Goal: Task Accomplishment & Management: Manage account settings

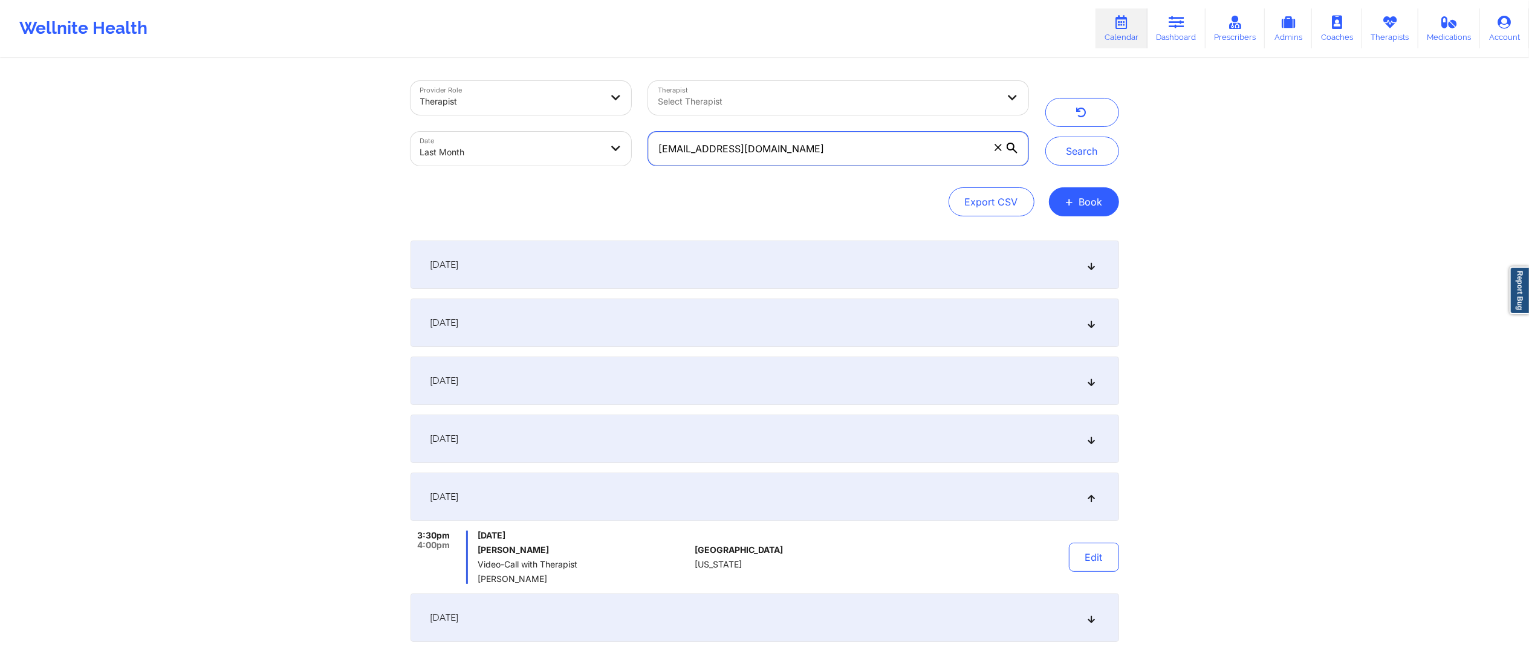
paste input "[EMAIL_ADDRESS][DOMAIN_NAME]"
type input "[EMAIL_ADDRESS][DOMAIN_NAME]"
click at [1084, 146] on button "Search" at bounding box center [1082, 151] width 74 height 29
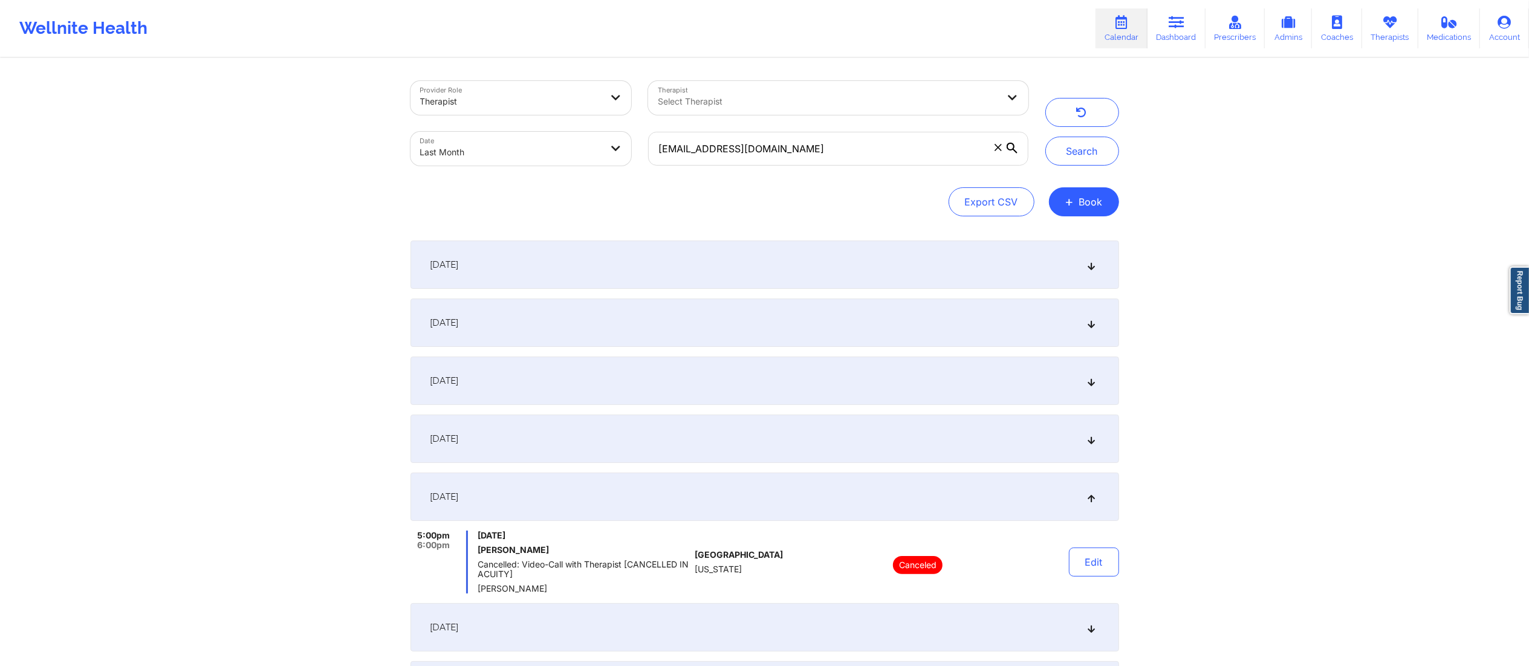
click at [513, 141] on body "Wellnite Health Calendar Dashboard Prescribers Admins Coaches Therapists Medica…" at bounding box center [764, 333] width 1529 height 666
select select "2025-7"
select select "2025-8"
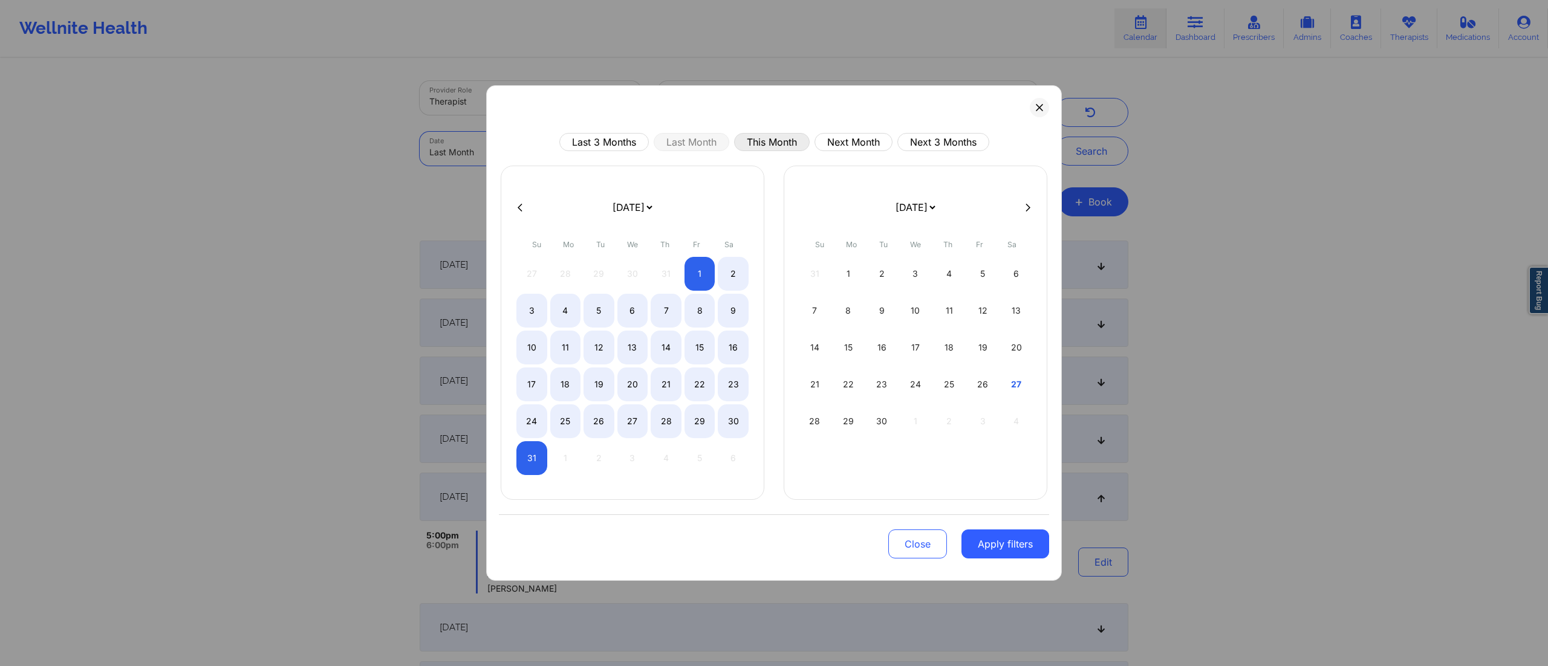
click at [767, 138] on button "This Month" at bounding box center [772, 142] width 76 height 18
select select "2025-8"
select select "2025-9"
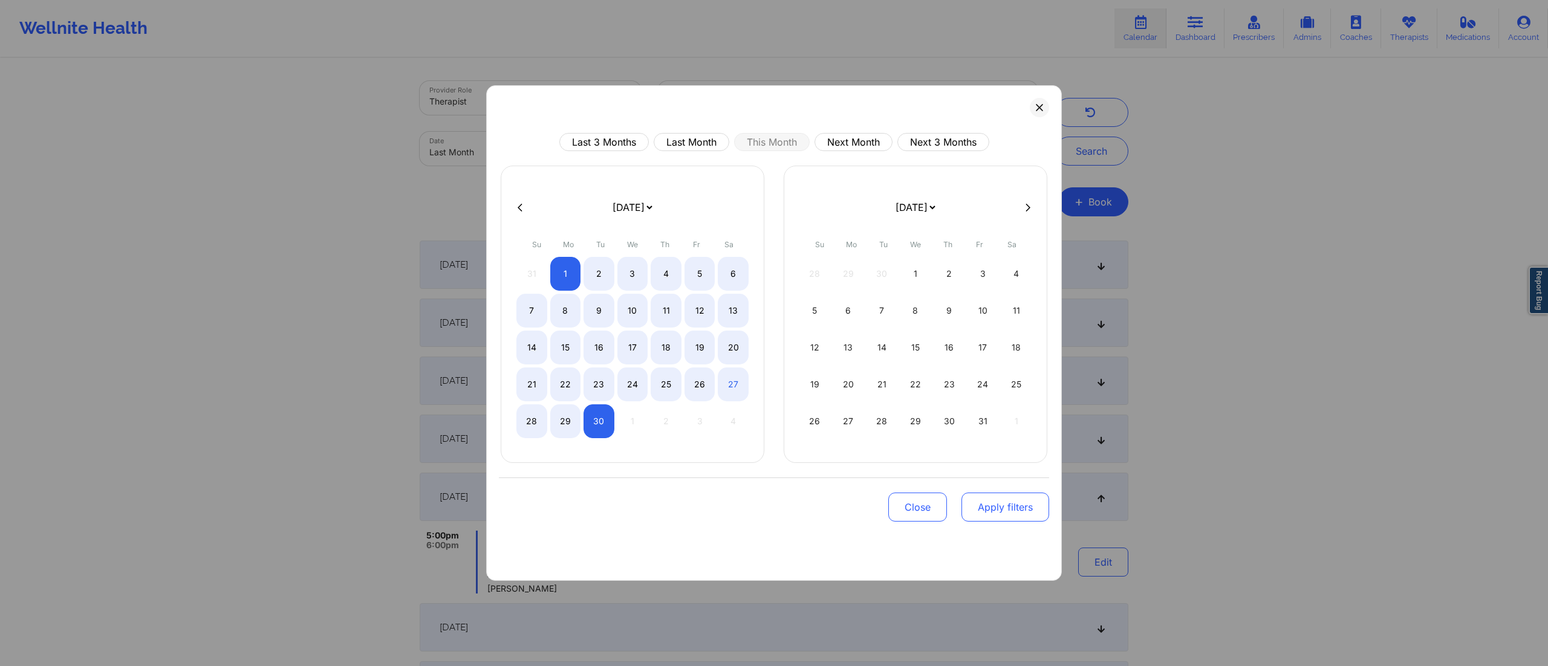
click at [990, 514] on button "Apply filters" at bounding box center [1005, 507] width 88 height 29
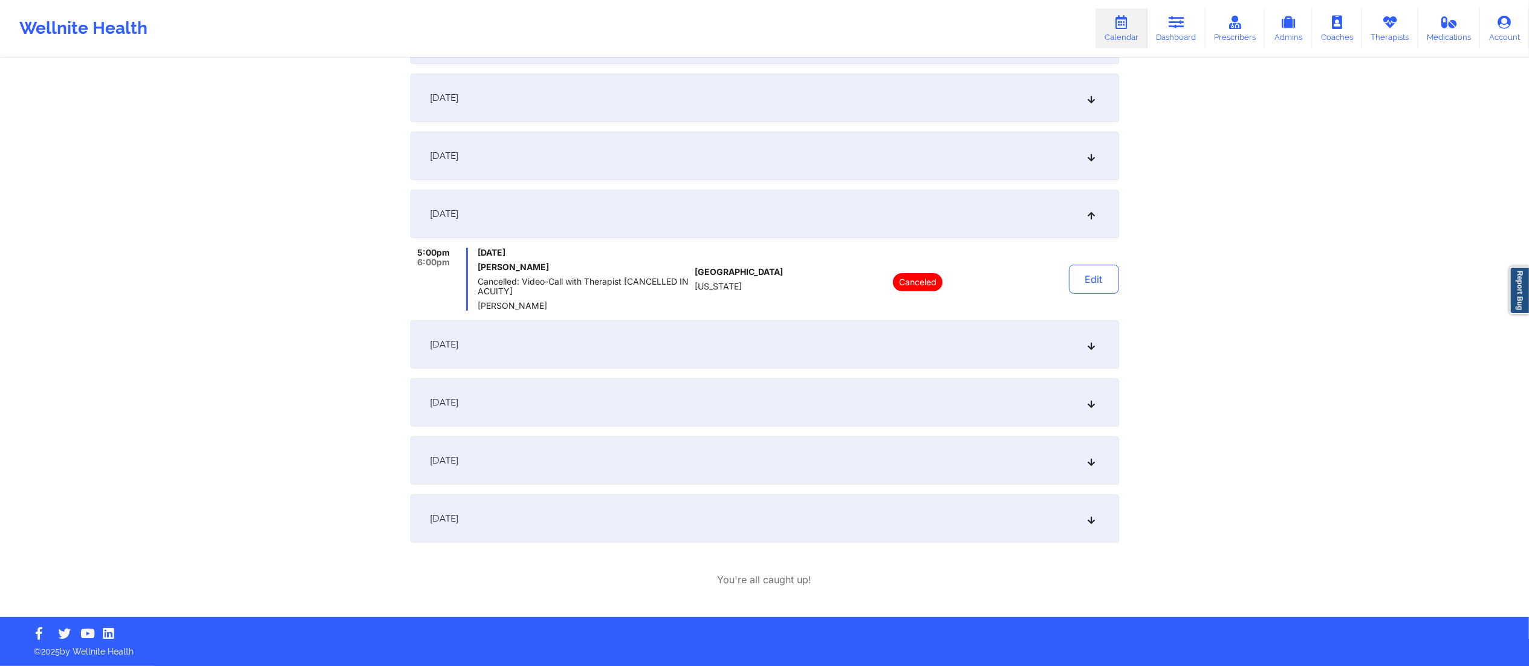
click at [612, 355] on div "August 20, 2025" at bounding box center [764, 344] width 708 height 48
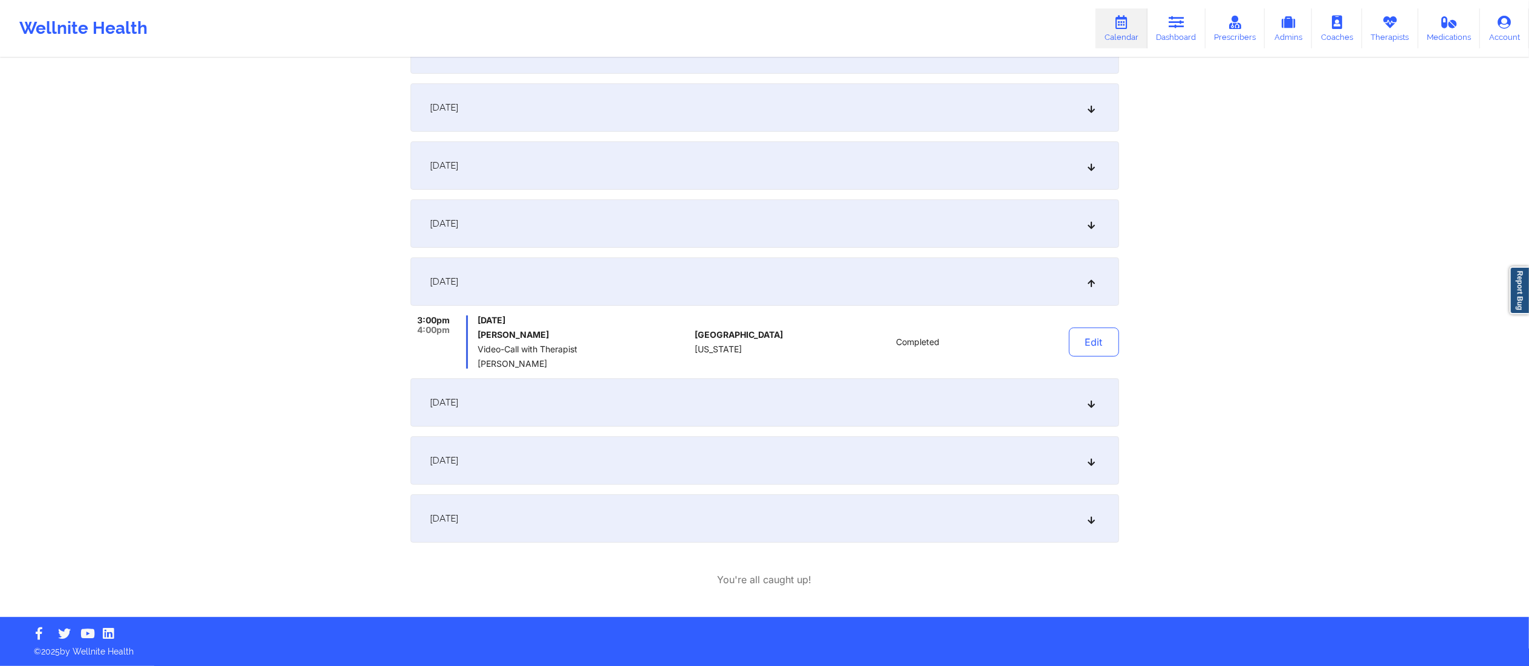
click at [620, 227] on div "August 15, 2025" at bounding box center [764, 223] width 708 height 48
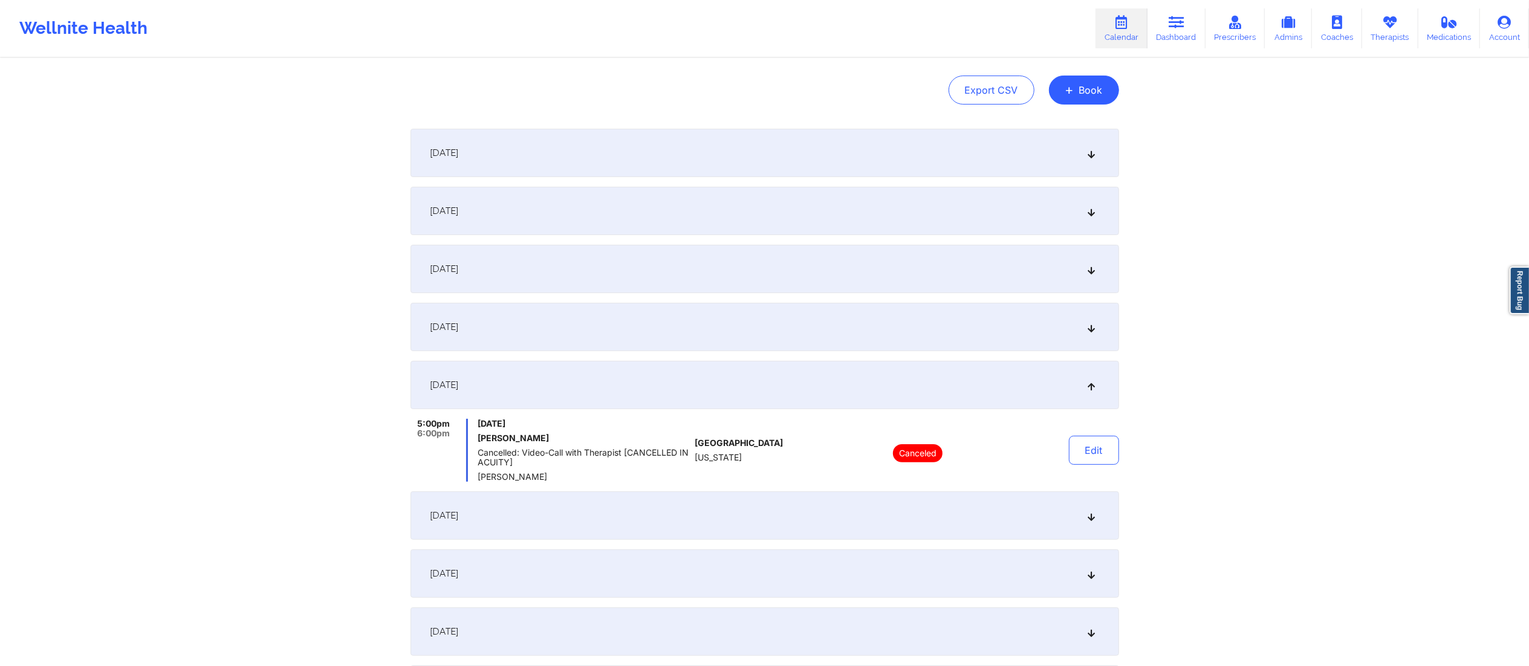
scroll to position [0, 0]
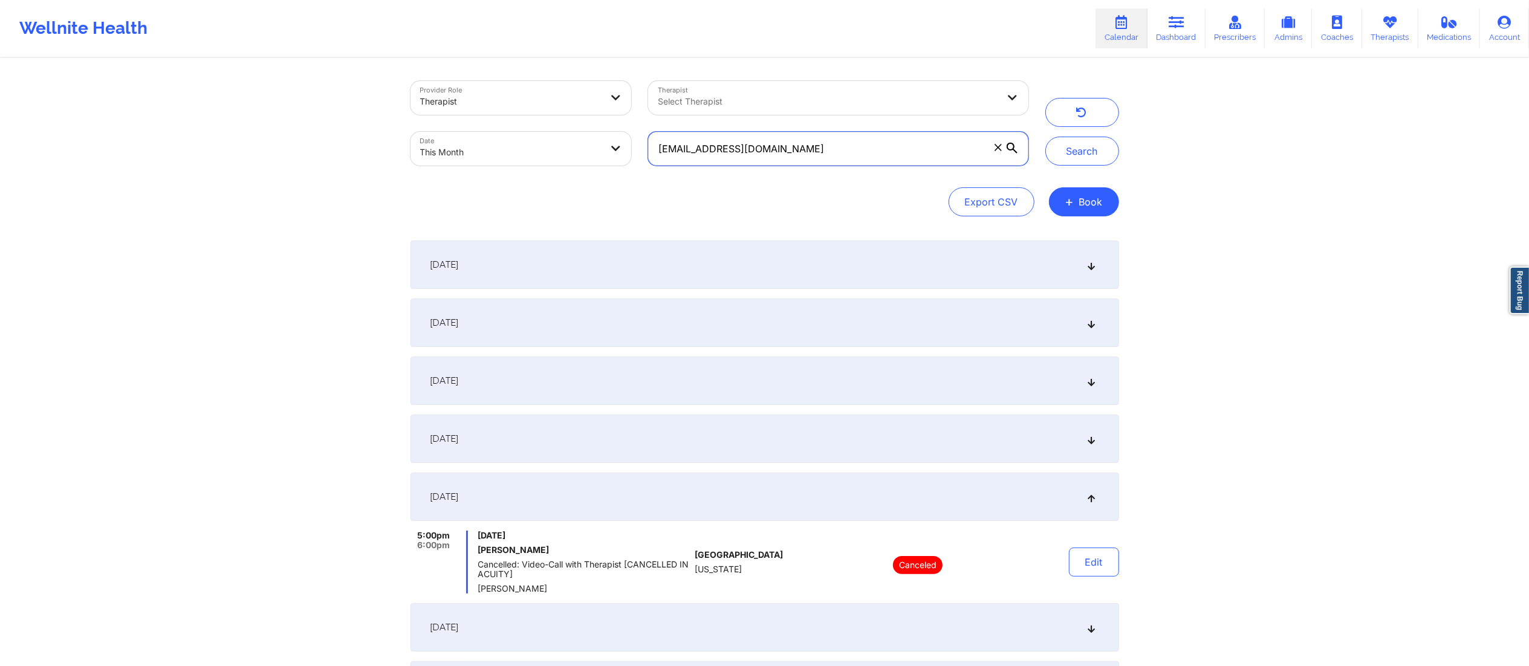
click at [967, 149] on input "iviewit@iviewit.tv" at bounding box center [838, 149] width 380 height 34
drag, startPoint x: 967, startPoint y: 149, endPoint x: 530, endPoint y: 187, distance: 439.3
click at [515, 187] on div "Provider Role Therapist Therapist Select Therapist Date This Month iviewit@ivie…" at bounding box center [764, 148] width 708 height 135
paste input "suchirarsharma@gmail.com"
click at [1066, 151] on button "Search" at bounding box center [1082, 151] width 74 height 29
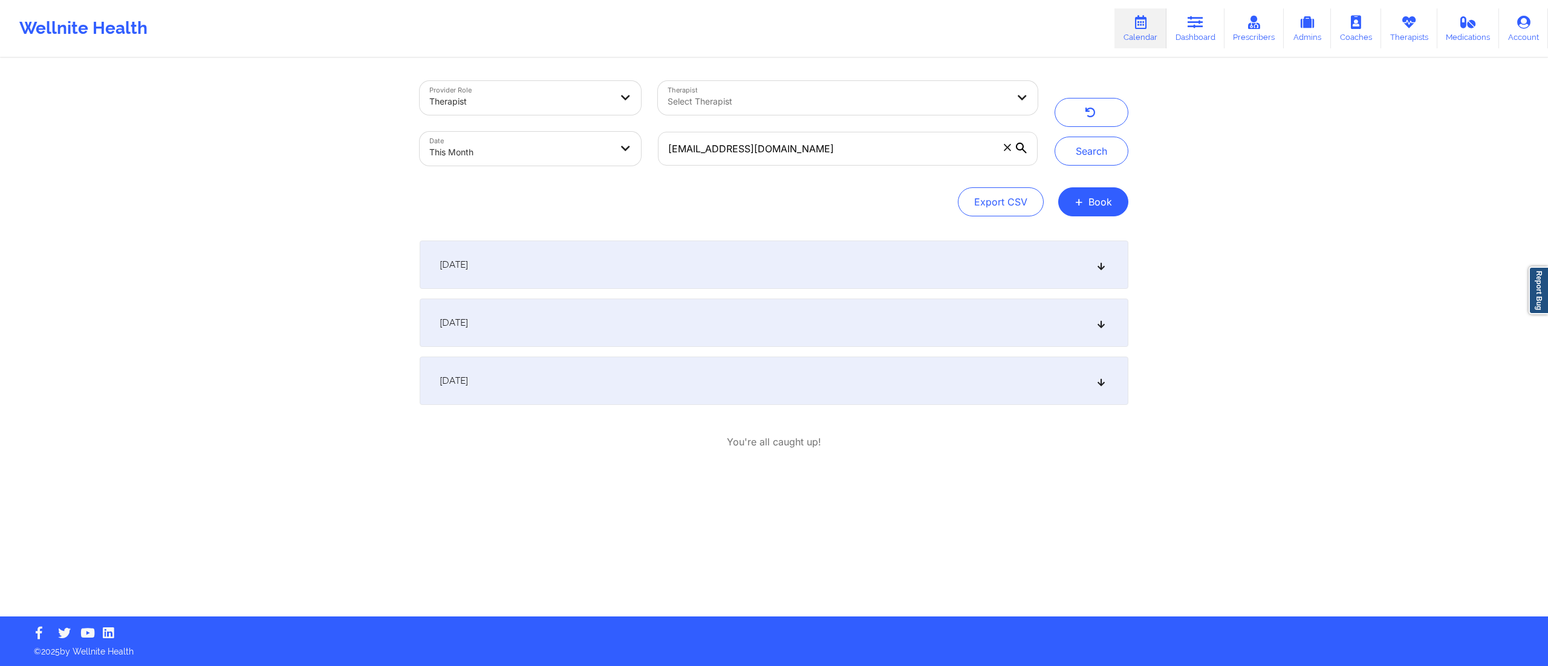
click at [617, 264] on div "September 15, 2025" at bounding box center [774, 265] width 708 height 48
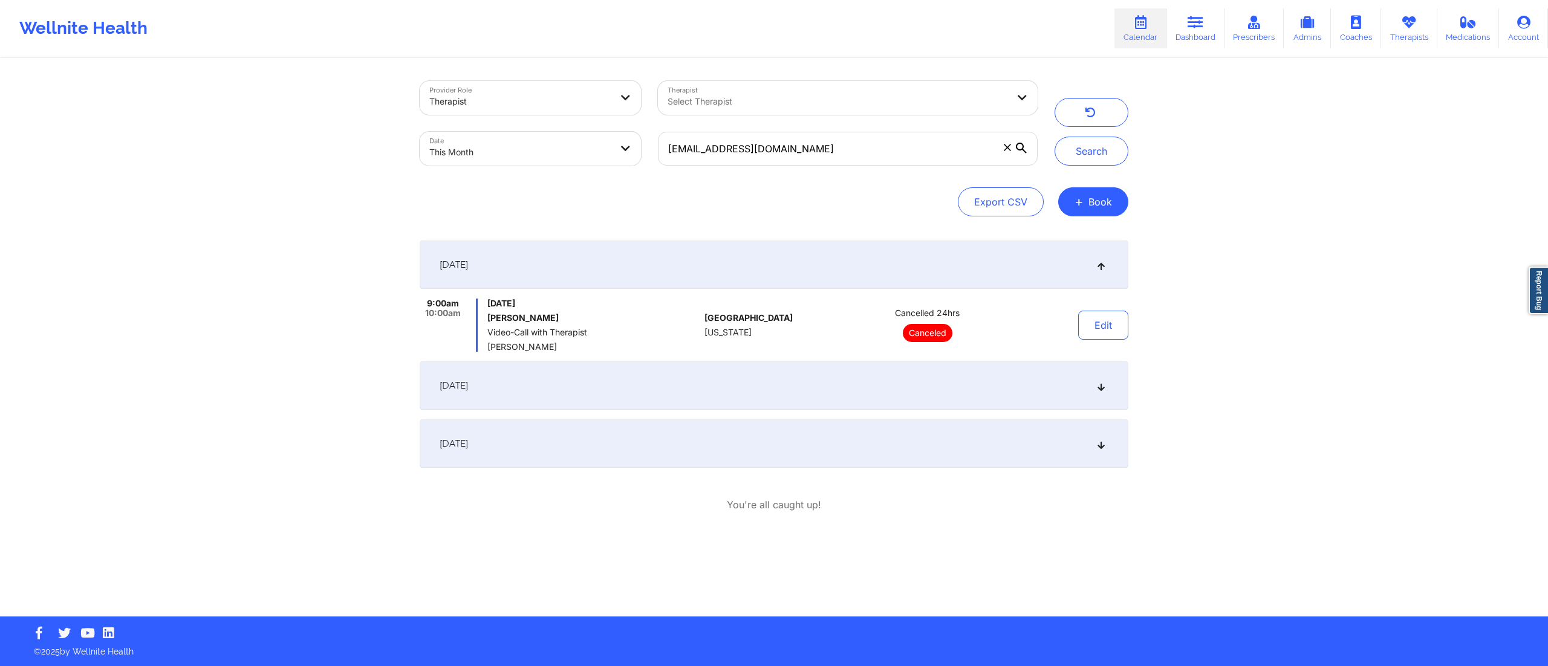
click at [638, 270] on div "September 15, 2025" at bounding box center [774, 265] width 708 height 48
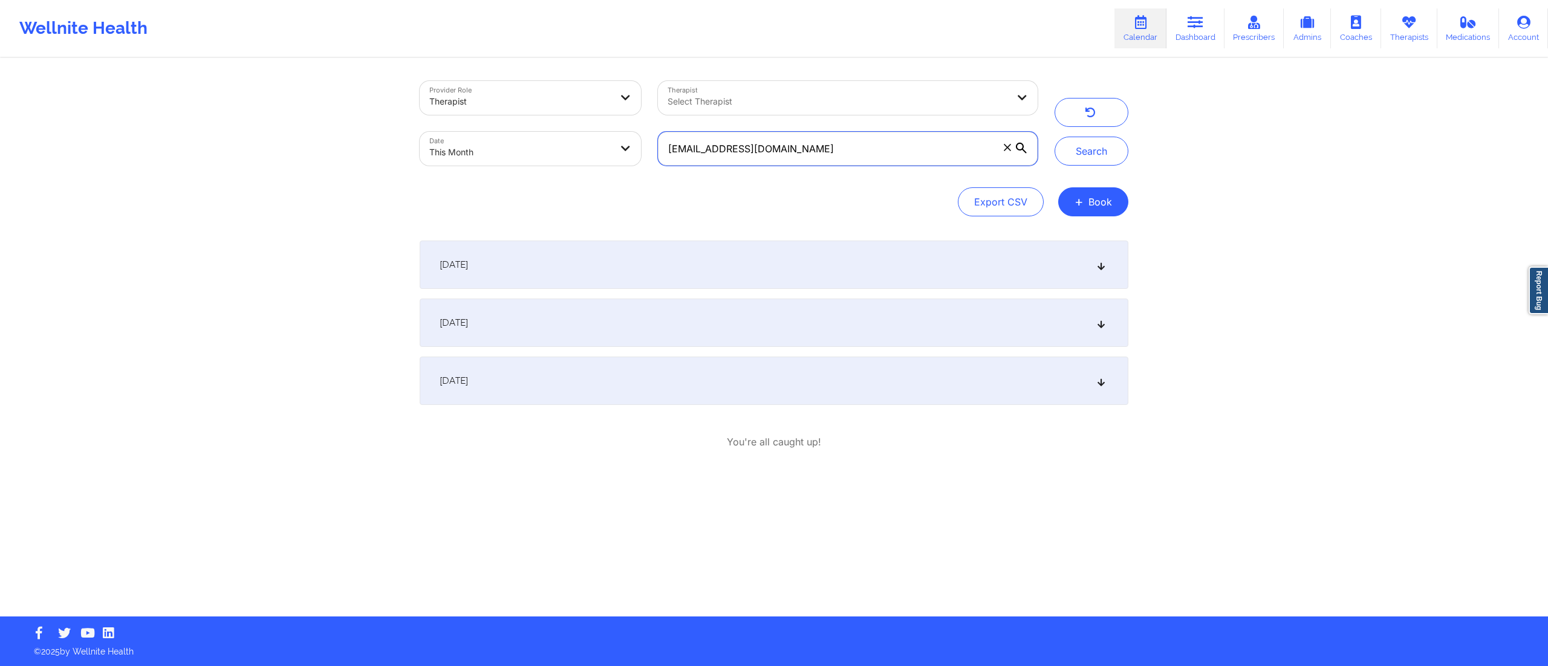
drag, startPoint x: 818, startPoint y: 149, endPoint x: 666, endPoint y: 160, distance: 152.1
click at [666, 160] on input "suchirarsharma@gmail.com" at bounding box center [848, 149] width 380 height 34
paste input "basiratoke@gmail.com"
click at [1082, 147] on button "Search" at bounding box center [1091, 151] width 74 height 29
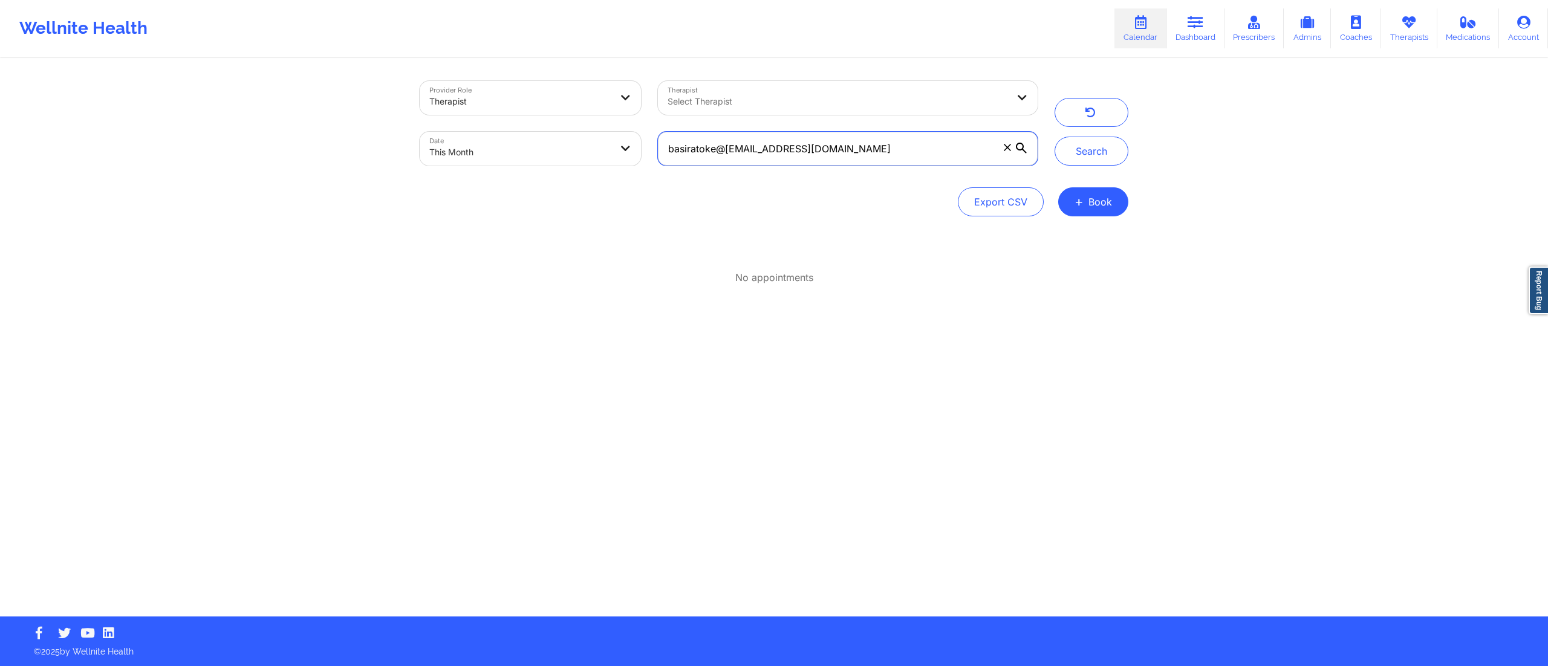
drag, startPoint x: 961, startPoint y: 150, endPoint x: 571, endPoint y: 156, distance: 389.3
click at [571, 156] on div "Provider Role Therapist Therapist Select Therapist Date This Month basiratoke@g…" at bounding box center [728, 124] width 635 height 102
paste input "text"
click at [1071, 147] on button "Search" at bounding box center [1091, 151] width 74 height 29
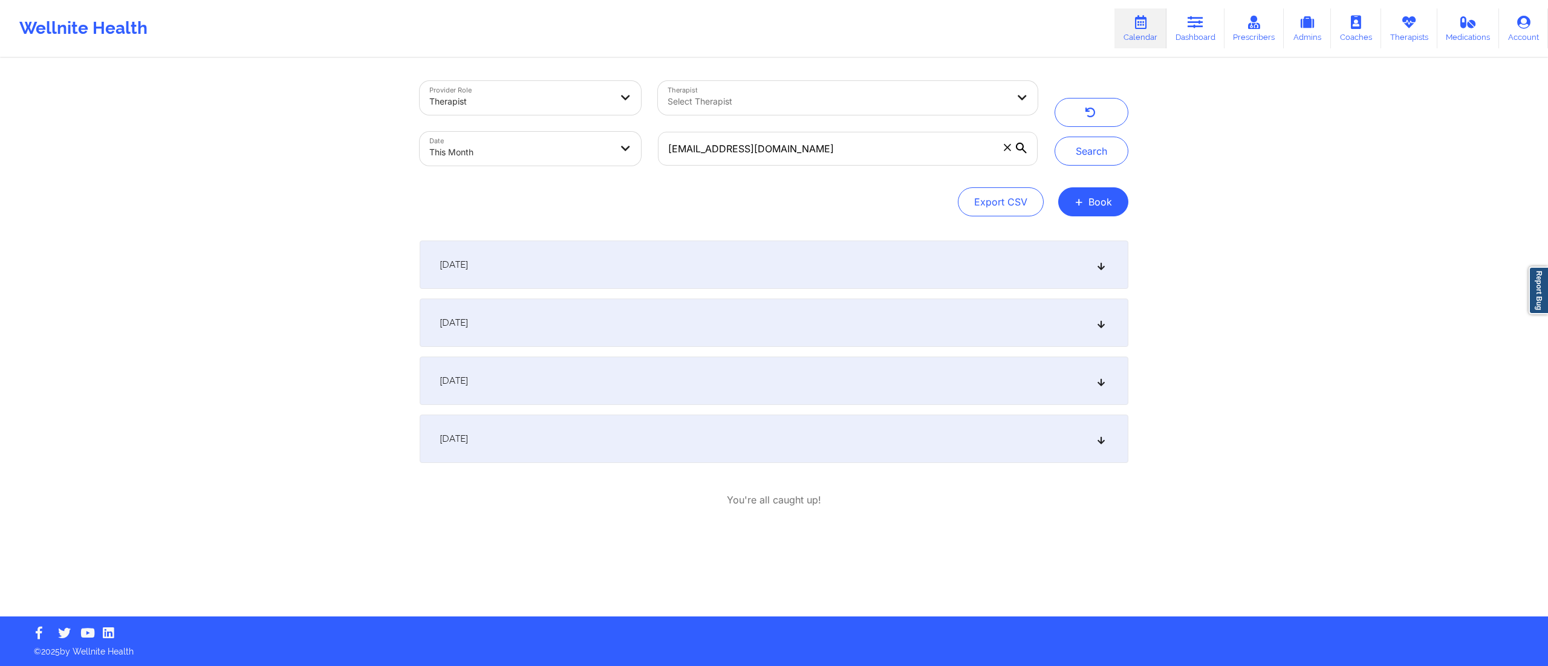
click at [669, 331] on div "September 14, 2025" at bounding box center [774, 323] width 708 height 48
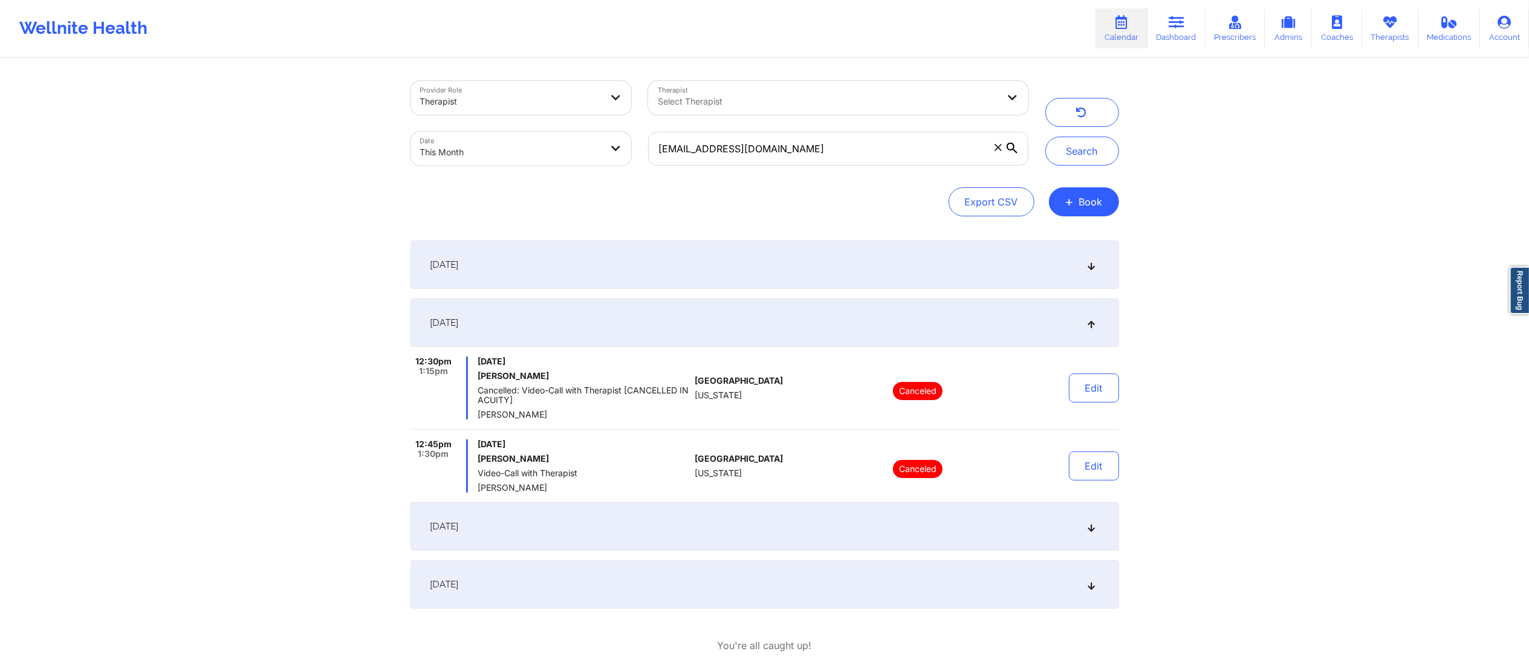
click at [833, 270] on div "September 7, 2025" at bounding box center [764, 265] width 708 height 48
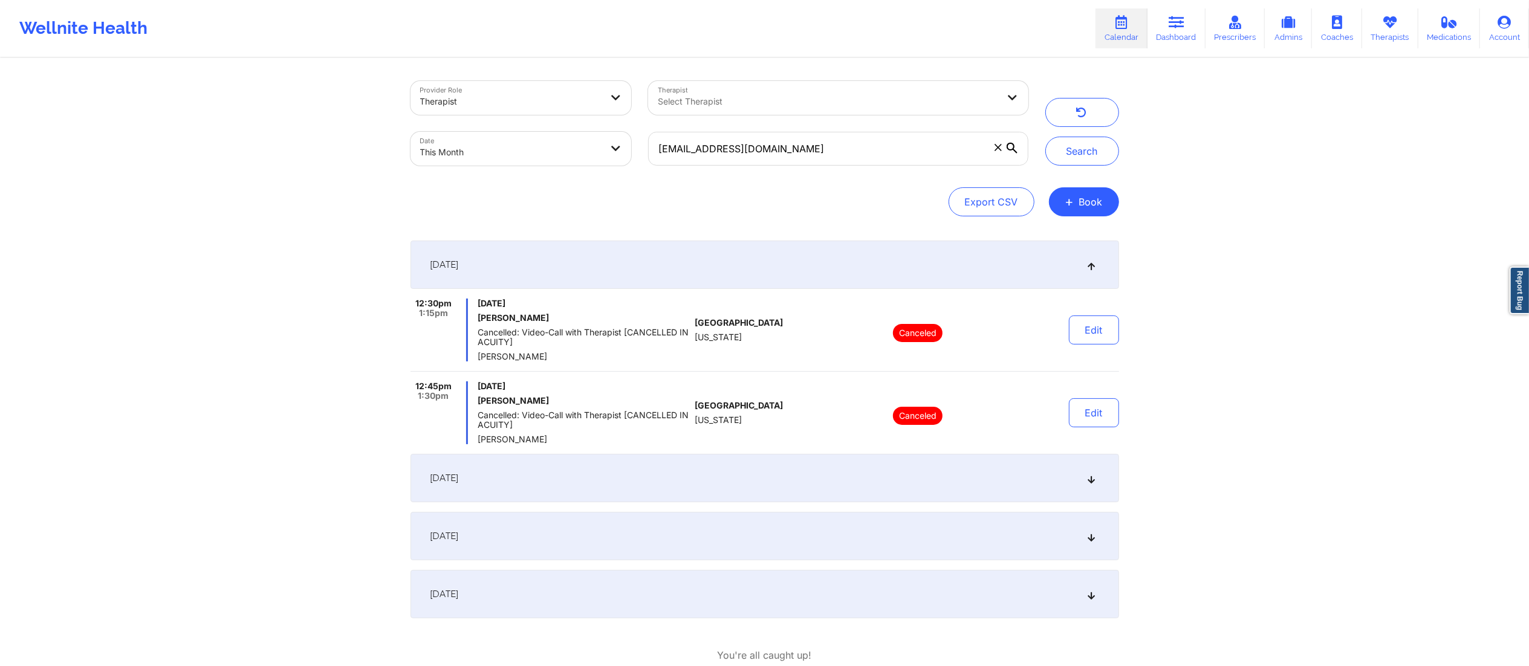
click at [822, 485] on div "September 14, 2025" at bounding box center [764, 478] width 708 height 48
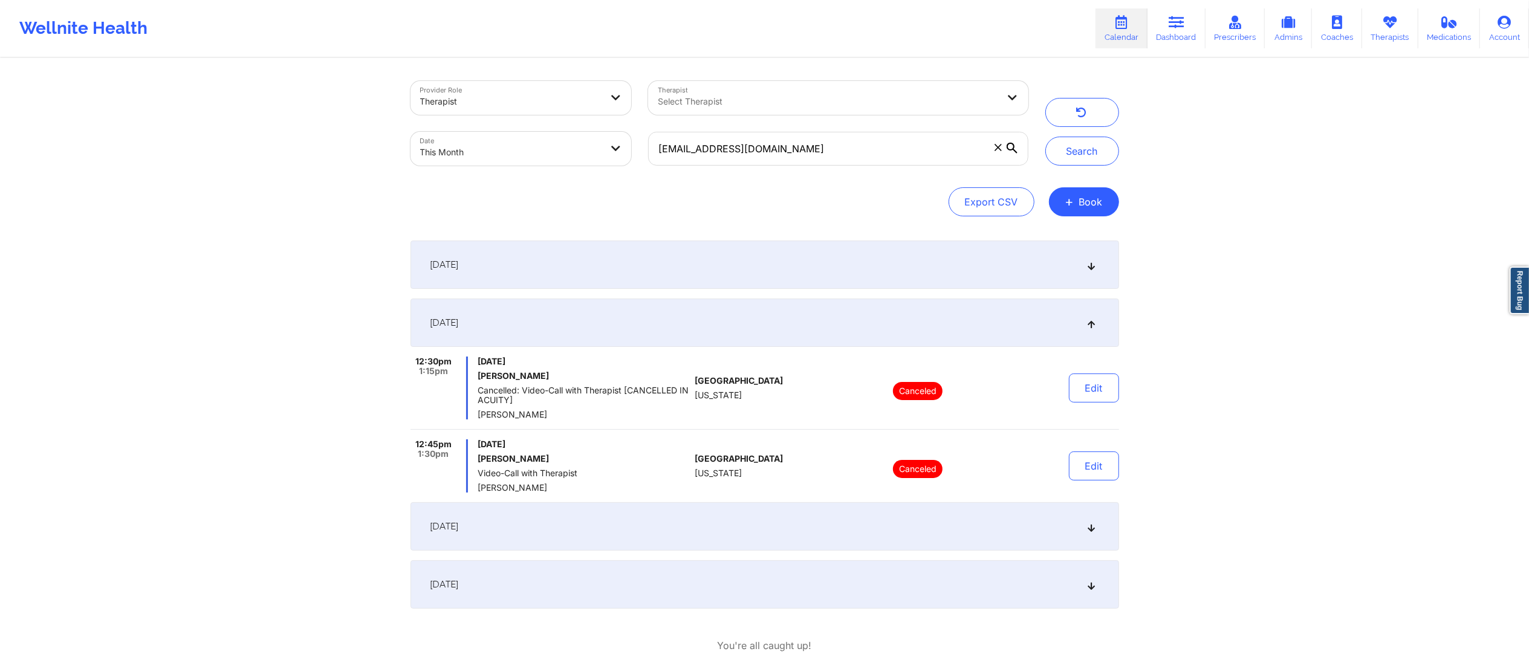
drag, startPoint x: 811, startPoint y: 519, endPoint x: 811, endPoint y: 531, distance: 12.1
click at [811, 526] on div "September 21, 2025" at bounding box center [764, 526] width 708 height 48
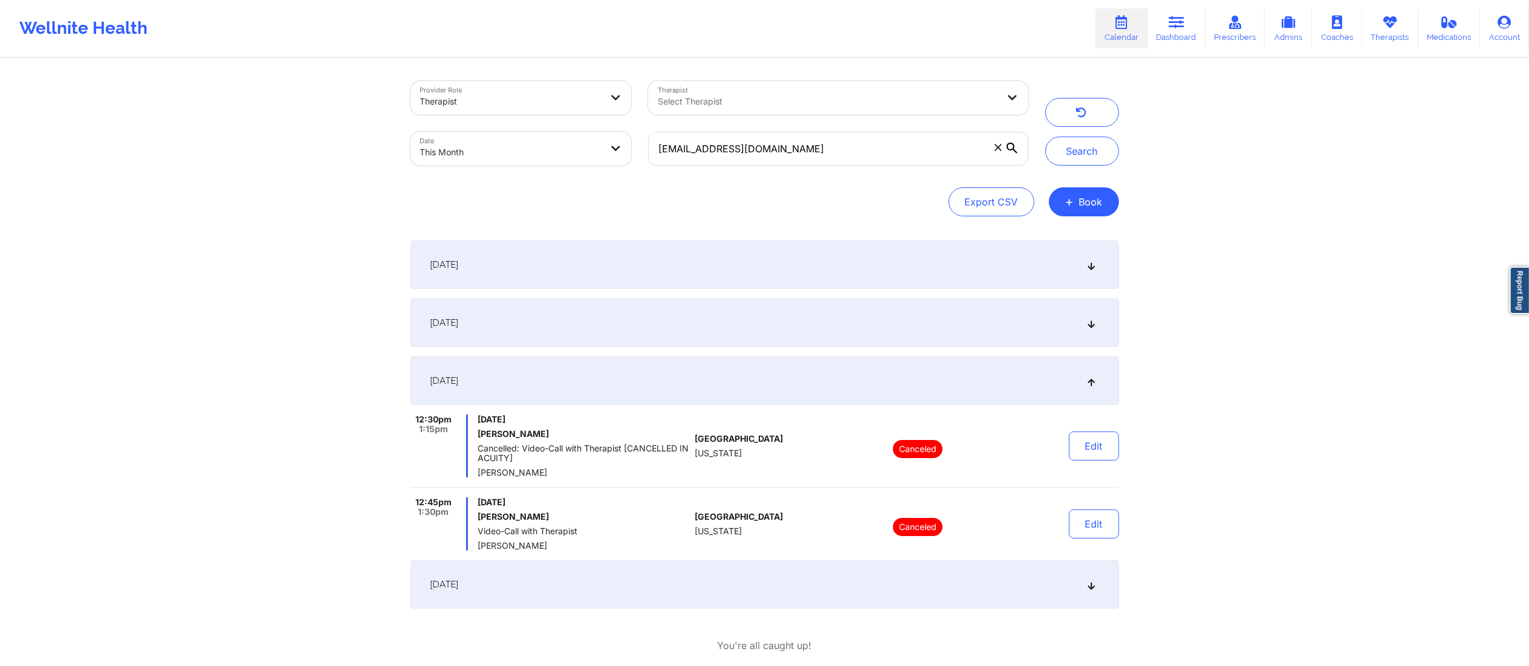
click at [811, 594] on div "September 28, 2025" at bounding box center [764, 584] width 708 height 48
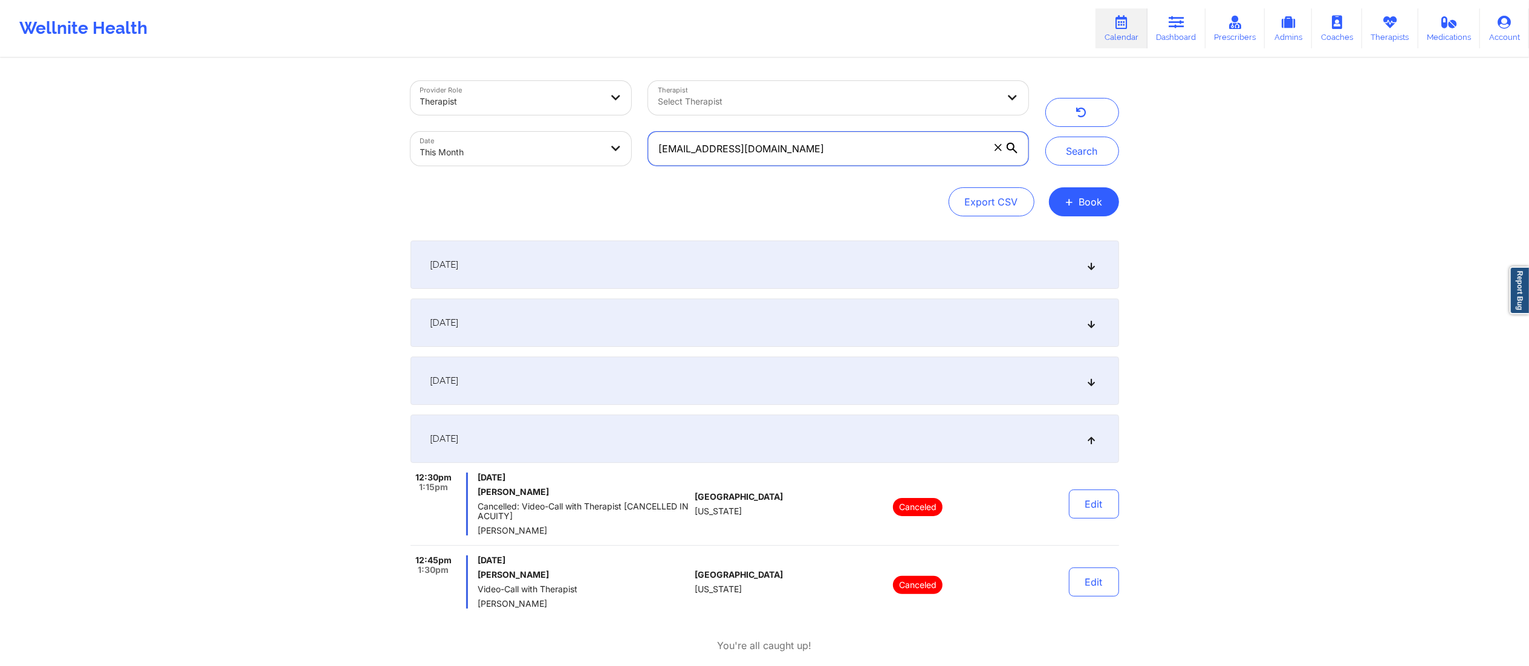
drag, startPoint x: 868, startPoint y: 154, endPoint x: 583, endPoint y: 156, distance: 285.3
click at [579, 157] on div "Provider Role Therapist Therapist Select Therapist Date This Month basiratoke@g…" at bounding box center [719, 124] width 635 height 102
paste input "reubenforman"
click at [1098, 147] on button "Search" at bounding box center [1082, 151] width 74 height 29
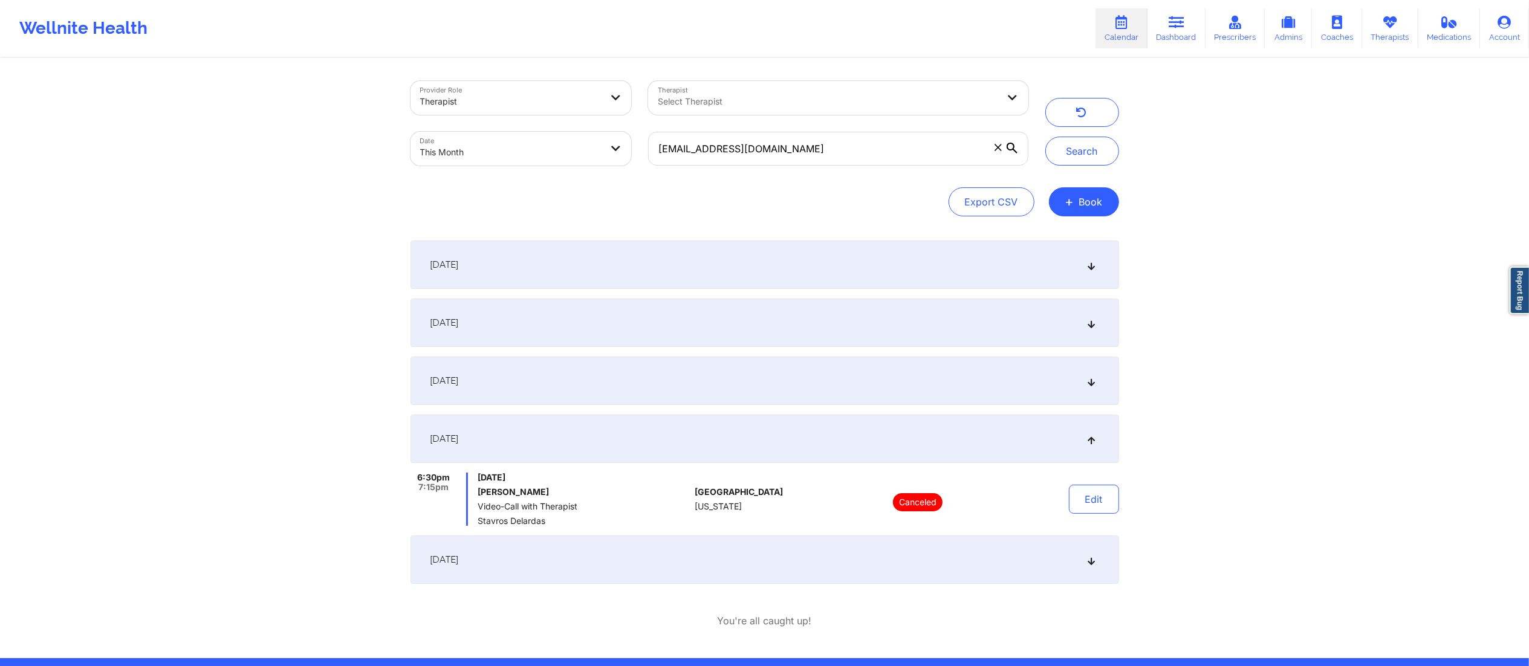
click at [643, 383] on div "September 15, 2025" at bounding box center [764, 381] width 708 height 48
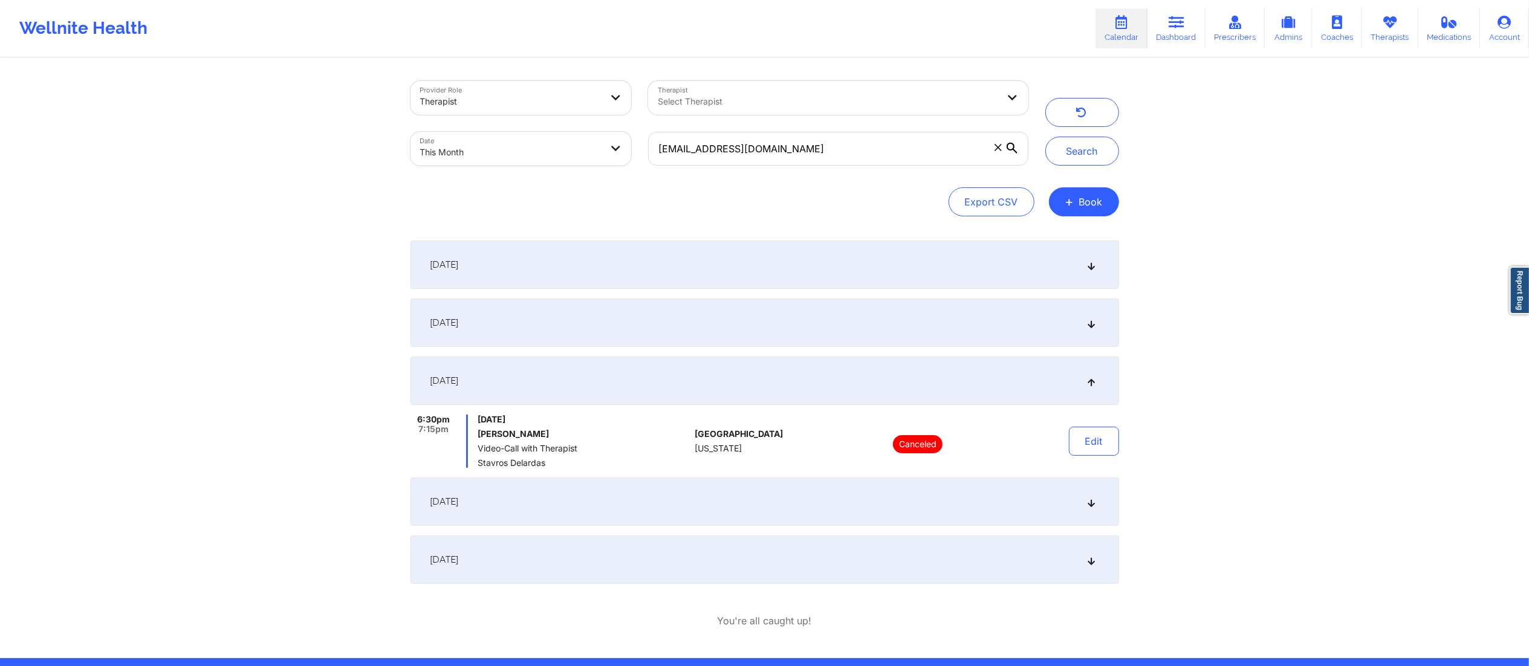
click at [713, 270] on div "September 1, 2025" at bounding box center [764, 265] width 708 height 48
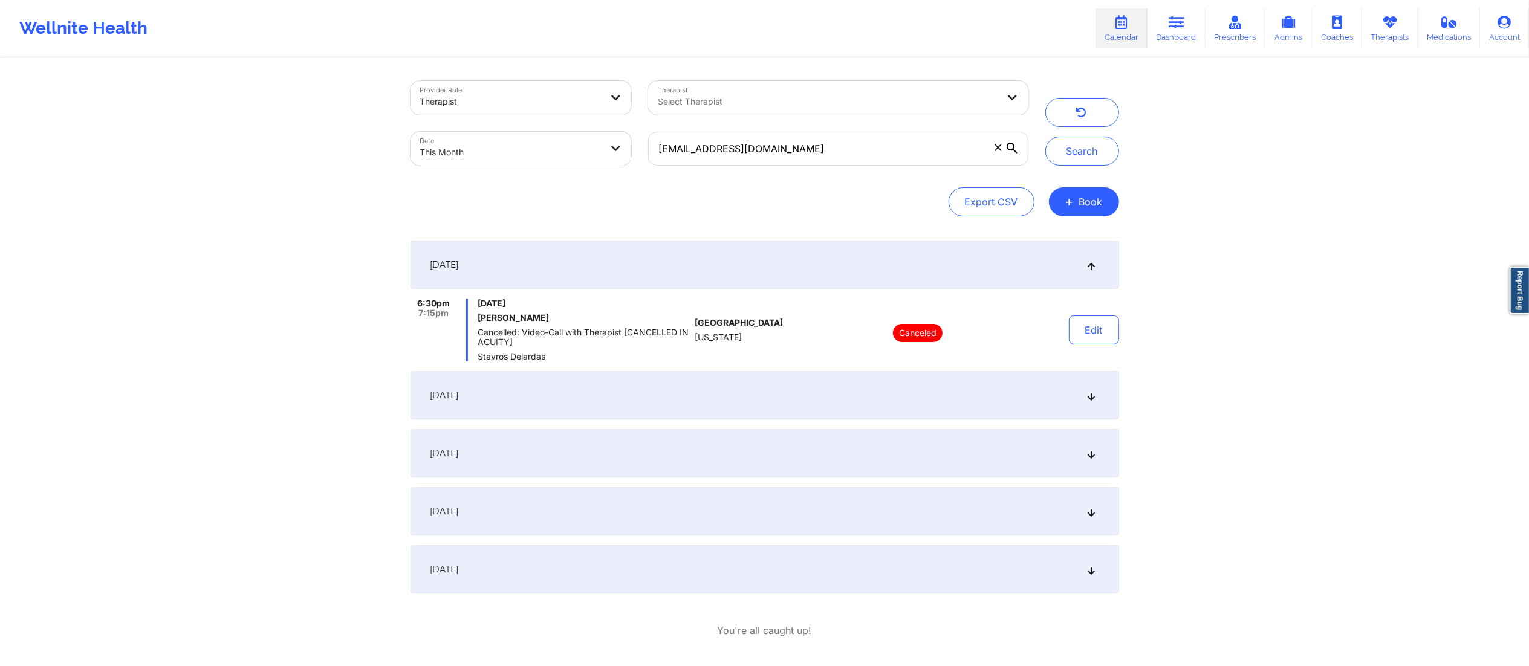
click at [740, 387] on div "September 8, 2025" at bounding box center [764, 395] width 708 height 48
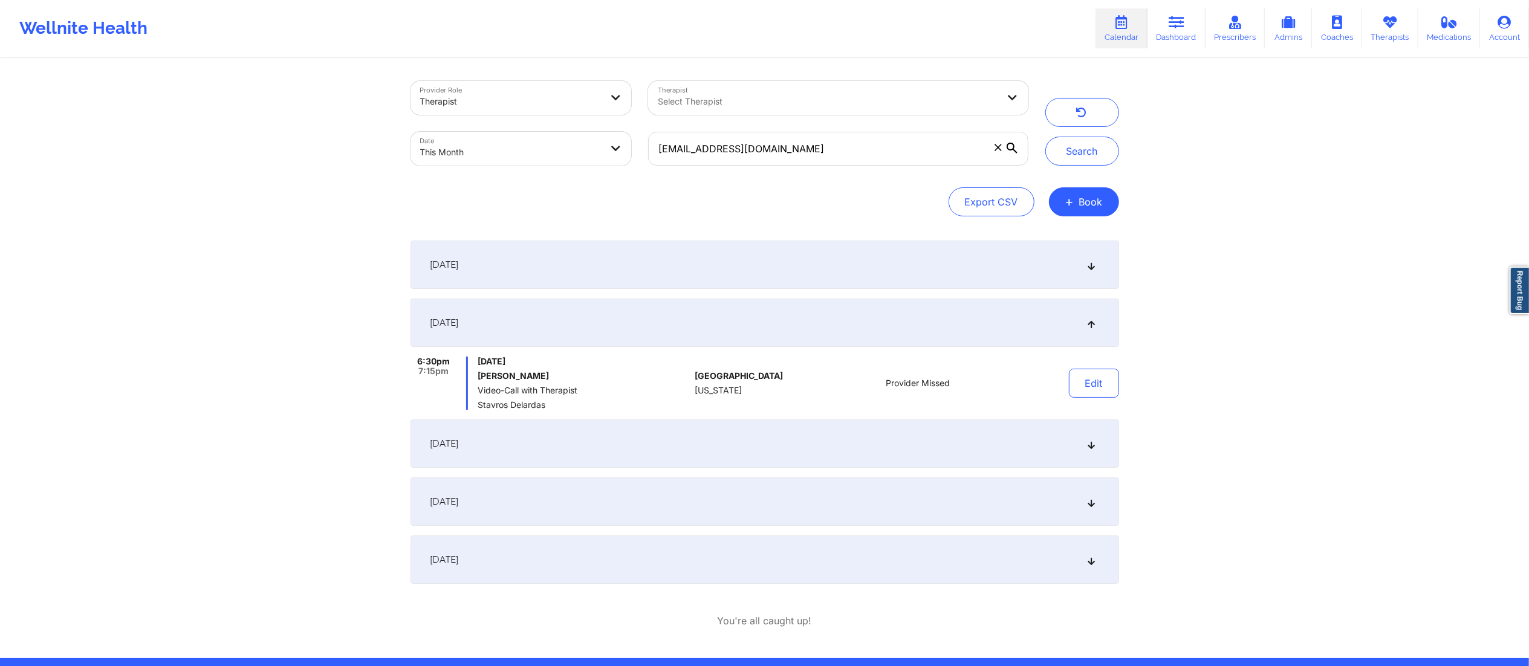
click at [745, 452] on div "September 15, 2025" at bounding box center [764, 444] width 708 height 48
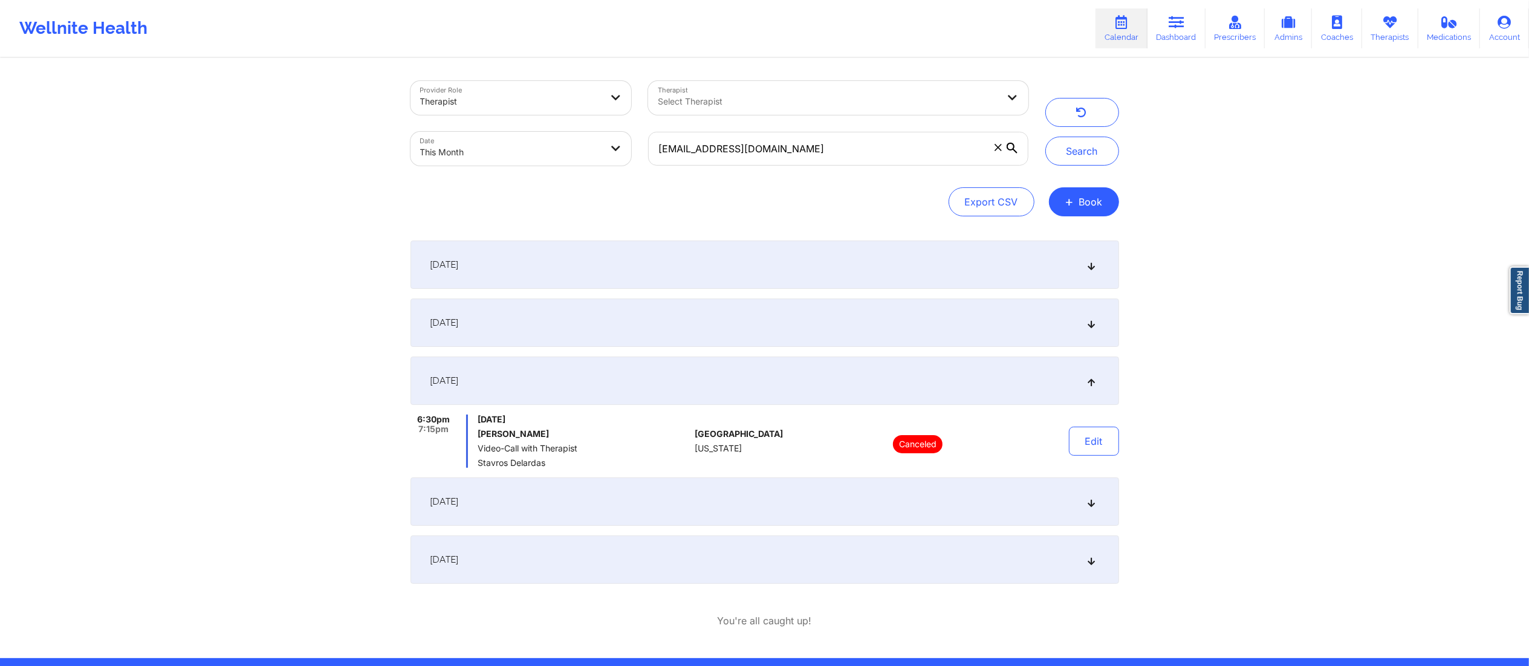
click at [725, 505] on div "September 22, 2025" at bounding box center [764, 502] width 708 height 48
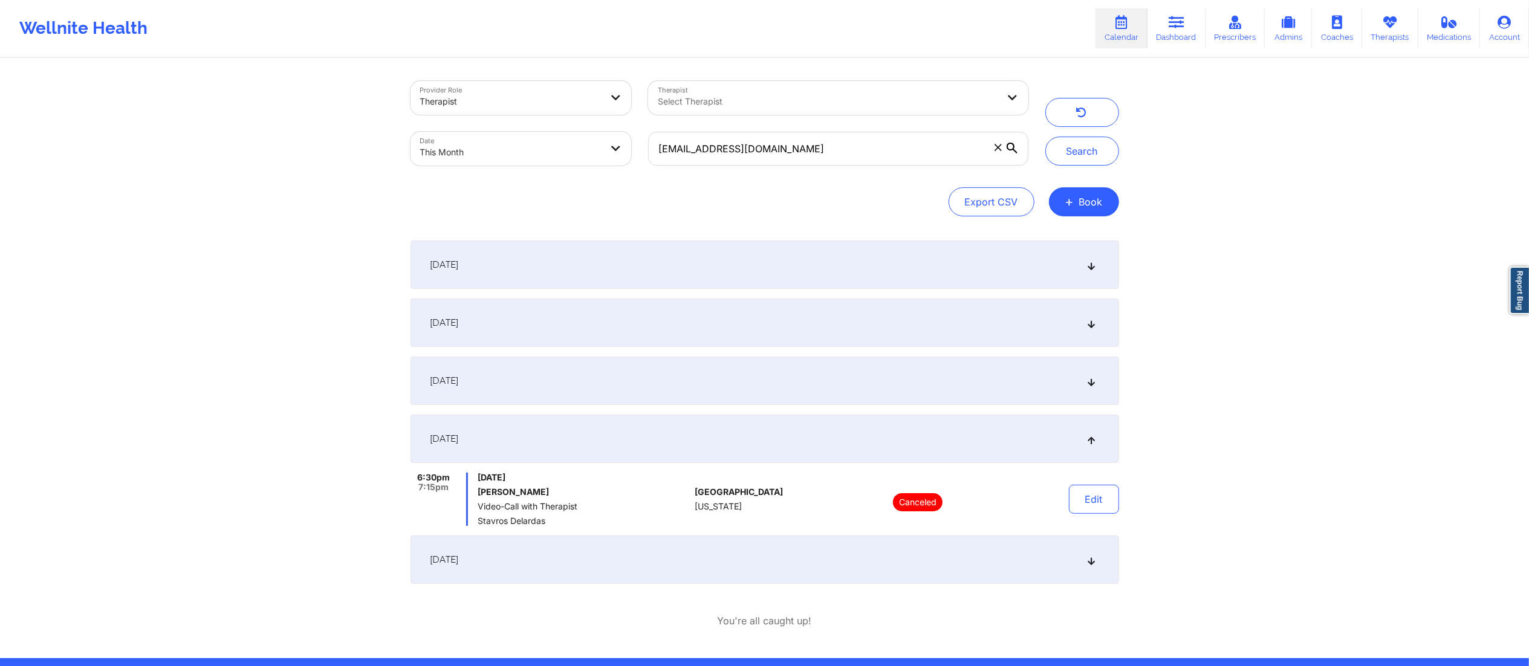
click at [762, 566] on div "September 29, 2025" at bounding box center [764, 560] width 708 height 48
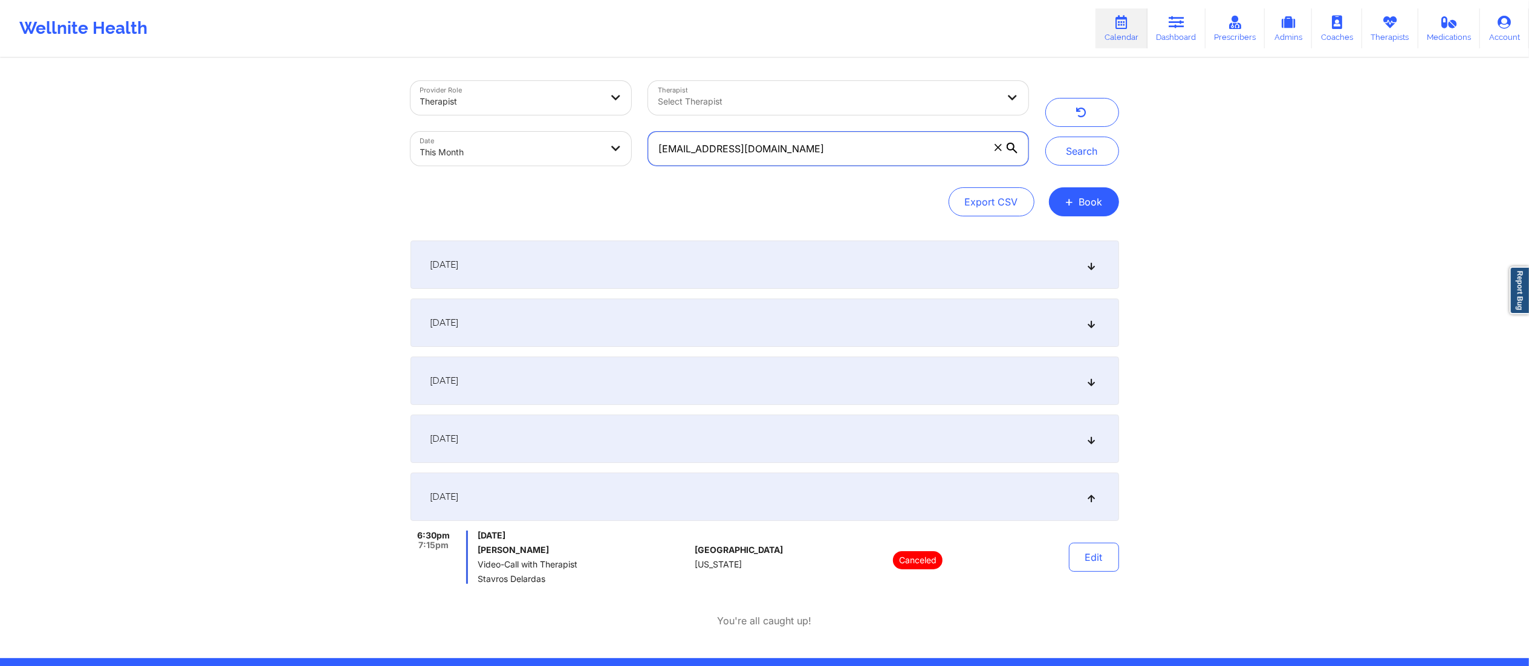
drag, startPoint x: 805, startPoint y: 150, endPoint x: 583, endPoint y: 158, distance: 222.0
click at [581, 163] on div "Provider Role Therapist Therapist Select Therapist Date This Month reubenforman…" at bounding box center [719, 124] width 635 height 102
paste input "angie.alonso98"
click at [1074, 149] on button "Search" at bounding box center [1082, 151] width 74 height 29
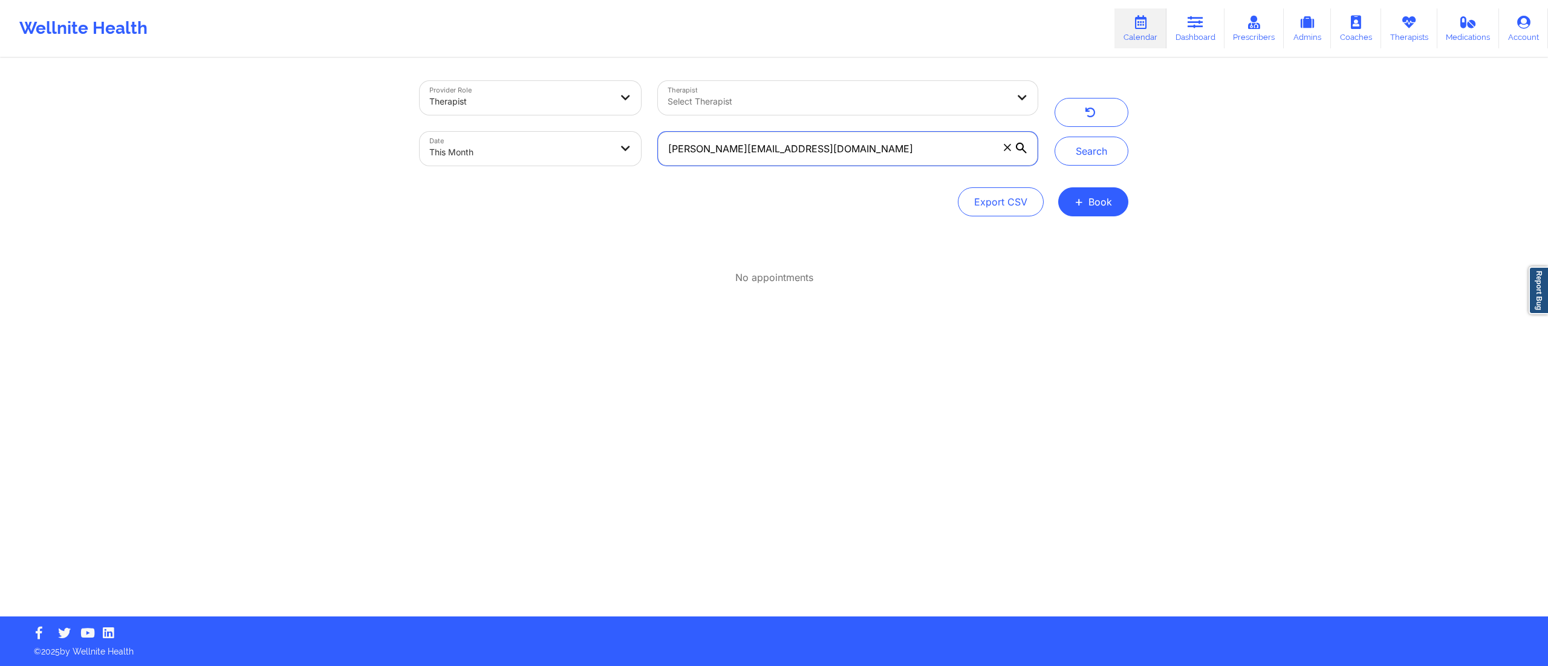
drag, startPoint x: 828, startPoint y: 151, endPoint x: 642, endPoint y: 149, distance: 186.2
click at [642, 149] on div "Provider Role Therapist Therapist Select Therapist Date This Month angie.alonso…" at bounding box center [728, 124] width 635 height 102
click at [1092, 152] on button "Search" at bounding box center [1091, 151] width 74 height 29
drag, startPoint x: 885, startPoint y: 150, endPoint x: 606, endPoint y: 157, distance: 279.4
click at [606, 157] on div "Provider Role Therapist Therapist Select Therapist Date This Month angie.alonso…" at bounding box center [728, 124] width 635 height 102
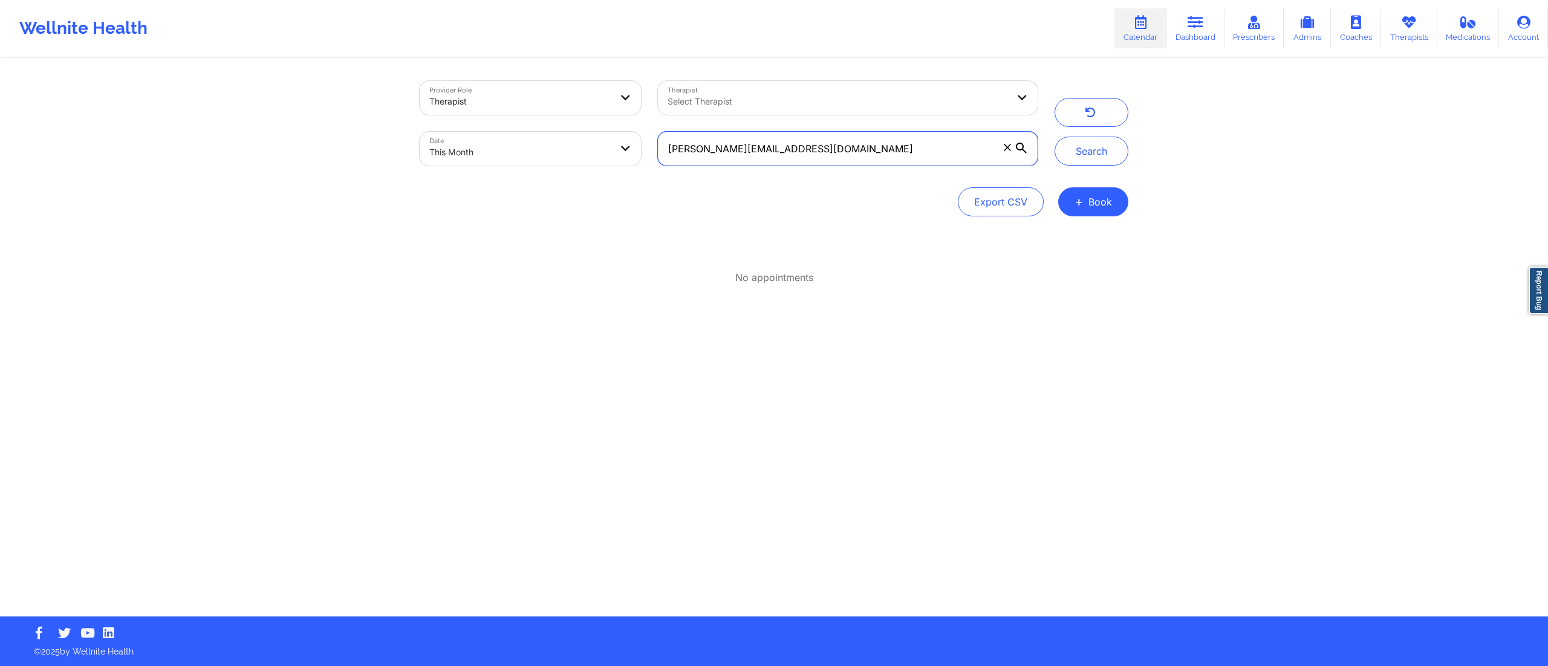
paste input "emilycmf2011"
click at [1075, 154] on button "Search" at bounding box center [1091, 151] width 74 height 29
drag, startPoint x: 796, startPoint y: 144, endPoint x: 673, endPoint y: 142, distance: 122.7
click at [663, 147] on input "emilycmf2011@gmail.com" at bounding box center [848, 149] width 380 height 34
paste input "ferrell"
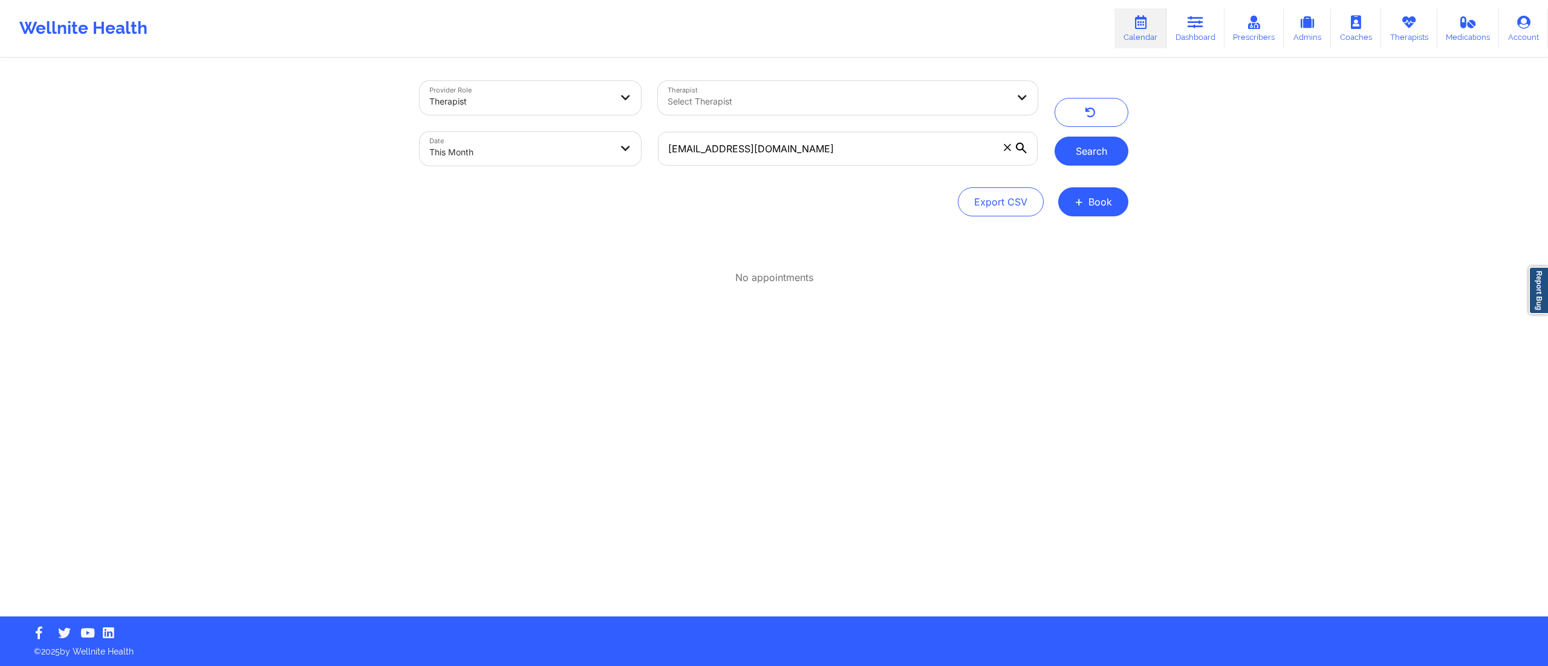
click at [1080, 156] on button "Search" at bounding box center [1091, 151] width 74 height 29
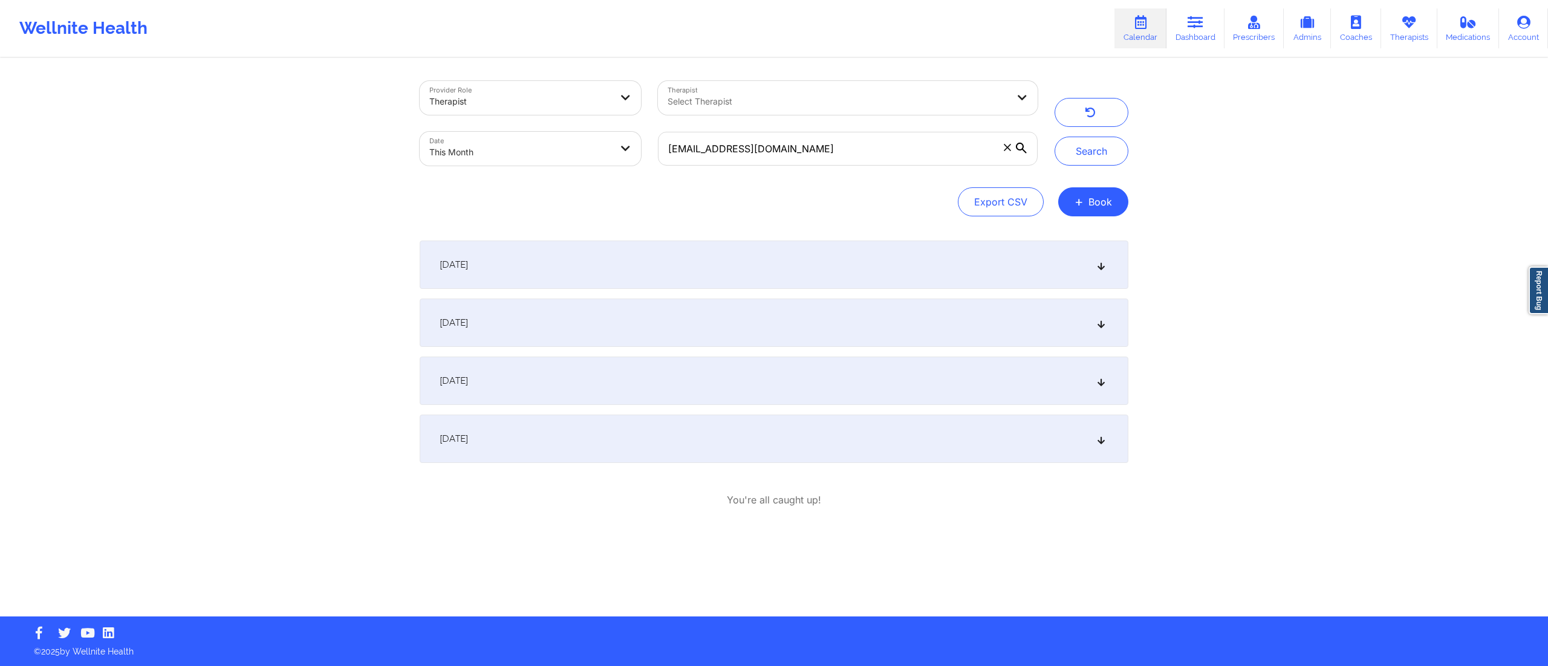
click at [630, 331] on div "September 13, 2025" at bounding box center [774, 323] width 708 height 48
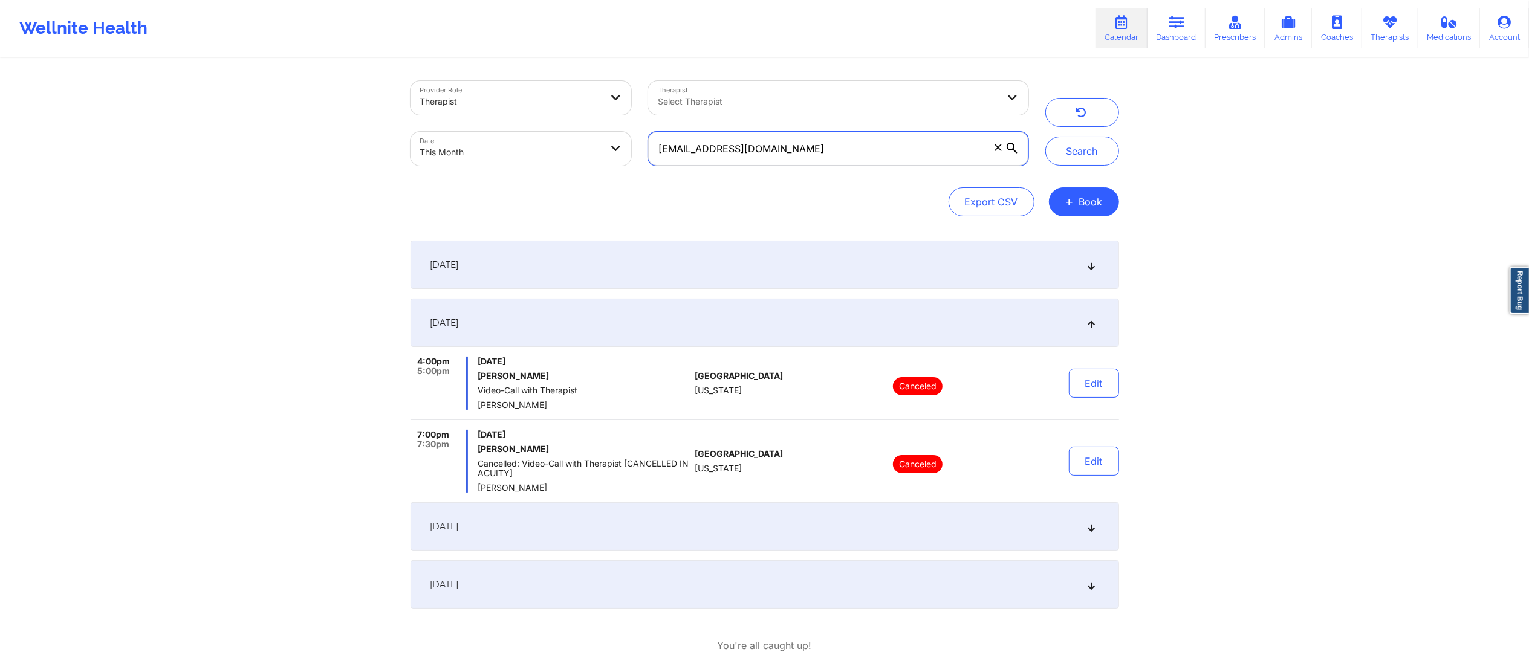
drag, startPoint x: 789, startPoint y: 155, endPoint x: 634, endPoint y: 172, distance: 156.3
click at [634, 172] on div "Provider Role Therapist Therapist Select Therapist Date This Month emferrell201…" at bounding box center [719, 124] width 635 height 102
paste input "davidwlafler"
click at [1086, 155] on button "Search" at bounding box center [1082, 151] width 74 height 29
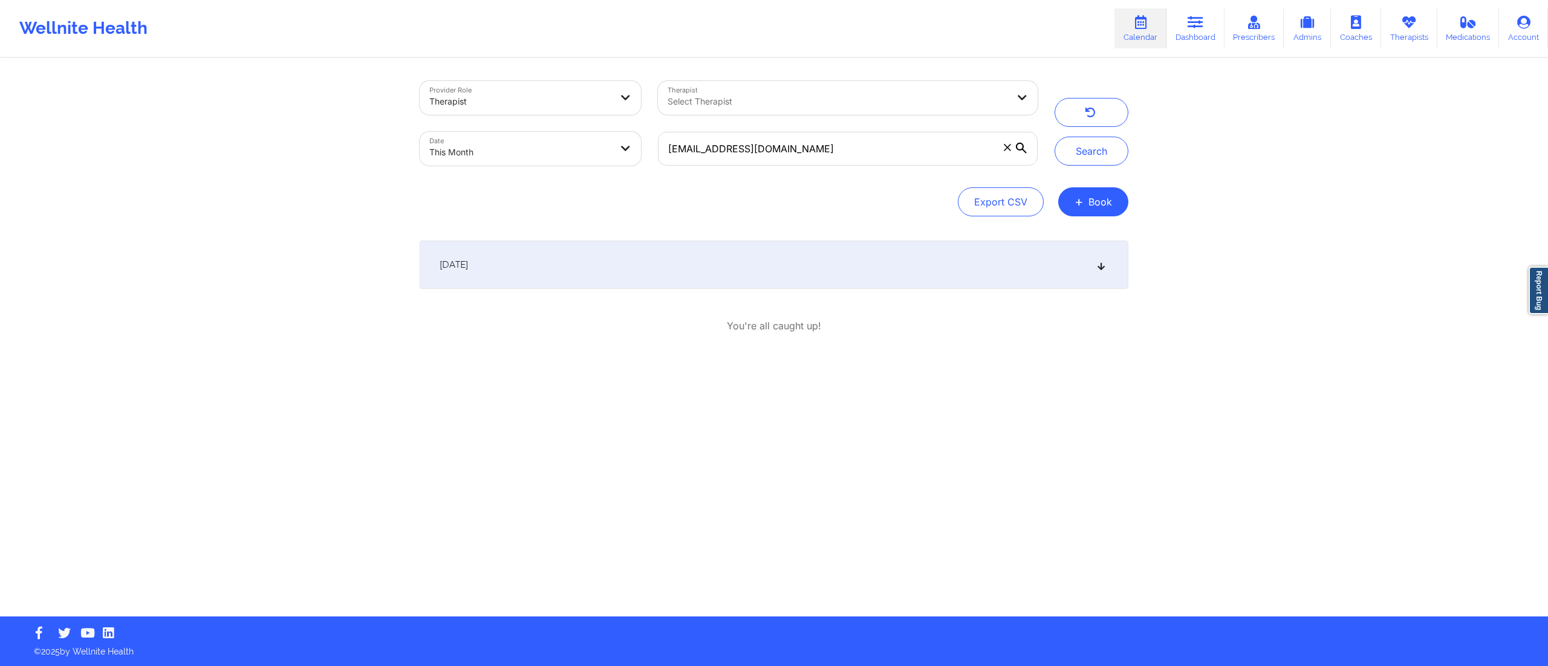
click at [859, 264] on div "September 12, 2025" at bounding box center [774, 265] width 708 height 48
drag, startPoint x: 881, startPoint y: 152, endPoint x: 568, endPoint y: 167, distance: 312.9
click at [568, 167] on div "Provider Role Therapist Therapist Select Therapist Date This Month davidwlafler…" at bounding box center [728, 124] width 635 height 102
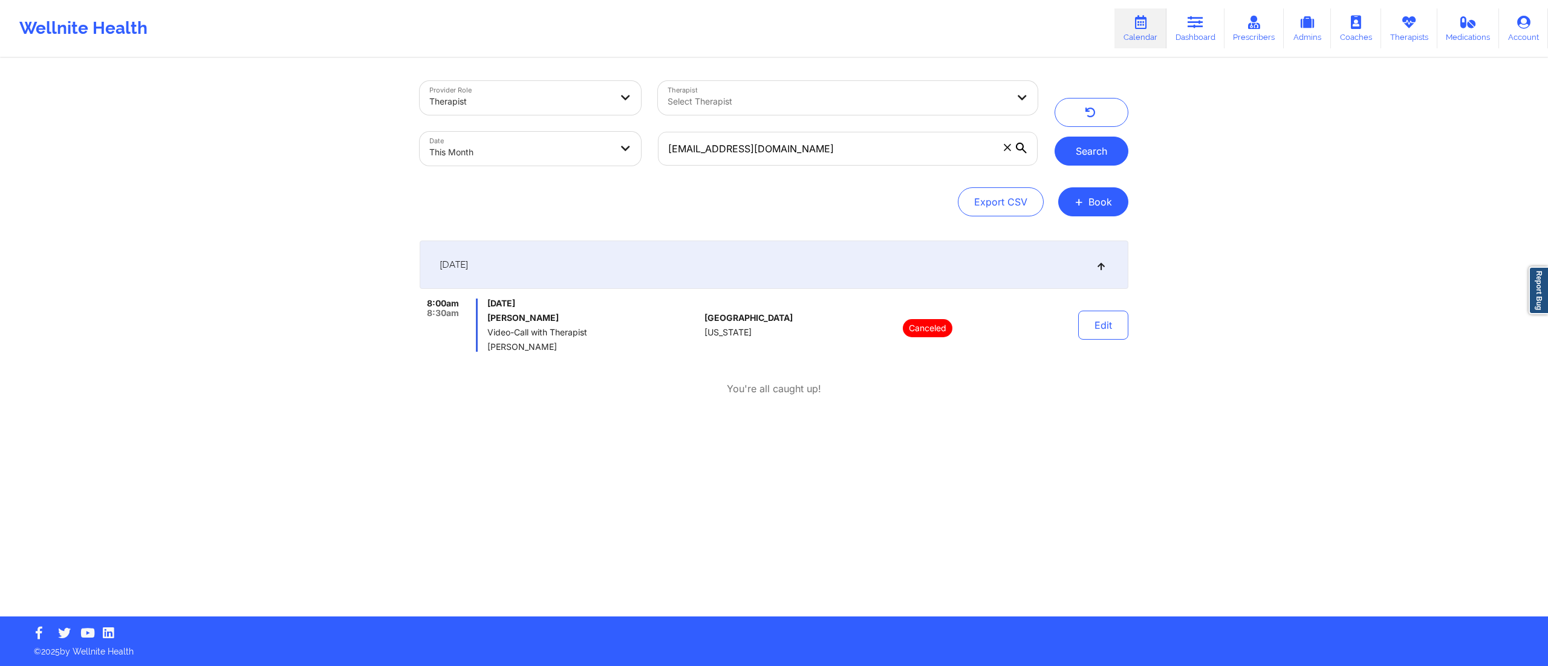
click at [1074, 147] on button "Search" at bounding box center [1091, 151] width 74 height 29
drag, startPoint x: 821, startPoint y: 154, endPoint x: 624, endPoint y: 178, distance: 197.9
click at [624, 178] on div "Provider Role Therapist Therapist Select Therapist Date This Month davidwlafler…" at bounding box center [774, 148] width 708 height 135
paste input "emferrell2011"
click at [1069, 150] on button "Search" at bounding box center [1091, 151] width 74 height 29
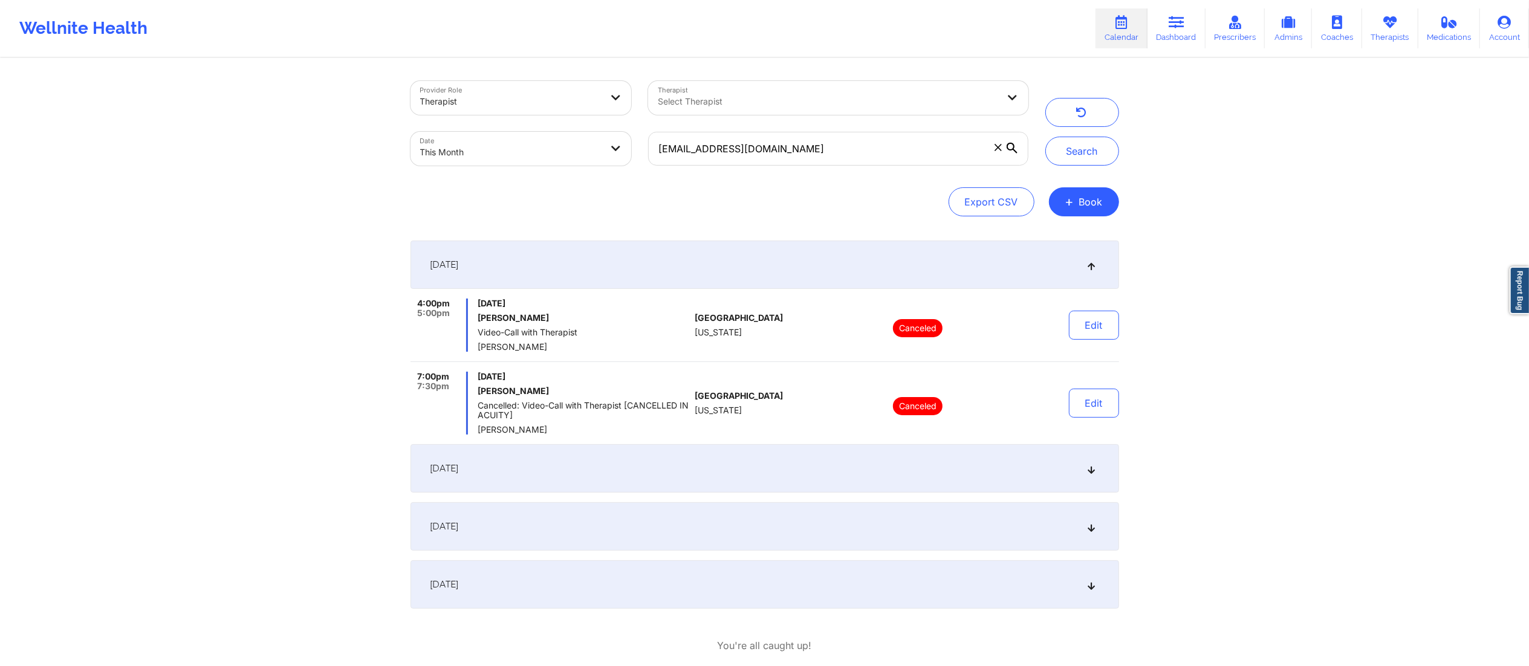
scroll to position [66, 0]
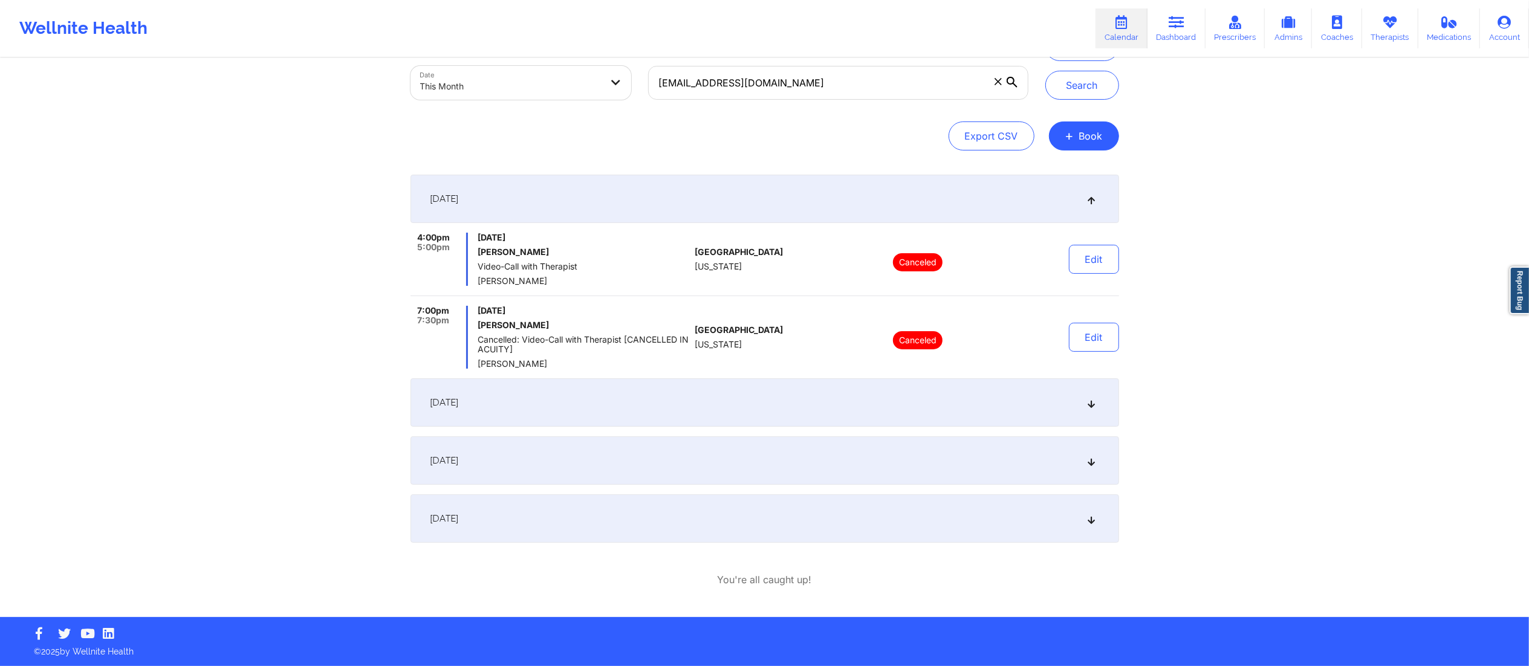
click at [704, 394] on div "September 13, 2025" at bounding box center [764, 402] width 708 height 48
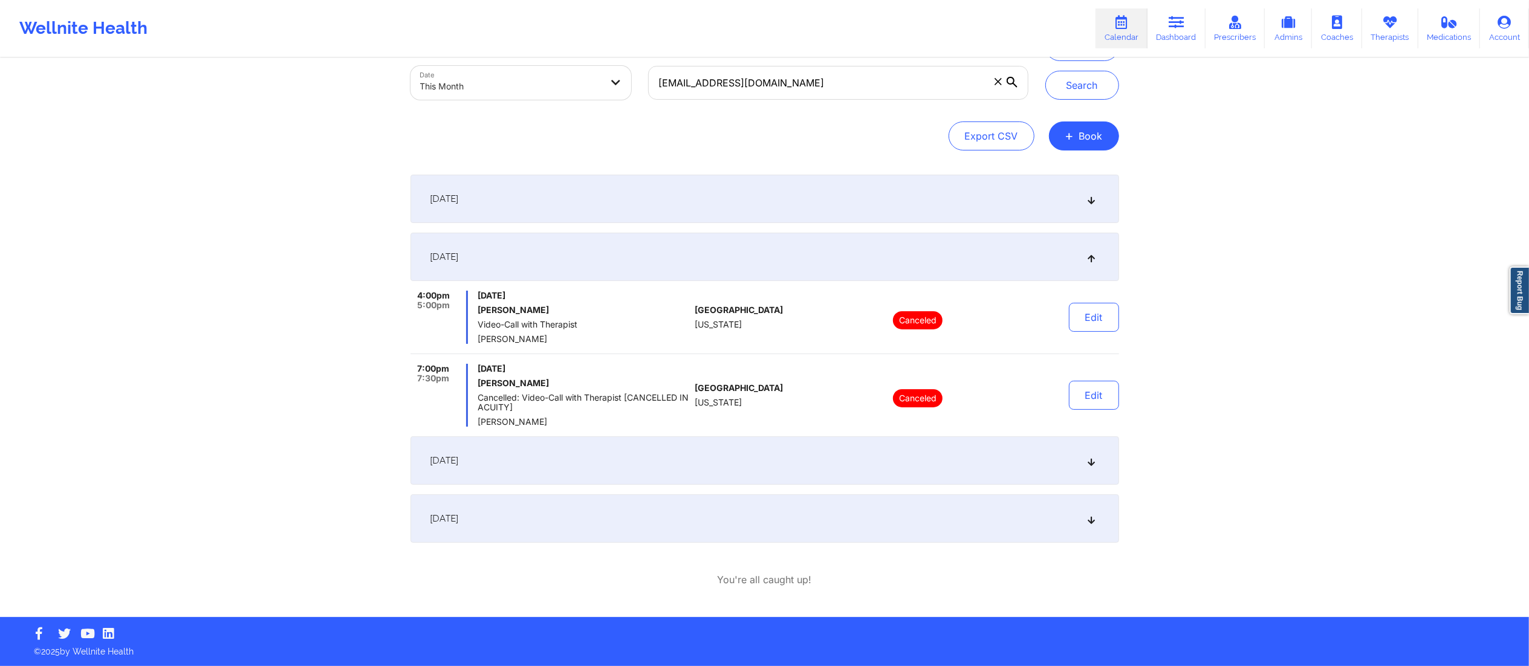
click at [704, 459] on div "September 20, 2025" at bounding box center [764, 460] width 708 height 48
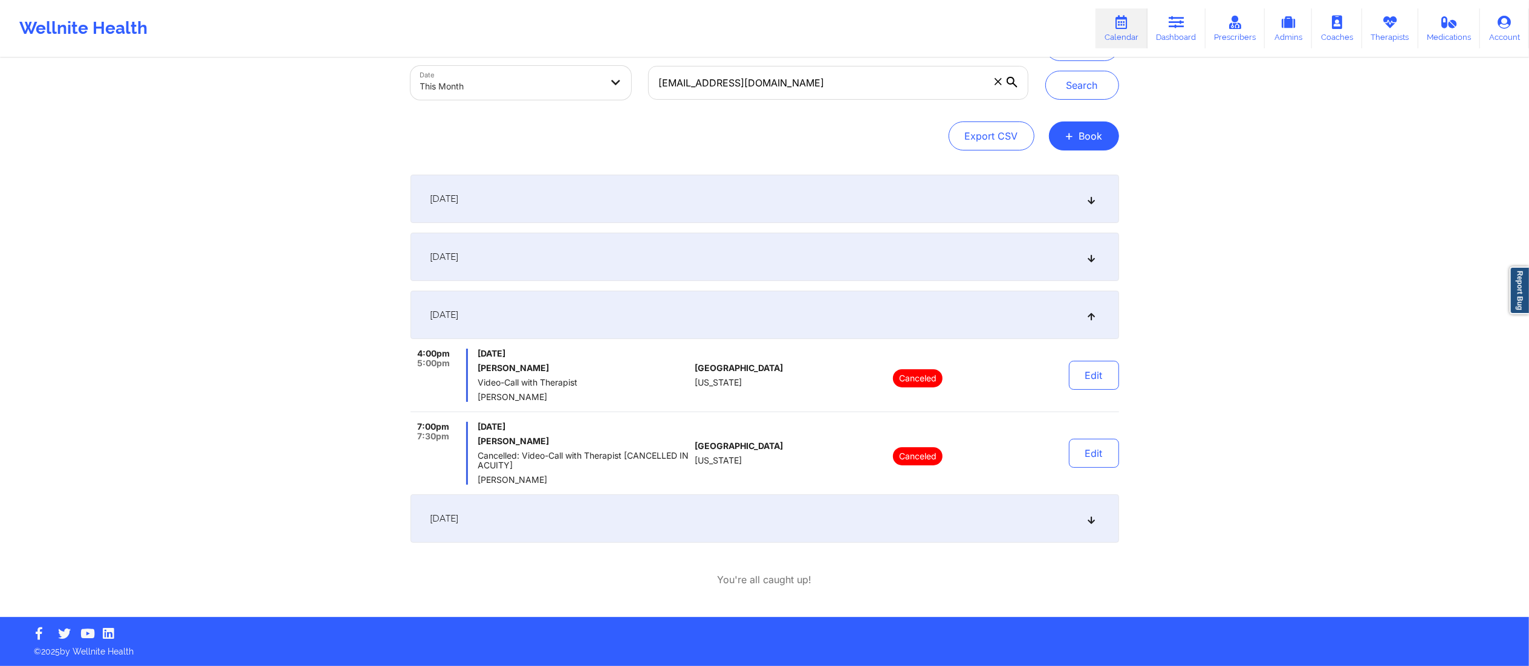
click at [723, 507] on div "[DATE]" at bounding box center [764, 518] width 708 height 48
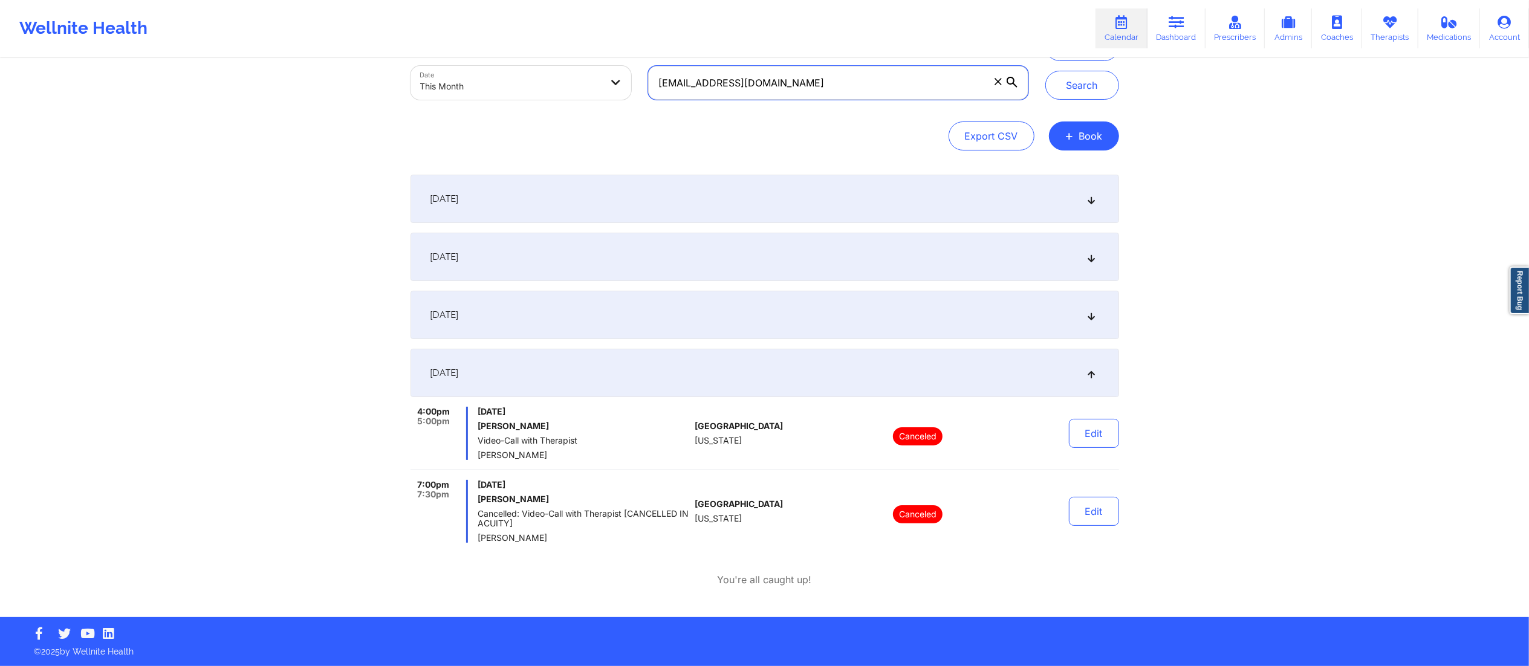
drag, startPoint x: 816, startPoint y: 91, endPoint x: 598, endPoint y: 98, distance: 217.7
click at [598, 98] on div "Provider Role Therapist Therapist Select Therapist Date This Month emferrell201…" at bounding box center [719, 58] width 635 height 102
paste input "leslee.shirley@yahoo"
click at [1080, 84] on button "Search" at bounding box center [1082, 85] width 74 height 29
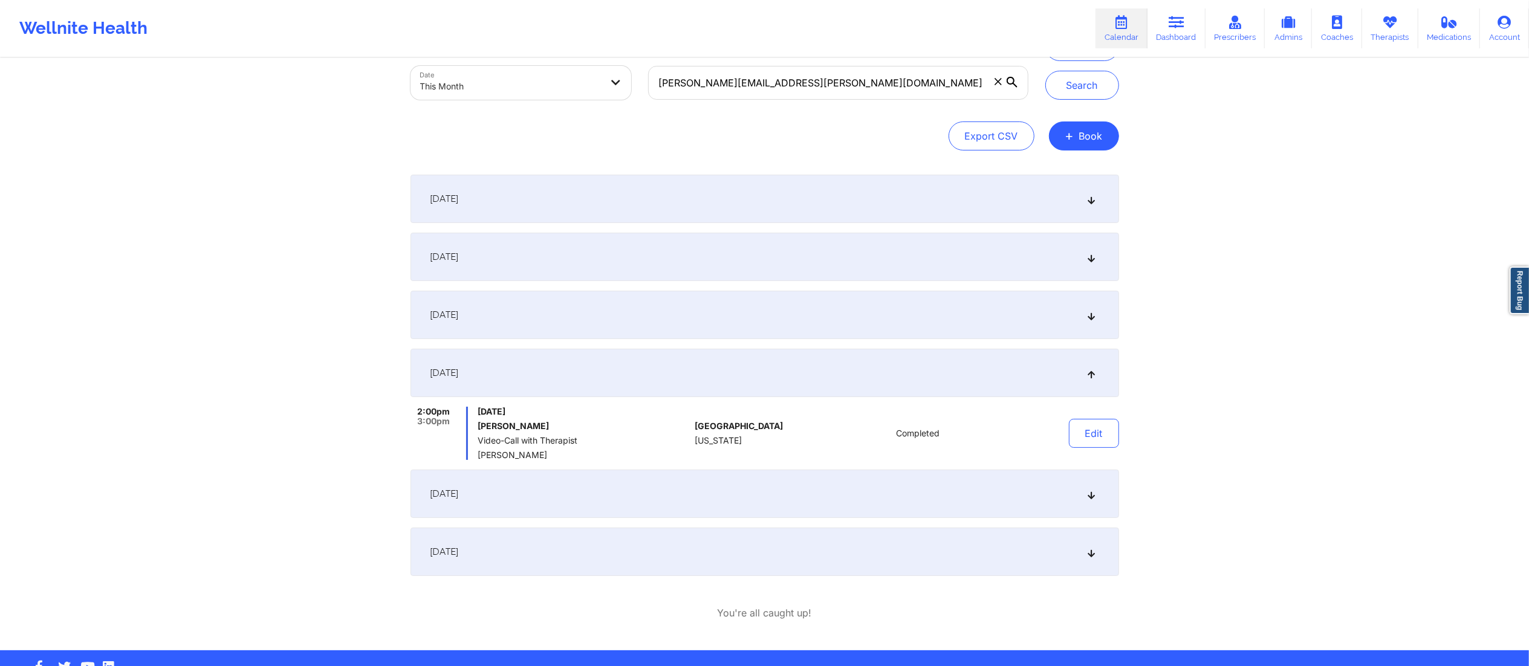
click at [712, 273] on div "September 12, 2025" at bounding box center [764, 257] width 708 height 48
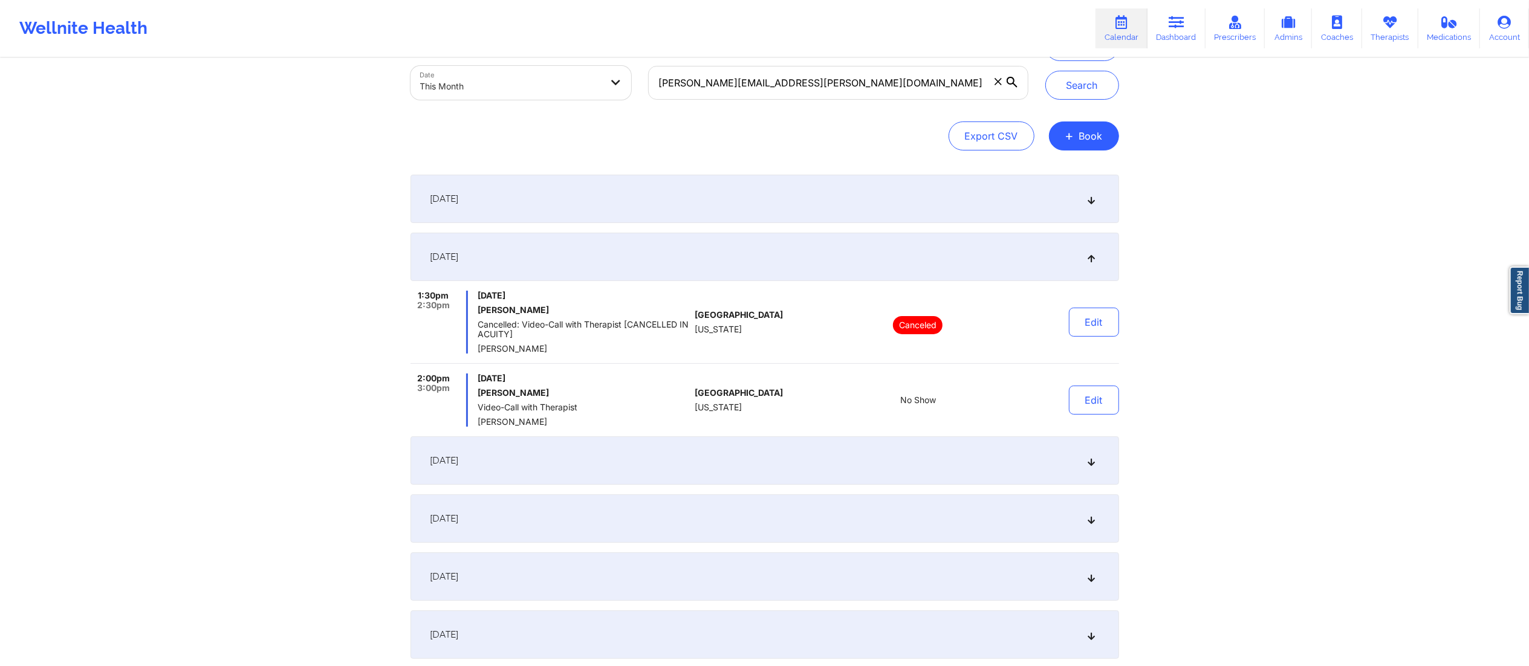
click at [1203, 363] on div "Provider Role Therapist Therapist Select Therapist Date This Month leslee.shirl…" at bounding box center [764, 333] width 1529 height 799
drag, startPoint x: 904, startPoint y: 82, endPoint x: 577, endPoint y: 87, distance: 327.7
click at [577, 87] on div "Provider Role Therapist Therapist Select Therapist Date This Month leslee.shirl…" at bounding box center [719, 58] width 635 height 102
paste input "syreettakay@gmail"
click at [1057, 87] on button "Search" at bounding box center [1082, 85] width 74 height 29
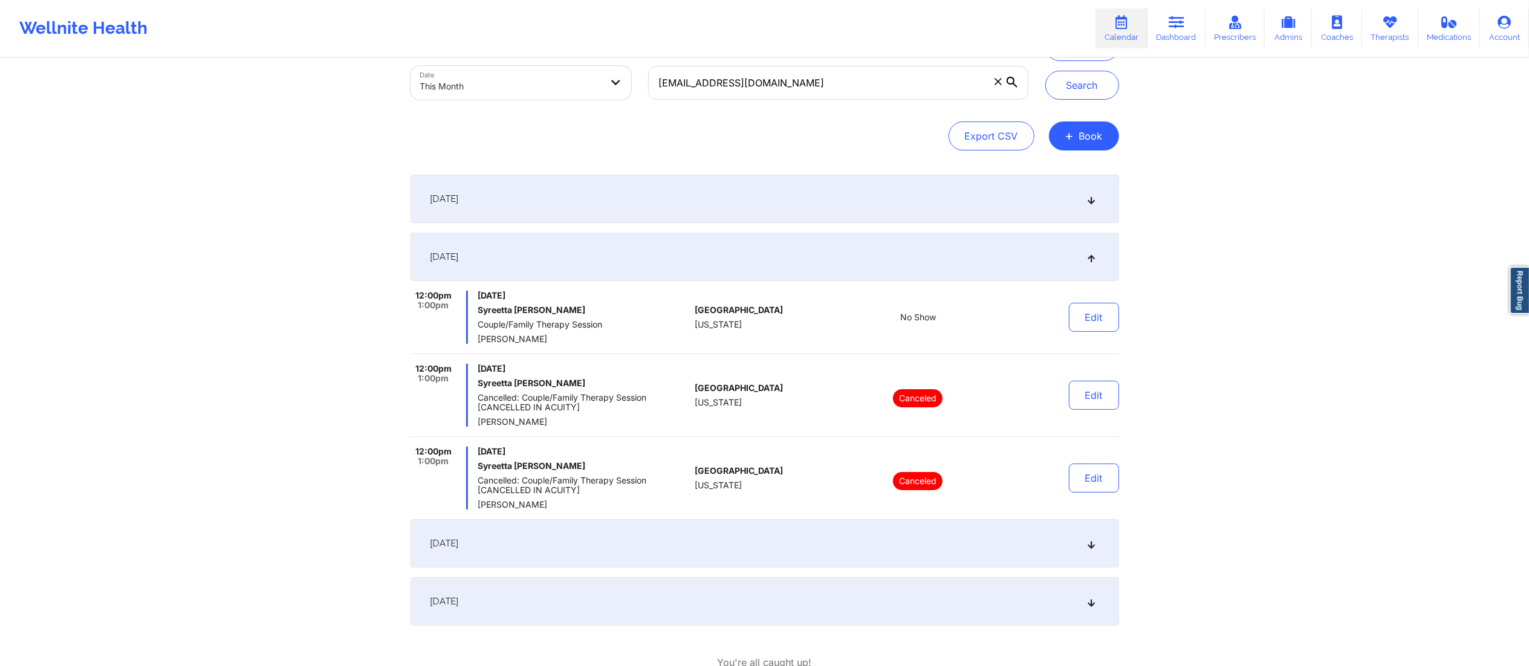
click at [855, 545] on div "[DATE]" at bounding box center [764, 543] width 708 height 48
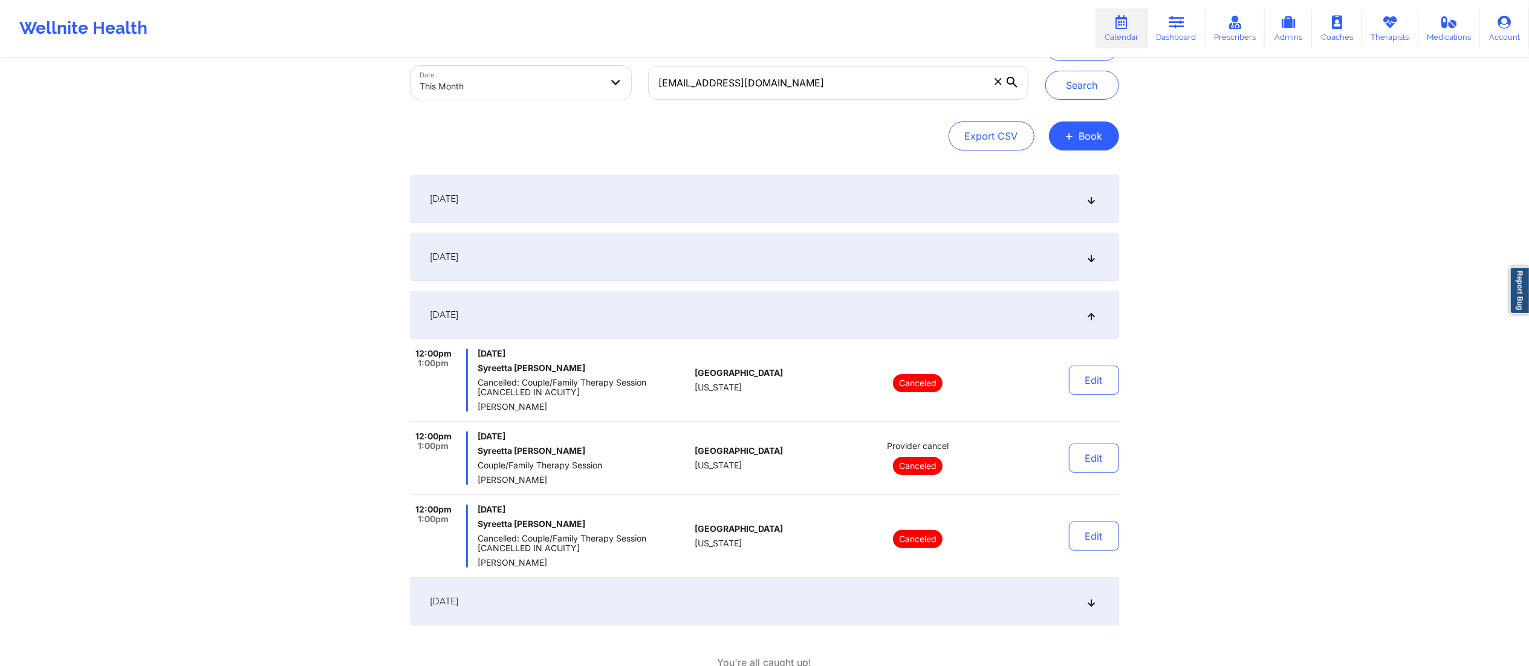
click at [854, 597] on div "[DATE]" at bounding box center [764, 601] width 708 height 48
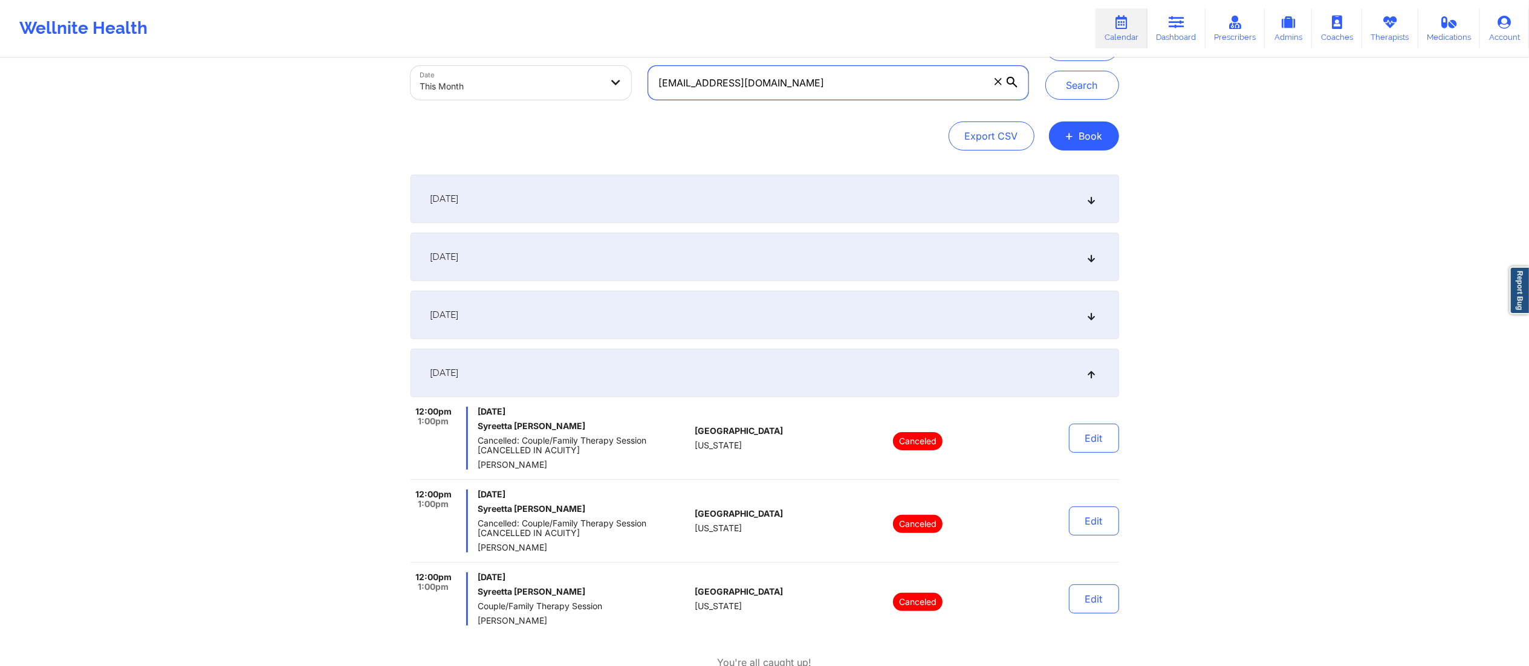
drag, startPoint x: 856, startPoint y: 74, endPoint x: 535, endPoint y: 91, distance: 321.4
click at [535, 91] on div "Provider Role Therapist Therapist Select Therapist Date This Month syreettakay@…" at bounding box center [719, 58] width 635 height 102
paste input "bellavillekarine"
click at [1065, 93] on button "Search" at bounding box center [1082, 85] width 74 height 29
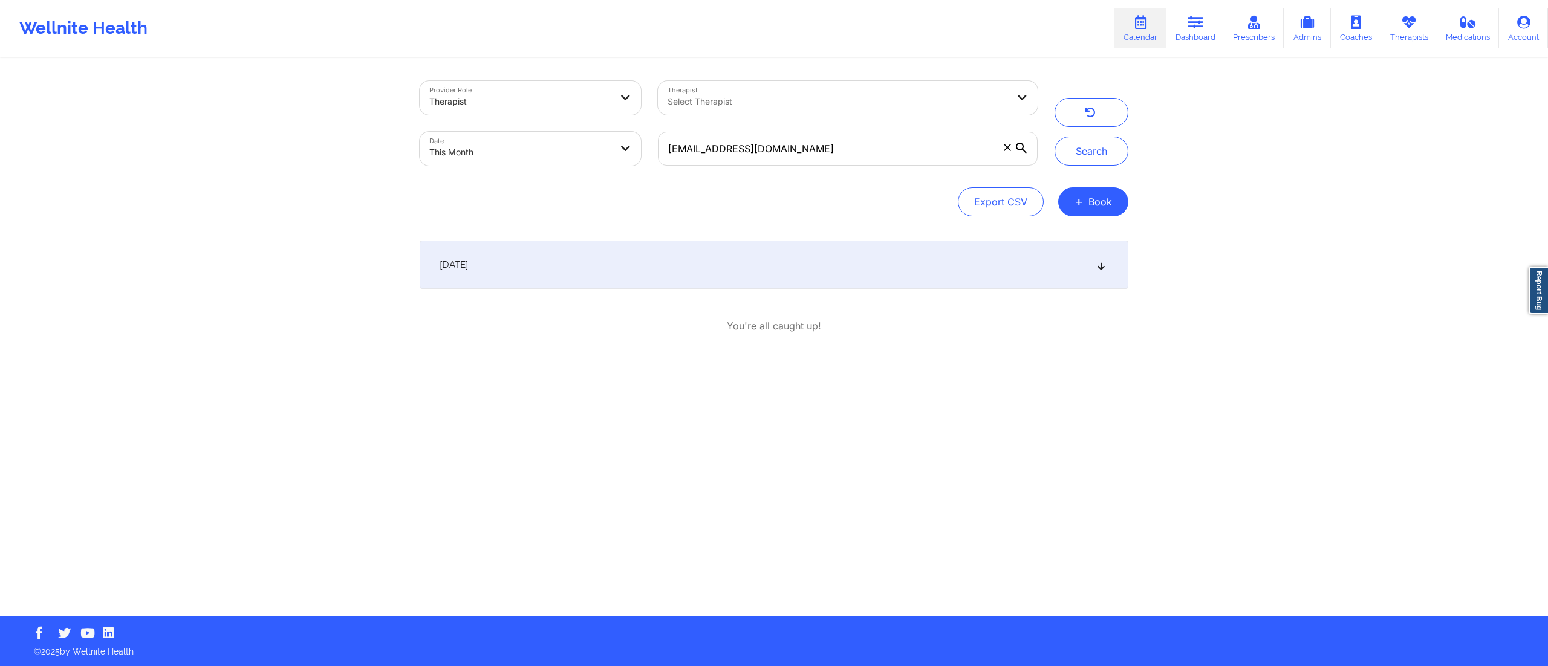
click at [710, 262] on div "September 4, 2025" at bounding box center [774, 265] width 708 height 48
click at [708, 260] on div "September 4, 2025" at bounding box center [774, 265] width 708 height 48
drag, startPoint x: 814, startPoint y: 147, endPoint x: 640, endPoint y: 166, distance: 175.0
click at [640, 166] on div "Provider Role Therapist Therapist Select Therapist Date This Month bellavilleka…" at bounding box center [728, 124] width 635 height 102
paste input "Jessica Rosa"
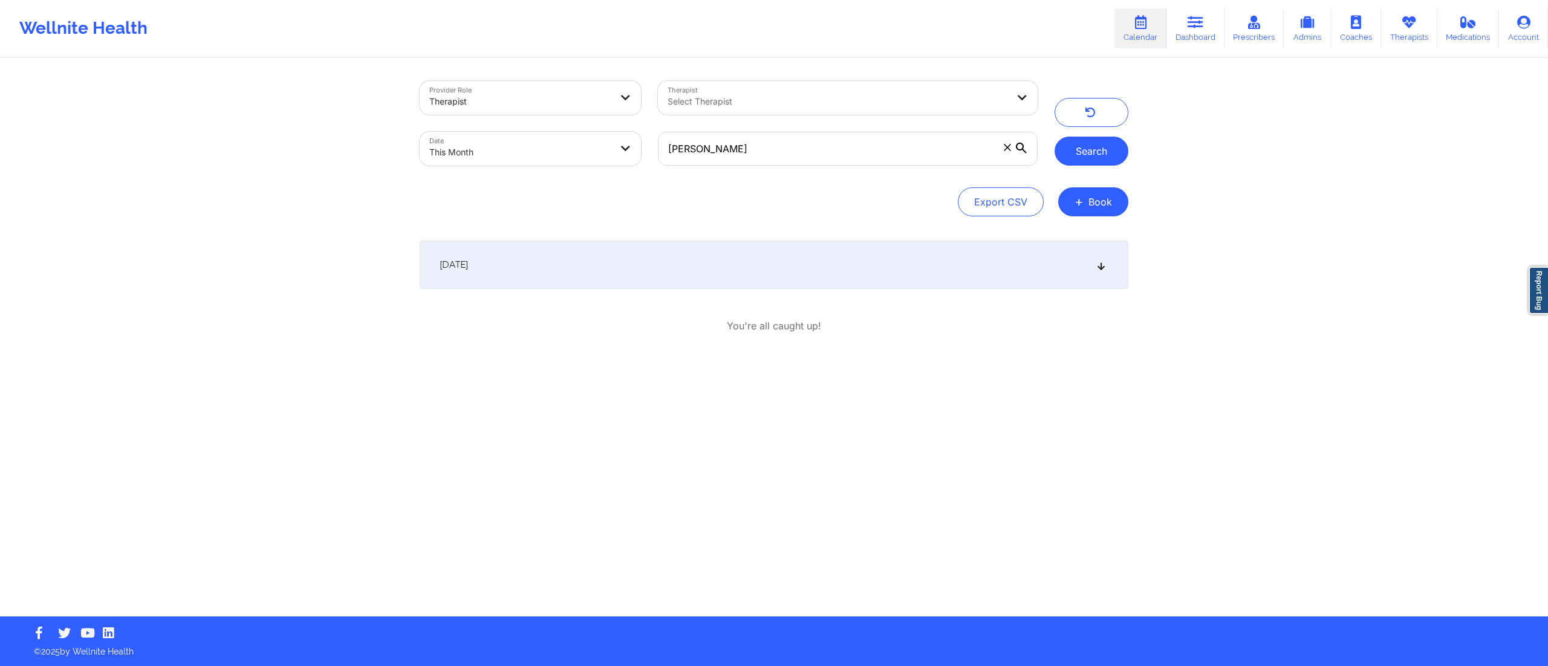
click at [1113, 159] on button "Search" at bounding box center [1091, 151] width 74 height 29
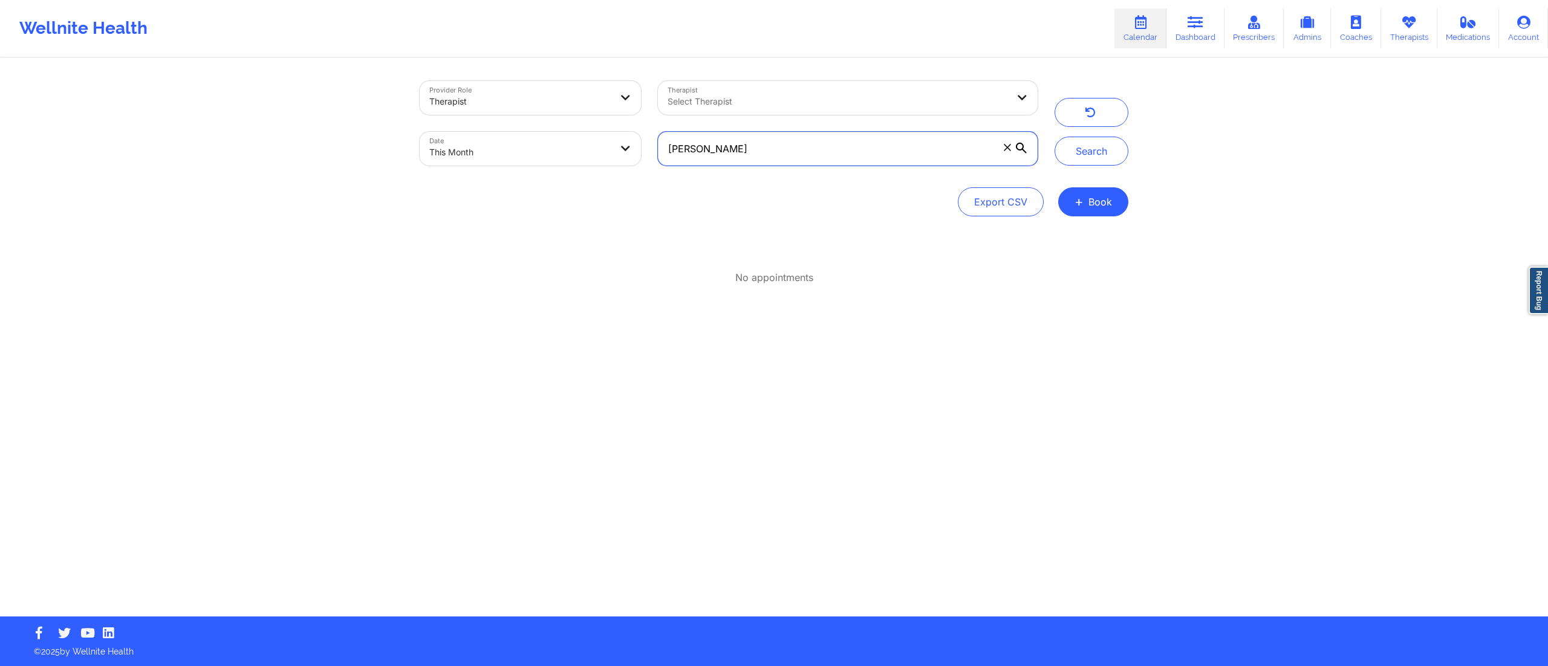
drag, startPoint x: 787, startPoint y: 156, endPoint x: 617, endPoint y: 170, distance: 170.5
click at [617, 172] on div "Provider Role Therapist Therapist Select Therapist Date This Month Jessica Rosa" at bounding box center [728, 124] width 635 height 102
paste input "jmrosam.2282@gmail.com"
click at [1098, 151] on button "Search" at bounding box center [1091, 151] width 74 height 29
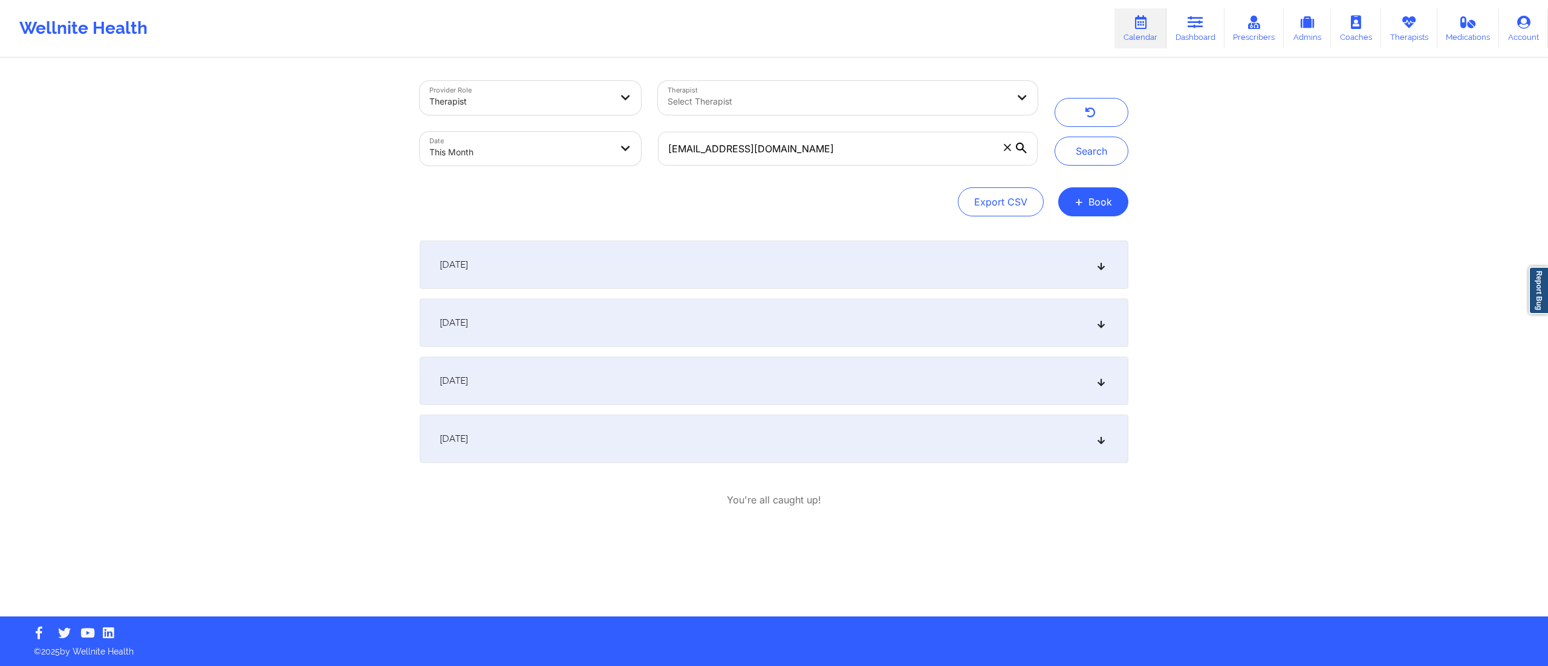
click at [591, 384] on div "September 17, 2025" at bounding box center [774, 381] width 708 height 48
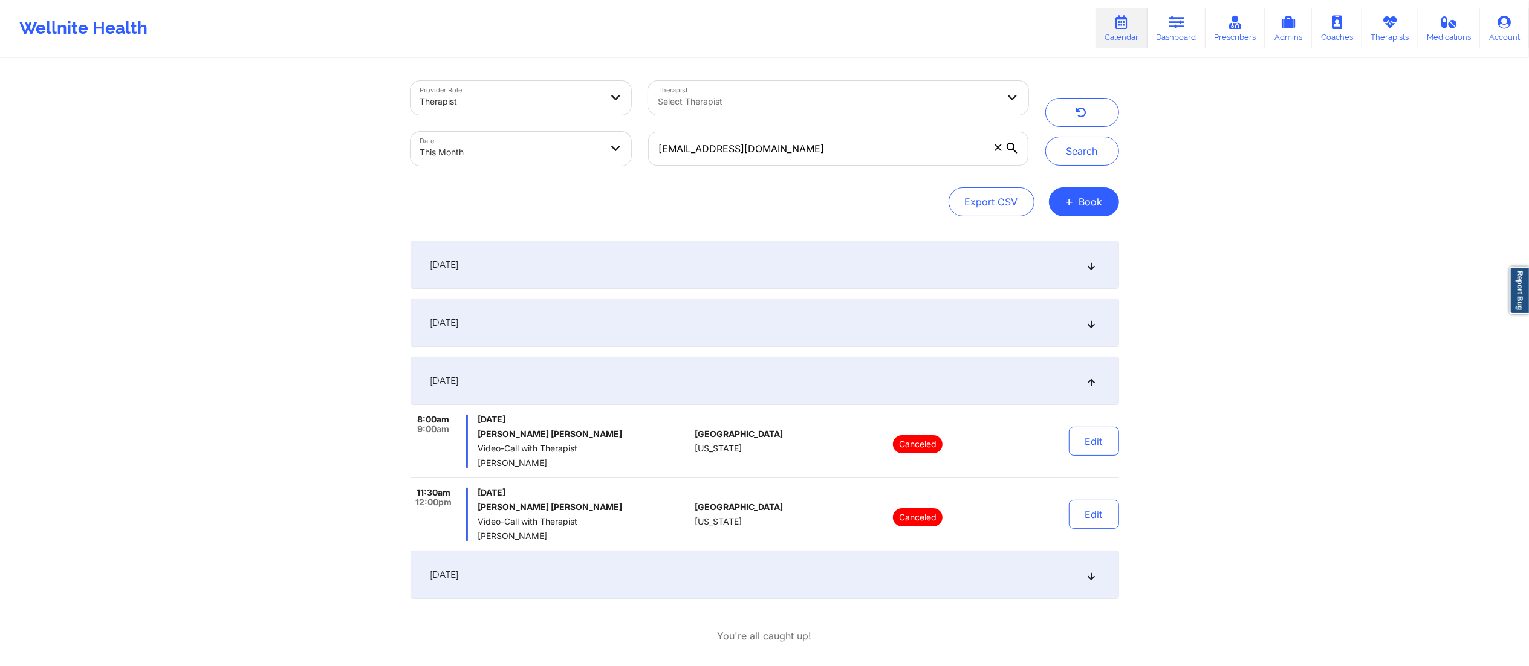
click at [602, 392] on div "September 17, 2025" at bounding box center [764, 381] width 708 height 48
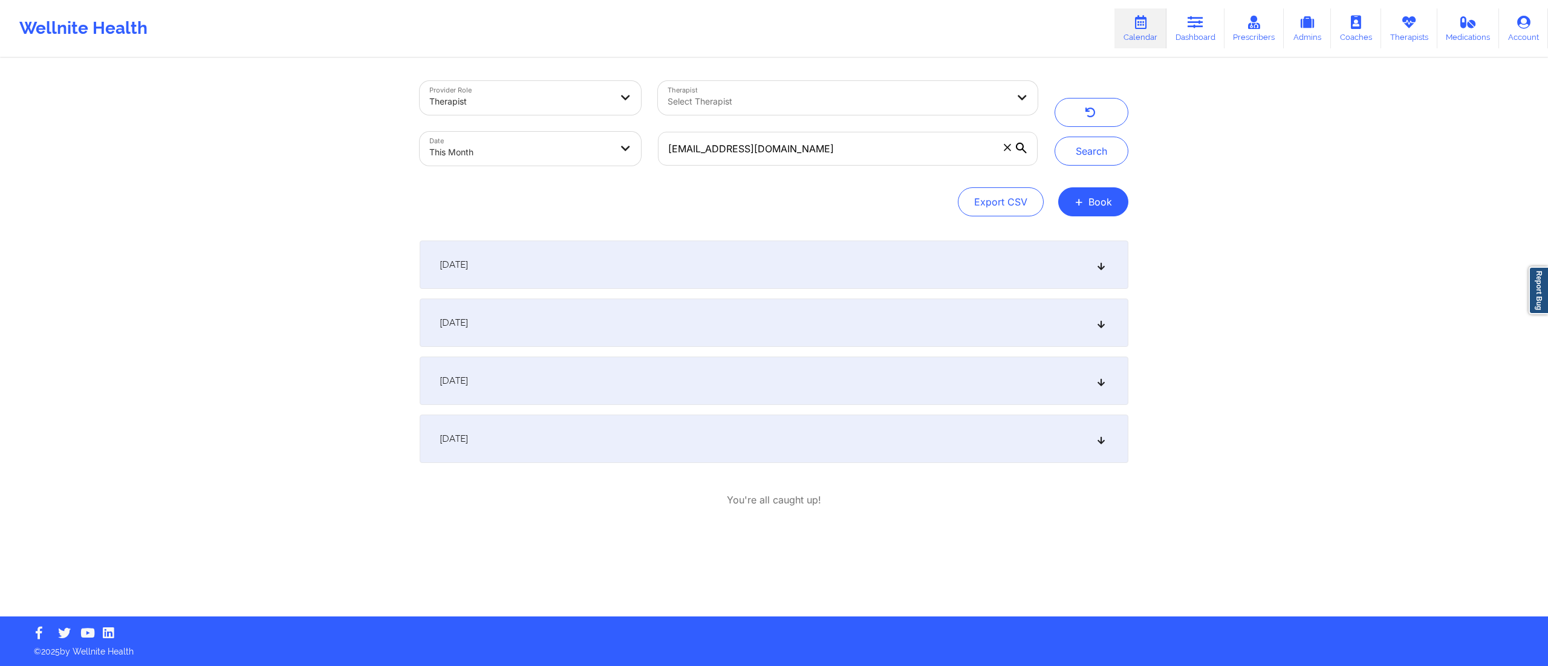
click at [644, 442] on div "September 24, 2025" at bounding box center [774, 439] width 708 height 48
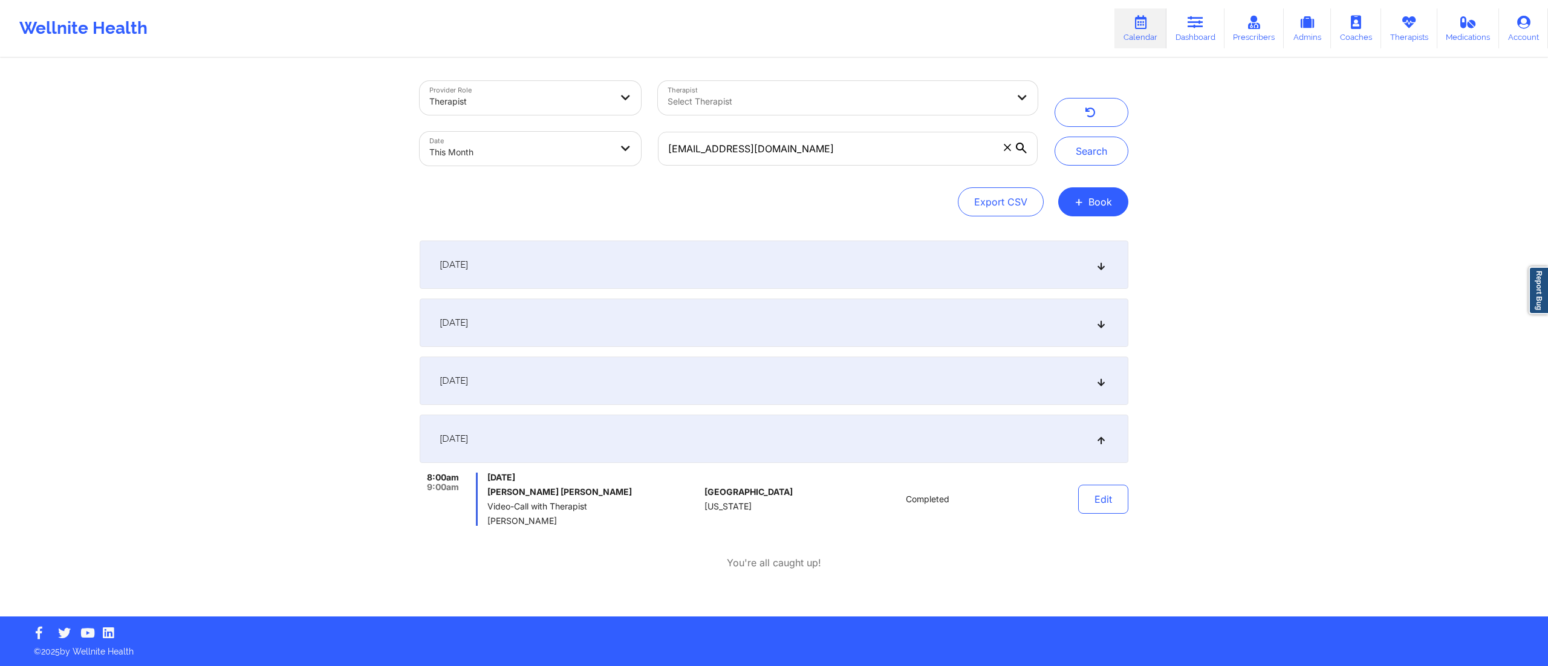
click at [641, 436] on div "September 24, 2025" at bounding box center [774, 439] width 708 height 48
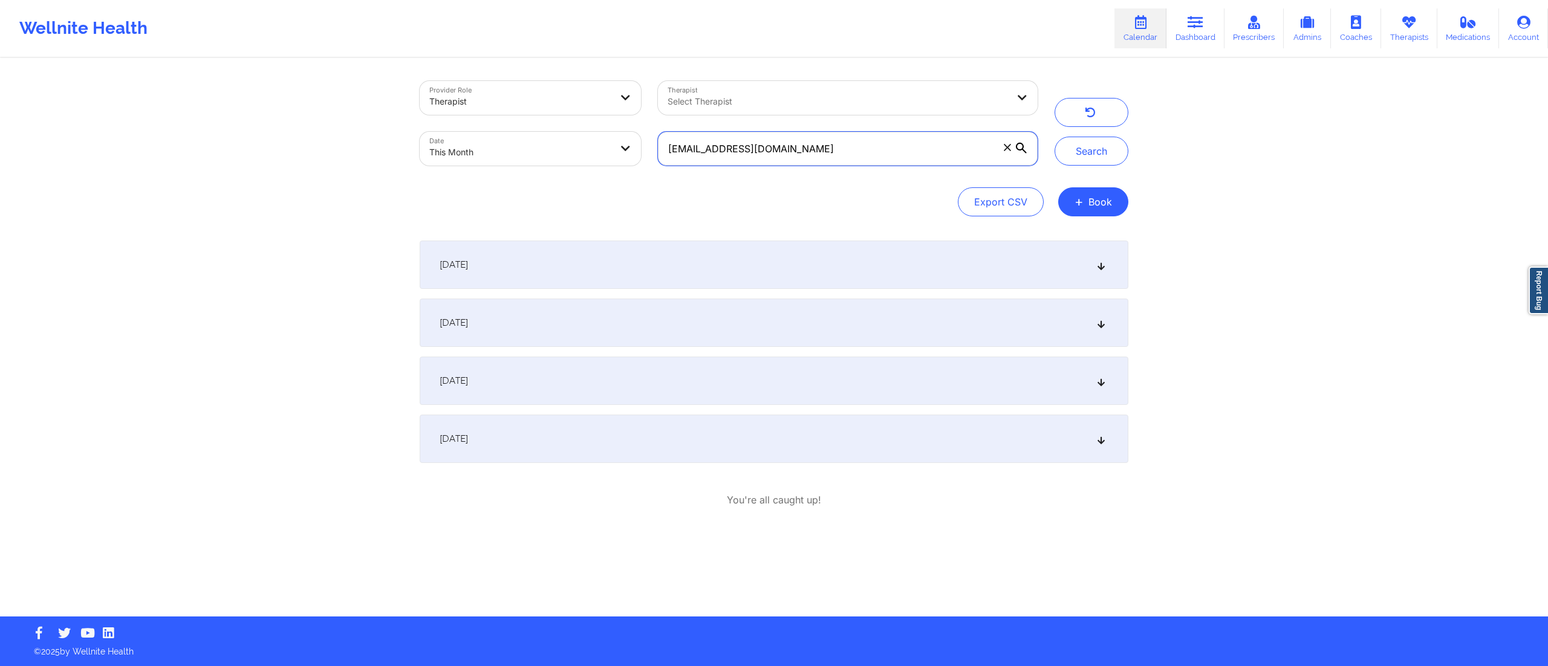
drag, startPoint x: 900, startPoint y: 140, endPoint x: 436, endPoint y: 209, distance: 469.3
click at [436, 209] on div "Provider Role Therapist Therapist Select Therapist Date This Month jmrosam.2282…" at bounding box center [774, 148] width 708 height 135
paste input "lakeforest79"
click at [1069, 157] on button "Search" at bounding box center [1091, 151] width 74 height 29
click at [638, 264] on div "September 5, 2025" at bounding box center [774, 265] width 708 height 48
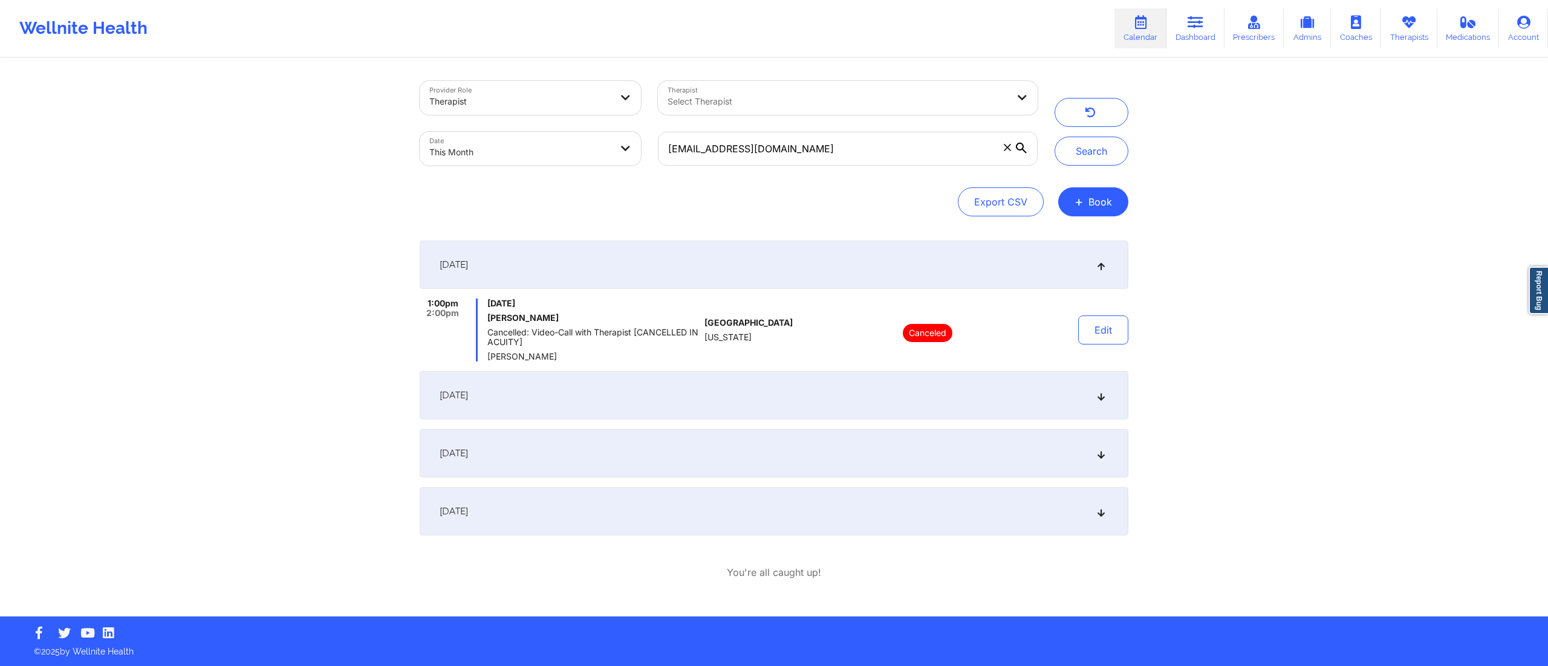
click at [714, 383] on div "September 12, 2025" at bounding box center [774, 395] width 708 height 48
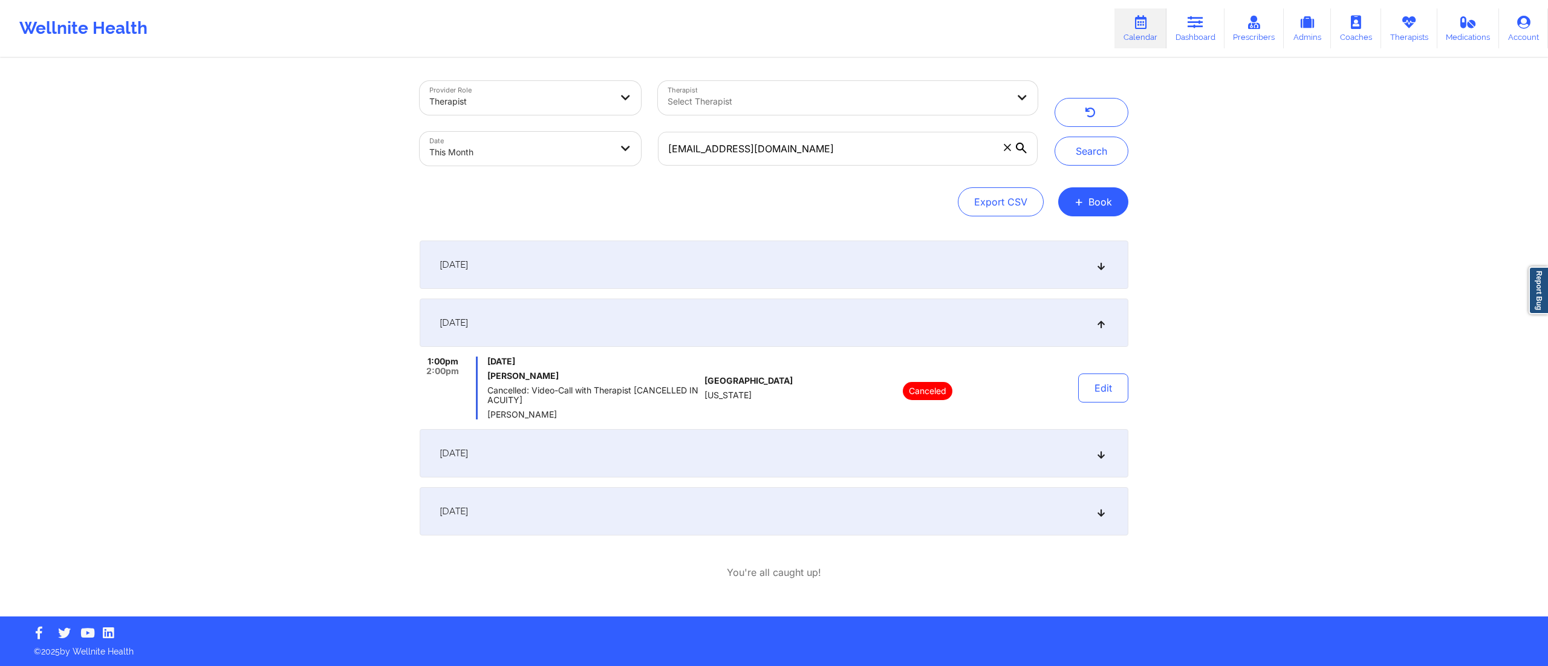
click at [726, 436] on div "September 19, 2025" at bounding box center [774, 453] width 708 height 48
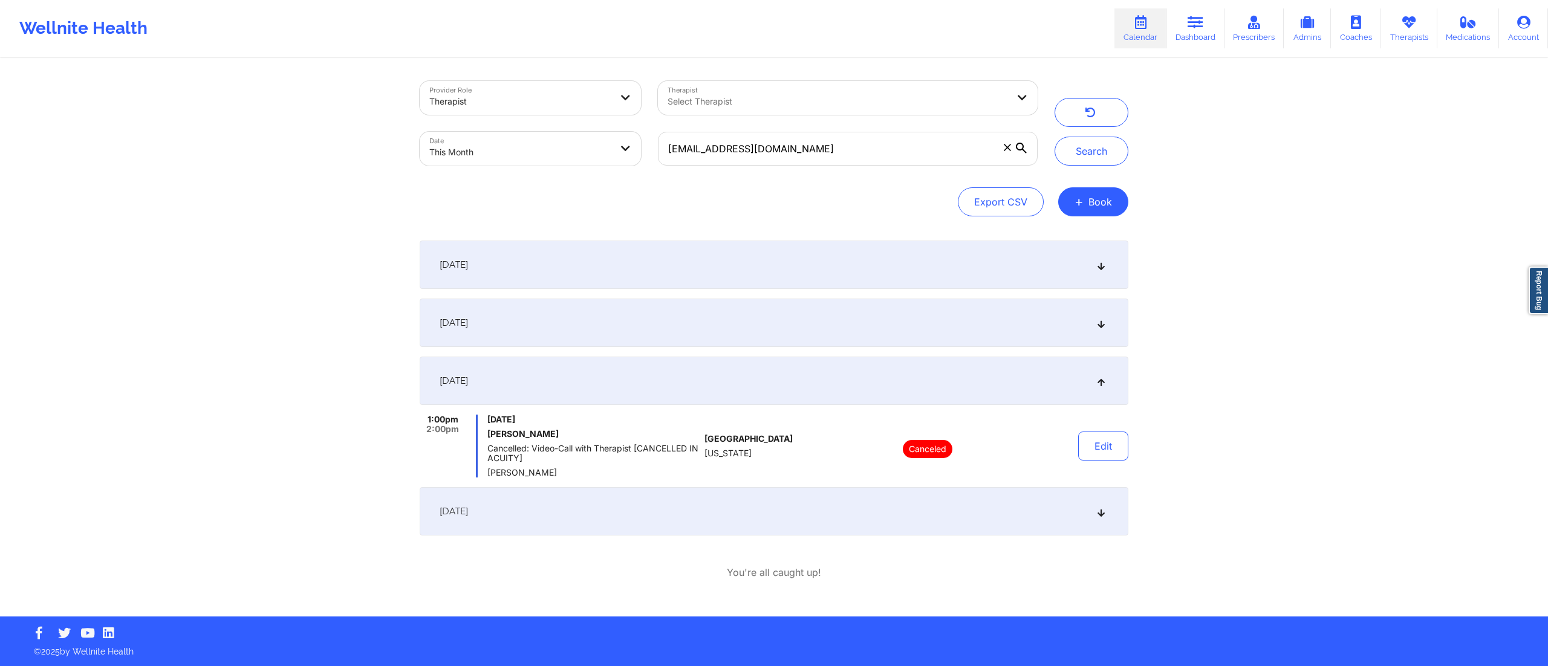
drag, startPoint x: 756, startPoint y: 500, endPoint x: 762, endPoint y: 502, distance: 6.3
click at [755, 502] on div "[DATE]" at bounding box center [774, 511] width 708 height 48
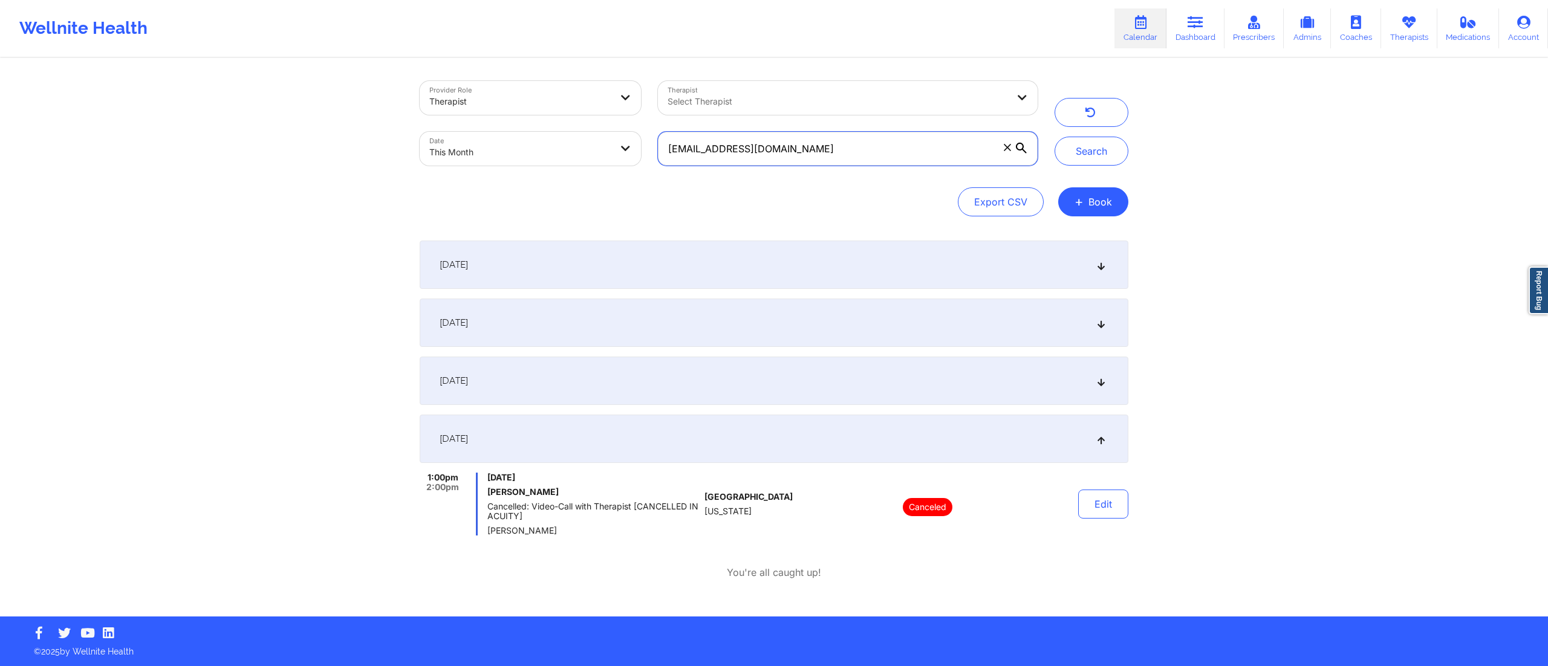
drag, startPoint x: 866, startPoint y: 156, endPoint x: 612, endPoint y: 183, distance: 255.3
click at [612, 183] on div "Provider Role Therapist Therapist Select Therapist Date This Month lakeforest79…" at bounding box center [774, 148] width 708 height 135
paste input "andrenescfe@icloud"
click at [1093, 154] on button "Search" at bounding box center [1091, 151] width 74 height 29
click at [581, 337] on div "September 14, 2025" at bounding box center [774, 323] width 708 height 48
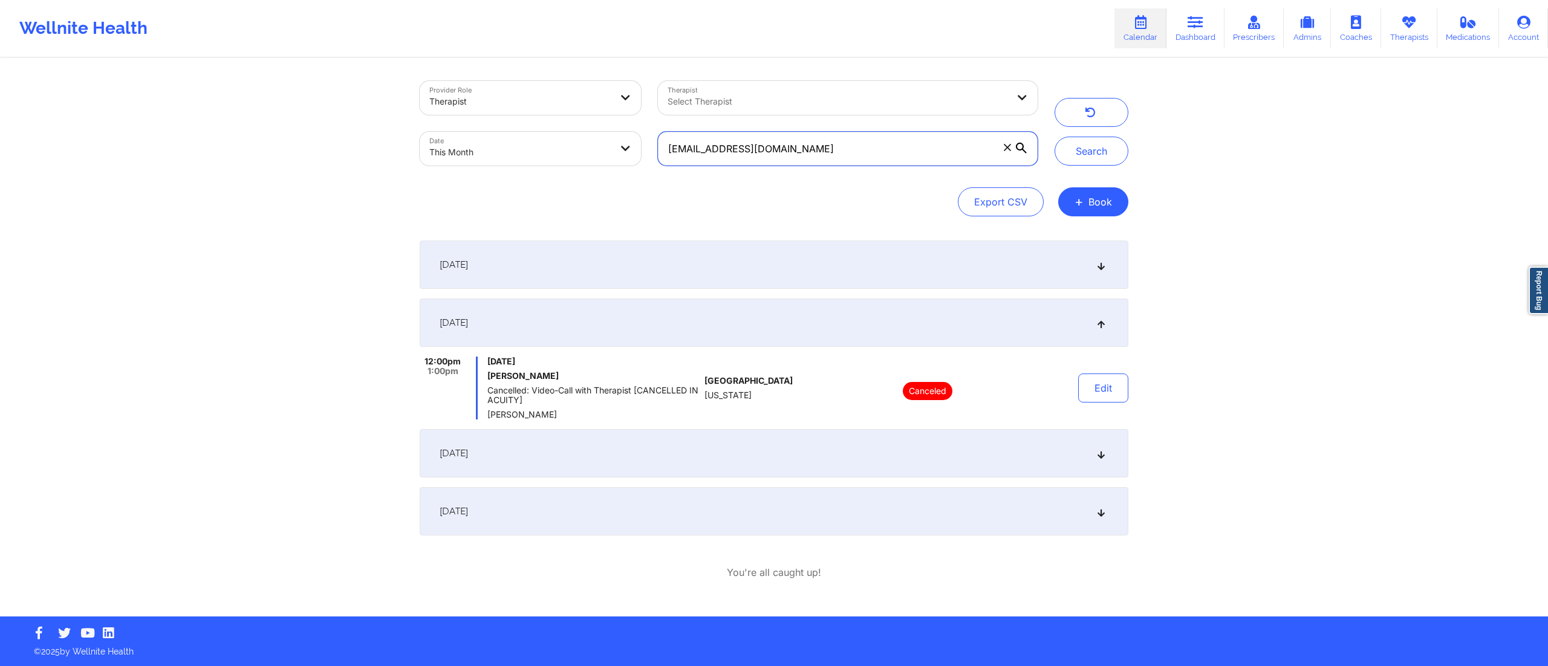
drag, startPoint x: 765, startPoint y: 159, endPoint x: 636, endPoint y: 157, distance: 128.8
click at [589, 158] on div "Provider Role Therapist Therapist Select Therapist Date This Month andrenescfe@…" at bounding box center [728, 124] width 635 height 102
paste input "yzkarinn14@gmail"
click at [1076, 152] on button "Search" at bounding box center [1091, 151] width 74 height 29
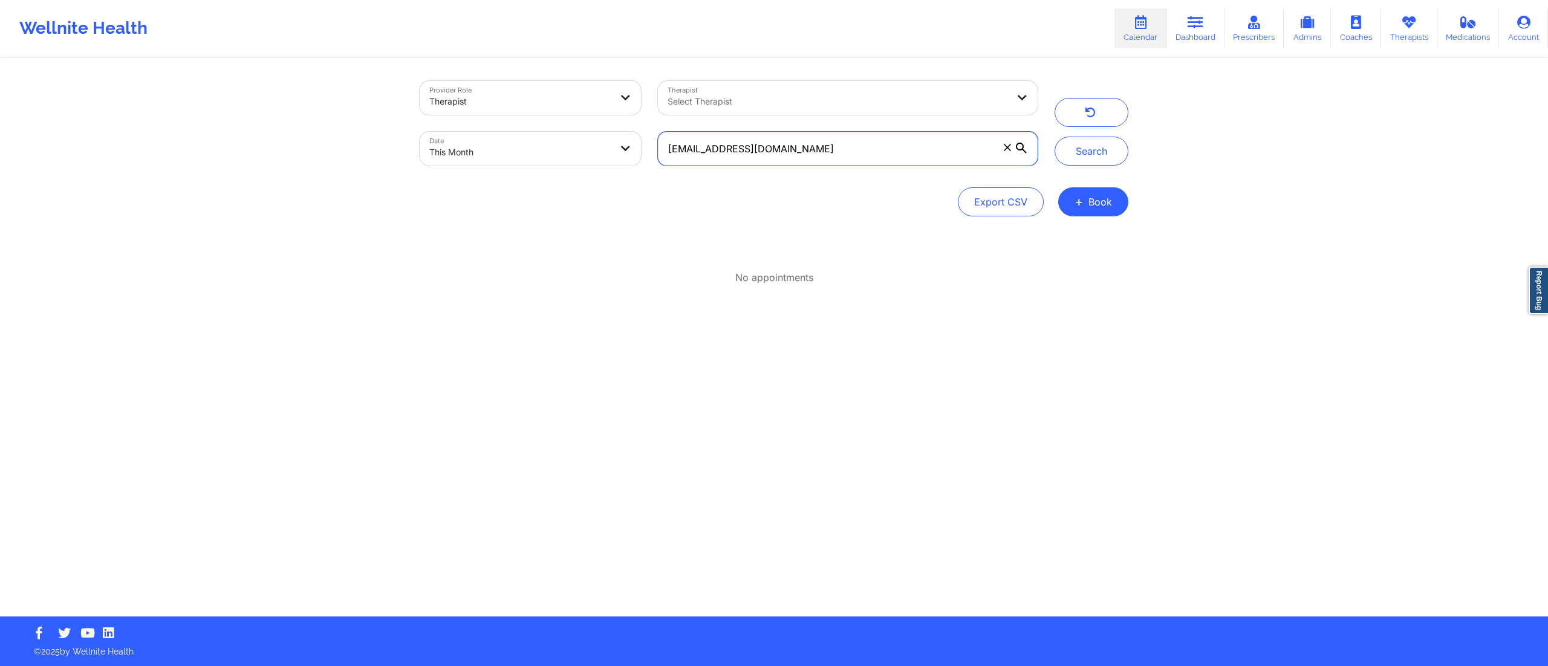
click at [848, 152] on input "yzkarinn14@gmail.com" at bounding box center [848, 149] width 380 height 34
click at [675, 142] on input "yzkarinn14@gmail.com" at bounding box center [848, 149] width 380 height 34
click at [666, 142] on input "yzkarinn14@gmail.com" at bounding box center [848, 149] width 380 height 34
click at [1103, 150] on button "Search" at bounding box center [1091, 151] width 74 height 29
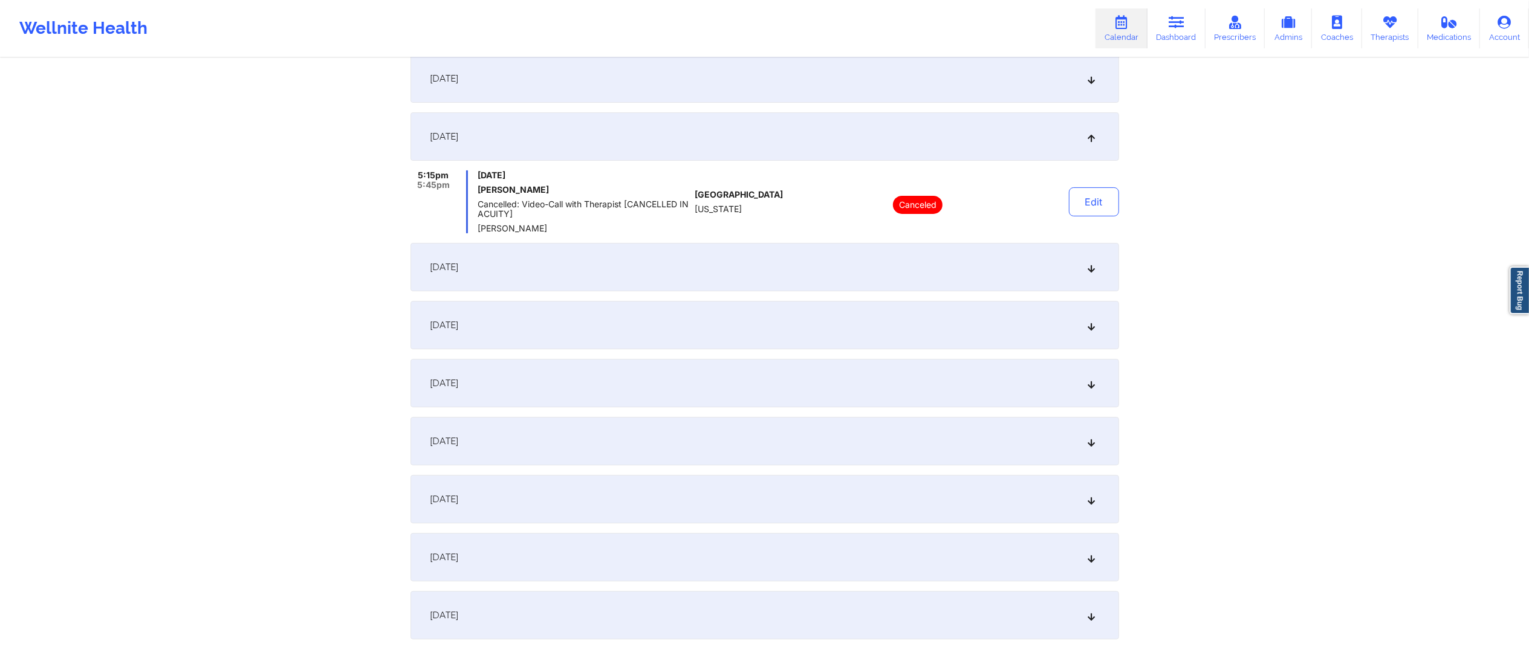
scroll to position [189, 0]
click at [568, 384] on div "[DATE]" at bounding box center [764, 381] width 708 height 48
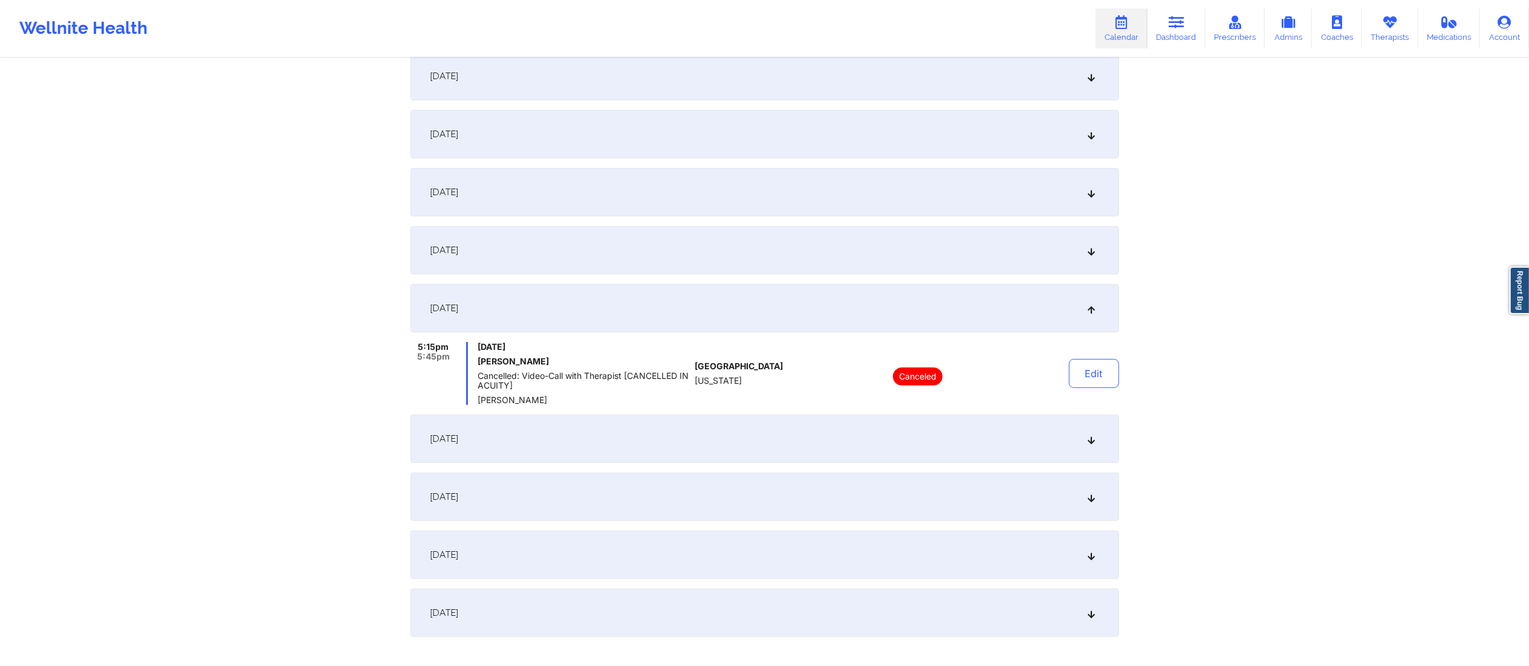
click at [670, 235] on div "September 15, 2025" at bounding box center [764, 250] width 708 height 48
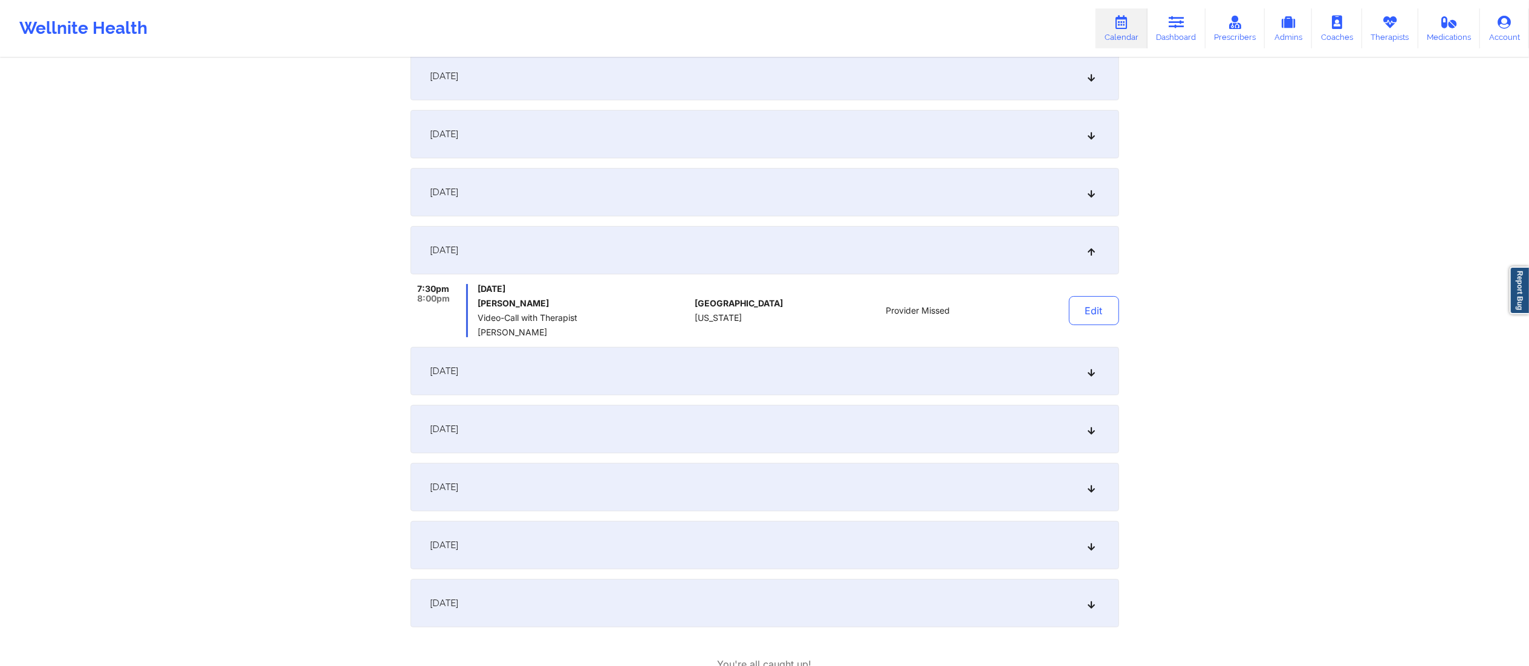
click at [842, 648] on div "September 1, 2025 7:30pm 8:00pm Monday, September 1, 2025 Lyz Rousseau Video-Ca…" at bounding box center [764, 362] width 708 height 620
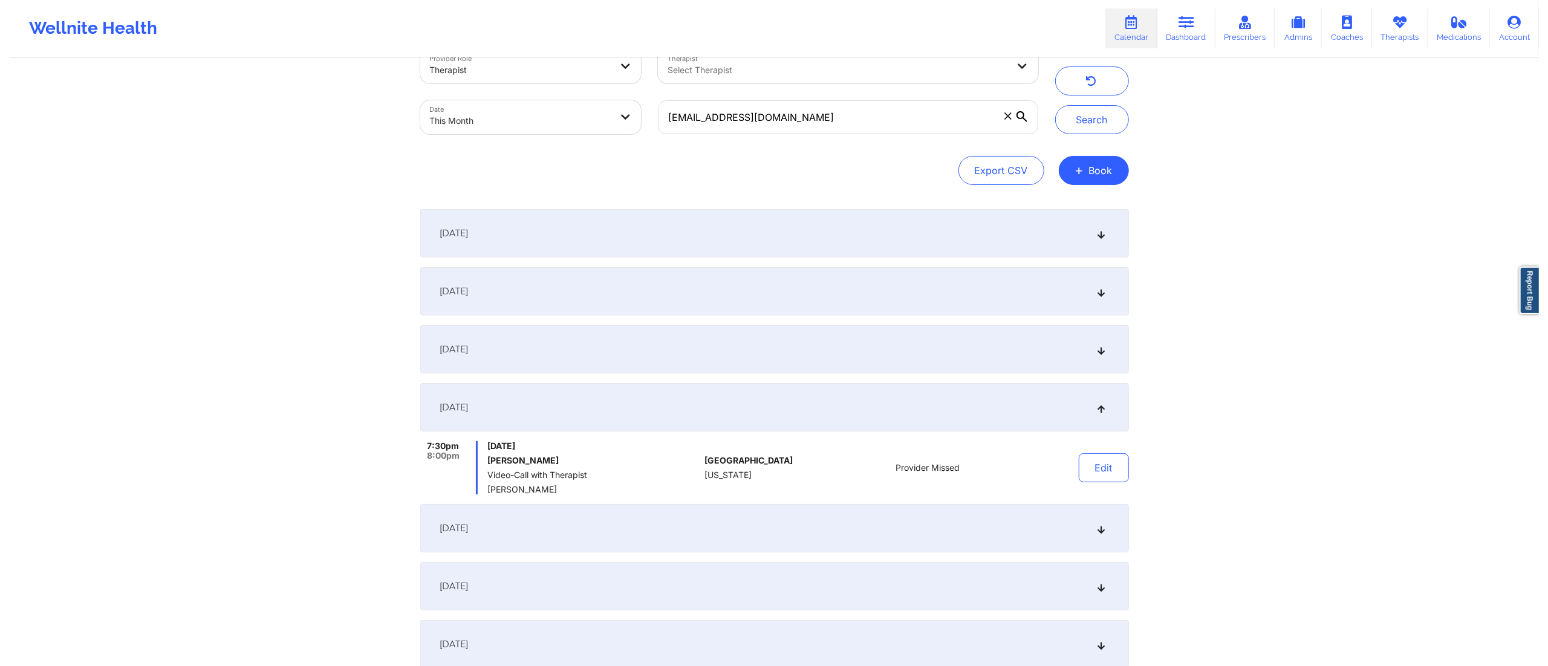
scroll to position [0, 0]
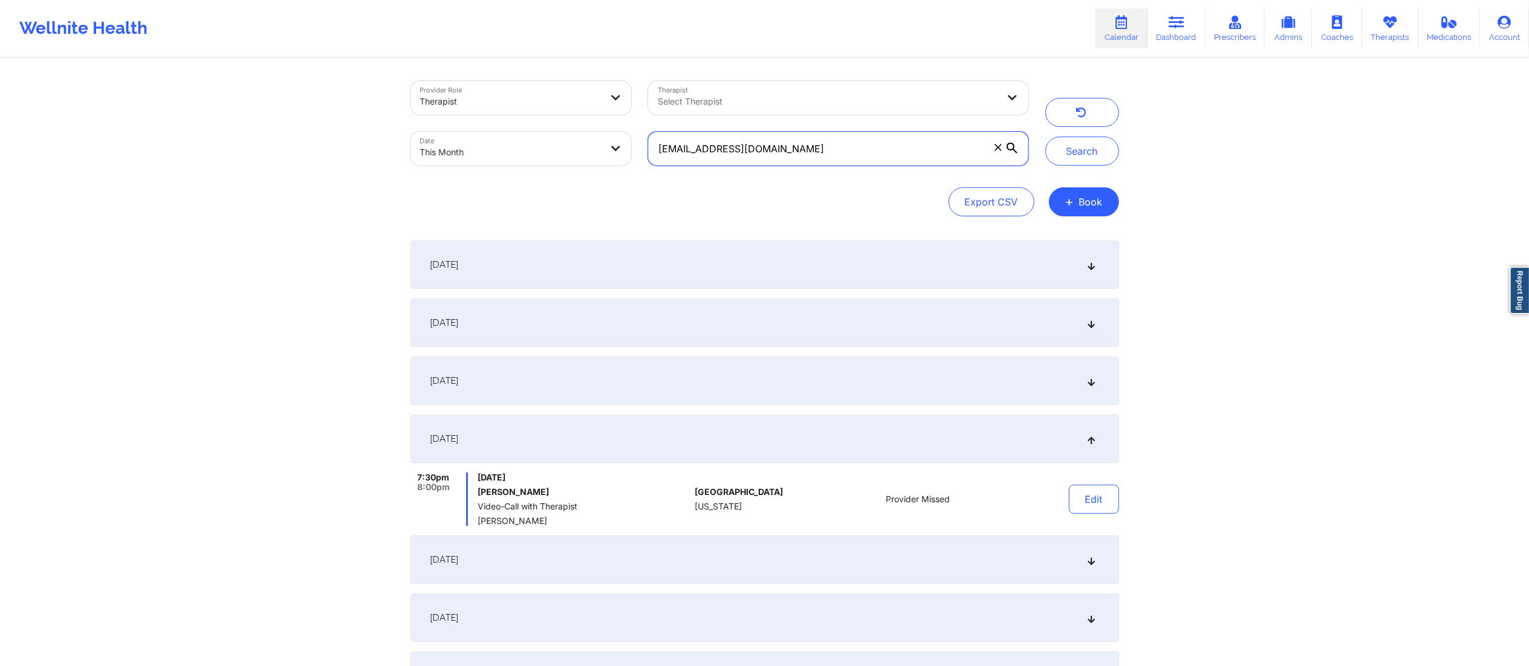
drag, startPoint x: 826, startPoint y: 149, endPoint x: 542, endPoint y: 173, distance: 284.5
click at [542, 173] on div "Provider Role Therapist Therapist Select Therapist Date This Month lyzkarinn14@…" at bounding box center [719, 124] width 635 height 102
paste input "Lyz Rousseau"
paste input "ashep723@outlook"
click at [1086, 142] on button "Search" at bounding box center [1082, 151] width 74 height 29
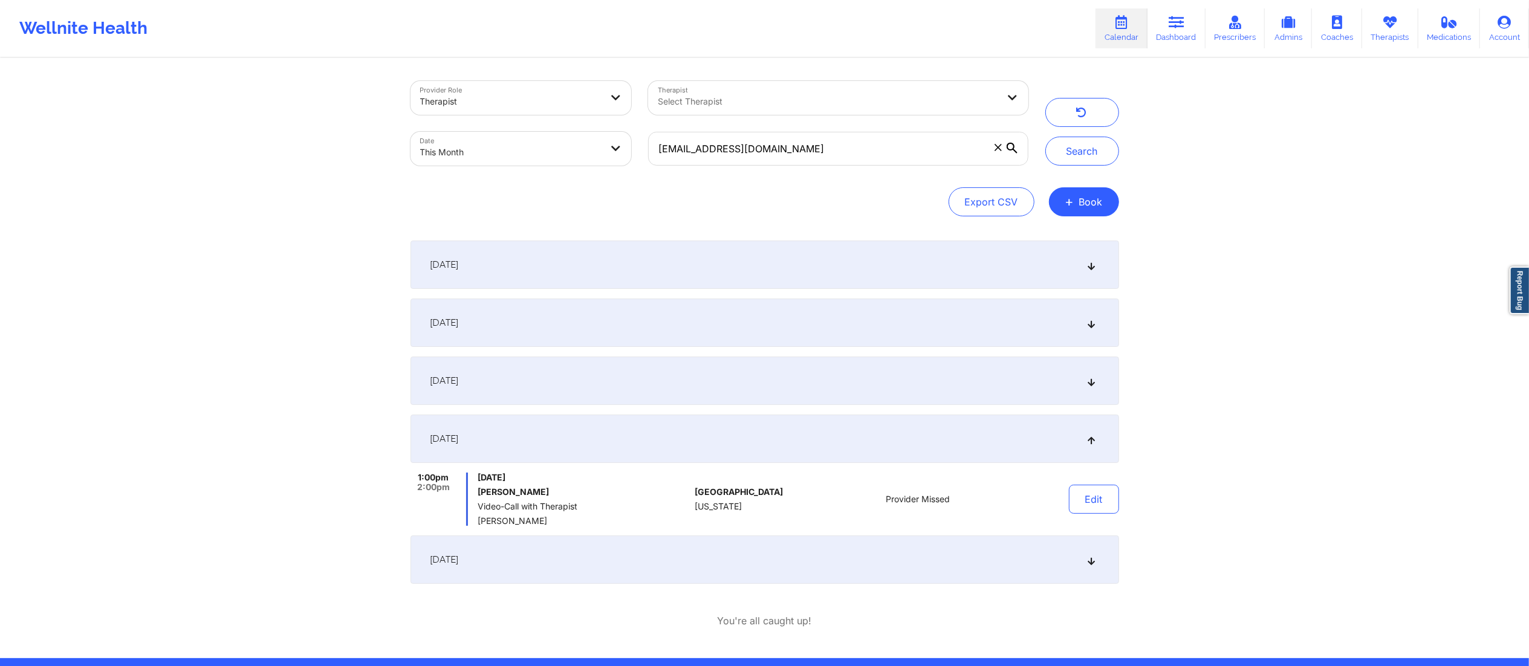
click at [605, 328] on div "September 12, 2025" at bounding box center [764, 323] width 708 height 48
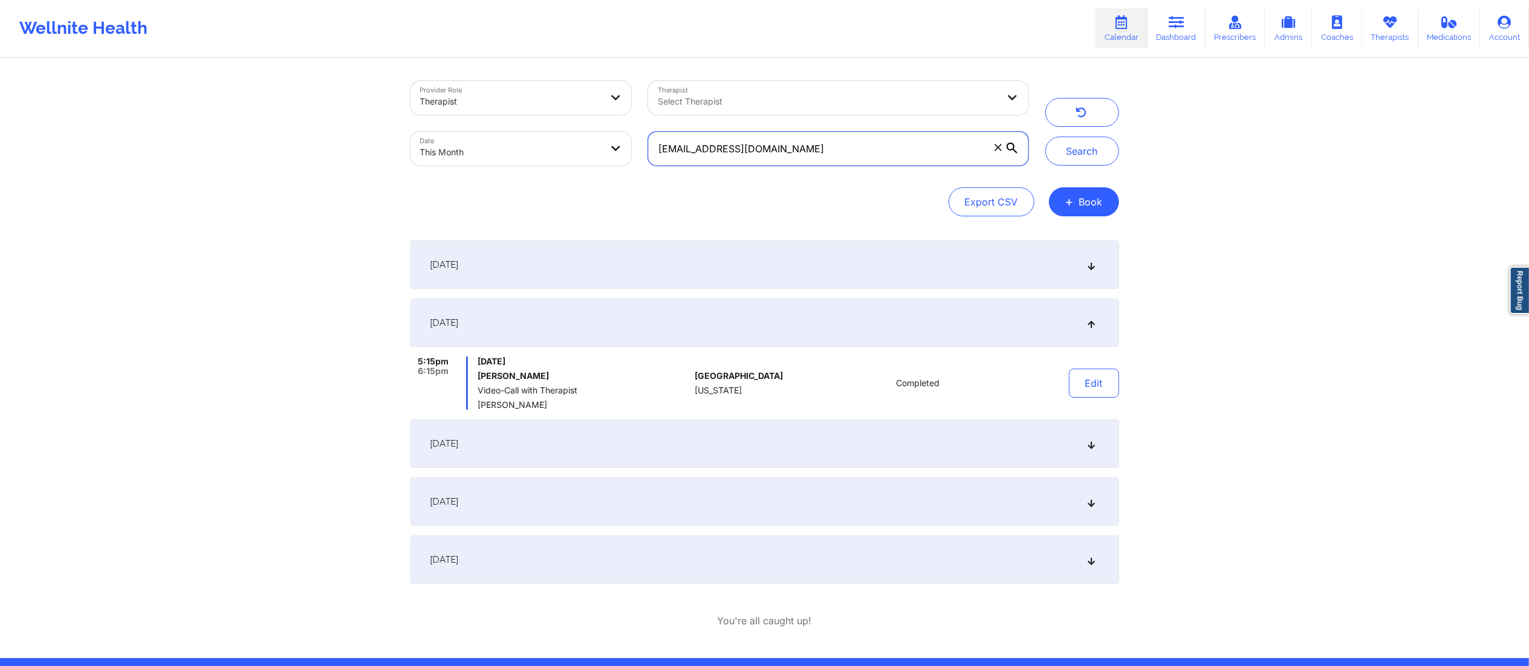
drag, startPoint x: 825, startPoint y: 144, endPoint x: 612, endPoint y: 152, distance: 212.9
click at [612, 152] on div "Provider Role Therapist Therapist Select Therapist Date This Month ashep723@out…" at bounding box center [719, 124] width 635 height 102
paste input "nicole.phillip22@gmail"
click at [1088, 149] on button "Search" at bounding box center [1082, 151] width 74 height 29
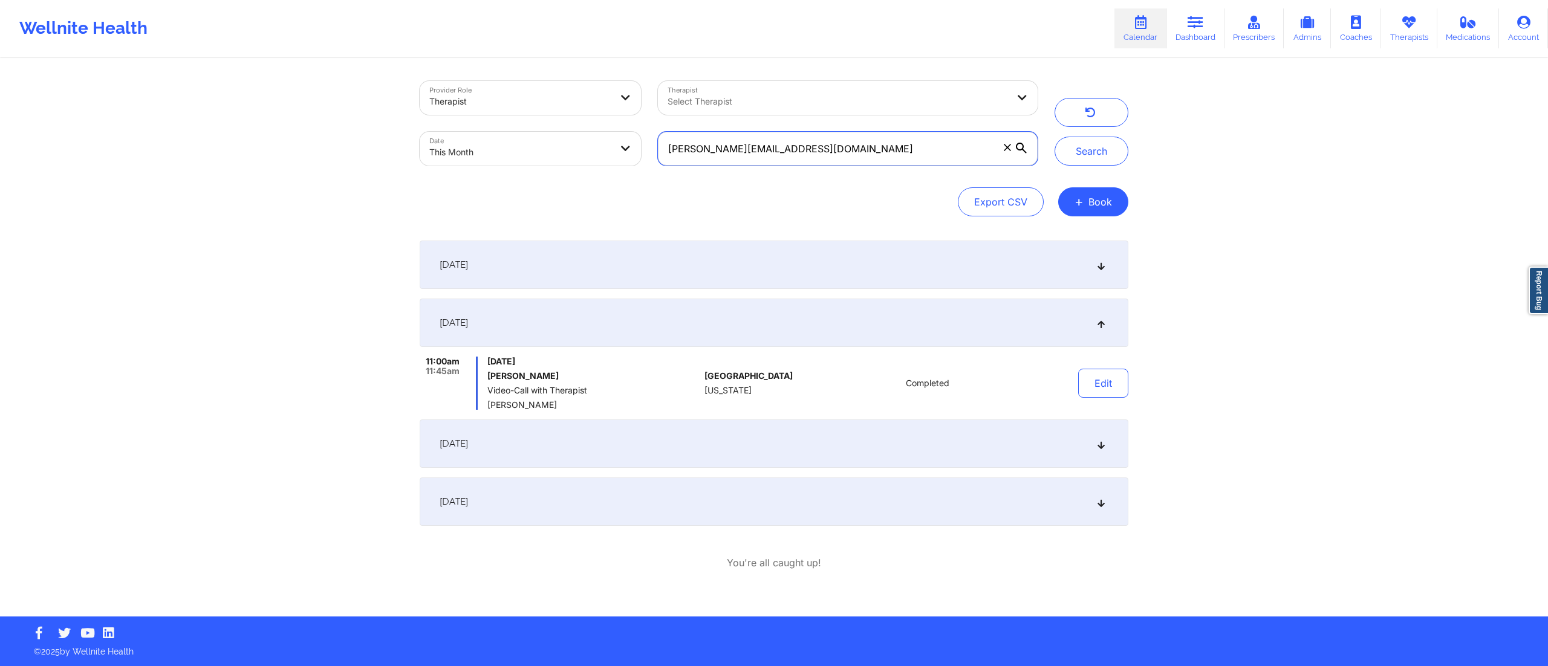
drag, startPoint x: 806, startPoint y: 141, endPoint x: 569, endPoint y: 164, distance: 238.0
click at [569, 164] on div "Provider Role Therapist Therapist Select Therapist Date This Month nicole.phill…" at bounding box center [728, 124] width 635 height 102
paste input "shayannepieters"
type input "shayannepieters@gmail.com"
click at [1070, 164] on button "Search" at bounding box center [1091, 151] width 74 height 29
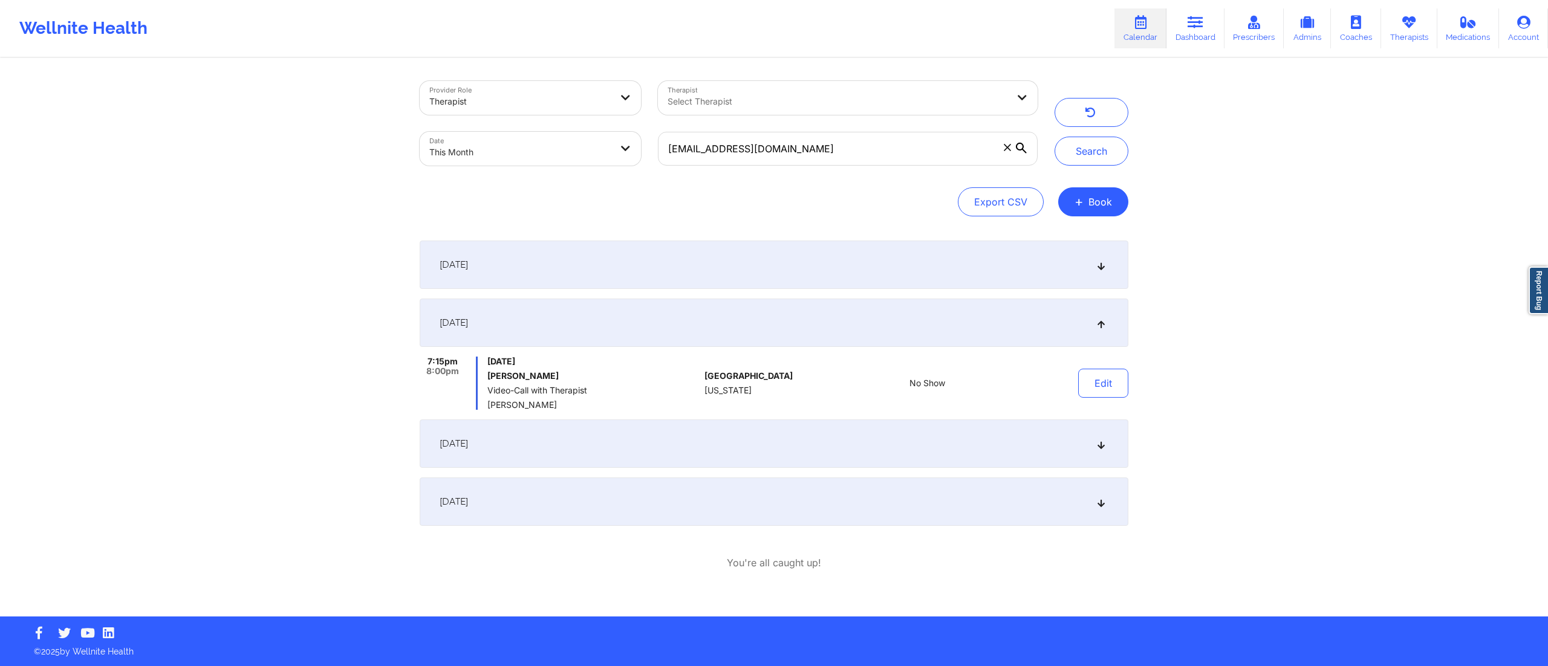
click at [802, 275] on div "September 5, 2025" at bounding box center [774, 265] width 708 height 48
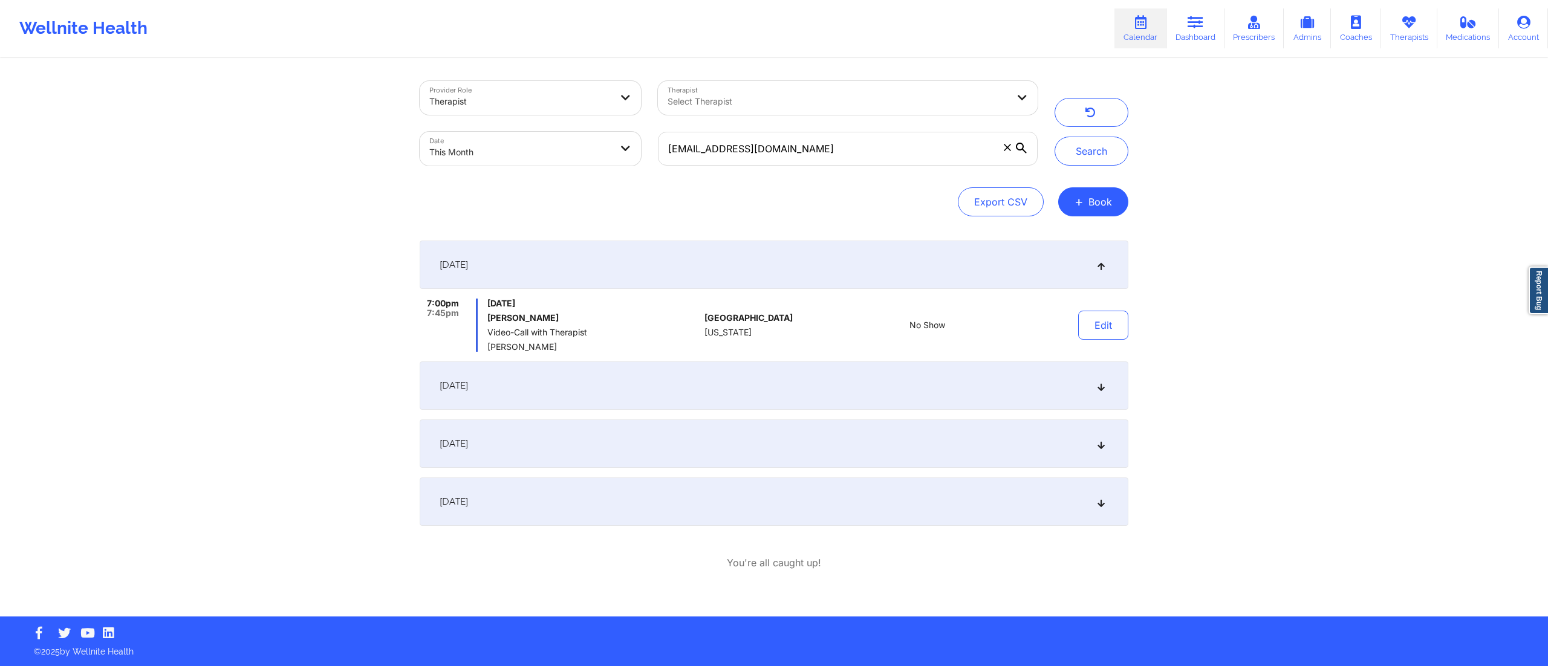
click at [821, 388] on div "September 12, 2025" at bounding box center [774, 385] width 708 height 48
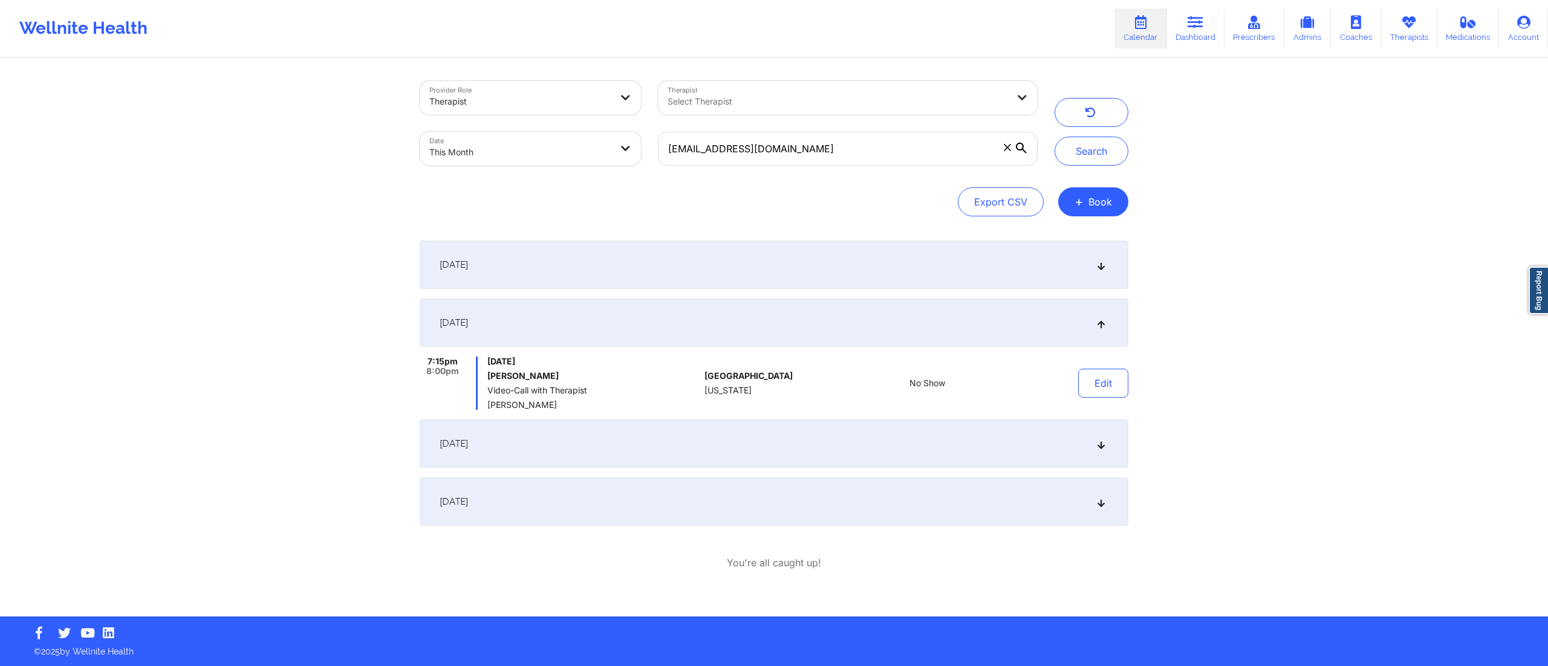
click at [823, 453] on div "September 19, 2025" at bounding box center [774, 444] width 708 height 48
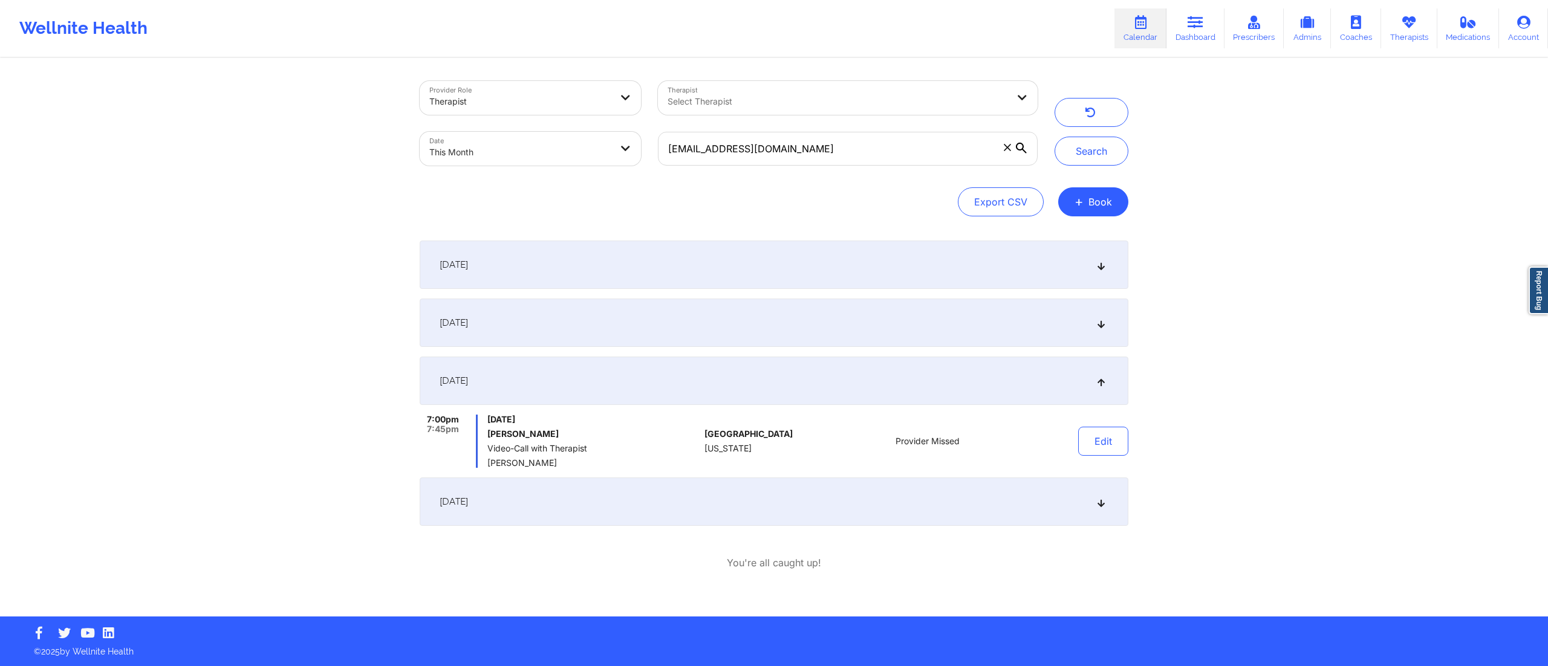
click at [834, 484] on div "[DATE]" at bounding box center [774, 502] width 708 height 48
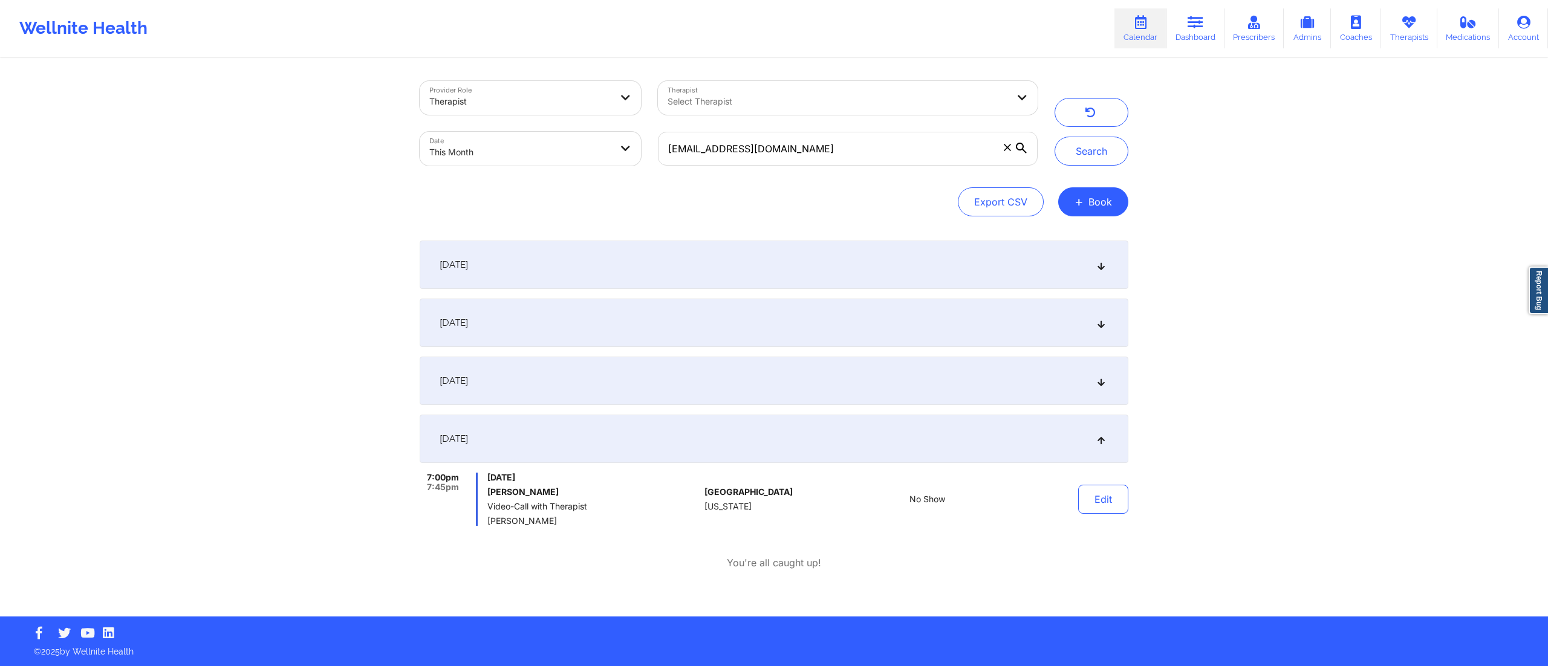
select select "2025-8"
select select "2025-9"
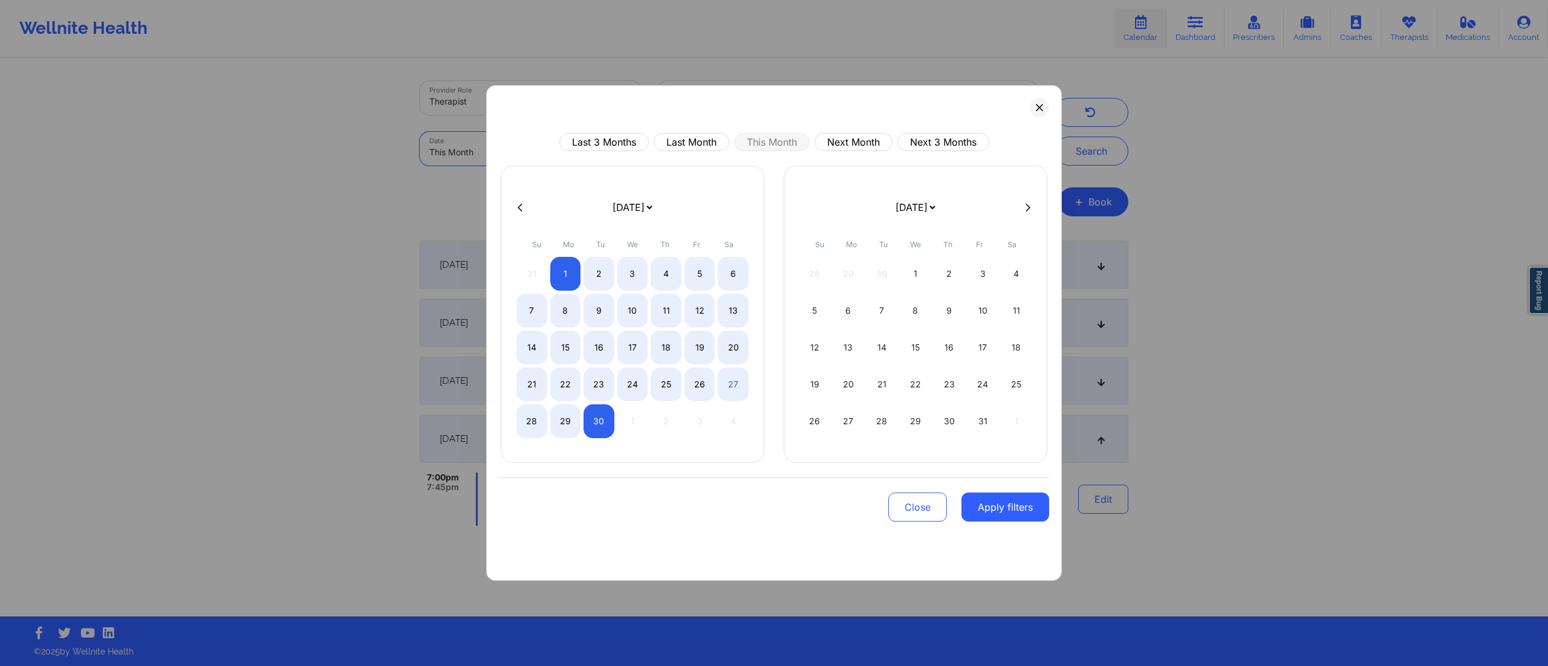
click at [549, 147] on body "Wellnite Health Calendar Dashboard Prescribers Admins Coaches Therapists Medica…" at bounding box center [774, 333] width 1548 height 666
click at [837, 140] on button "Next Month" at bounding box center [853, 142] width 78 height 18
select select "2025-9"
select select "2025-10"
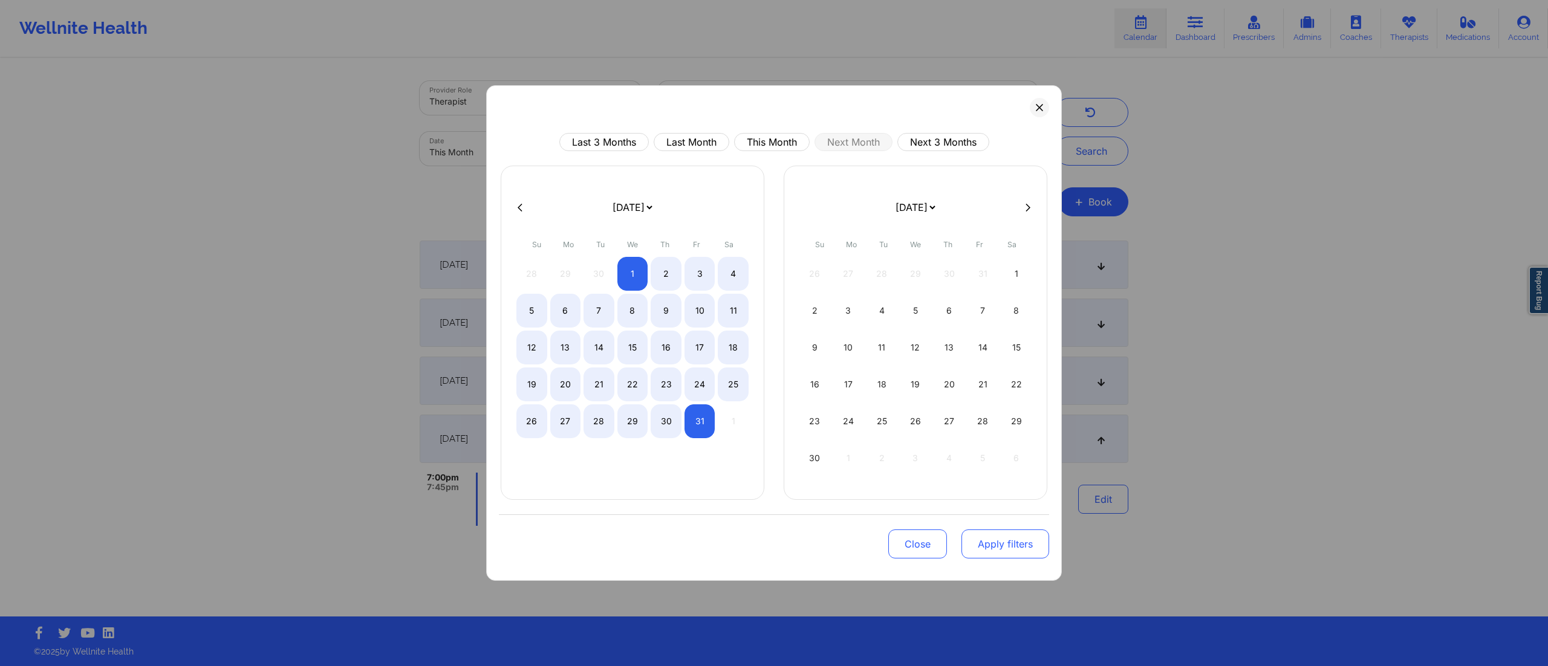
click at [985, 550] on button "Apply filters" at bounding box center [1005, 544] width 88 height 29
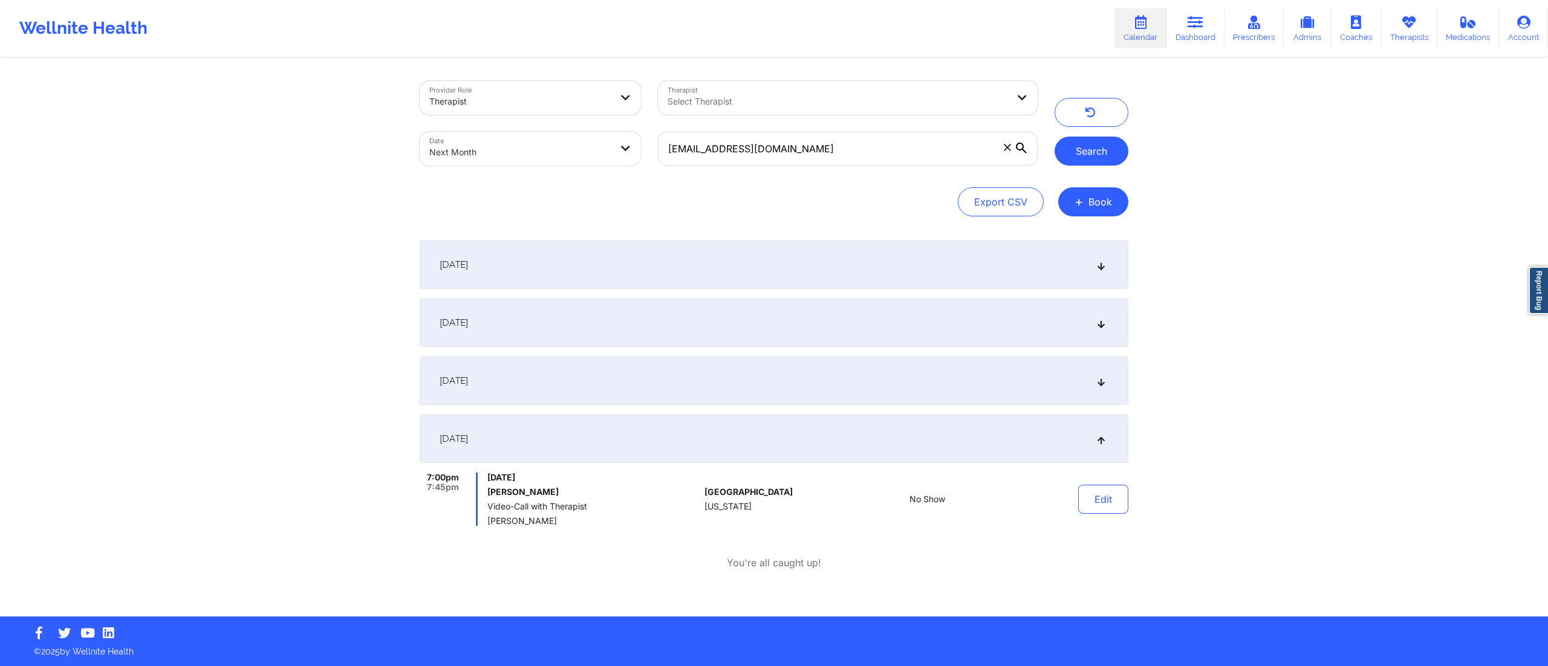
click at [1087, 144] on button "Search" at bounding box center [1091, 151] width 74 height 29
click at [794, 287] on div "October 3, 2025" at bounding box center [774, 265] width 708 height 48
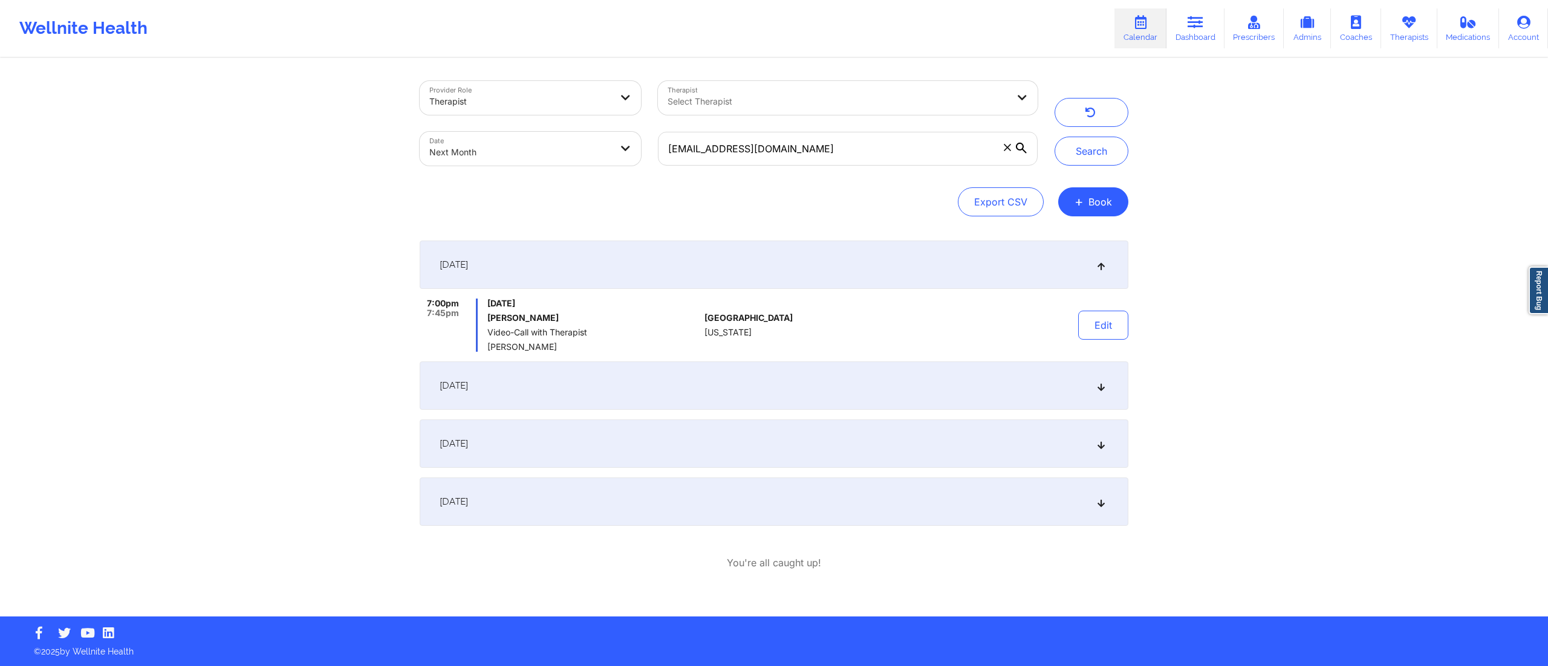
click at [791, 362] on div "October 10, 2025" at bounding box center [774, 385] width 708 height 48
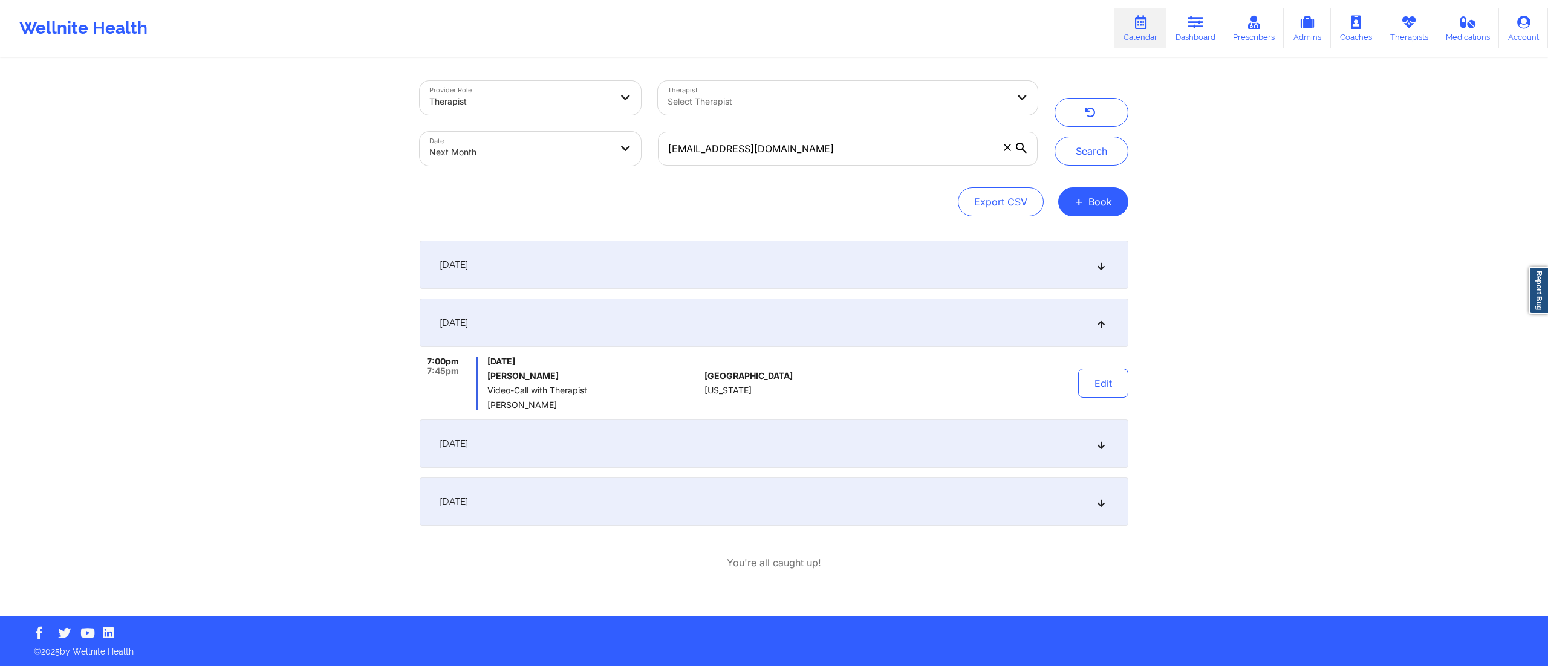
click at [797, 432] on div "October 17, 2025" at bounding box center [774, 444] width 708 height 48
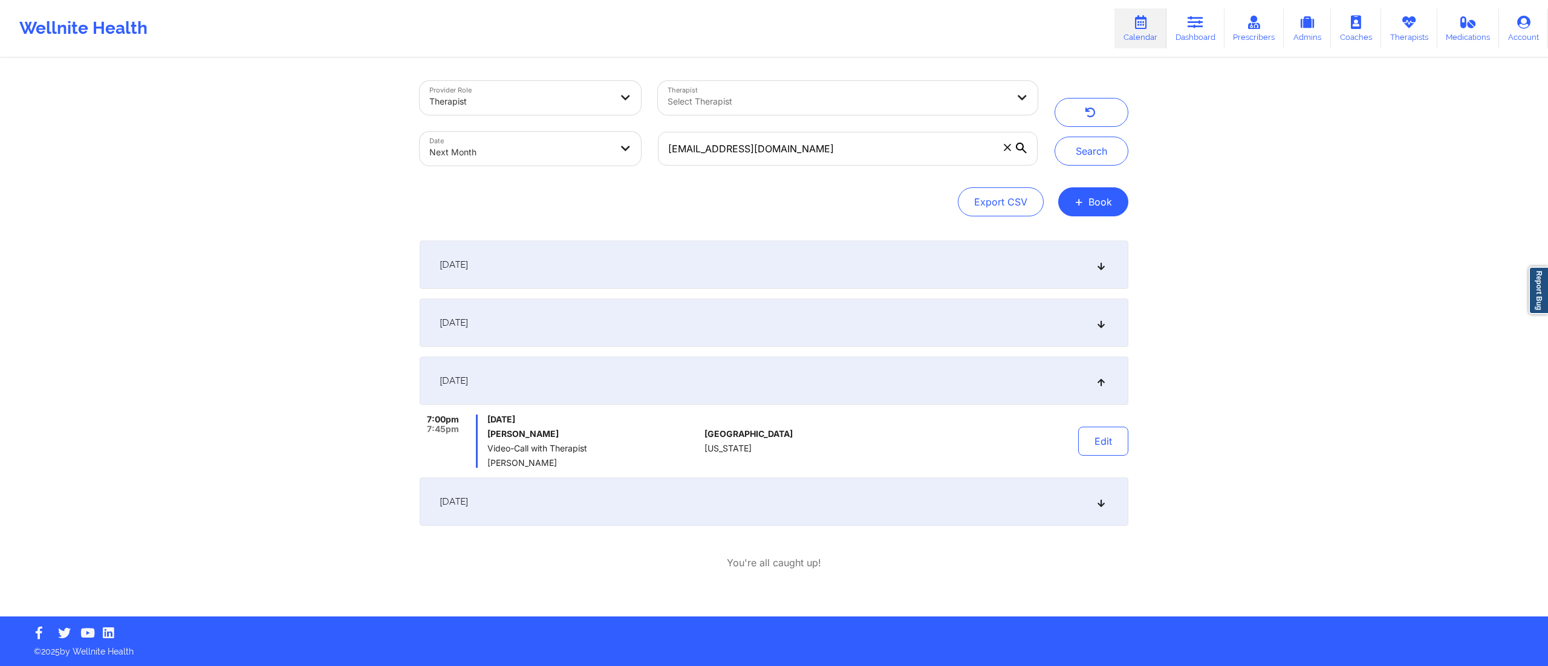
click at [525, 144] on body "Wellnite Health Calendar Dashboard Prescribers Admins Coaches Therapists Medica…" at bounding box center [774, 333] width 1548 height 666
select select "2025-9"
select select "2025-10"
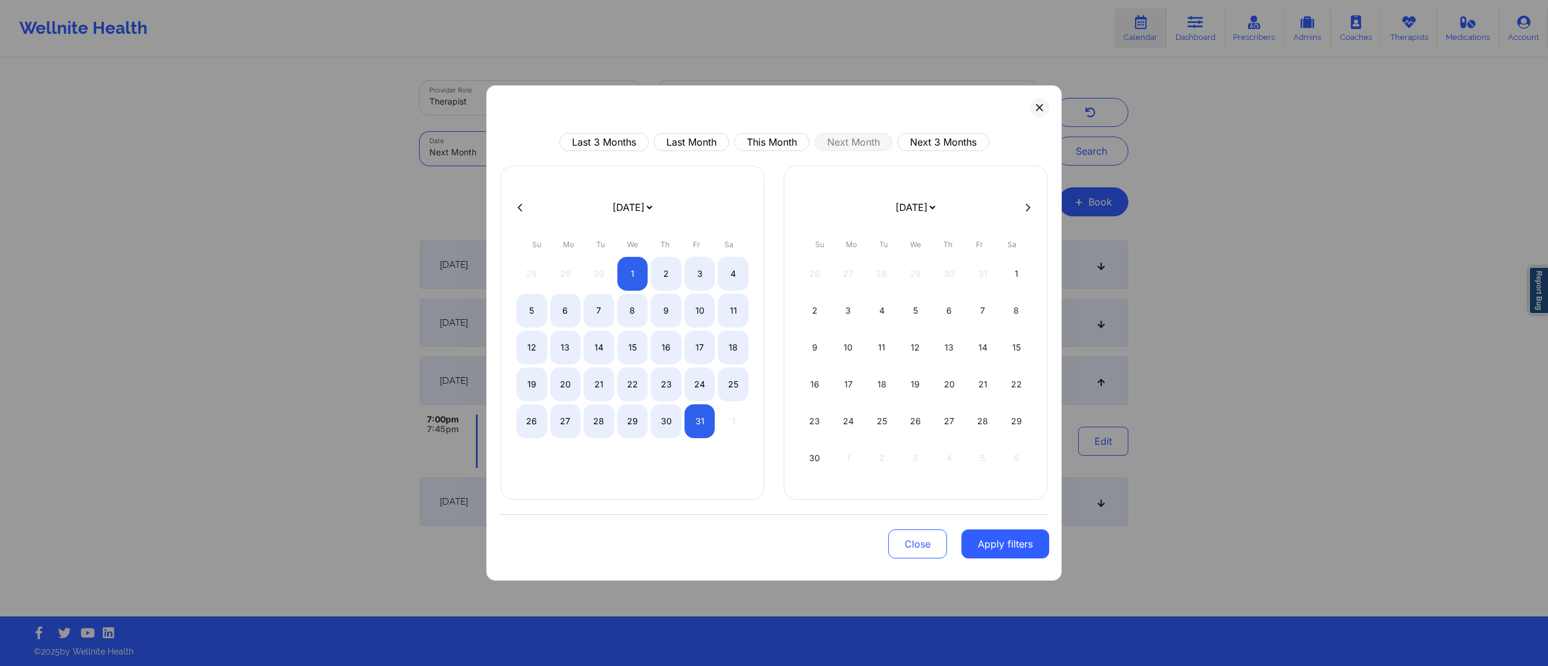
click at [770, 131] on div "Last 3 Months Last Month This Month Next Month Next 3 Months January 2019 Febru…" at bounding box center [773, 333] width 575 height 496
click at [769, 144] on button "This Month" at bounding box center [772, 142] width 76 height 18
select select "2025-8"
select select "2025-9"
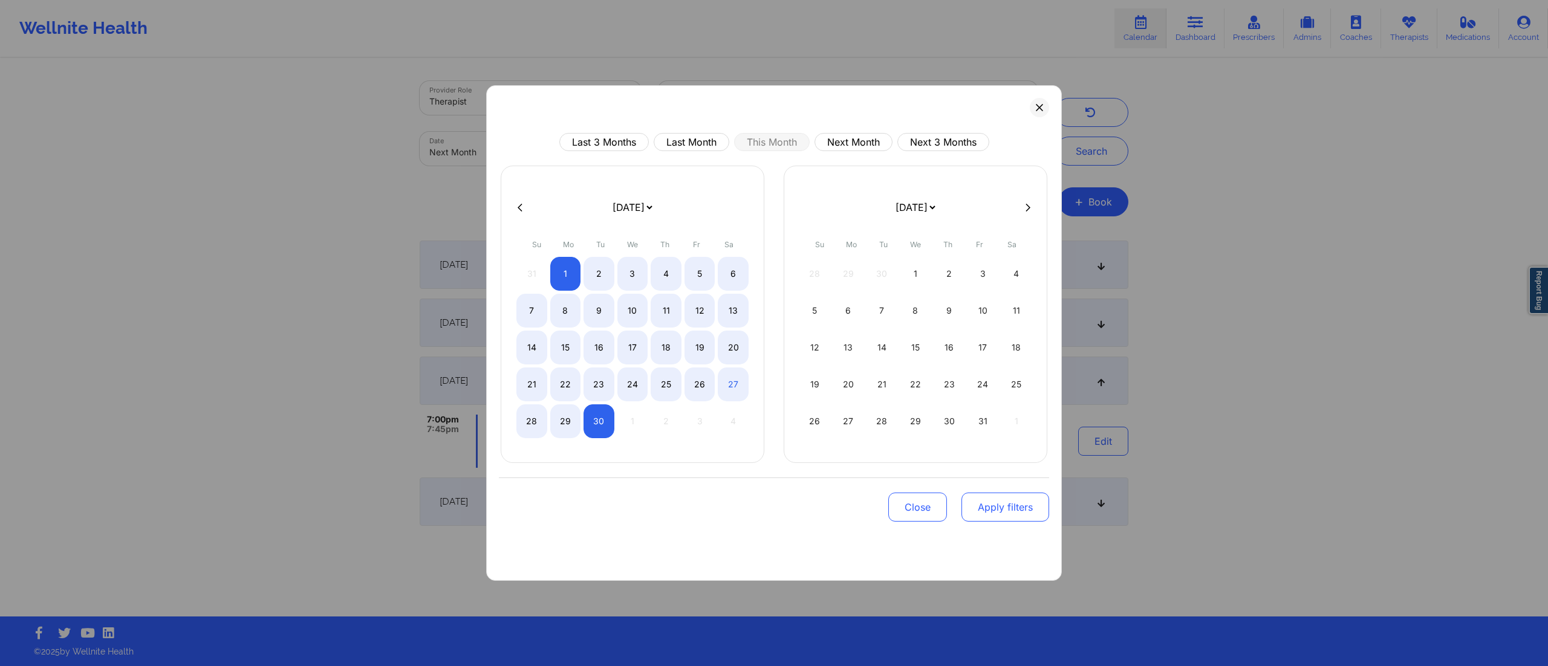
click at [990, 505] on button "Apply filters" at bounding box center [1005, 507] width 88 height 29
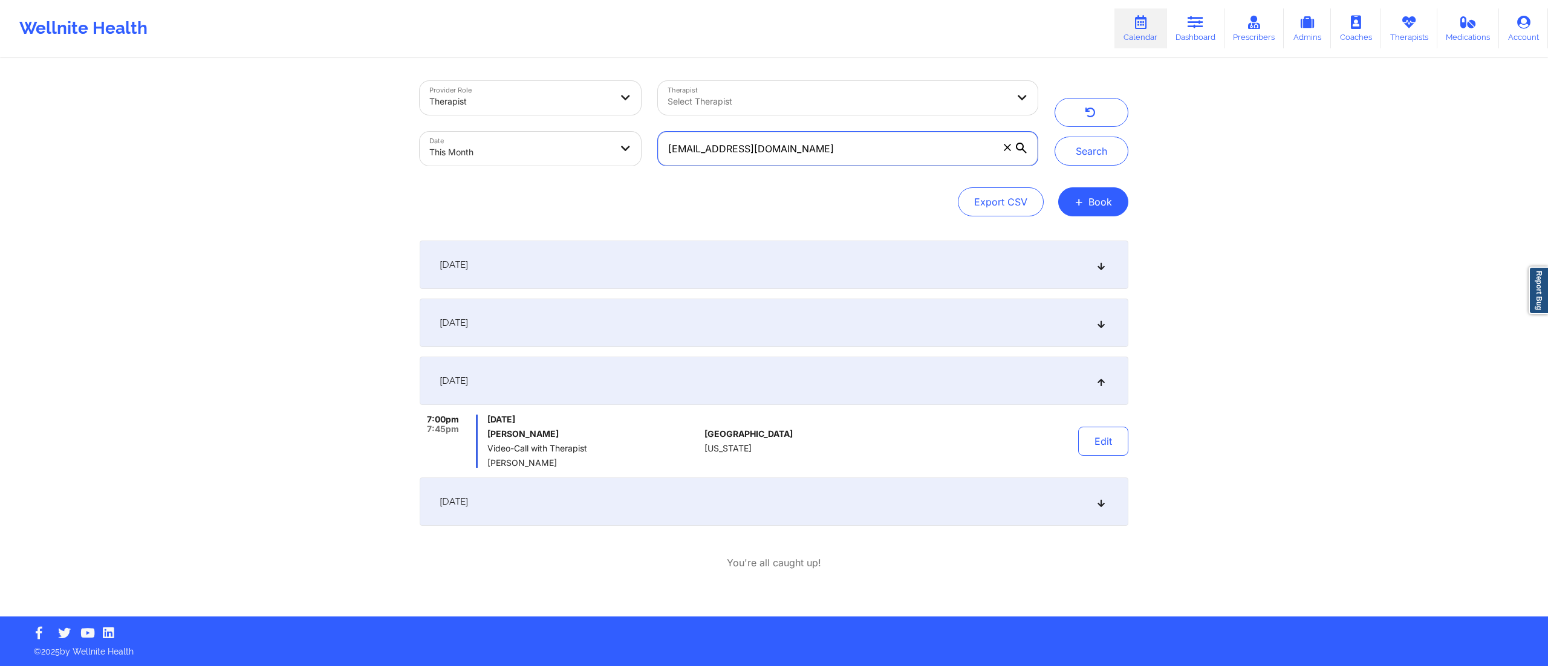
drag, startPoint x: 895, startPoint y: 154, endPoint x: 618, endPoint y: 161, distance: 277.6
click at [623, 161] on div "Provider Role Therapist Therapist Select Therapist Date This Month shayannepiet…" at bounding box center [728, 124] width 635 height 102
paste input "hdannenfeldt@yahoo"
click at [1084, 154] on button "Search" at bounding box center [1091, 151] width 74 height 29
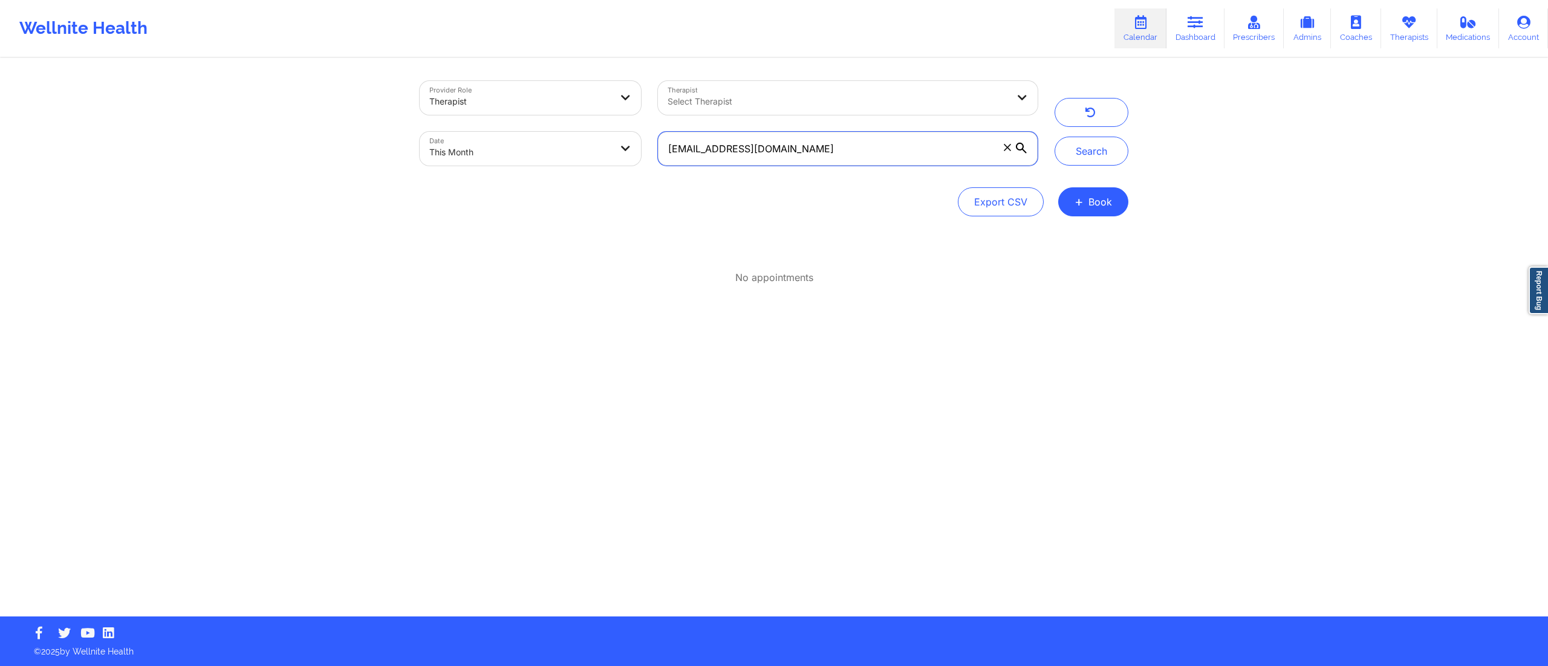
drag, startPoint x: 707, startPoint y: 146, endPoint x: 641, endPoint y: 146, distance: 65.3
click at [641, 146] on div "Provider Role Therapist Therapist Select Therapist Date This Month hdannenfeldt…" at bounding box center [728, 124] width 635 height 102
paste input "ydannenfeldt@gmail"
click at [1081, 157] on button "Search" at bounding box center [1091, 151] width 74 height 29
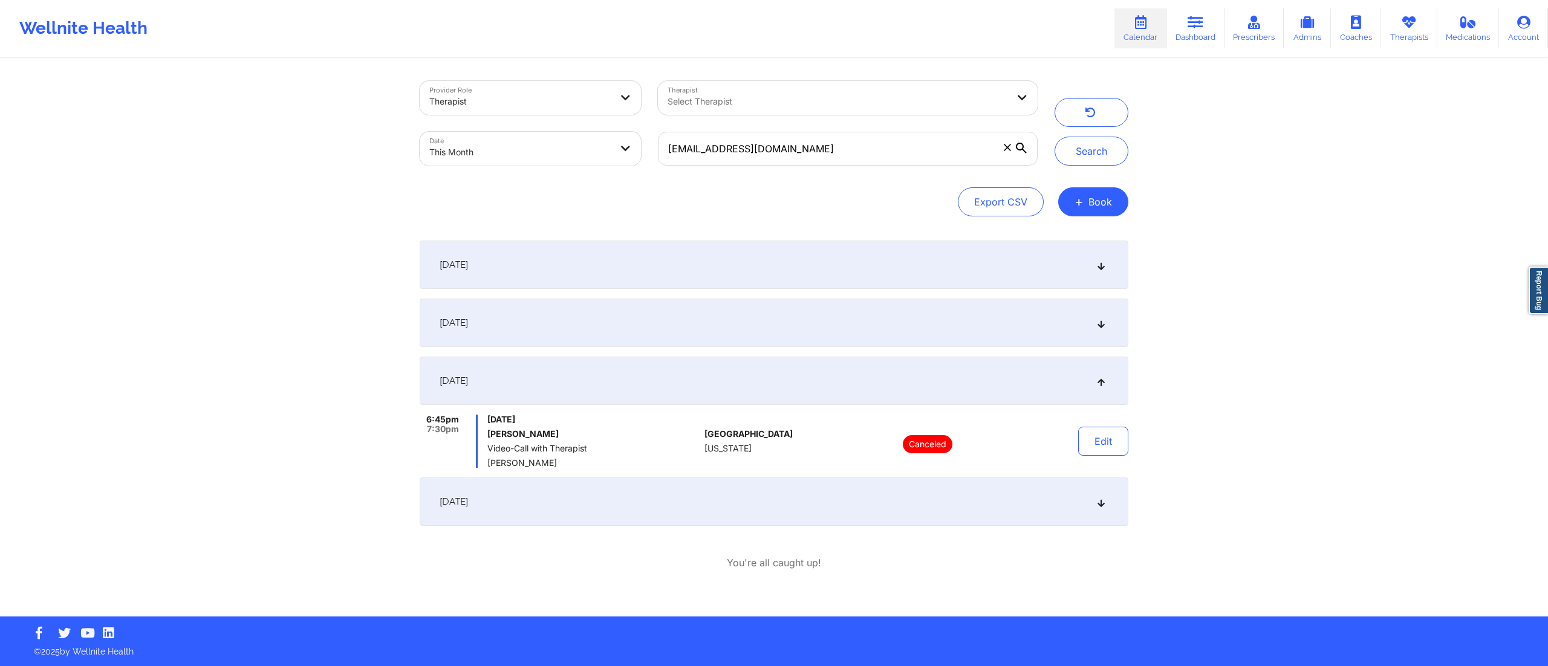
click at [707, 498] on div "September 23, 2025" at bounding box center [774, 502] width 708 height 48
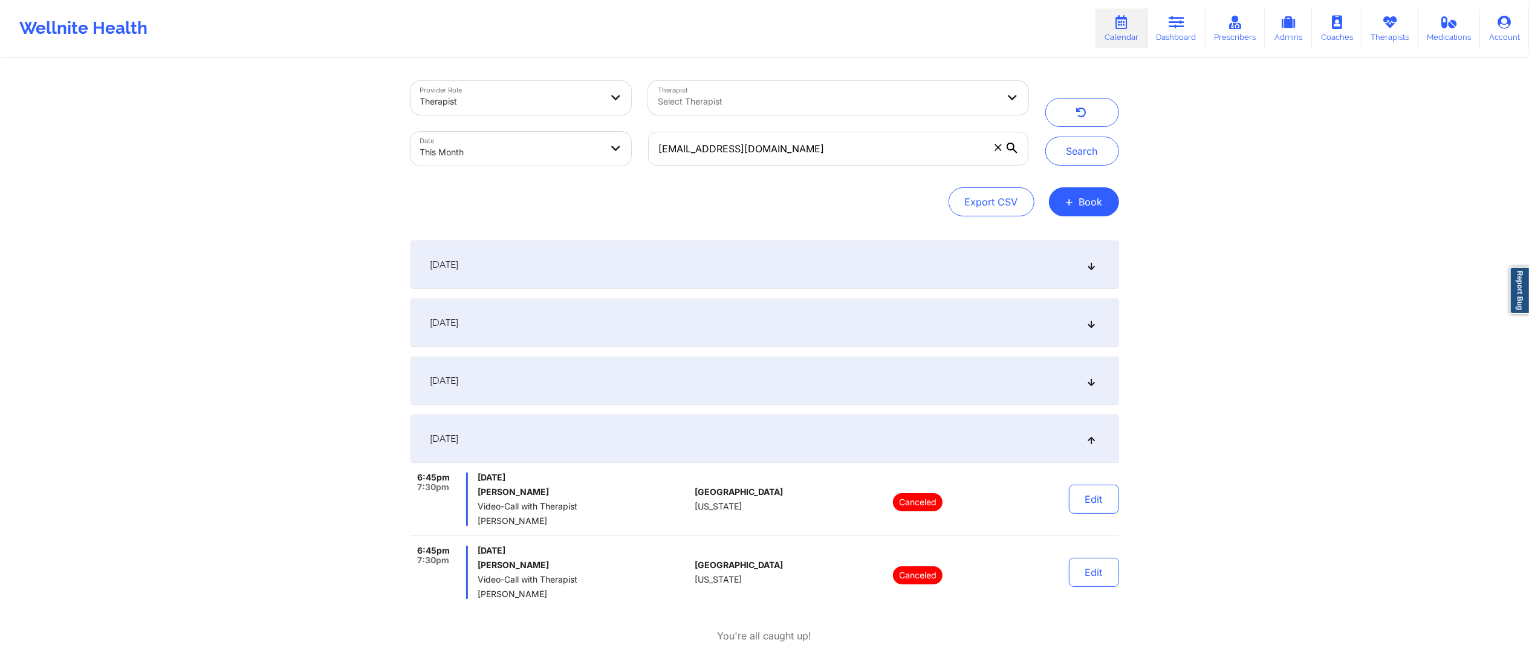
click at [719, 382] on div "September 16, 2025" at bounding box center [764, 381] width 708 height 48
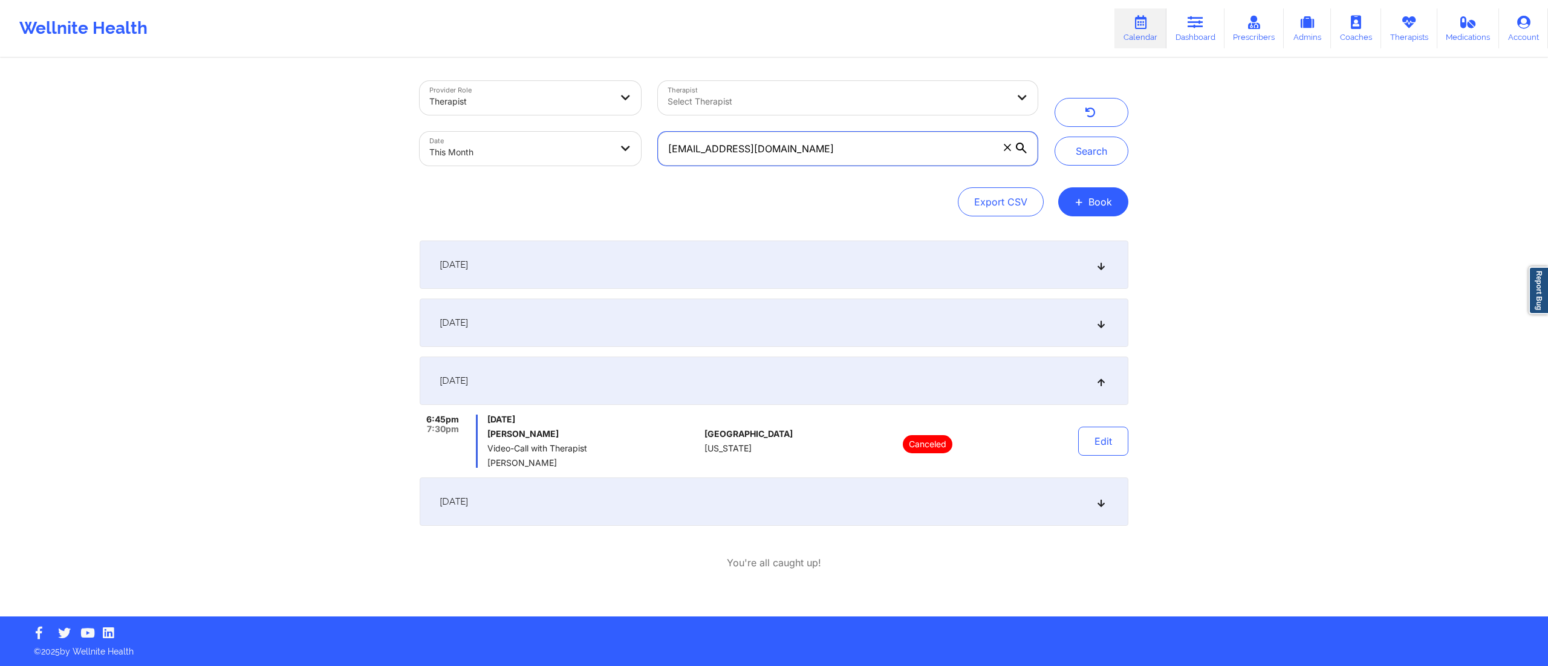
drag, startPoint x: 804, startPoint y: 138, endPoint x: 663, endPoint y: 158, distance: 142.3
click at [663, 158] on input "hydannenfeldt@gmail.com" at bounding box center [848, 149] width 380 height 34
paste input "adrianmarin1994@yahoo"
click at [1103, 151] on button "Search" at bounding box center [1091, 151] width 74 height 29
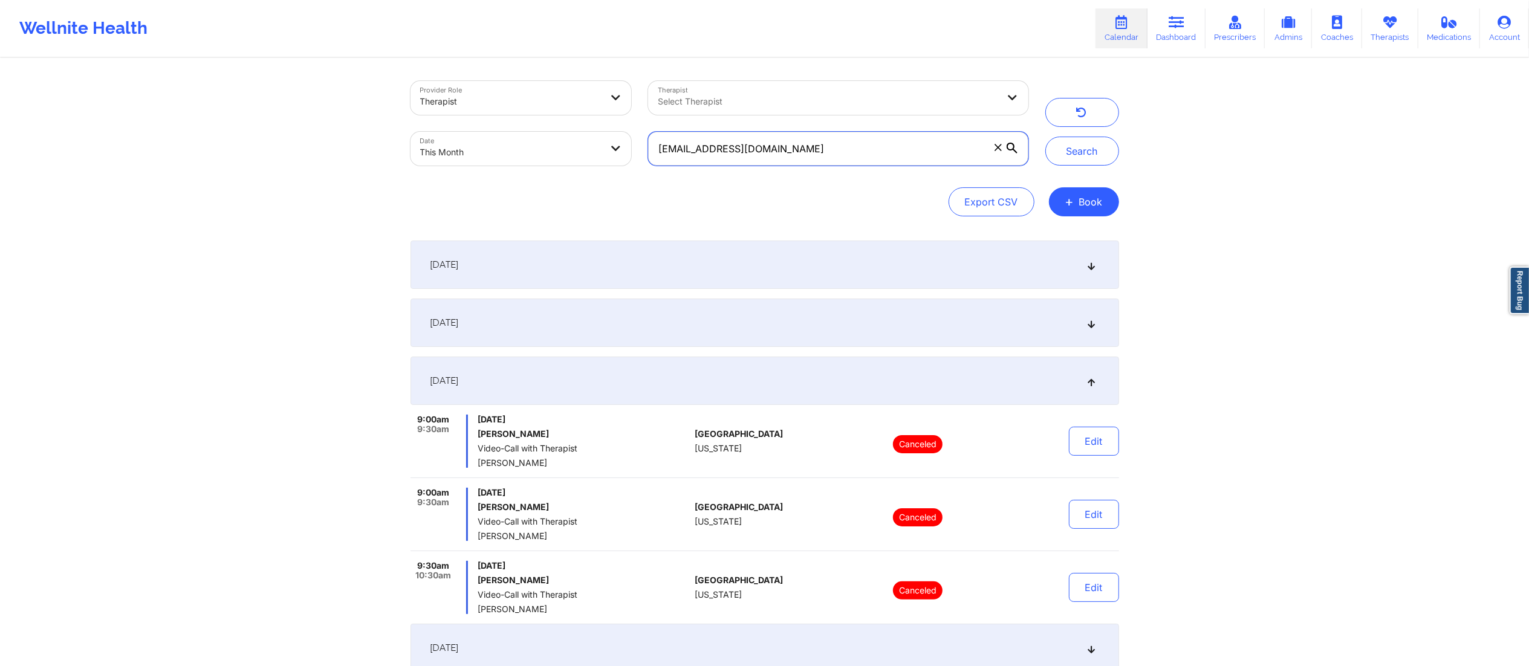
drag, startPoint x: 910, startPoint y: 152, endPoint x: 612, endPoint y: 162, distance: 297.6
click at [612, 162] on div "Provider Role Therapist Therapist Select Therapist Date This Month adrianmarin1…" at bounding box center [719, 124] width 635 height 102
paste input "sappolon21@gmail"
click at [1080, 158] on button "Search" at bounding box center [1082, 151] width 74 height 29
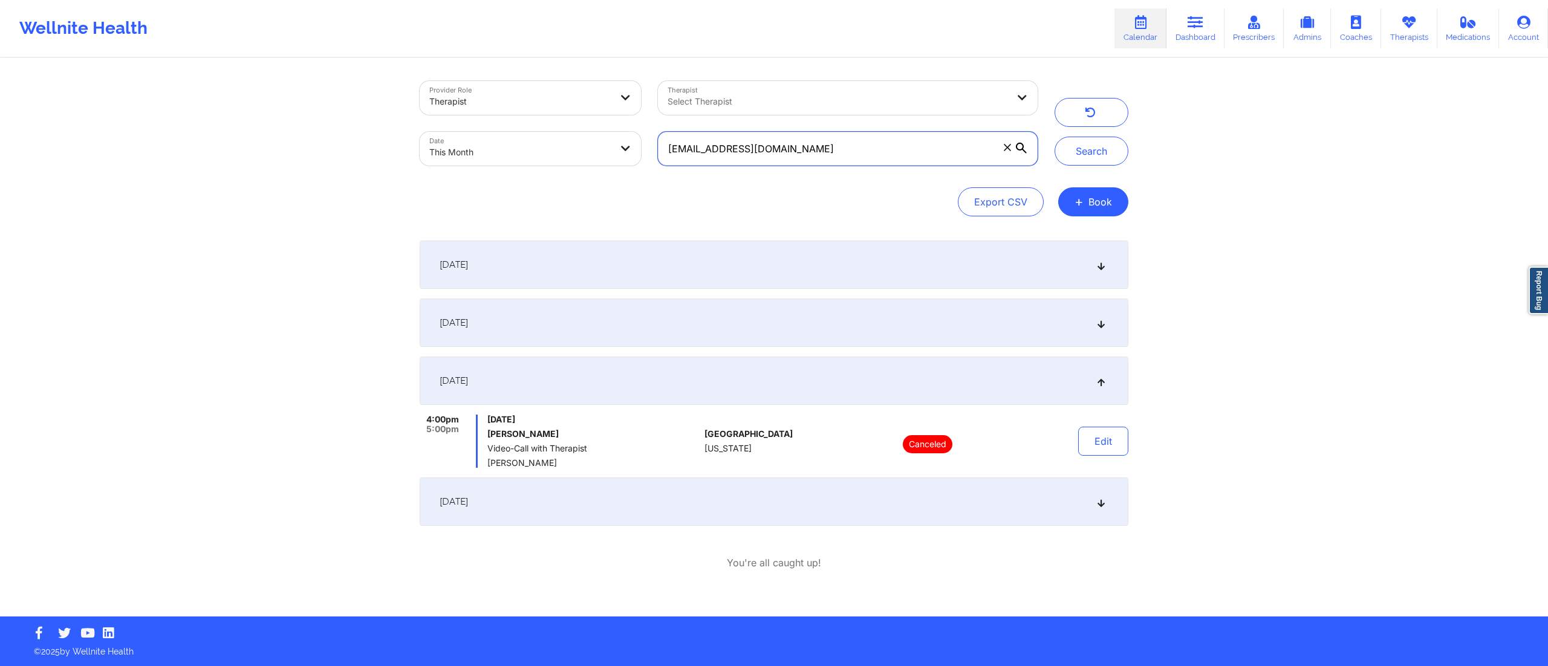
drag, startPoint x: 816, startPoint y: 143, endPoint x: 598, endPoint y: 160, distance: 218.3
click at [598, 160] on div "Provider Role Therapist Therapist Select Therapist Date This Month sappolon21@g…" at bounding box center [728, 124] width 635 height 102
paste input "jennv825"
type input "[EMAIL_ADDRESS][DOMAIN_NAME]"
click at [1086, 155] on button "Search" at bounding box center [1091, 151] width 74 height 29
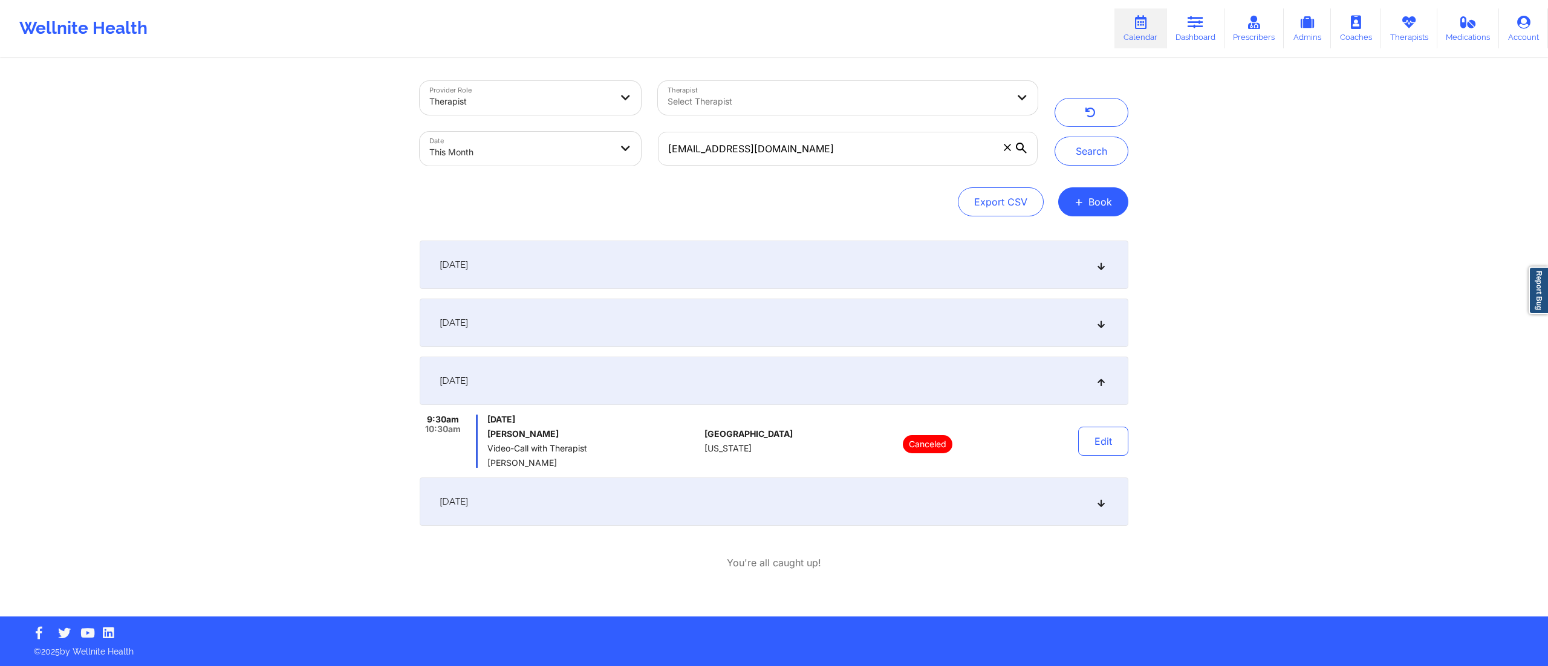
click at [847, 271] on div "September 2, 2025" at bounding box center [774, 265] width 708 height 48
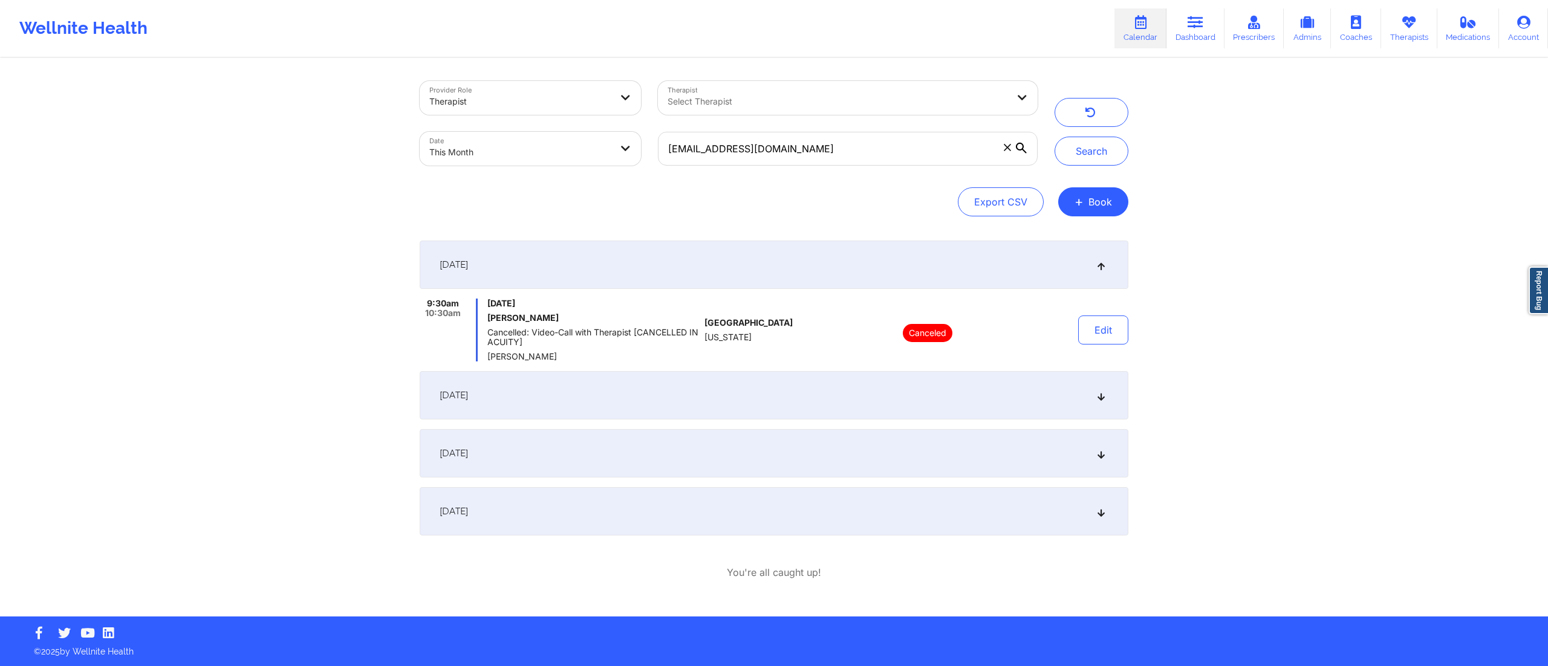
click at [808, 420] on div "September 2, 2025 9:30am 10:30am Tuesday, September 2, 2025 Jennette Correa Can…" at bounding box center [774, 388] width 708 height 295
drag, startPoint x: 791, startPoint y: 384, endPoint x: 782, endPoint y: 429, distance: 45.6
click at [791, 391] on div "September 9, 2025" at bounding box center [774, 395] width 708 height 48
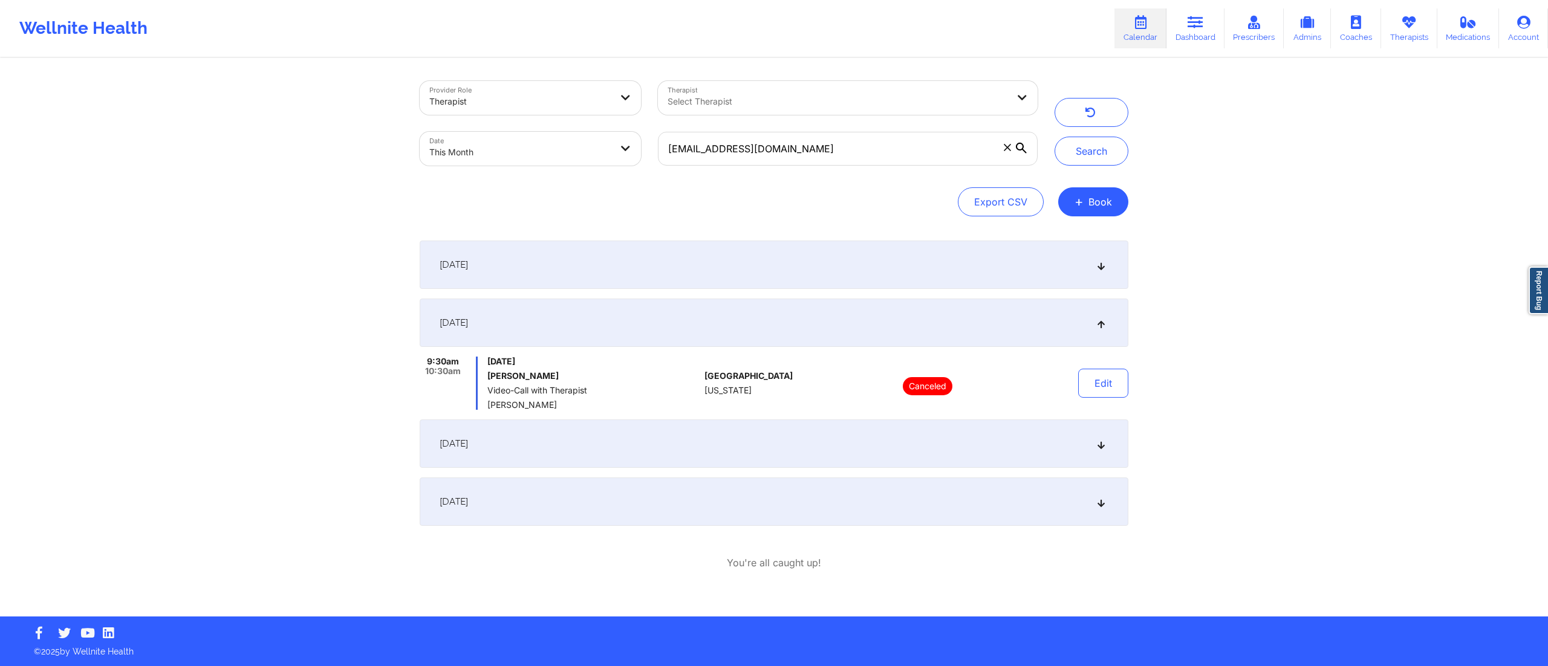
drag, startPoint x: 777, startPoint y: 442, endPoint x: 777, endPoint y: 456, distance: 13.3
click at [777, 454] on div "September 16, 2025" at bounding box center [774, 444] width 708 height 48
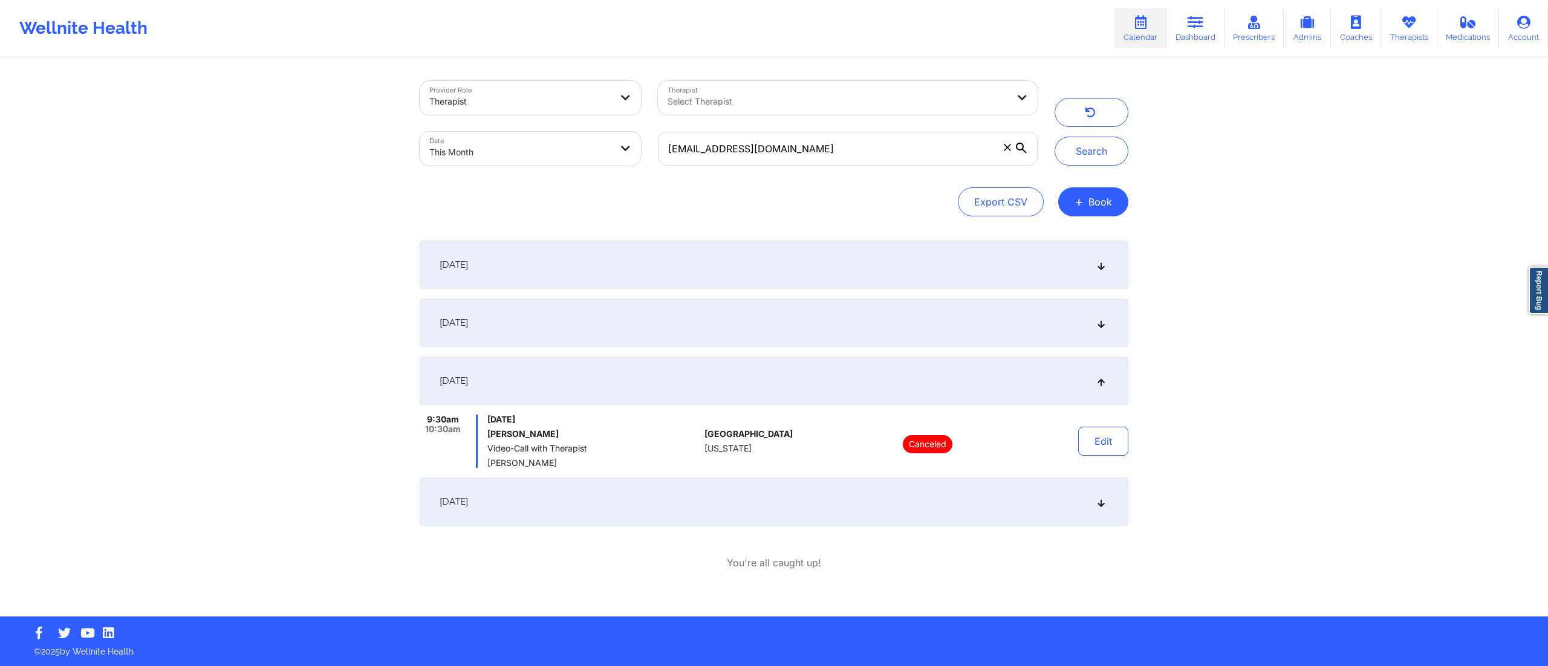
click at [781, 499] on div "September 23, 2025" at bounding box center [774, 502] width 708 height 48
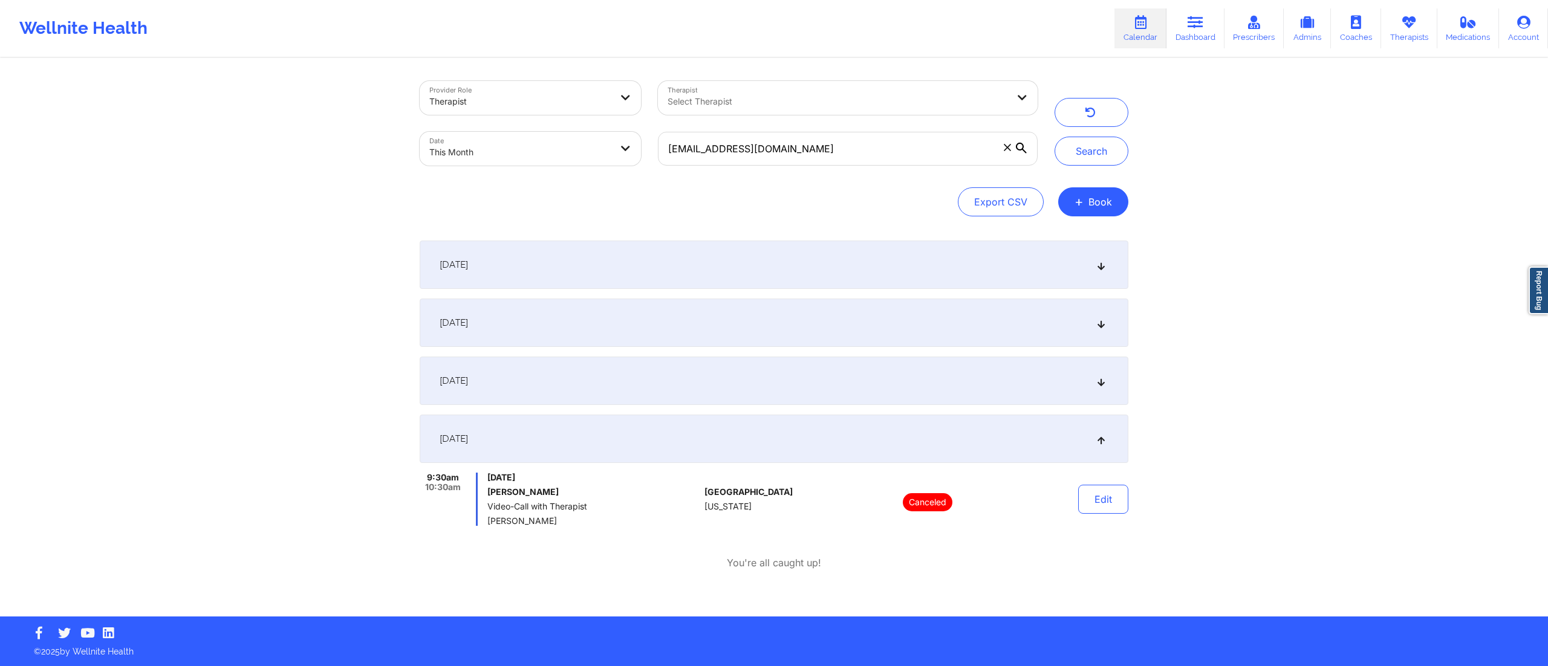
click at [513, 152] on body "Wellnite Health Calendar Dashboard Prescribers Admins Coaches Therapists Medica…" at bounding box center [774, 333] width 1548 height 666
select select "2025-8"
select select "2025-9"
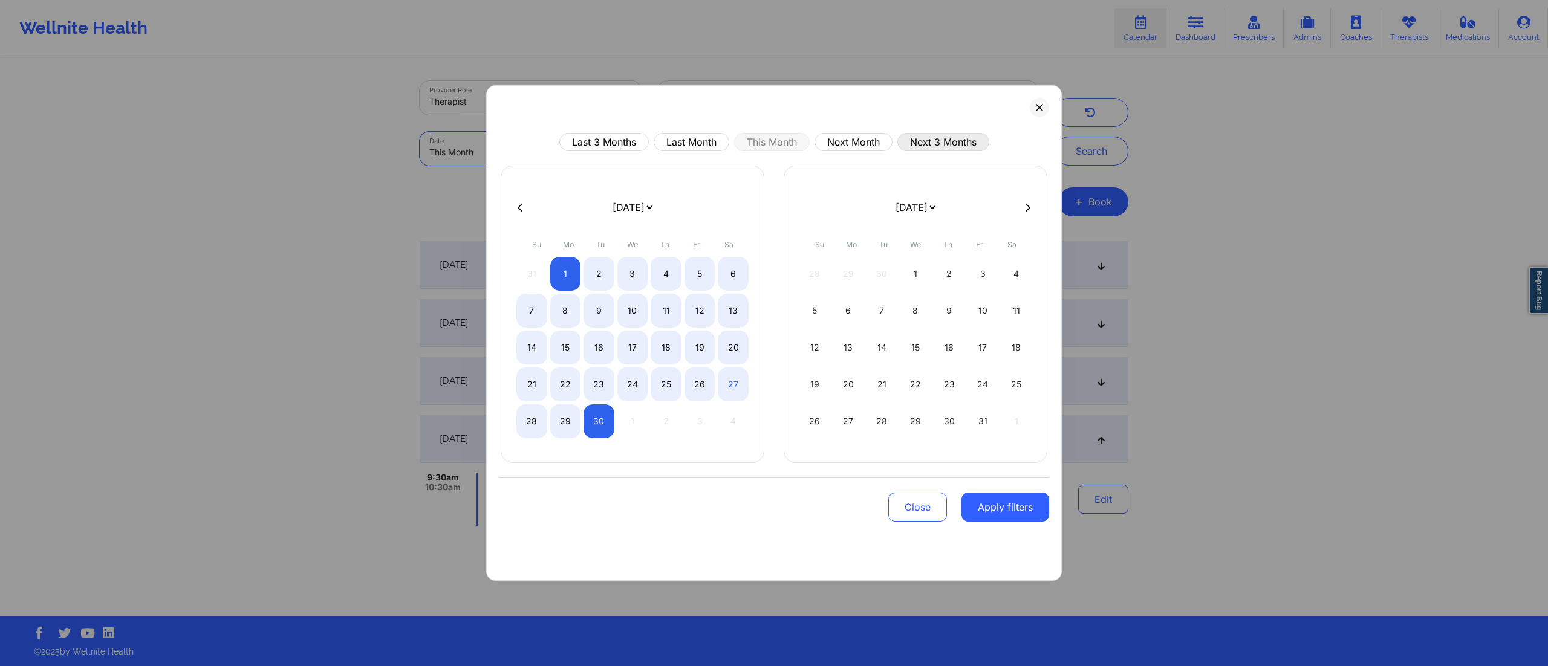
click at [950, 149] on button "Next 3 Months" at bounding box center [943, 142] width 92 height 18
select select "2025-9"
select select "2025-10"
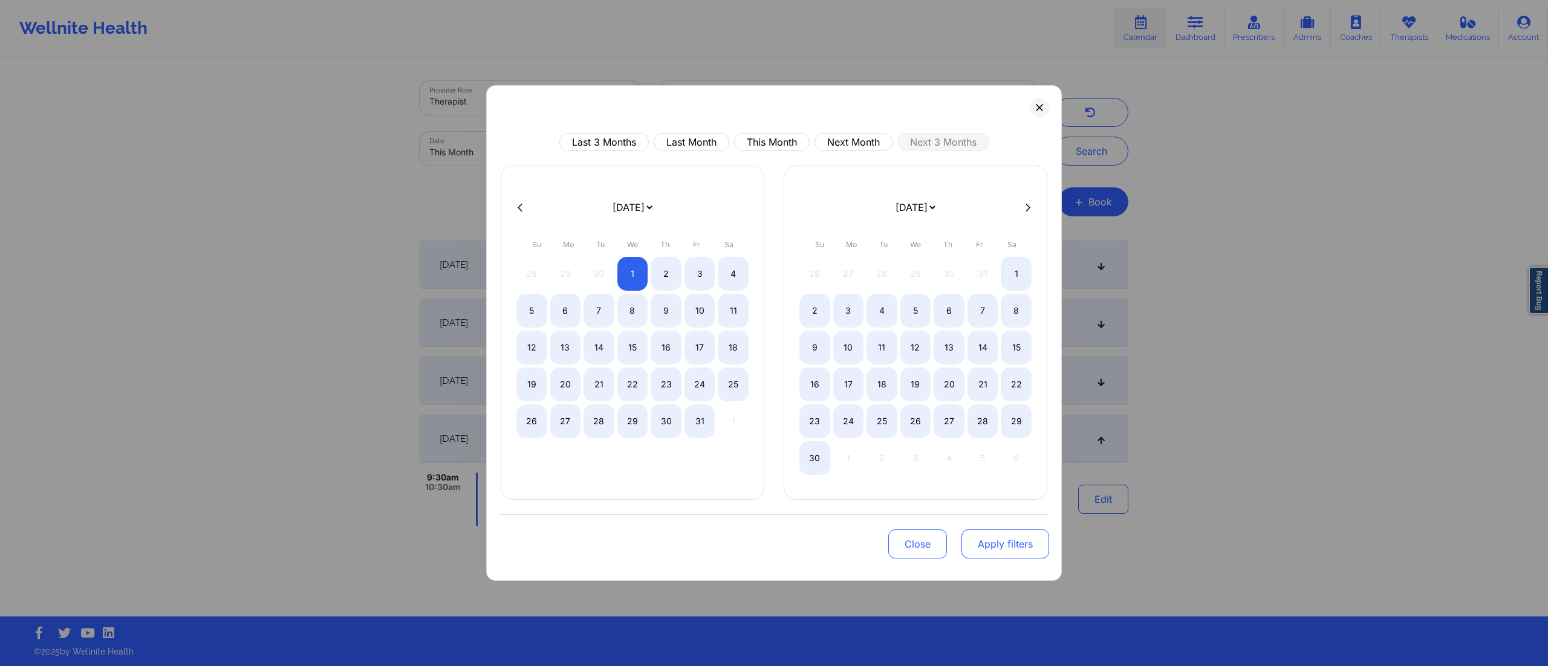
click at [999, 546] on button "Apply filters" at bounding box center [1005, 544] width 88 height 29
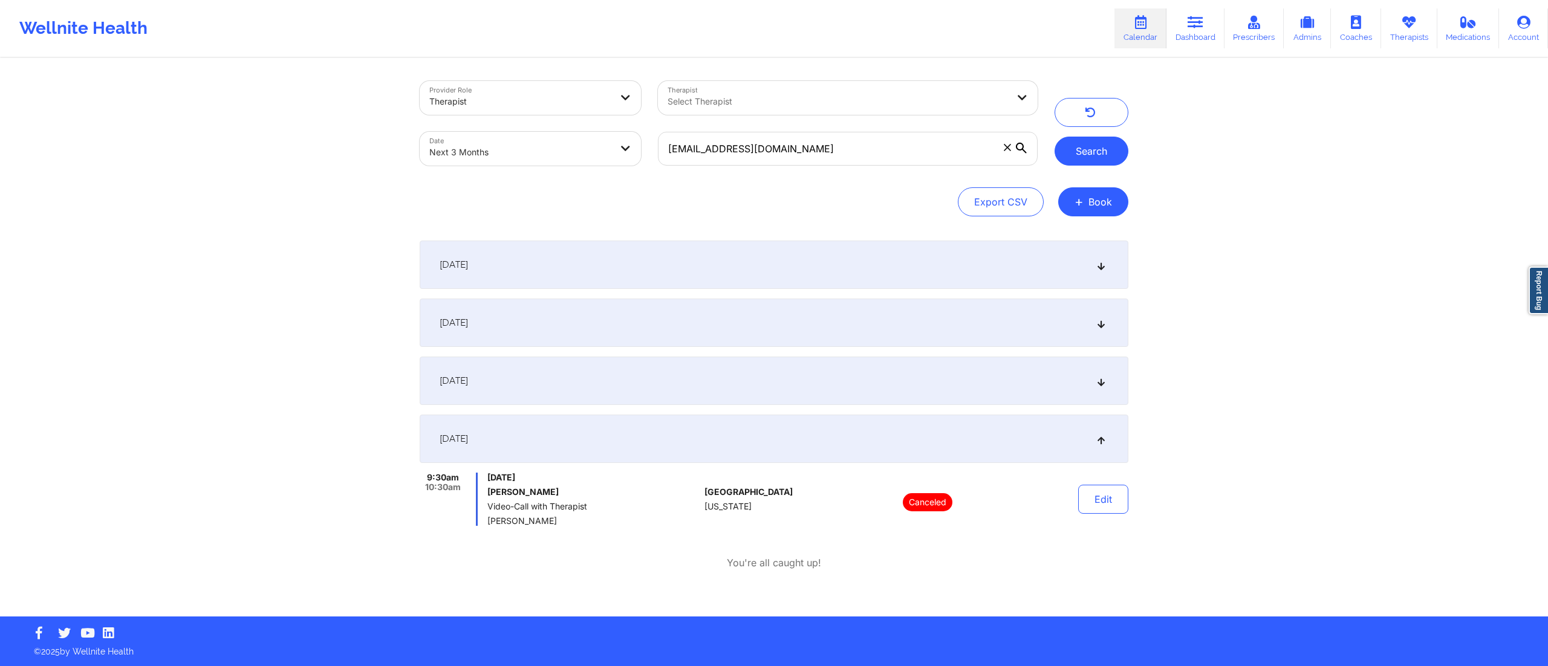
click at [1075, 144] on button "Search" at bounding box center [1091, 151] width 74 height 29
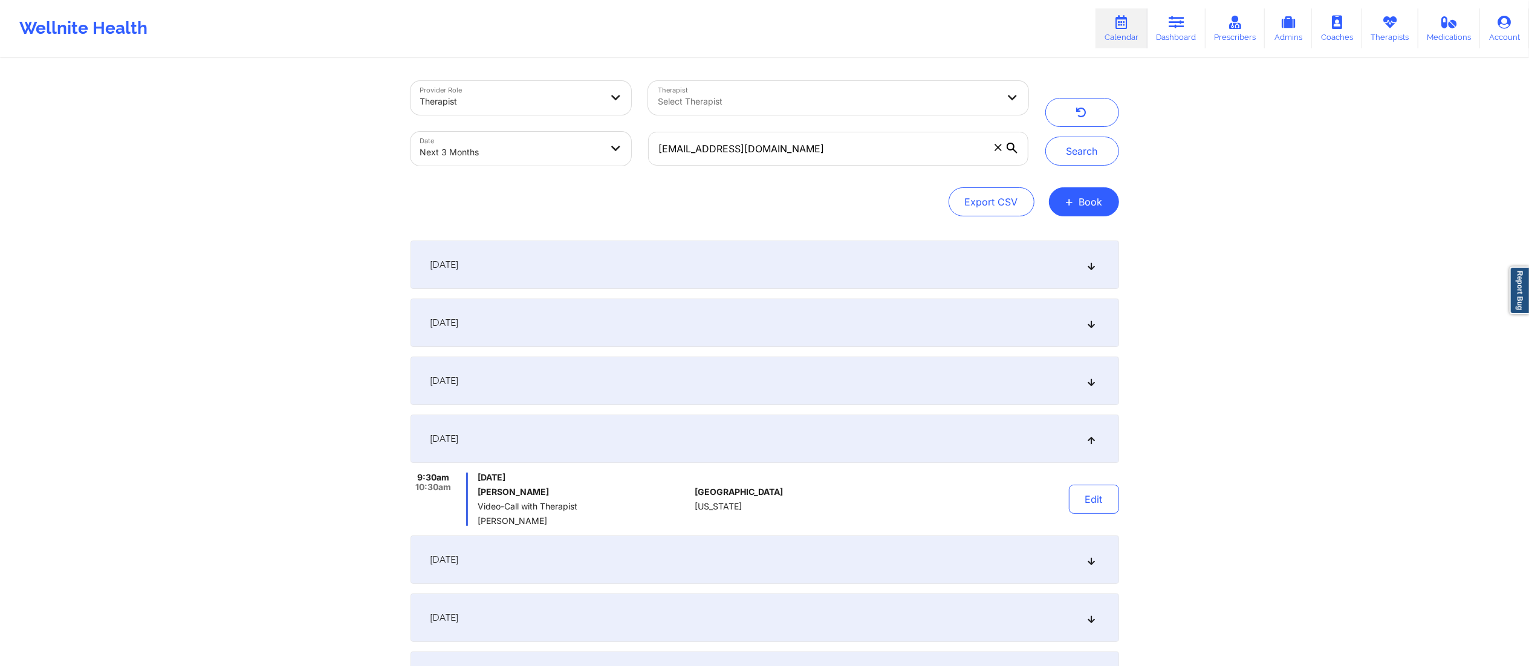
click at [901, 367] on div "[DATE]" at bounding box center [764, 381] width 708 height 48
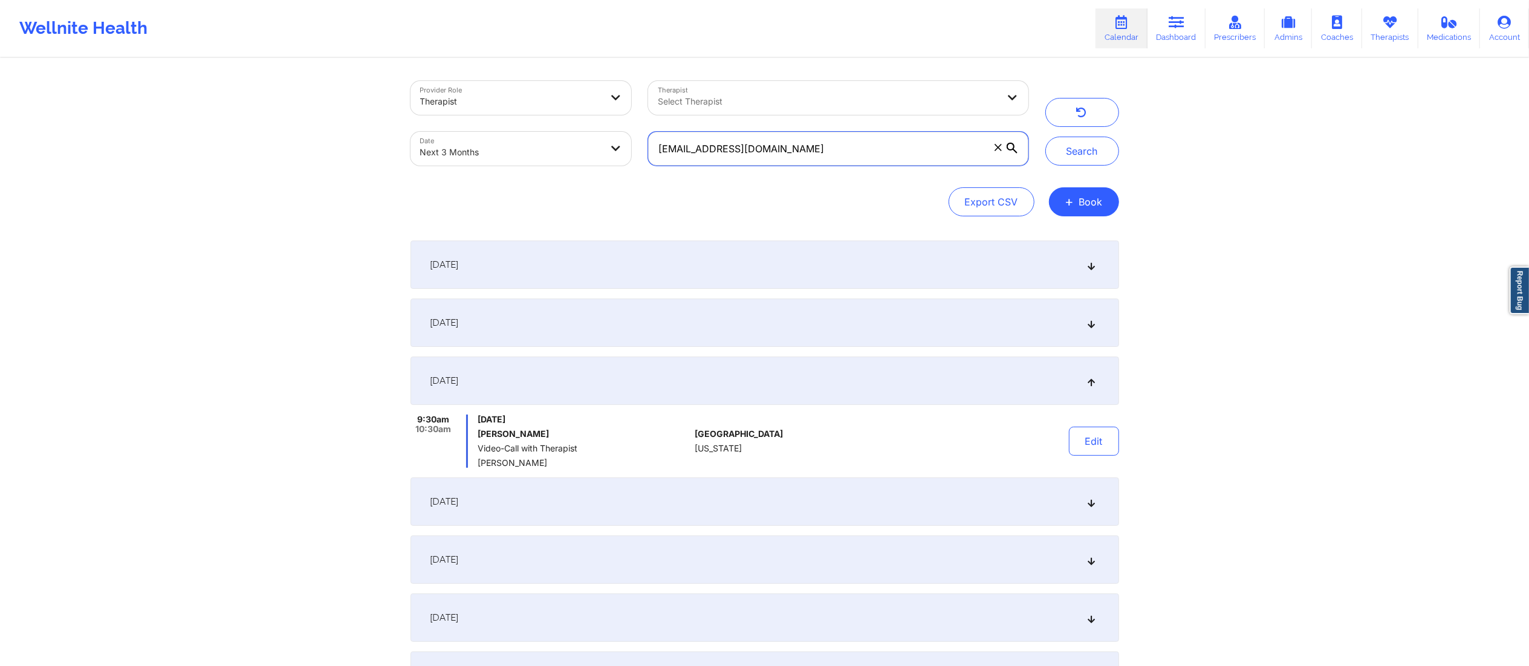
click at [808, 144] on input "[EMAIL_ADDRESS][DOMAIN_NAME]" at bounding box center [838, 149] width 380 height 34
click at [1077, 150] on button "Search" at bounding box center [1082, 151] width 74 height 29
select select "2025-9"
select select "2025-10"
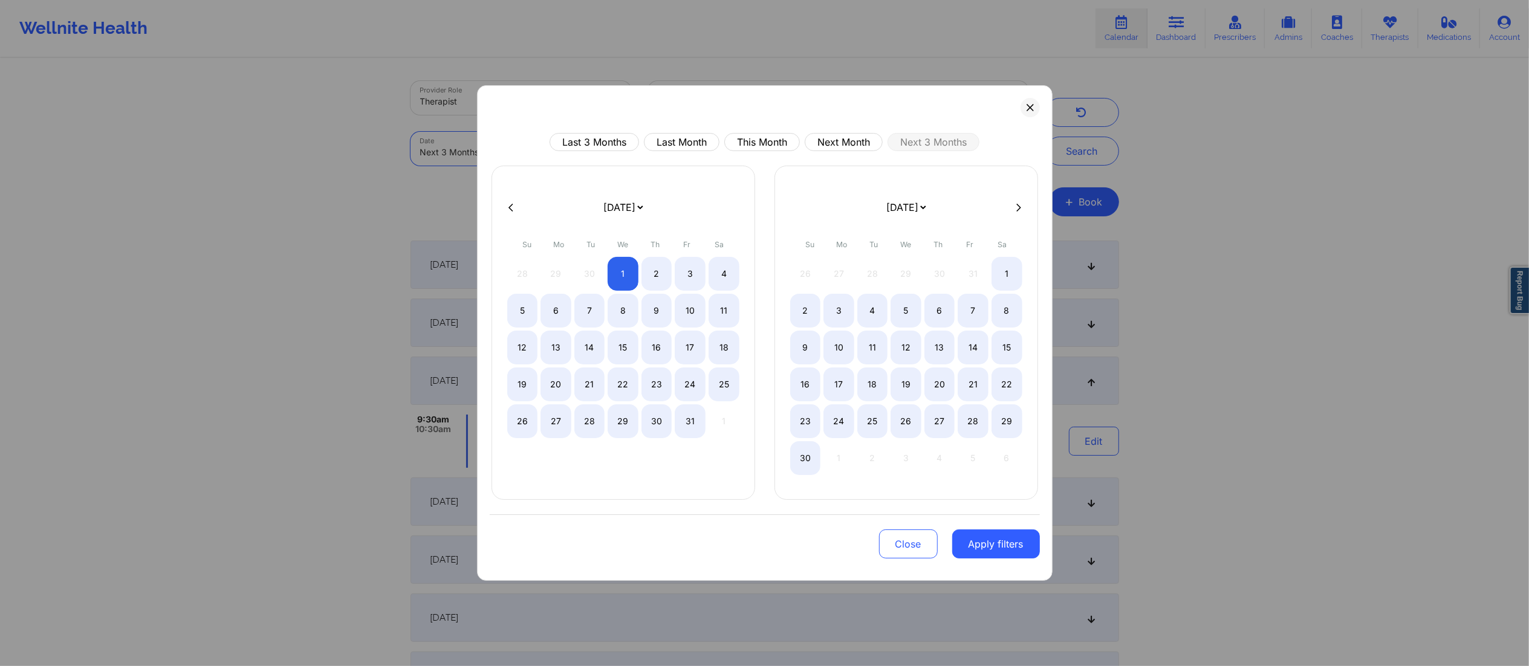
click at [528, 149] on body "Wellnite Health Calendar Dashboard Prescribers Admins Coaches Therapists Medica…" at bounding box center [764, 333] width 1529 height 666
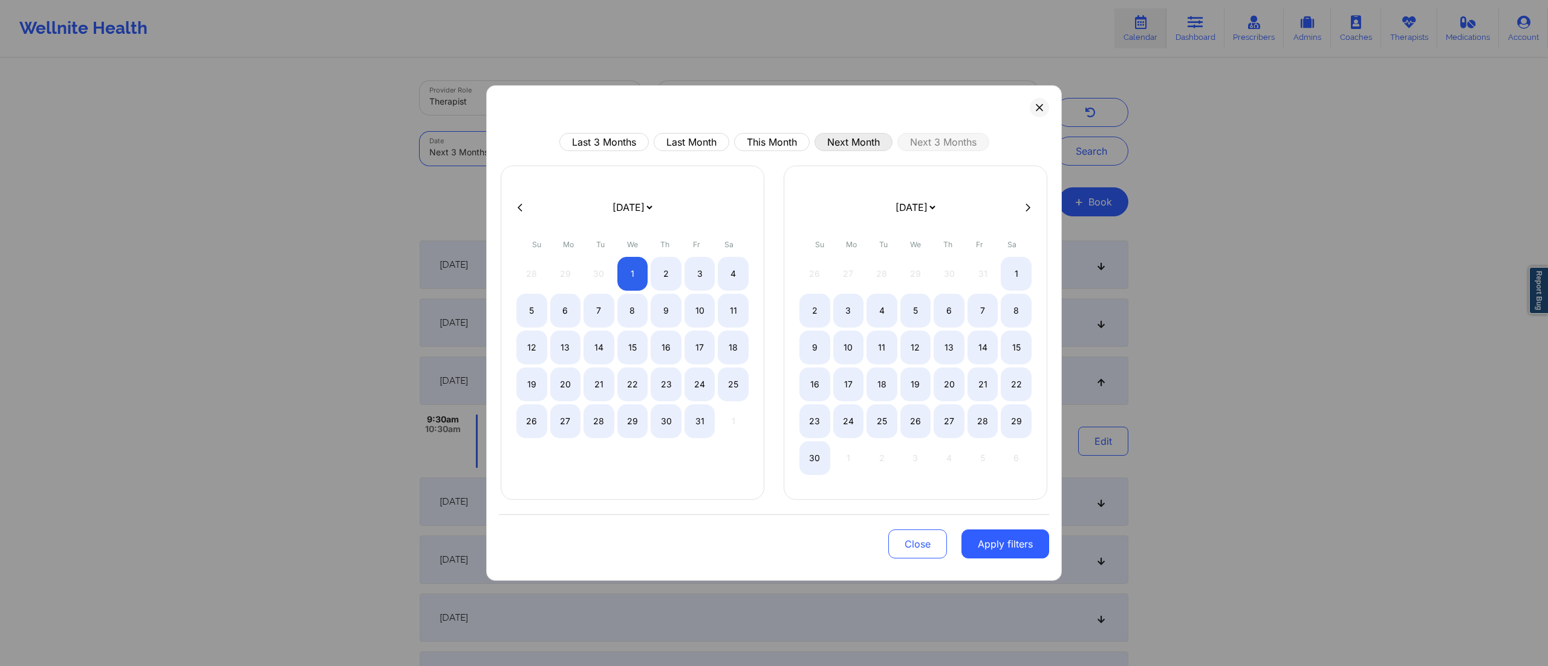
click at [834, 144] on button "Next Month" at bounding box center [853, 142] width 78 height 18
select select "2025-9"
select select "2025-10"
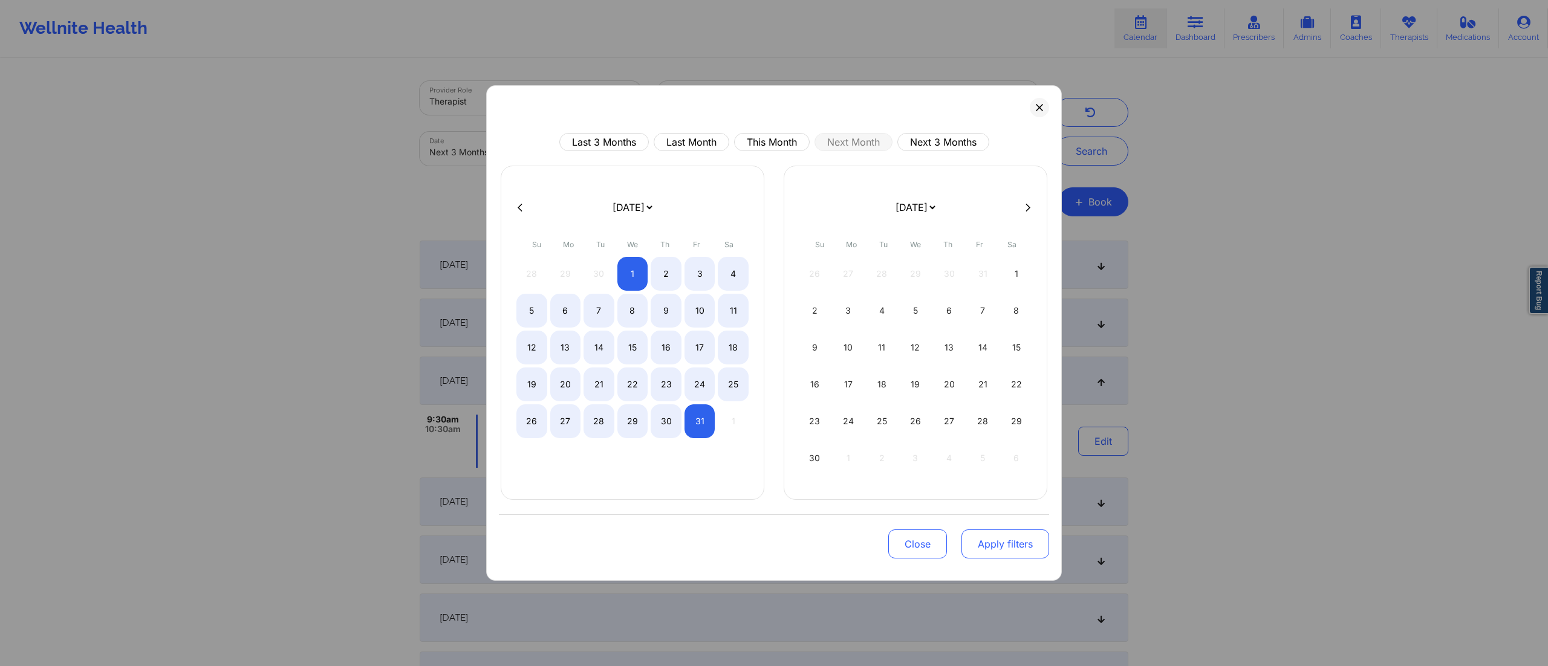
click at [1003, 542] on button "Apply filters" at bounding box center [1005, 544] width 88 height 29
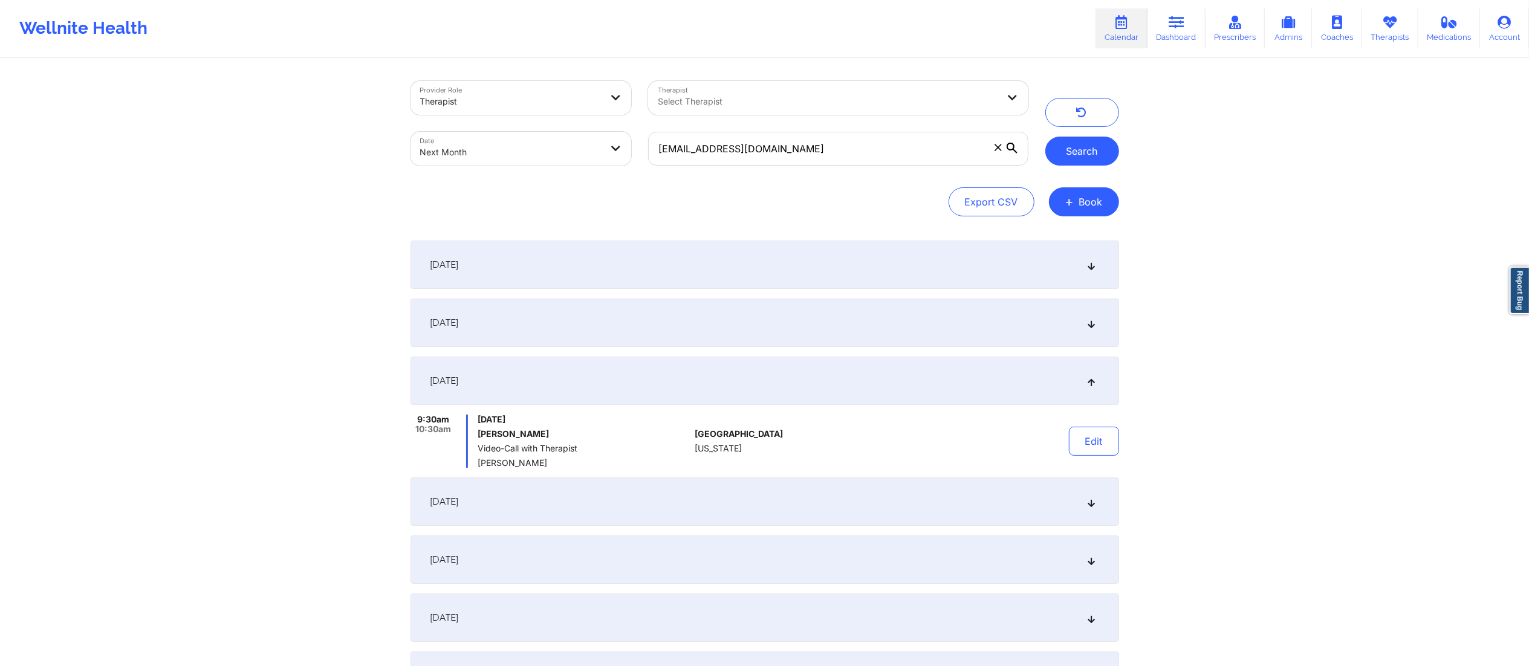
click at [1086, 149] on button "Search" at bounding box center [1082, 151] width 74 height 29
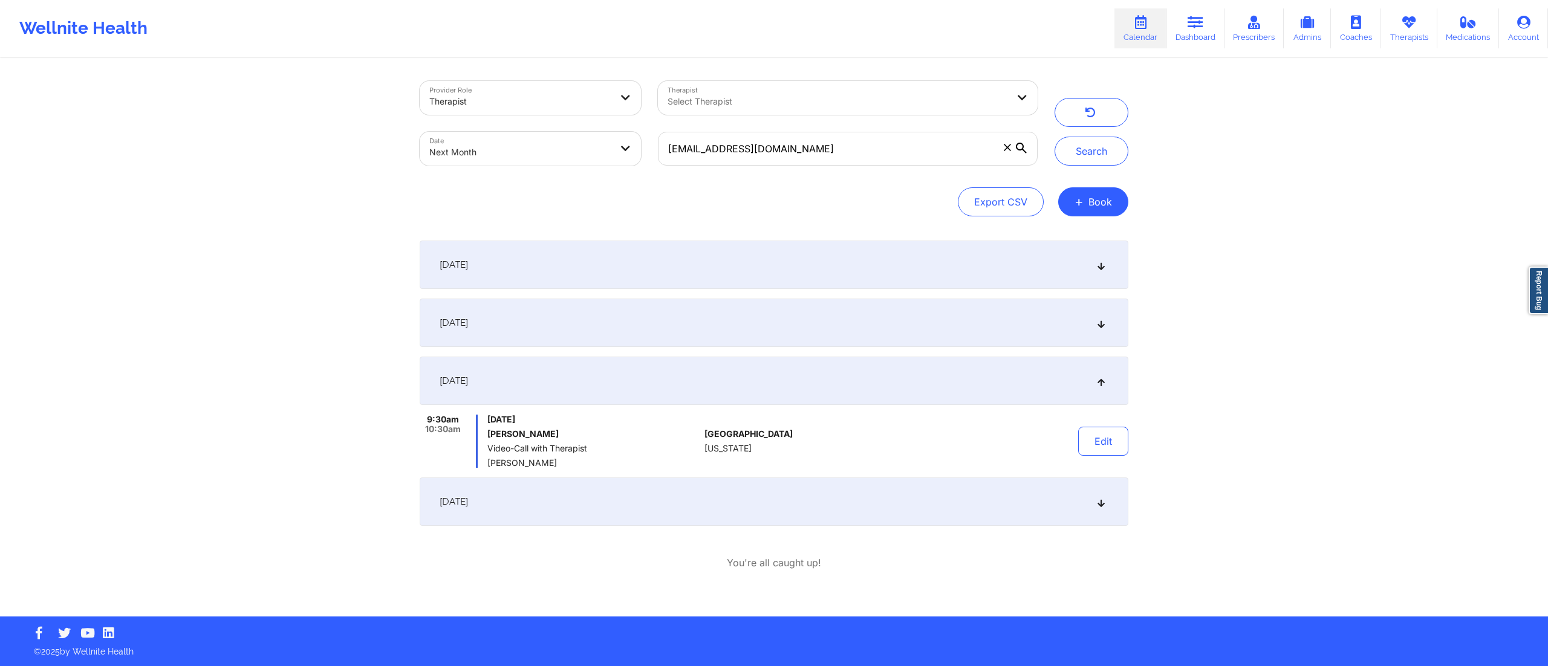
click at [716, 271] on div "[DATE]" at bounding box center [774, 265] width 708 height 48
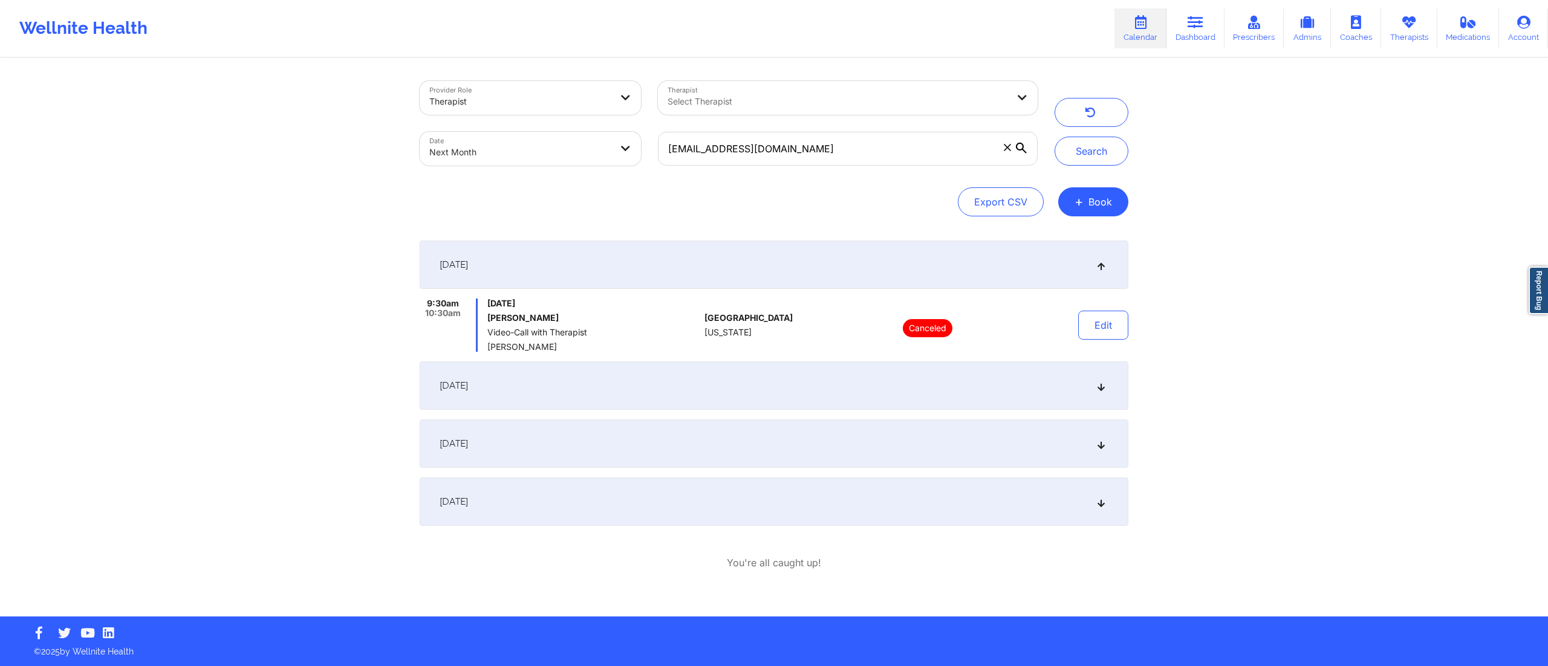
click at [715, 388] on div "[DATE]" at bounding box center [774, 385] width 708 height 48
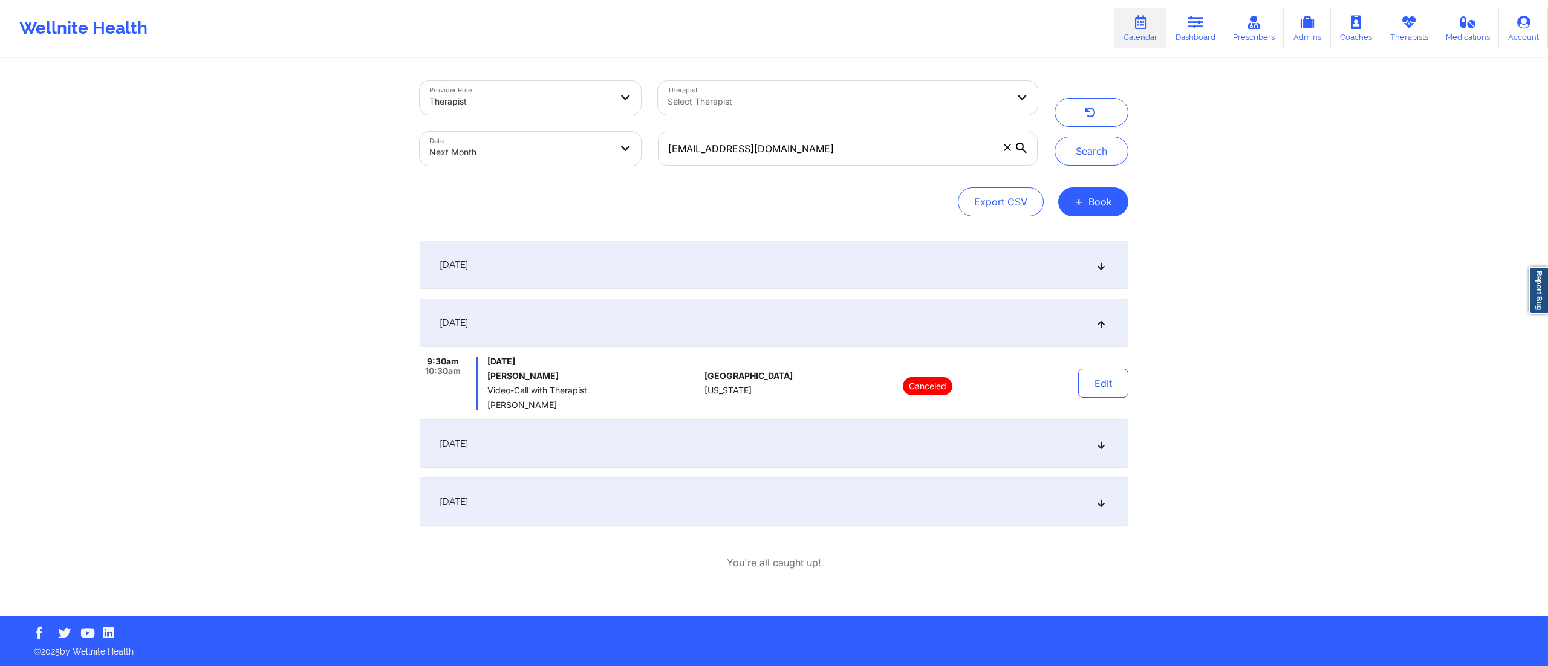
drag, startPoint x: 704, startPoint y: 426, endPoint x: 706, endPoint y: 441, distance: 15.8
click at [704, 430] on div "[DATE]" at bounding box center [774, 444] width 708 height 48
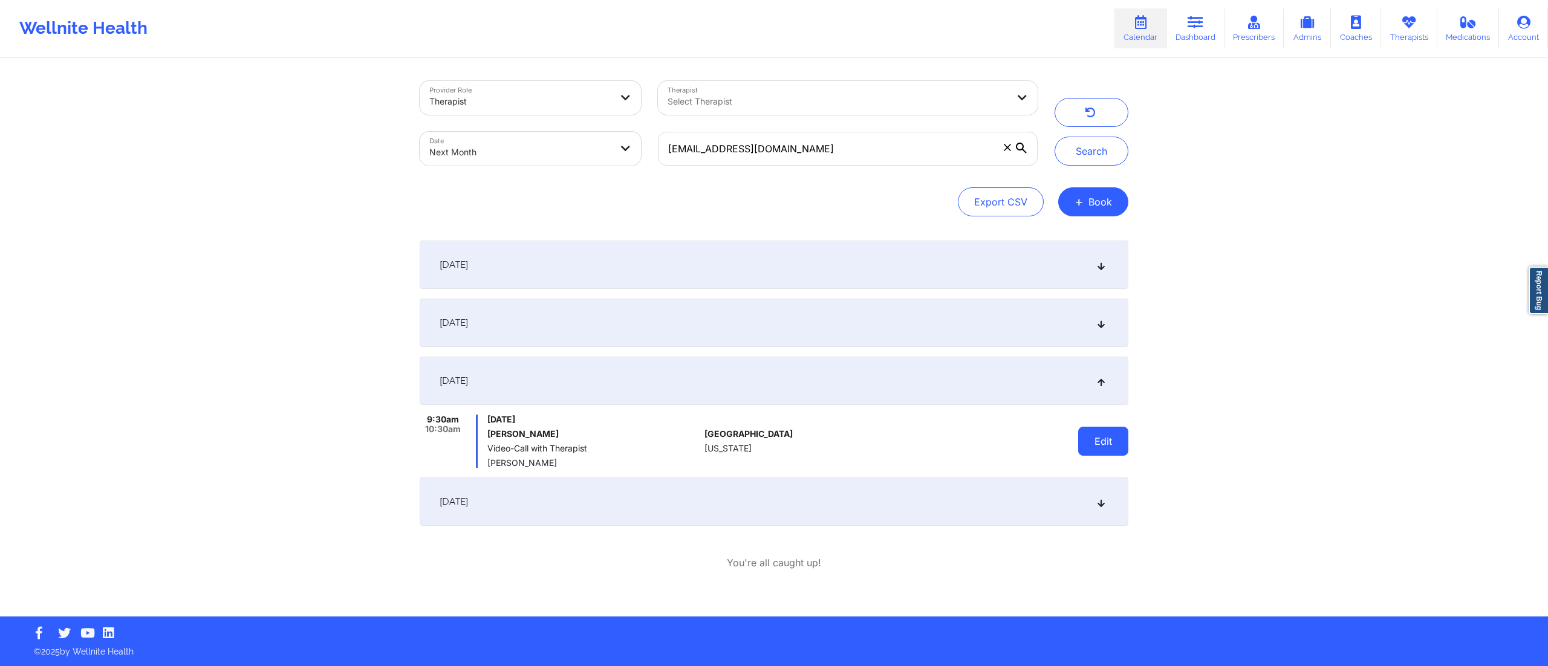
click at [1087, 441] on button "Edit" at bounding box center [1103, 441] width 50 height 29
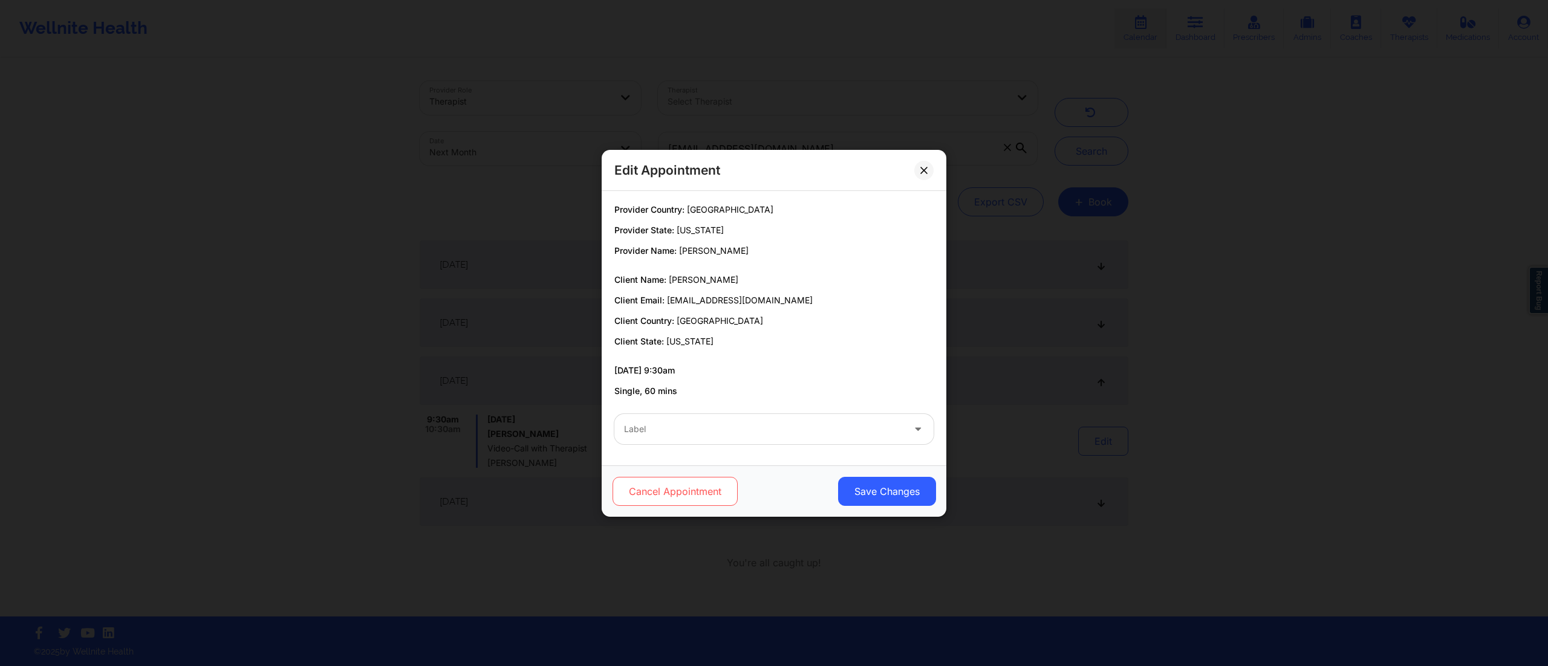
click at [663, 483] on button "Cancel Appointment" at bounding box center [674, 491] width 125 height 29
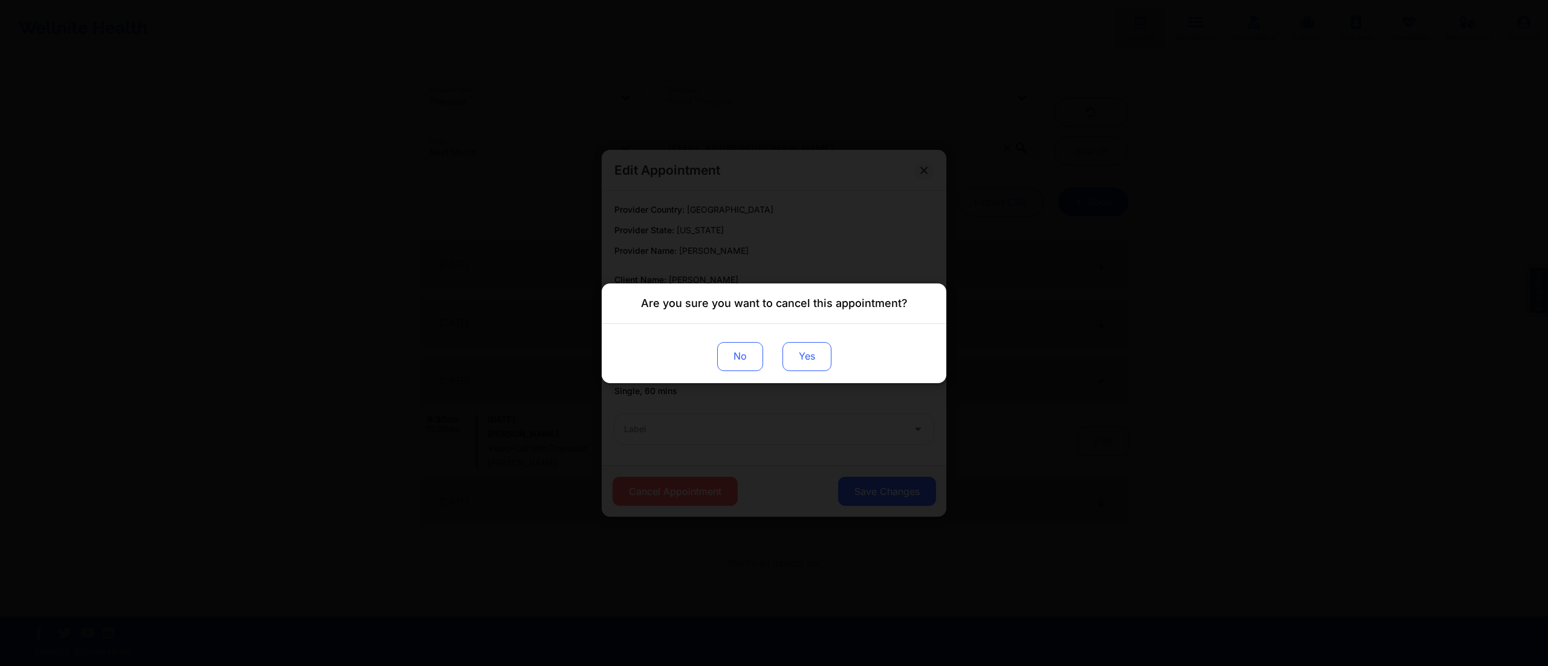
click at [800, 352] on button "Yes" at bounding box center [806, 356] width 49 height 29
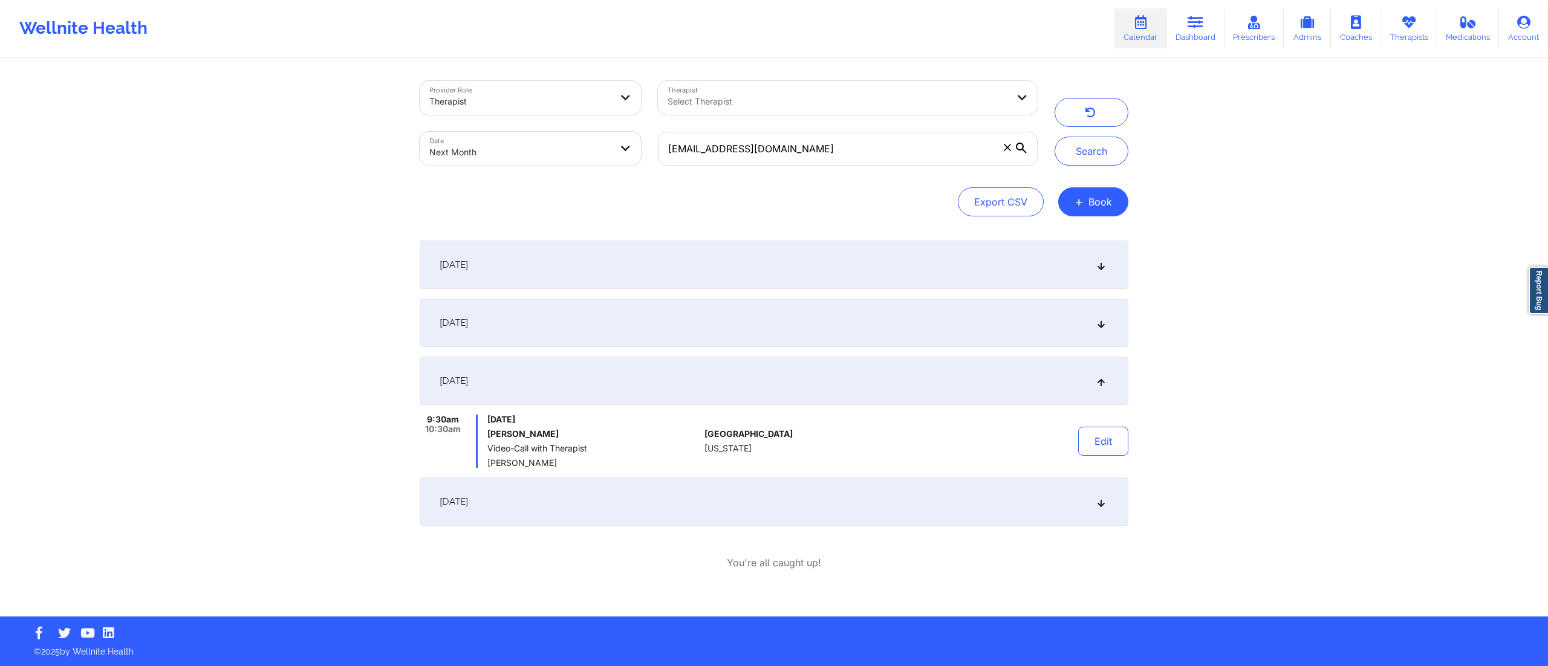
click at [644, 310] on div "[DATE]" at bounding box center [774, 323] width 708 height 48
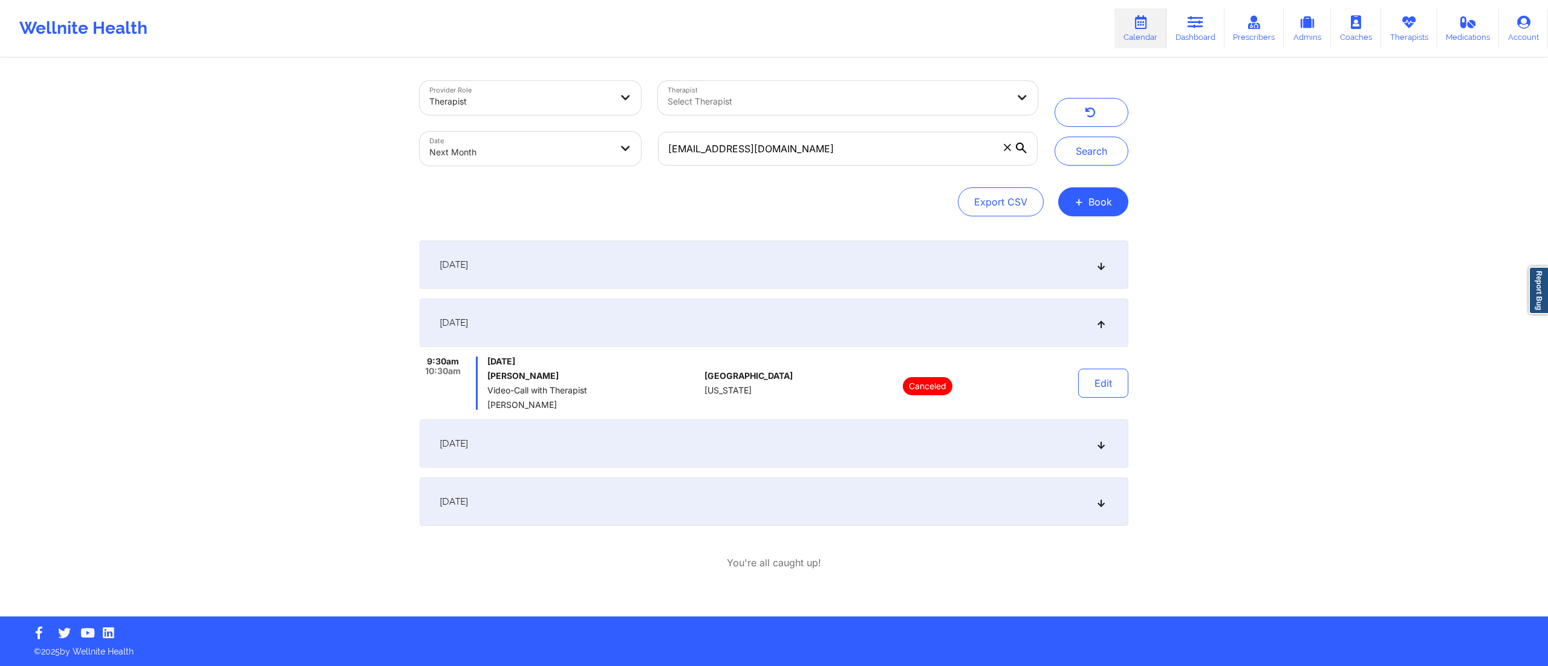
click at [635, 500] on div "[DATE]" at bounding box center [774, 502] width 708 height 48
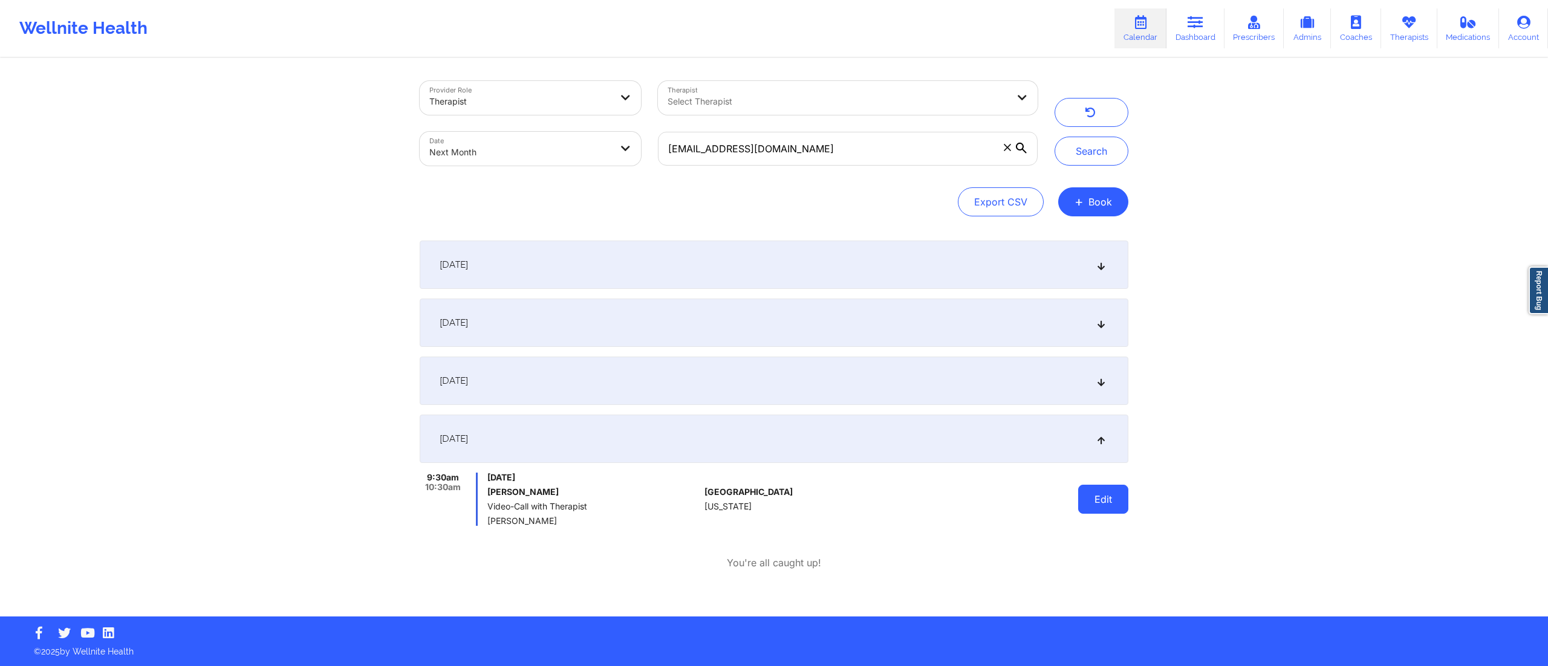
click at [1104, 505] on button "Edit" at bounding box center [1103, 499] width 50 height 29
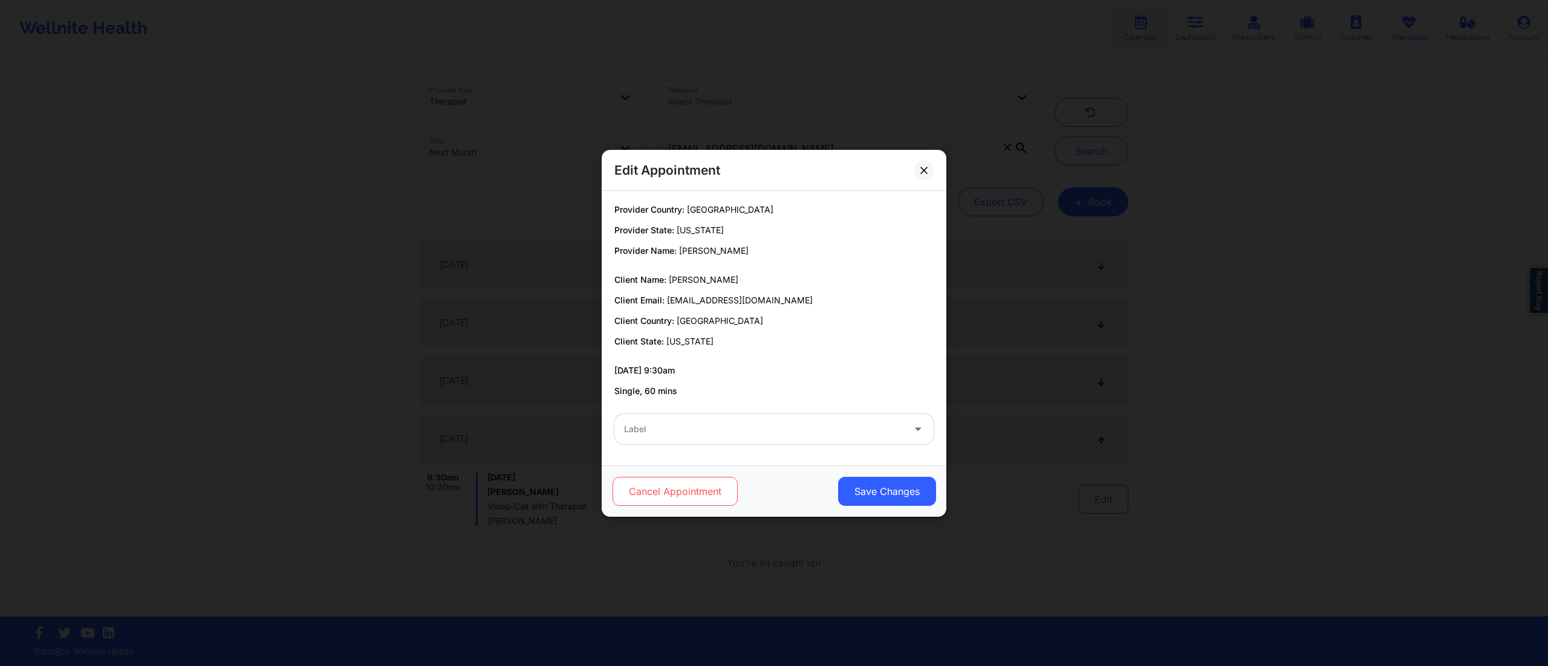
click at [664, 484] on button "Cancel Appointment" at bounding box center [674, 491] width 125 height 29
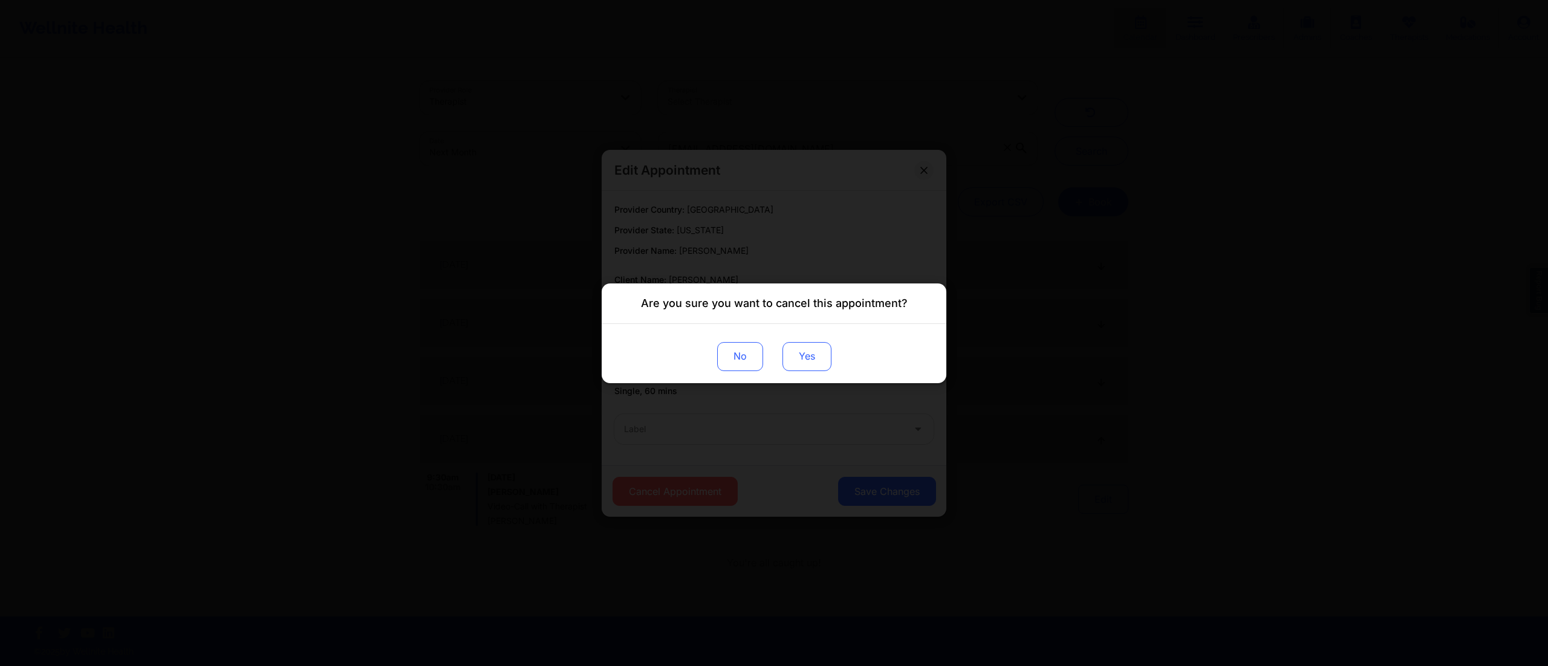
click at [789, 357] on button "Yes" at bounding box center [806, 356] width 49 height 29
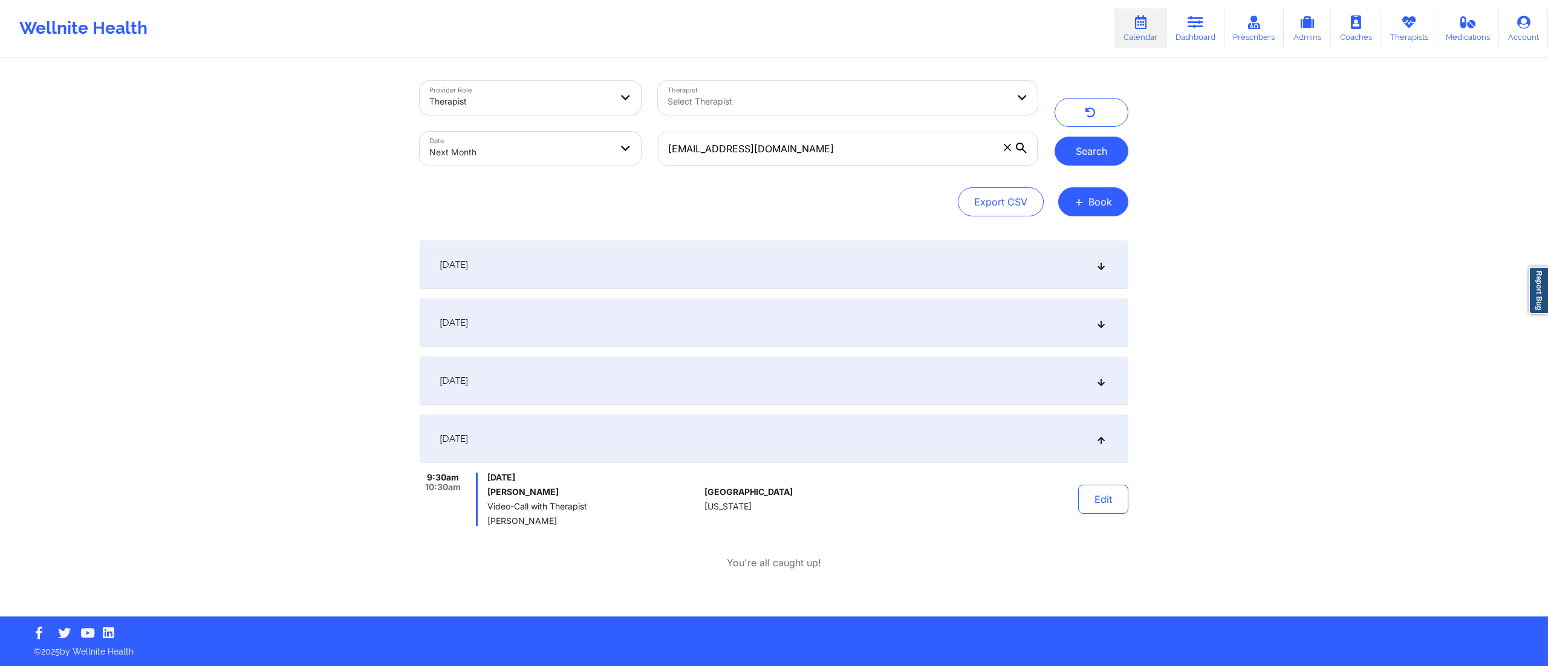
click at [1086, 150] on button "Search" at bounding box center [1091, 151] width 74 height 29
click at [936, 381] on div "[DATE]" at bounding box center [774, 381] width 708 height 48
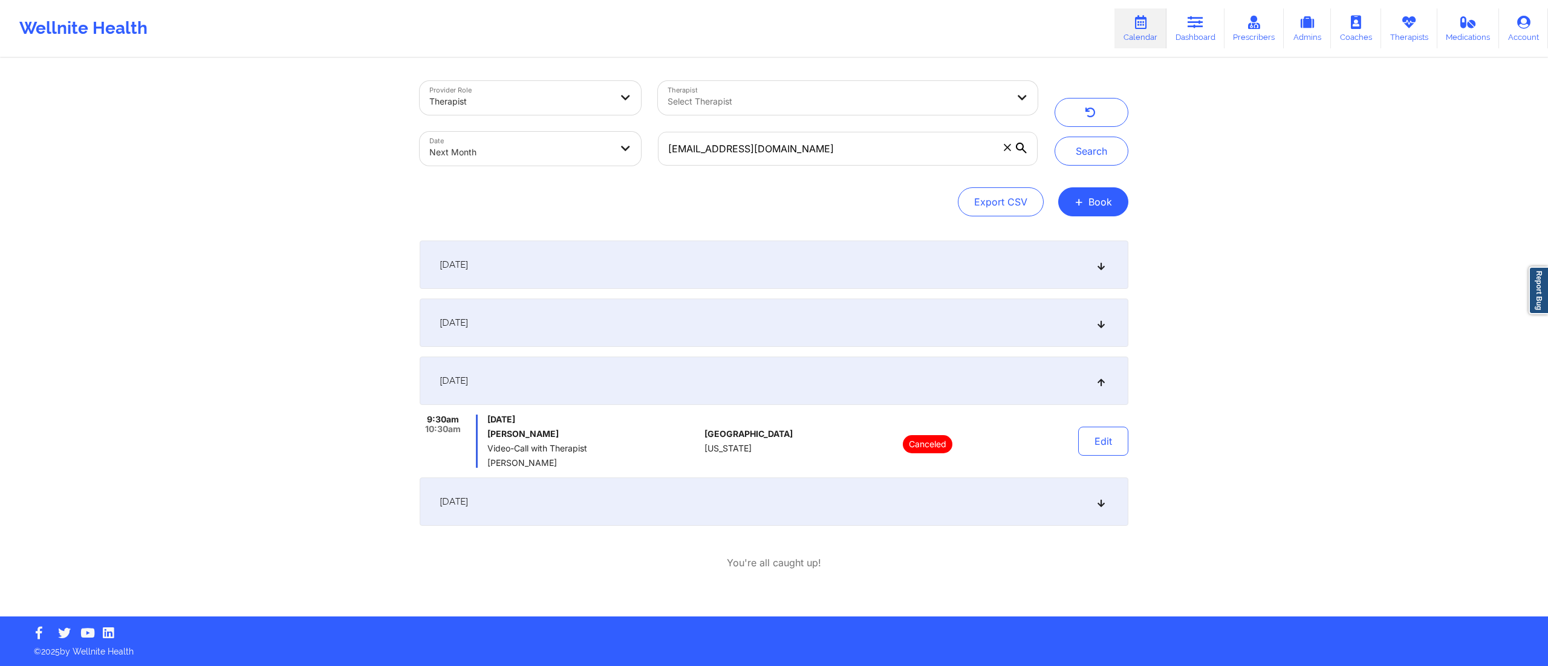
click at [486, 156] on body "Wellnite Health Calendar Dashboard Prescribers Admins Coaches Therapists Medica…" at bounding box center [774, 333] width 1548 height 666
select select "2025-9"
select select "2025-10"
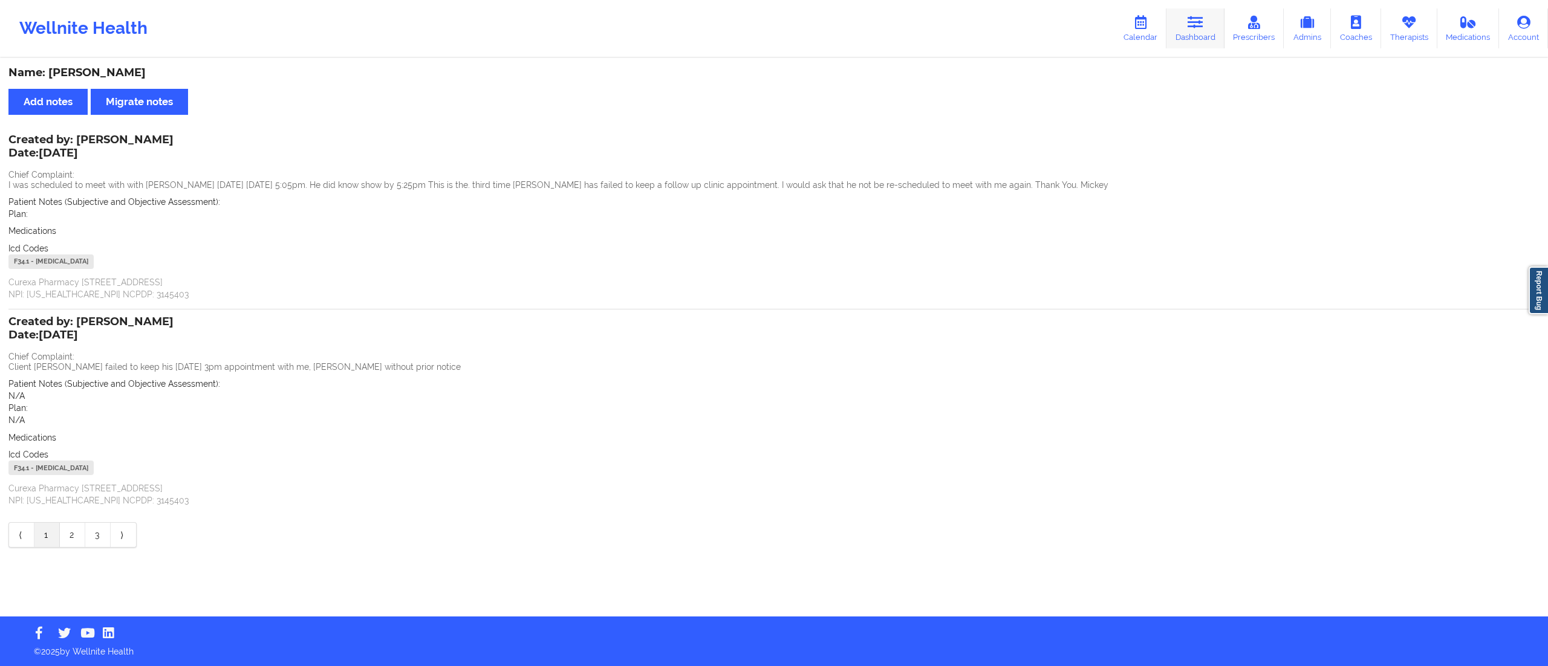
click at [1190, 24] on icon at bounding box center [1195, 22] width 16 height 13
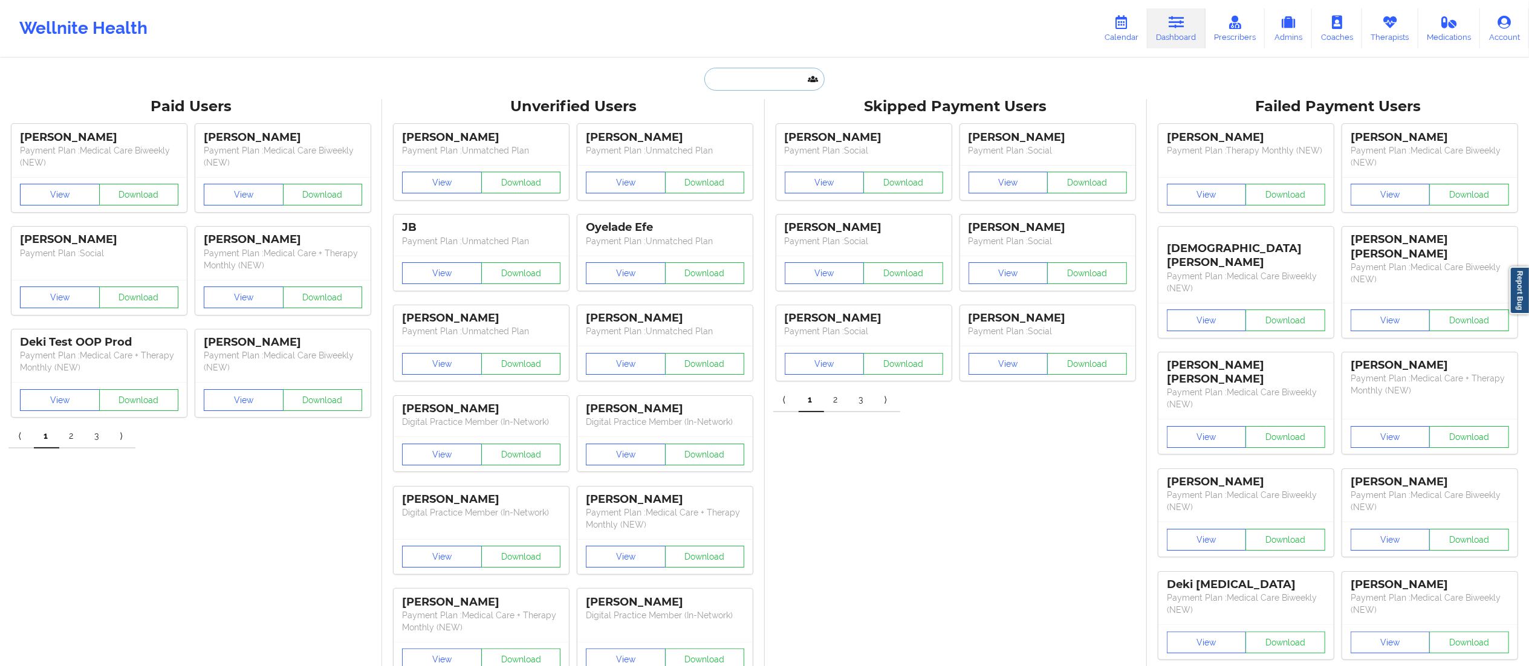
click at [760, 81] on input "text" at bounding box center [764, 79] width 120 height 23
paste input "Eliot Bernstein"
type input "Eliot Bernstein"
click at [757, 143] on div "Social" at bounding box center [794, 148] width 162 height 10
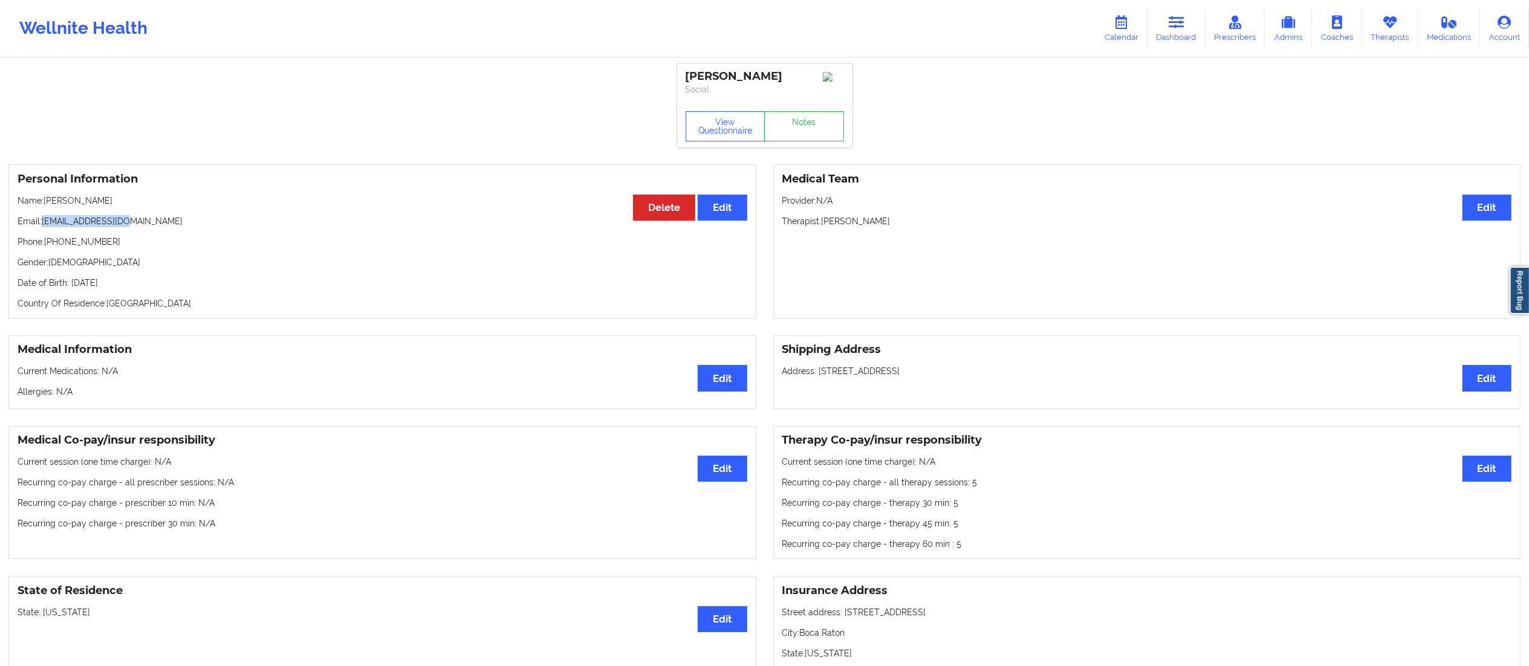
drag, startPoint x: 44, startPoint y: 220, endPoint x: 140, endPoint y: 217, distance: 96.8
click at [136, 217] on div "Personal Information Edit Delete Name: Eliot Bernstein Email: iviewit@iviewit.t…" at bounding box center [382, 241] width 748 height 154
copy p "iviewit@iviewit.tv"
click at [1178, 30] on link "Dashboard" at bounding box center [1176, 28] width 58 height 40
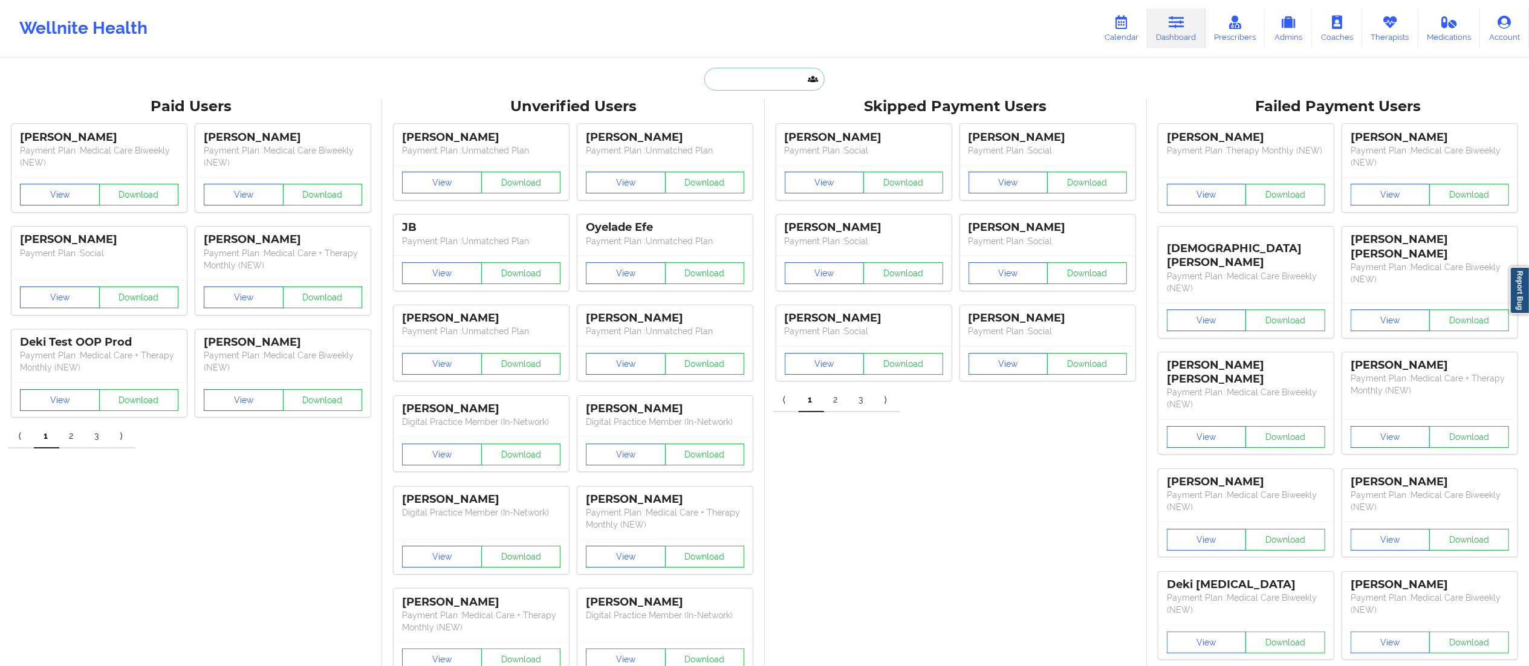
click at [762, 77] on input "text" at bounding box center [764, 79] width 120 height 23
paste input "Suchira Sharma"
type input "Suchira Sharma"
click at [757, 139] on div "Suchira Sharma - suchirarsharma@gmail.com" at bounding box center [794, 132] width 162 height 22
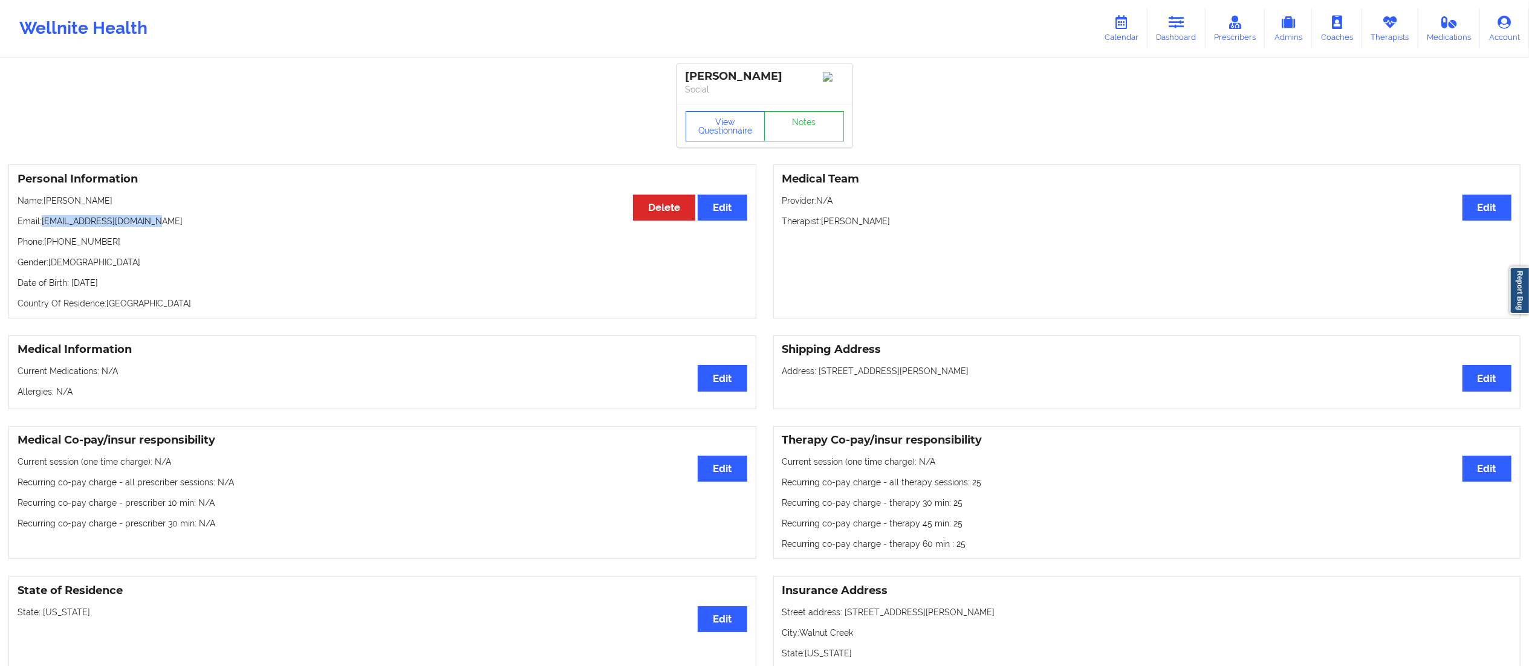
drag, startPoint x: 42, startPoint y: 222, endPoint x: 216, endPoint y: 222, distance: 173.5
click at [216, 222] on p "Email: suchirarsharma@gmail.com" at bounding box center [383, 221] width 730 height 12
copy p "suchirarsharma@gmail.com"
drag, startPoint x: 1202, startPoint y: 21, endPoint x: 1190, endPoint y: 21, distance: 11.5
click at [1202, 21] on link "Dashboard" at bounding box center [1176, 28] width 58 height 40
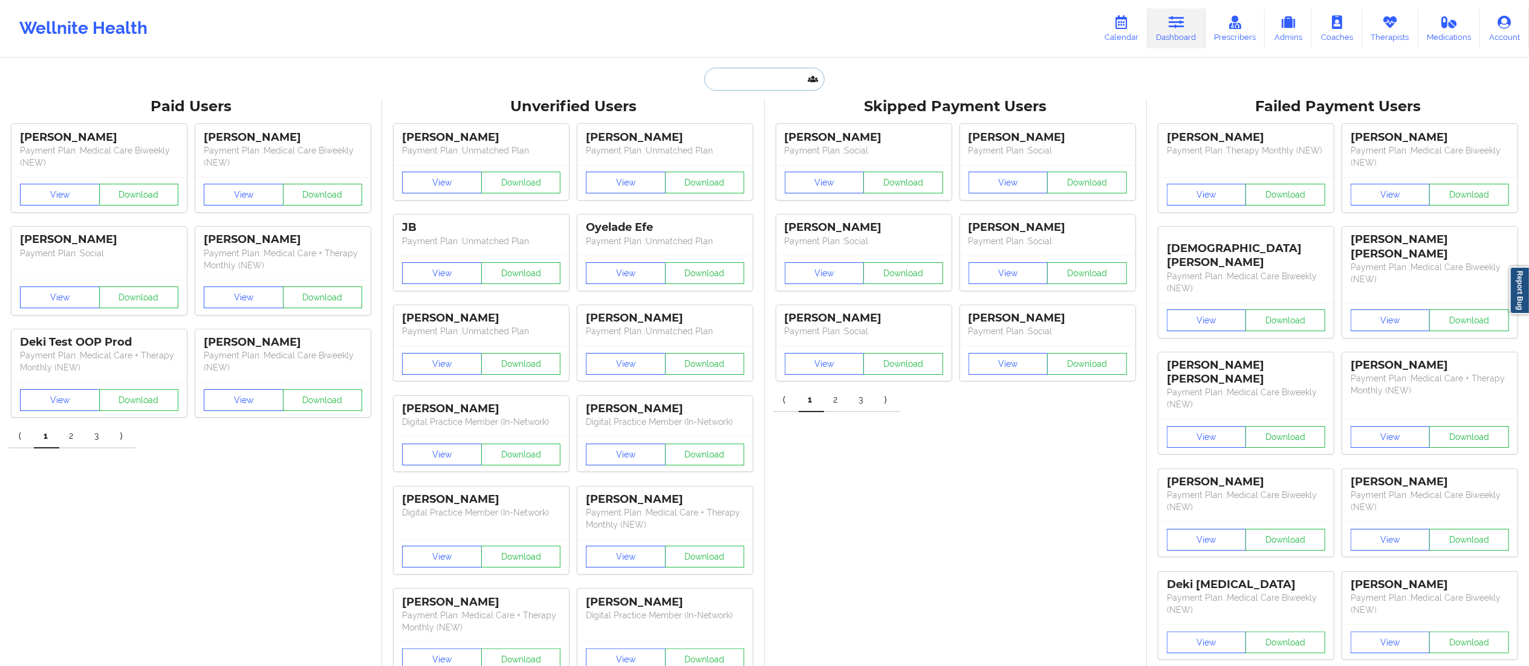
click at [794, 79] on input "text" at bounding box center [764, 79] width 120 height 23
paste input "ALEXSANDRA SANCH"
type input "ALEXSANDRA SANCH"
click at [767, 140] on div "ALEXSANDRA SANCHEZ - alexsandra2000baby@gmail.com" at bounding box center [794, 132] width 162 height 22
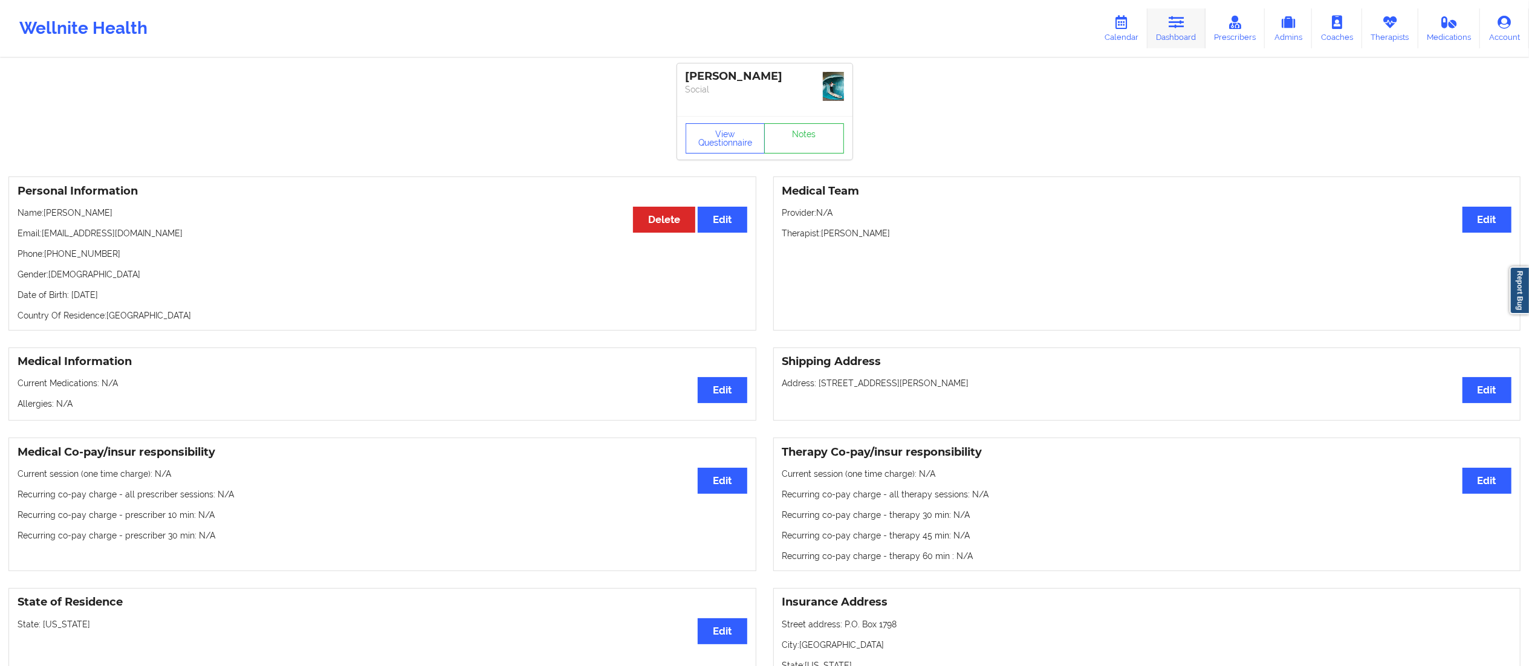
click at [1191, 22] on link "Dashboard" at bounding box center [1176, 28] width 58 height 40
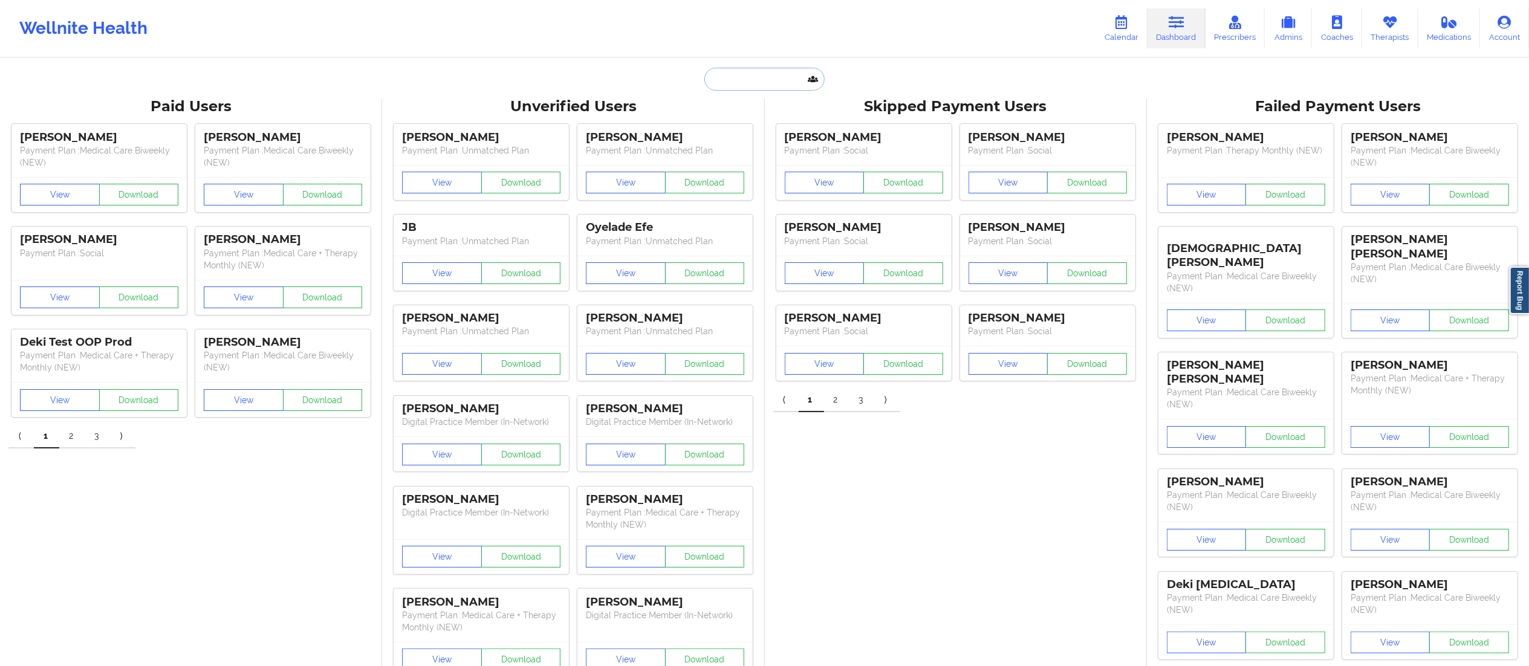
click at [734, 88] on input "text" at bounding box center [764, 79] width 120 height 23
paste input "ALEXSANDRA SANCH"
drag, startPoint x: 804, startPoint y: 72, endPoint x: 571, endPoint y: 94, distance: 233.8
paste input "Basirat Oke"
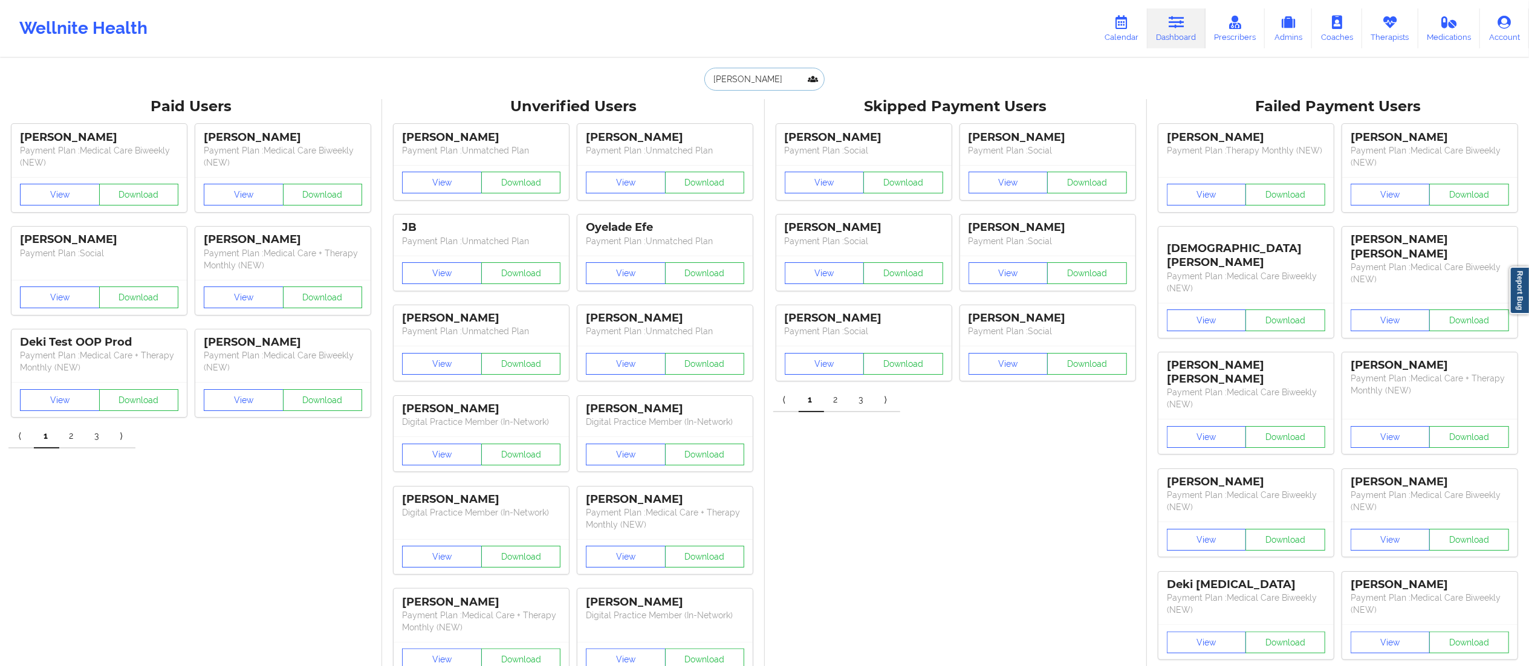
type input "Basirat Oke"
click at [764, 129] on div "Basirat Oke - basiratoke@gmail.com" at bounding box center [794, 132] width 162 height 22
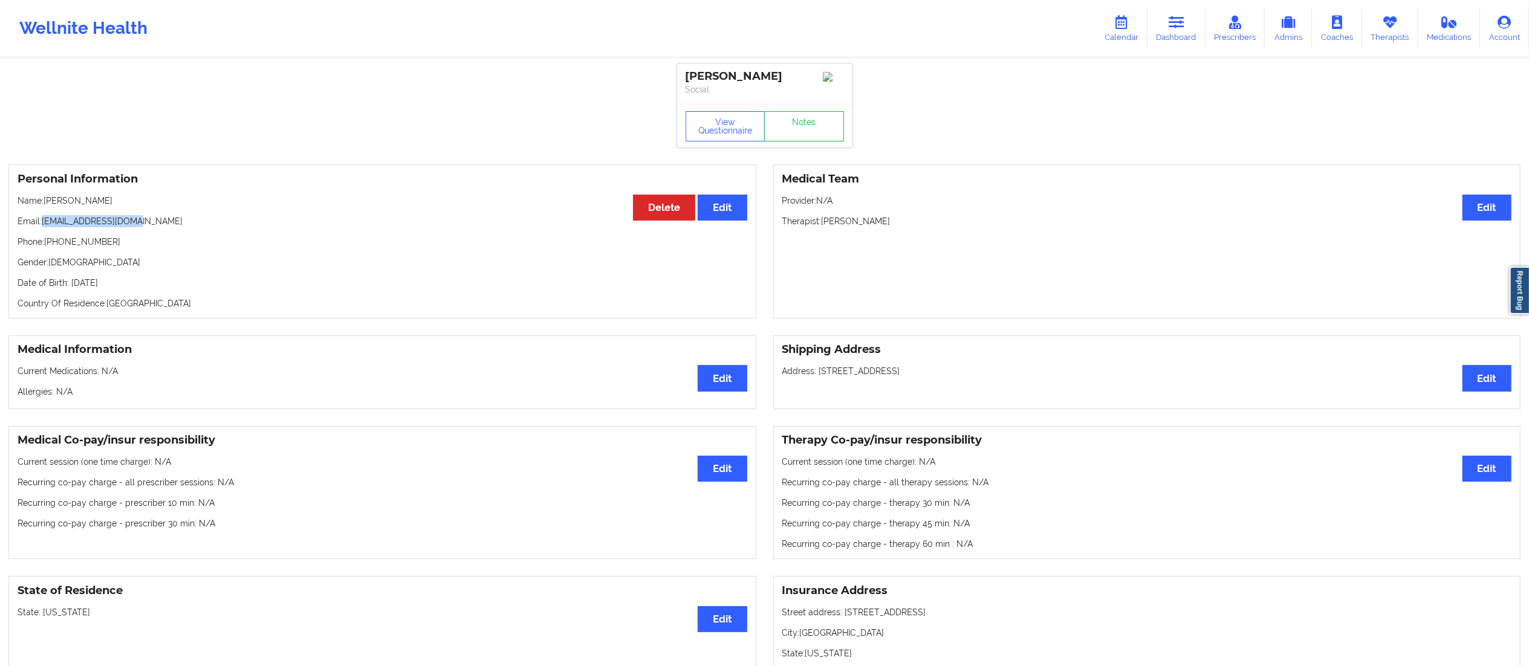
drag, startPoint x: 44, startPoint y: 226, endPoint x: 153, endPoint y: 224, distance: 108.8
click at [153, 224] on p "Email: basiratoke@gmail.com" at bounding box center [383, 221] width 730 height 12
copy p "basiratoke@gmail.com"
click at [821, 133] on link "Notes" at bounding box center [804, 126] width 80 height 30
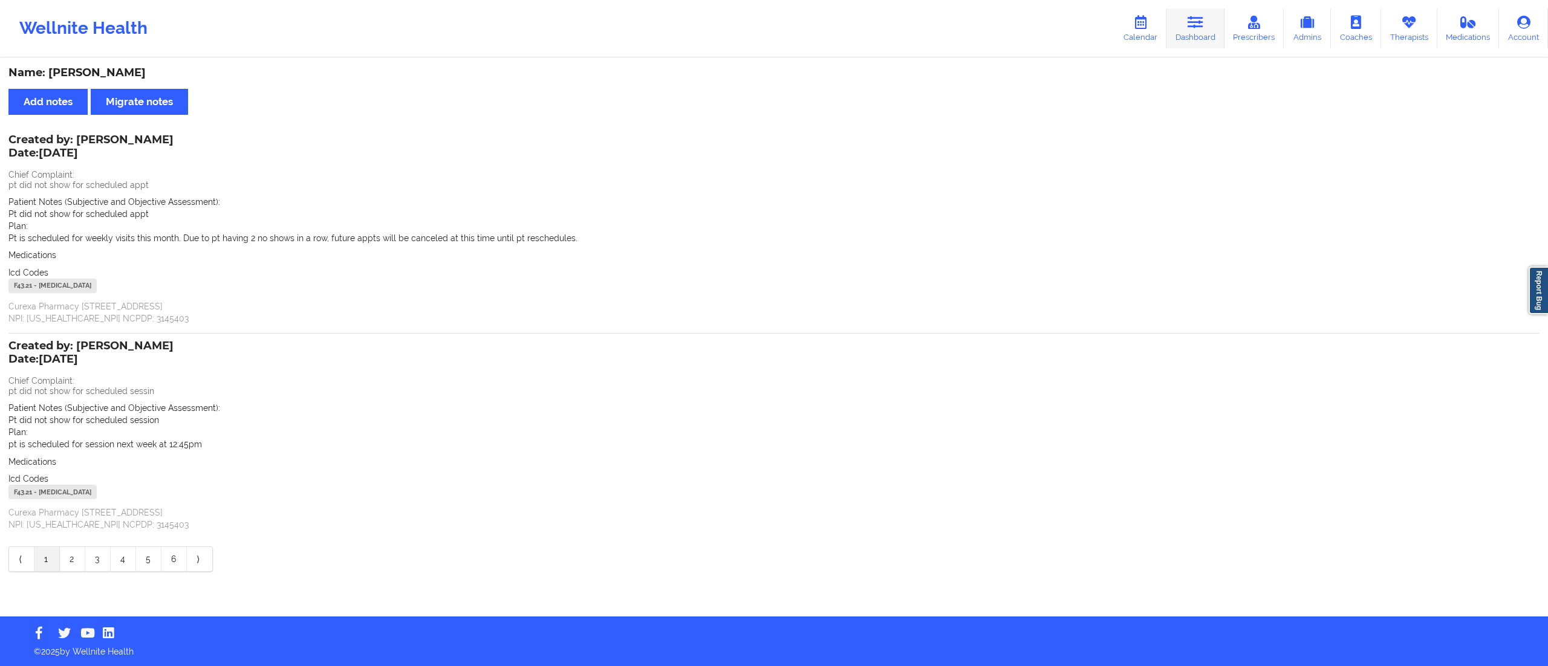
click at [1195, 21] on icon at bounding box center [1195, 22] width 16 height 13
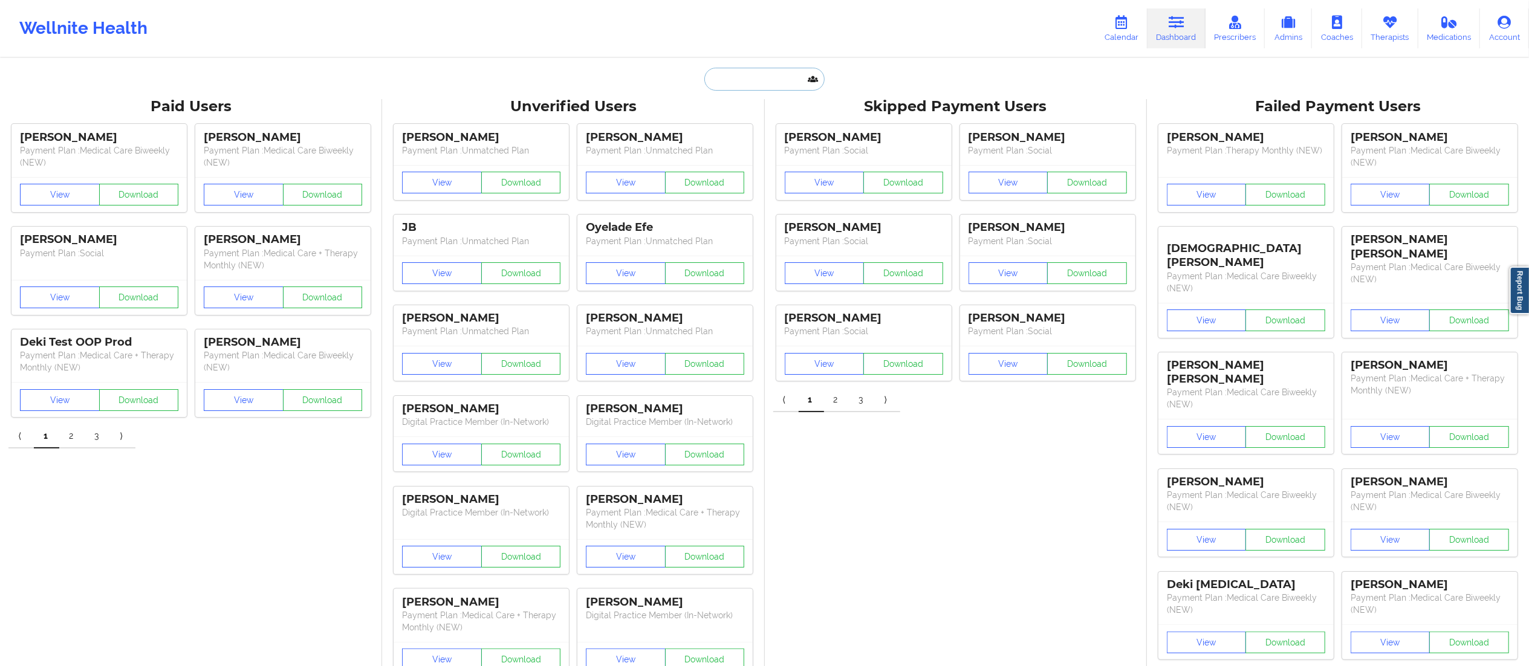
click at [779, 85] on input "text" at bounding box center [764, 79] width 120 height 23
paste input "Ruben Forman"
click at [738, 79] on input "Ruben Forman" at bounding box center [764, 79] width 120 height 23
type input "Forman"
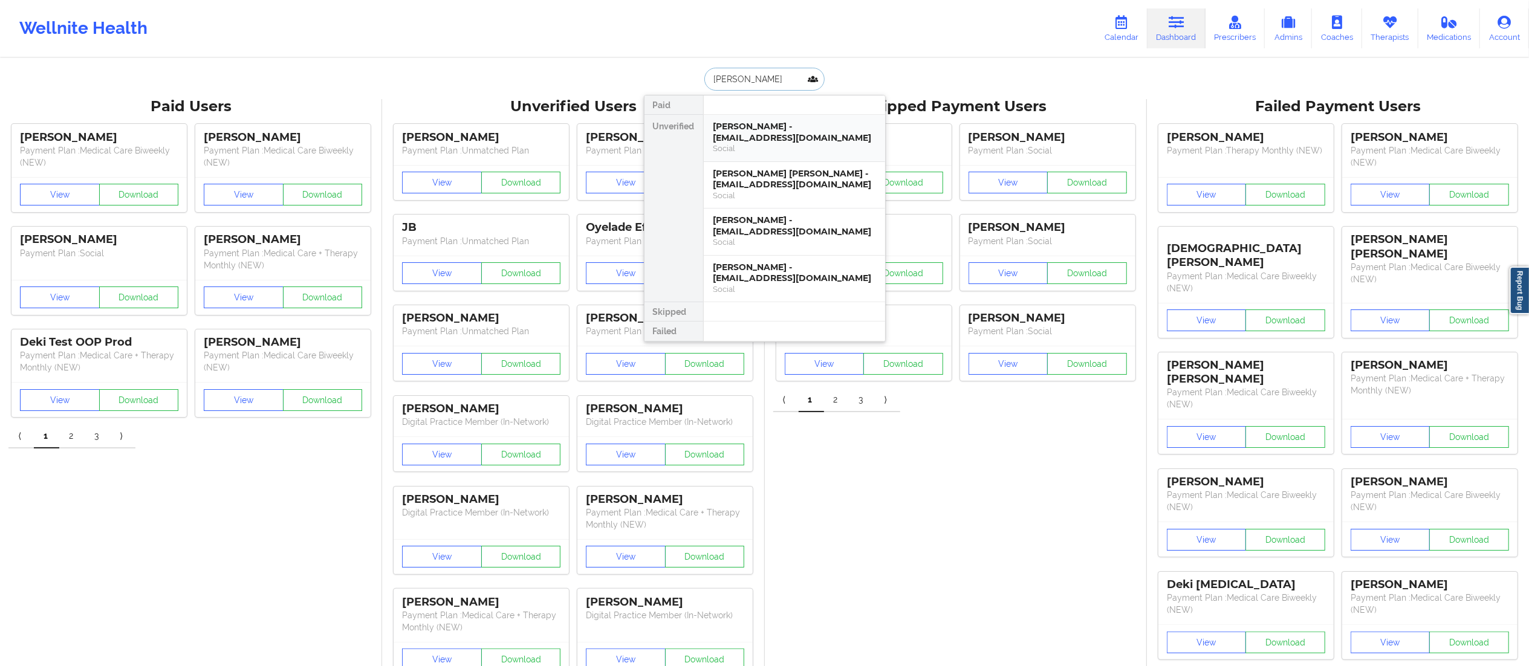
click at [757, 137] on div "Reuben Forman - reubenforman@gmail.com" at bounding box center [794, 132] width 162 height 22
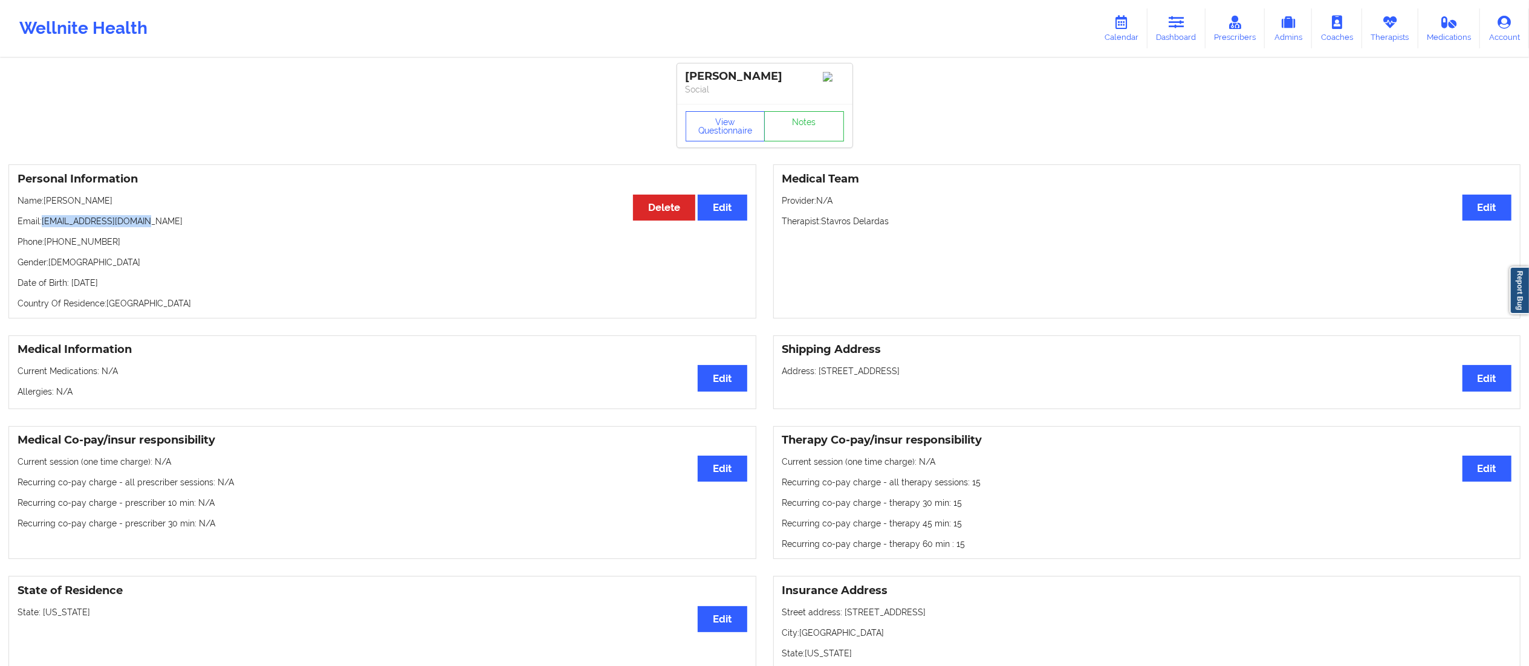
drag, startPoint x: 44, startPoint y: 219, endPoint x: 158, endPoint y: 220, distance: 114.9
click at [158, 220] on p "Email: reubenforman@gmail.com" at bounding box center [383, 221] width 730 height 12
copy p "reubenforman@gmail.com"
click at [800, 126] on link "Notes" at bounding box center [804, 126] width 80 height 30
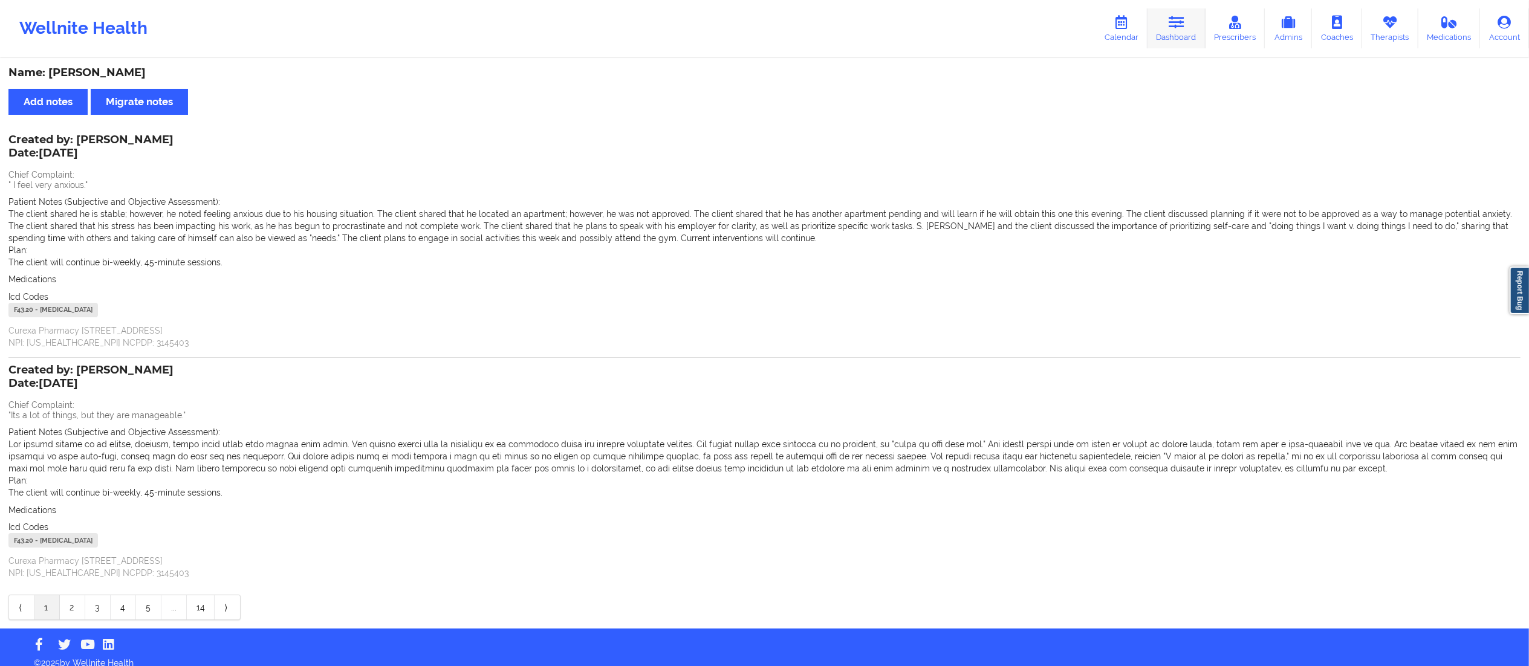
click at [1202, 28] on link "Dashboard" at bounding box center [1176, 28] width 58 height 40
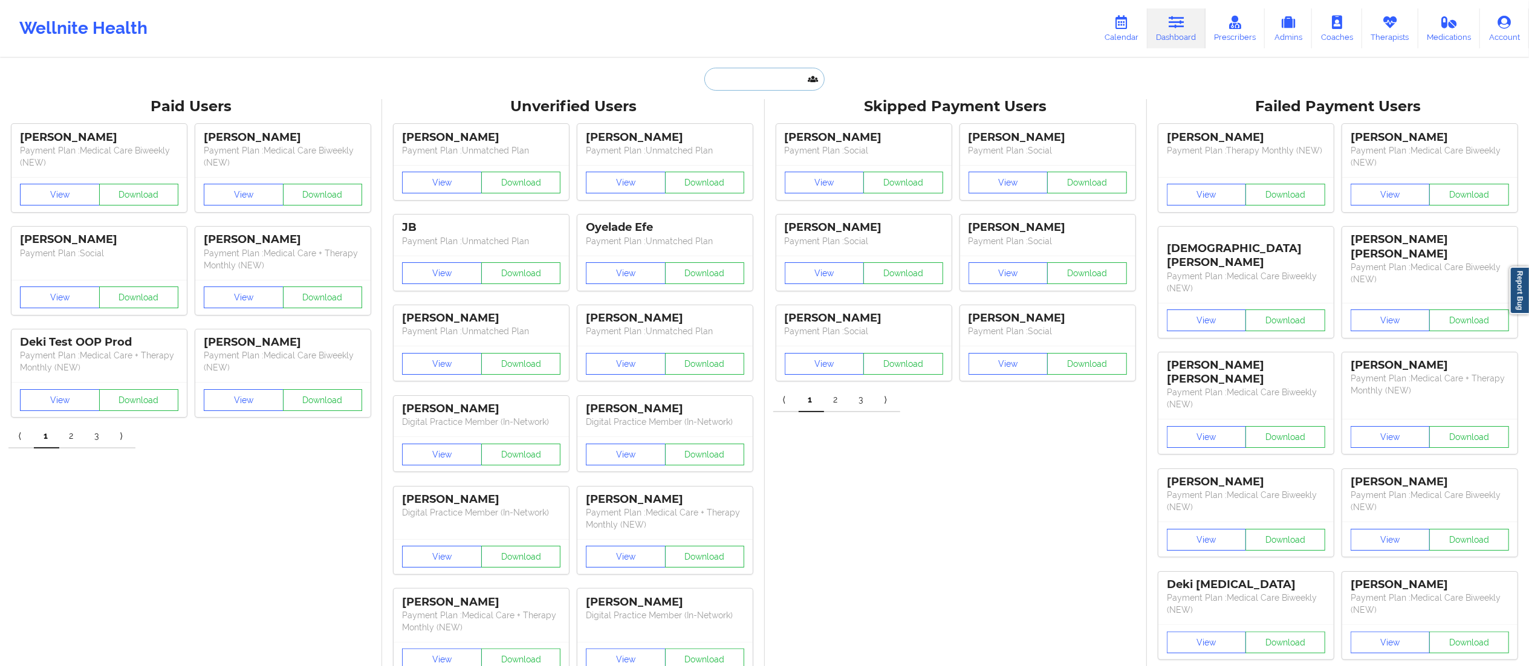
click at [759, 82] on input "text" at bounding box center [764, 79] width 120 height 23
paste input "Angie Alonso"
type input "Angie Alonso"
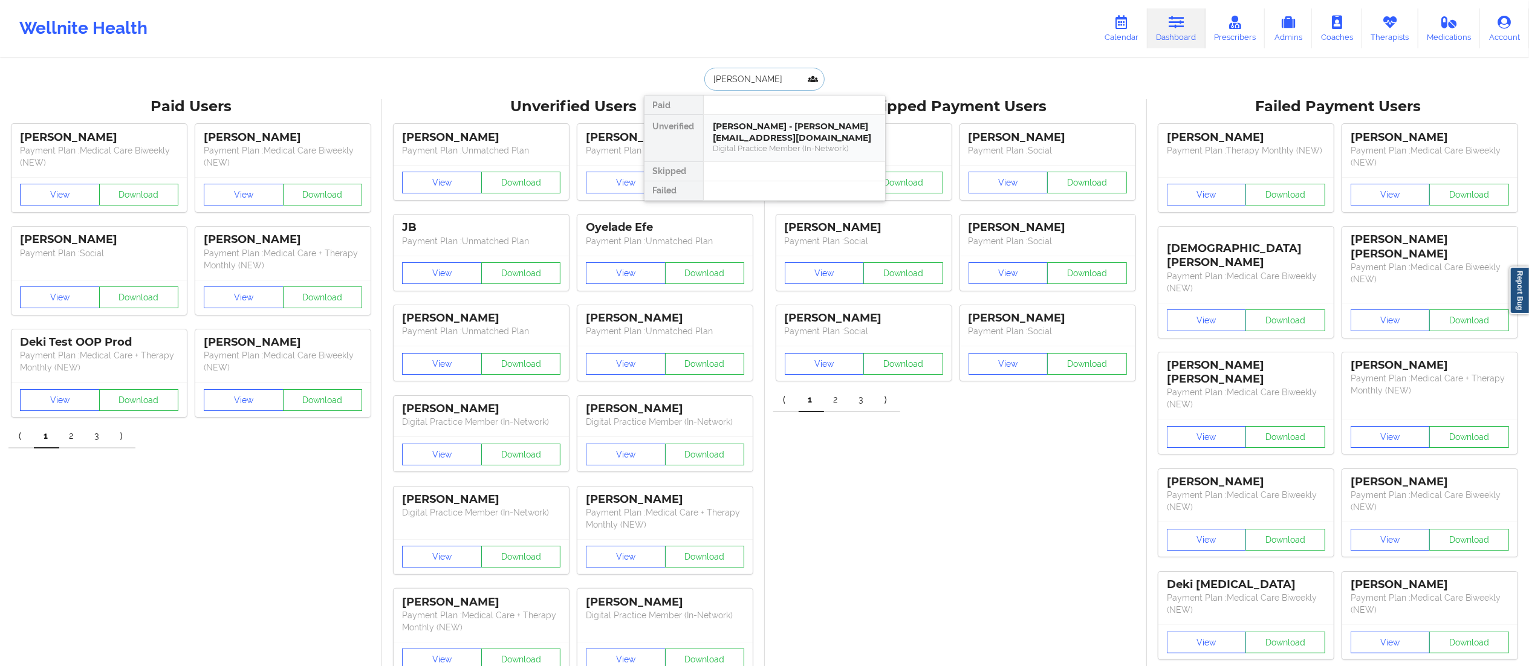
click at [762, 144] on div "Digital Practice Member (In-Network)" at bounding box center [794, 148] width 162 height 10
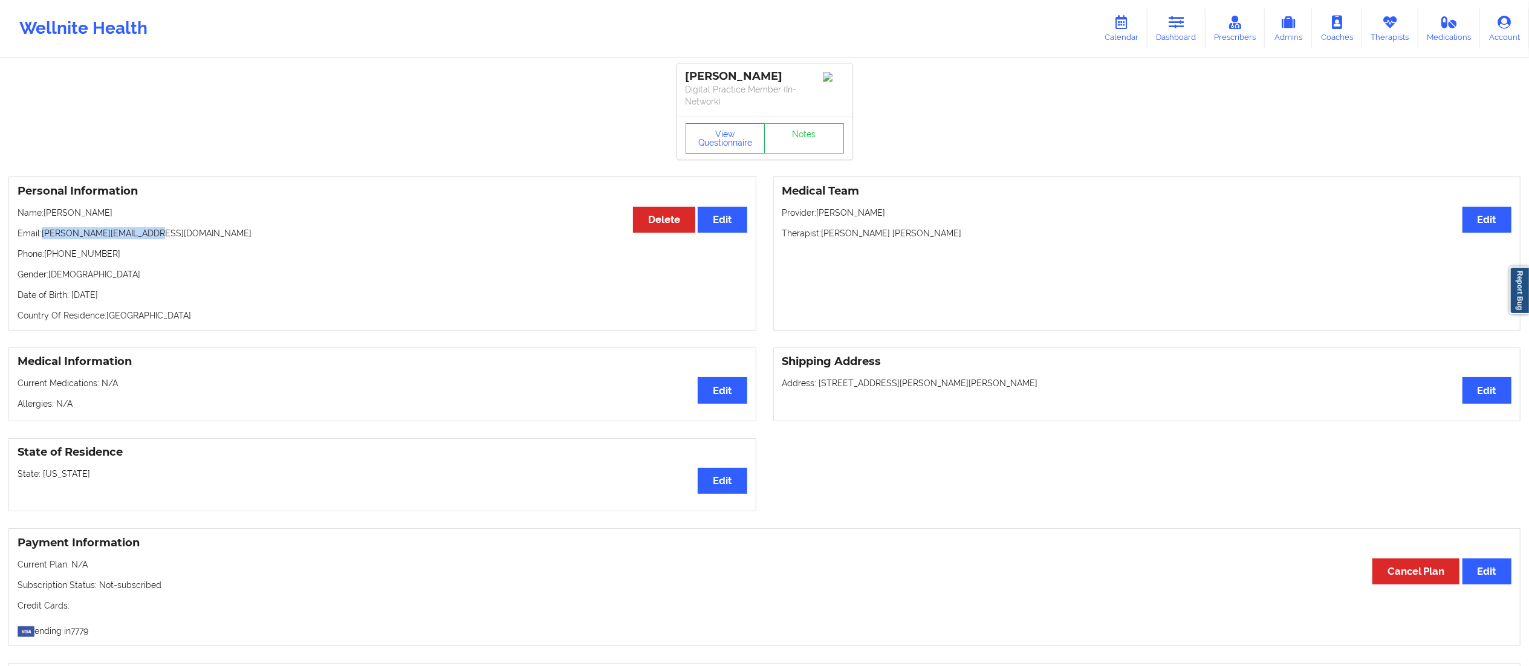
drag, startPoint x: 44, startPoint y: 232, endPoint x: 254, endPoint y: 238, distance: 209.9
click at [254, 238] on p "Email: angie.alonso98@gmail.com" at bounding box center [383, 233] width 730 height 12
copy p "angie.alonso98@gmail.com"
click at [809, 132] on link "Notes" at bounding box center [804, 138] width 80 height 30
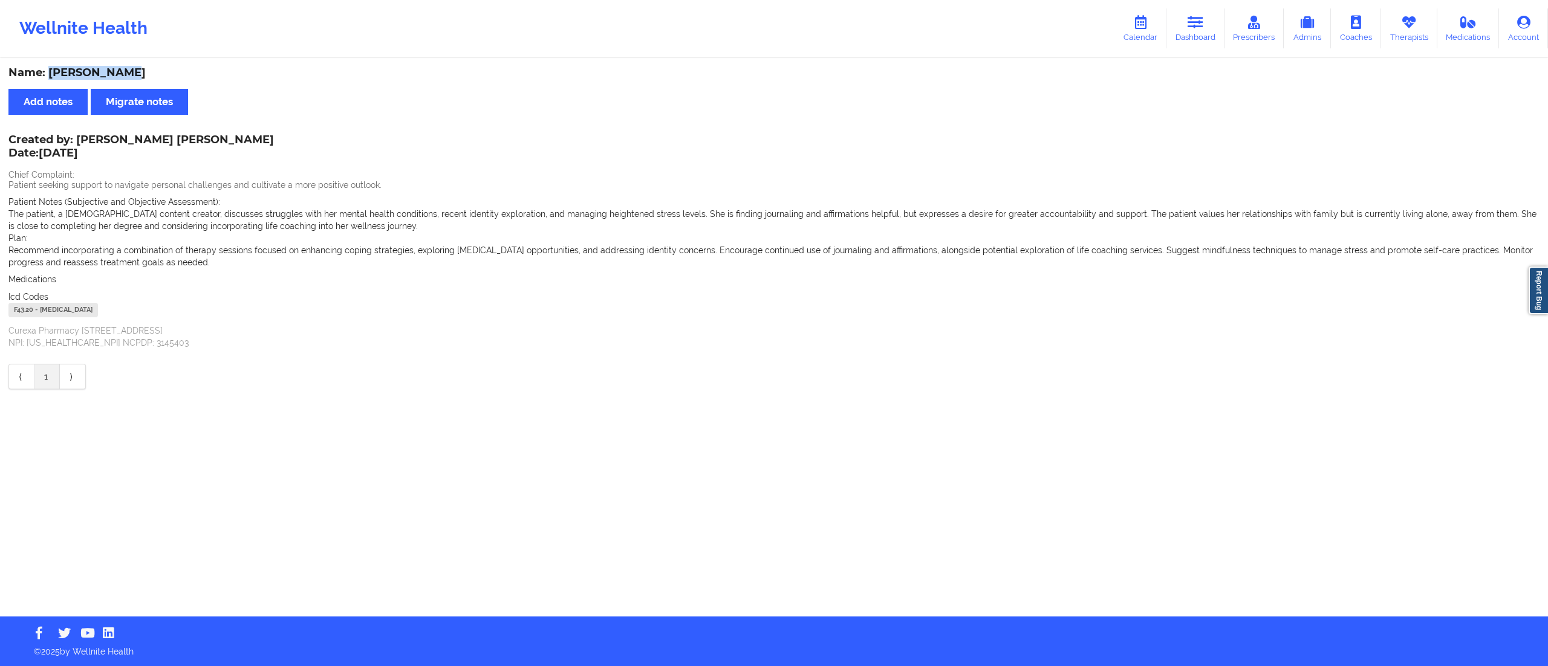
drag, startPoint x: 48, startPoint y: 65, endPoint x: 154, endPoint y: 59, distance: 105.3
click at [154, 59] on div "Name: Angie Alonso Add notes Migrate notes Created by: Korina Daniela Herrera D…" at bounding box center [774, 337] width 1548 height 557
copy div "Angie Alonso"
drag, startPoint x: 1198, startPoint y: 21, endPoint x: 1185, endPoint y: 30, distance: 15.6
click at [1199, 21] on icon at bounding box center [1195, 22] width 16 height 13
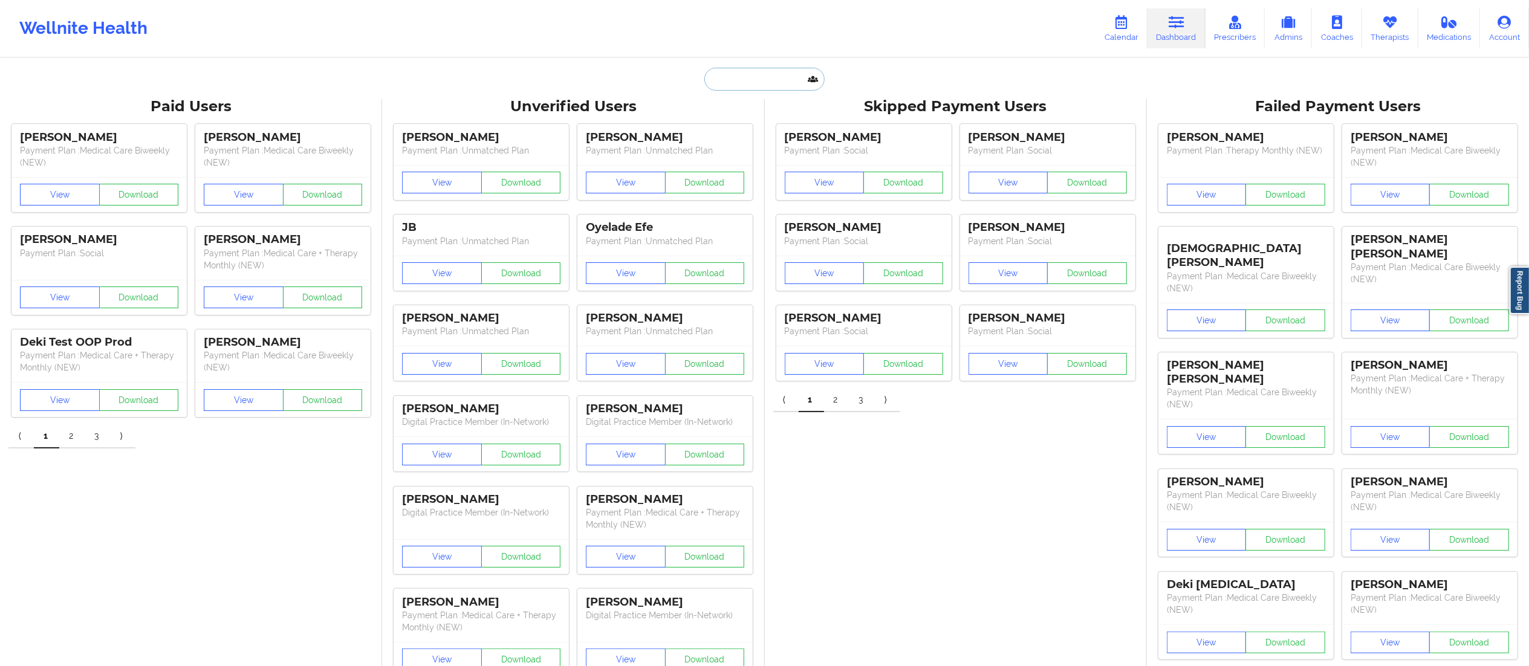
click at [768, 76] on input "text" at bounding box center [764, 79] width 120 height 23
paste input "Emily Ferrell"
type input "Emily Ferrell"
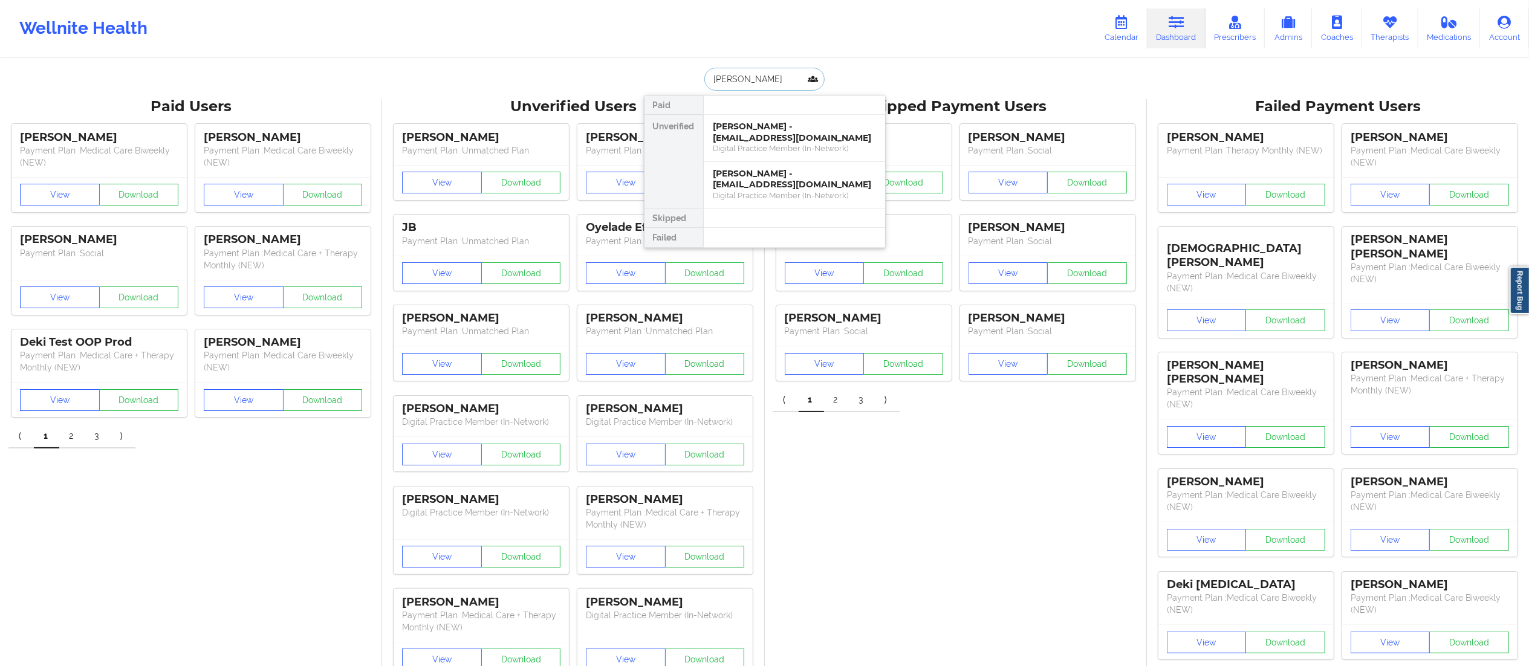
click at [764, 132] on div "Emily Ferrell - emilycmf2011@gmail.com" at bounding box center [794, 132] width 162 height 22
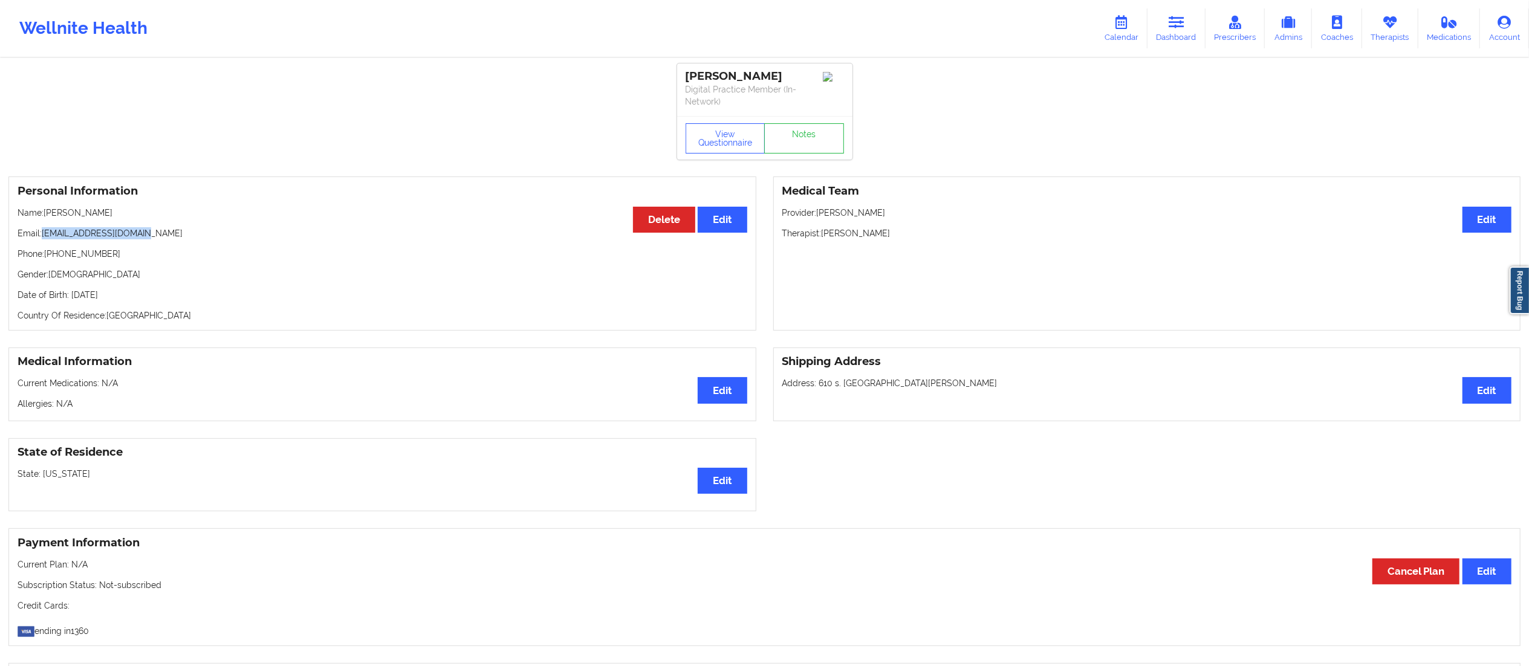
drag, startPoint x: 44, startPoint y: 234, endPoint x: 199, endPoint y: 236, distance: 154.8
click at [199, 236] on p "Email: emilycmf2011@gmail.com" at bounding box center [383, 233] width 730 height 12
copy p "emilycmf2011@gmail.com"
drag, startPoint x: 1172, startPoint y: 31, endPoint x: 1155, endPoint y: 33, distance: 17.1
click at [1172, 31] on link "Dashboard" at bounding box center [1176, 28] width 58 height 40
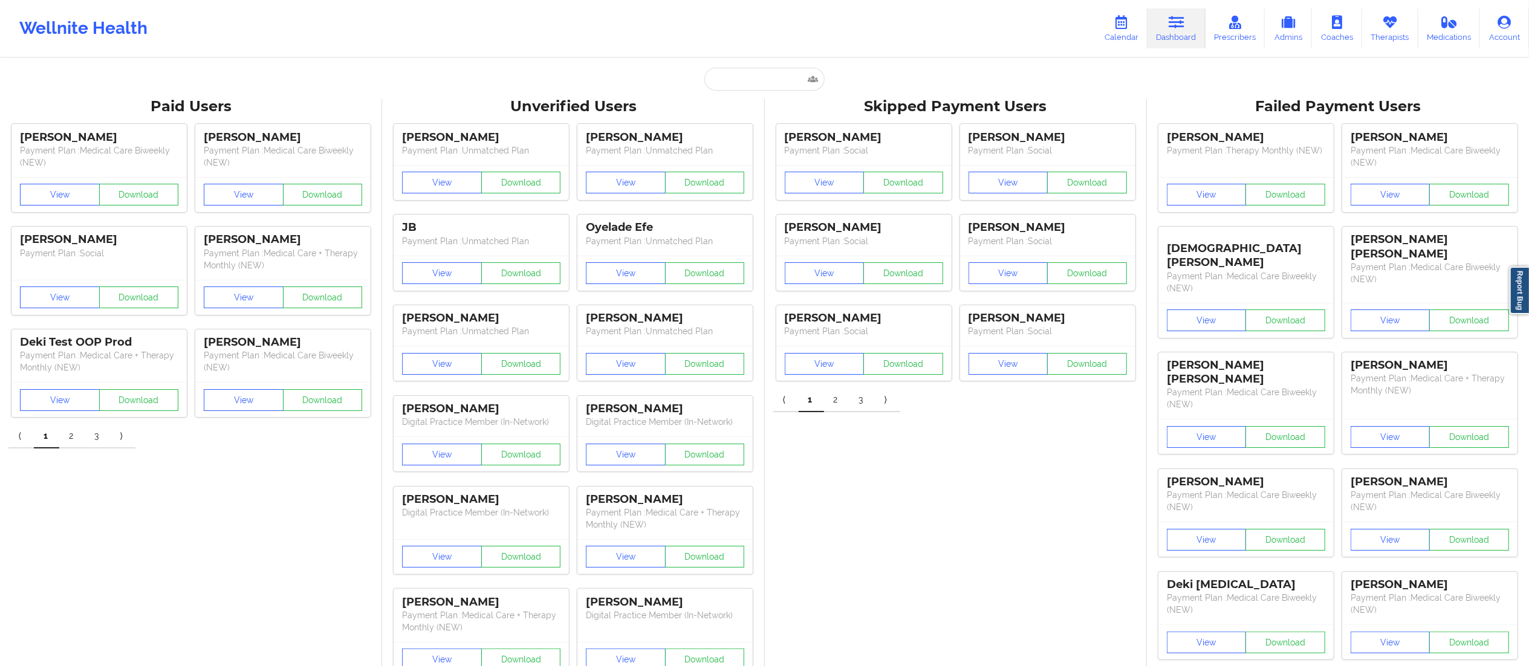
click at [721, 79] on input "text" at bounding box center [764, 79] width 120 height 23
paste input "Emily Ferrell"
type input "Emily Ferrell"
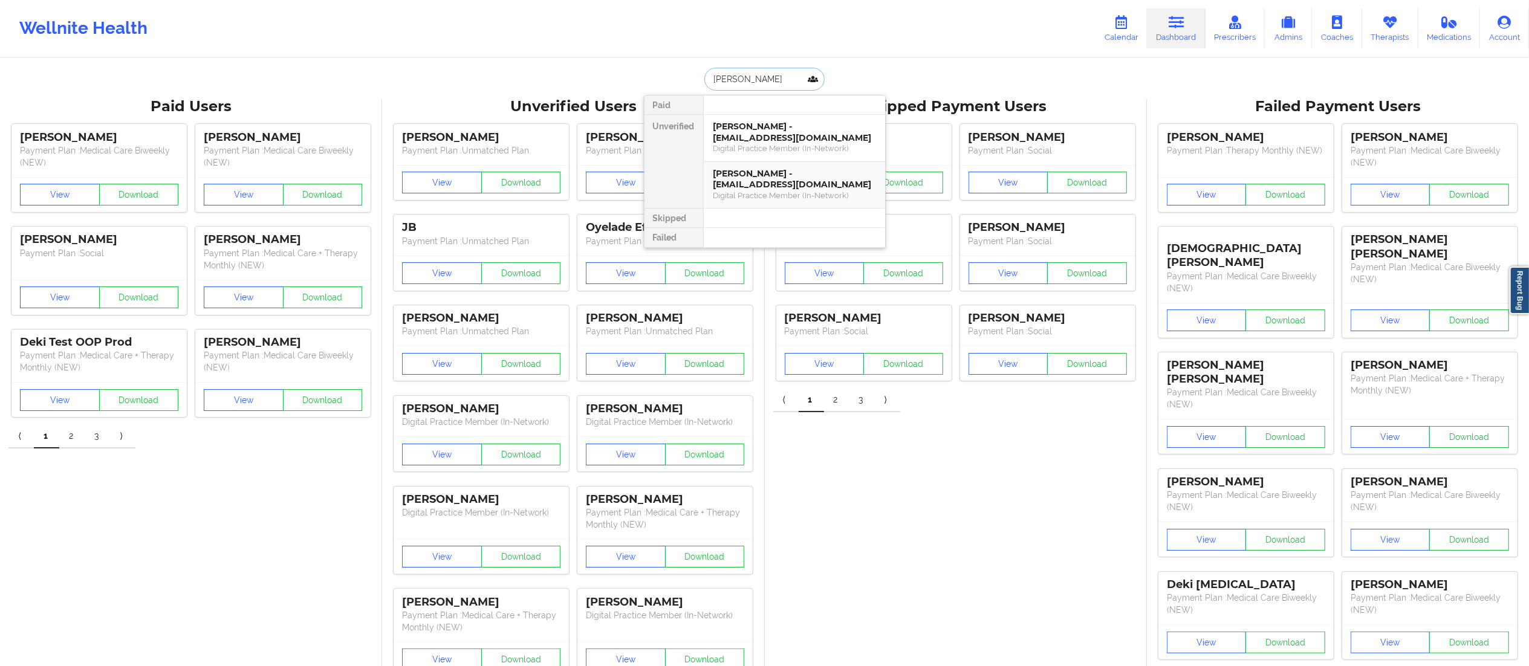
click at [753, 186] on div "Emily Ferrell - emferrell2011@gmail.com" at bounding box center [794, 179] width 162 height 22
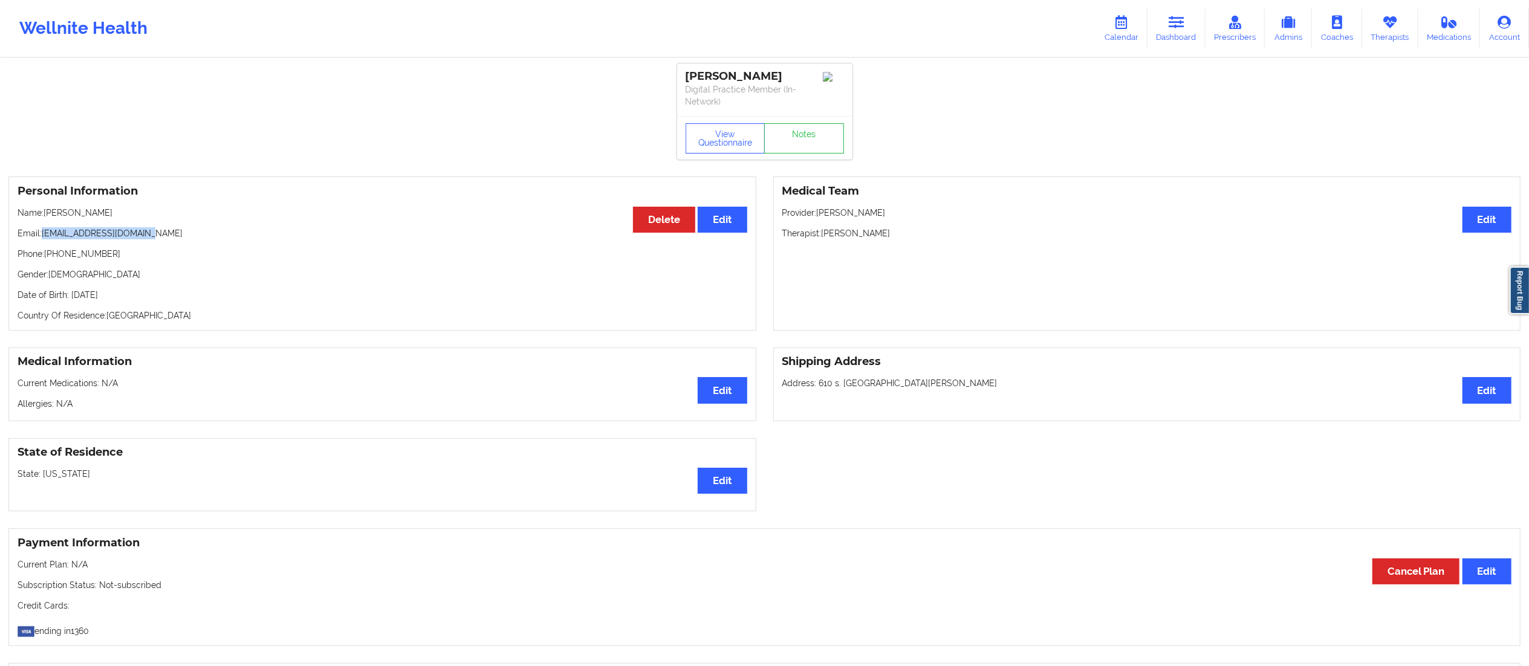
drag, startPoint x: 45, startPoint y: 232, endPoint x: 180, endPoint y: 227, distance: 135.5
click at [180, 227] on p "Email: emferrell2011@gmail.com" at bounding box center [383, 233] width 730 height 12
copy p "emferrell2011@gmail.com"
click at [1184, 31] on link "Dashboard" at bounding box center [1176, 28] width 58 height 40
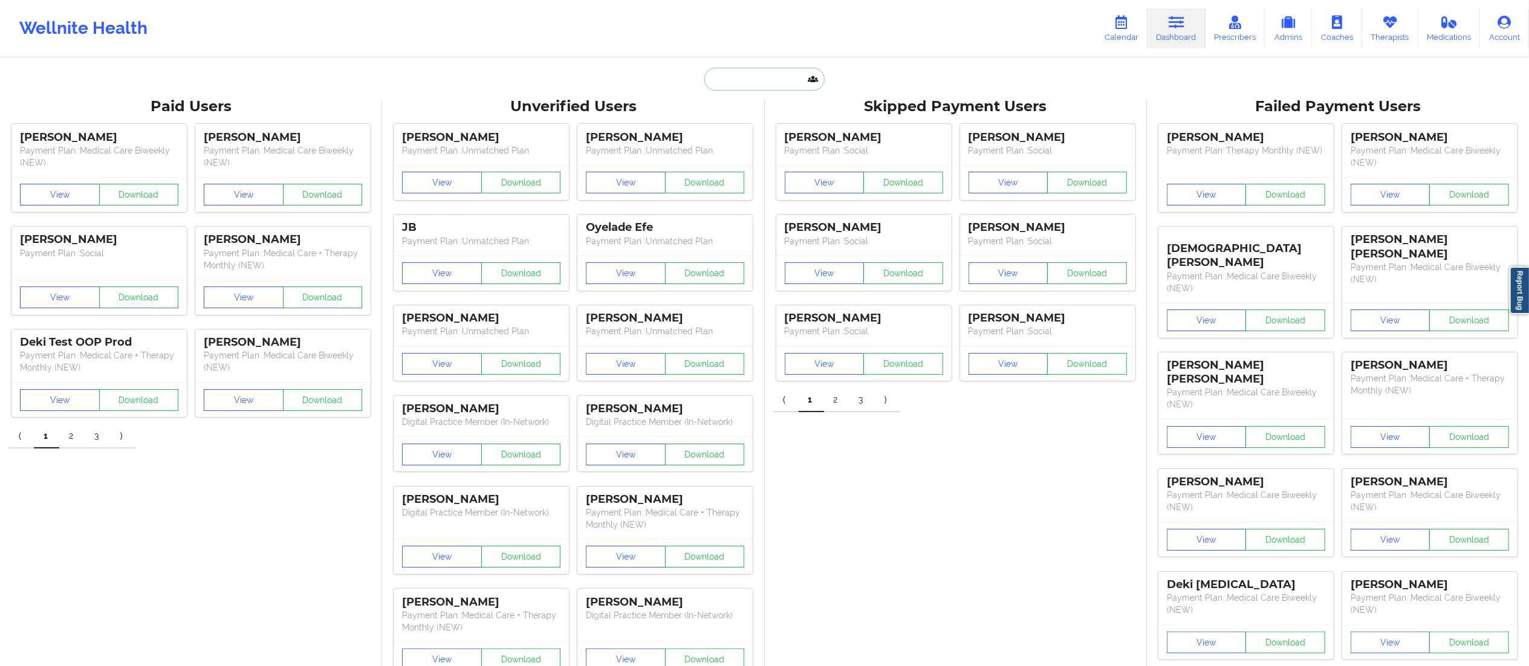
click at [762, 74] on input "text" at bounding box center [764, 79] width 120 height 23
paste input "DAvid Lafler"
type input "DAvid Lafler"
click at [751, 150] on div "Social" at bounding box center [794, 148] width 162 height 10
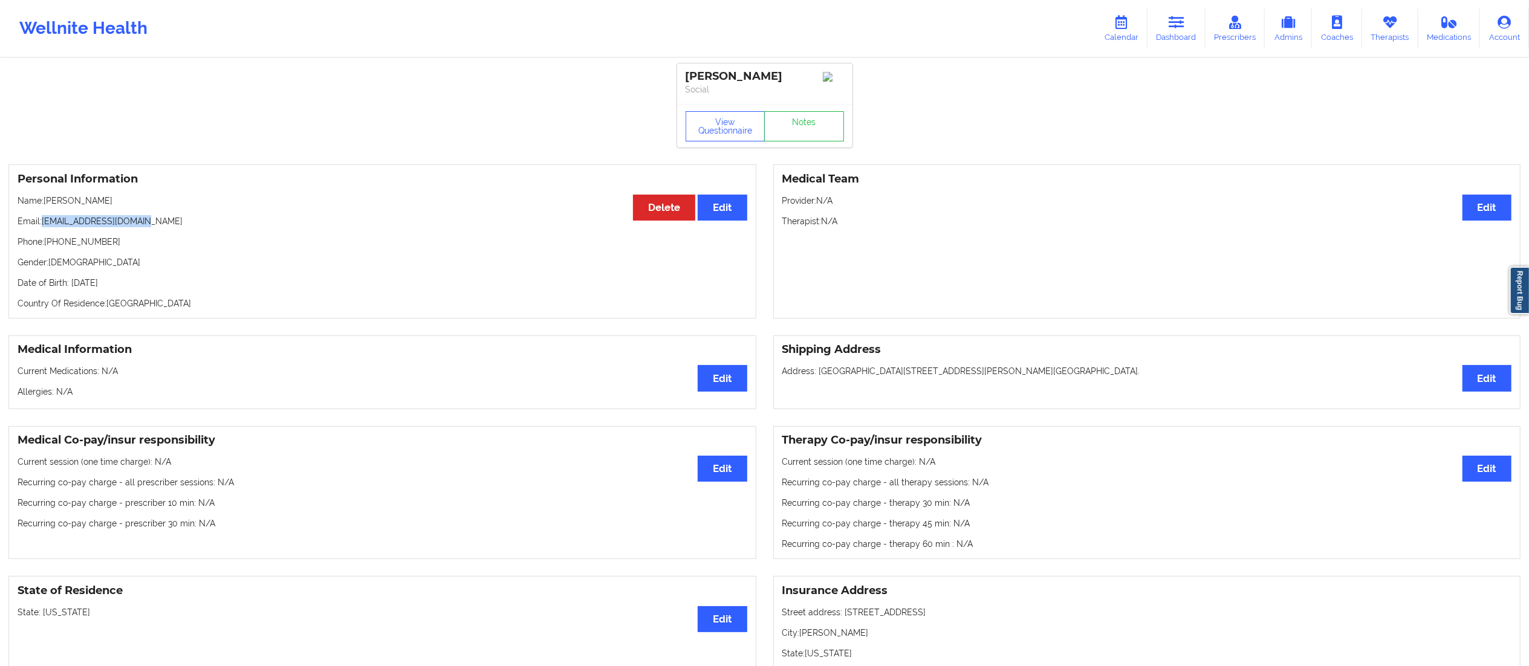
drag, startPoint x: 44, startPoint y: 224, endPoint x: 186, endPoint y: 222, distance: 142.7
click at [186, 222] on p "Email: davidwlafler@gmail.com" at bounding box center [383, 221] width 730 height 12
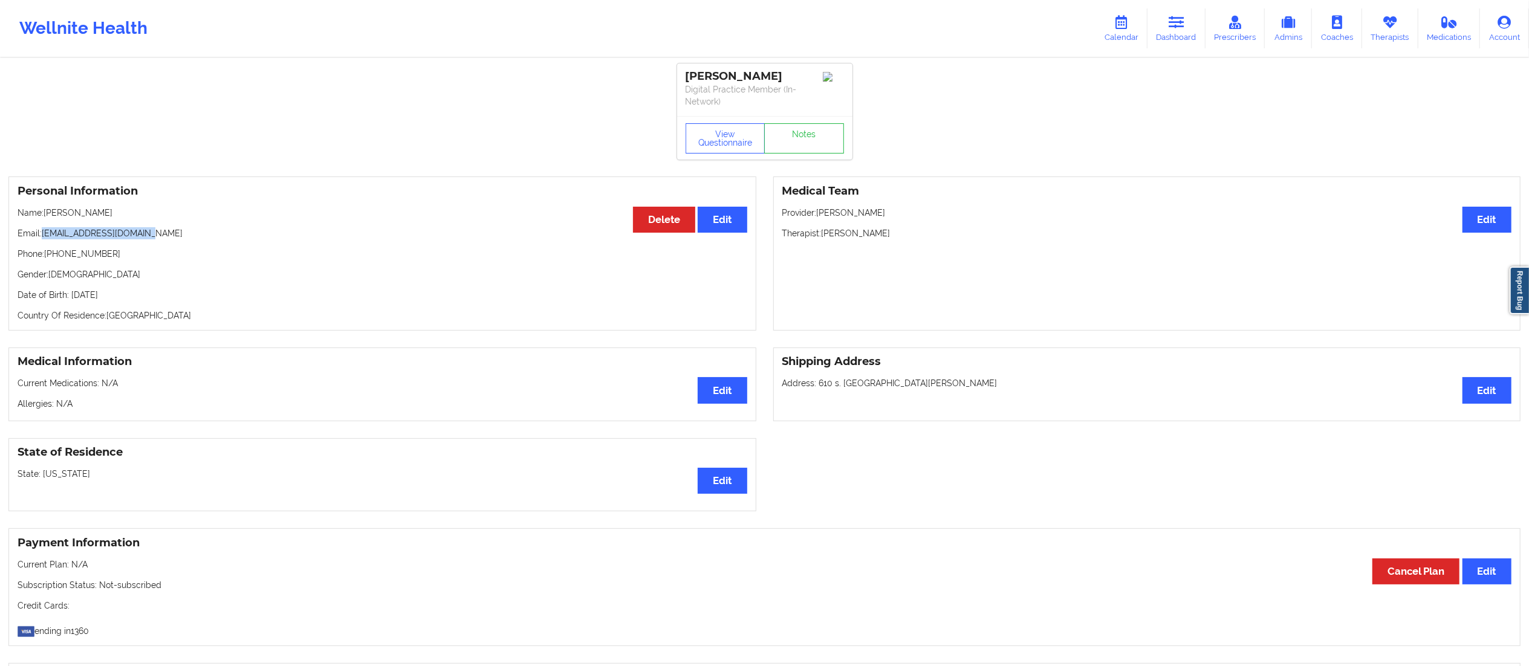
drag, startPoint x: 45, startPoint y: 227, endPoint x: 202, endPoint y: 225, distance: 157.2
click at [202, 225] on div "Personal Information Edit Delete Name: Emily Ferrell Email: emferrell2011@gmail…" at bounding box center [382, 254] width 748 height 154
copy p "emferrell2011@gmail.com"
click at [1179, 31] on link "Dashboard" at bounding box center [1176, 28] width 58 height 40
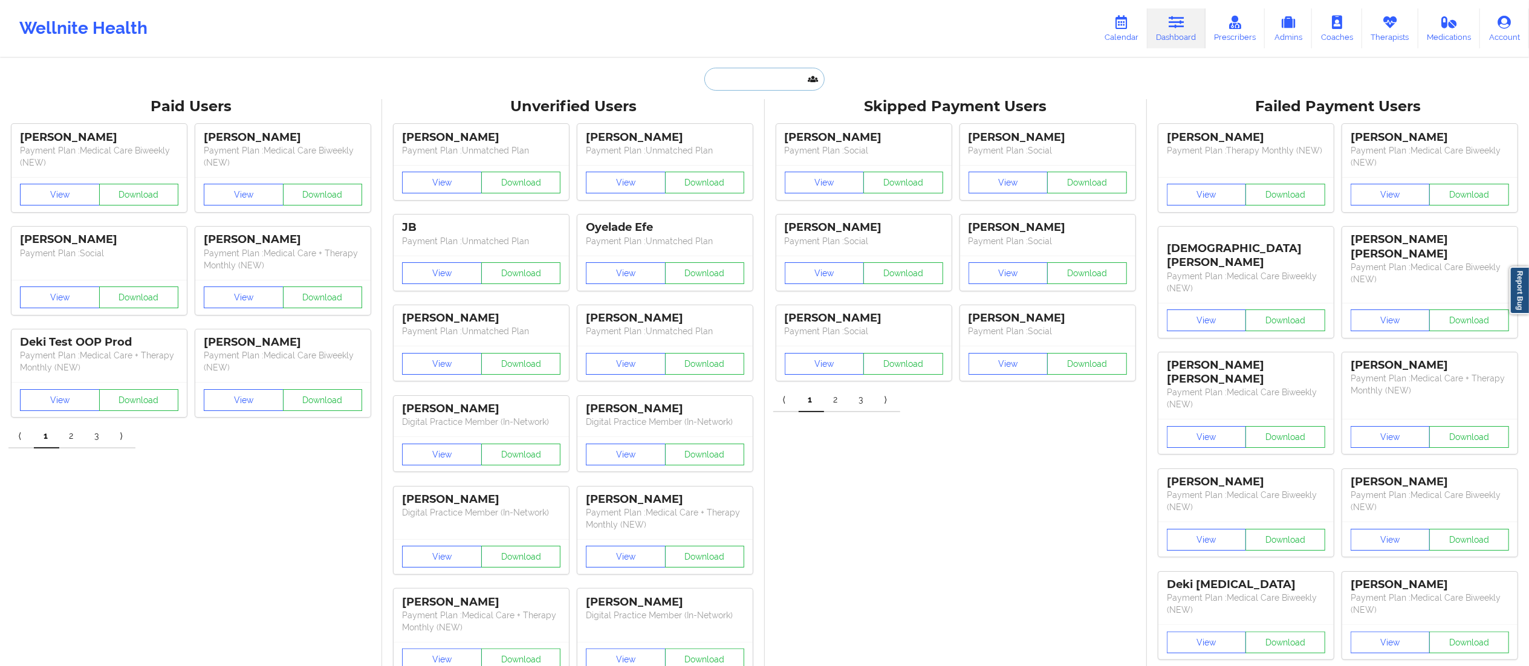
click at [756, 79] on input "text" at bounding box center [764, 79] width 120 height 23
paste input "LESLEE SHIRLEY"
type input "LESLEE SHIRLEY"
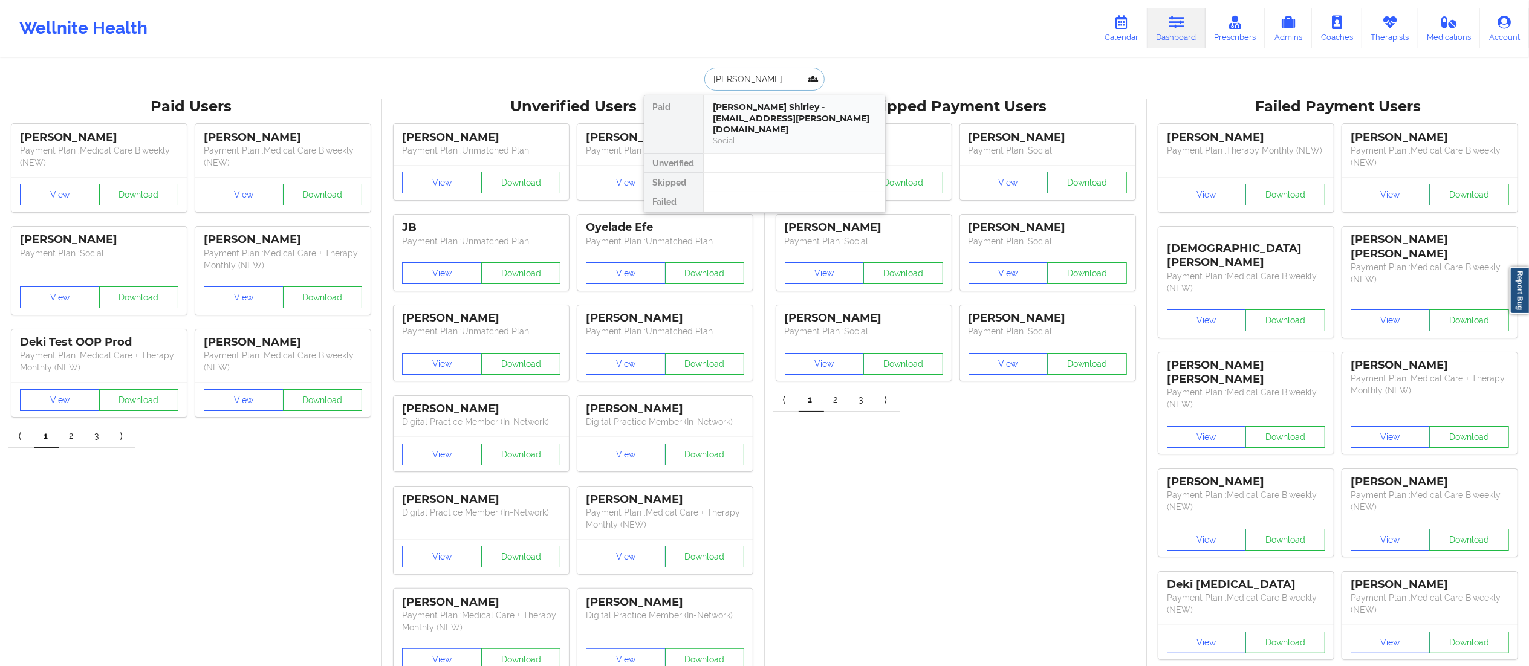
click at [768, 135] on div "Social" at bounding box center [794, 140] width 162 height 10
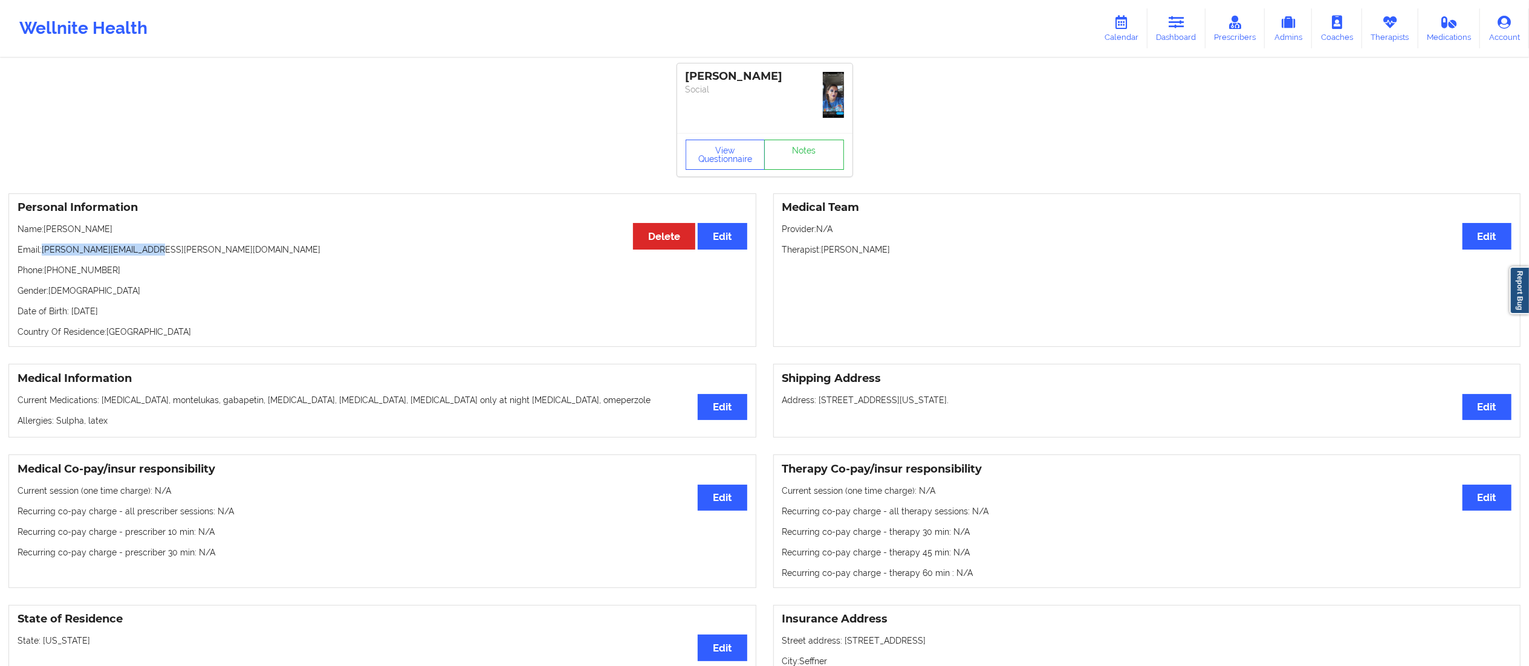
drag, startPoint x: 44, startPoint y: 251, endPoint x: 187, endPoint y: 253, distance: 143.9
click at [187, 253] on p "Email: leslee.shirley@yahoo.com" at bounding box center [383, 250] width 730 height 12
copy p "leslee.shirley@yahoo.com"
drag, startPoint x: 44, startPoint y: 224, endPoint x: 163, endPoint y: 210, distance: 120.0
click at [161, 219] on div "Personal Information Edit Delete Name: Leslee Shirley Email: leslee.shirley@yah…" at bounding box center [382, 270] width 748 height 154
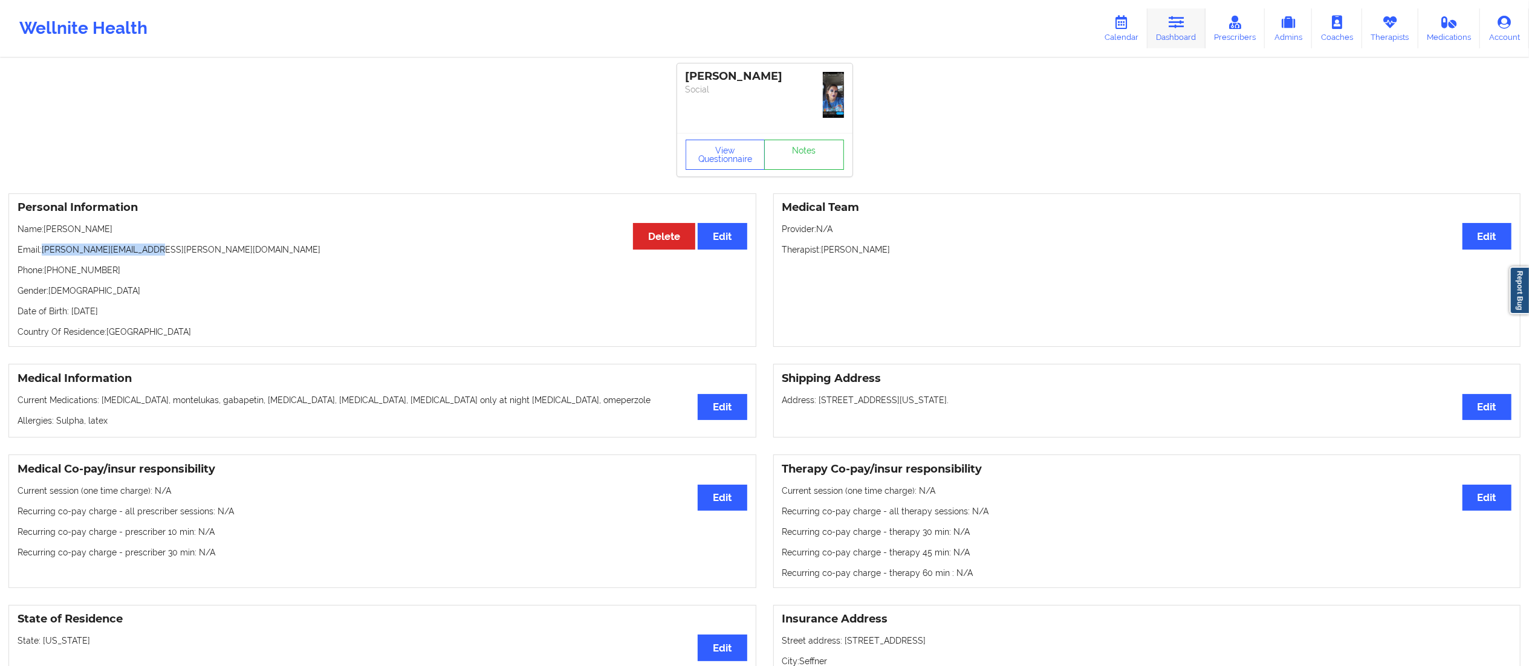
click at [1182, 33] on link "Dashboard" at bounding box center [1176, 28] width 58 height 40
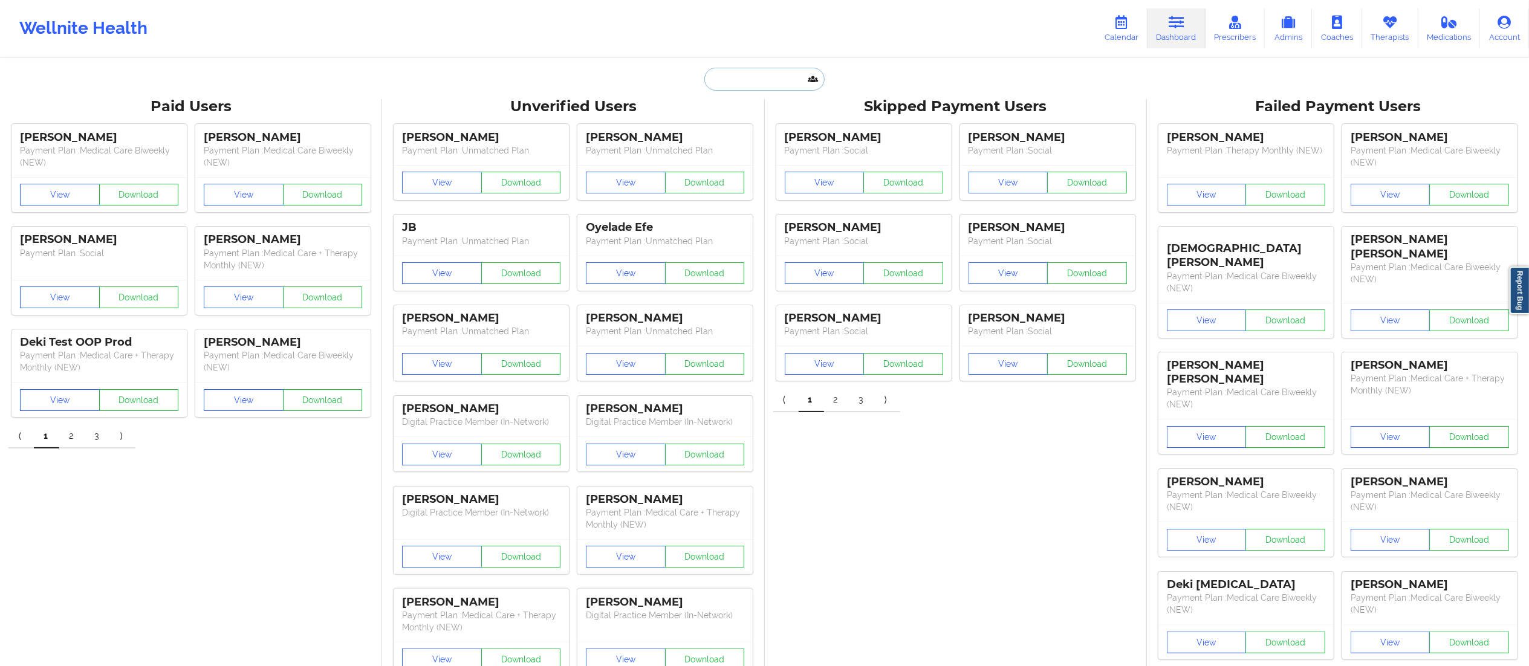
click at [762, 79] on input "text" at bounding box center [764, 79] width 120 height 23
paste input "Syreetta Fullard"
type input "Syreetta Fullard"
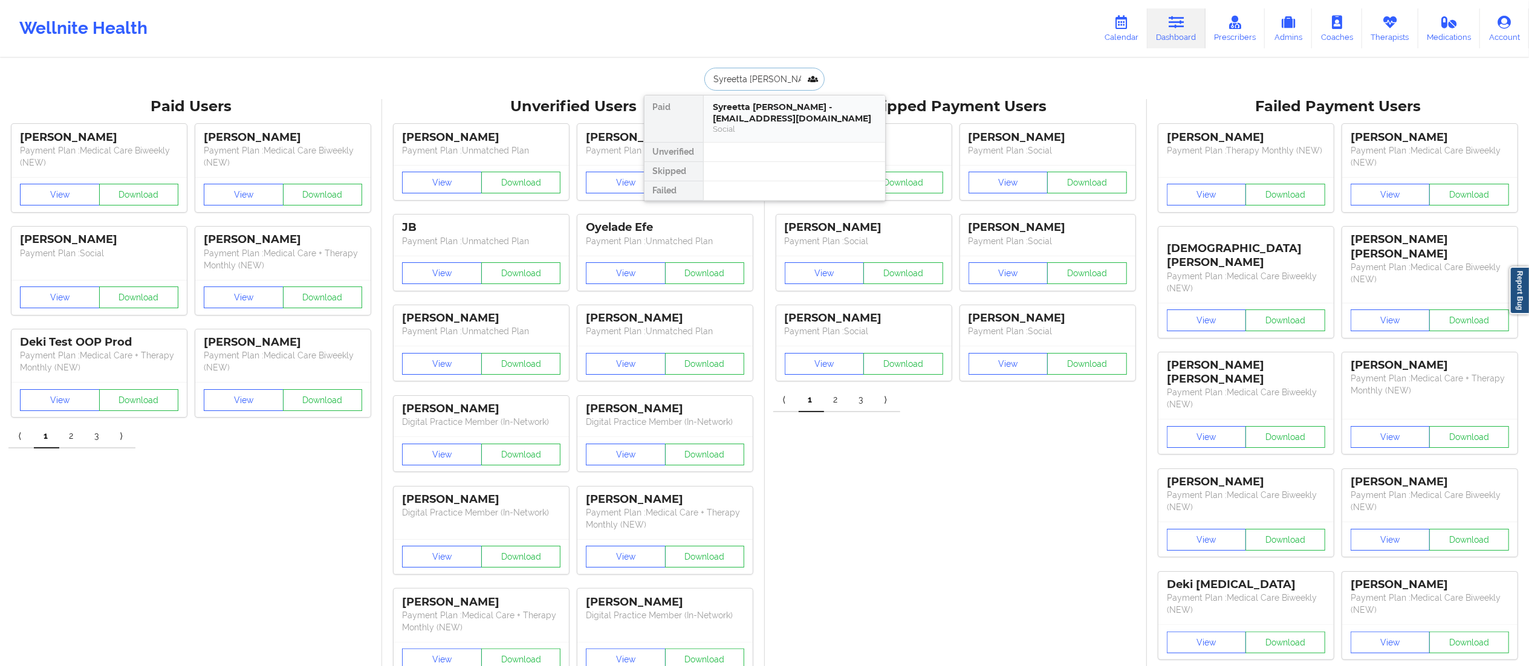
click at [755, 118] on div "Syreetta Fullard - syreettakay@gmail.com" at bounding box center [794, 113] width 162 height 22
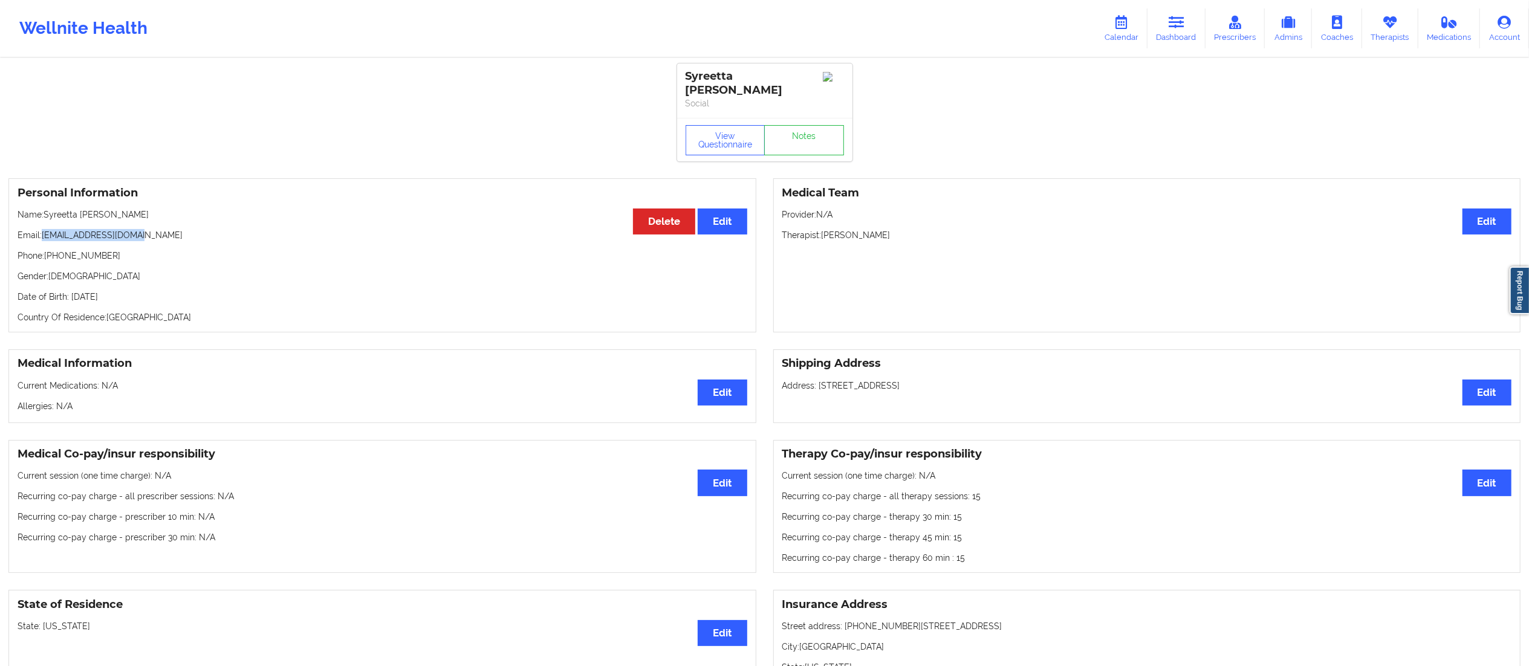
drag, startPoint x: 44, startPoint y: 222, endPoint x: 190, endPoint y: 227, distance: 146.4
click at [190, 229] on p "Email: syreettakay@gmail.com" at bounding box center [383, 235] width 730 height 12
click at [1185, 13] on link "Dashboard" at bounding box center [1176, 28] width 58 height 40
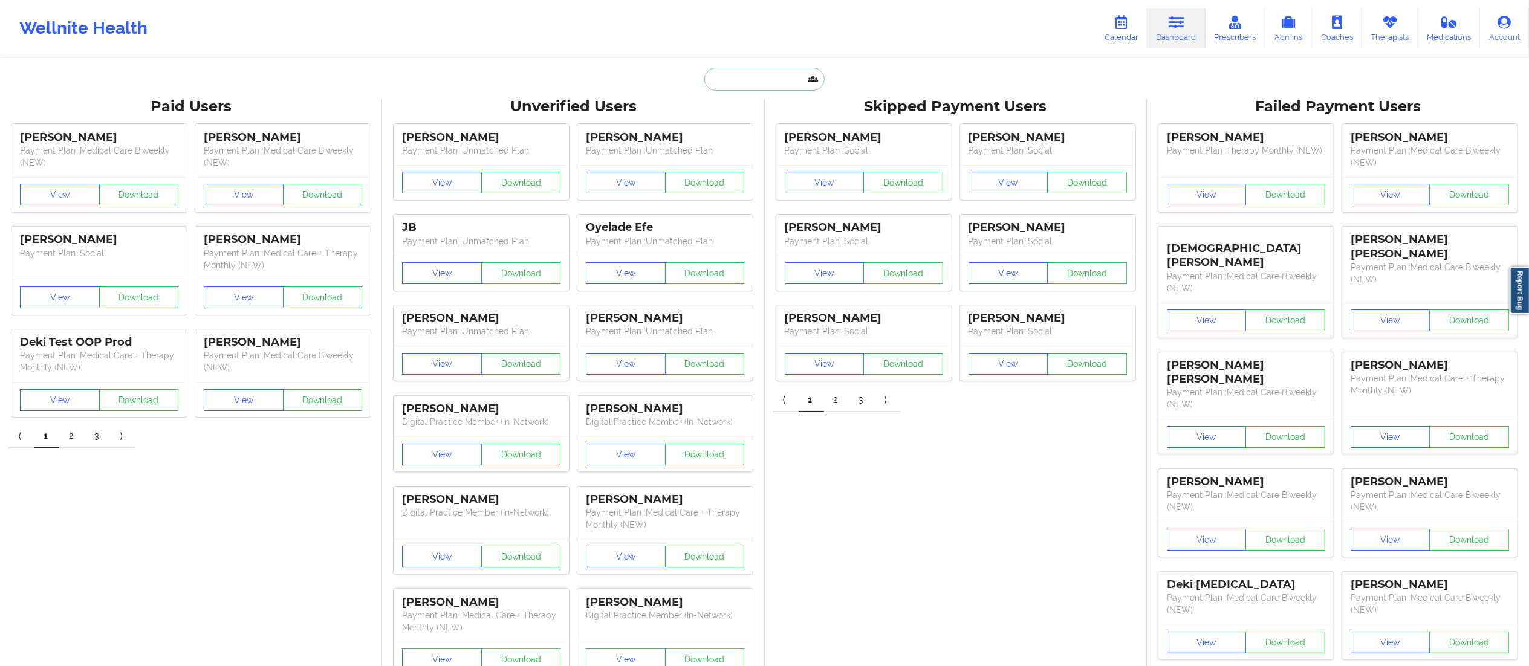
click at [772, 86] on input "text" at bounding box center [764, 79] width 120 height 23
paste input "Karine Bellaville"
type input "Karine Bellaville"
click at [769, 125] on div "Karine Bellaville - bellavillekarine@gmail.com" at bounding box center [794, 132] width 162 height 22
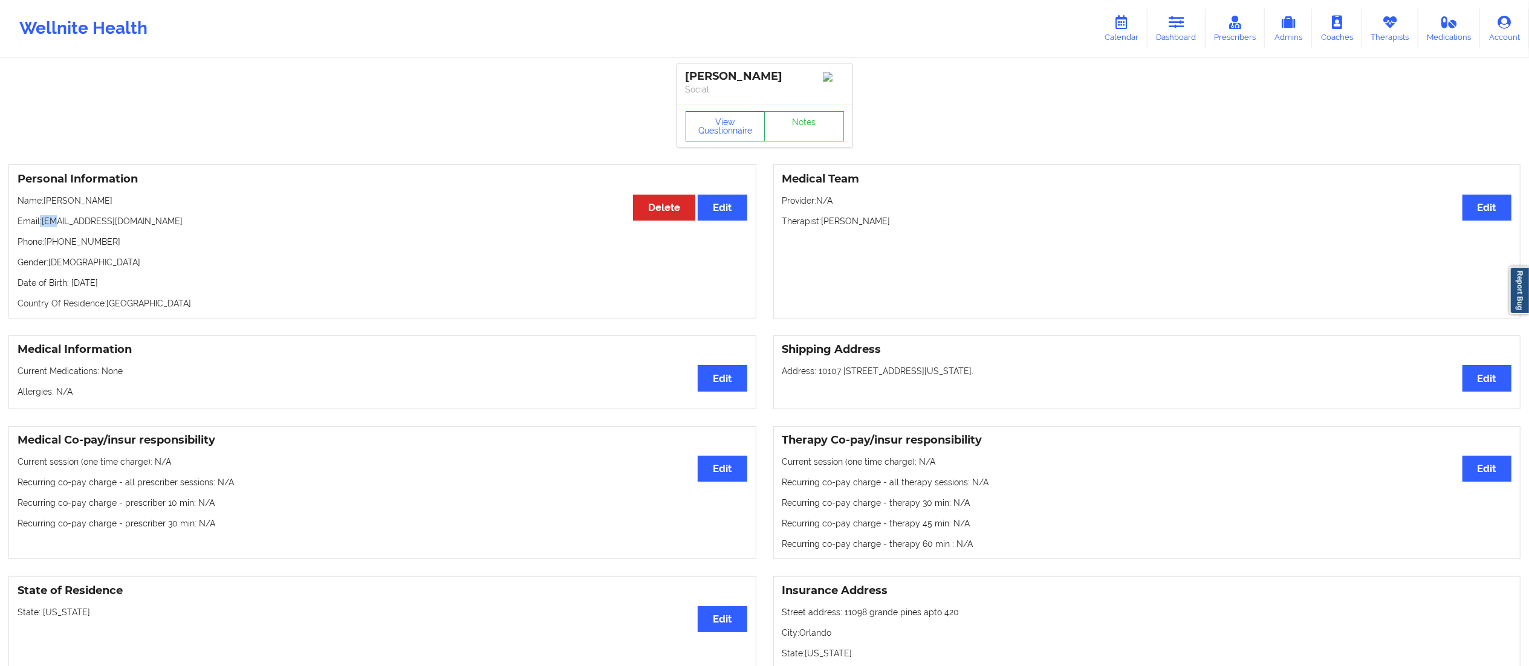
drag, startPoint x: 39, startPoint y: 222, endPoint x: 58, endPoint y: 220, distance: 19.4
click at [58, 220] on p "Email: bellavillekarine@gmail.com" at bounding box center [383, 221] width 730 height 12
click at [37, 232] on div "Personal Information Edit Delete Name: Karine Bellaville Email: bellavillekarin…" at bounding box center [382, 241] width 748 height 154
drag, startPoint x: 44, startPoint y: 224, endPoint x: 230, endPoint y: 229, distance: 186.9
click at [230, 227] on p "Email: bellavillekarine@gmail.com" at bounding box center [383, 221] width 730 height 12
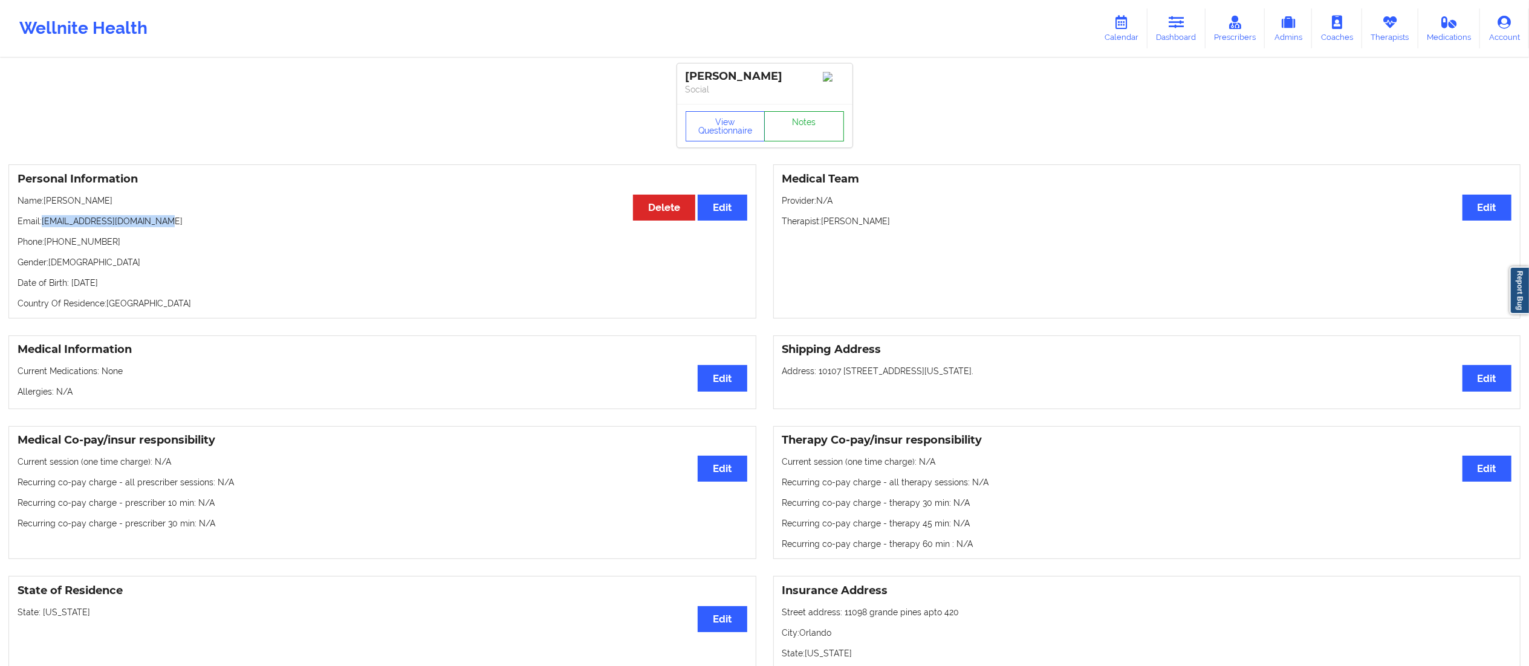
click at [802, 130] on link "Notes" at bounding box center [804, 126] width 80 height 30
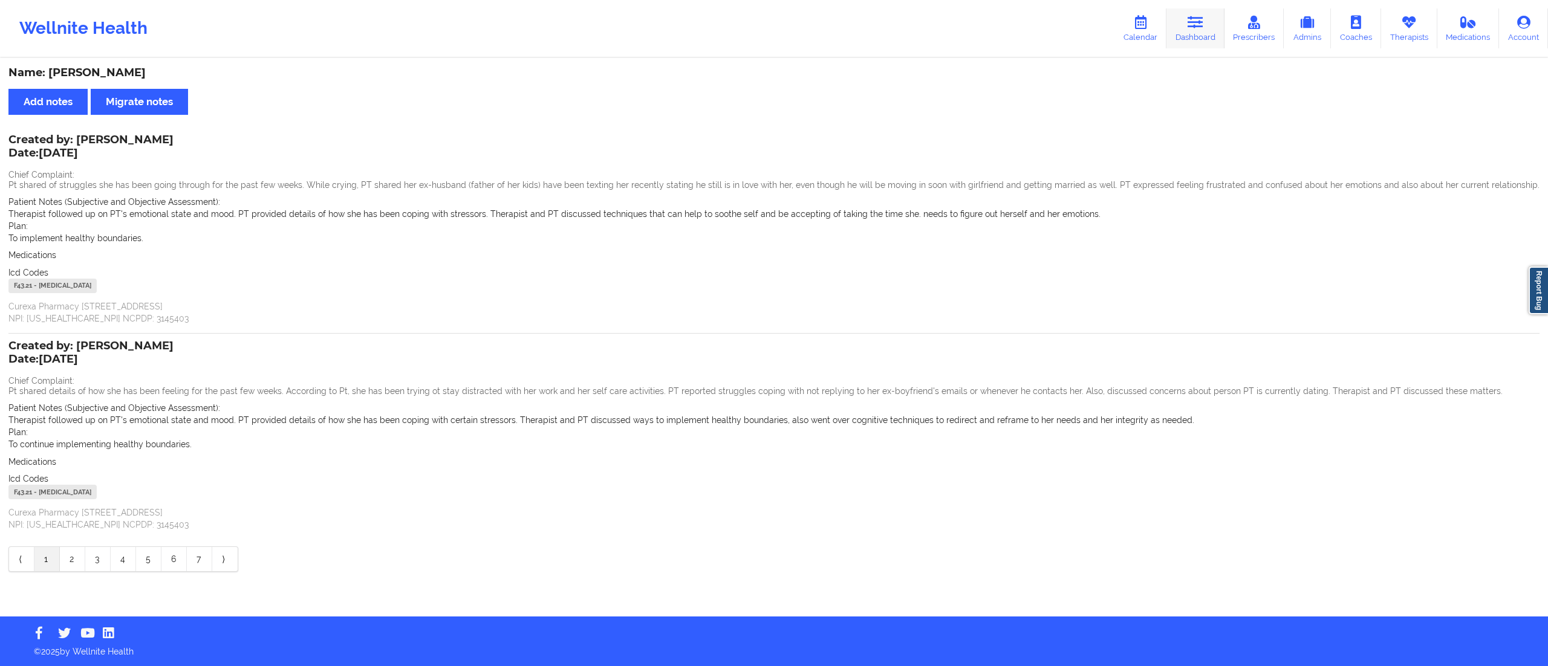
click at [1193, 28] on icon at bounding box center [1195, 22] width 16 height 13
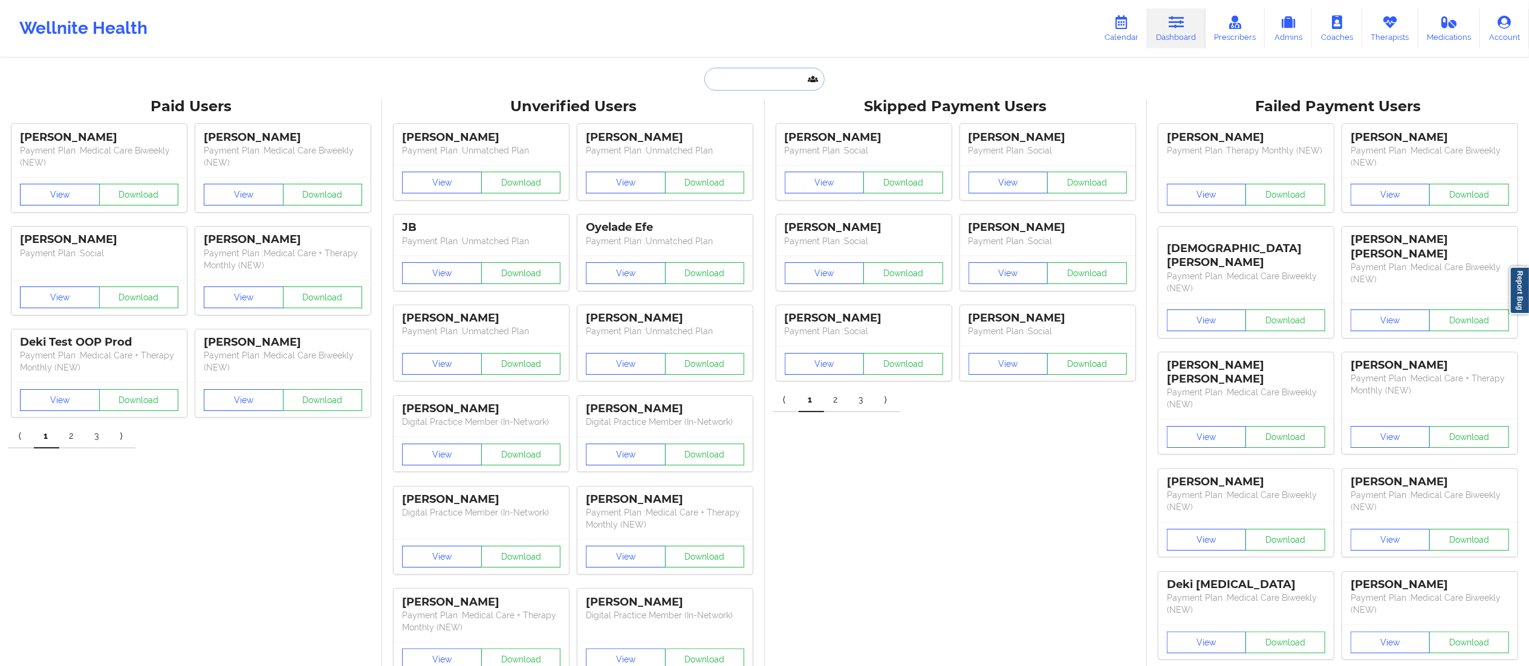
drag, startPoint x: 770, startPoint y: 77, endPoint x: 767, endPoint y: 65, distance: 12.3
paste input "bellavillekarine@gmail.com"
type input "bellavillekarine@gmail.com"
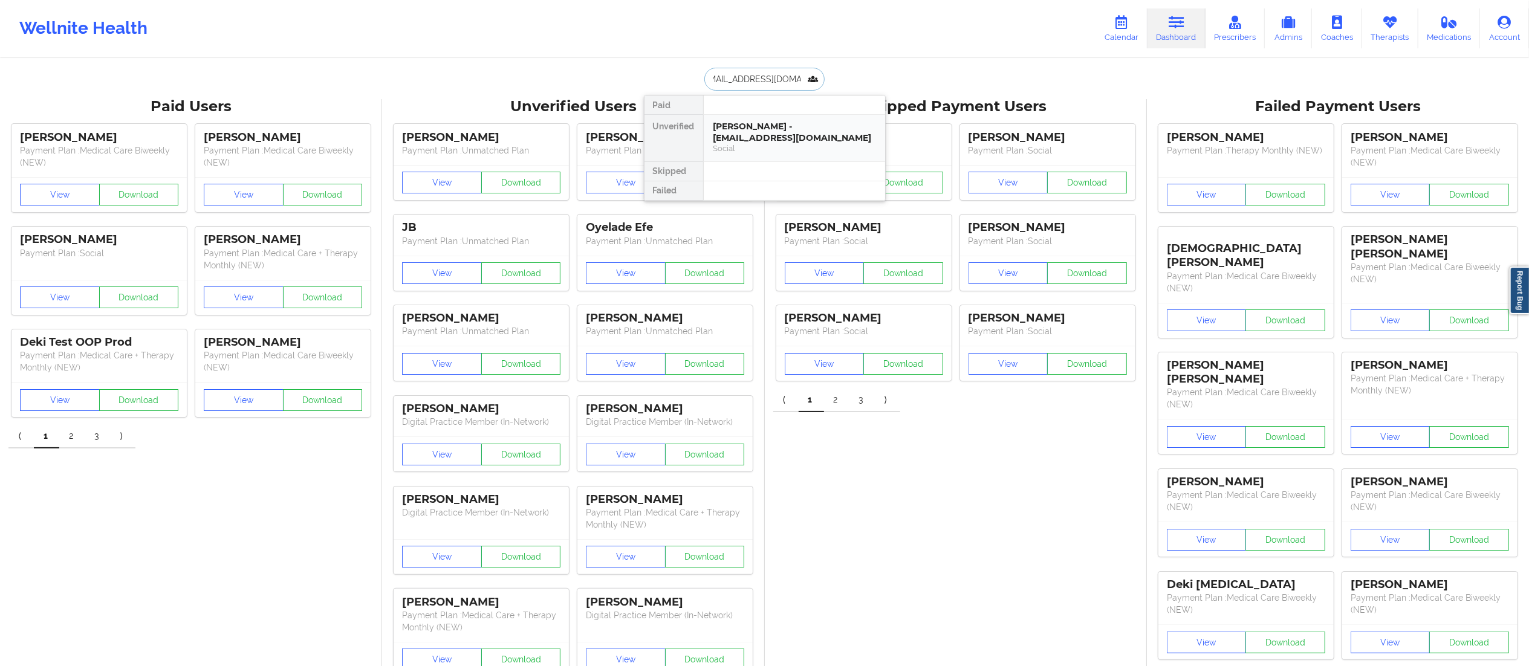
click at [747, 140] on div "Karine Bellaville - bellavillekarine@gmail.com" at bounding box center [794, 132] width 162 height 22
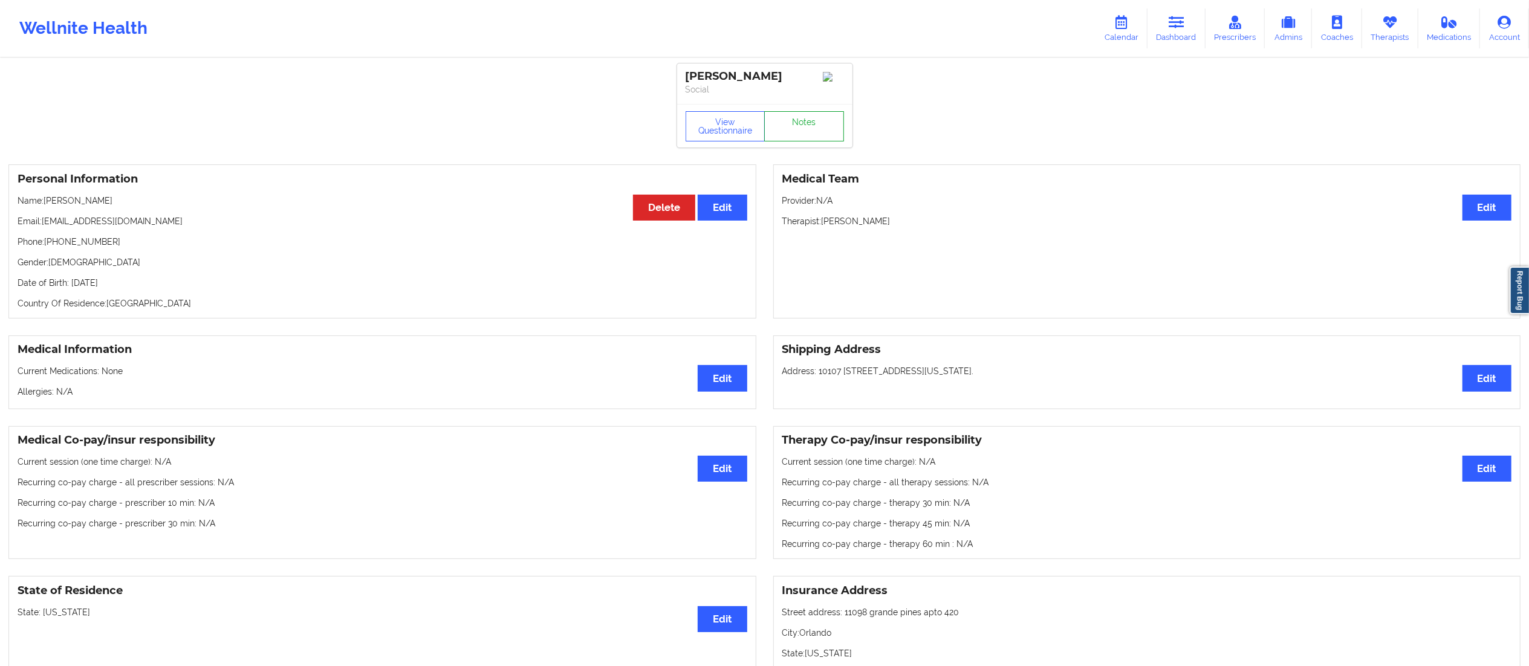
click at [782, 116] on link "Notes" at bounding box center [804, 126] width 80 height 30
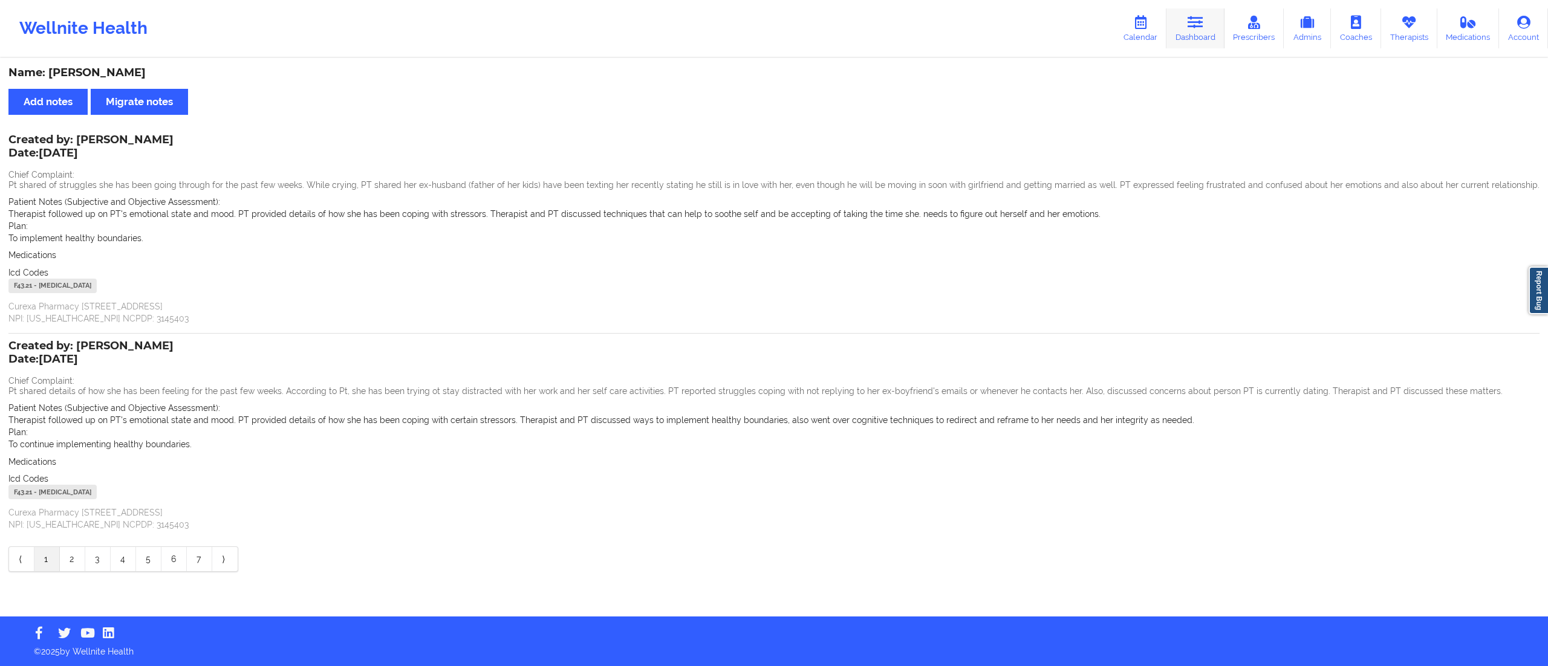
click at [1182, 29] on link "Dashboard" at bounding box center [1195, 28] width 58 height 40
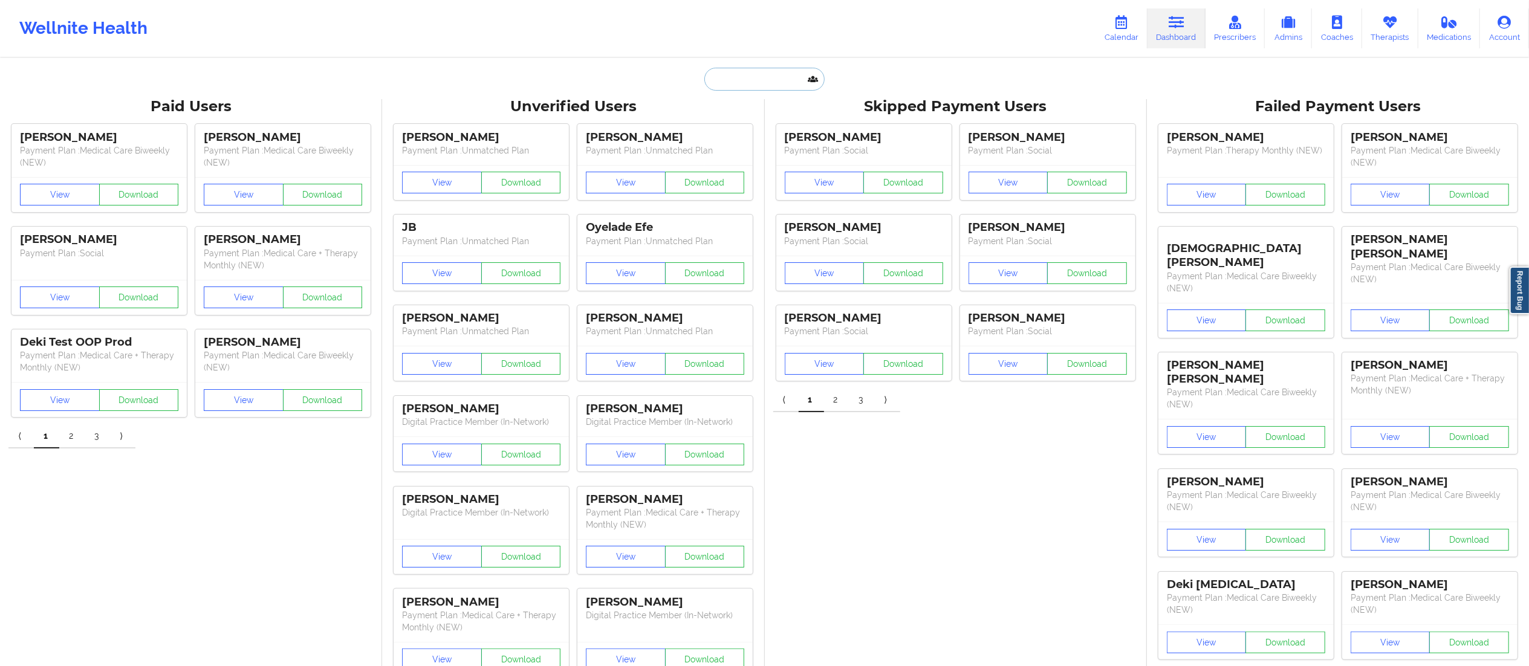
click at [733, 86] on input "text" at bounding box center [764, 79] width 120 height 23
paste input "bellavillekarine@gmail.com"
type input "bellavillekarine@gmail.com"
click at [765, 135] on div "Karine Bellaville - bellavillekarine@gmail.com" at bounding box center [794, 132] width 162 height 22
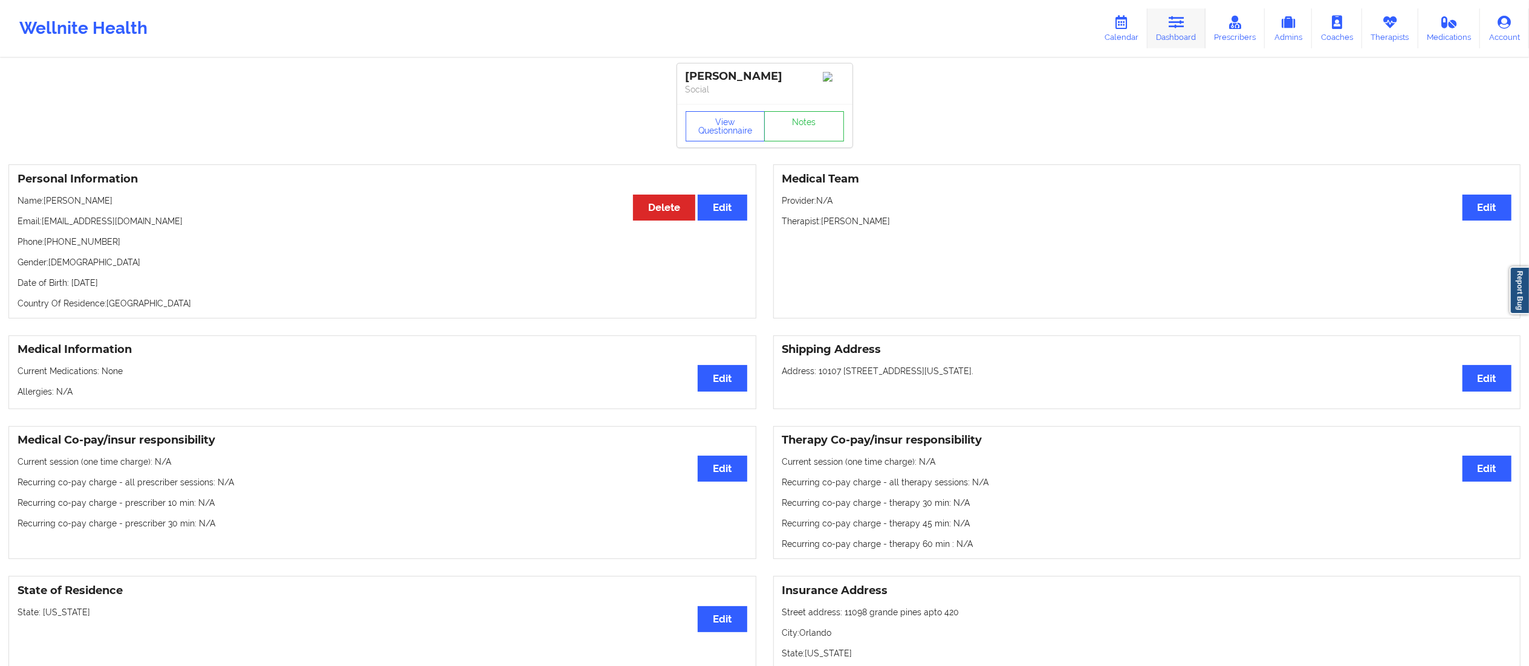
drag, startPoint x: 1182, startPoint y: 28, endPoint x: 1169, endPoint y: 40, distance: 18.0
click at [1182, 28] on icon at bounding box center [1177, 22] width 16 height 13
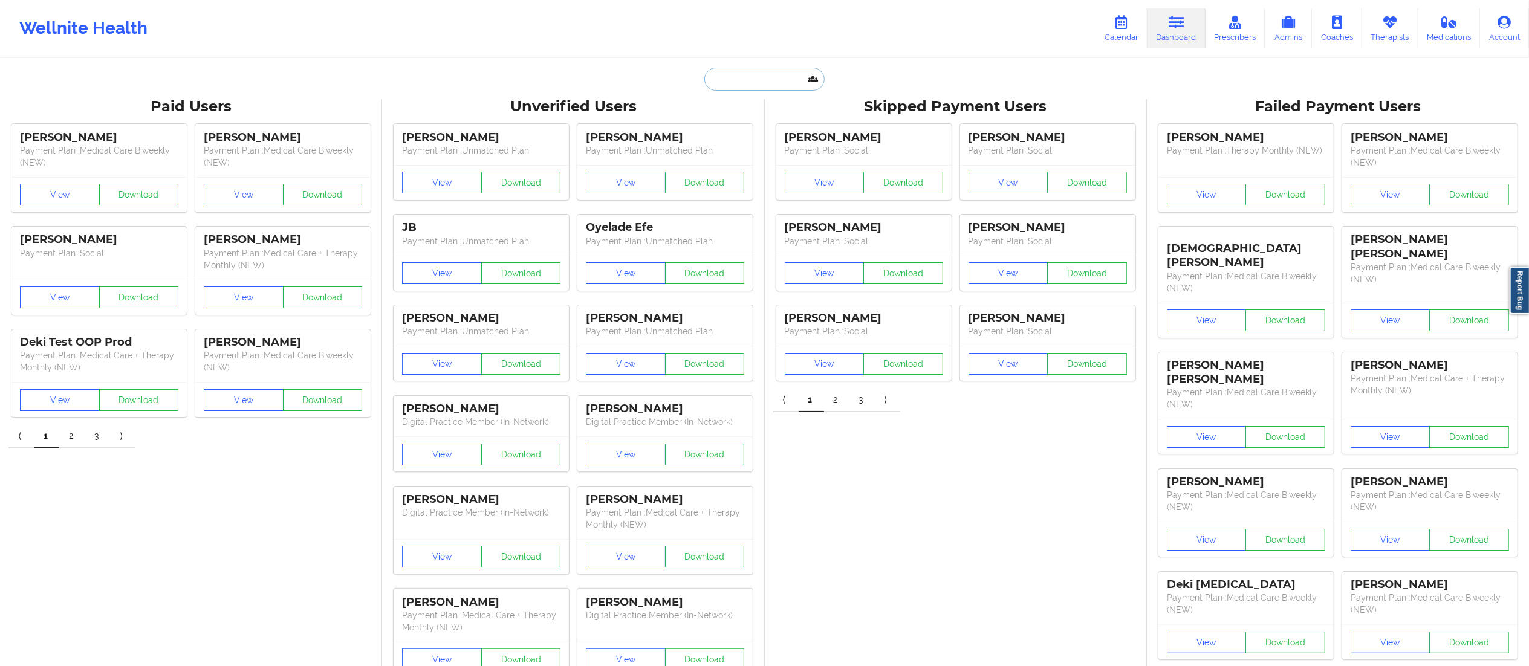
click at [748, 83] on input "text" at bounding box center [764, 79] width 120 height 23
paste input "Jessica Rosa"
type input "Jessica Rosa"
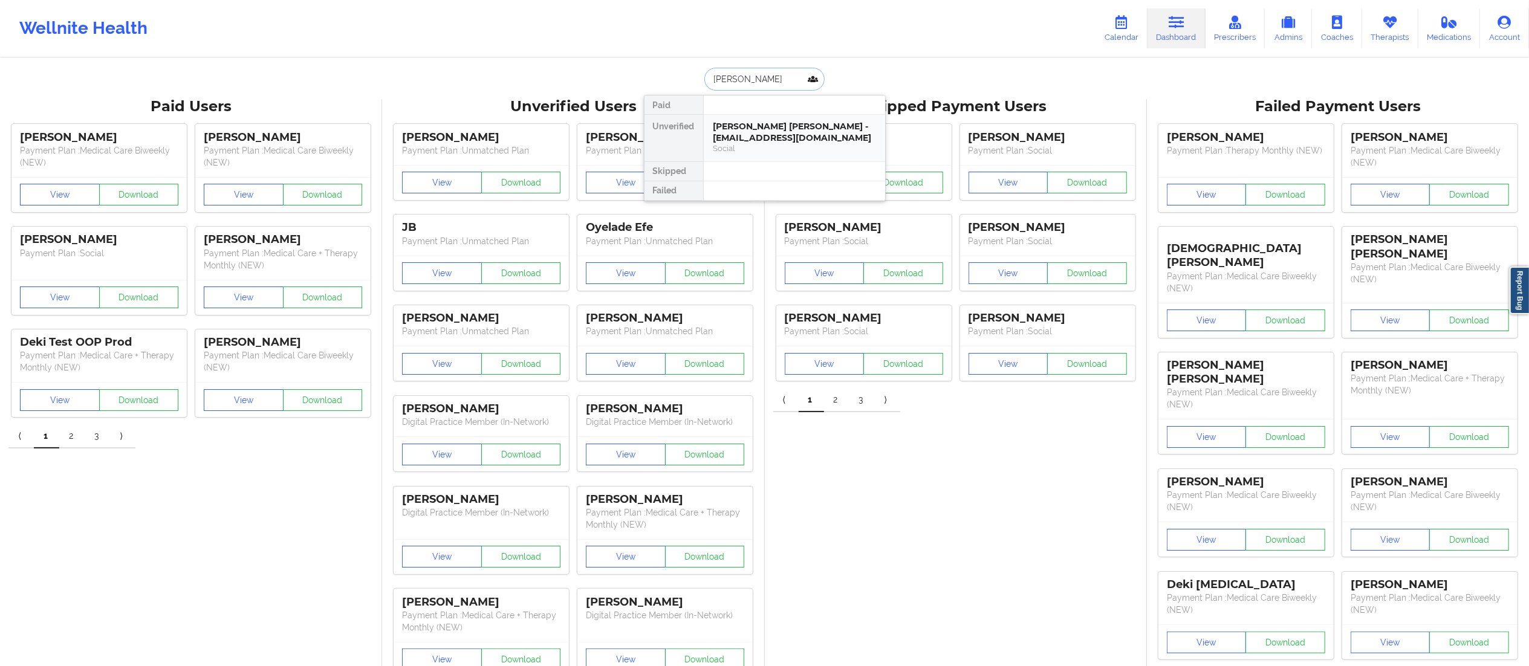
click at [762, 133] on div "Jessica Rosa Martinez - jmrosam.2282@gmail.com" at bounding box center [794, 132] width 162 height 22
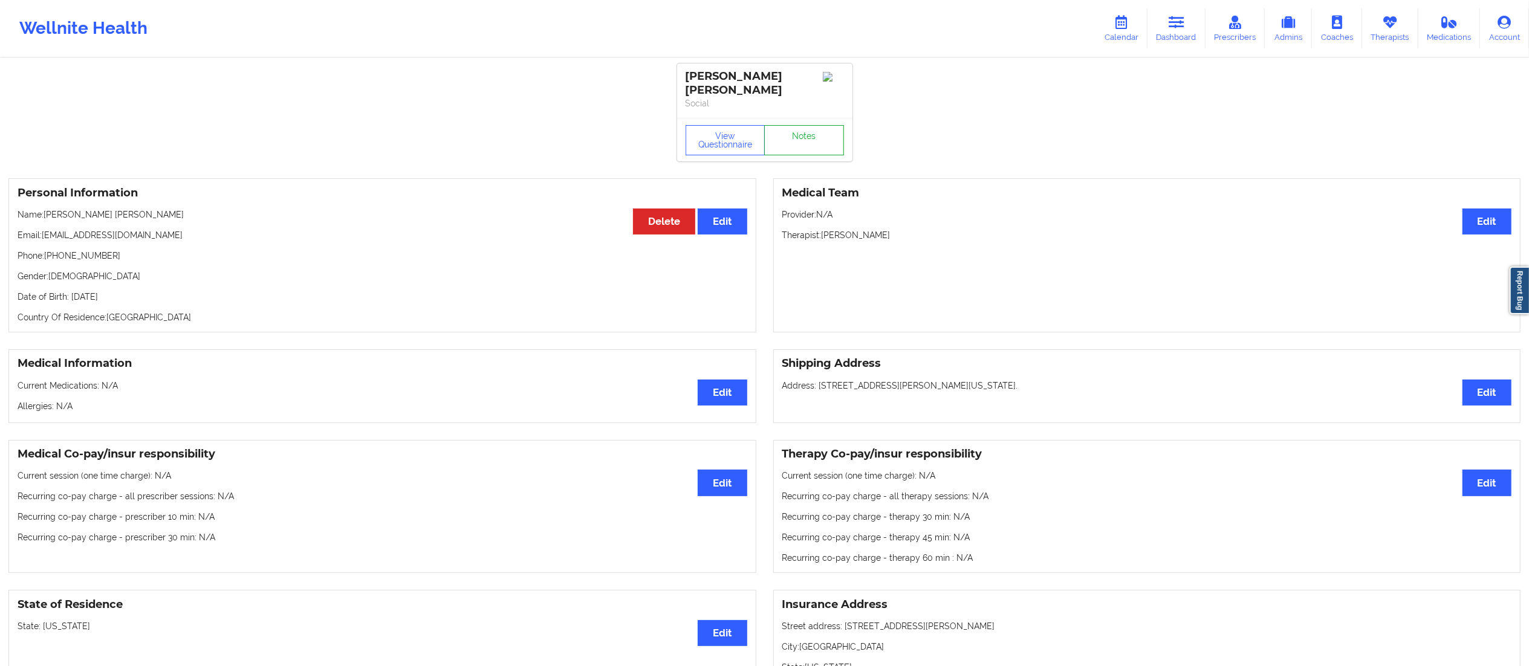
click at [796, 135] on link "Notes" at bounding box center [804, 140] width 80 height 30
drag, startPoint x: 42, startPoint y: 224, endPoint x: 198, endPoint y: 236, distance: 156.4
click at [193, 229] on p "Email: jmrosam.2282@gmail.com" at bounding box center [383, 235] width 730 height 12
drag, startPoint x: 1174, startPoint y: 25, endPoint x: 1152, endPoint y: 33, distance: 22.9
click at [1174, 26] on icon at bounding box center [1177, 22] width 16 height 13
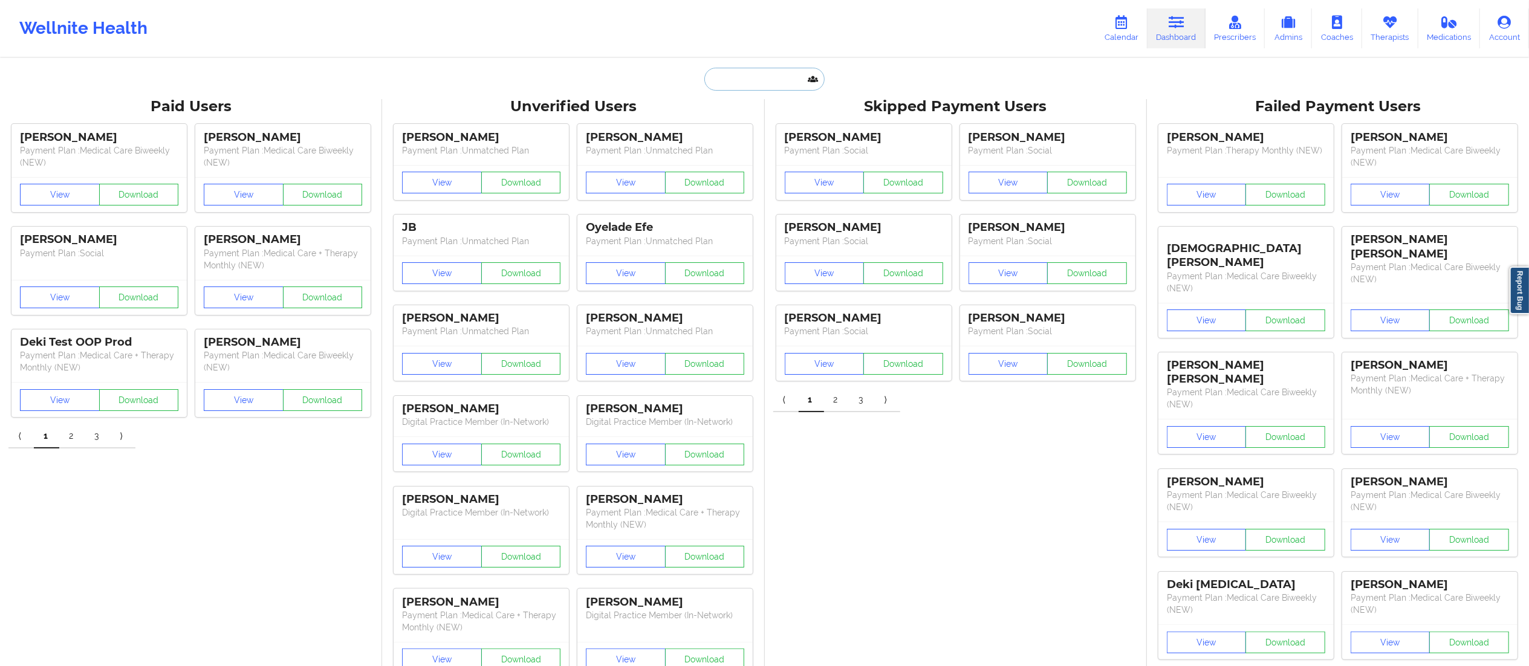
click at [757, 79] on input "text" at bounding box center [764, 79] width 120 height 23
paste input "Jane Paul"
type input "Jane Paul"
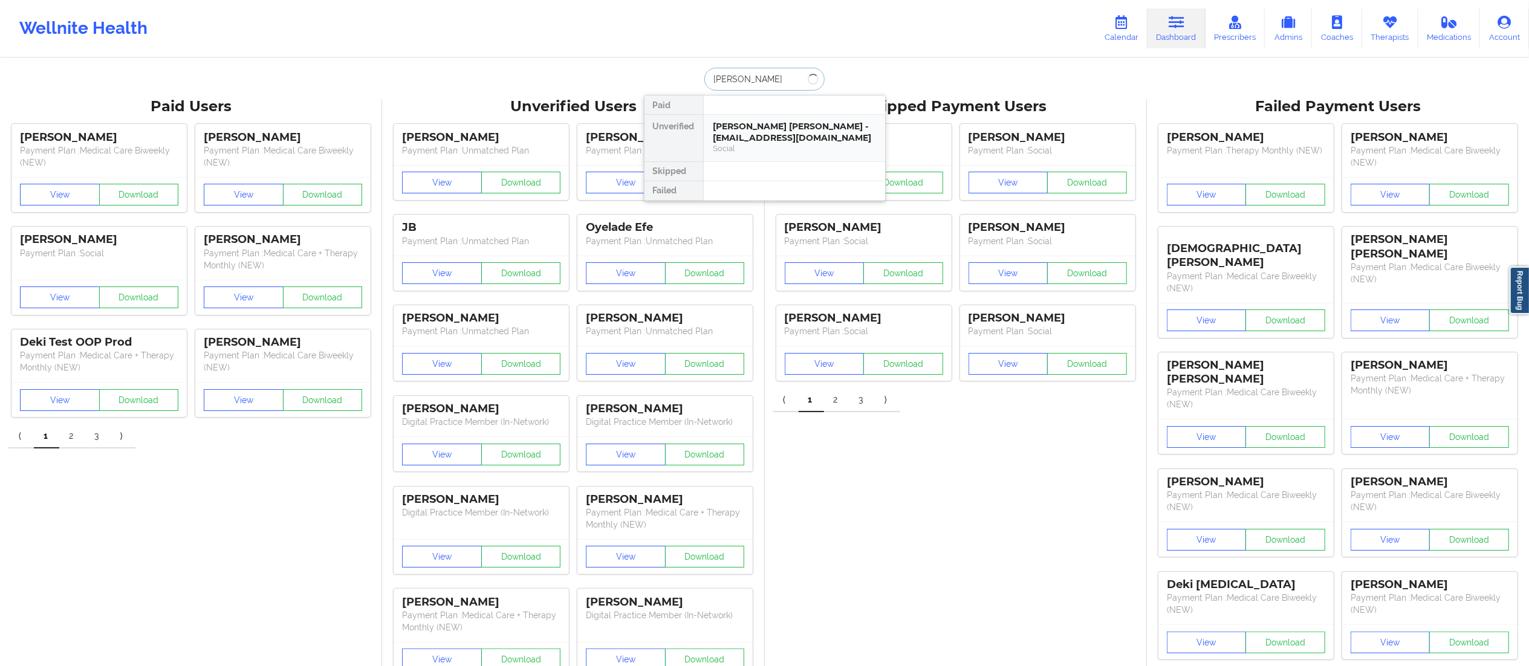
click at [760, 138] on div "Jessica Rosa Martinez - jmrosam.2282@gmail.com" at bounding box center [794, 132] width 162 height 22
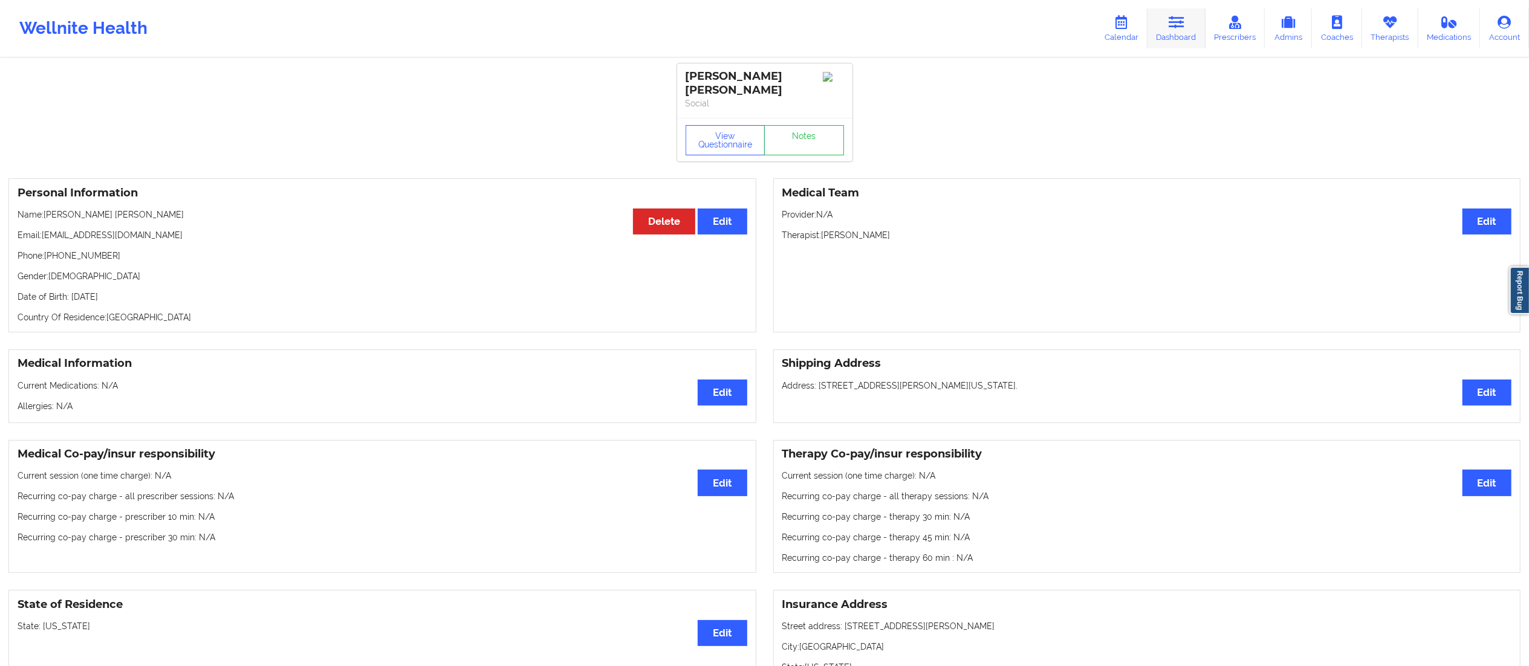
click at [1169, 42] on link "Dashboard" at bounding box center [1176, 28] width 58 height 40
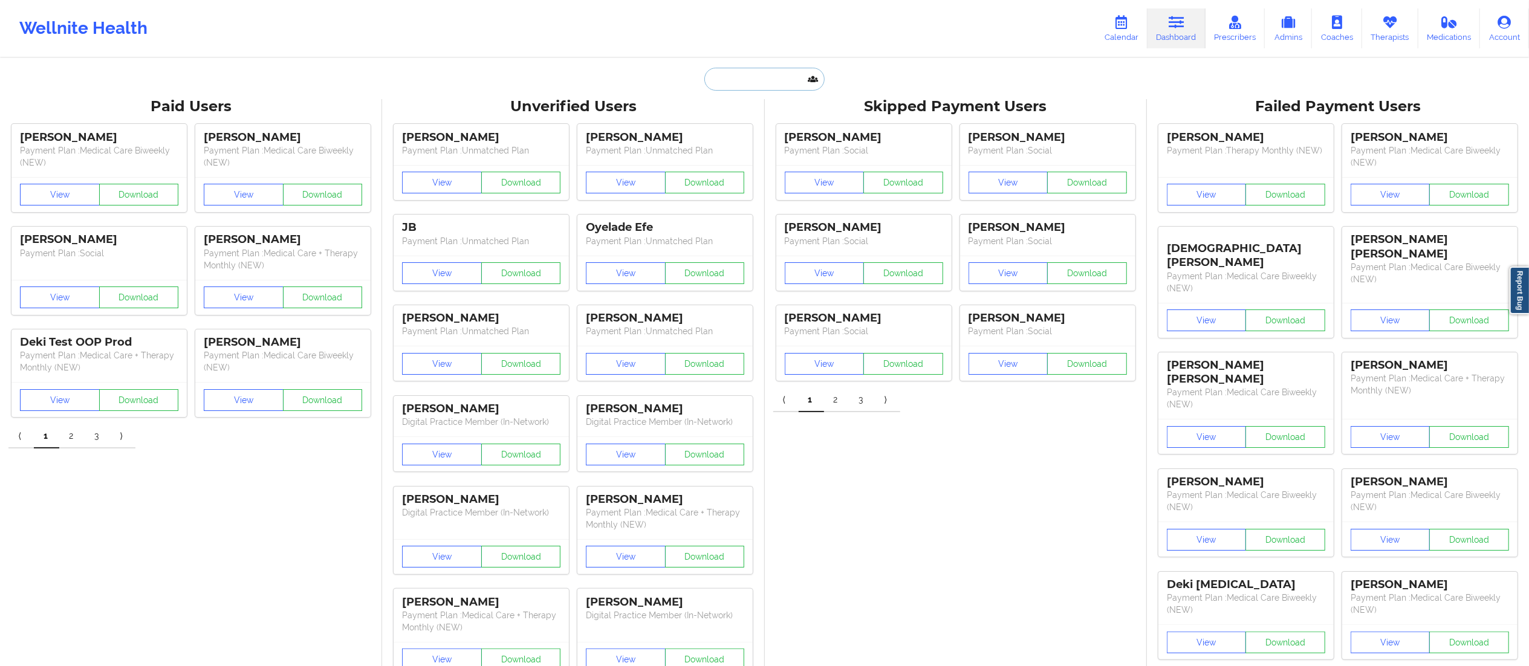
drag, startPoint x: 770, startPoint y: 87, endPoint x: 777, endPoint y: 79, distance: 10.3
click at [777, 79] on input "text" at bounding box center [764, 79] width 120 height 23
paste input "Jane Paul"
type input "Jane Paul"
click at [742, 132] on div "Jane Paul - lakeforest79@gmail.com" at bounding box center [794, 132] width 162 height 22
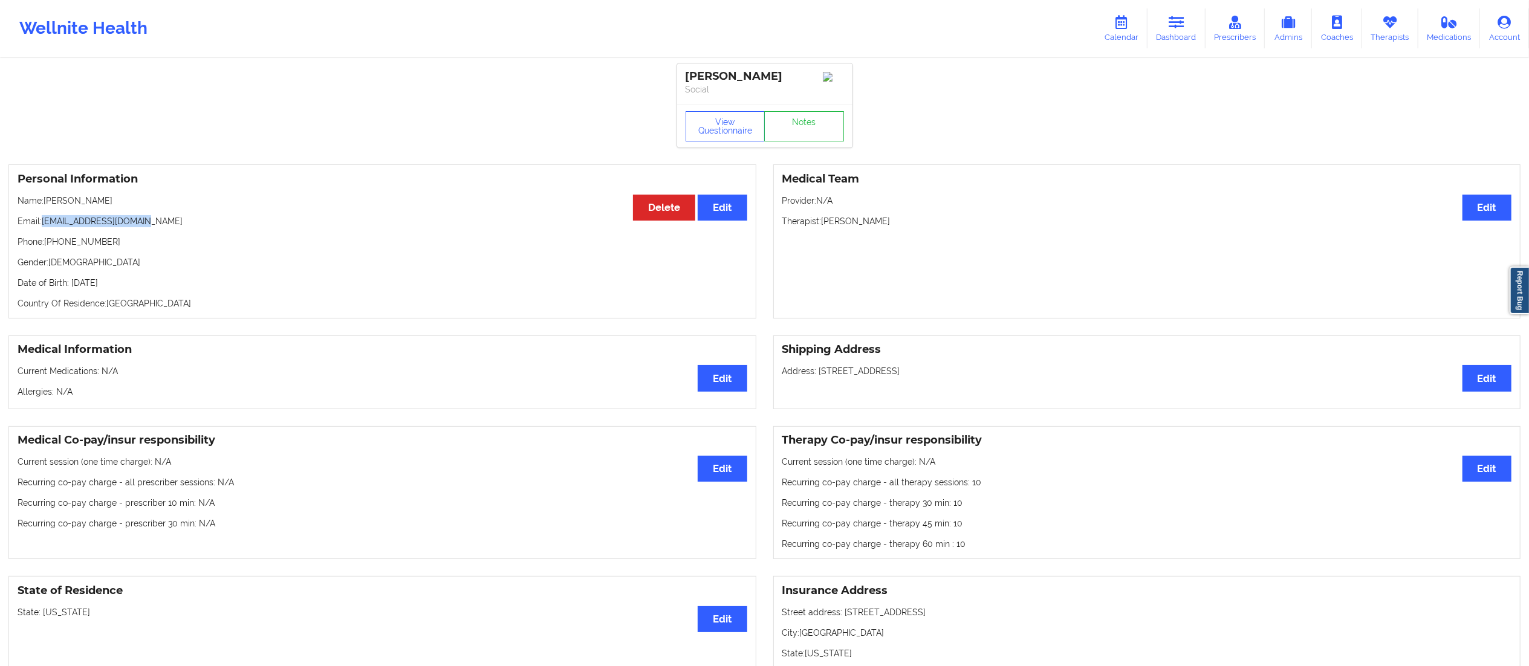
drag, startPoint x: 44, startPoint y: 222, endPoint x: 233, endPoint y: 216, distance: 189.9
click at [233, 216] on div "Personal Information Edit Delete Name: Jane Paul Email: lakeforest79@gmail.com …" at bounding box center [382, 241] width 748 height 154
click at [1178, 26] on icon at bounding box center [1177, 22] width 16 height 13
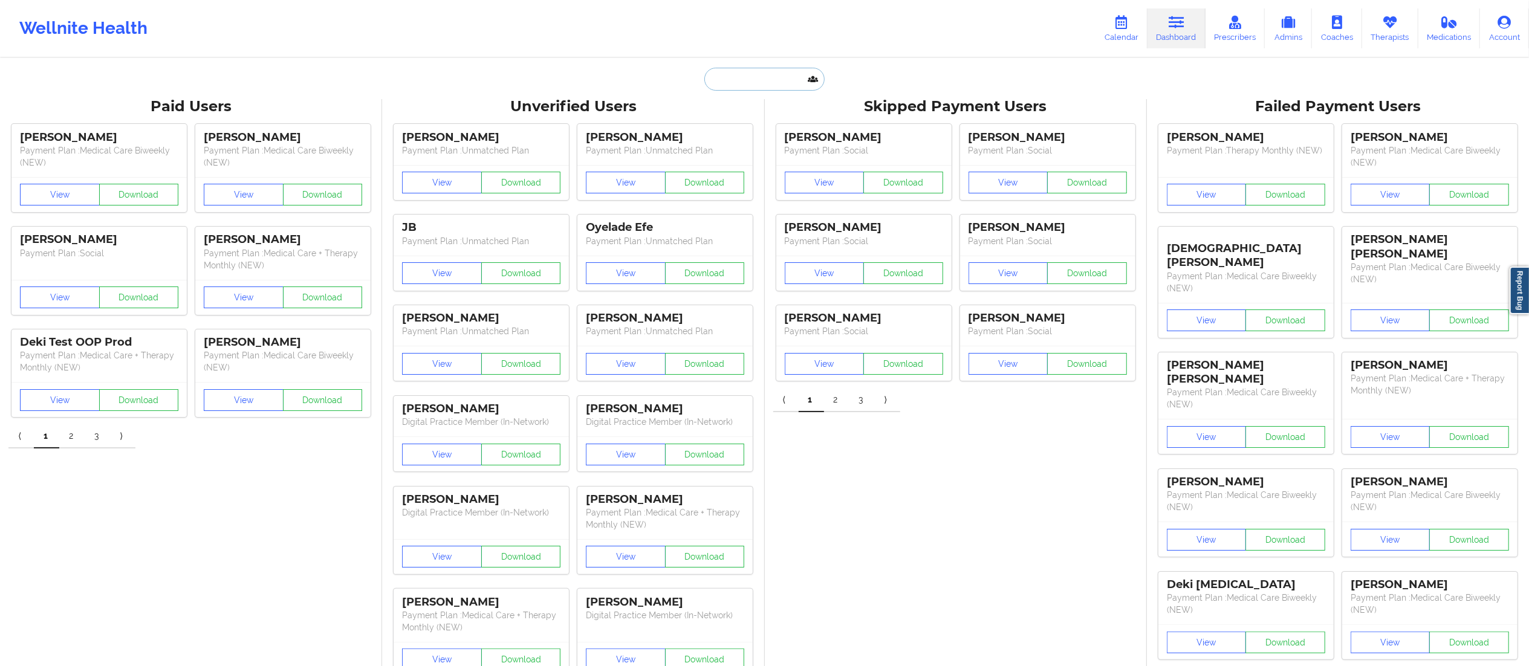
click at [772, 81] on input "text" at bounding box center [764, 79] width 120 height 23
paste input "Andrene Wilson"
type input "Andrene Wilson"
click at [763, 128] on div "Andrene Wilson - andrenescfe@icloud.com" at bounding box center [794, 132] width 162 height 22
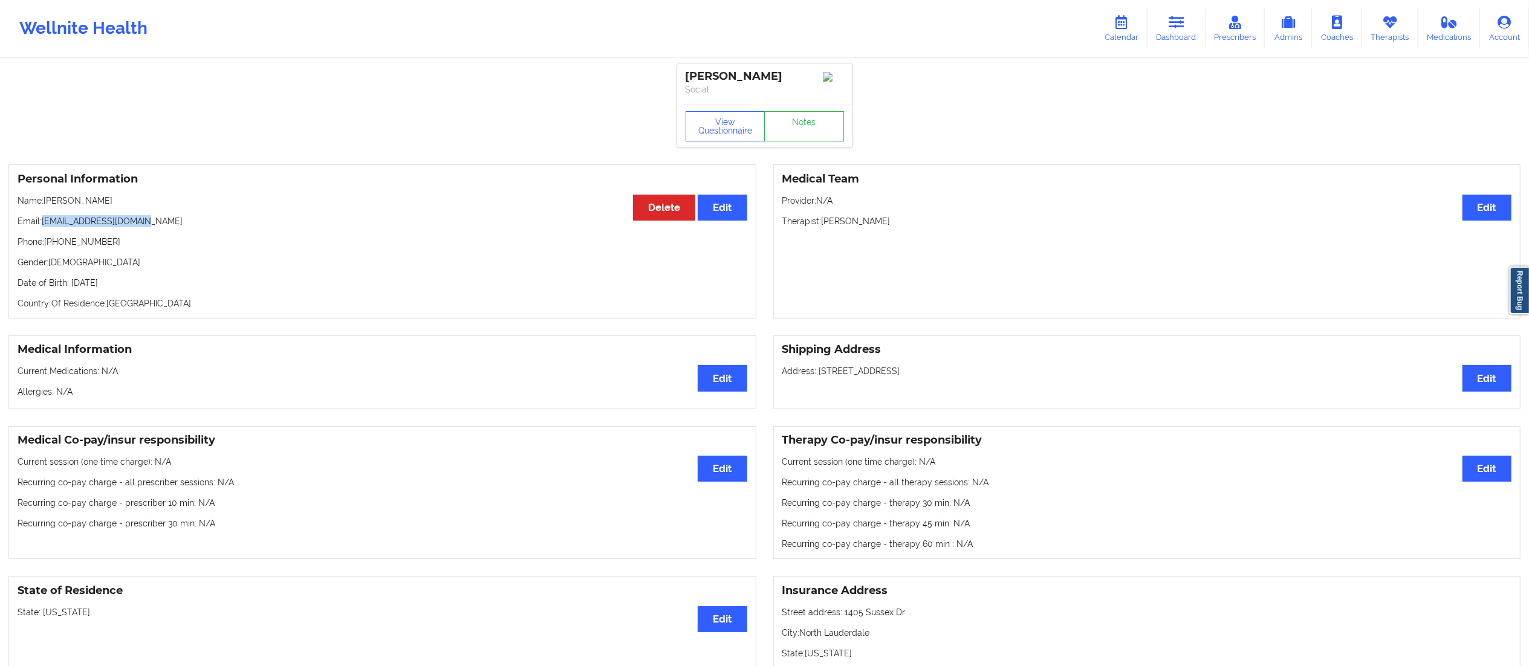
drag, startPoint x: 44, startPoint y: 227, endPoint x: 192, endPoint y: 219, distance: 148.3
click at [192, 219] on p "Email: andrenescfe@icloud.com" at bounding box center [383, 221] width 730 height 12
click at [1173, 24] on icon at bounding box center [1177, 22] width 16 height 13
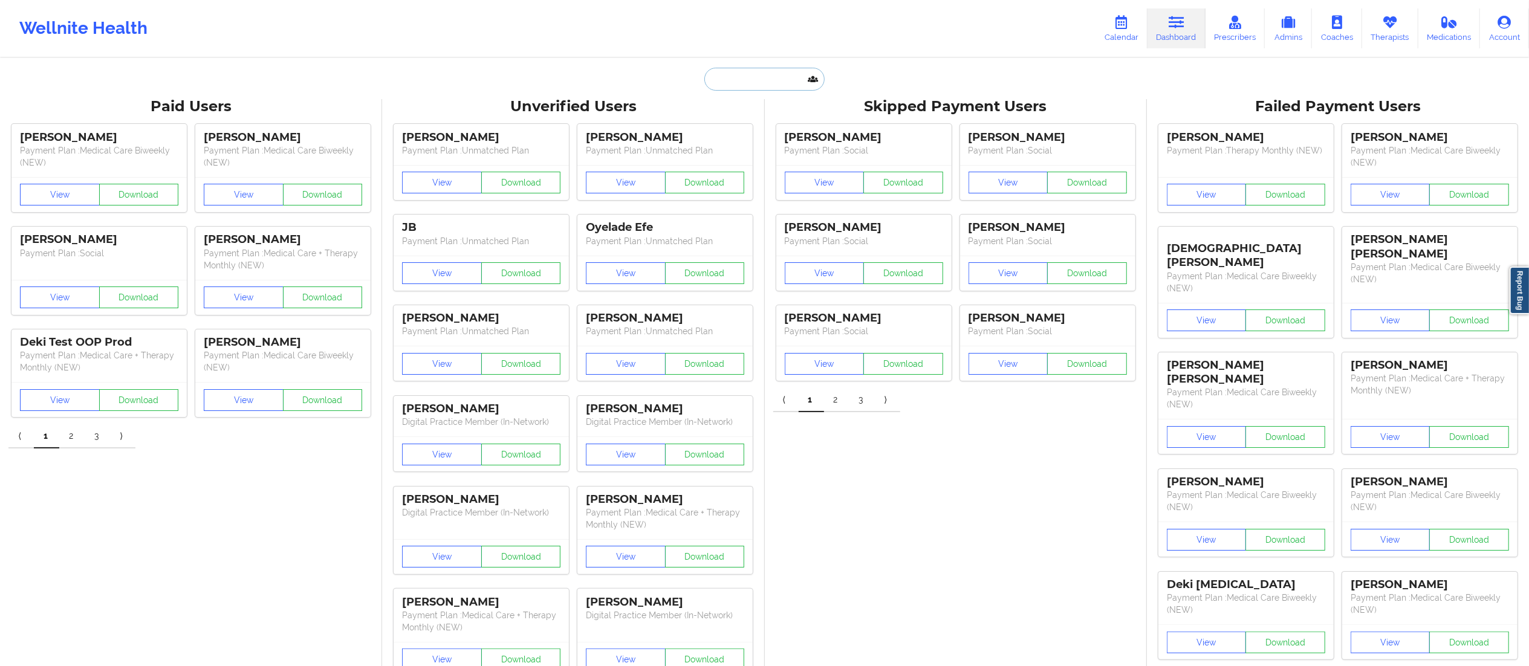
click at [747, 86] on input "text" at bounding box center [764, 79] width 120 height 23
paste input "Lyz Rousseau"
type input "Lyz Rousseau"
click at [741, 149] on div "Social" at bounding box center [794, 148] width 162 height 10
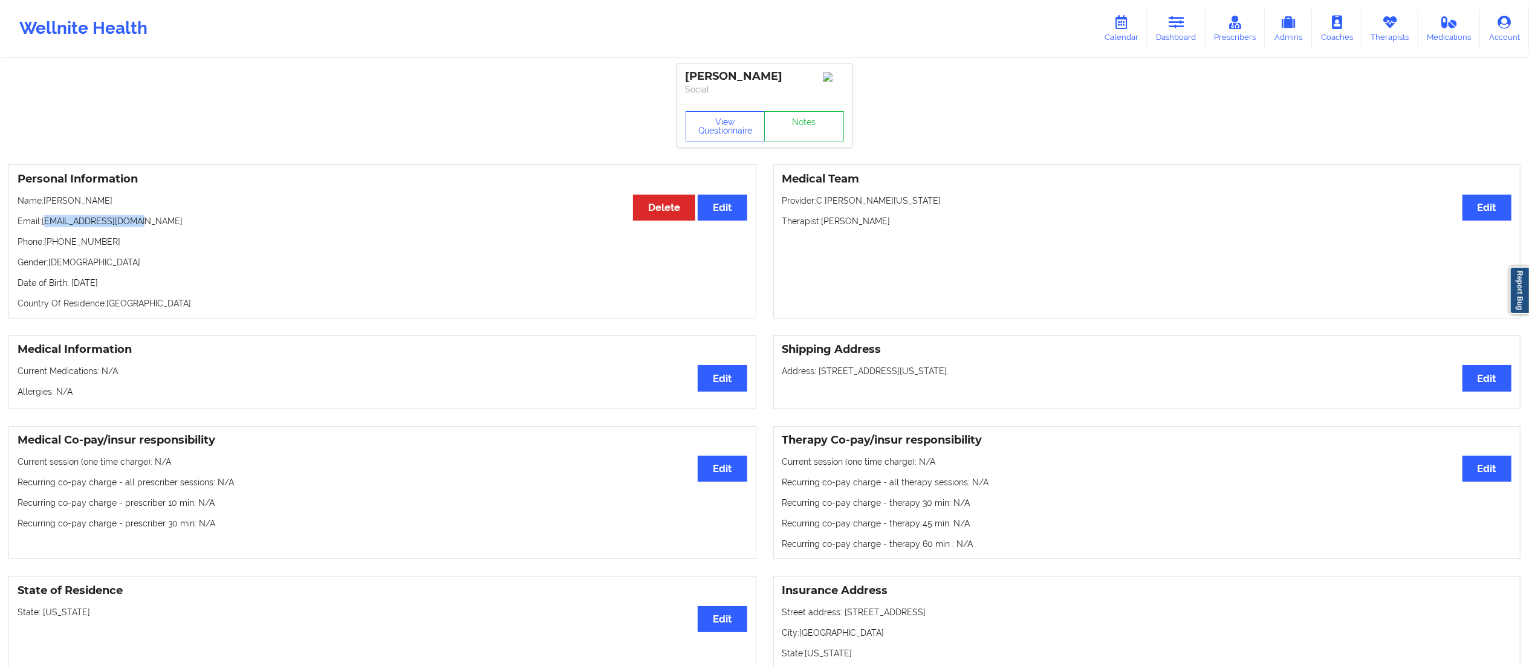
drag, startPoint x: 44, startPoint y: 221, endPoint x: 202, endPoint y: 219, distance: 158.4
click at [201, 227] on p "Email: lyzkarinn14@gmail.com" at bounding box center [383, 221] width 730 height 12
click at [1173, 24] on icon at bounding box center [1177, 22] width 16 height 13
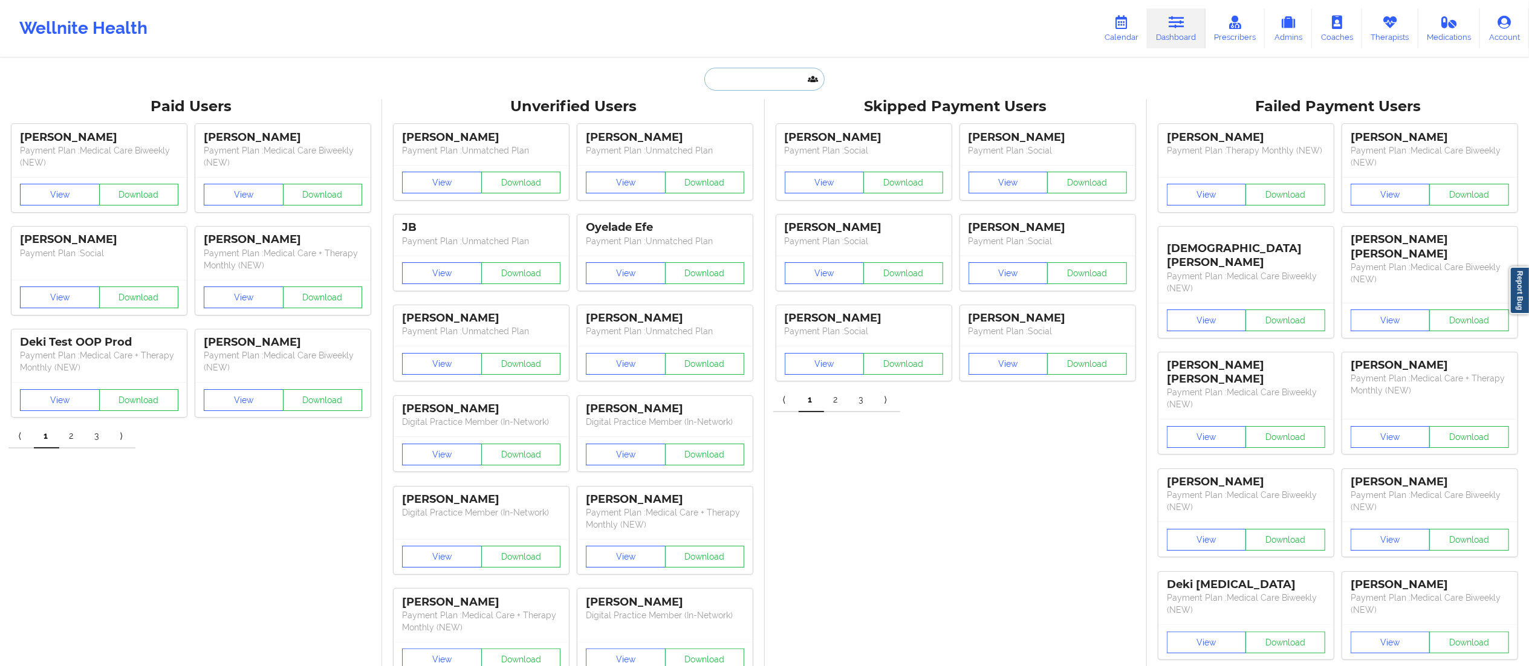
click at [757, 70] on input "text" at bounding box center [764, 79] width 120 height 23
paste input "ADRIANNE SHEPHERD"
type input "ADRIANNE SHEPHERD"
click at [775, 127] on div "Adrianne Shepherd - ashep723@outlook.com" at bounding box center [794, 132] width 162 height 22
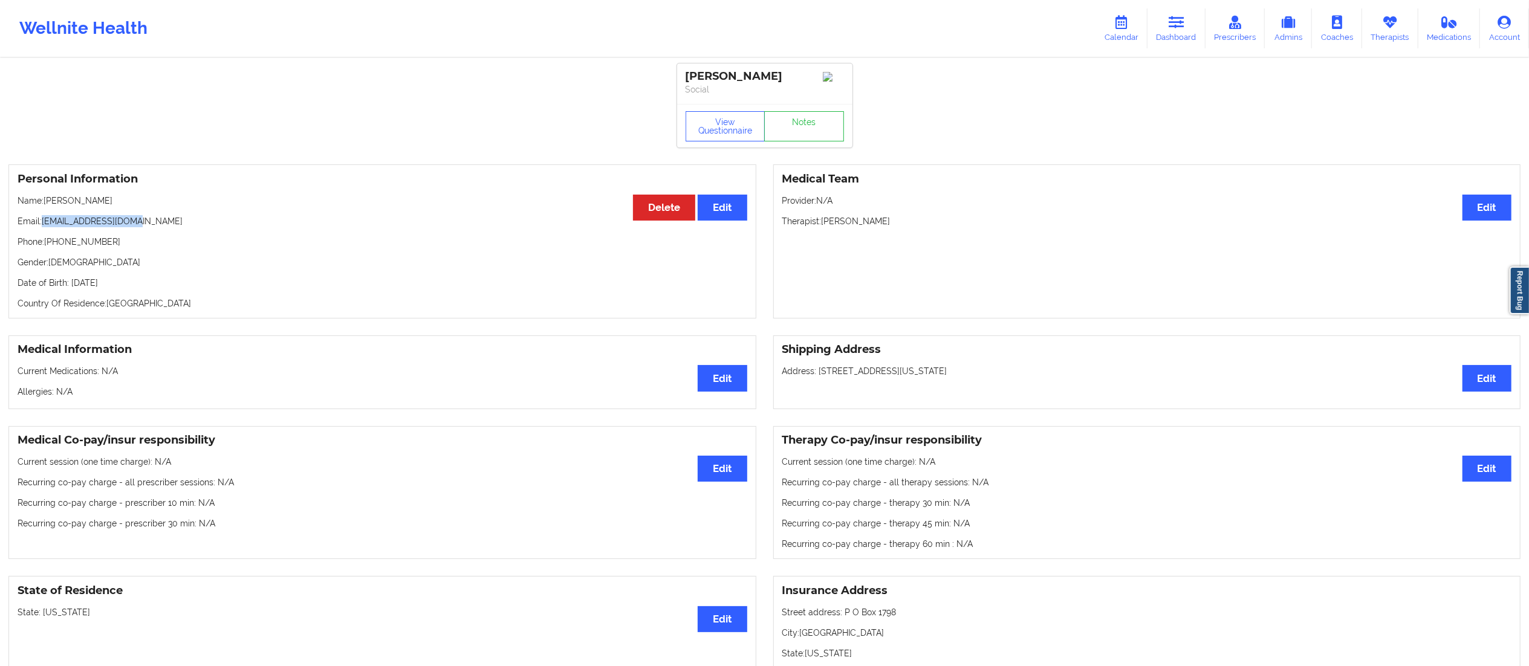
drag, startPoint x: 45, startPoint y: 220, endPoint x: 193, endPoint y: 215, distance: 148.8
click at [193, 215] on div "Personal Information Edit Delete Name: Adrianne Shepherd Email: ashep723@outloo…" at bounding box center [382, 241] width 748 height 154
click at [1188, 33] on link "Dashboard" at bounding box center [1176, 28] width 58 height 40
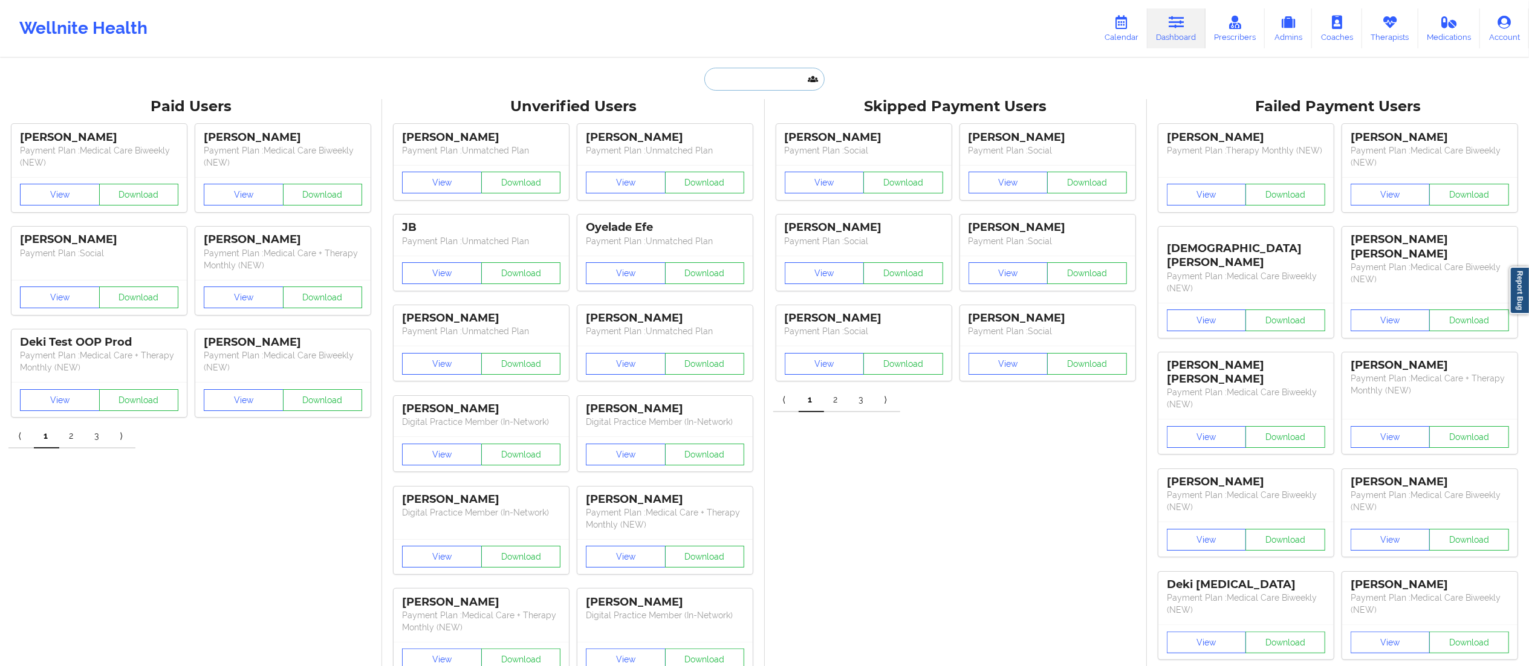
click at [767, 87] on input "text" at bounding box center [764, 79] width 120 height 23
paste input "Nicole Phillip"
type input "Nicole Phillip"
click at [750, 150] on div "Social" at bounding box center [794, 148] width 162 height 10
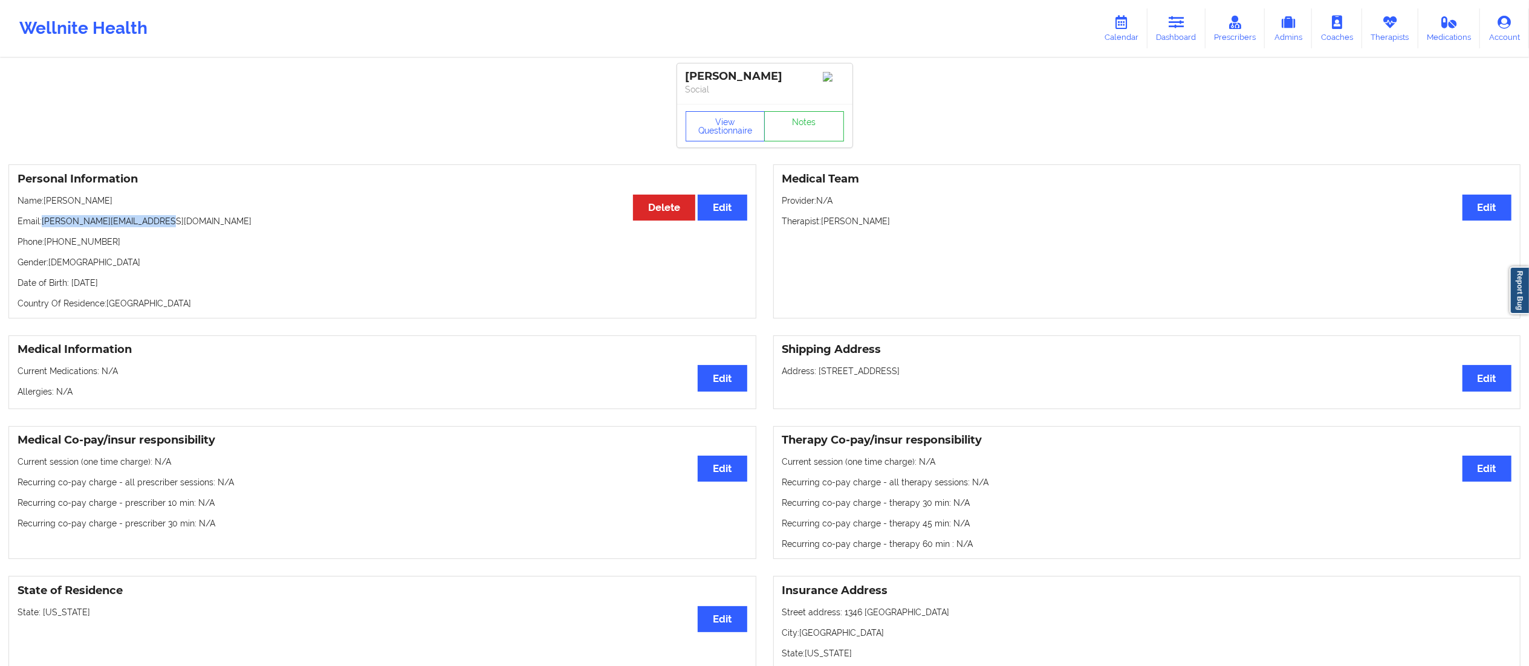
drag, startPoint x: 44, startPoint y: 222, endPoint x: 242, endPoint y: 214, distance: 199.0
click at [242, 214] on div "Personal Information Edit Delete Name: Nicole Phillip Email: nicole.phillip22@g…" at bounding box center [382, 241] width 748 height 154
click at [1178, 33] on link "Dashboard" at bounding box center [1176, 28] width 58 height 40
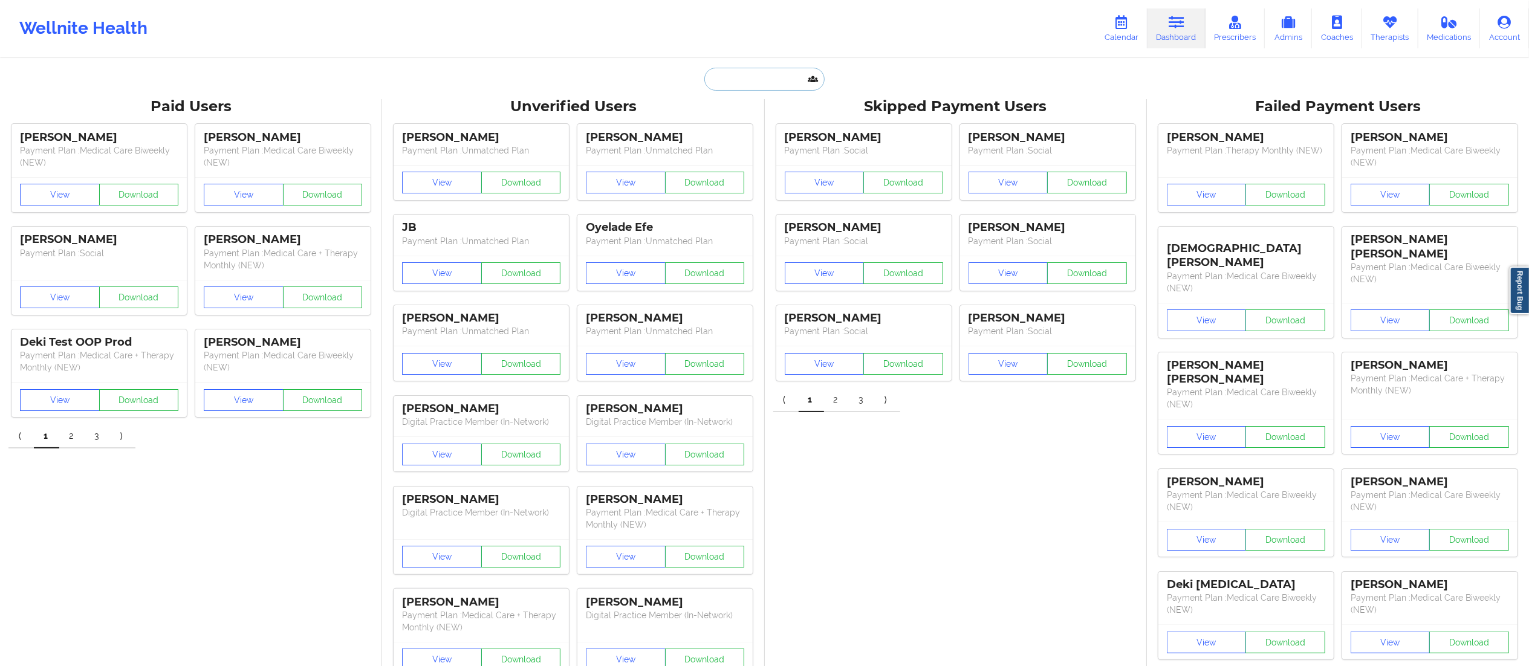
click at [754, 82] on input "text" at bounding box center [764, 79] width 120 height 23
paste input "Jassaun pieter"
type input "Jassaun pieter"
click at [731, 135] on div "Jassaun Pieters - shayannepieters@gmail.com" at bounding box center [794, 132] width 162 height 22
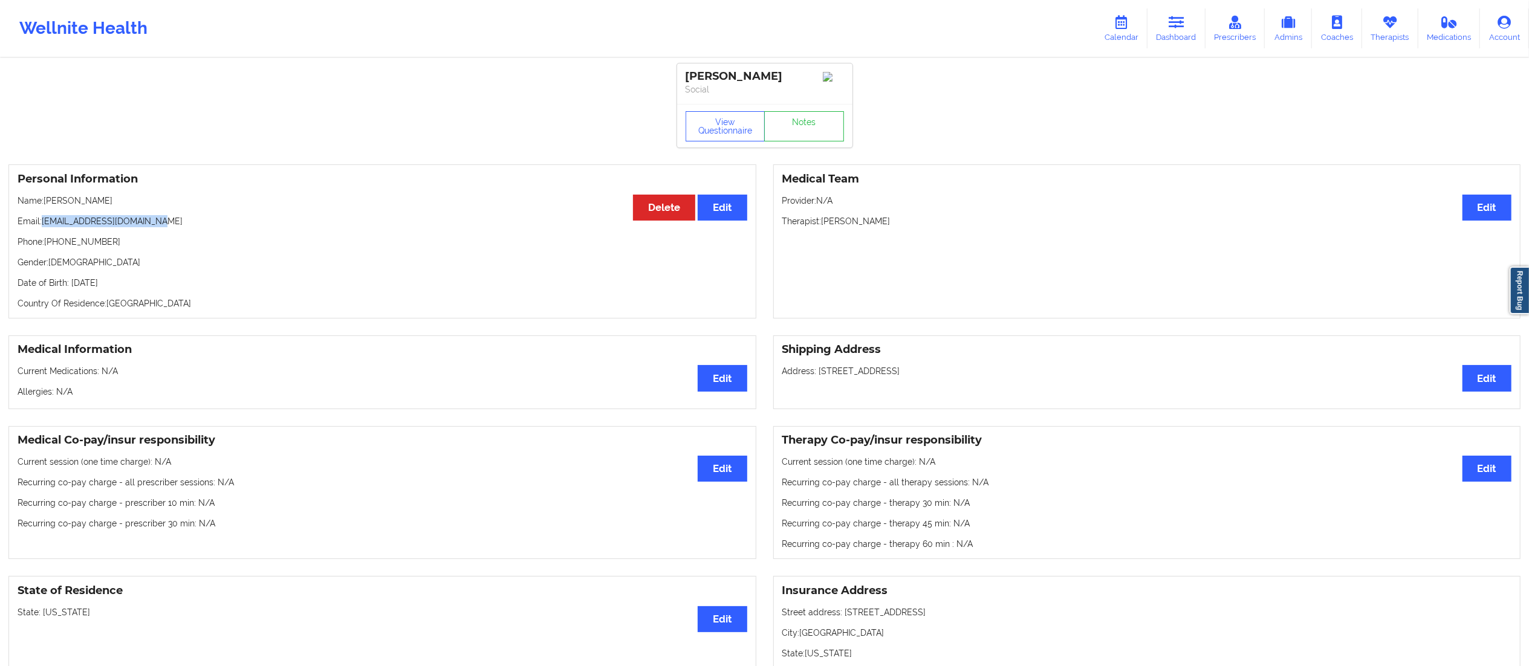
drag, startPoint x: 44, startPoint y: 220, endPoint x: 250, endPoint y: 217, distance: 206.2
click at [248, 215] on div "Personal Information Edit Delete Name: Jassaun Pieters Email: shayannepieters@g…" at bounding box center [382, 241] width 748 height 154
drag, startPoint x: 45, startPoint y: 198, endPoint x: 158, endPoint y: 206, distance: 113.3
click at [158, 206] on p "Name: Jassaun Pieters" at bounding box center [383, 201] width 730 height 12
drag, startPoint x: 1161, startPoint y: 26, endPoint x: 1156, endPoint y: 33, distance: 8.4
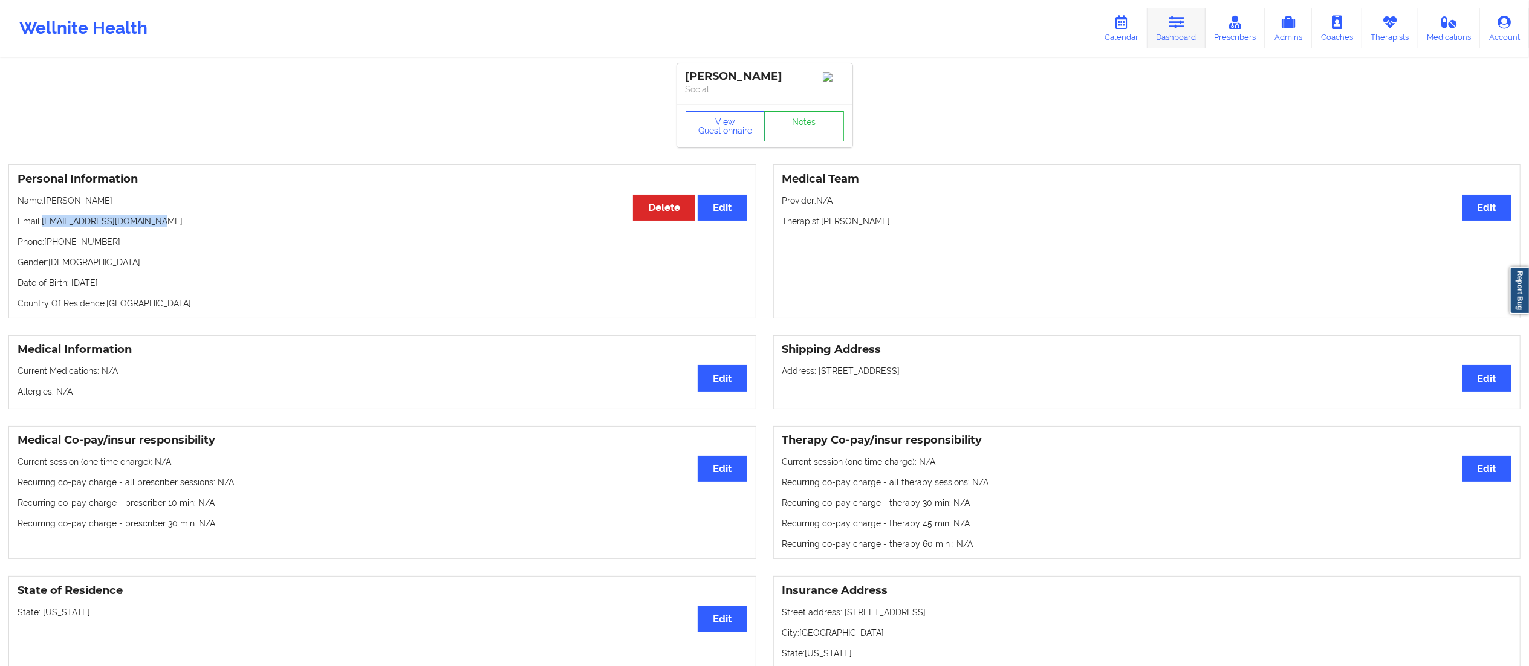
click at [1161, 26] on link "Dashboard" at bounding box center [1176, 28] width 58 height 40
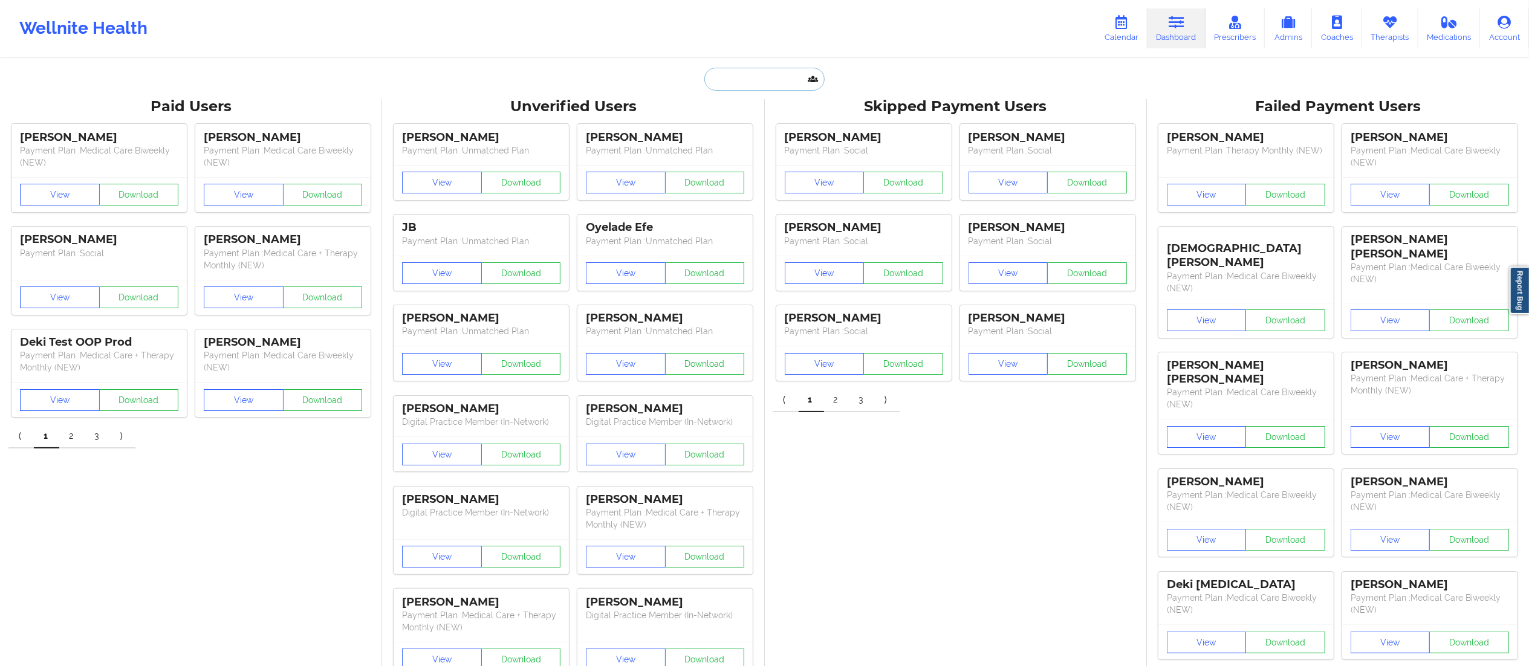
click at [773, 82] on input "text" at bounding box center [764, 79] width 120 height 23
paste input "Hannah Dannenfeldt"
click at [745, 77] on input "Hannah Dannenfeldt" at bounding box center [764, 79] width 120 height 23
type input "Dannenfeldt"
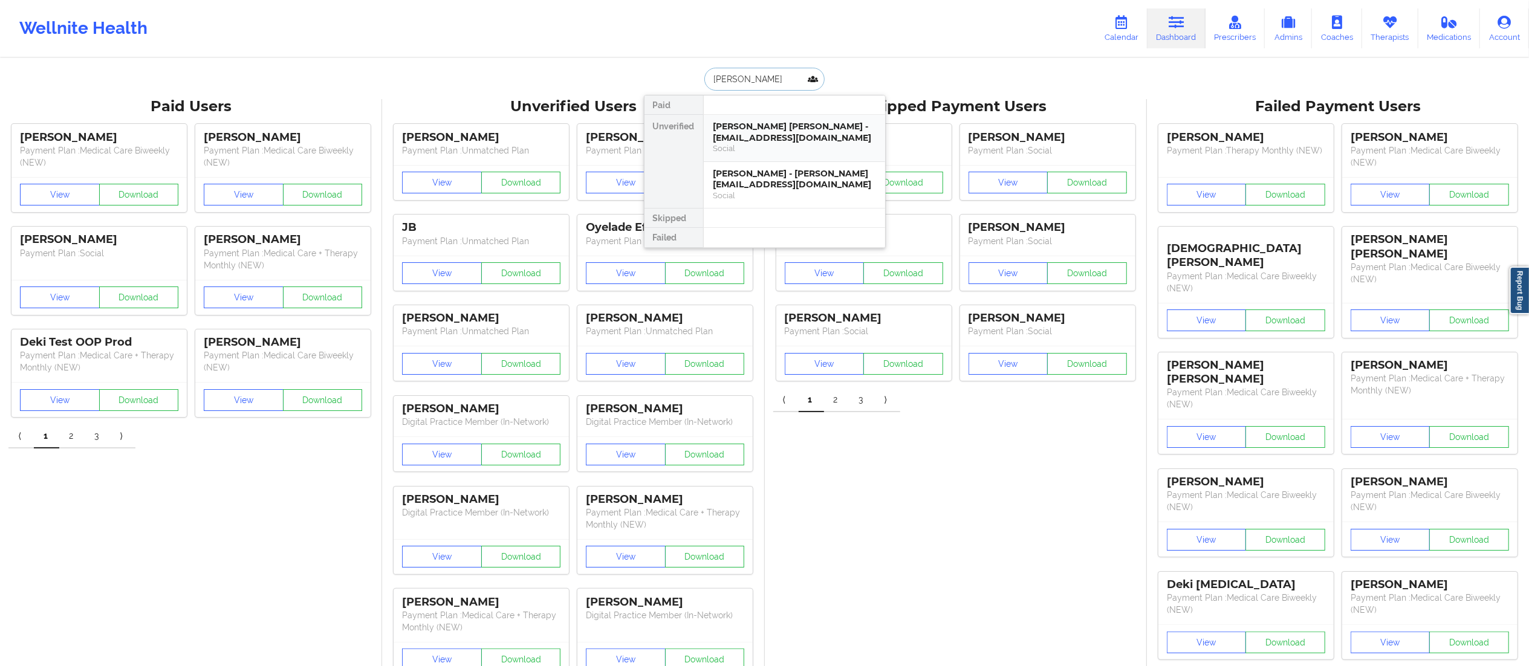
click at [793, 149] on div "Social" at bounding box center [794, 148] width 162 height 10
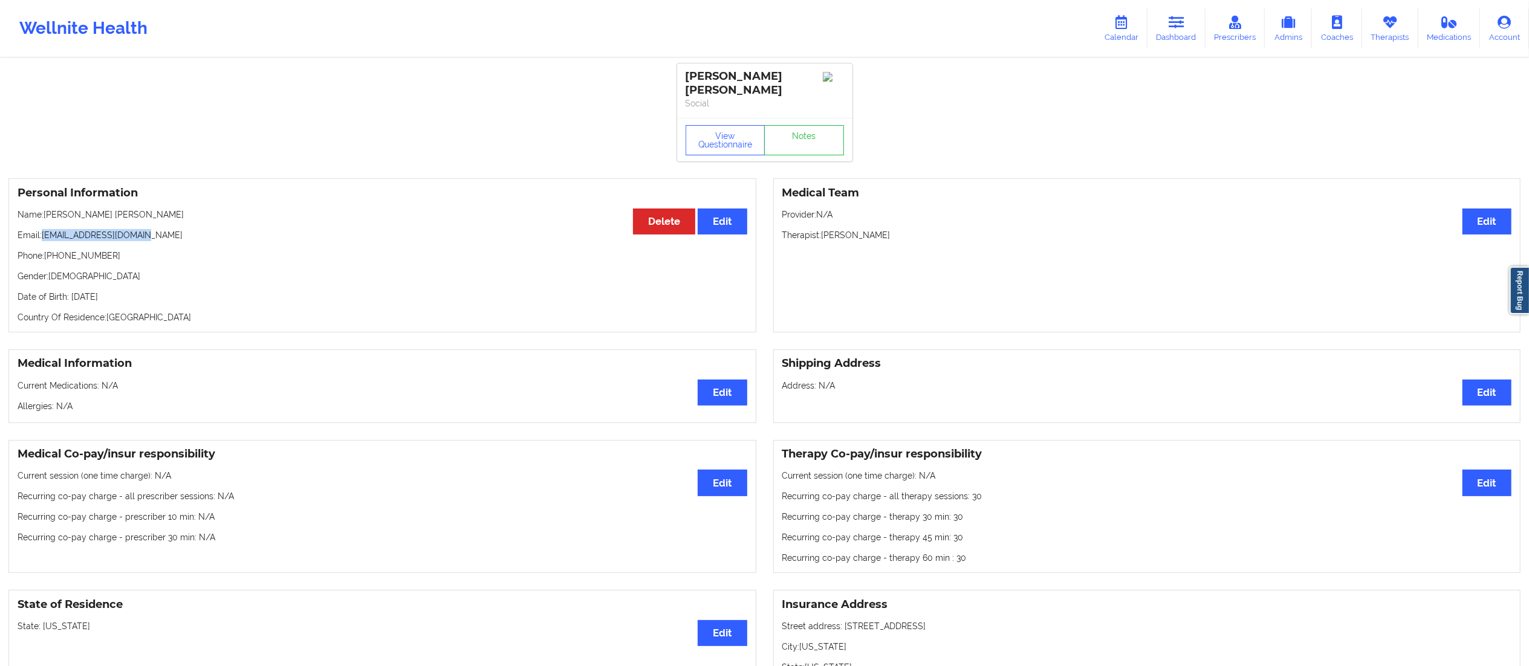
drag, startPoint x: 44, startPoint y: 236, endPoint x: 178, endPoint y: 225, distance: 134.6
click at [170, 229] on div "Personal Information Edit Delete Name: Hannah Yu Yin Dannenfeldt Email: hdannen…" at bounding box center [382, 255] width 748 height 154
click at [1164, 33] on link "Dashboard" at bounding box center [1176, 28] width 58 height 40
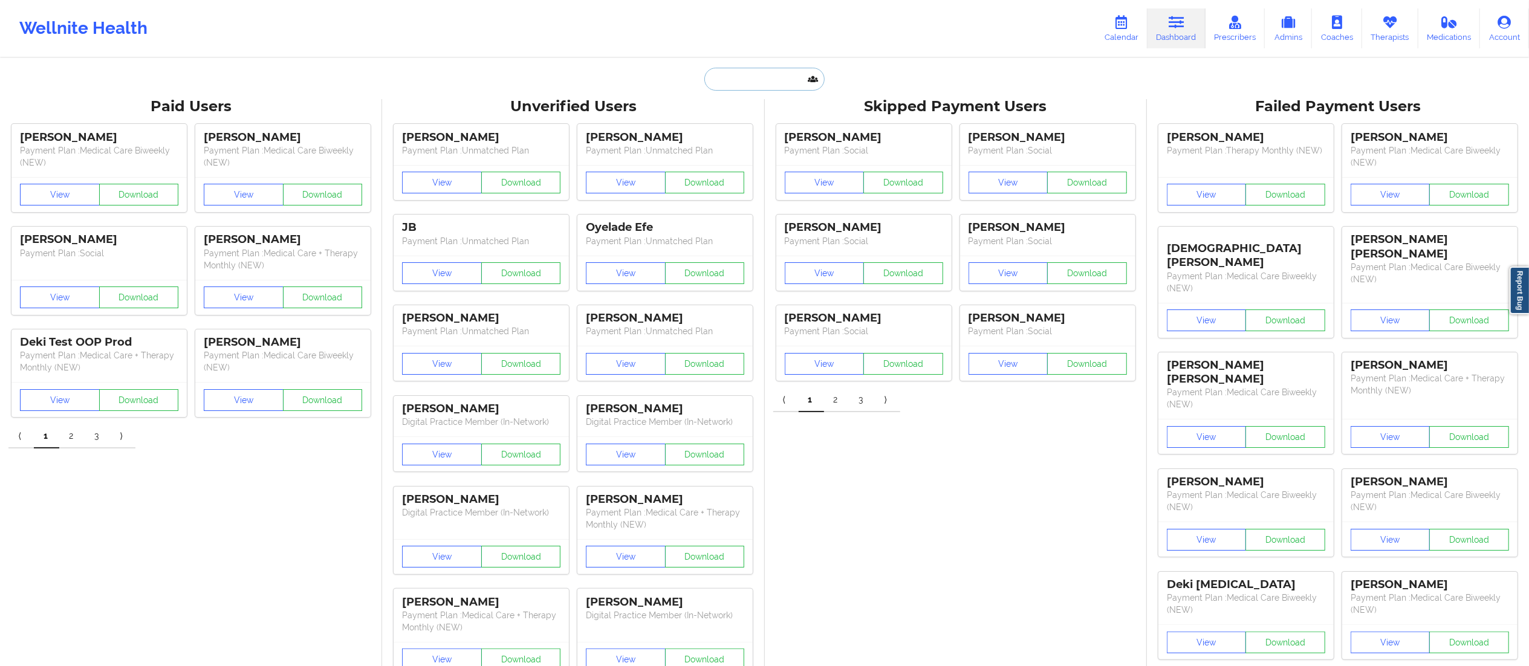
click at [770, 87] on input "text" at bounding box center [764, 79] width 120 height 23
paste input "Hannah Dannenfeldt"
drag, startPoint x: 743, startPoint y: 76, endPoint x: 650, endPoint y: 76, distance: 92.5
click at [650, 76] on div "Hannah Dannenfeldt Paid Unverified Skipped Failed" at bounding box center [765, 79] width 242 height 23
type input "Dannenfeldt"
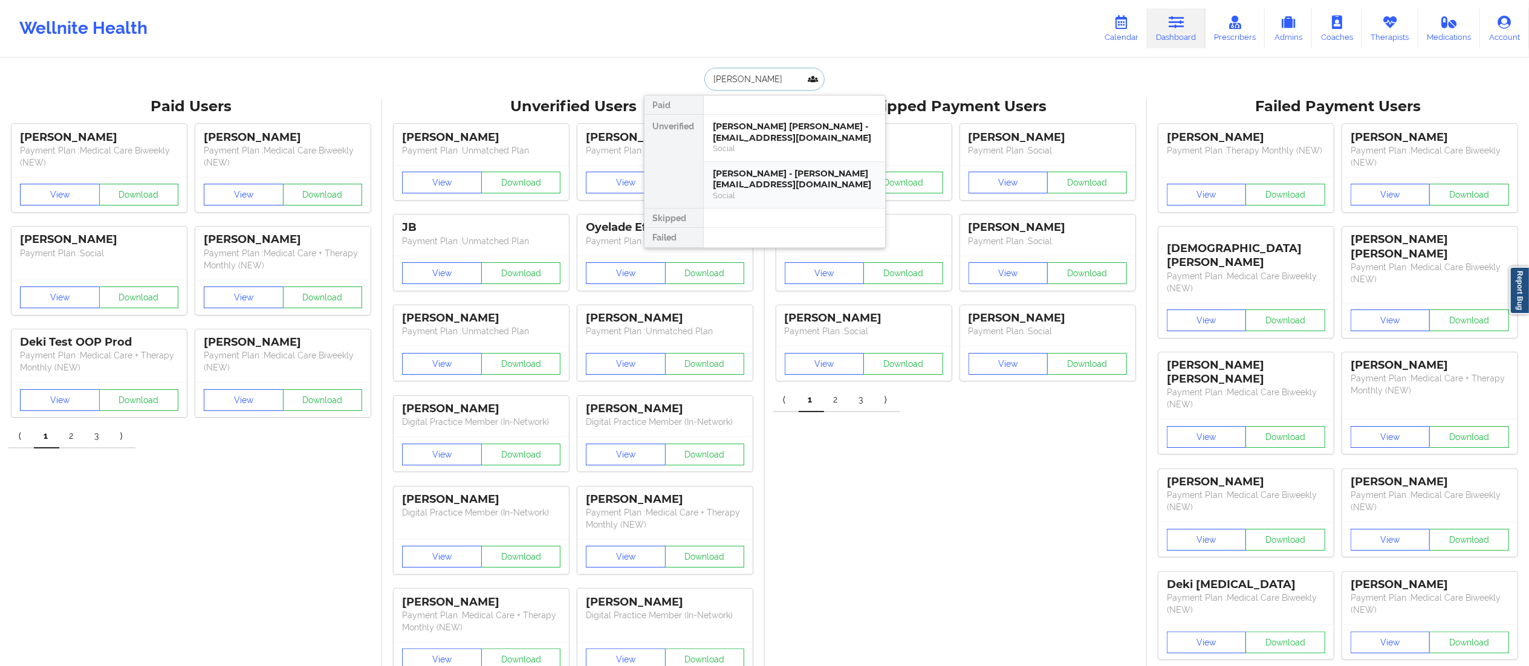
click at [750, 187] on div "Hannah Y Dannenfeldt - hydannenfeldt@gmail.com" at bounding box center [794, 179] width 162 height 22
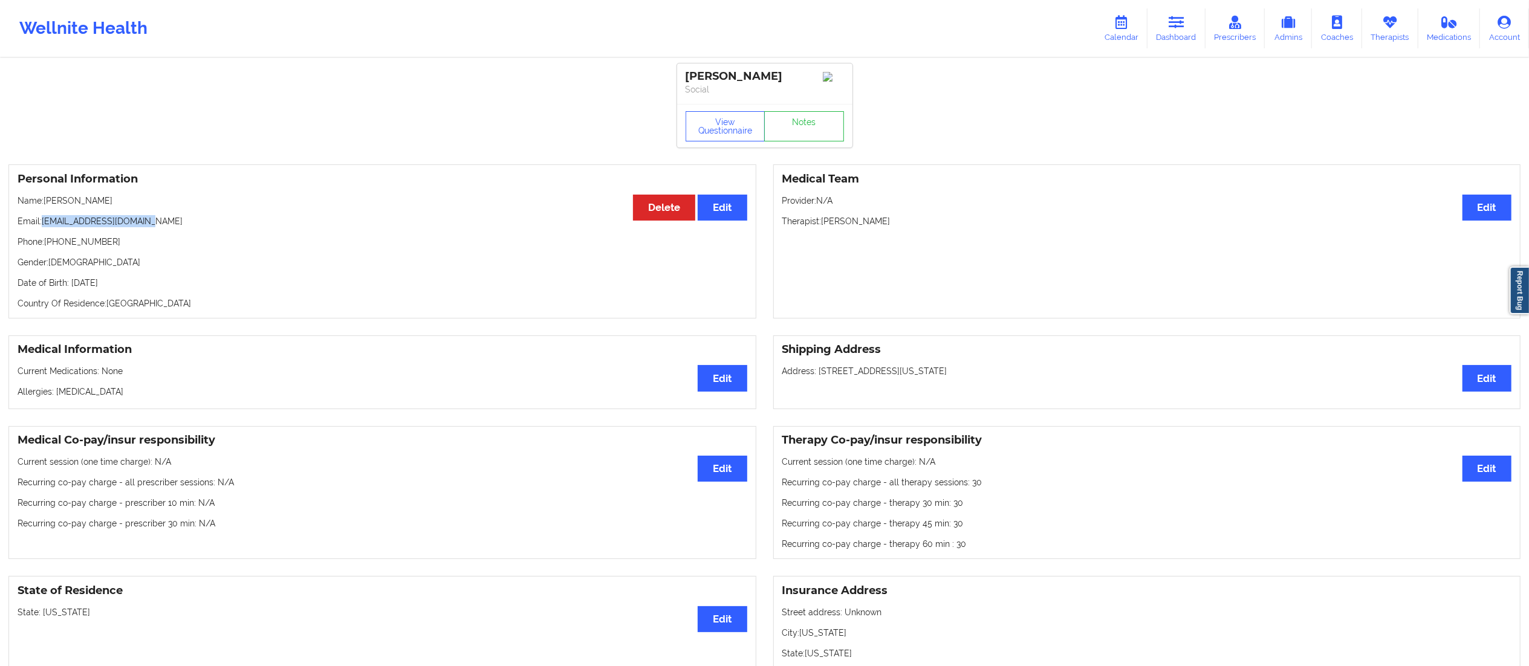
drag, startPoint x: 42, startPoint y: 224, endPoint x: 224, endPoint y: 229, distance: 182.0
click at [224, 227] on p "Email: hydannenfeldt@gmail.com" at bounding box center [383, 221] width 730 height 12
click at [134, 248] on p "Phone: +1301-356-5091" at bounding box center [383, 242] width 730 height 12
drag, startPoint x: 42, startPoint y: 222, endPoint x: 166, endPoint y: 226, distance: 123.4
click at [166, 226] on p "Email: hydannenfeldt@gmail.com" at bounding box center [383, 221] width 730 height 12
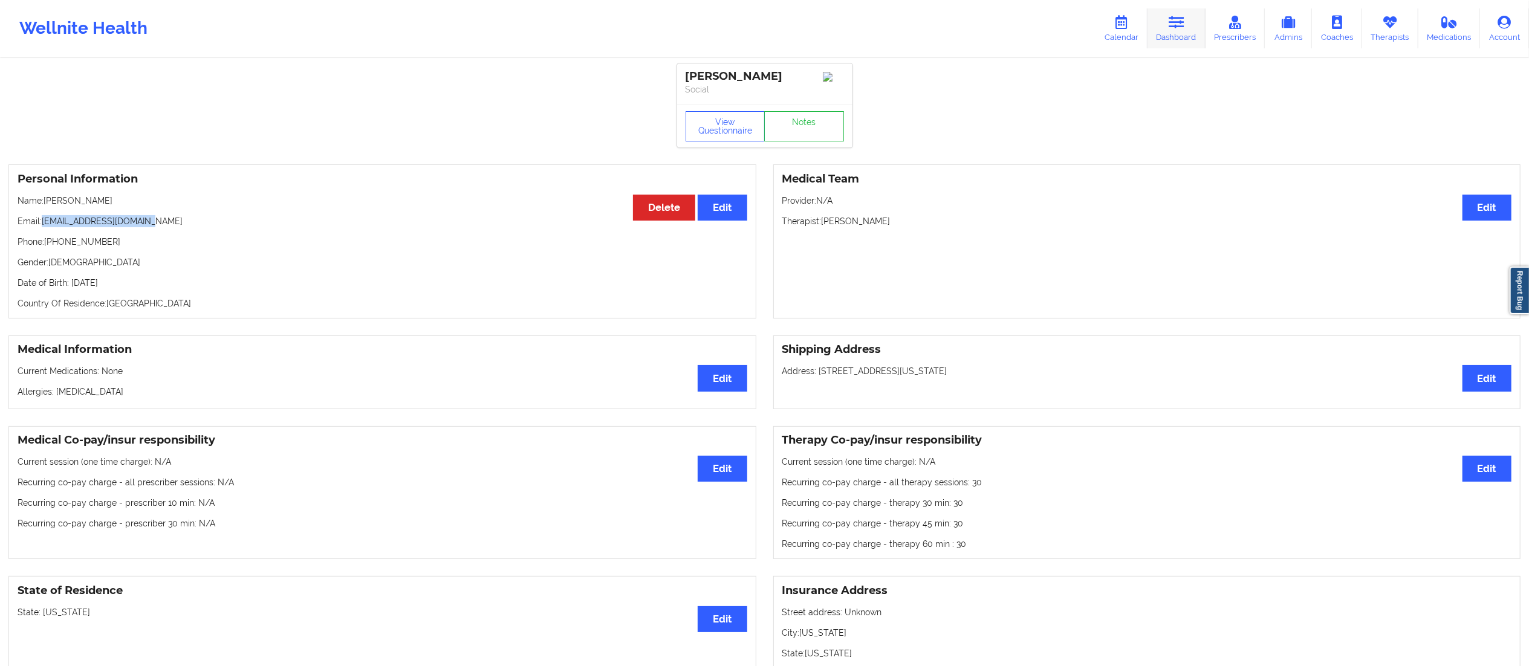
click at [1169, 30] on link "Dashboard" at bounding box center [1176, 28] width 58 height 40
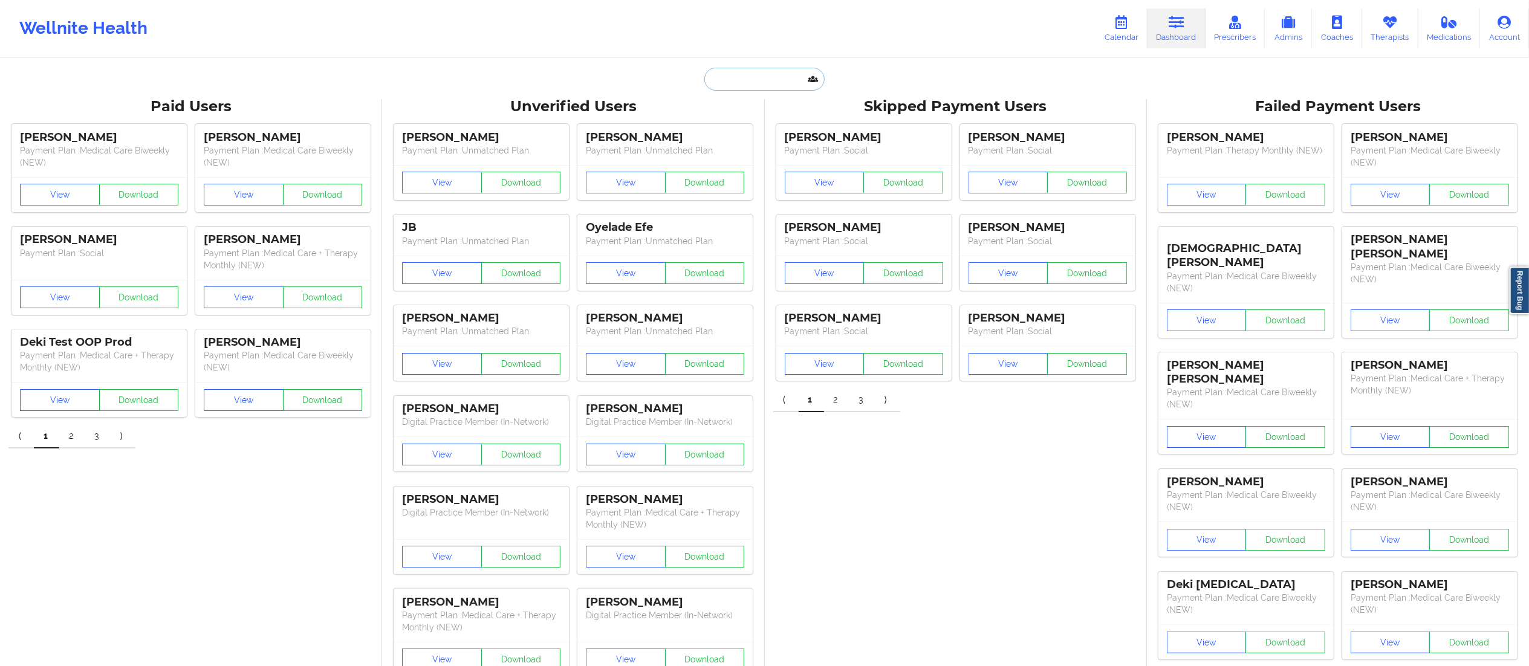
click at [767, 85] on input "text" at bounding box center [764, 79] width 120 height 23
paste input "ADRIAN MARIN"
type input "ADRIAN MARIN"
drag, startPoint x: 758, startPoint y: 149, endPoint x: 762, endPoint y: 142, distance: 8.1
click at [762, 142] on div "Adrian Marin - adrianmarin1994@yahoo.com Social" at bounding box center [794, 137] width 162 height 33
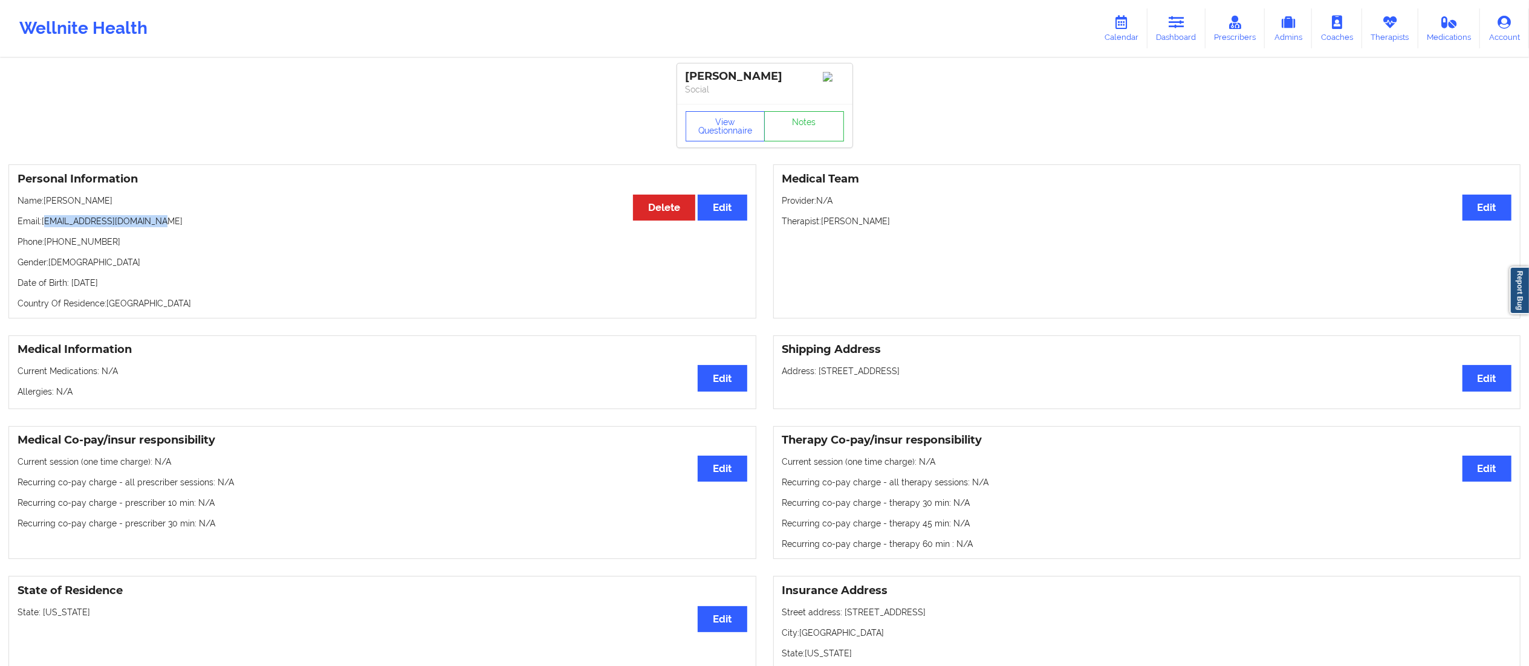
drag, startPoint x: 47, startPoint y: 224, endPoint x: 170, endPoint y: 229, distance: 124.0
click at [170, 227] on p "Email: adrianmarin1994@yahoo.com" at bounding box center [383, 221] width 730 height 12
click at [62, 227] on p "Email: adrianmarin1994@yahoo.com" at bounding box center [383, 221] width 730 height 12
drag, startPoint x: 45, startPoint y: 222, endPoint x: 194, endPoint y: 224, distance: 149.3
click at [194, 224] on p "Email: adrianmarin1994@yahoo.com" at bounding box center [383, 221] width 730 height 12
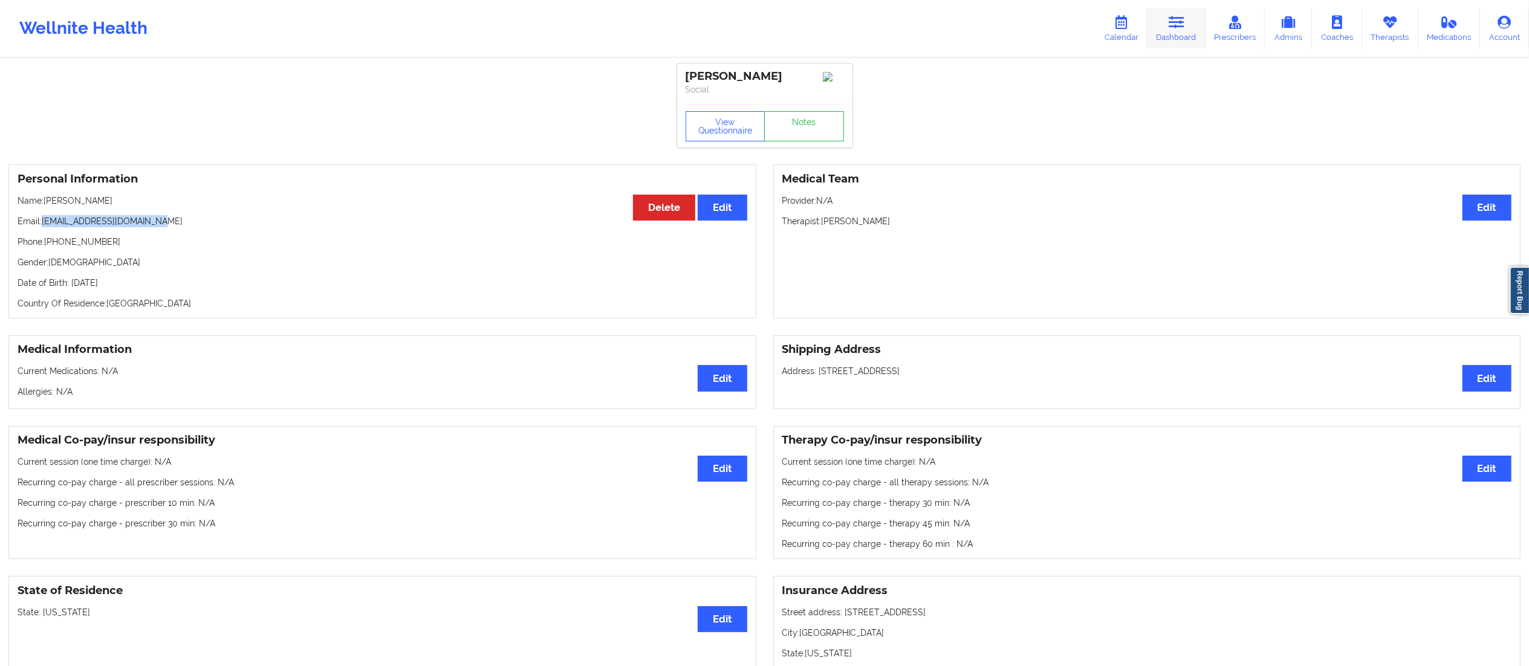
click at [1178, 37] on link "Dashboard" at bounding box center [1176, 28] width 58 height 40
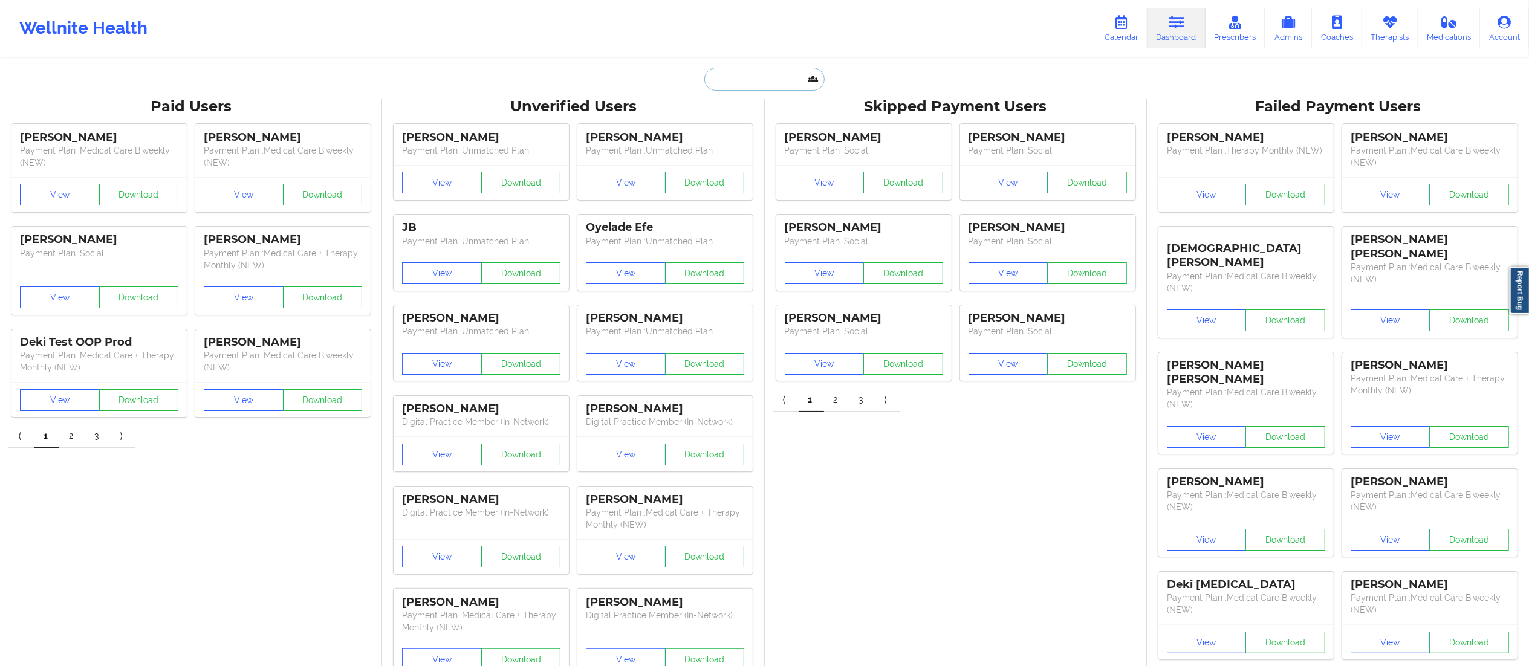
click at [750, 76] on input "text" at bounding box center [764, 79] width 120 height 23
paste input "SYLVIA APPOLON"
type input "SYLVIA APPOLON"
click at [791, 143] on div "Sylvia Appolon - sappolon21@gmail.com" at bounding box center [794, 132] width 162 height 22
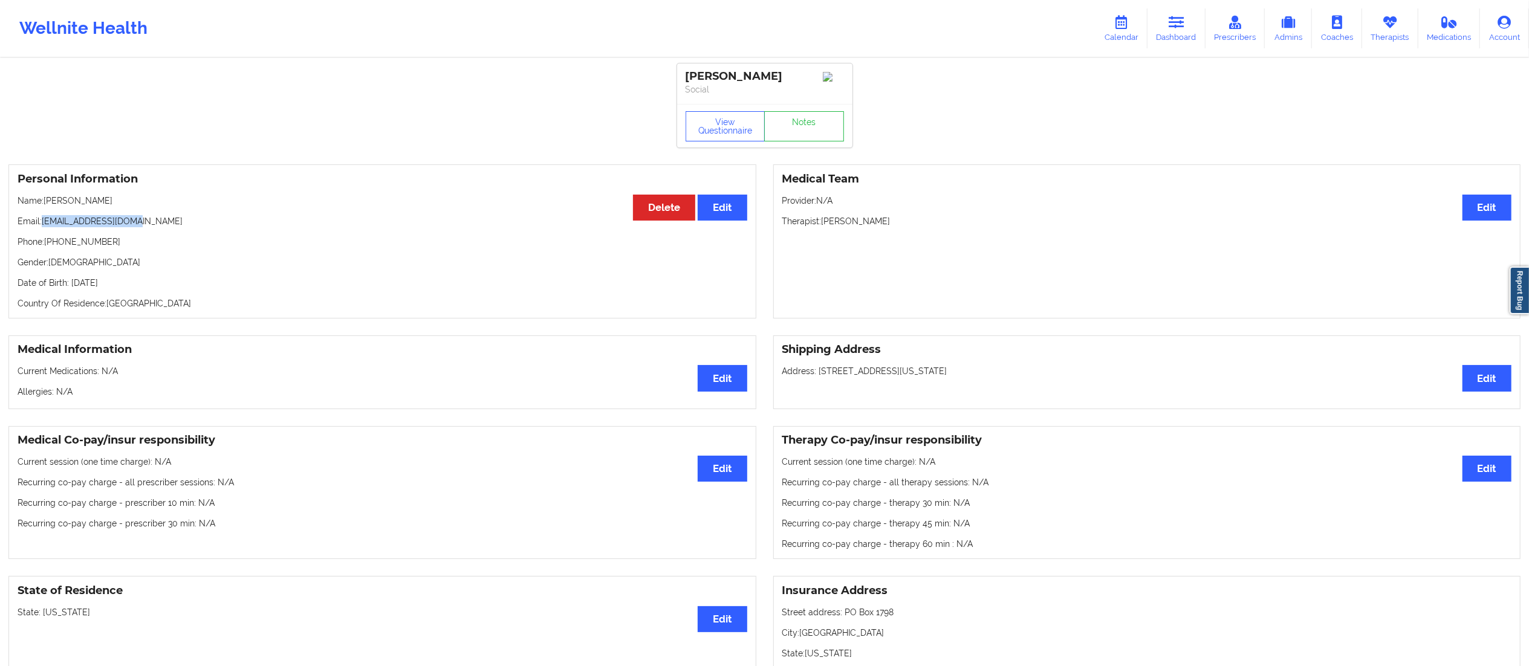
drag, startPoint x: 44, startPoint y: 220, endPoint x: 192, endPoint y: 220, distance: 147.5
click at [192, 220] on p "Email: sappolon21@gmail.com" at bounding box center [383, 221] width 730 height 12
click at [1183, 33] on link "Dashboard" at bounding box center [1176, 28] width 58 height 40
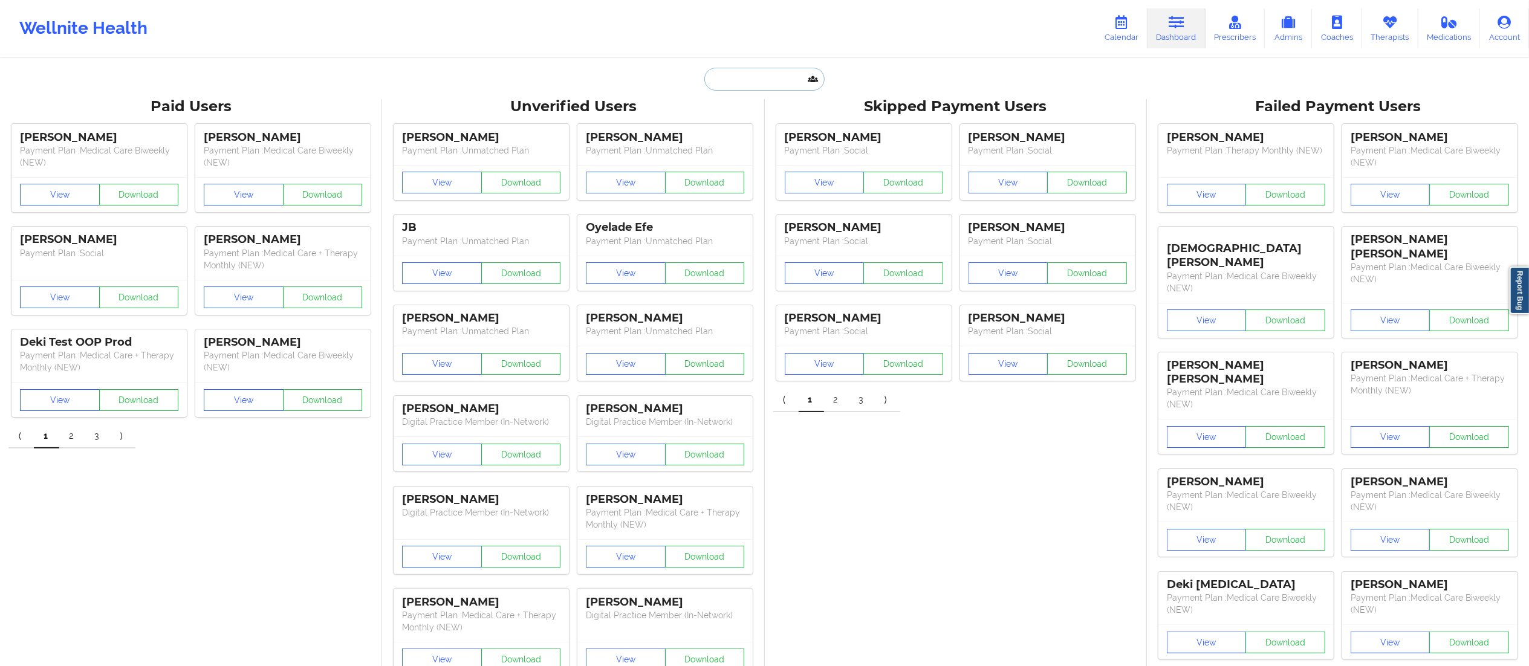
click at [756, 82] on input "text" at bounding box center [764, 79] width 120 height 23
paste input "JENNETTE CORREA"
type input "JENNETTE CORREA"
click at [738, 141] on div "Jennette Correa - jennv825@gmail.com" at bounding box center [794, 132] width 162 height 22
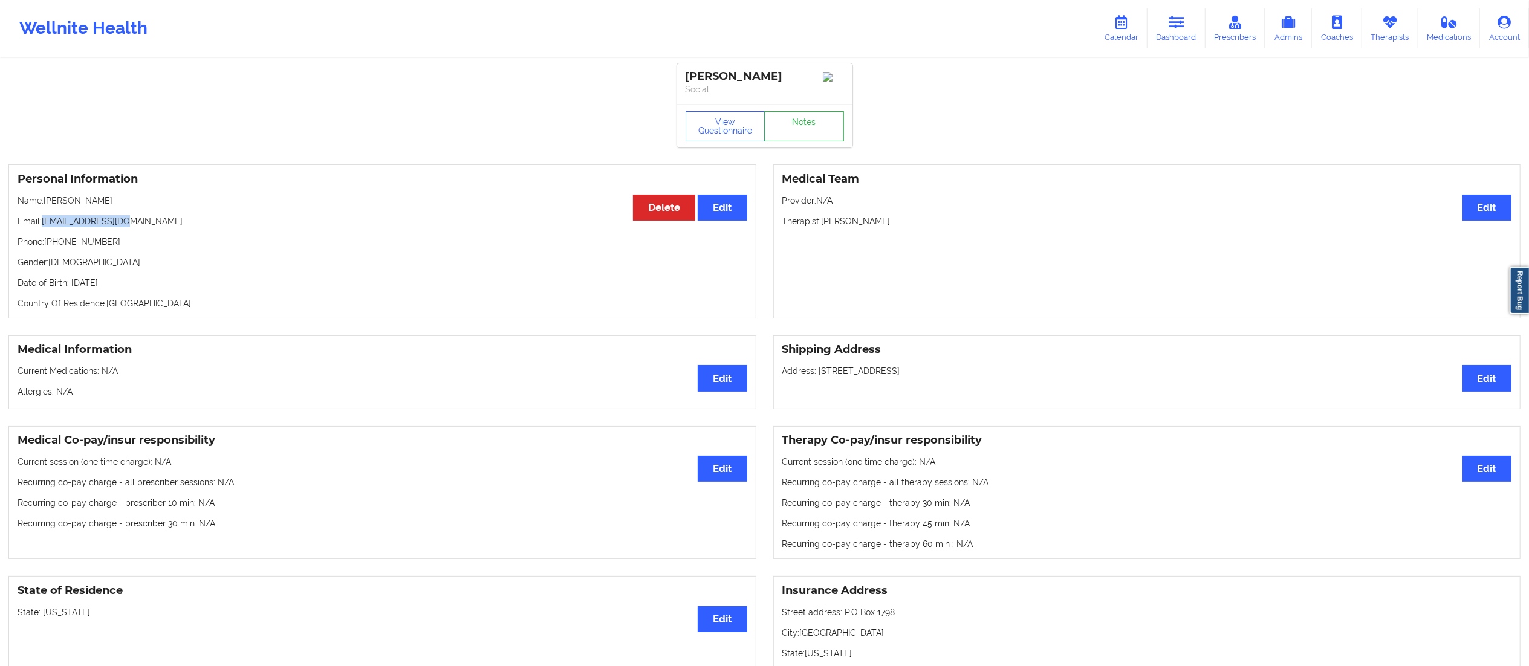
drag, startPoint x: 42, startPoint y: 224, endPoint x: 206, endPoint y: 220, distance: 164.5
click at [206, 220] on p "Email: jennv825@gmail.com" at bounding box center [383, 221] width 730 height 12
click at [66, 239] on div "Personal Information Edit Delete Name: Jennette Correa Email: jennv825@gmail.co…" at bounding box center [382, 241] width 748 height 154
drag, startPoint x: 1170, startPoint y: 31, endPoint x: 1161, endPoint y: 37, distance: 11.2
click at [1170, 31] on link "Dashboard" at bounding box center [1176, 28] width 58 height 40
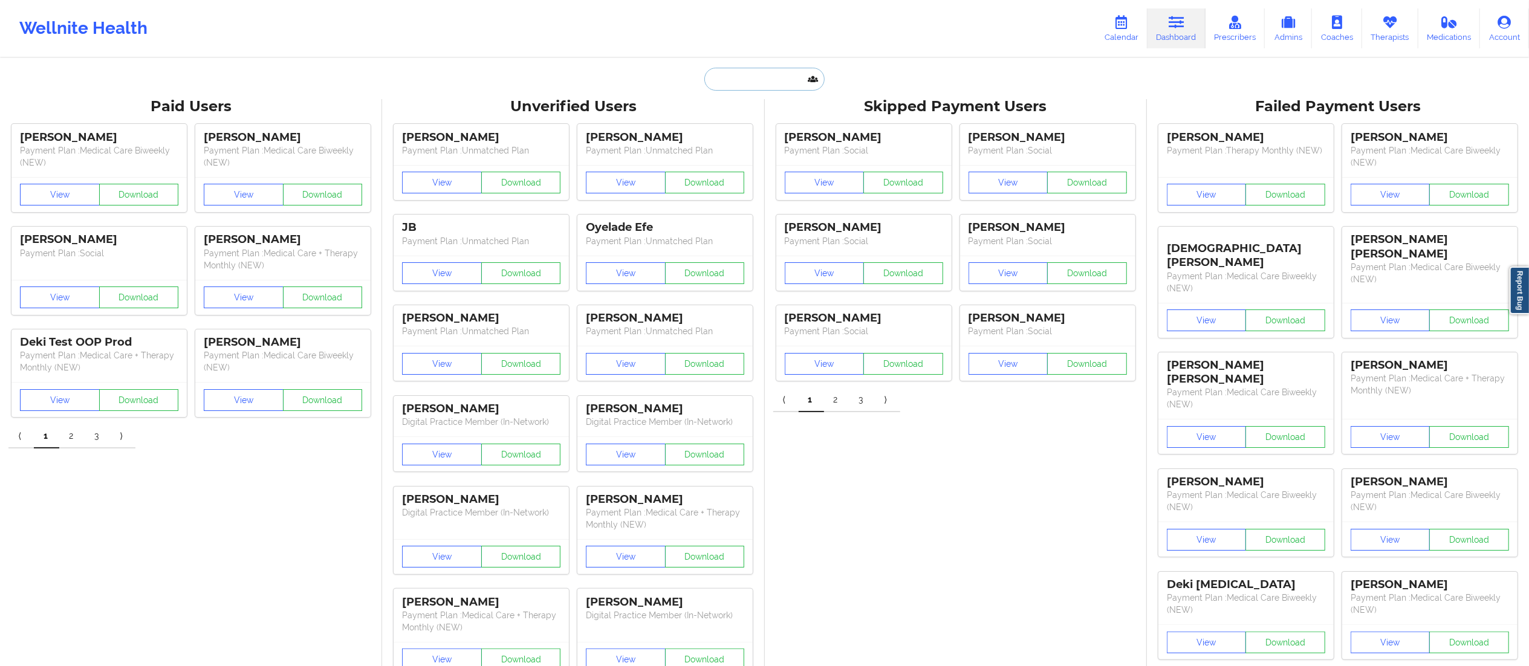
click at [746, 82] on input "text" at bounding box center [764, 79] width 120 height 23
paste input "LOREN DOUGLASS"
type input "LOREN DOUGLASS"
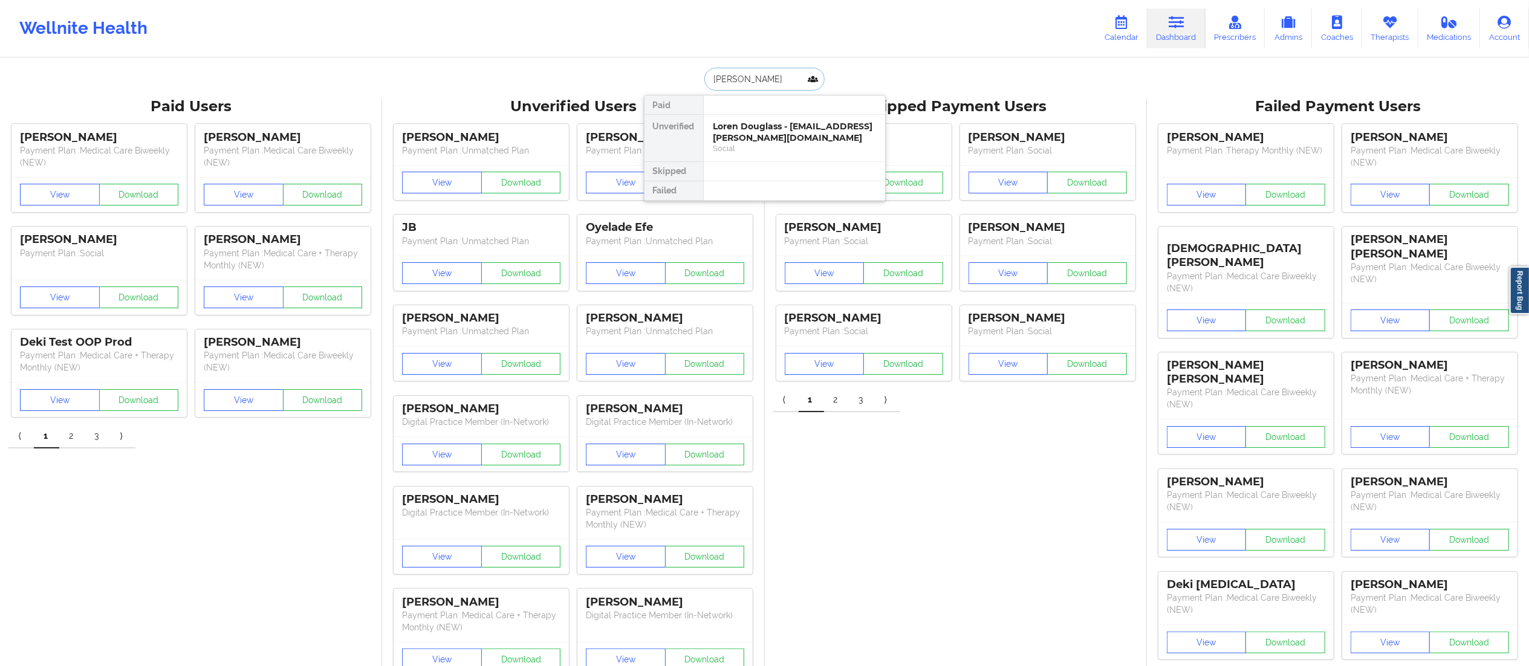
click at [753, 138] on div "Loren Douglass - loren.r.douglass@gmail.com" at bounding box center [794, 132] width 162 height 22
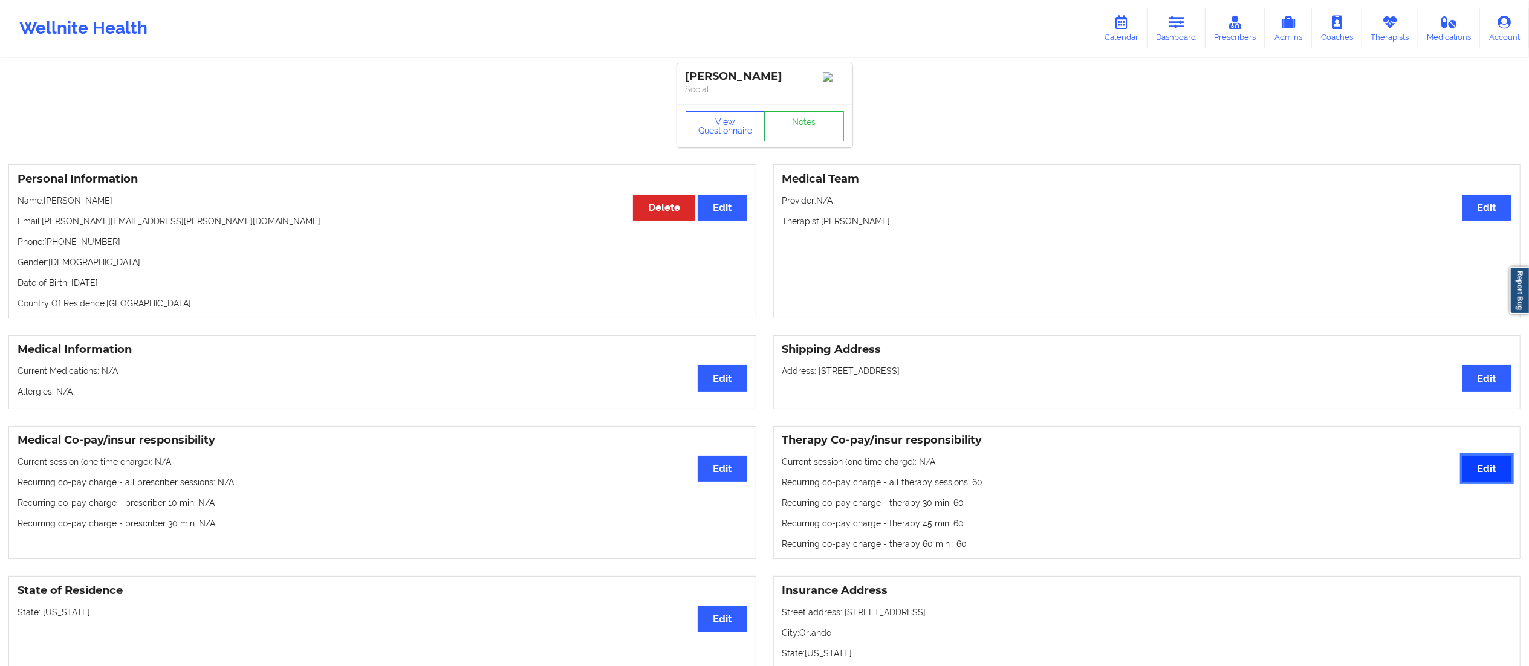
click at [1483, 468] on button "Edit" at bounding box center [1486, 469] width 49 height 26
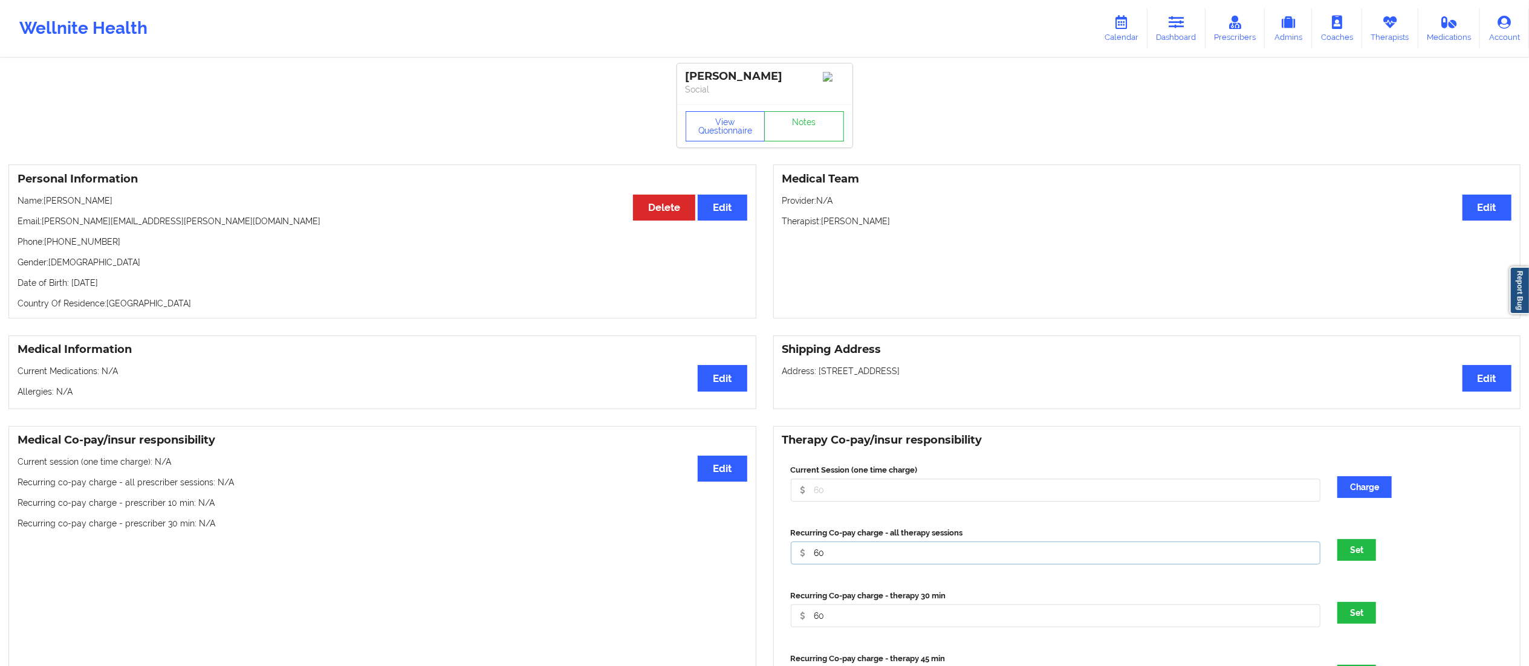
drag, startPoint x: 835, startPoint y: 555, endPoint x: 799, endPoint y: 563, distance: 37.7
click at [799, 563] on input "60" at bounding box center [1056, 553] width 530 height 23
type input "0"
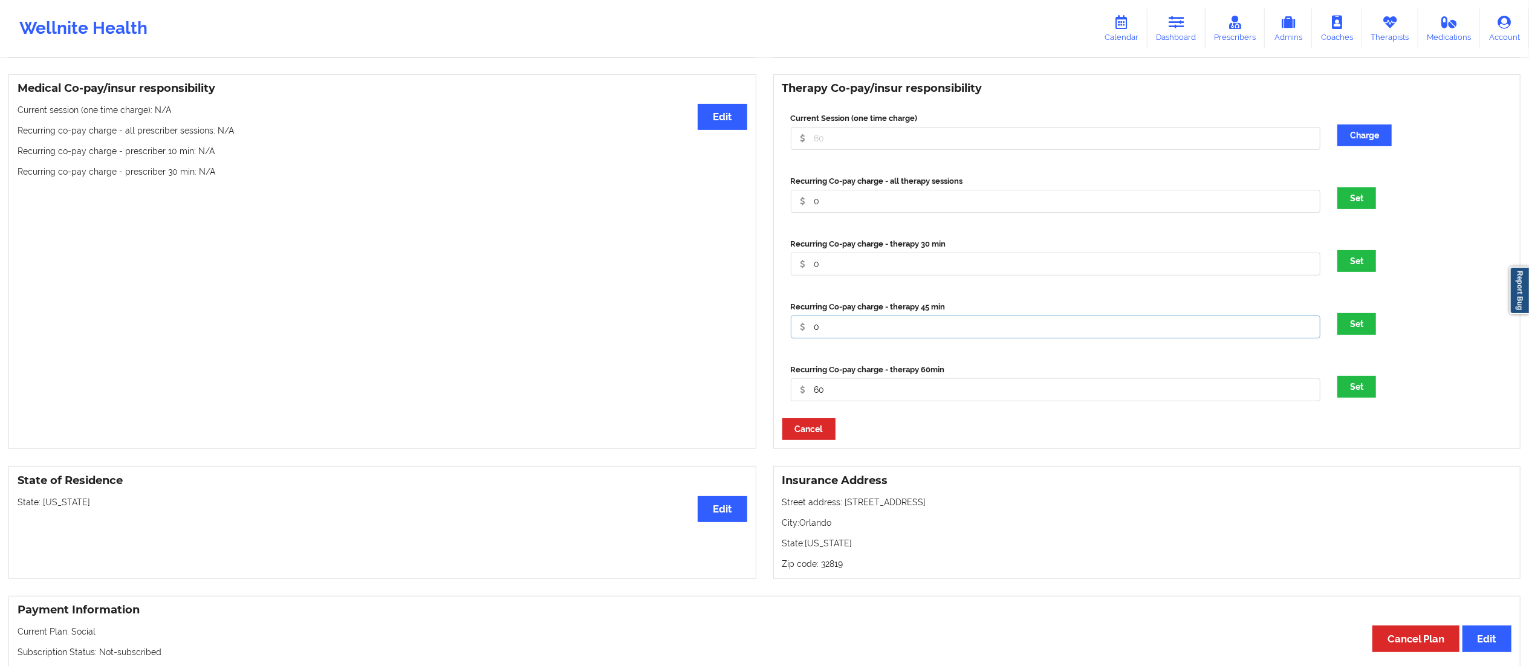
type input "0"
click at [1337, 376] on button "Set" at bounding box center [1356, 387] width 39 height 22
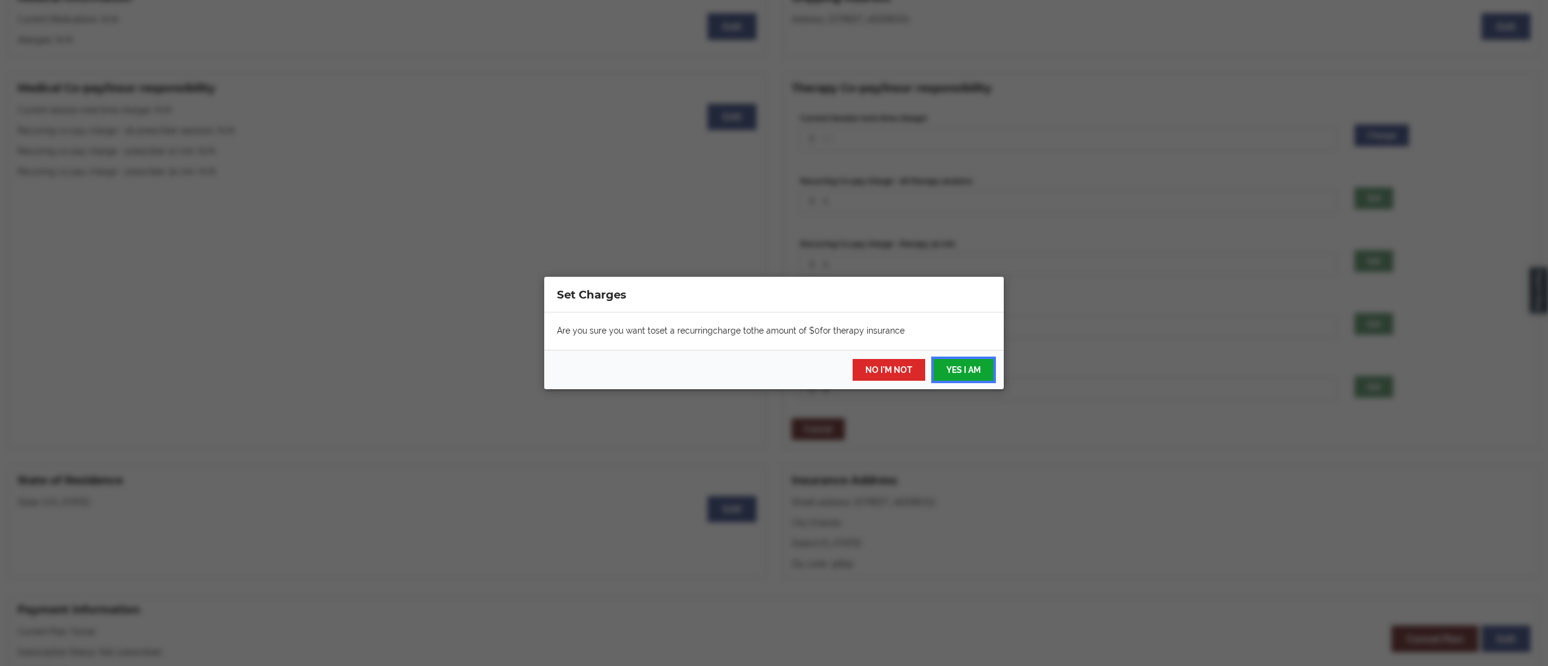
click at [970, 375] on button "YES I AM" at bounding box center [963, 370] width 60 height 22
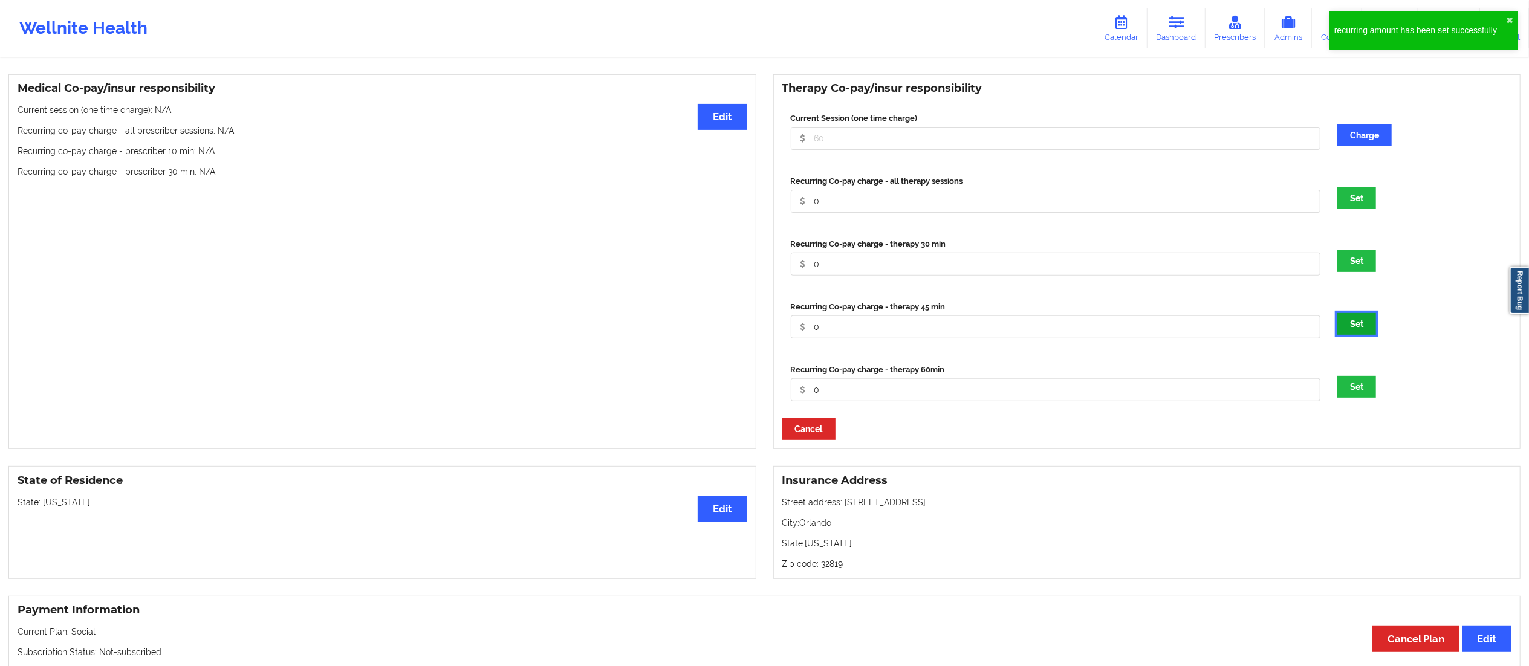
click at [1357, 328] on button "Set" at bounding box center [1356, 324] width 39 height 22
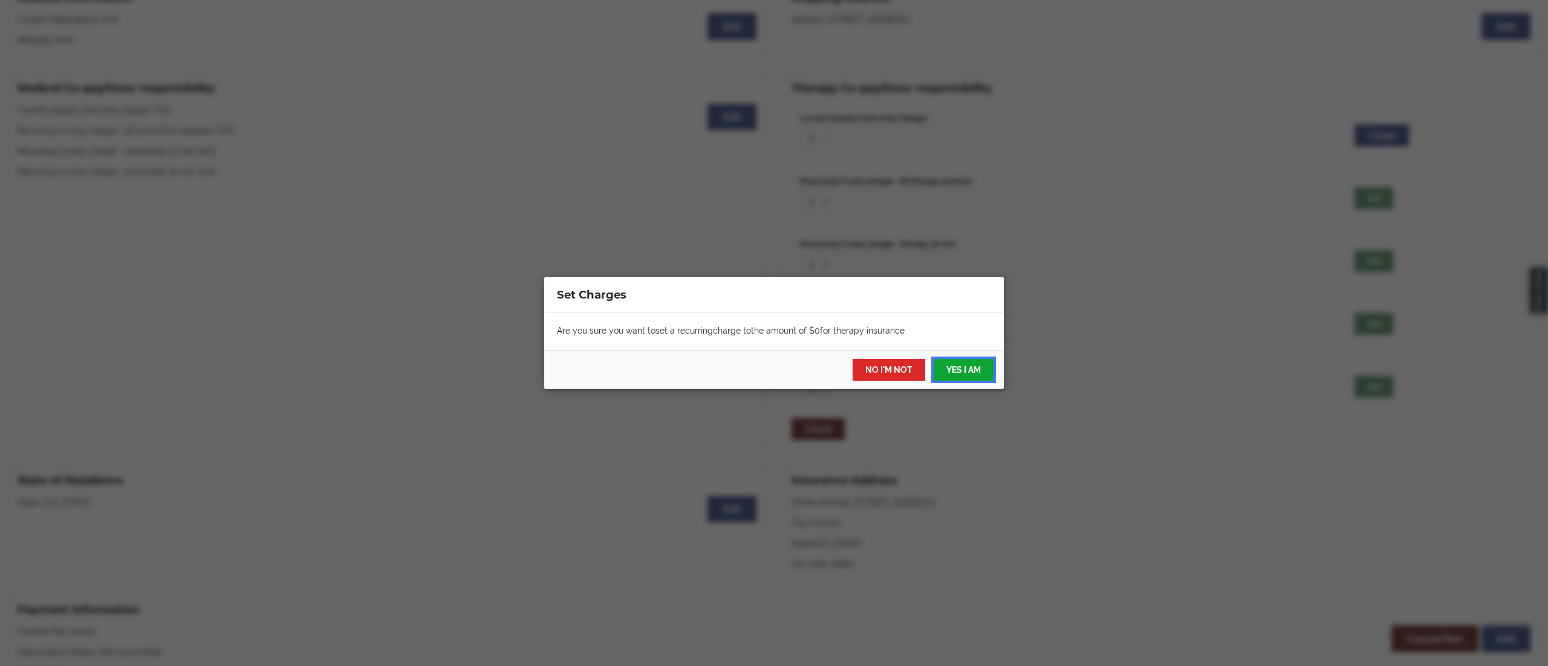
click at [968, 368] on button "YES I AM" at bounding box center [963, 370] width 60 height 22
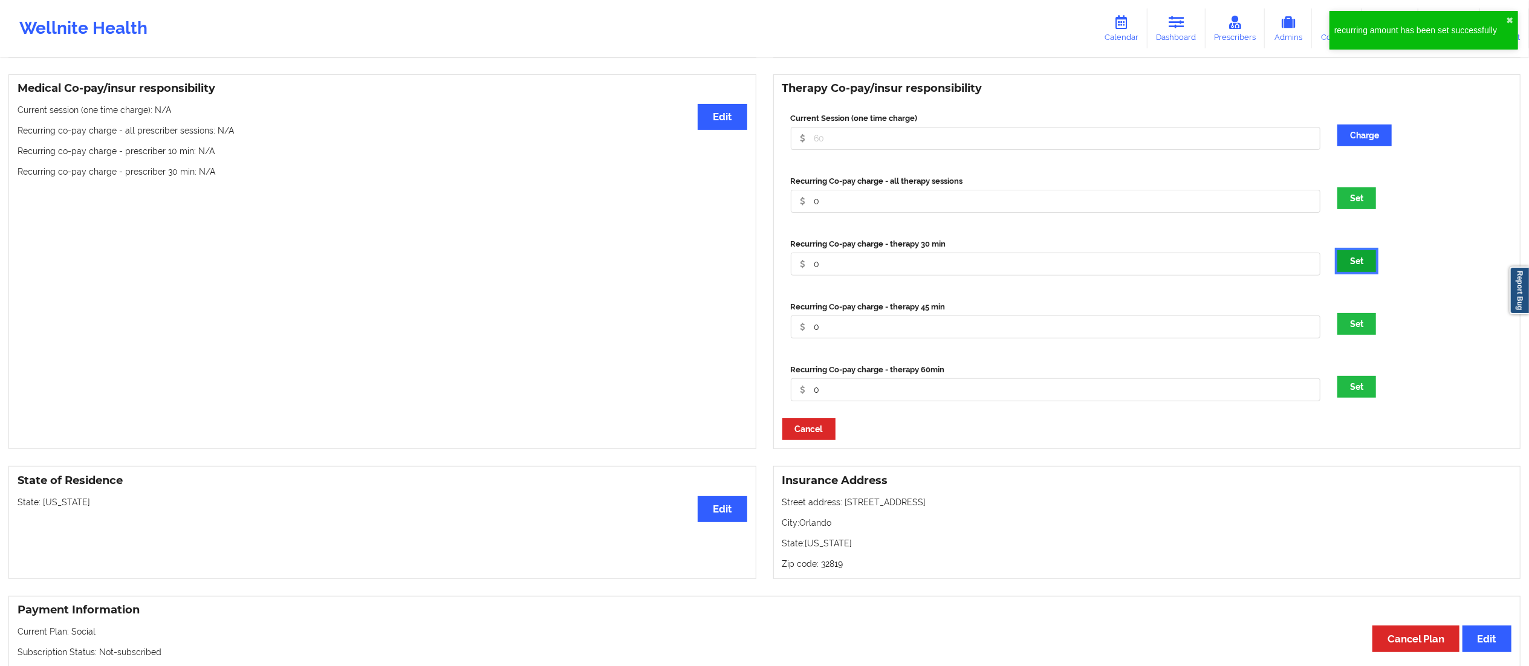
click at [1352, 265] on button "Set" at bounding box center [1356, 261] width 39 height 22
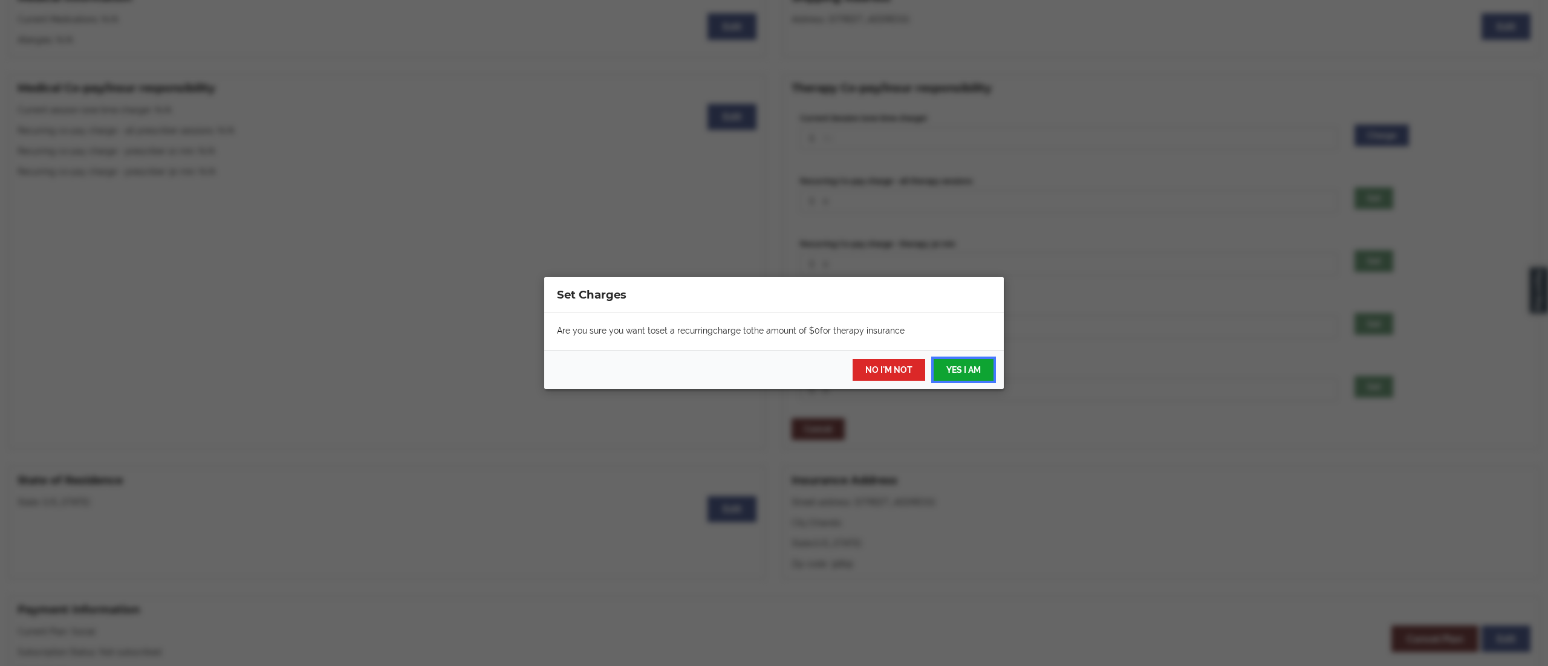
click at [961, 365] on button "YES I AM" at bounding box center [963, 370] width 60 height 22
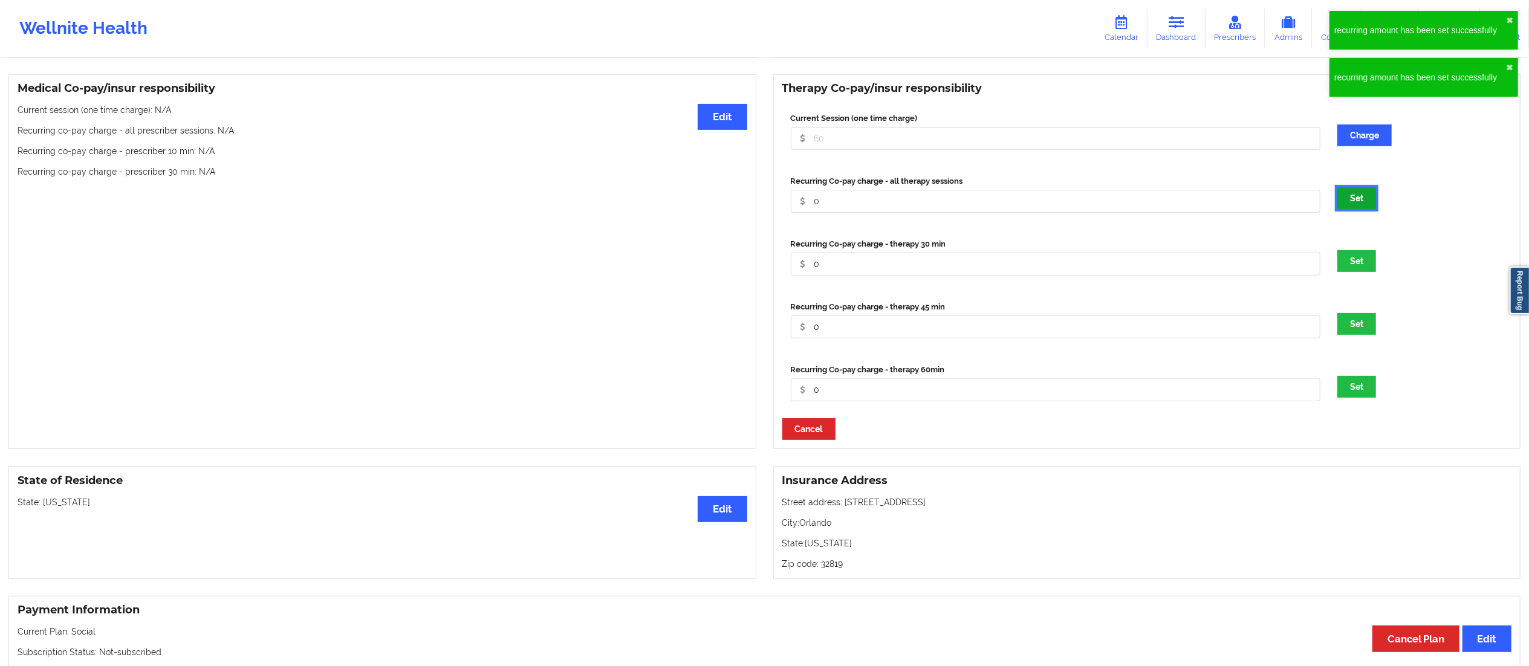
click at [1358, 203] on button "Set" at bounding box center [1356, 198] width 39 height 22
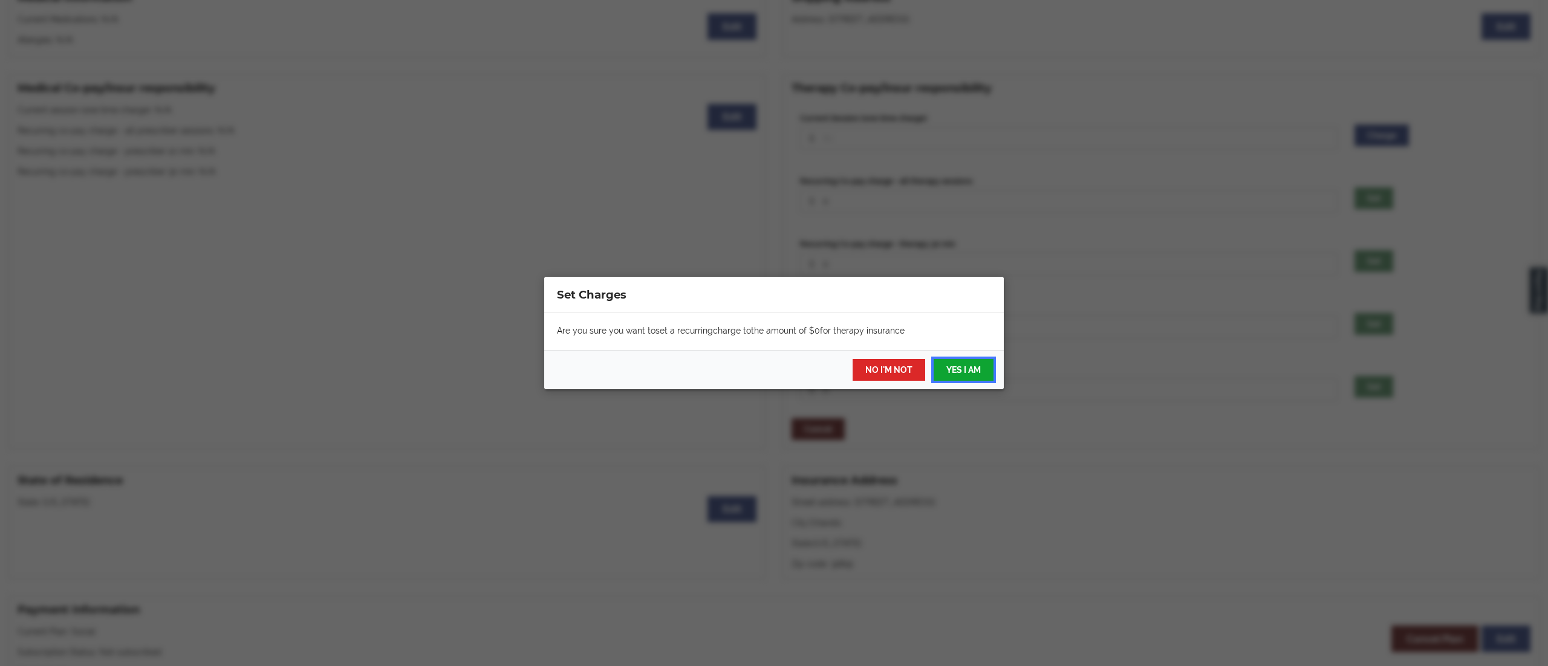
click at [965, 369] on button "YES I AM" at bounding box center [963, 370] width 60 height 22
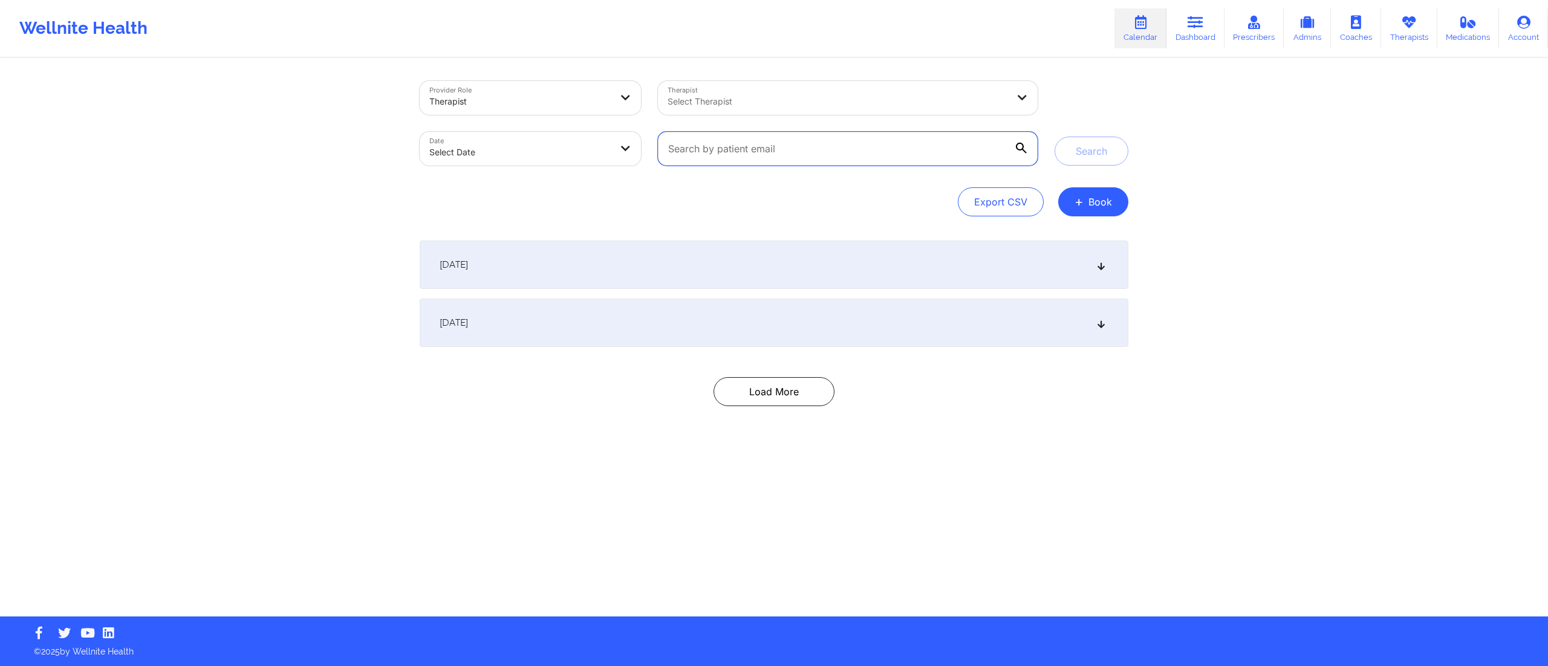
click at [736, 147] on input "text" at bounding box center [848, 149] width 380 height 34
paste input "[EMAIL_ADDRESS][DOMAIN_NAME]"
click at [1079, 147] on button "Search" at bounding box center [1091, 151] width 74 height 29
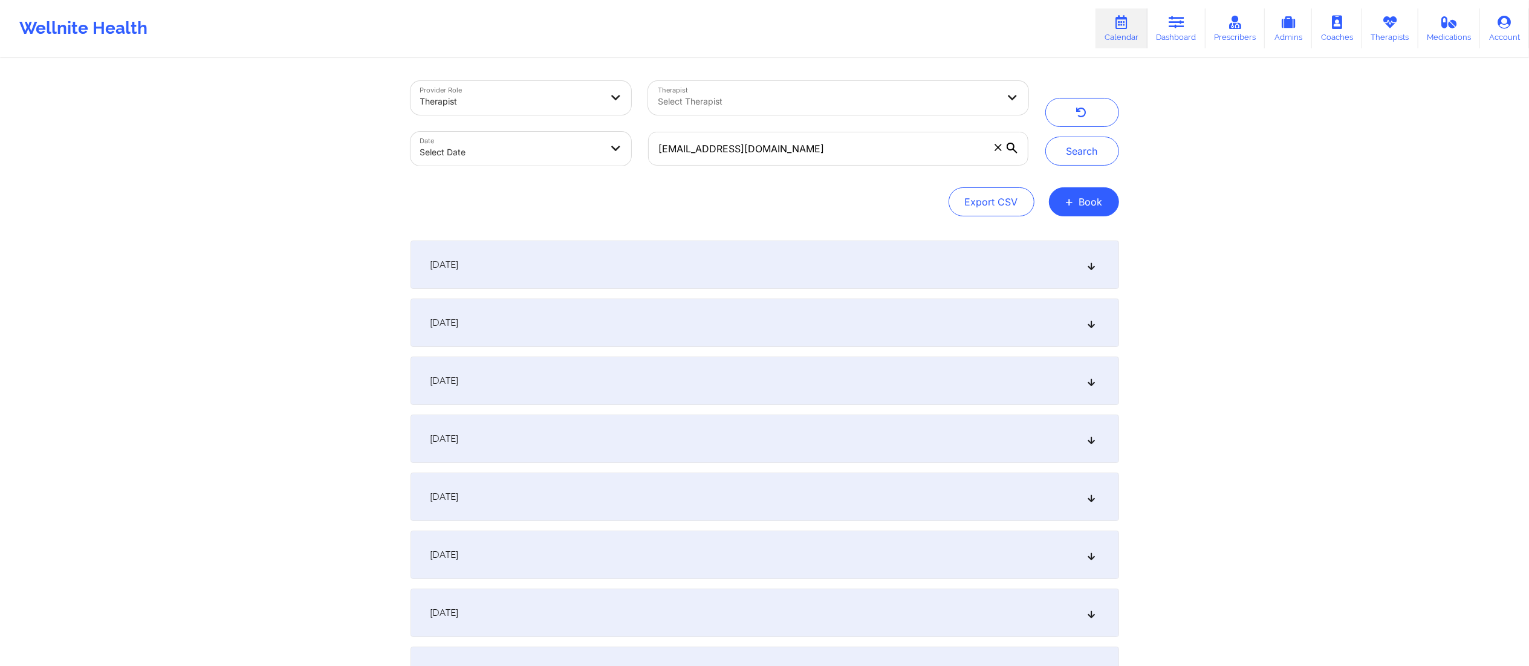
click at [736, 276] on div "[DATE]" at bounding box center [764, 265] width 708 height 48
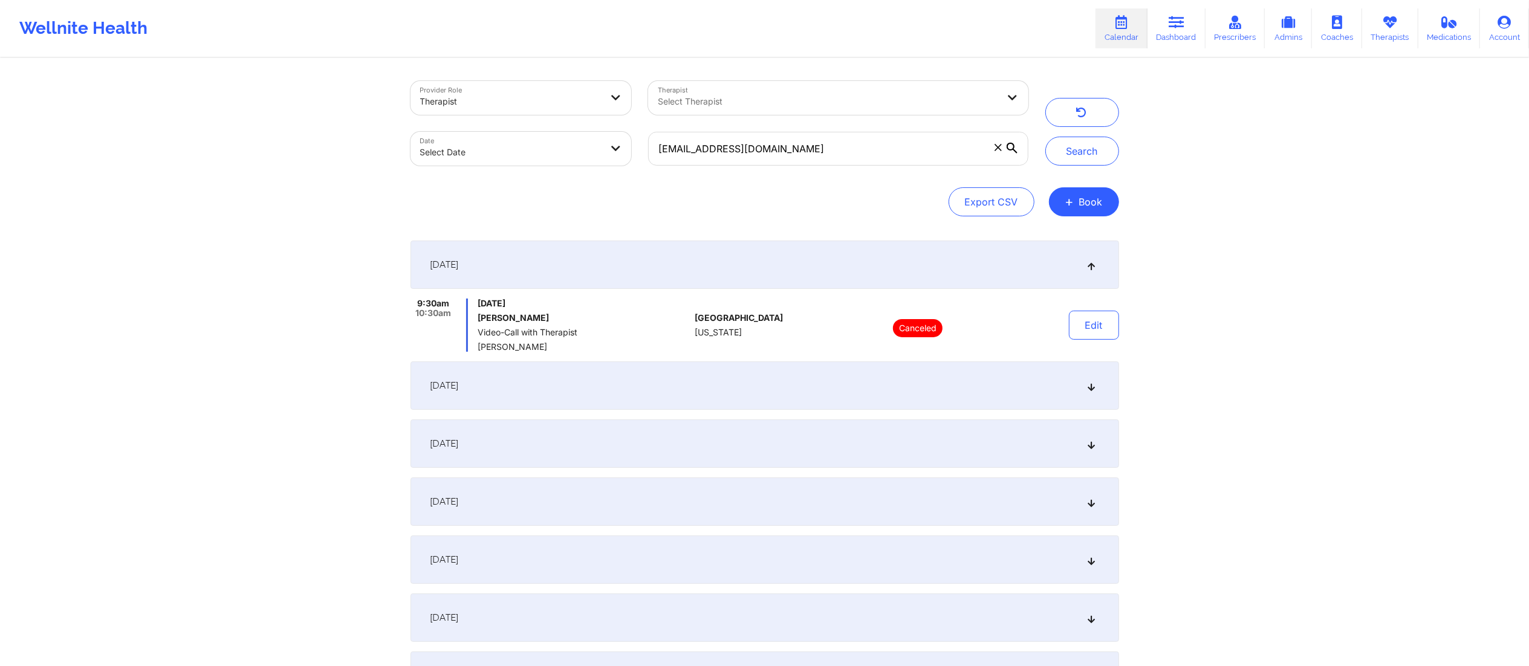
click at [731, 368] on div "[DATE]" at bounding box center [764, 385] width 708 height 48
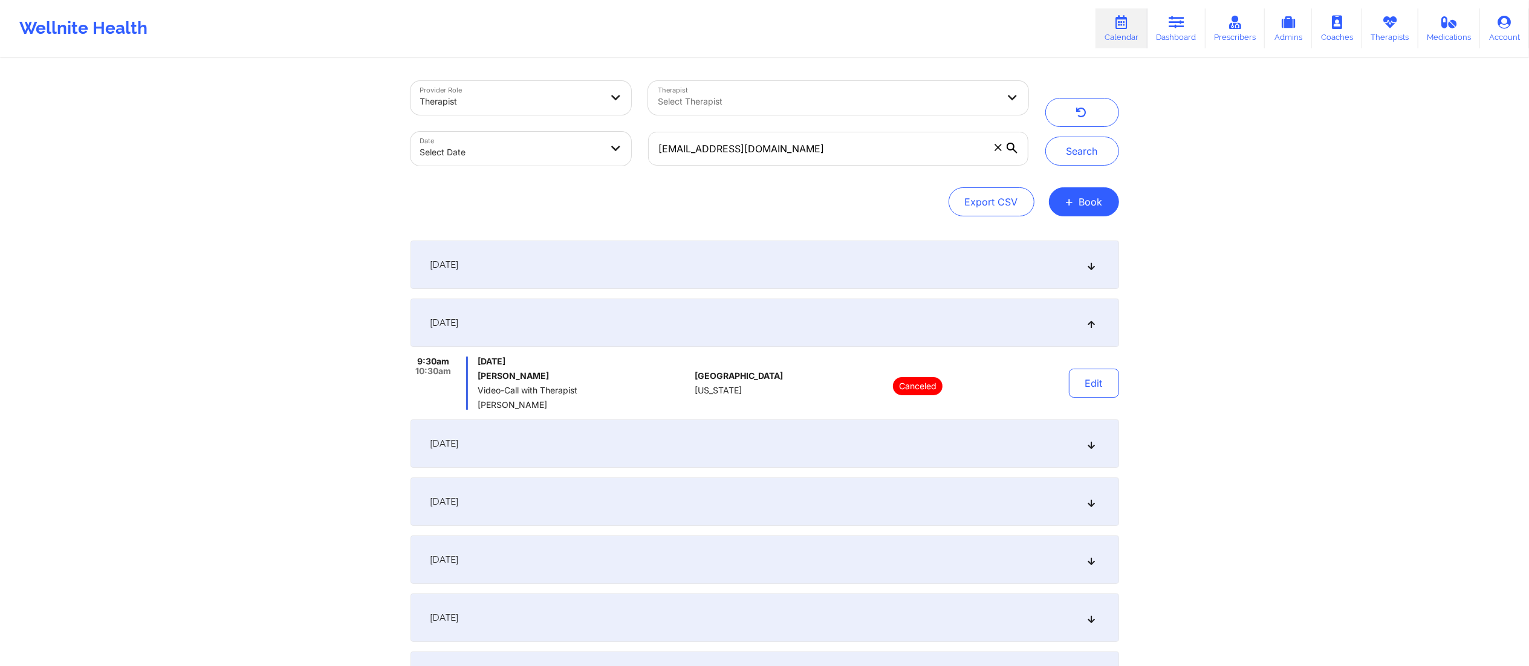
click at [756, 437] on div "[DATE]" at bounding box center [764, 444] width 708 height 48
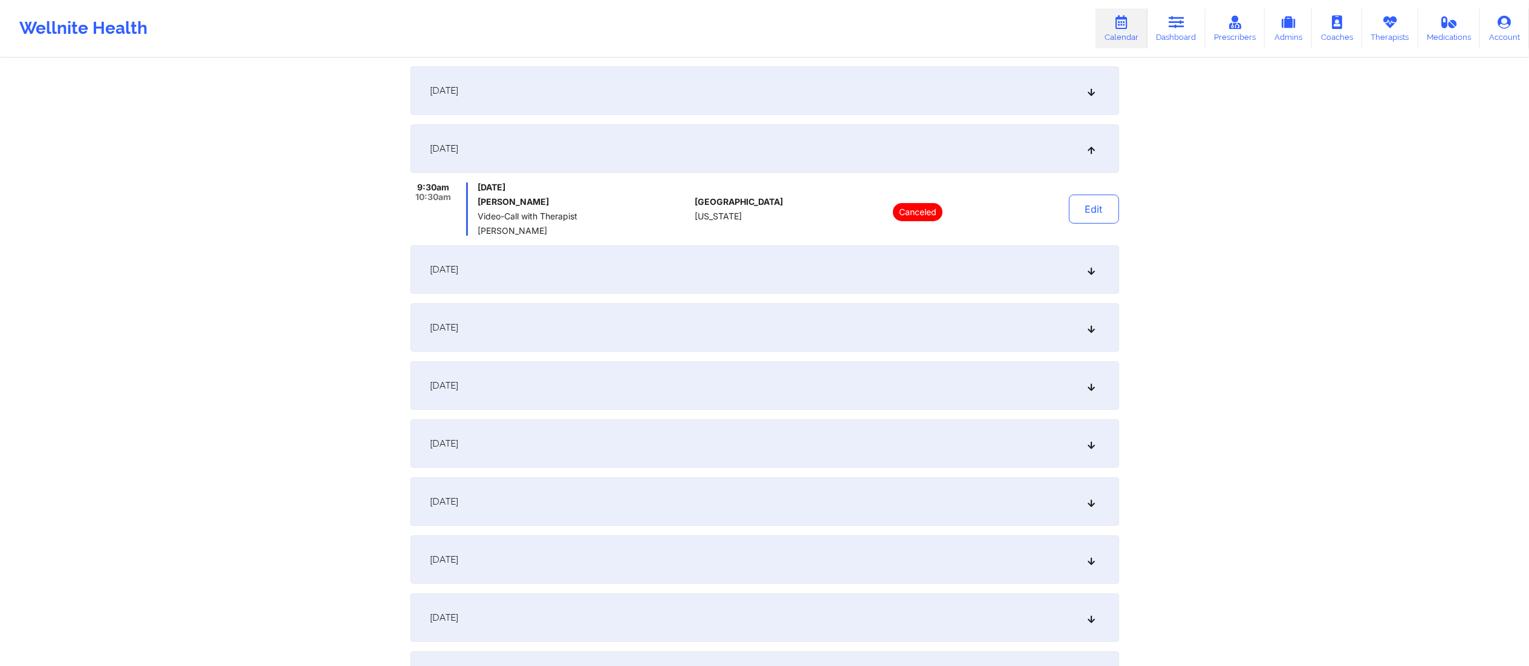
scroll to position [233, 0]
click at [751, 267] on div "[DATE]" at bounding box center [764, 268] width 708 height 48
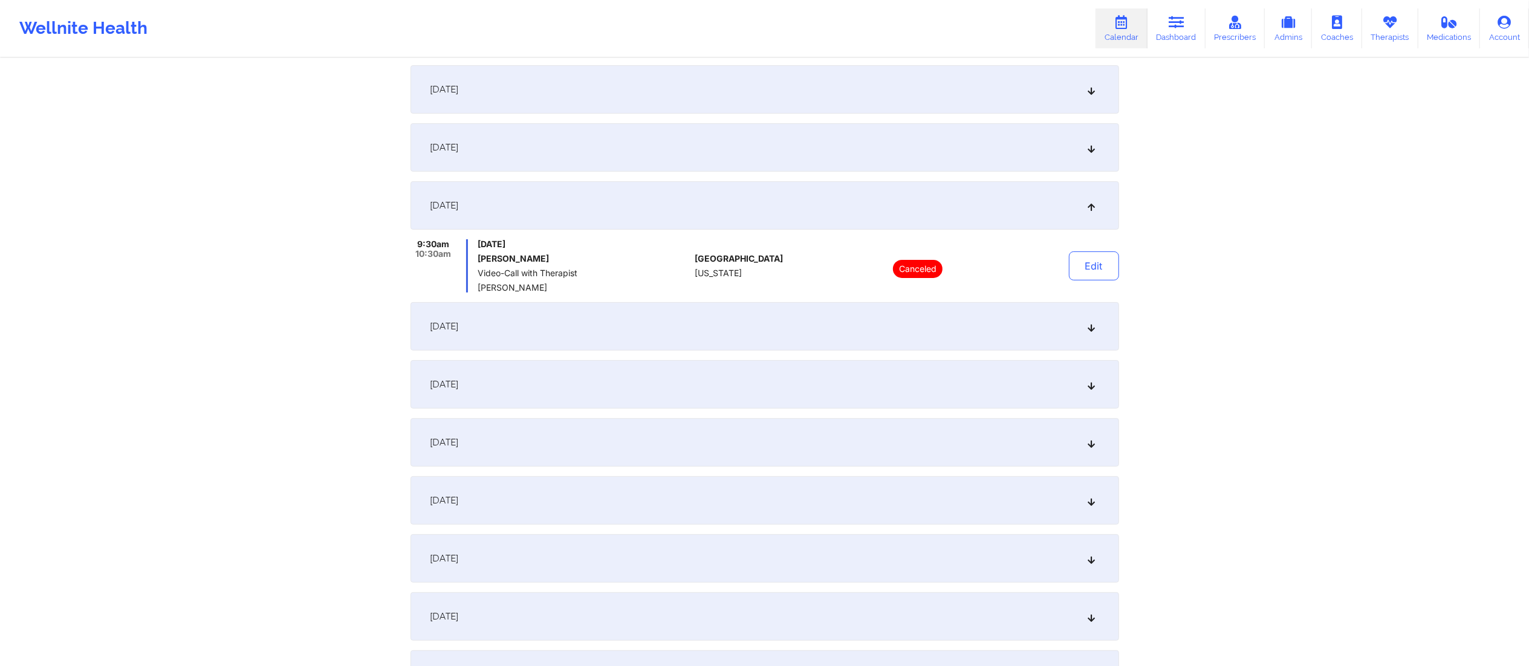
click at [779, 307] on div "[DATE]" at bounding box center [764, 326] width 708 height 48
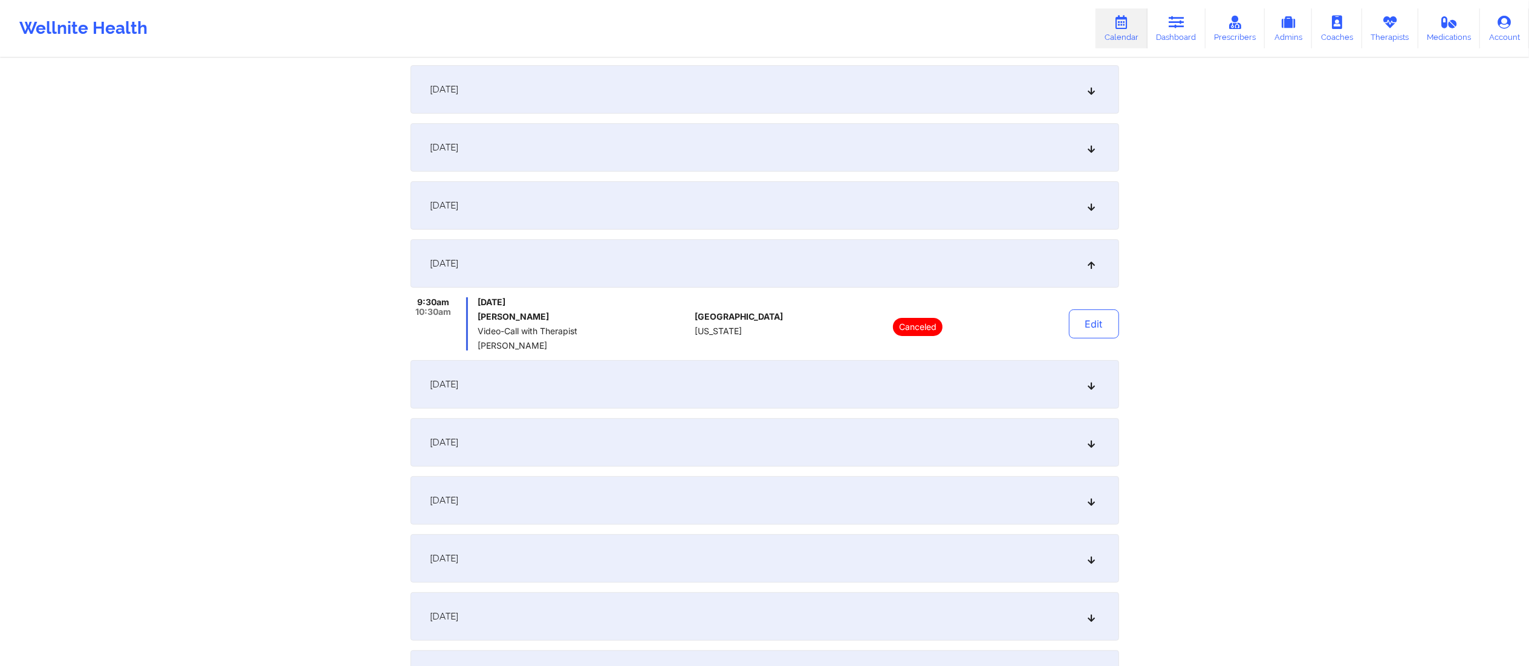
click at [805, 382] on div "[DATE]" at bounding box center [764, 384] width 708 height 48
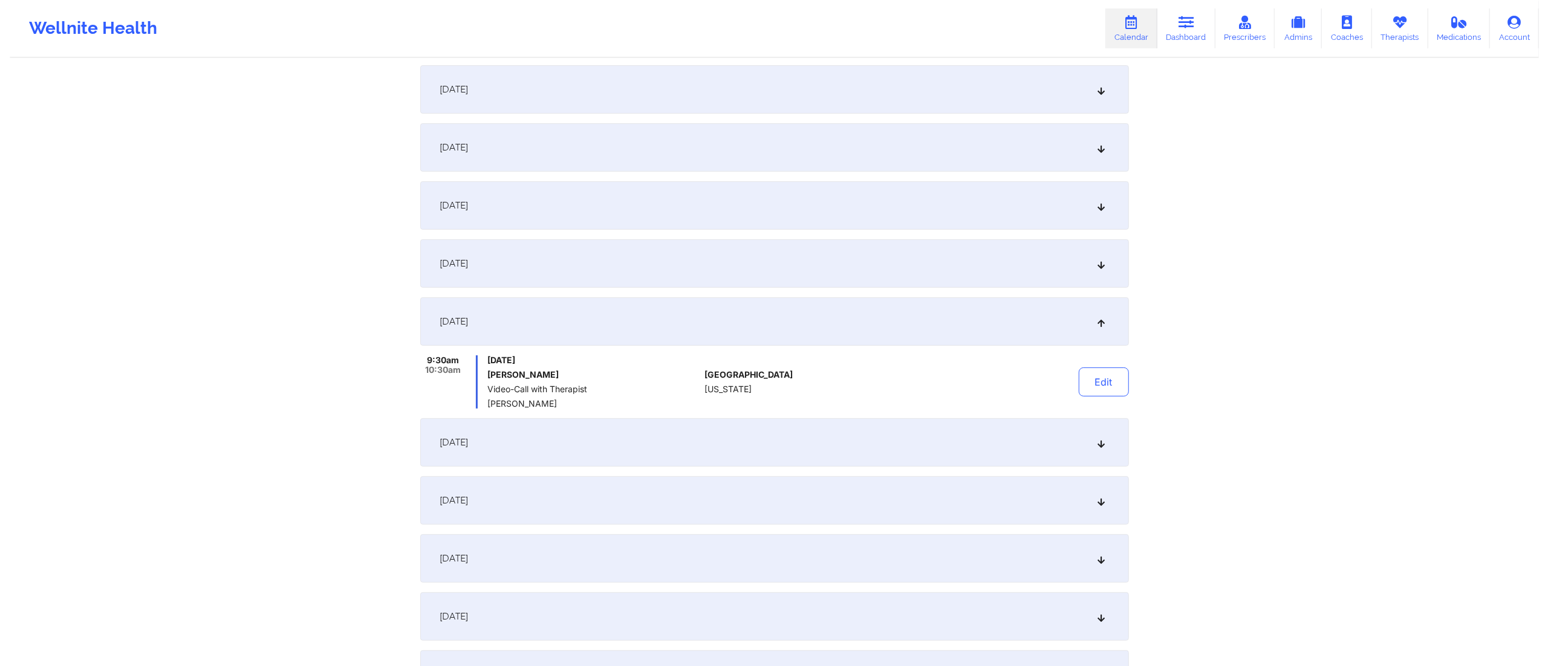
scroll to position [357, 0]
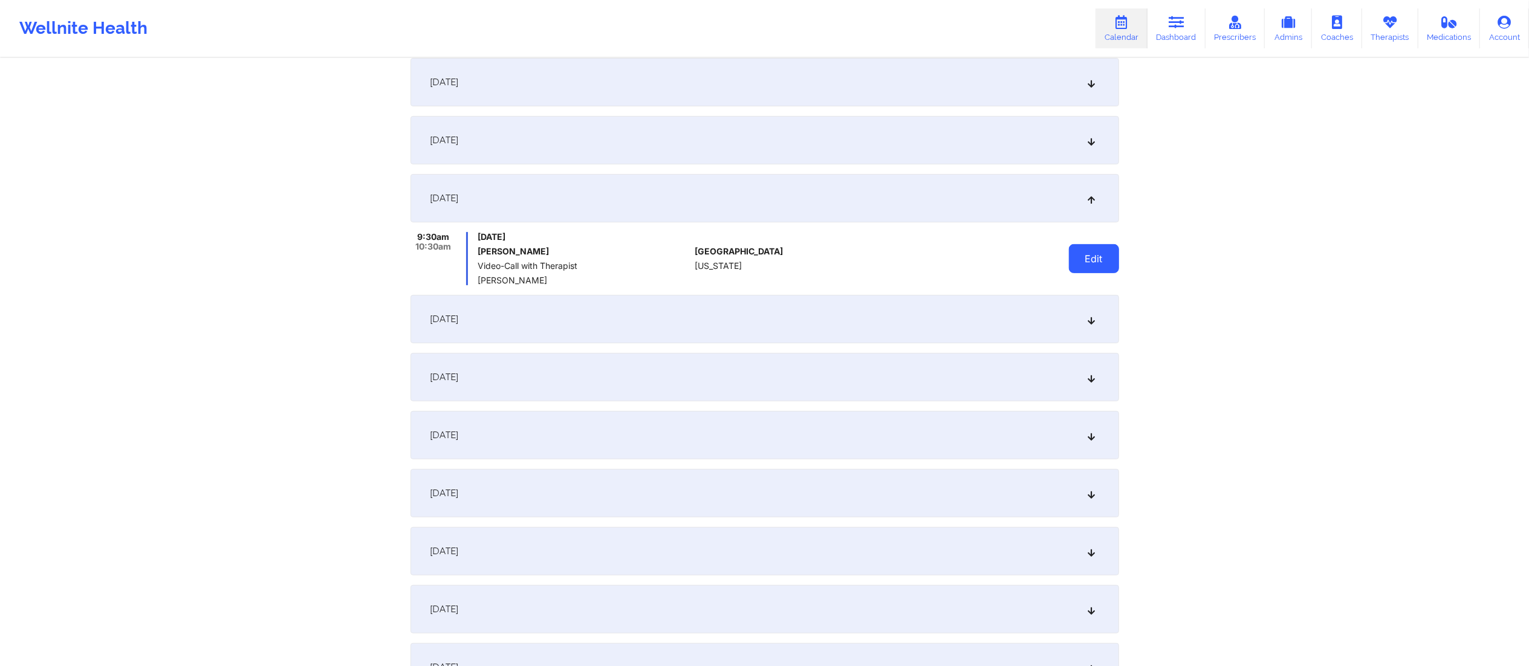
click at [1089, 258] on button "Edit" at bounding box center [1094, 258] width 50 height 29
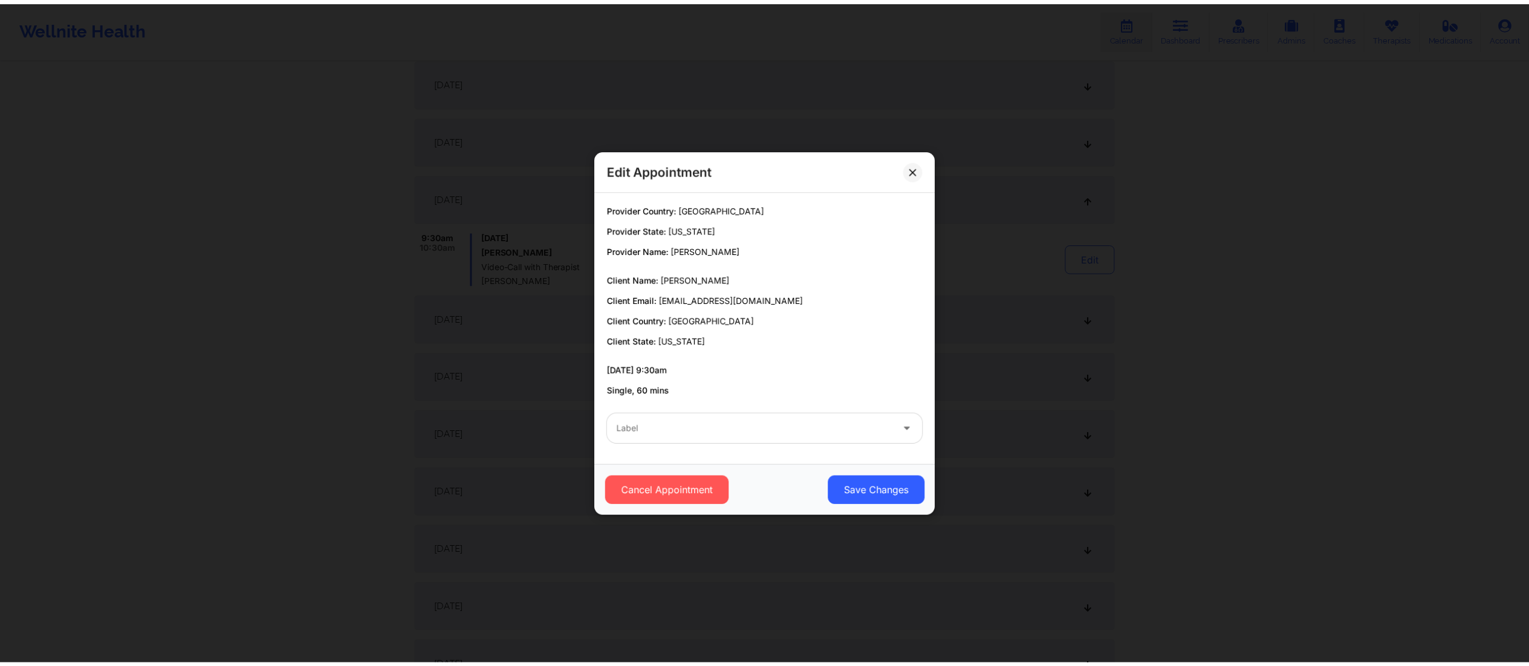
scroll to position [358, 0]
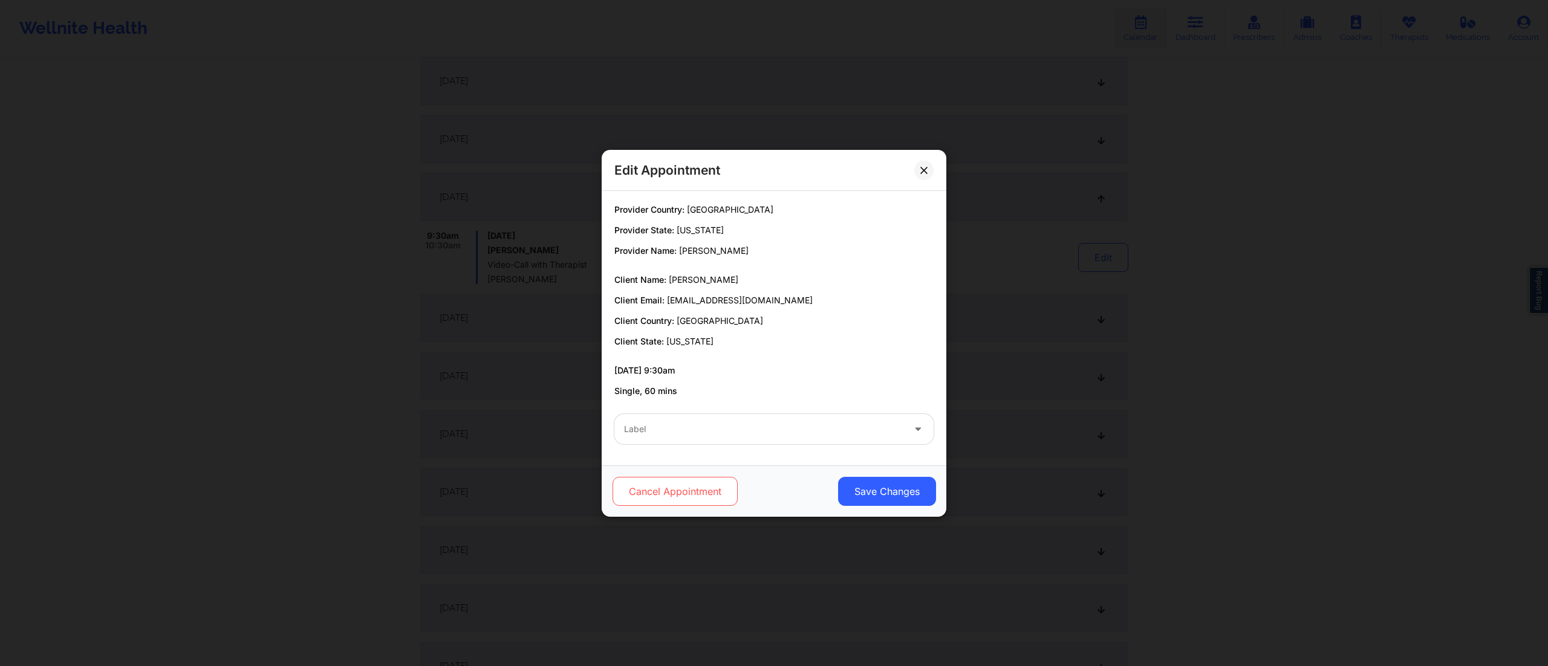
click at [678, 493] on button "Cancel Appointment" at bounding box center [674, 491] width 125 height 29
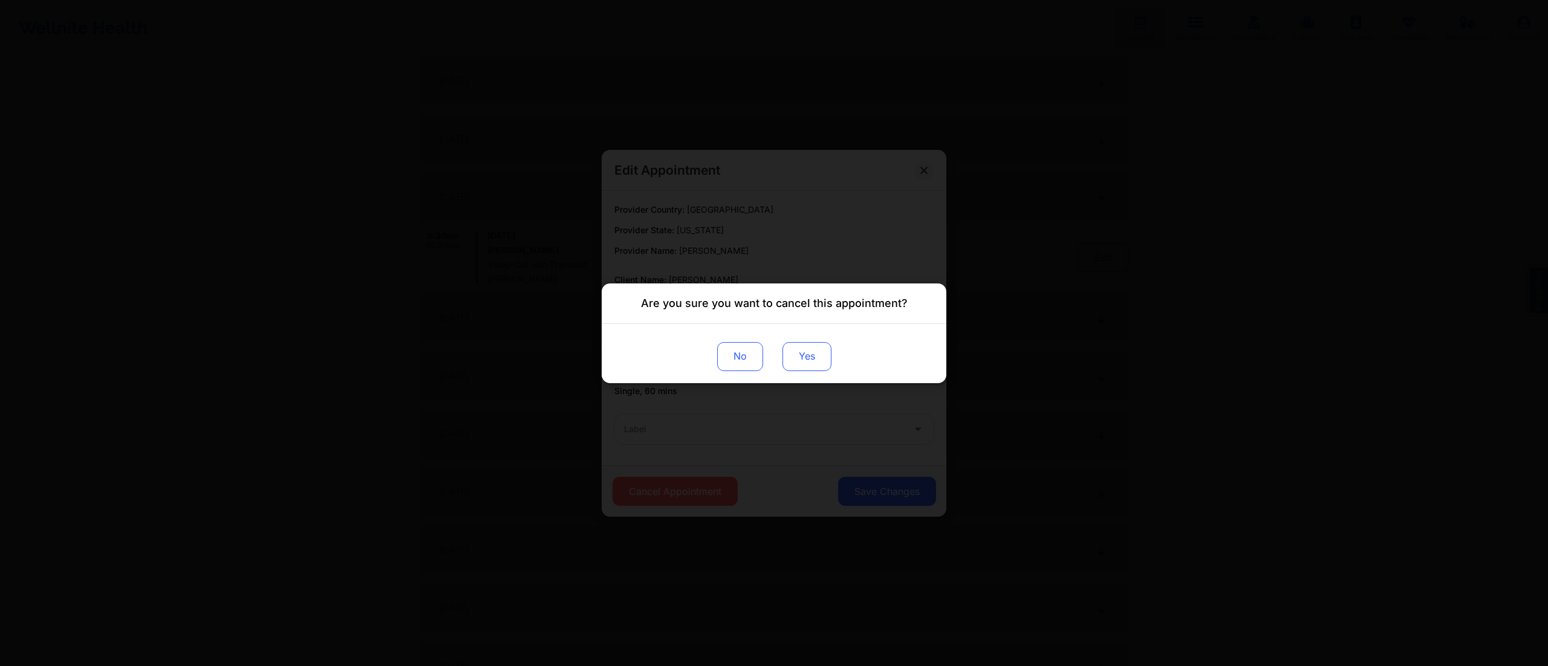
click at [794, 357] on button "Yes" at bounding box center [806, 356] width 49 height 29
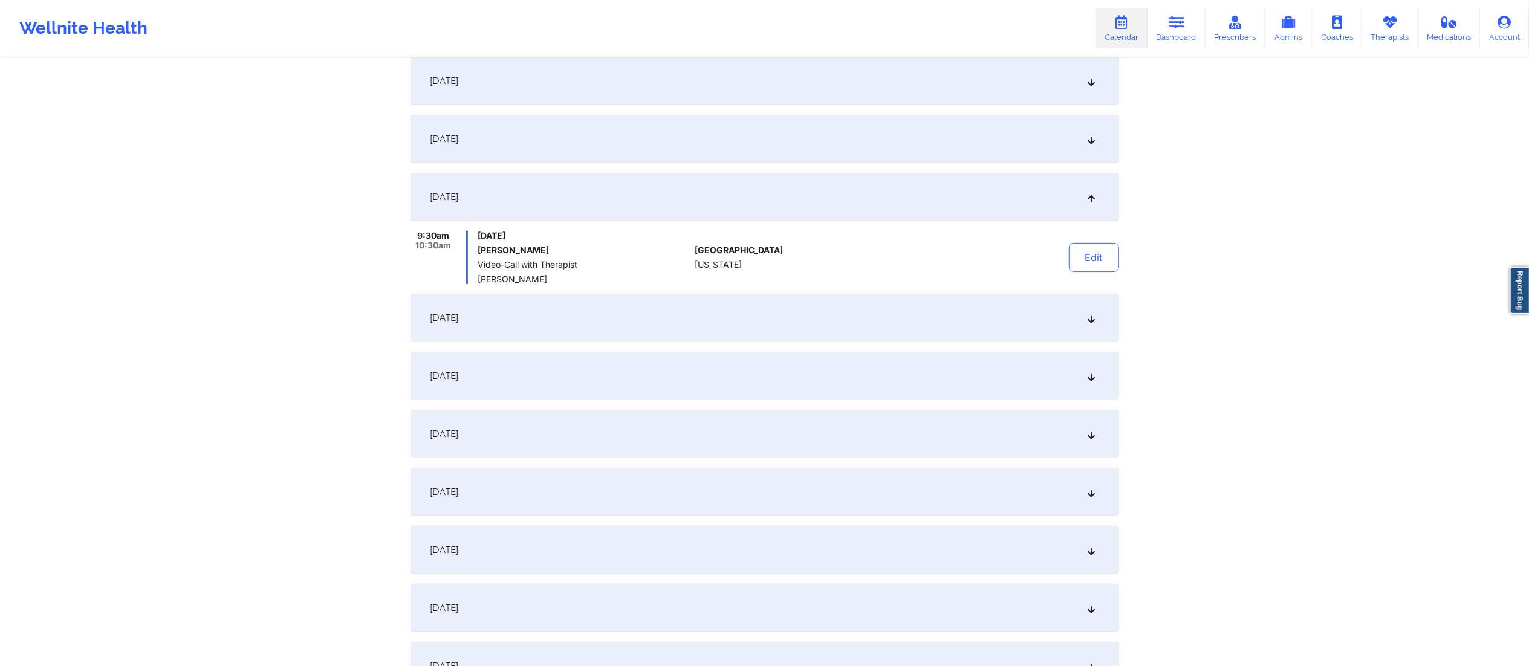
click at [910, 321] on div "[DATE]" at bounding box center [764, 318] width 708 height 48
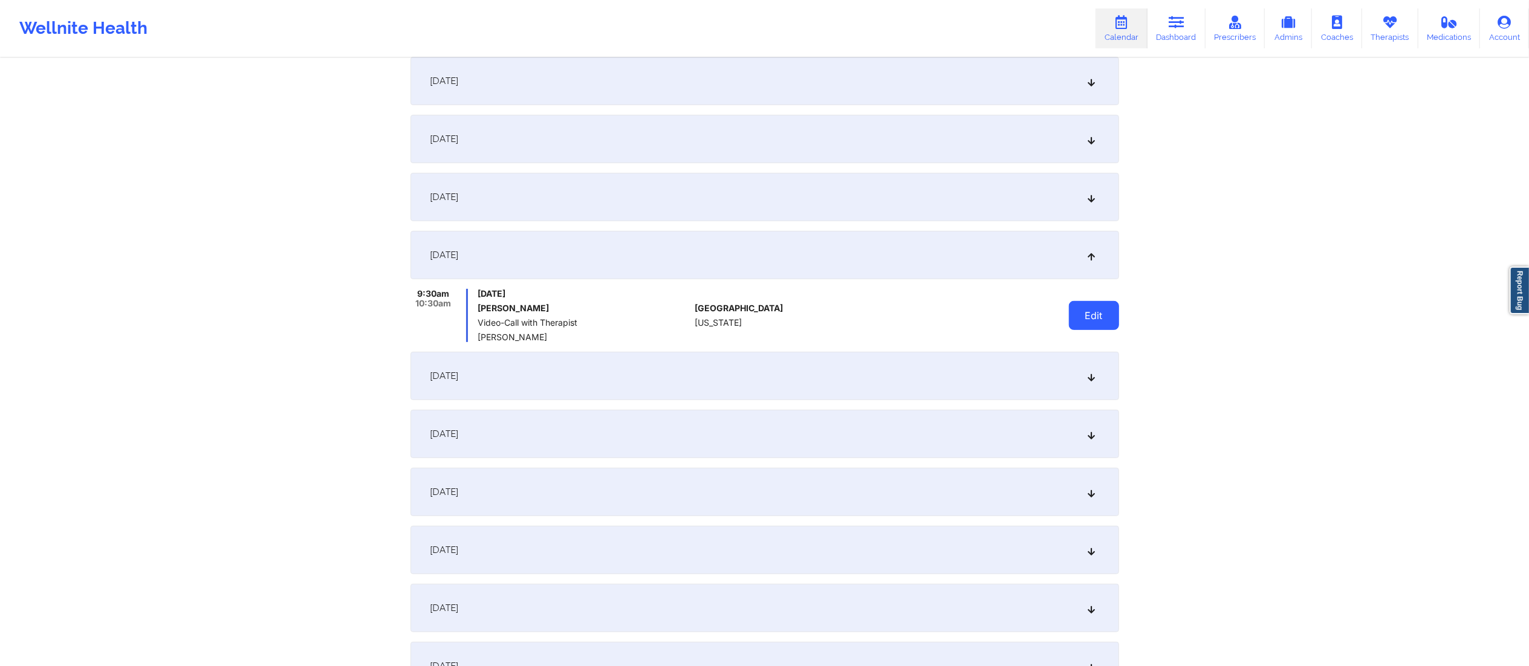
click at [1108, 319] on button "Edit" at bounding box center [1094, 315] width 50 height 29
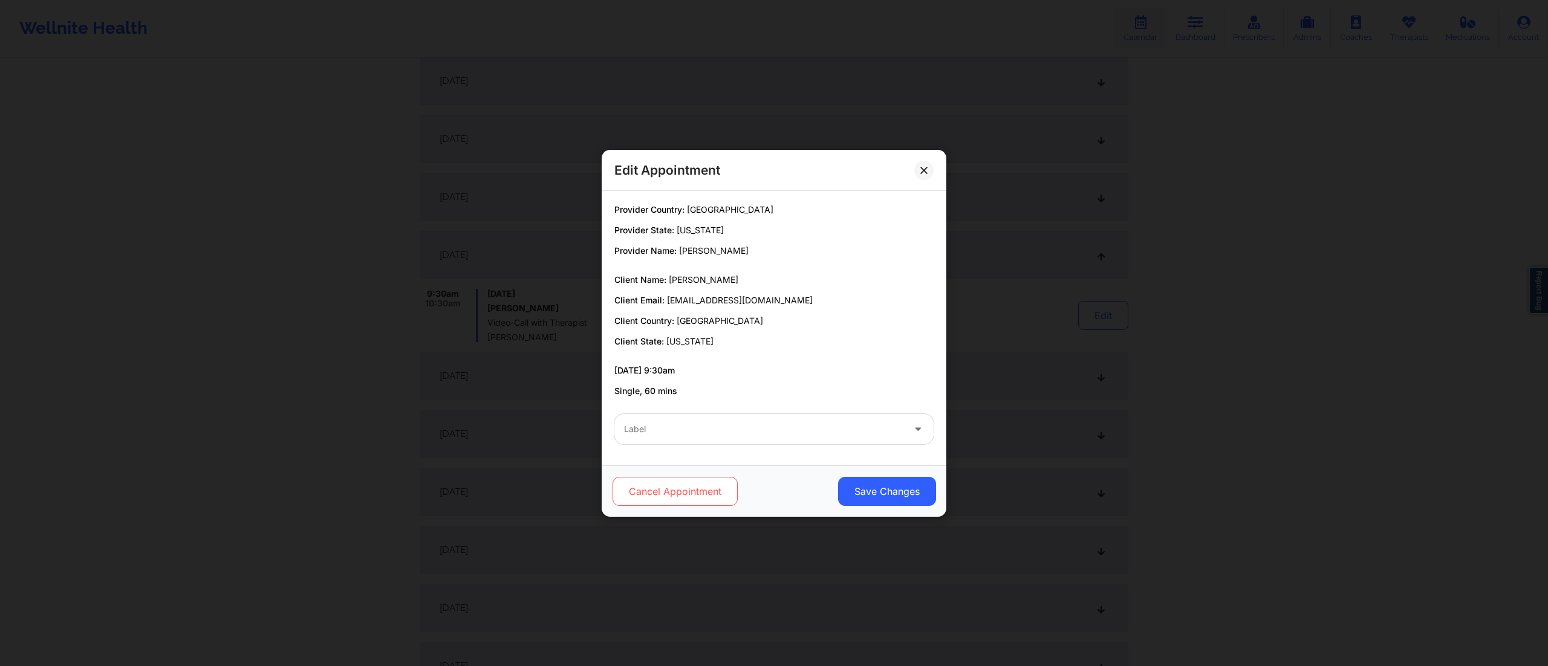
click at [669, 494] on button "Cancel Appointment" at bounding box center [674, 491] width 125 height 29
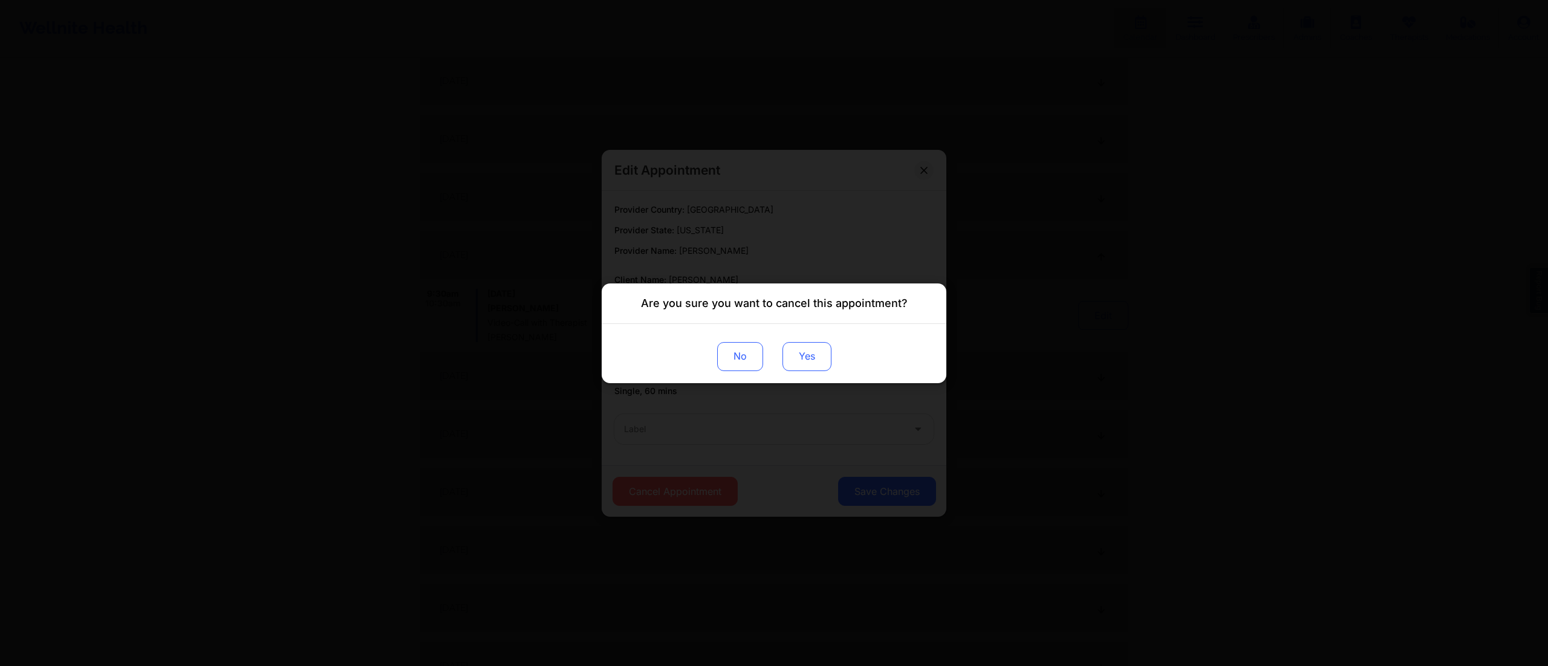
click at [828, 360] on button "Yes" at bounding box center [806, 356] width 49 height 29
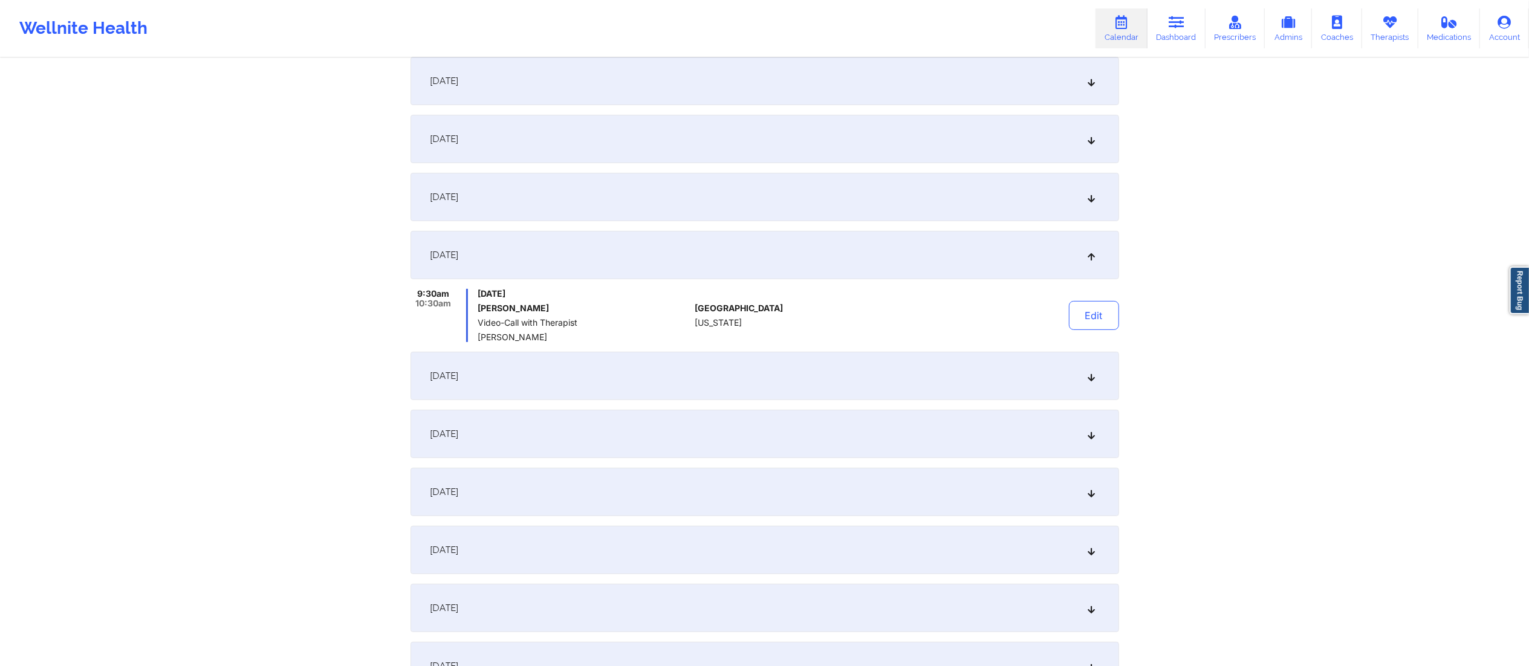
click at [863, 379] on div "[DATE]" at bounding box center [764, 376] width 708 height 48
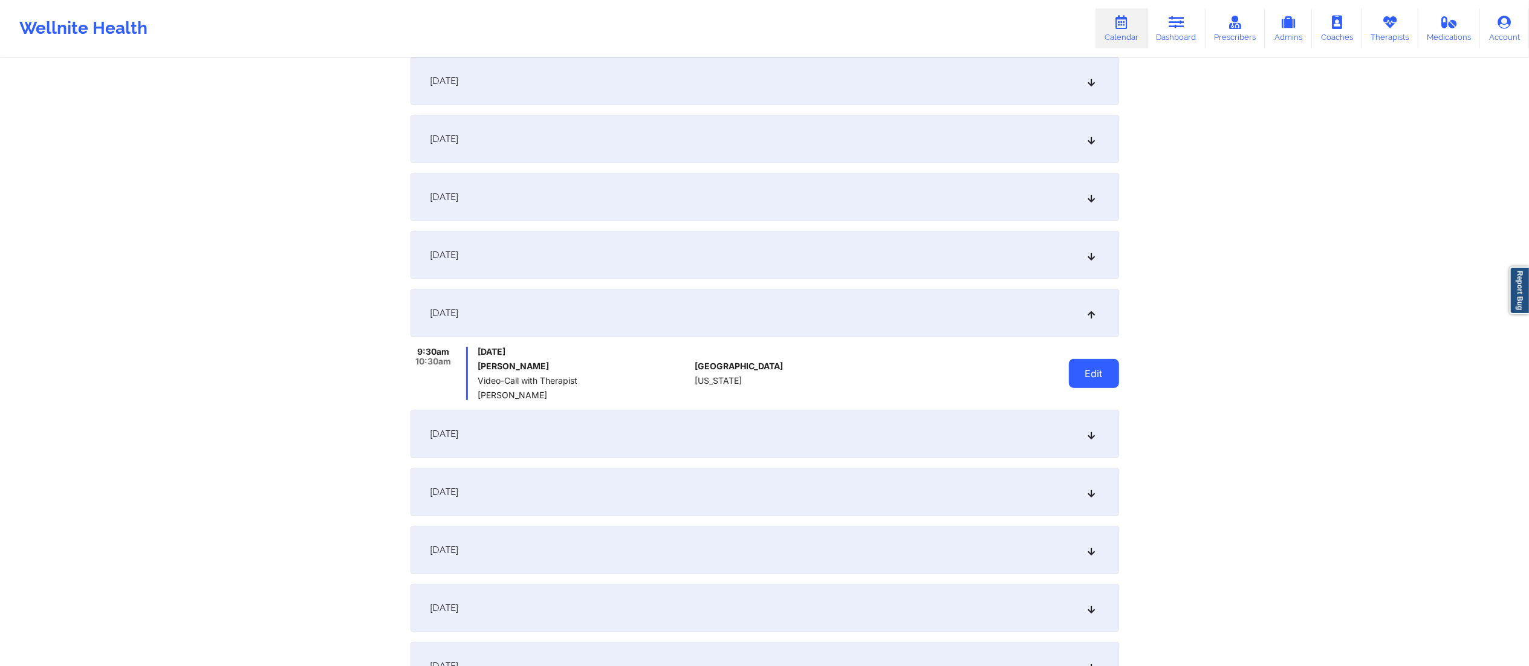
click at [1098, 378] on button "Edit" at bounding box center [1094, 373] width 50 height 29
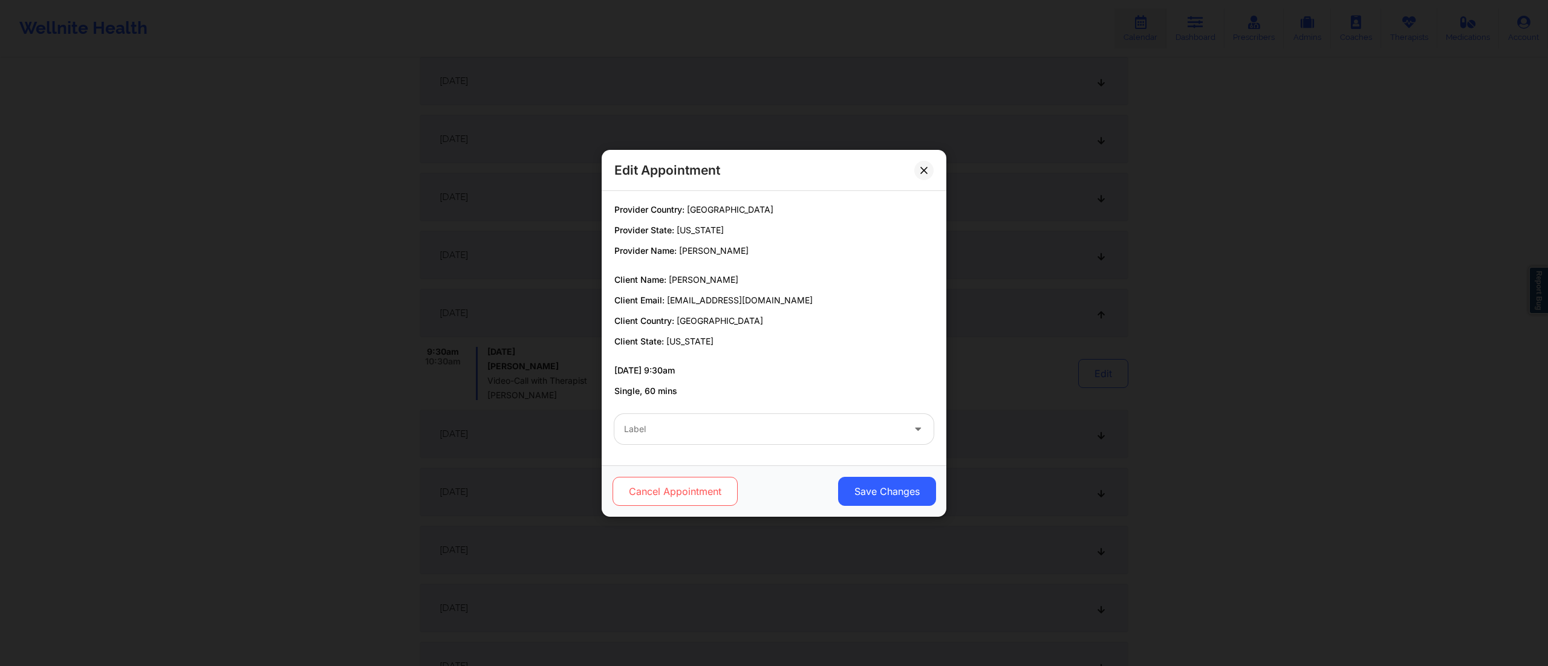
click at [683, 485] on button "Cancel Appointment" at bounding box center [674, 491] width 125 height 29
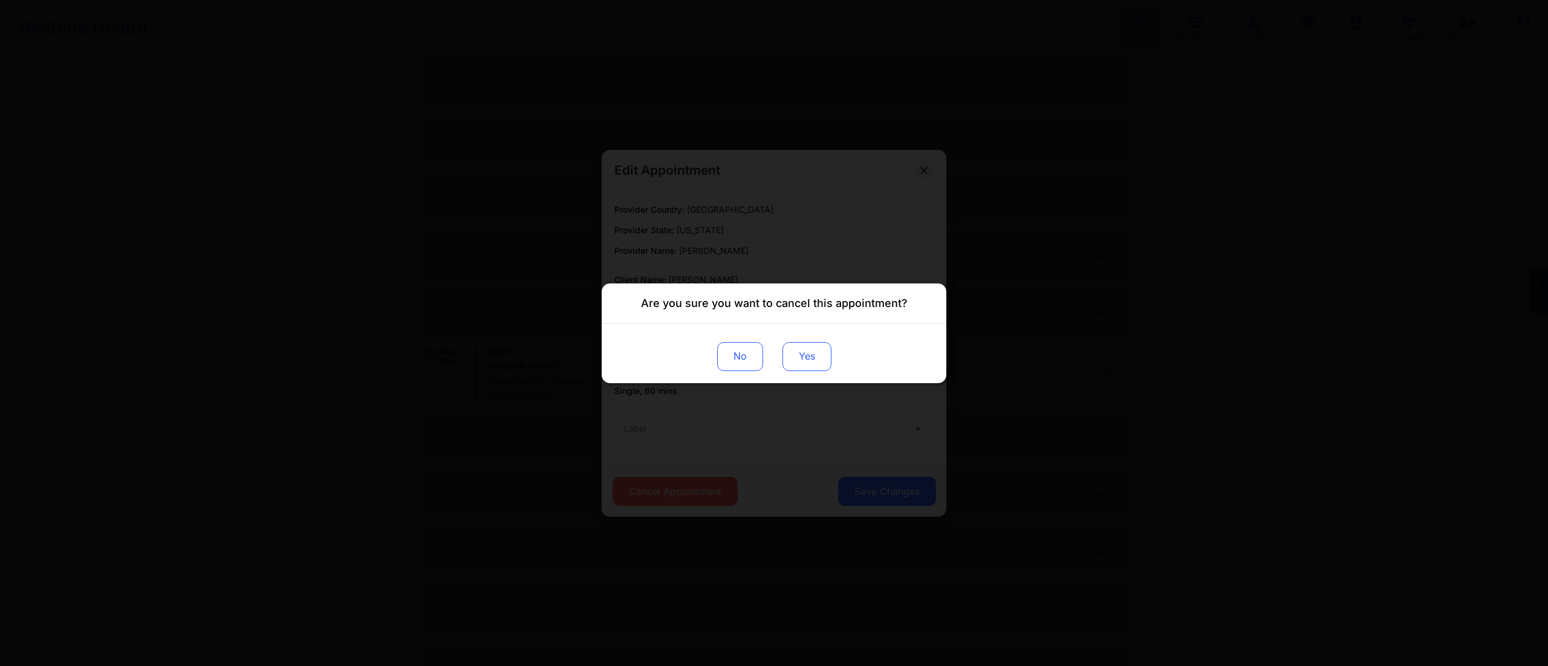
click at [786, 367] on button "Yes" at bounding box center [806, 356] width 49 height 29
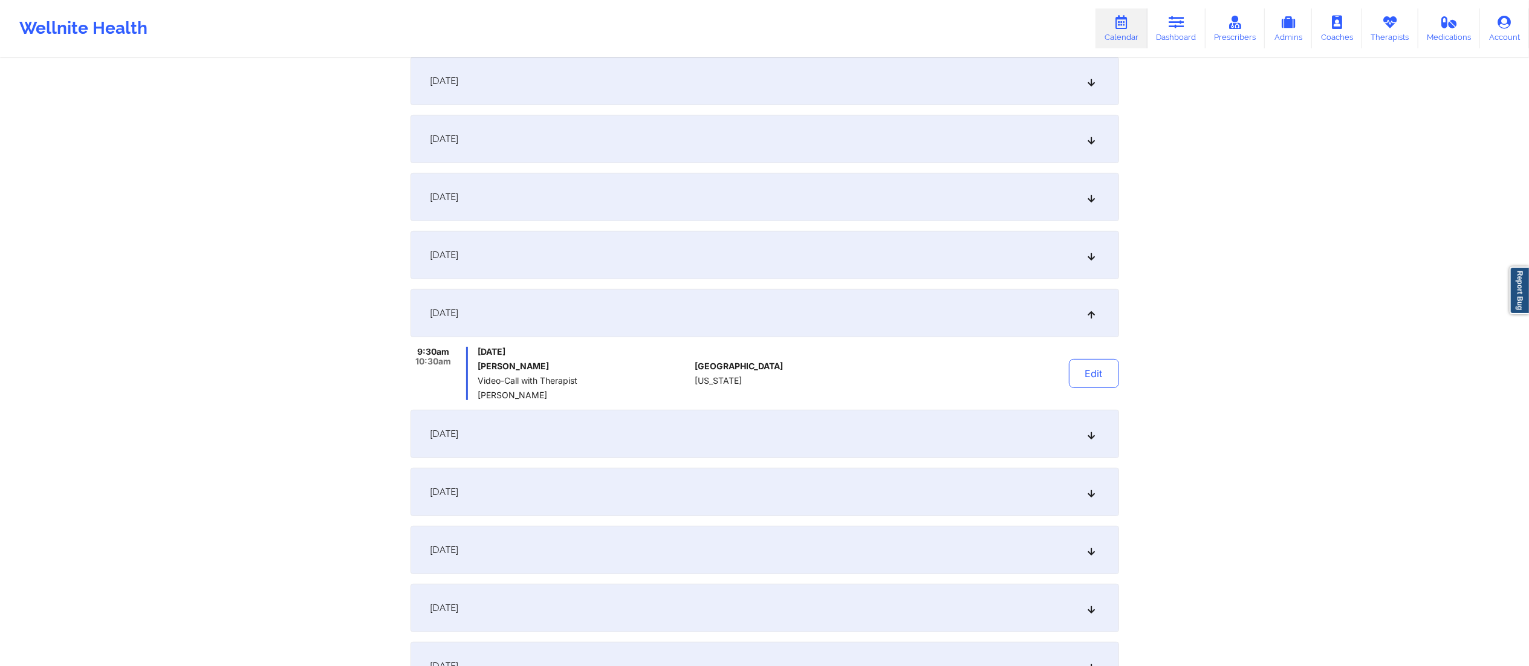
click at [964, 426] on div "[DATE]" at bounding box center [764, 434] width 708 height 48
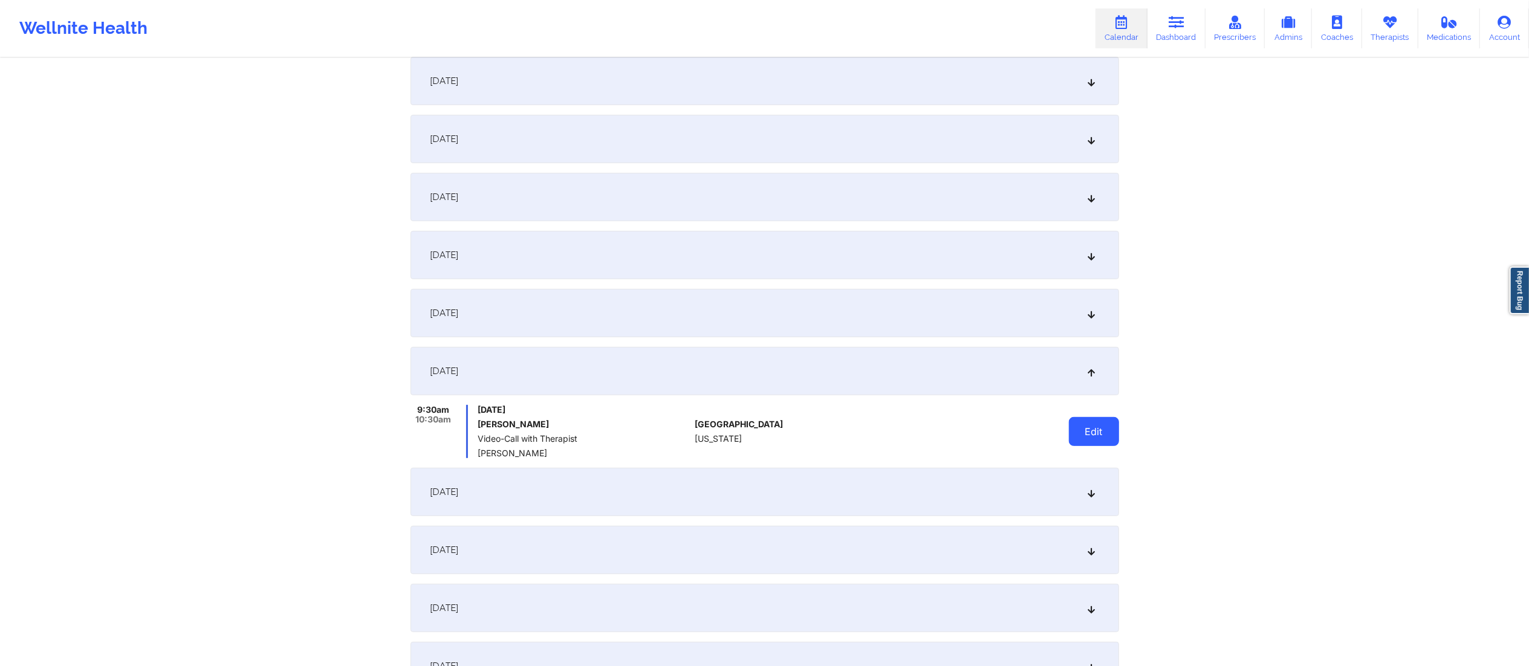
click at [1081, 433] on button "Edit" at bounding box center [1094, 431] width 50 height 29
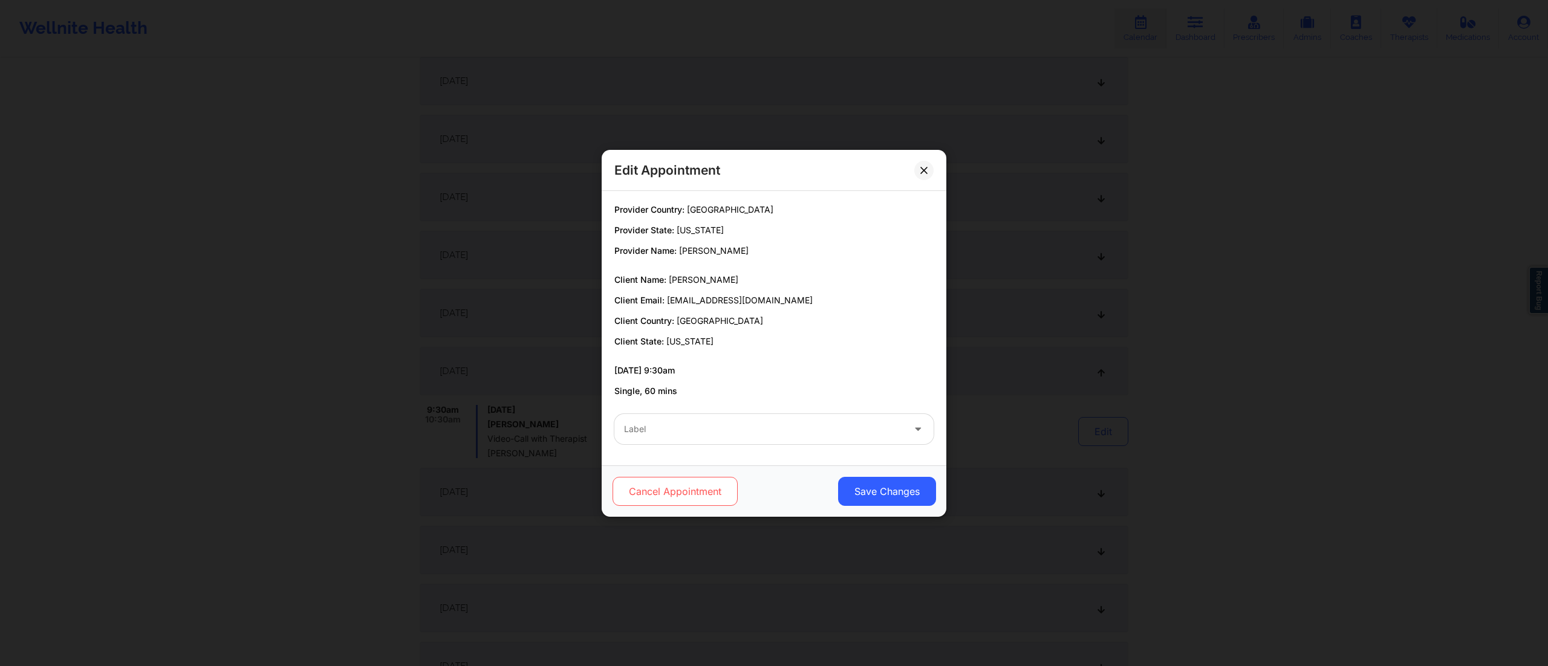
click at [683, 482] on button "Cancel Appointment" at bounding box center [674, 491] width 125 height 29
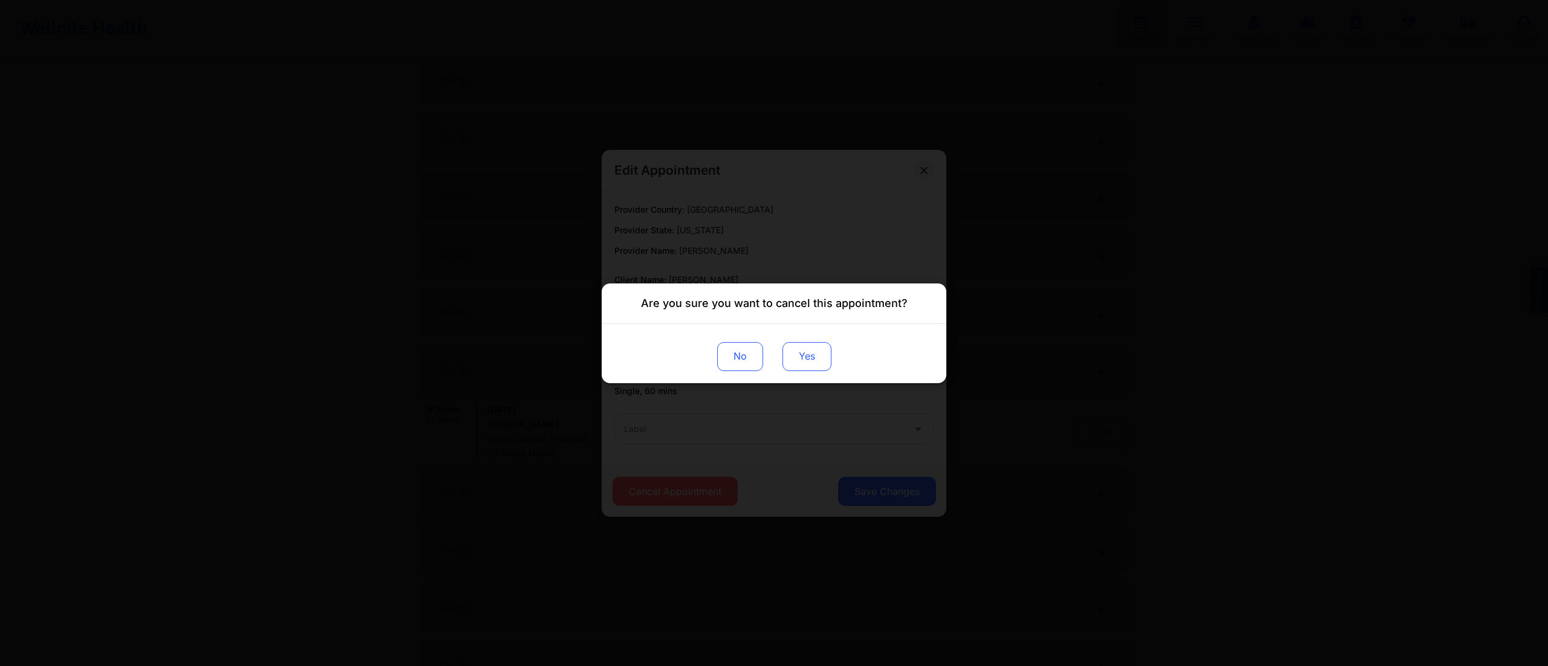
click at [791, 366] on button "Yes" at bounding box center [806, 356] width 49 height 29
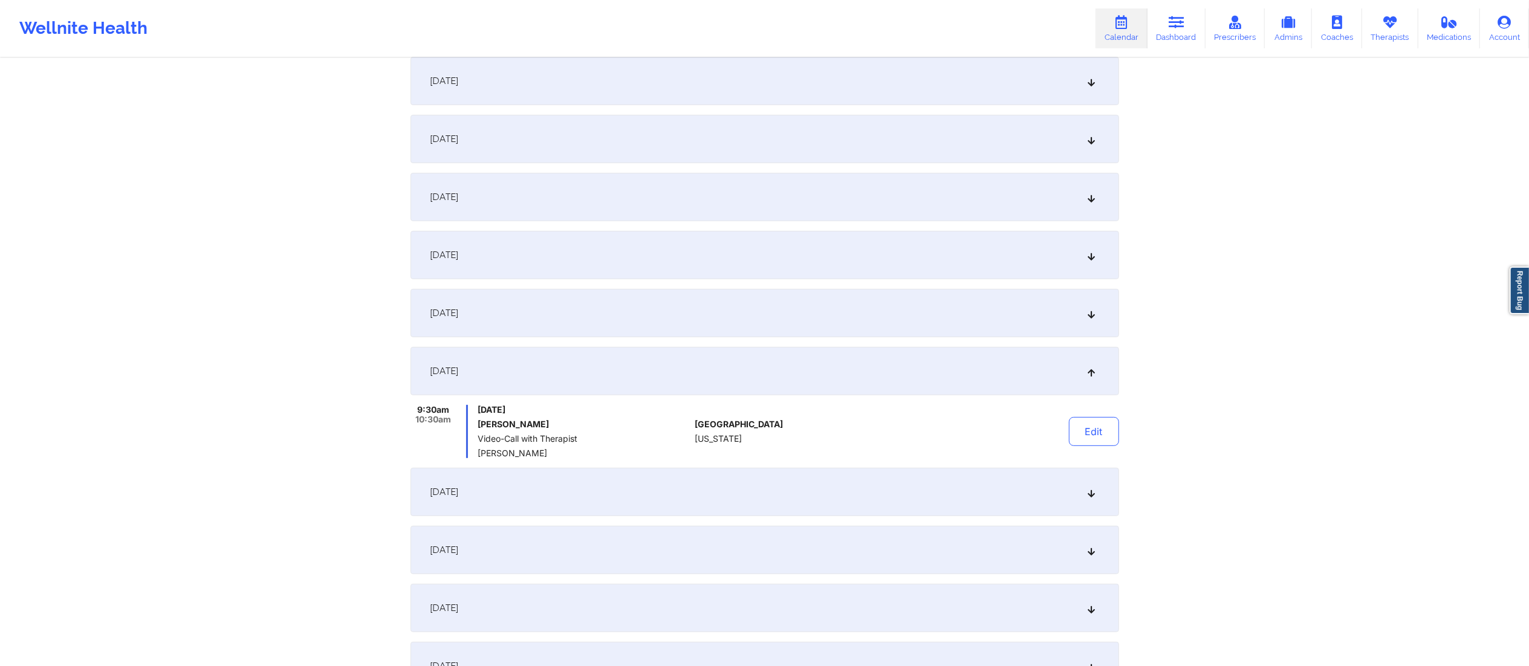
click at [938, 504] on div "[DATE]" at bounding box center [764, 492] width 708 height 48
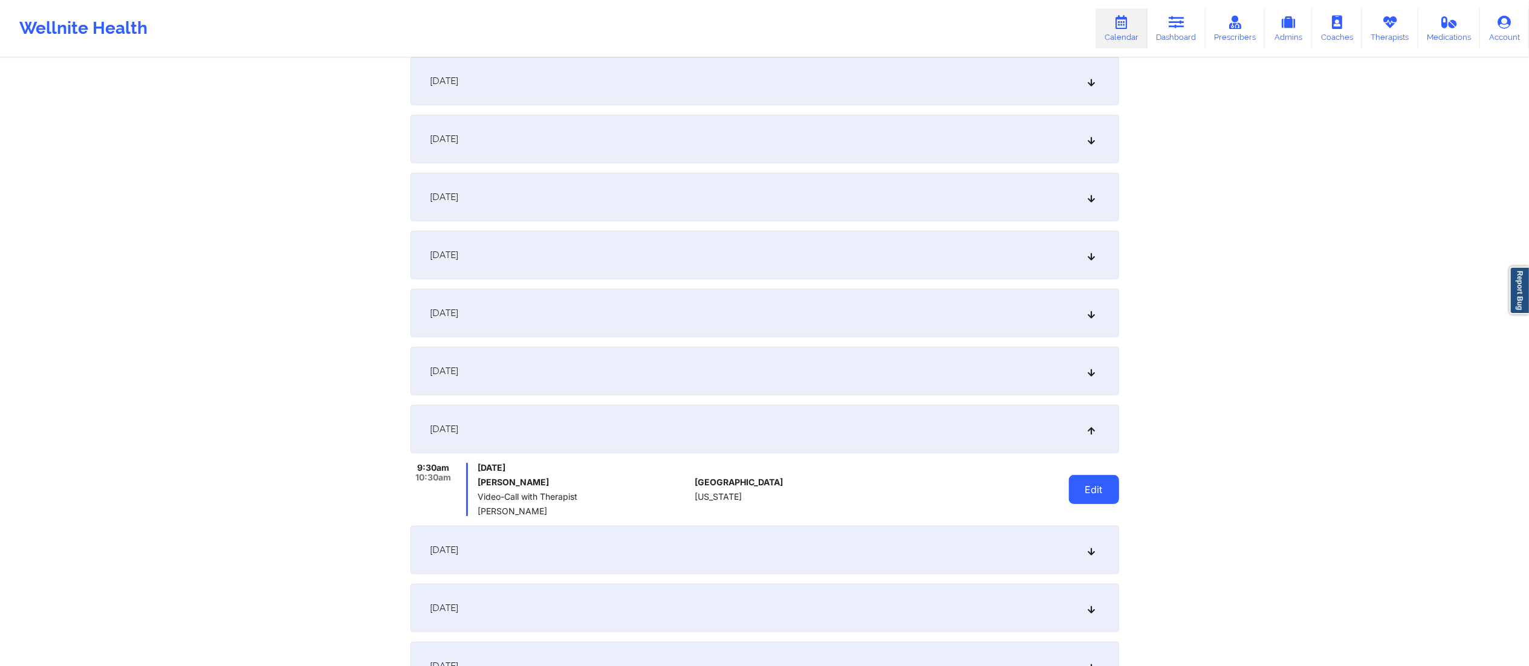
click at [1086, 487] on button "Edit" at bounding box center [1094, 489] width 50 height 29
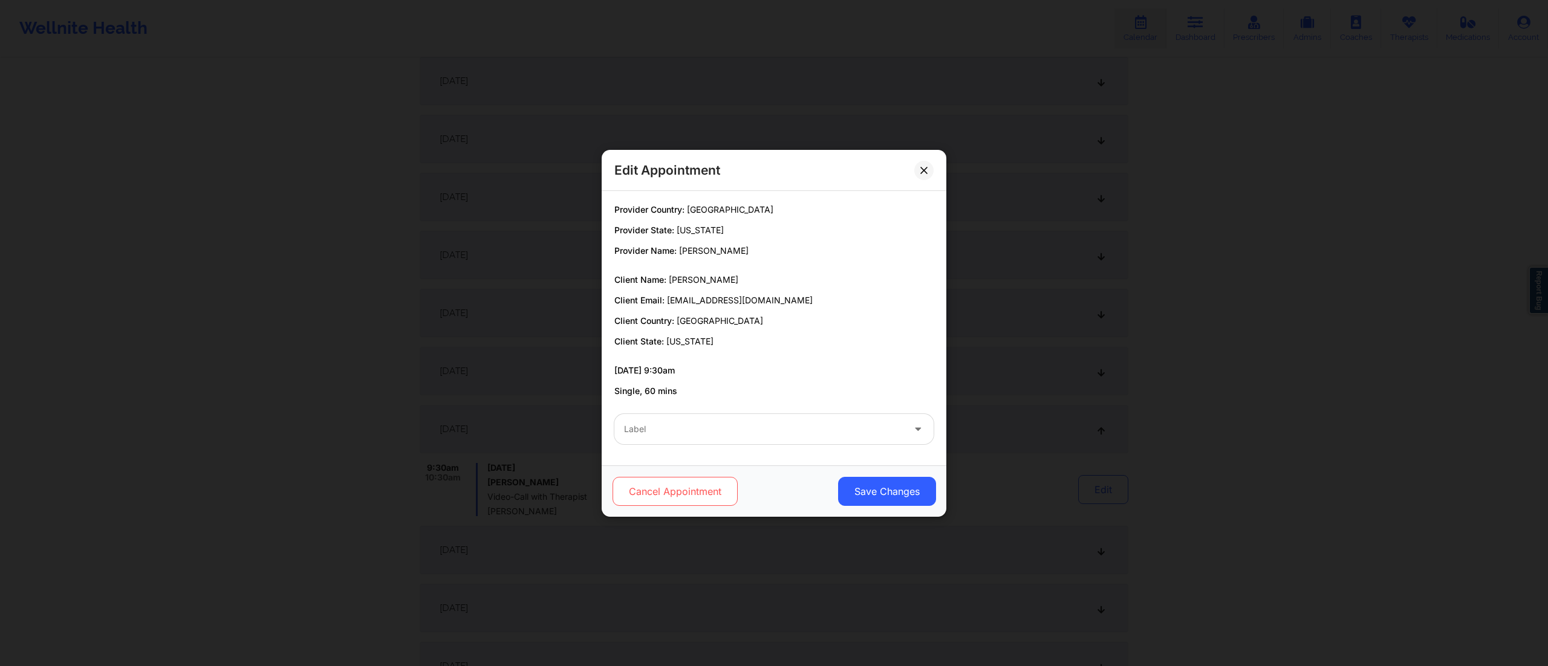
click at [669, 488] on button "Cancel Appointment" at bounding box center [674, 491] width 125 height 29
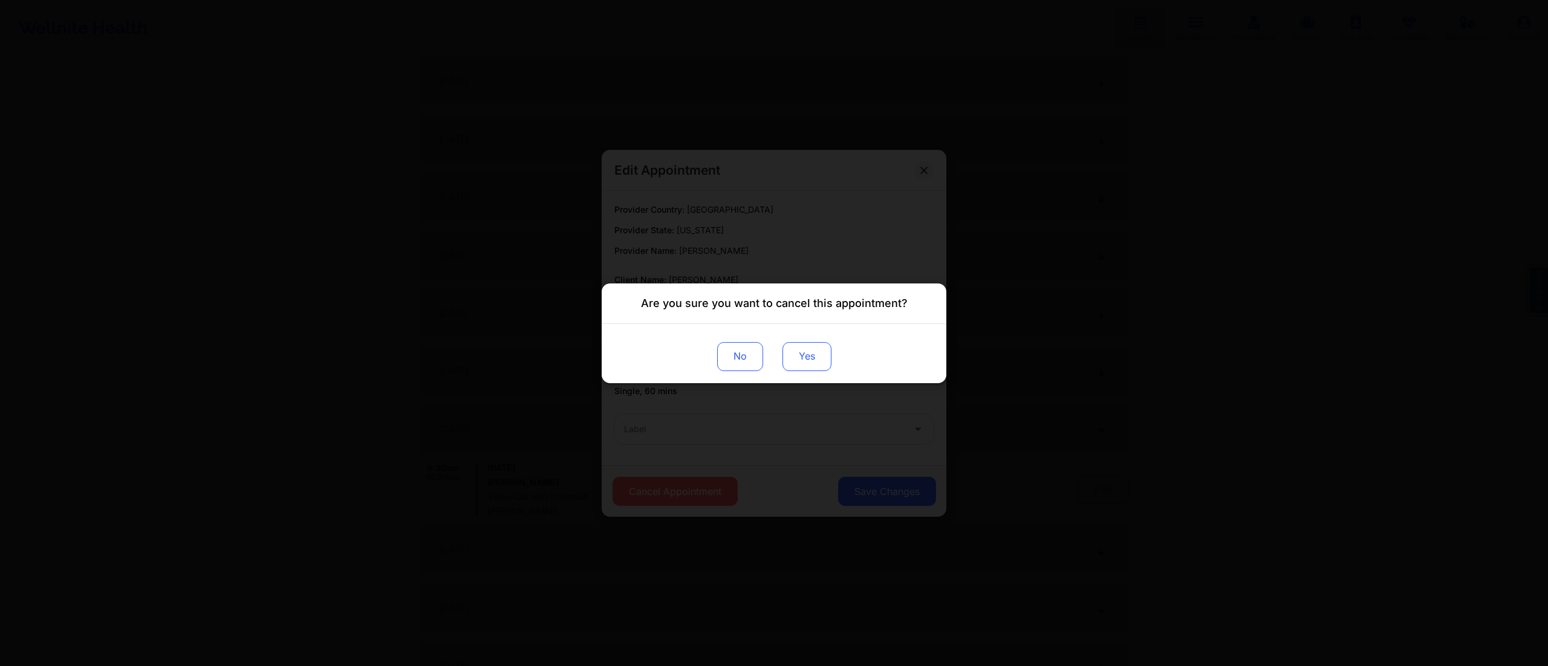
click at [799, 357] on button "Yes" at bounding box center [806, 356] width 49 height 29
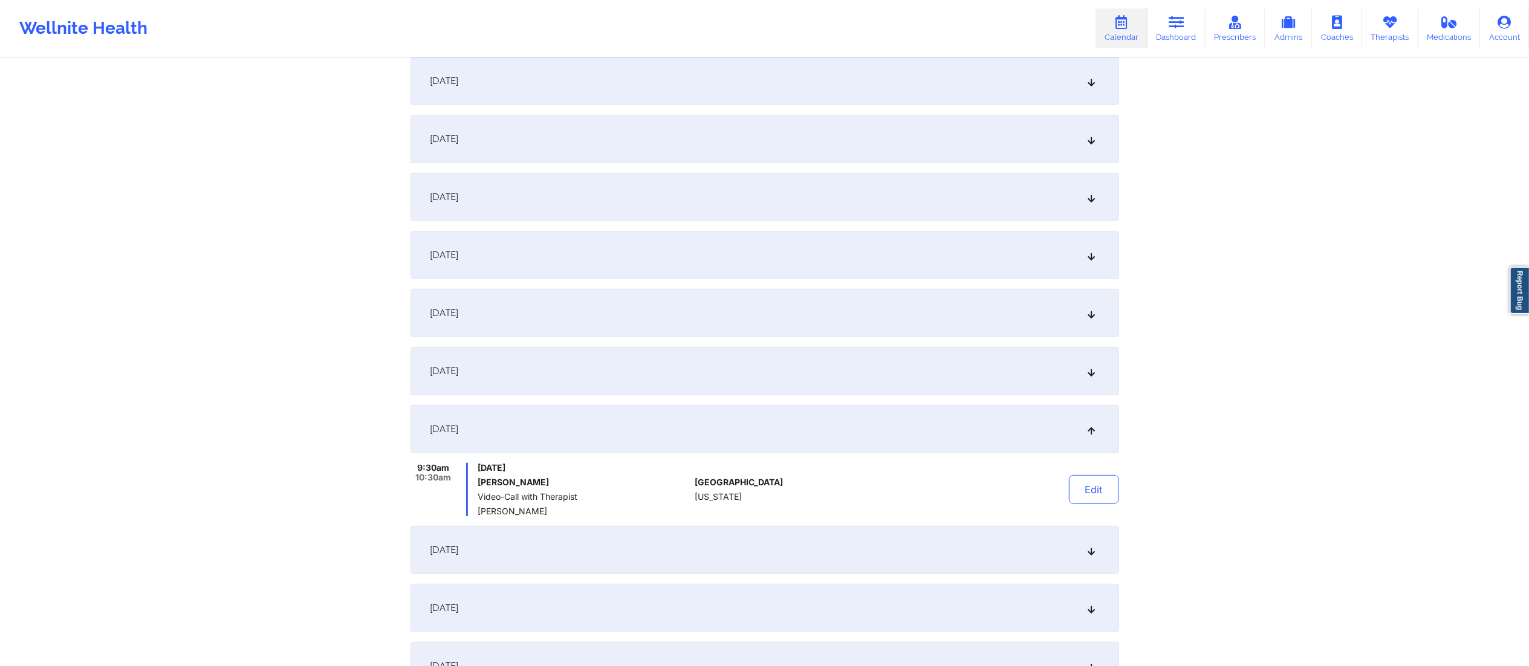
click at [774, 539] on div "[DATE]" at bounding box center [764, 550] width 708 height 48
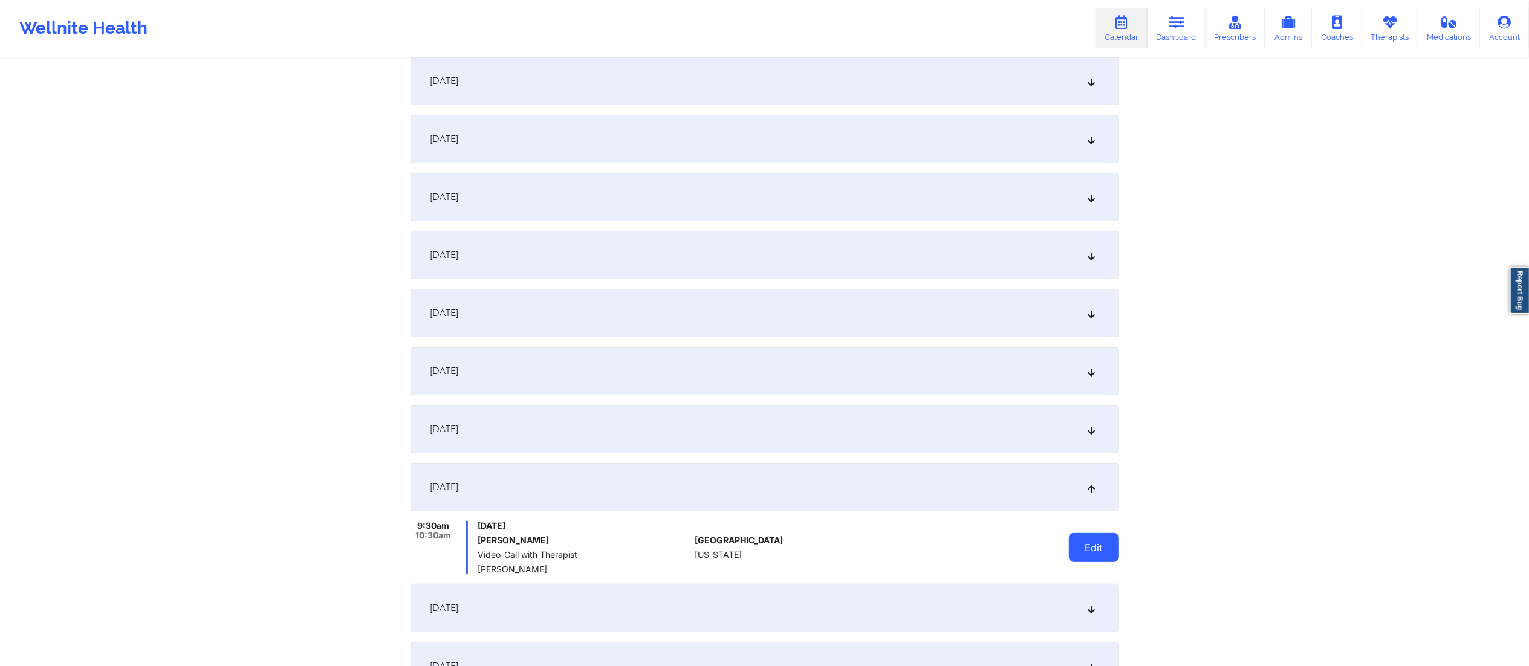
click at [1072, 538] on button "Edit" at bounding box center [1094, 547] width 50 height 29
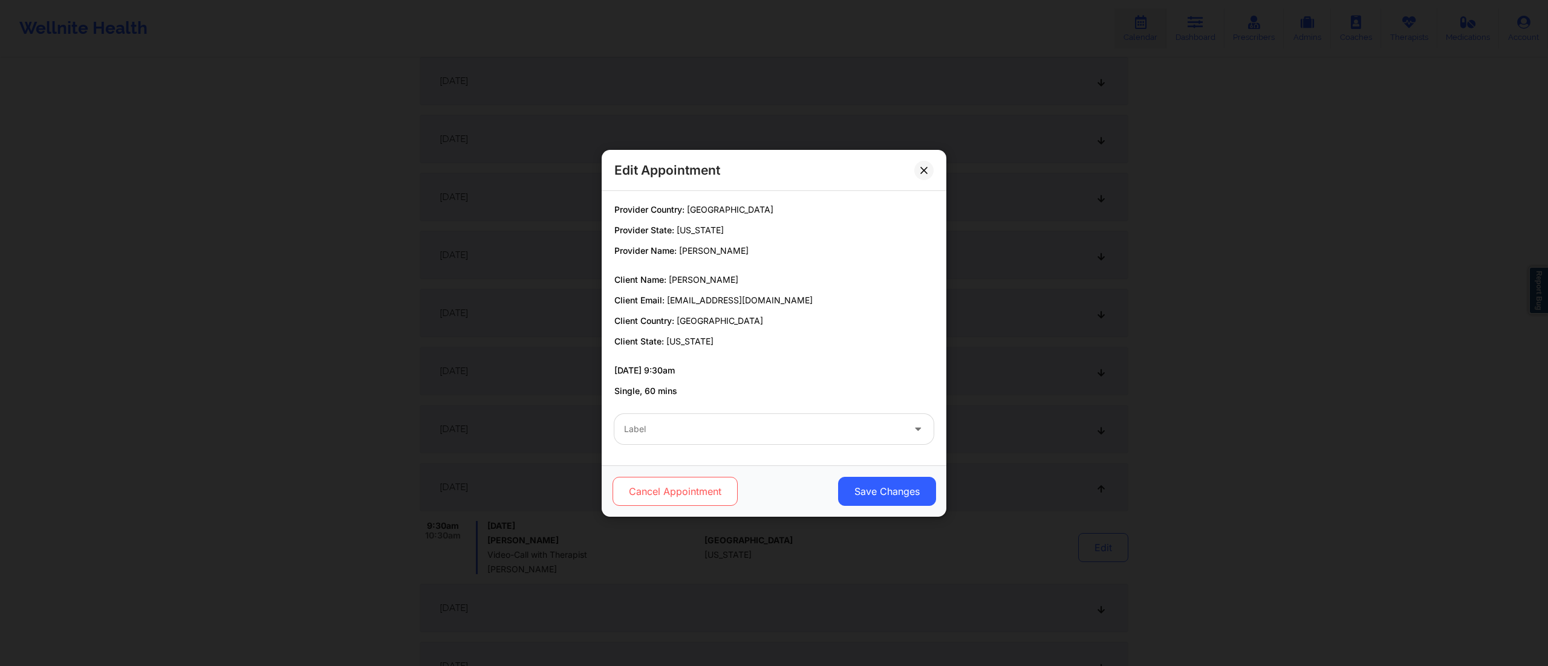
click at [670, 478] on button "Cancel Appointment" at bounding box center [674, 491] width 125 height 29
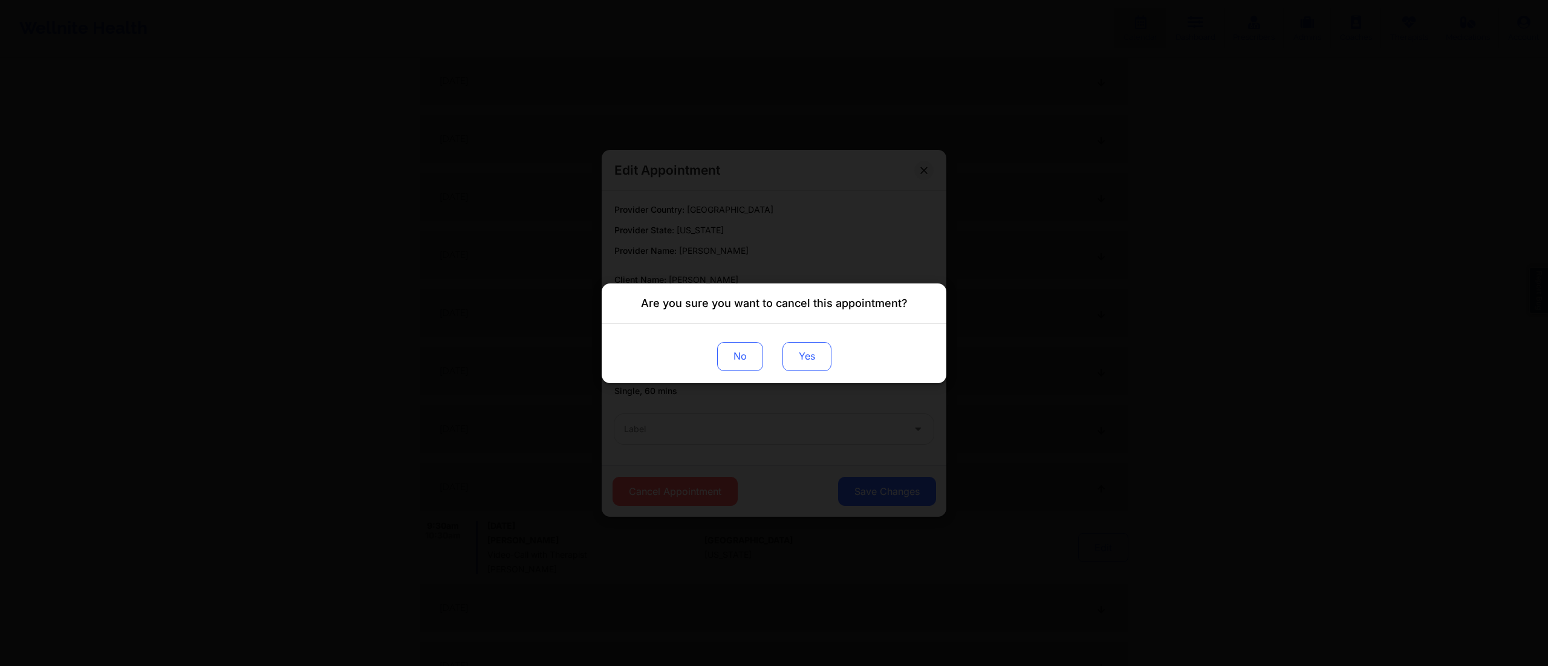
click at [812, 355] on button "Yes" at bounding box center [806, 356] width 49 height 29
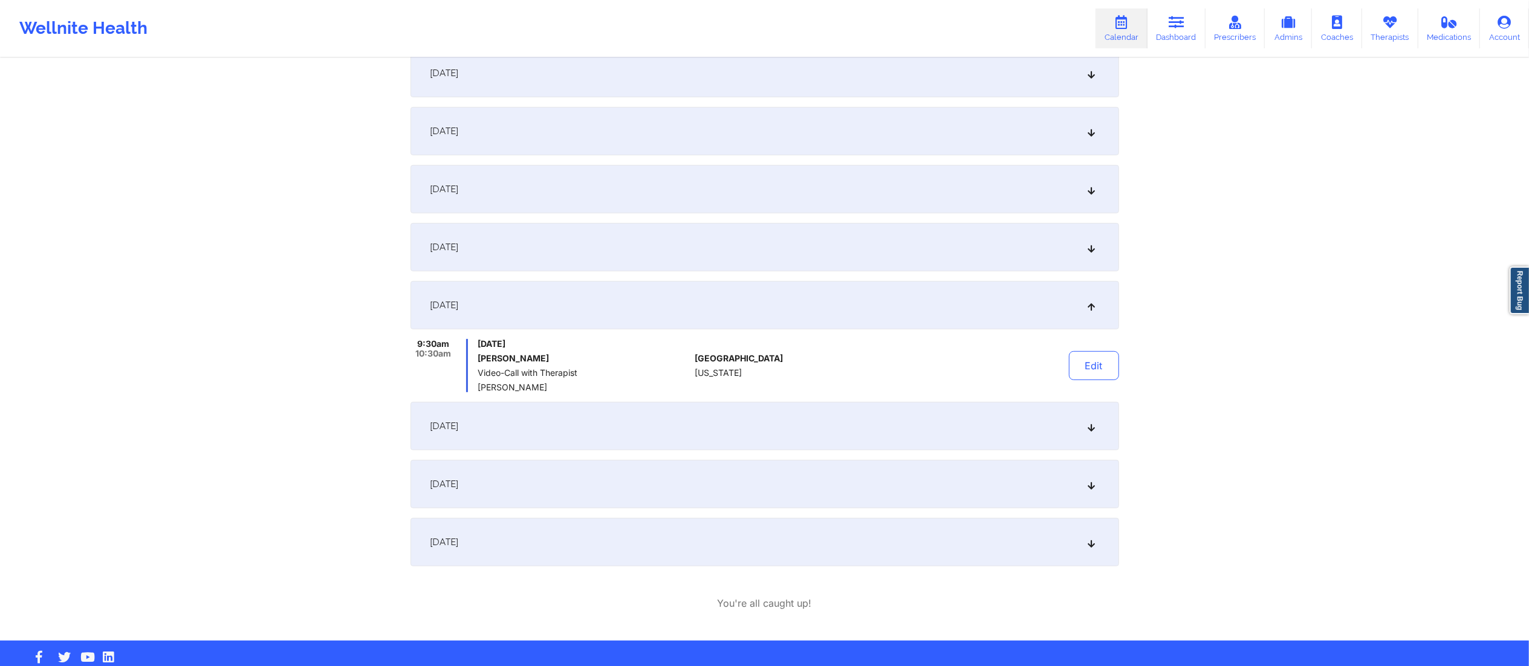
scroll to position [563, 0]
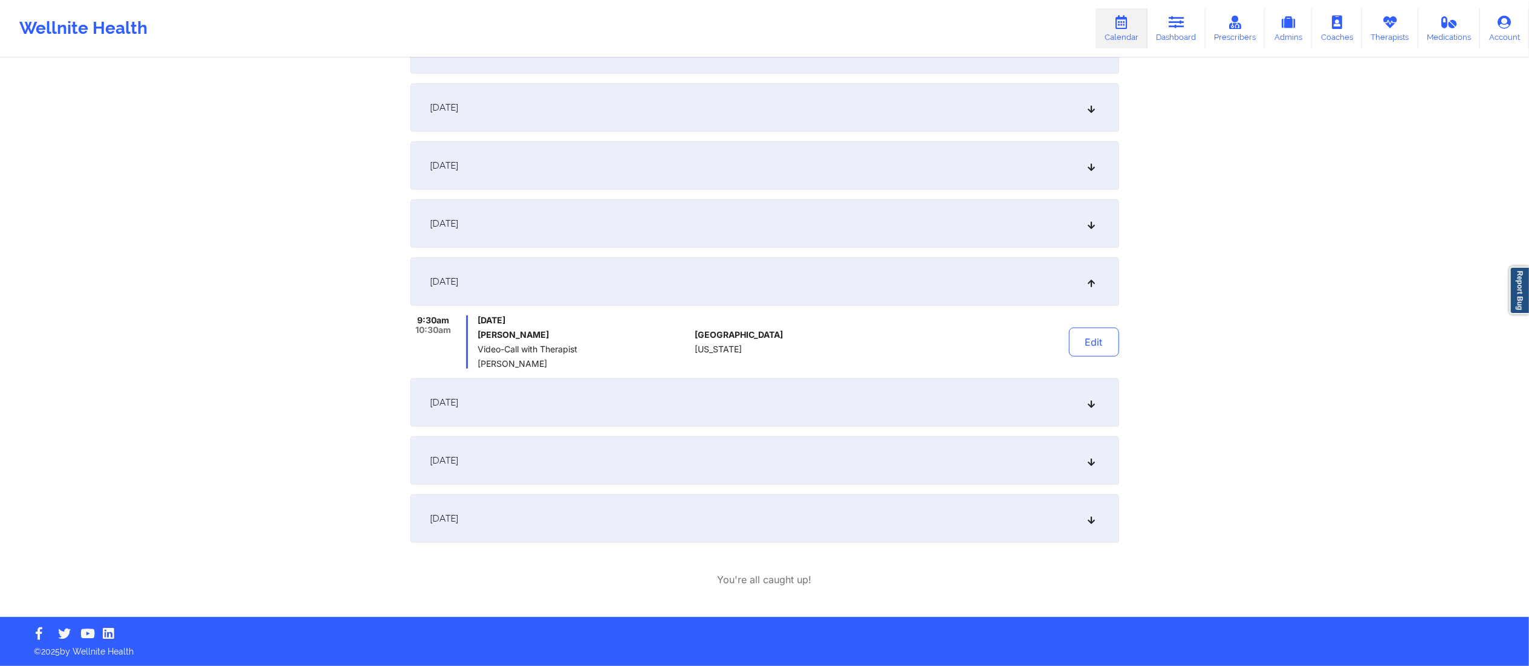
click at [848, 406] on div "[DATE]" at bounding box center [764, 402] width 708 height 48
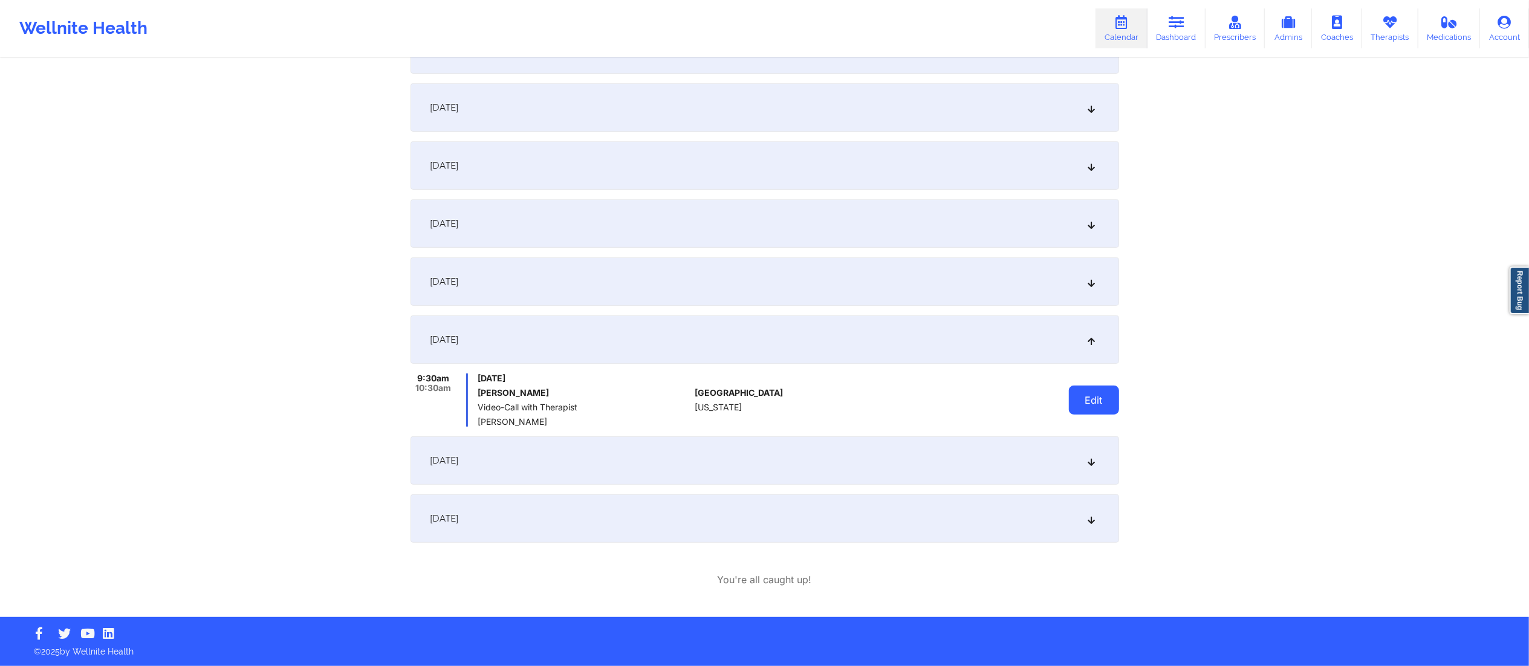
click at [1115, 398] on button "Edit" at bounding box center [1094, 400] width 50 height 29
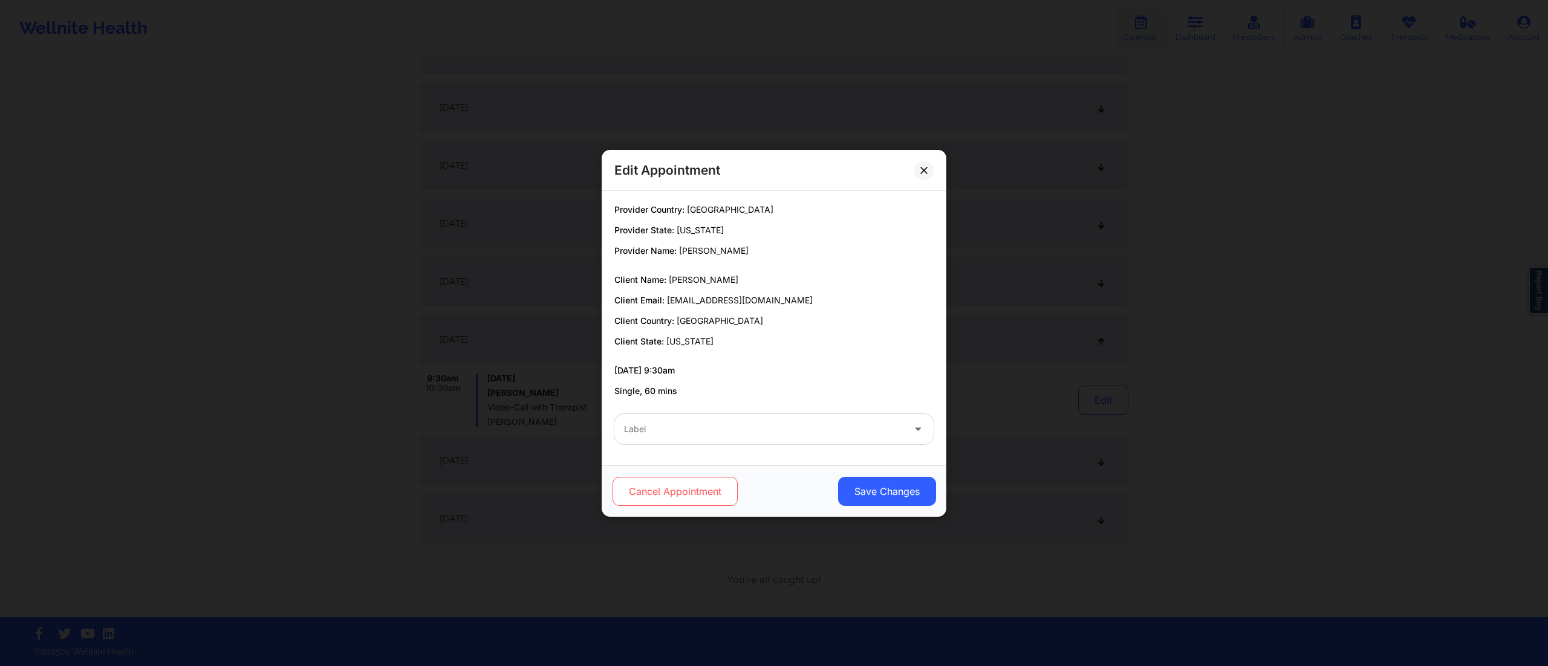
click at [659, 495] on button "Cancel Appointment" at bounding box center [674, 491] width 125 height 29
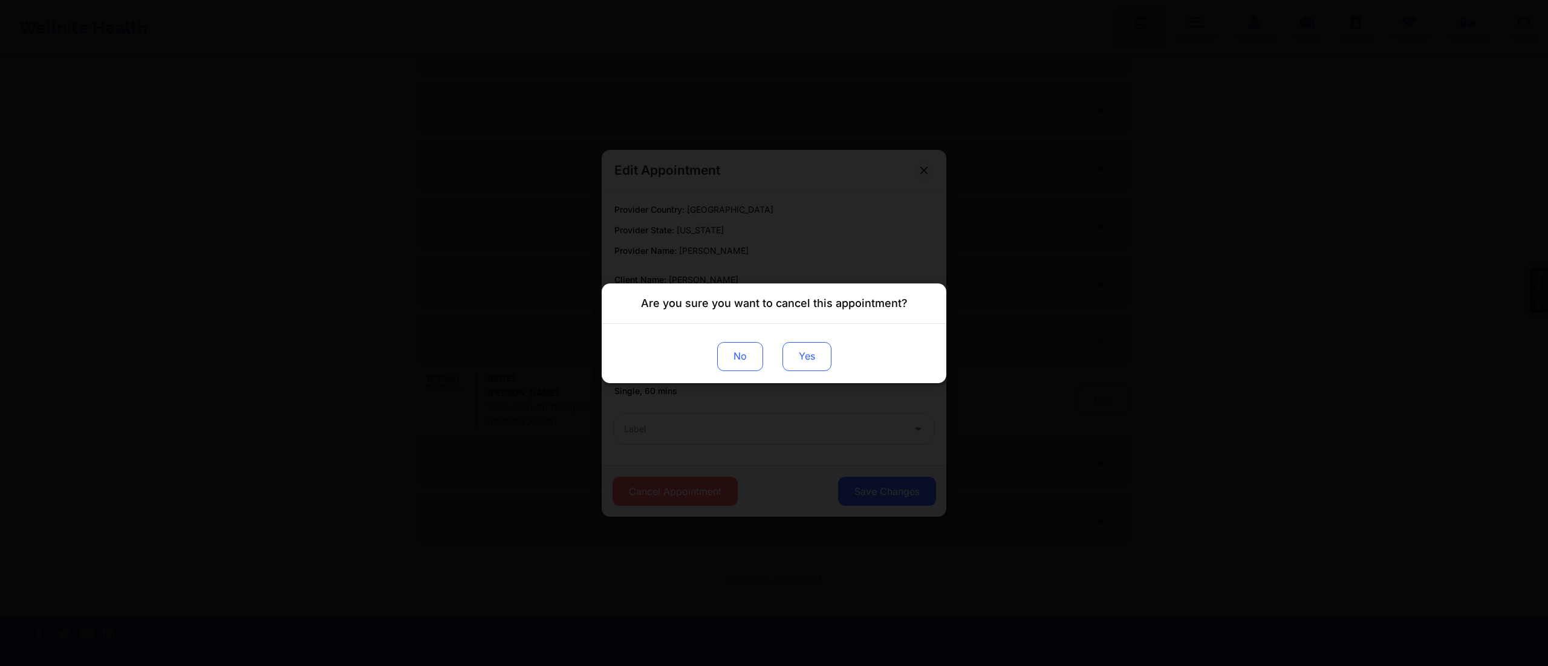
click at [808, 366] on button "Yes" at bounding box center [806, 356] width 49 height 29
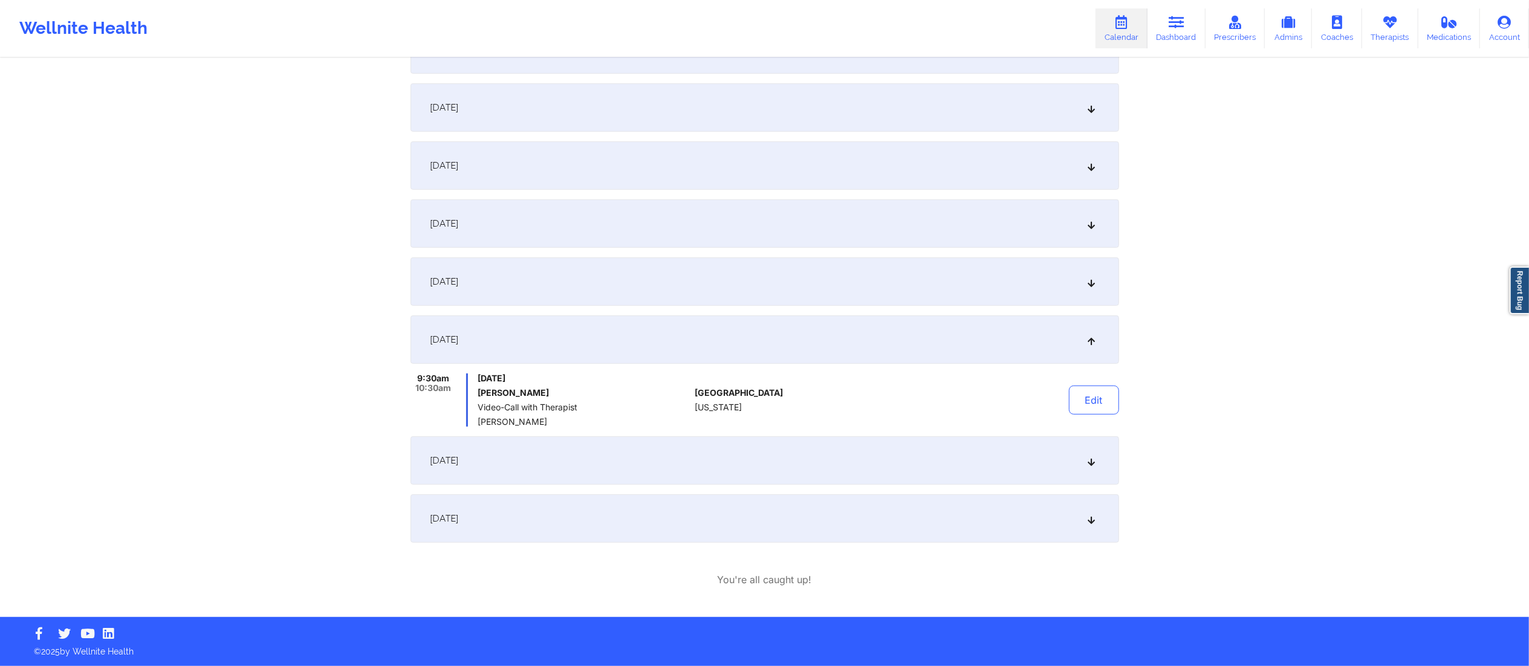
click at [881, 470] on div "[DATE]" at bounding box center [764, 460] width 708 height 48
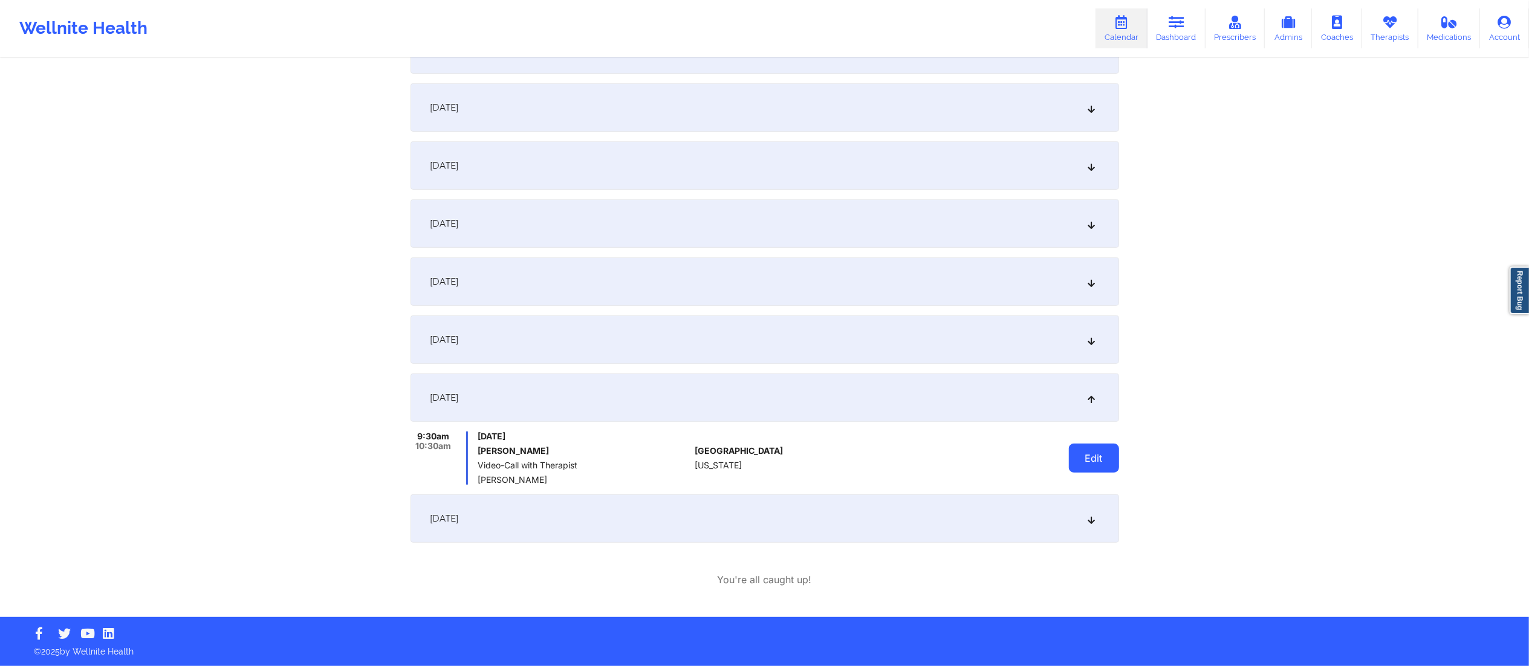
click at [1101, 458] on button "Edit" at bounding box center [1094, 458] width 50 height 29
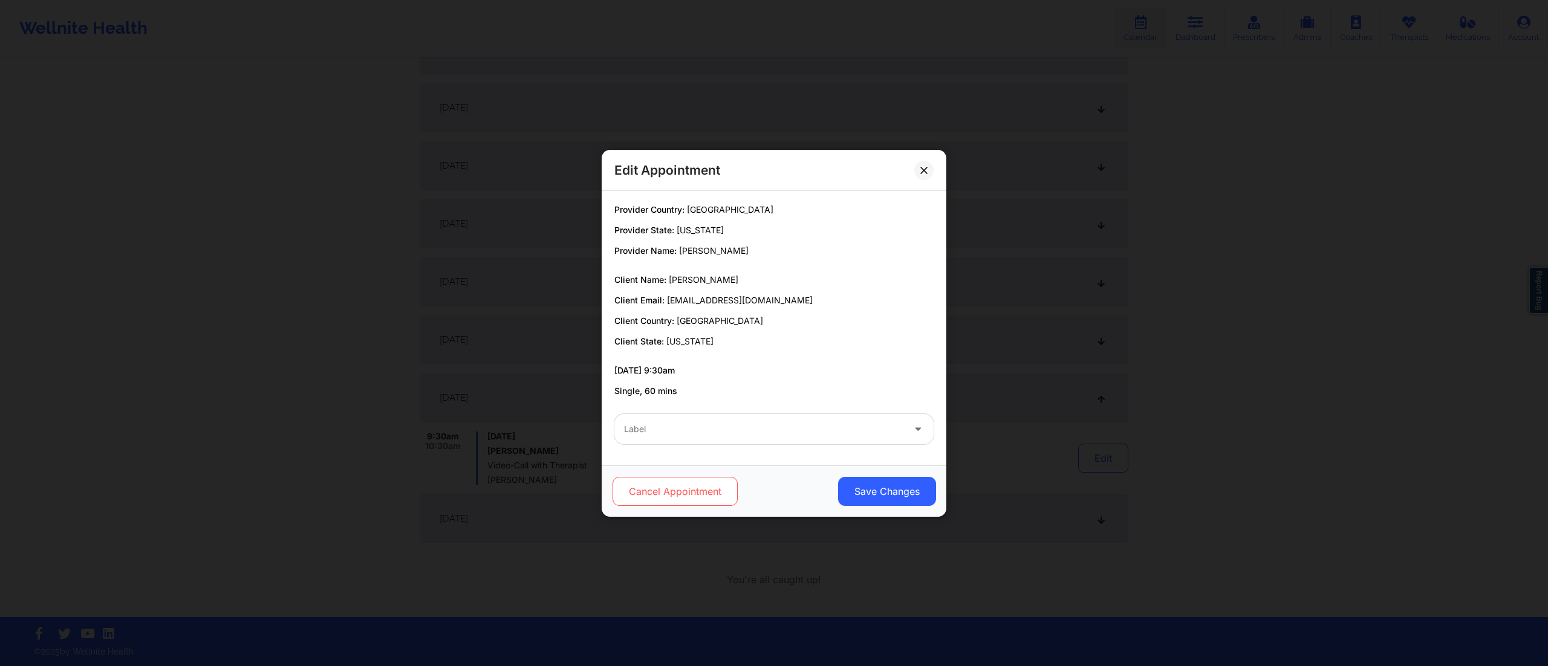
click at [695, 488] on button "Cancel Appointment" at bounding box center [674, 491] width 125 height 29
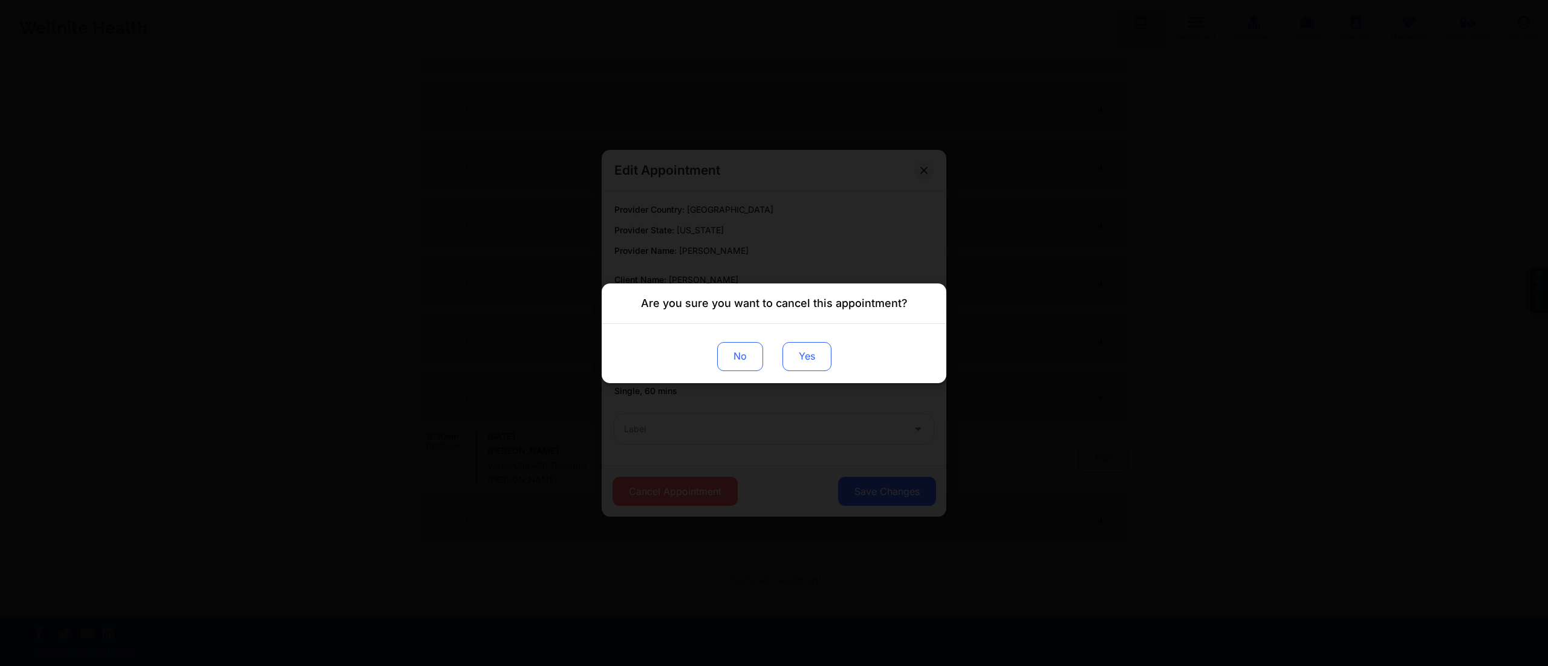
click at [809, 360] on button "Yes" at bounding box center [806, 356] width 49 height 29
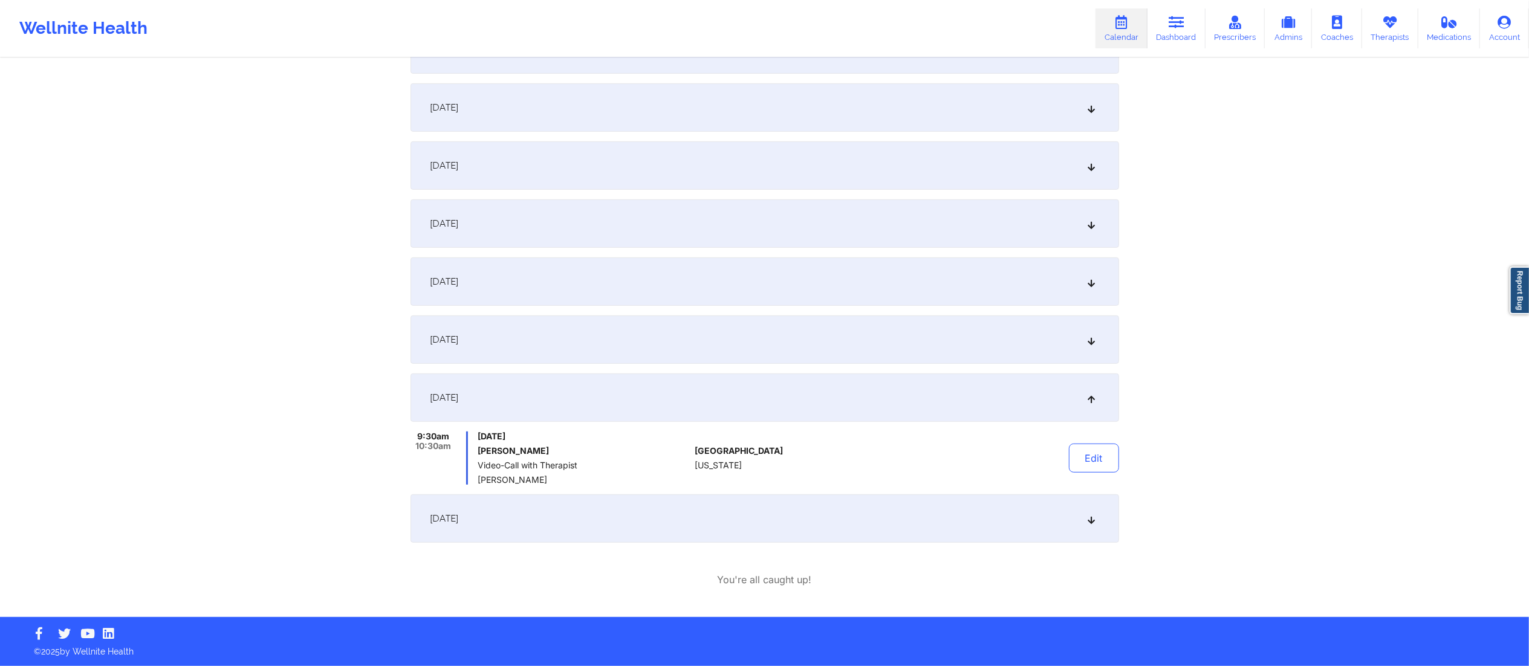
click at [879, 528] on div "[DATE]" at bounding box center [764, 518] width 708 height 48
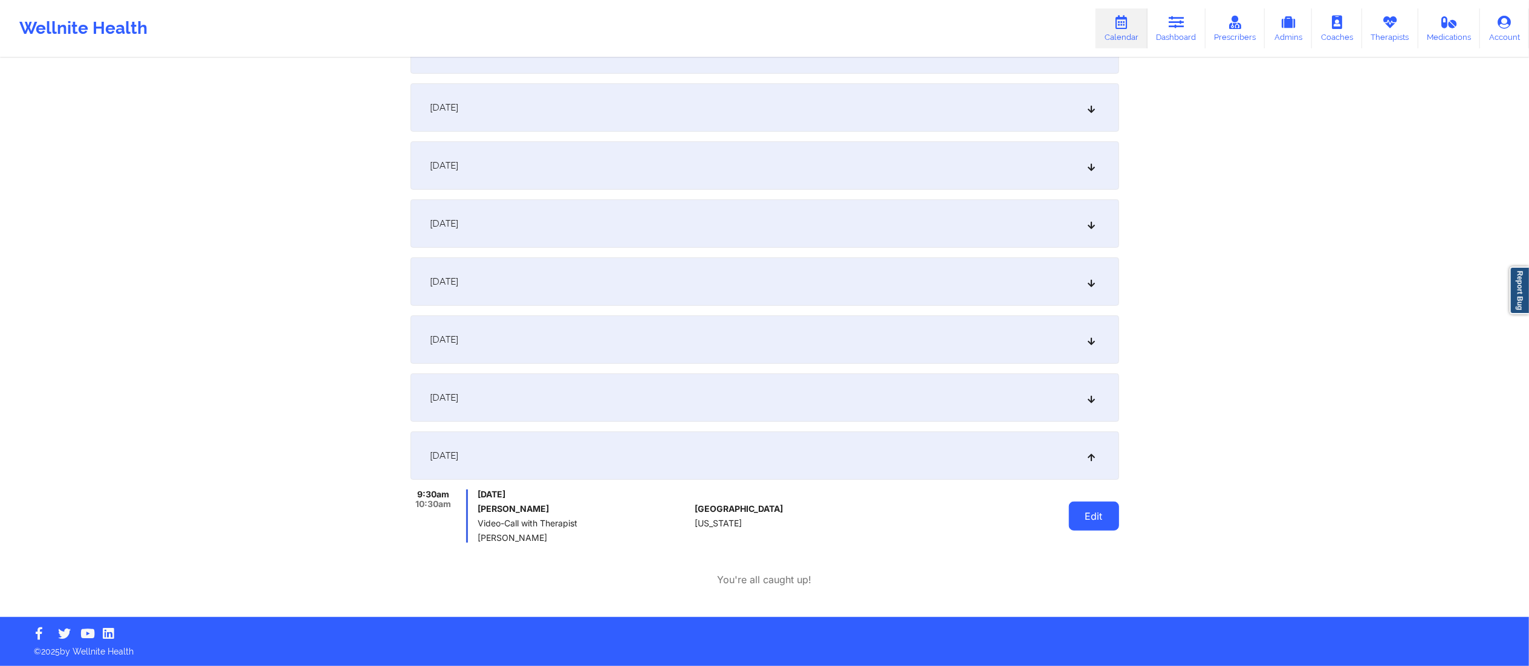
click at [1106, 520] on button "Edit" at bounding box center [1094, 516] width 50 height 29
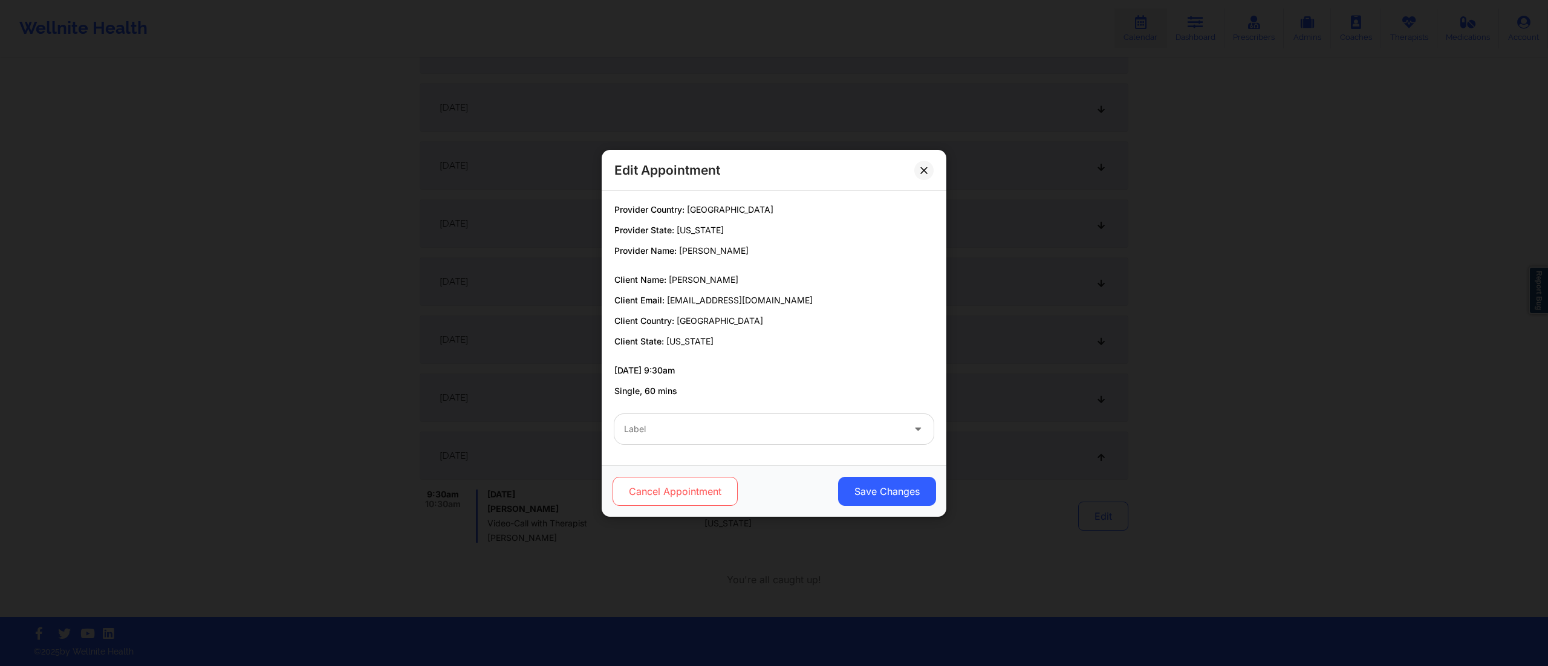
click at [701, 491] on button "Cancel Appointment" at bounding box center [674, 491] width 125 height 29
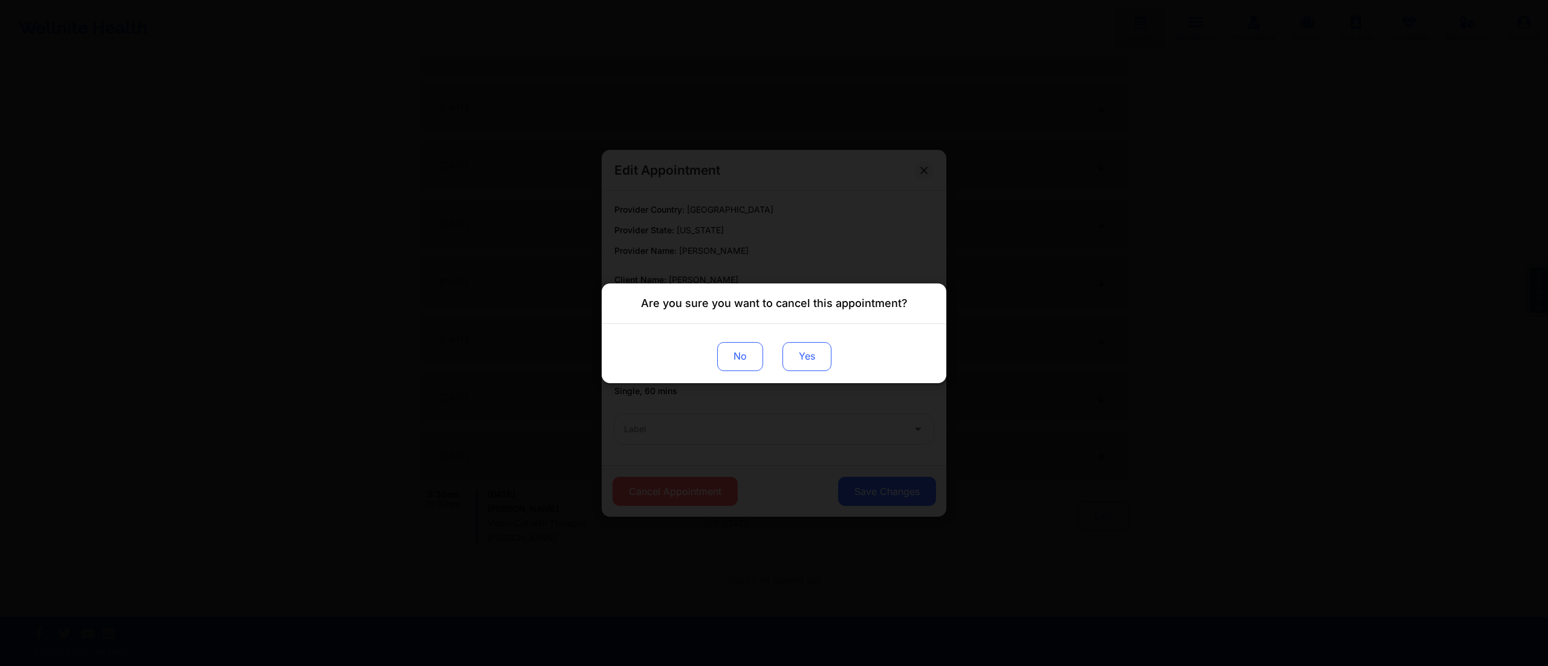
click at [800, 351] on button "Yes" at bounding box center [806, 356] width 49 height 29
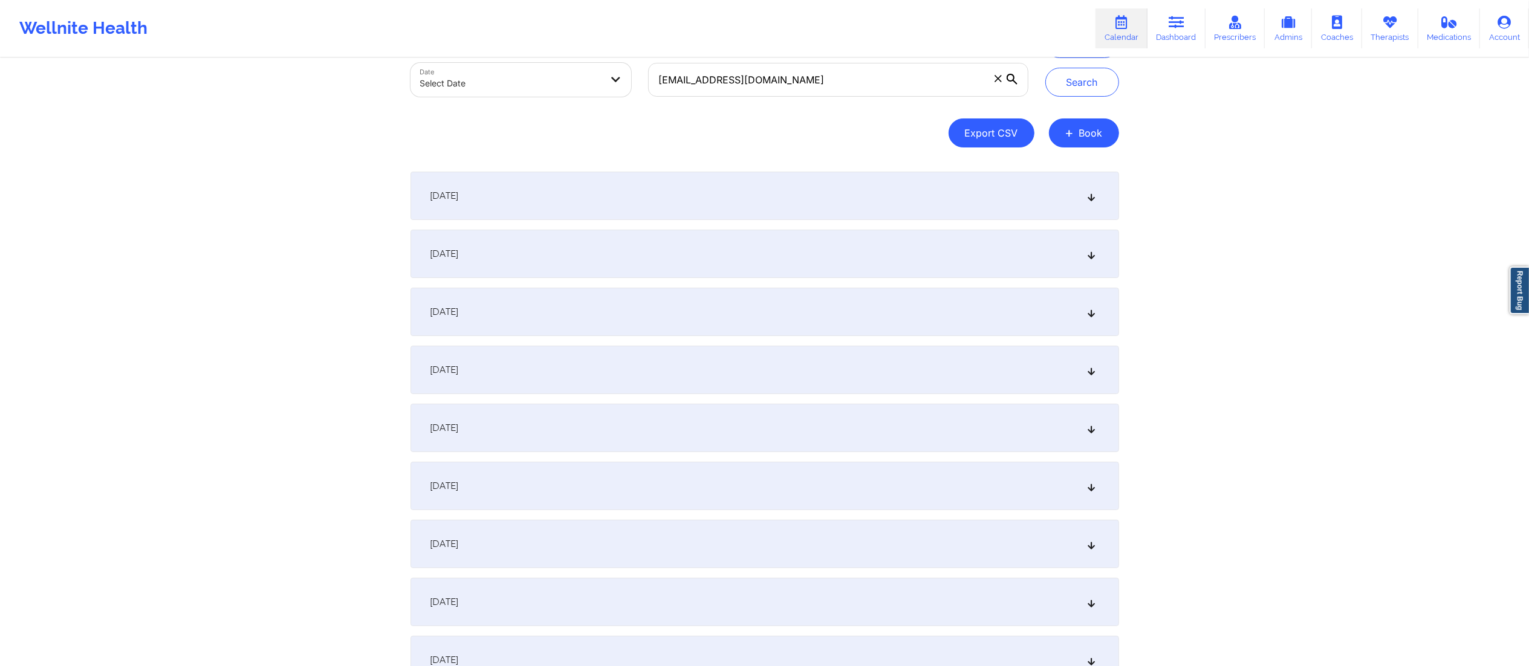
scroll to position [0, 0]
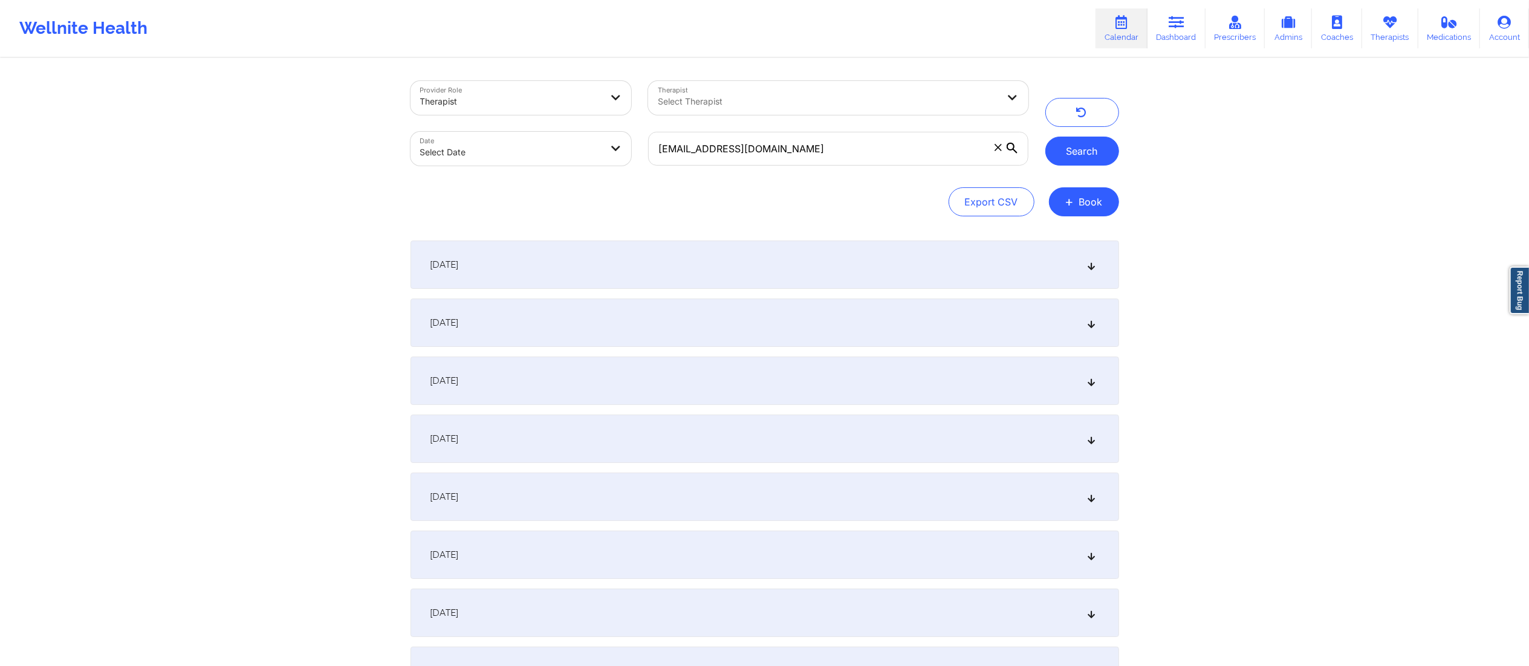
click at [1070, 149] on button "Search" at bounding box center [1082, 151] width 74 height 29
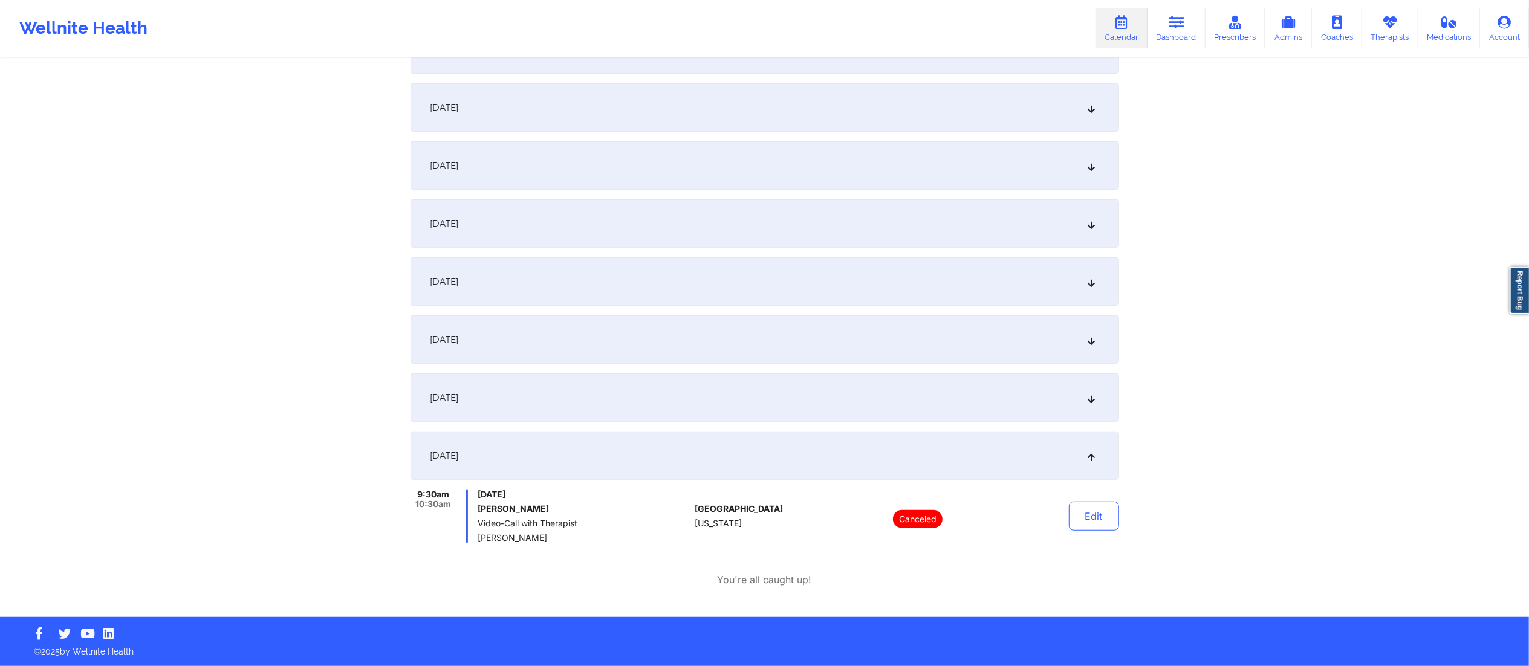
click at [968, 465] on div "[DATE]" at bounding box center [764, 456] width 708 height 48
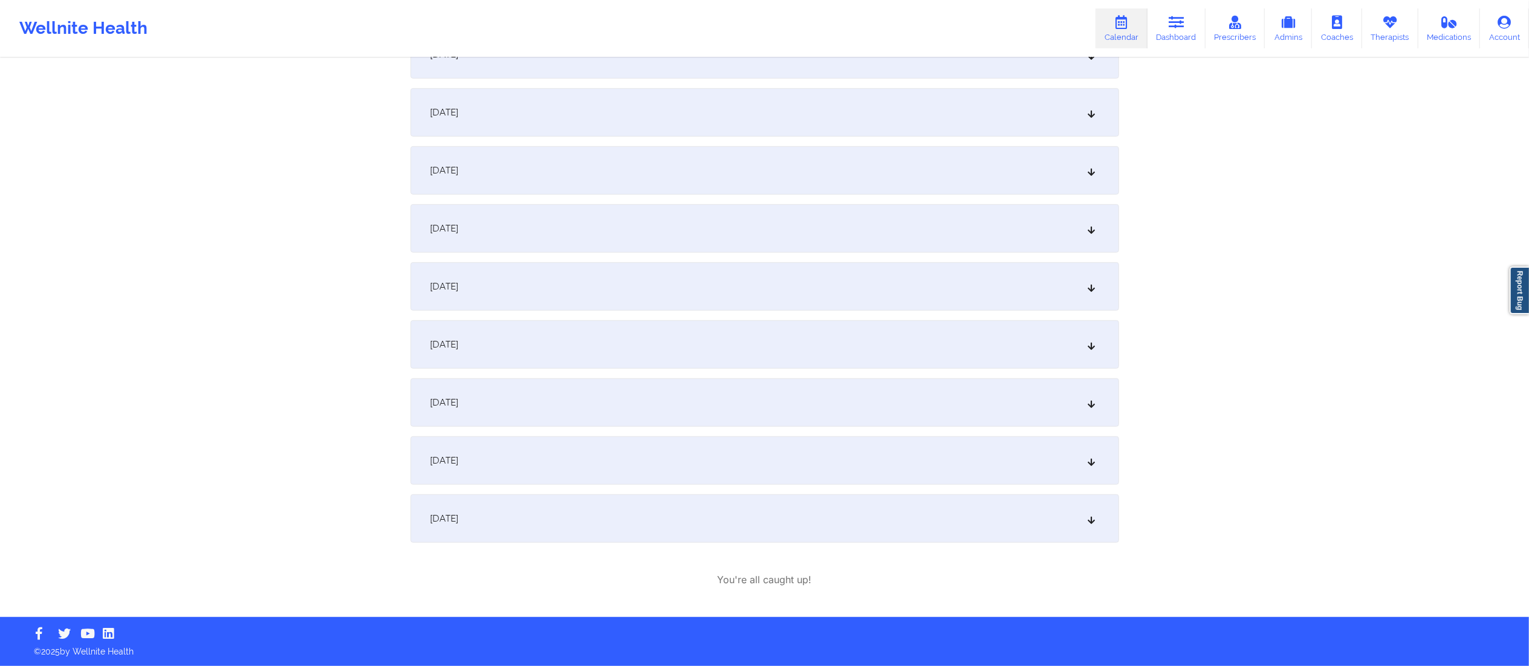
drag, startPoint x: 948, startPoint y: 468, endPoint x: 948, endPoint y: 459, distance: 9.1
click at [948, 468] on div "[DATE]" at bounding box center [764, 460] width 708 height 48
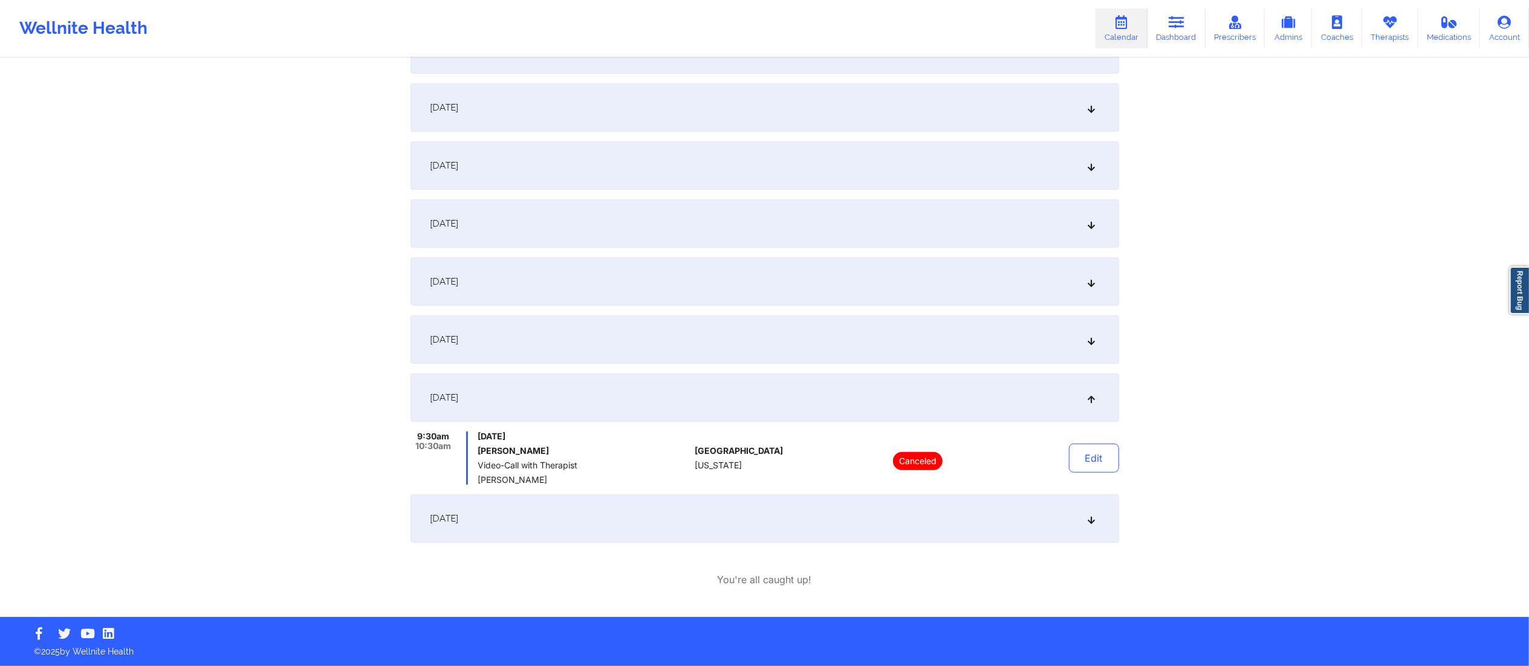
click at [948, 386] on div "[DATE]" at bounding box center [764, 398] width 708 height 48
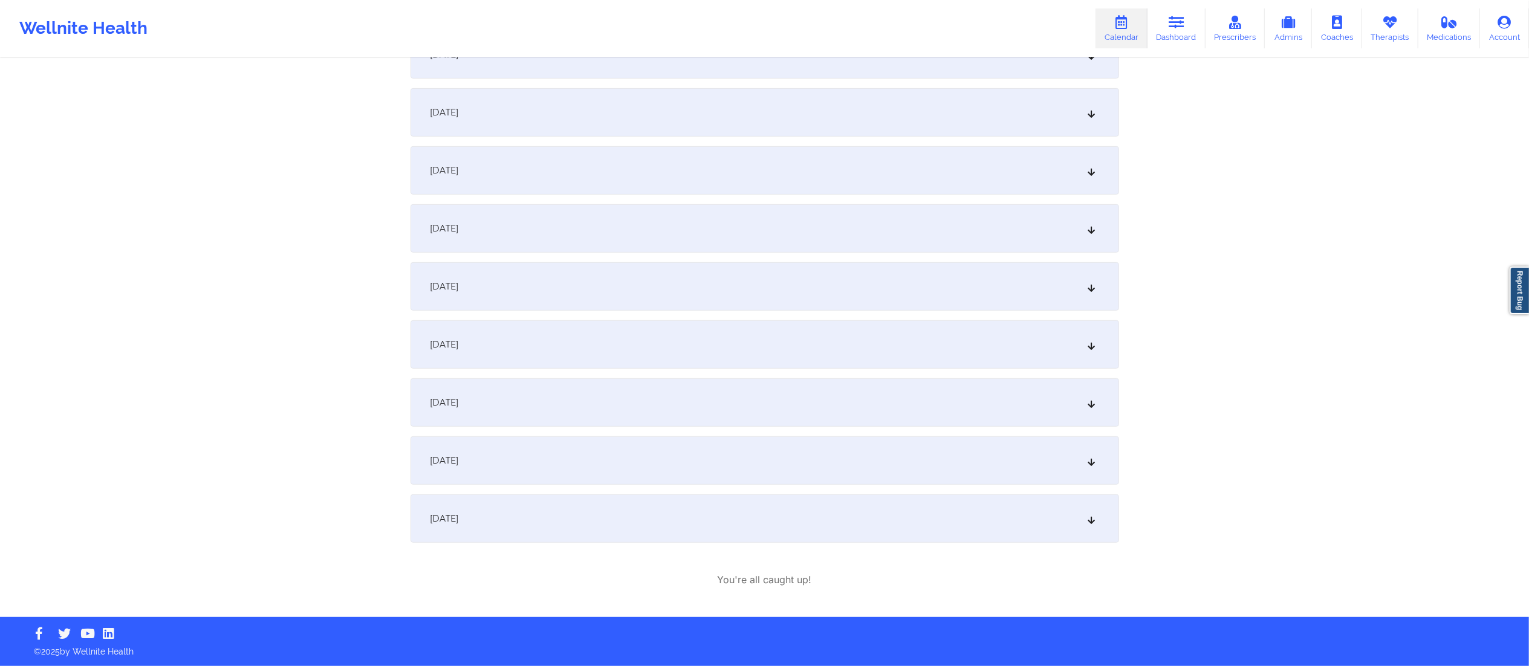
scroll to position [501, 0]
click at [941, 398] on div "[DATE]" at bounding box center [764, 402] width 708 height 48
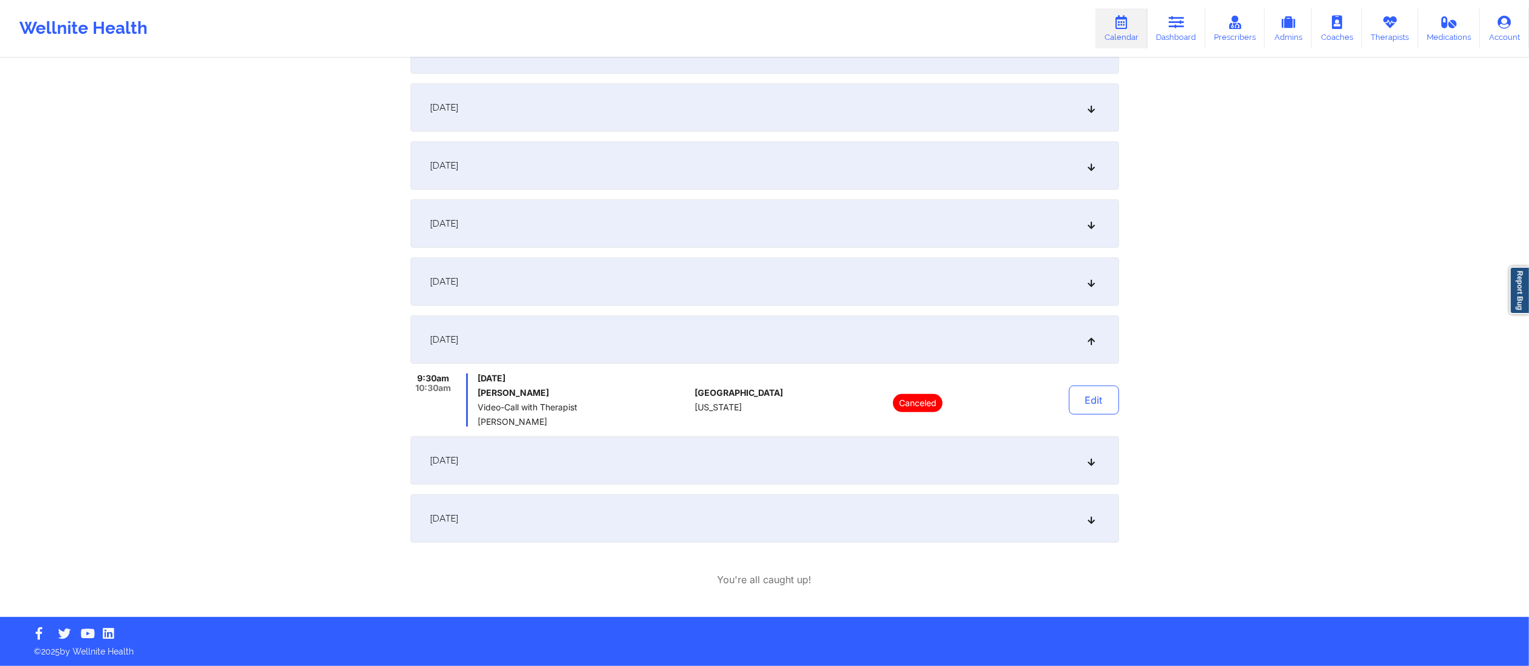
click at [955, 331] on div "[DATE]" at bounding box center [764, 340] width 708 height 48
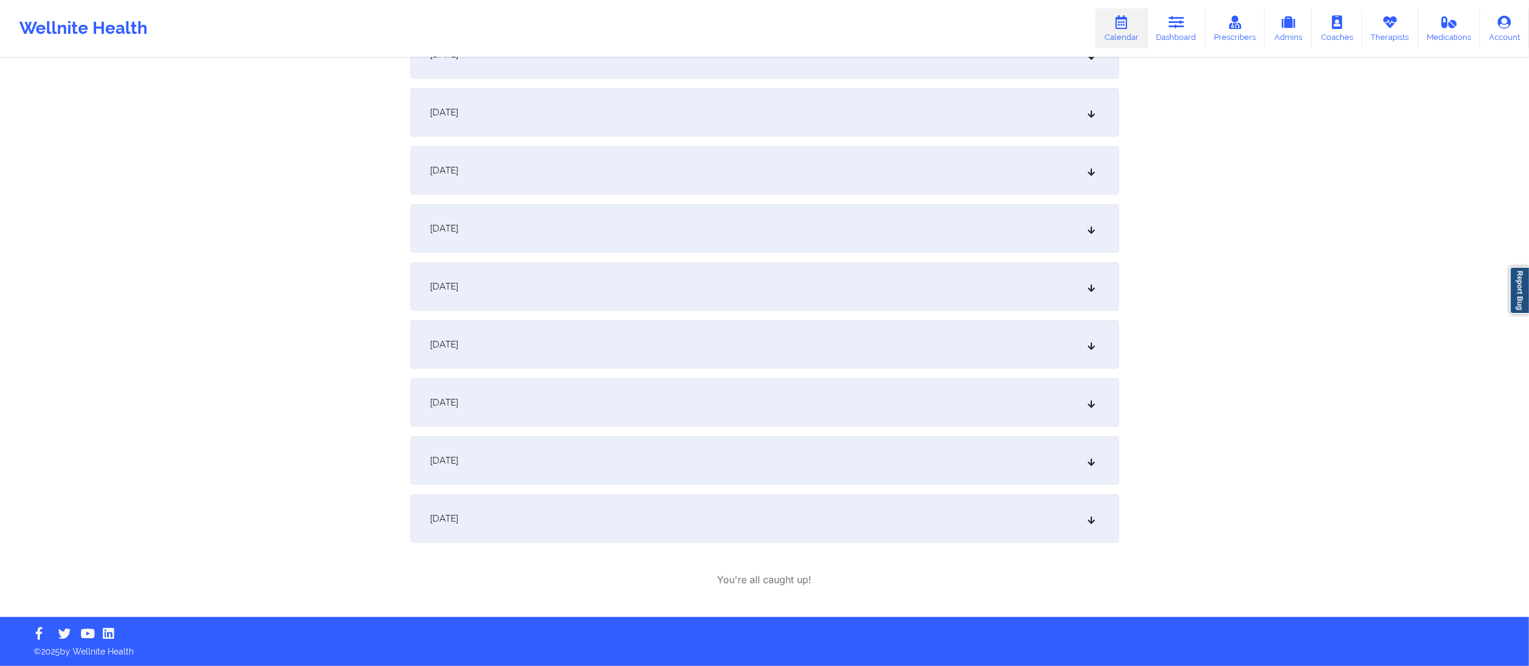
click at [944, 341] on div "[DATE]" at bounding box center [764, 344] width 708 height 48
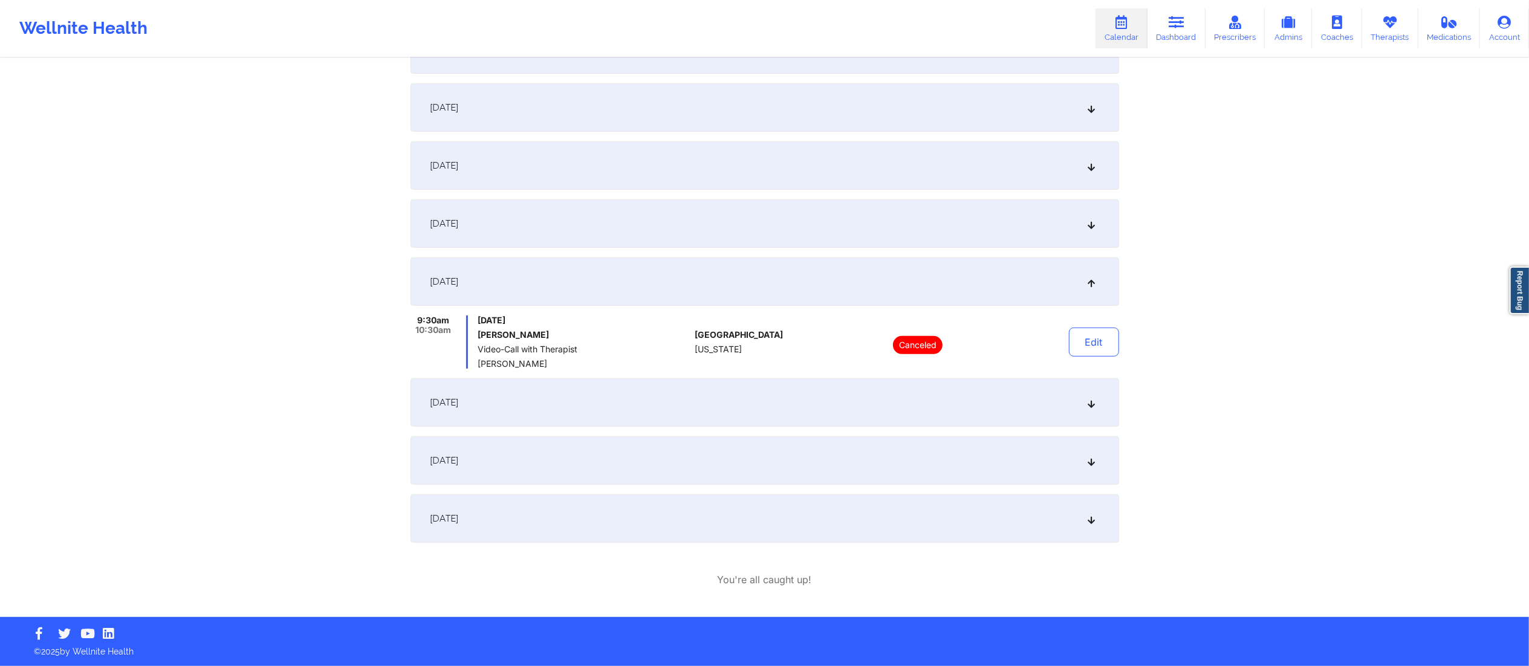
click at [970, 272] on div "[DATE]" at bounding box center [764, 282] width 708 height 48
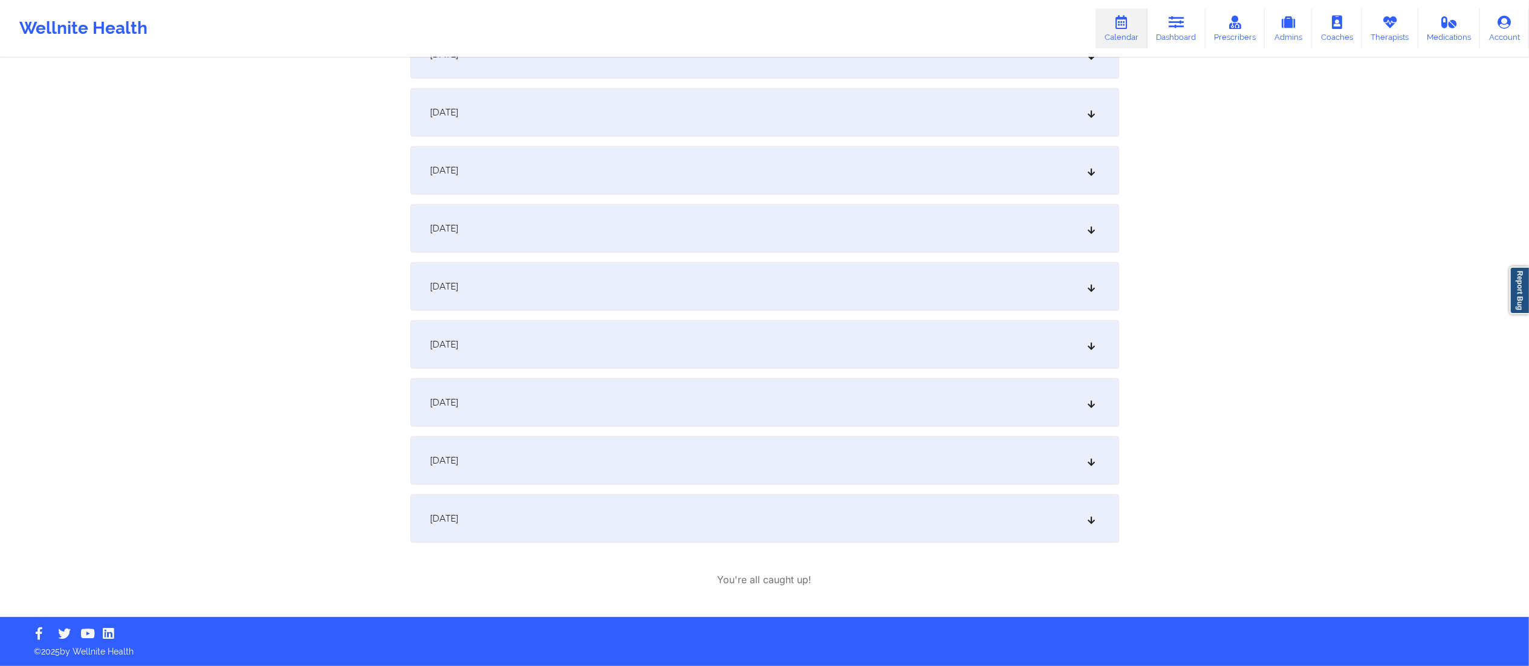
click at [961, 279] on div "[DATE]" at bounding box center [764, 286] width 708 height 48
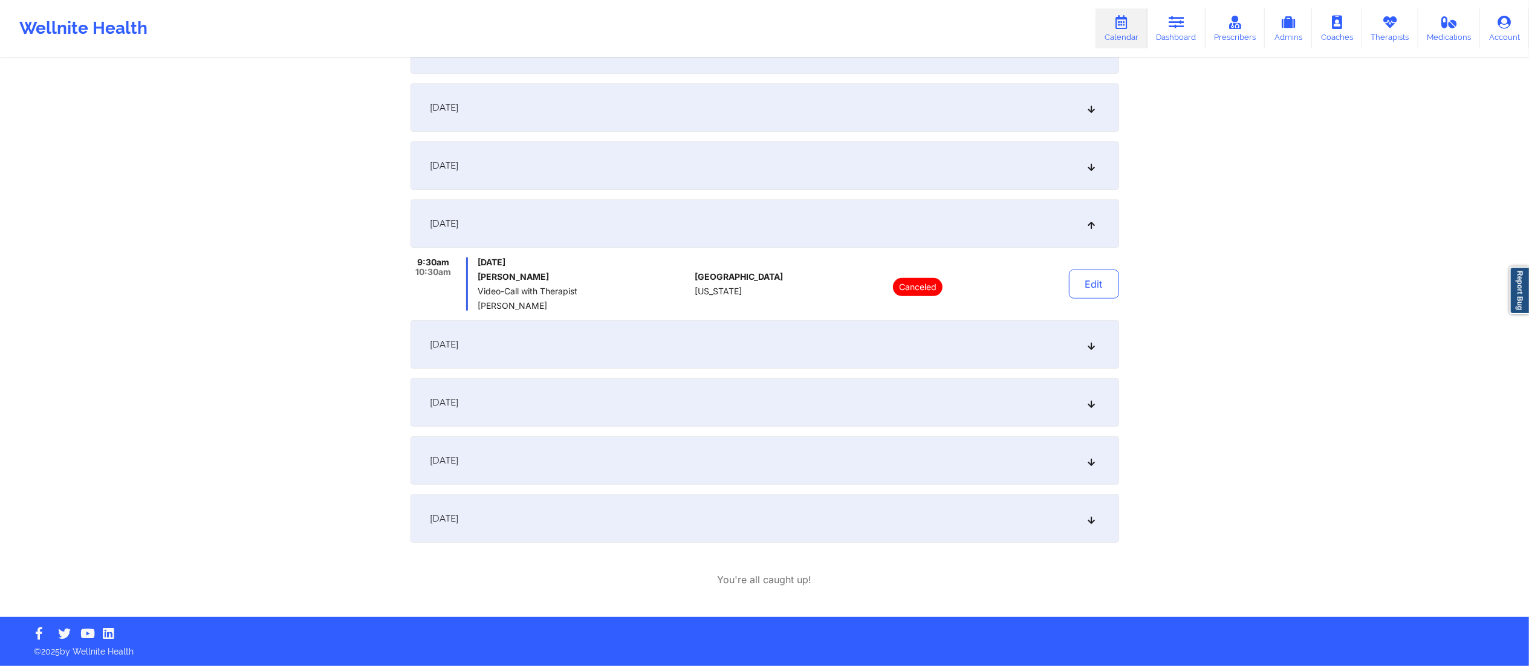
click at [964, 158] on div "[DATE]" at bounding box center [764, 165] width 708 height 48
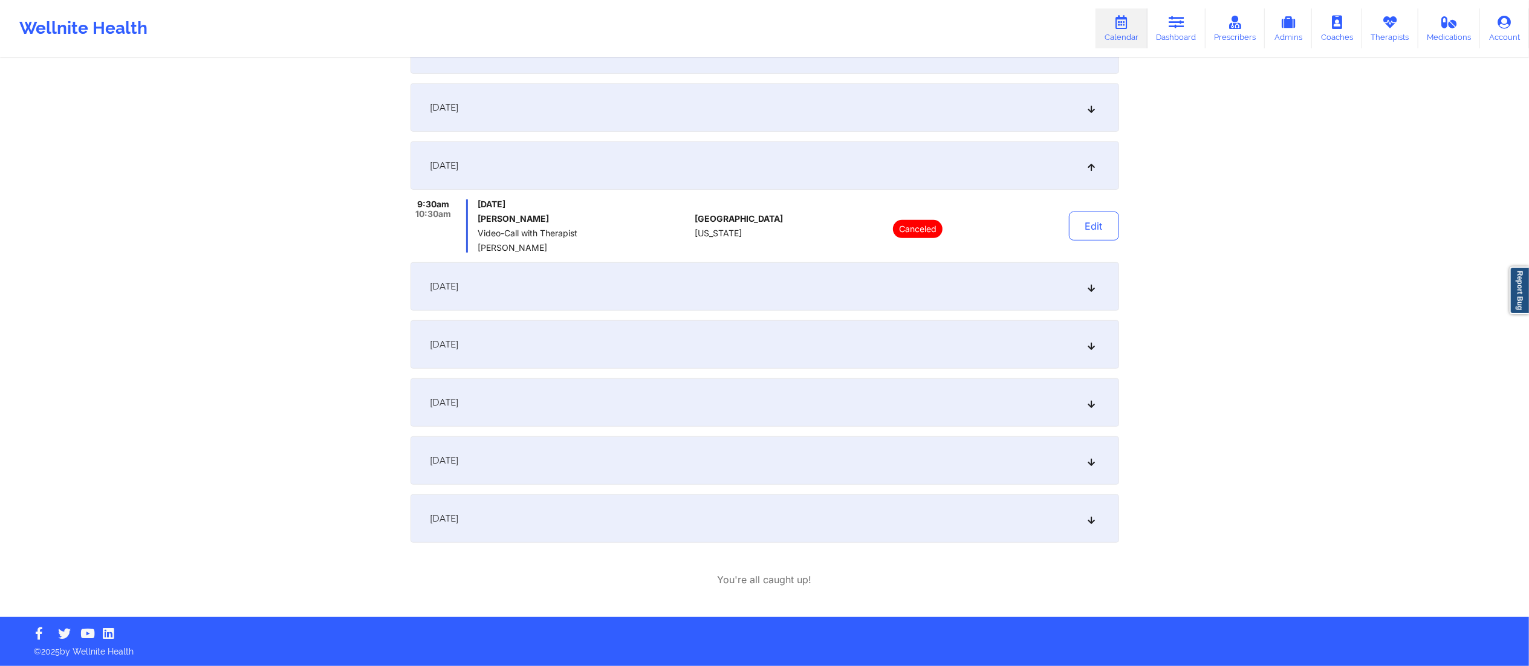
drag, startPoint x: 984, startPoint y: 108, endPoint x: 982, endPoint y: 117, distance: 9.8
click at [982, 108] on div "[DATE]" at bounding box center [764, 107] width 708 height 48
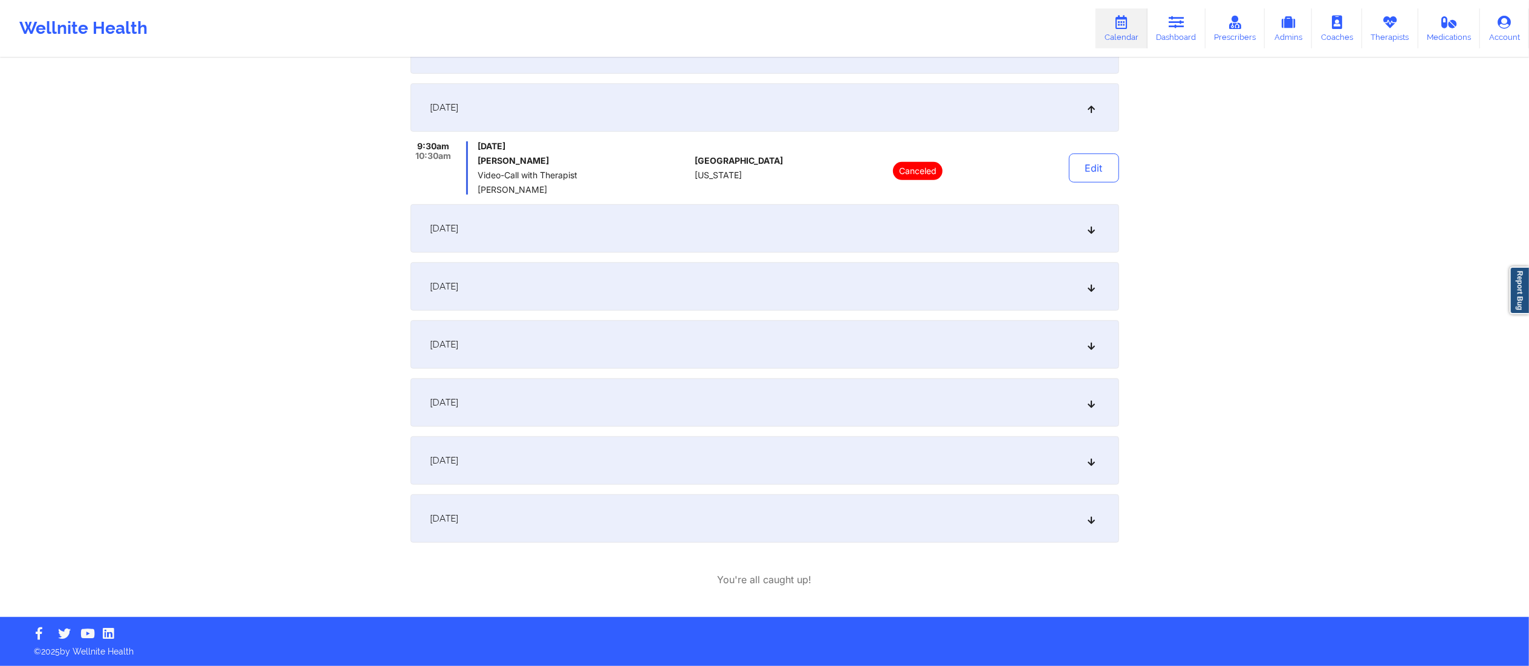
scroll to position [0, 0]
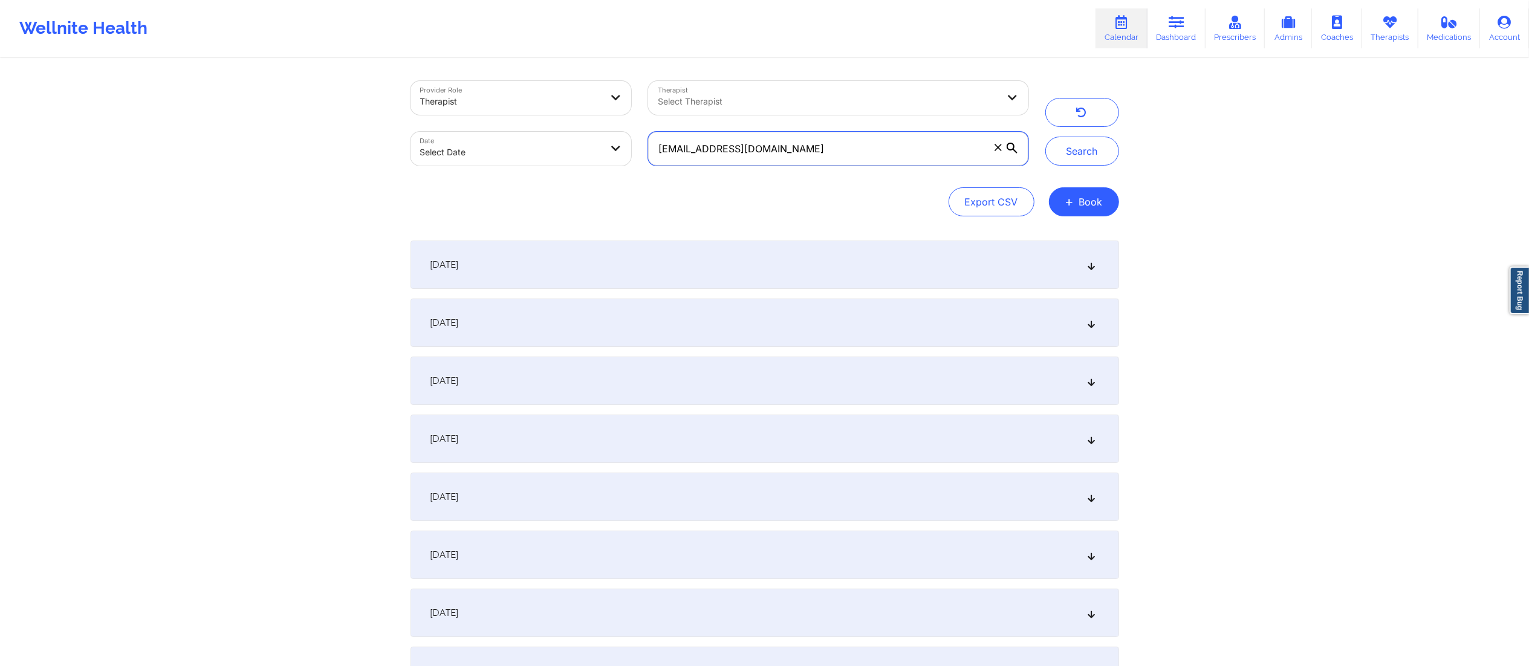
drag, startPoint x: 808, startPoint y: 152, endPoint x: 629, endPoint y: 156, distance: 179.0
click at [629, 156] on div "Provider Role Therapist Therapist Select Therapist Date Select Date [EMAIL_ADDR…" at bounding box center [719, 124] width 635 height 102
paste input "[PERSON_NAME].[PERSON_NAME]"
type input "[PERSON_NAME][EMAIL_ADDRESS][PERSON_NAME][DOMAIN_NAME]"
click at [508, 155] on body "Wellnite Health Calendar Dashboard Prescribers Admins Coaches Therapists Medica…" at bounding box center [764, 333] width 1529 height 666
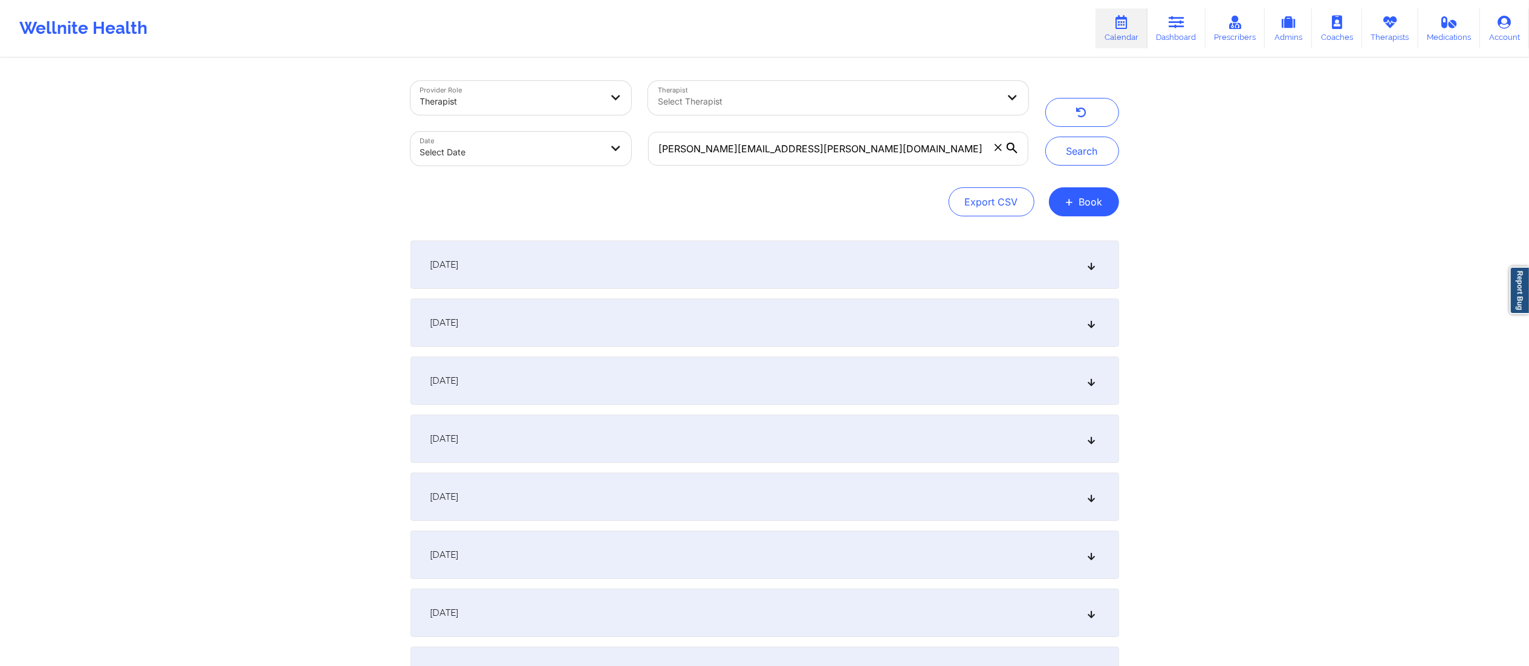
select select "2025-8"
select select "2025-9"
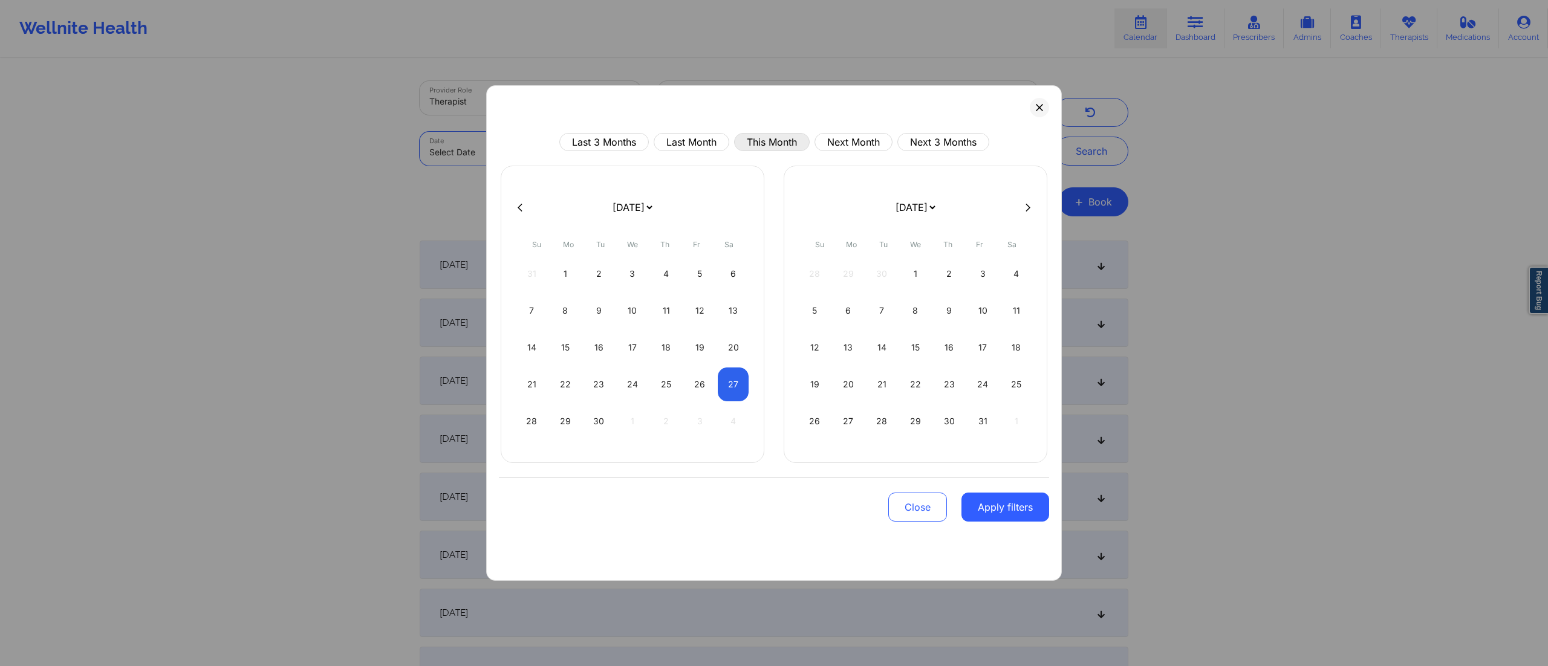
click at [786, 135] on button "This Month" at bounding box center [772, 142] width 76 height 18
select select "2025-8"
select select "2025-9"
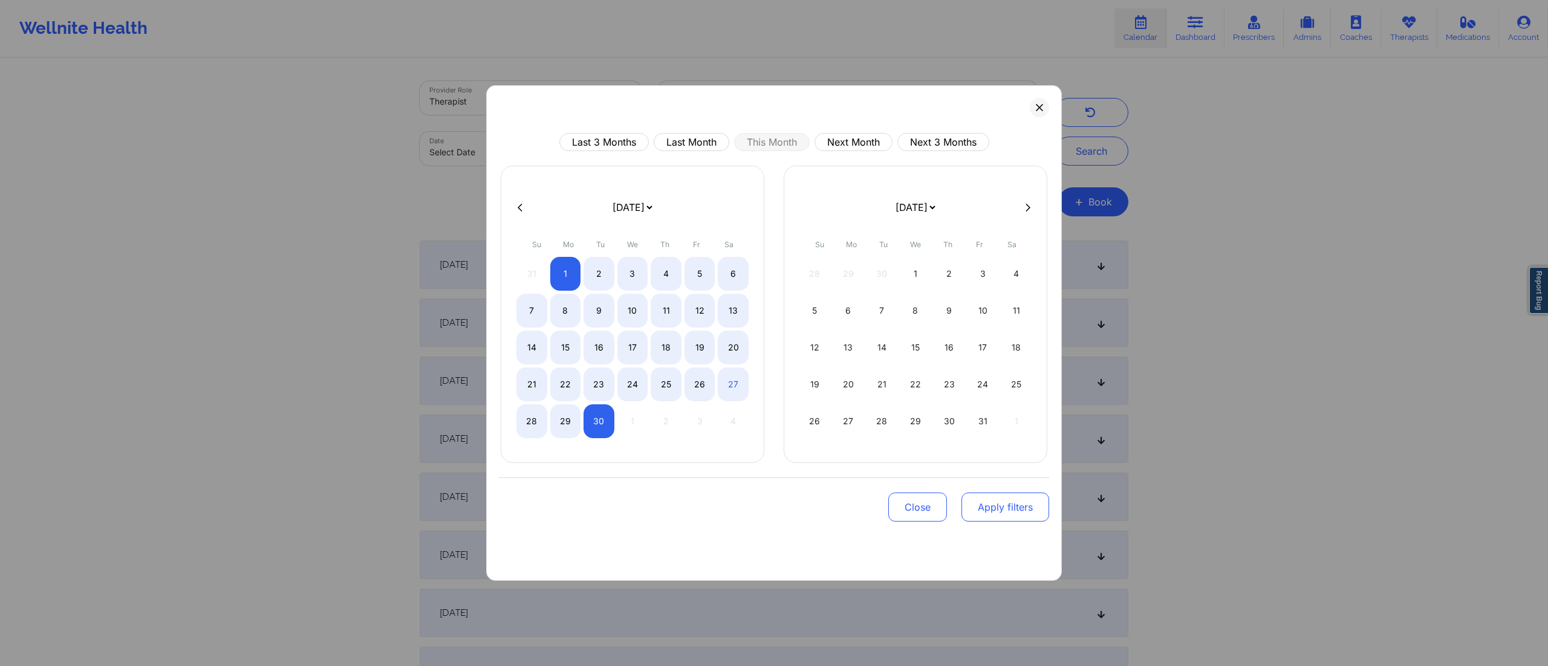
click at [1004, 513] on button "Apply filters" at bounding box center [1005, 507] width 88 height 29
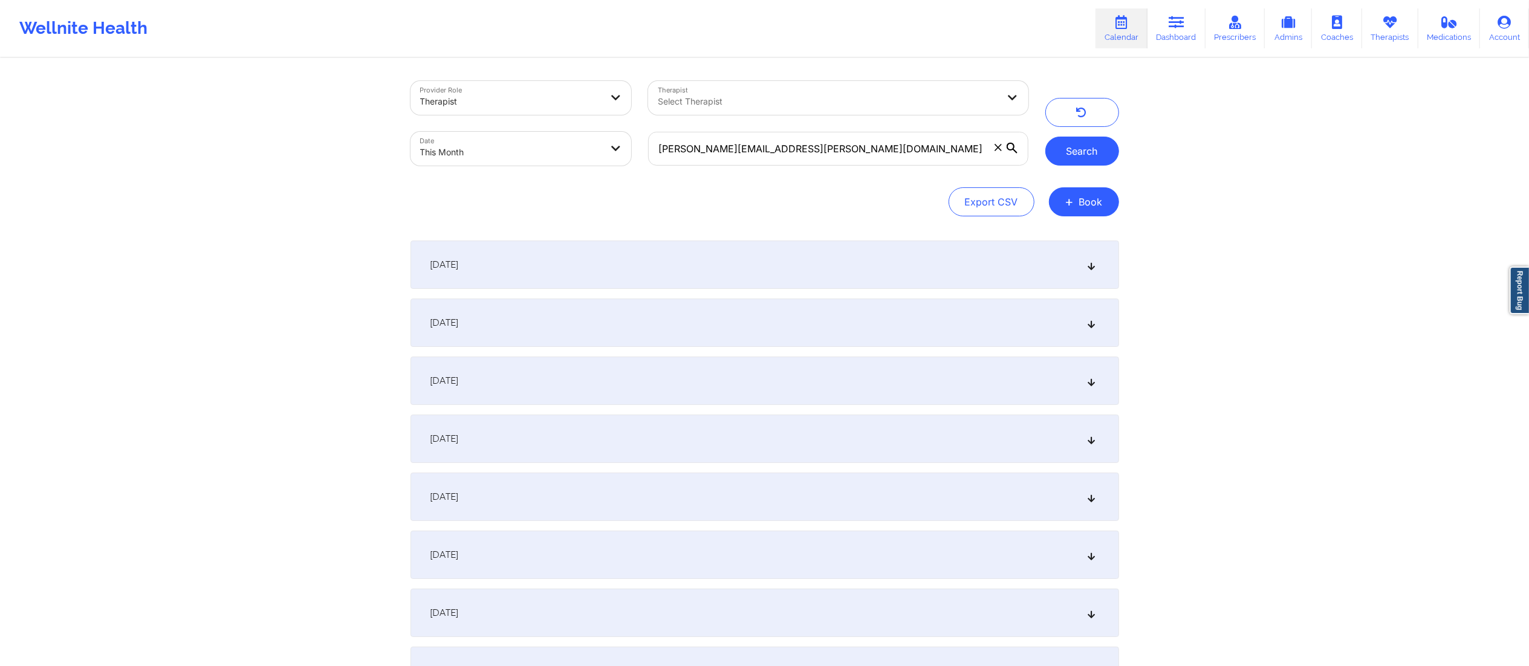
click at [1081, 140] on button "Search" at bounding box center [1082, 151] width 74 height 29
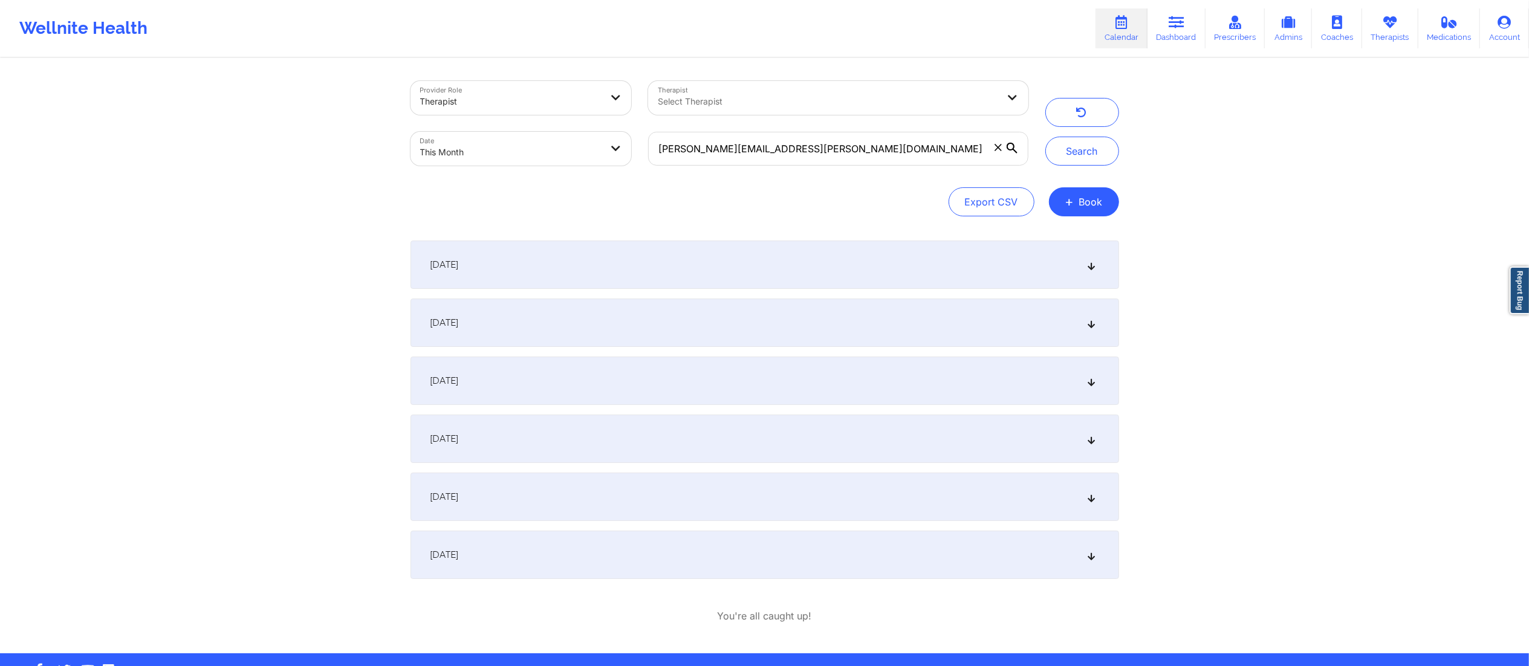
click at [595, 447] on div "[DATE]" at bounding box center [764, 439] width 708 height 48
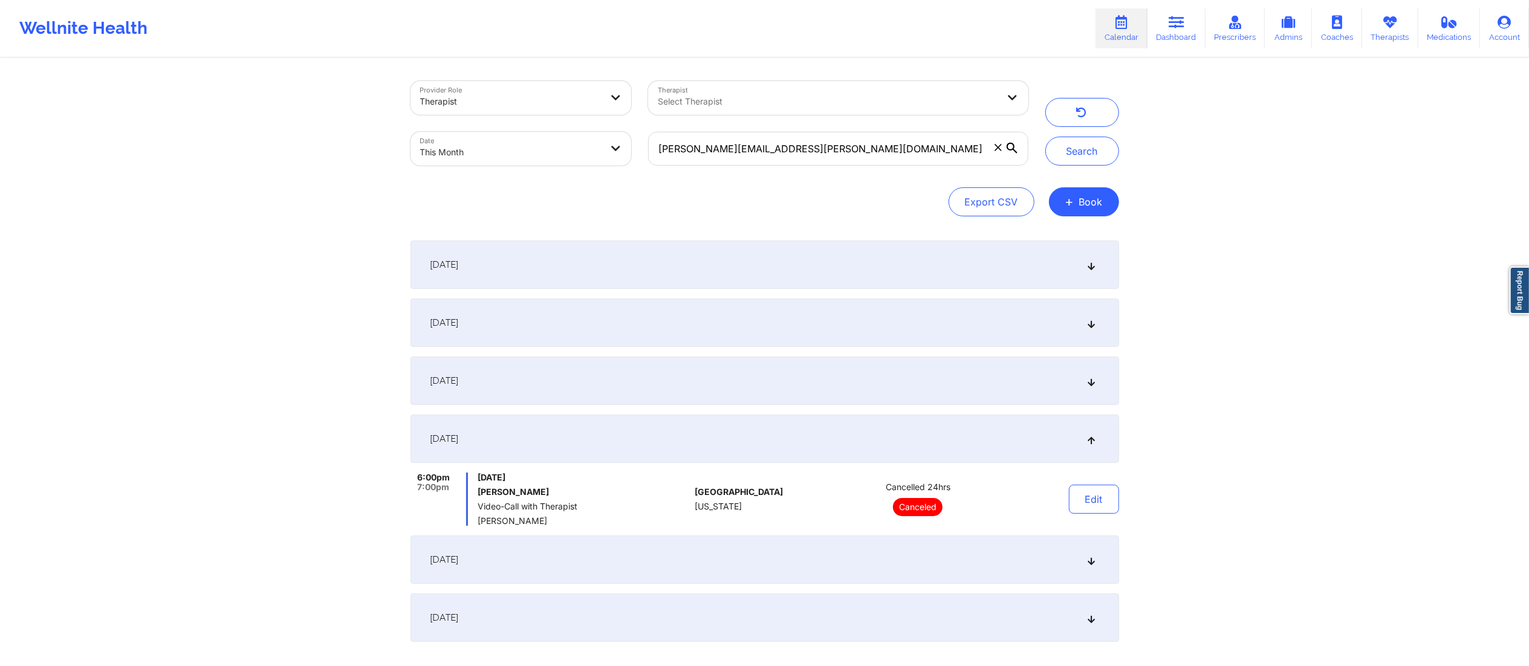
scroll to position [99, 0]
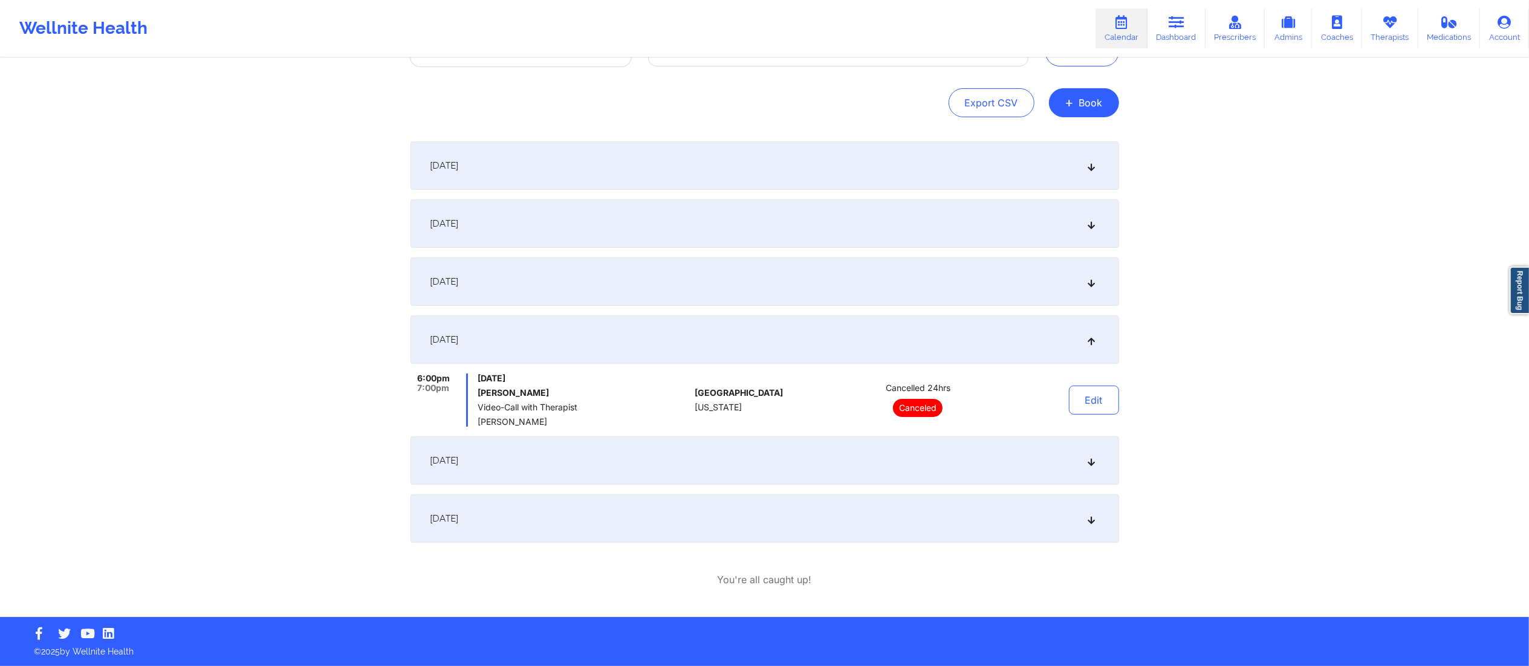
click at [608, 461] on div "[DATE]" at bounding box center [764, 460] width 708 height 48
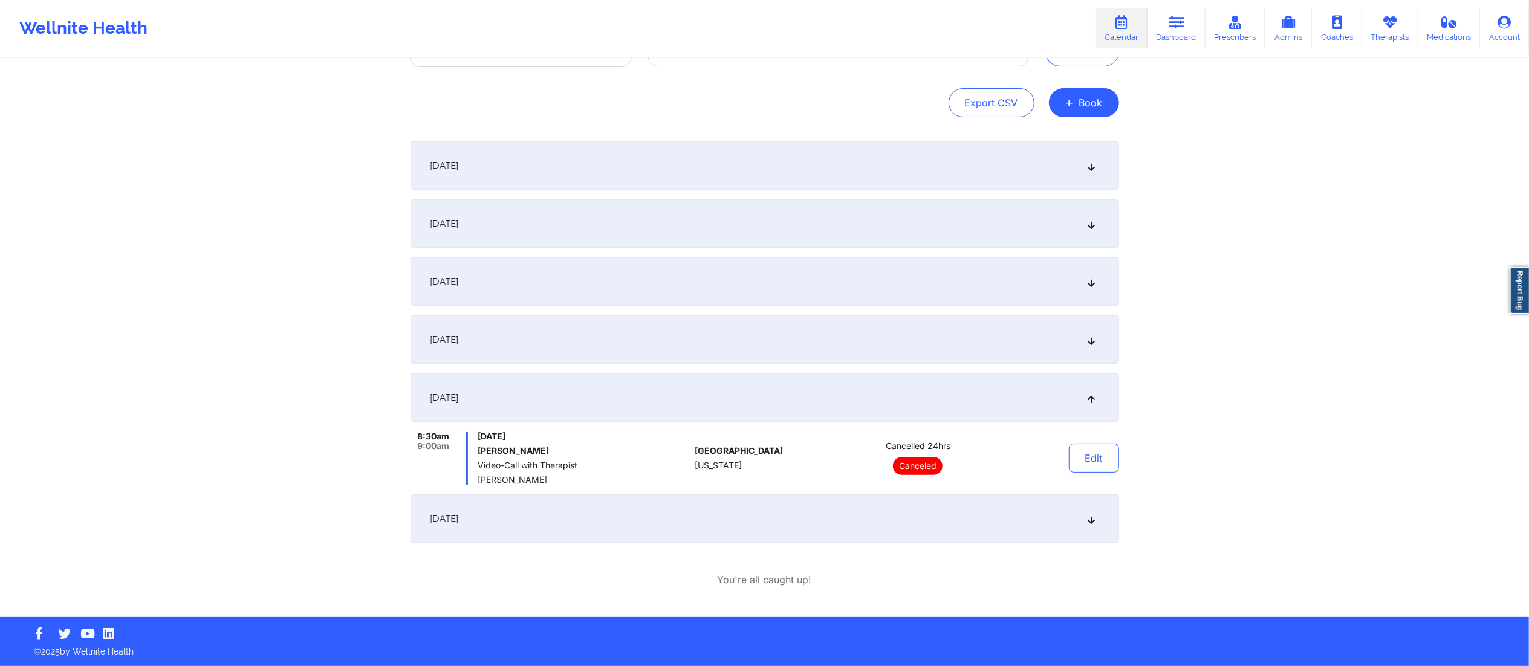
click at [613, 531] on div "[DATE]" at bounding box center [764, 518] width 708 height 48
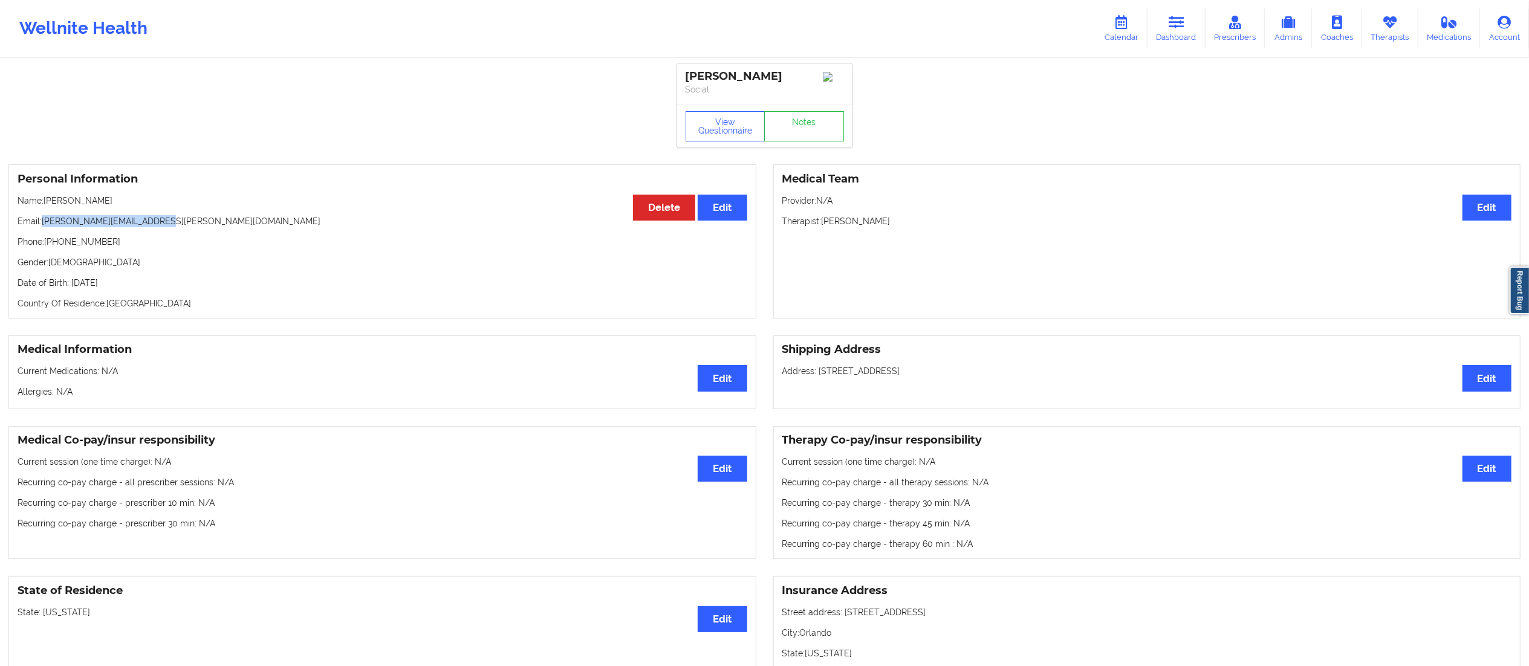
drag, startPoint x: 44, startPoint y: 224, endPoint x: 231, endPoint y: 229, distance: 187.5
click at [231, 227] on p "Email: [PERSON_NAME][EMAIL_ADDRESS][PERSON_NAME][DOMAIN_NAME]" at bounding box center [383, 221] width 730 height 12
copy p "[PERSON_NAME][EMAIL_ADDRESS][PERSON_NAME][DOMAIN_NAME]"
